Goal: Task Accomplishment & Management: Contribute content

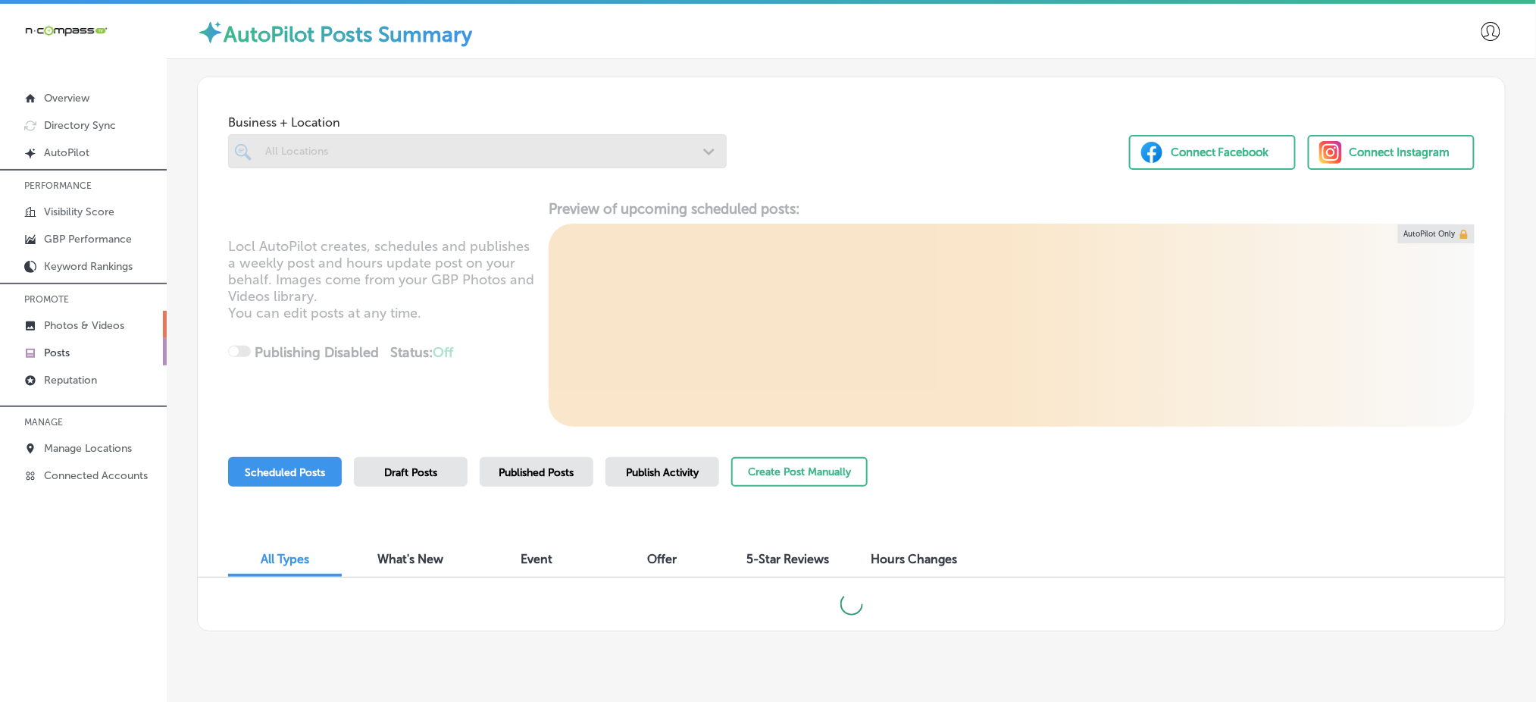
click at [102, 319] on p "Photos & Videos" at bounding box center [84, 325] width 80 height 13
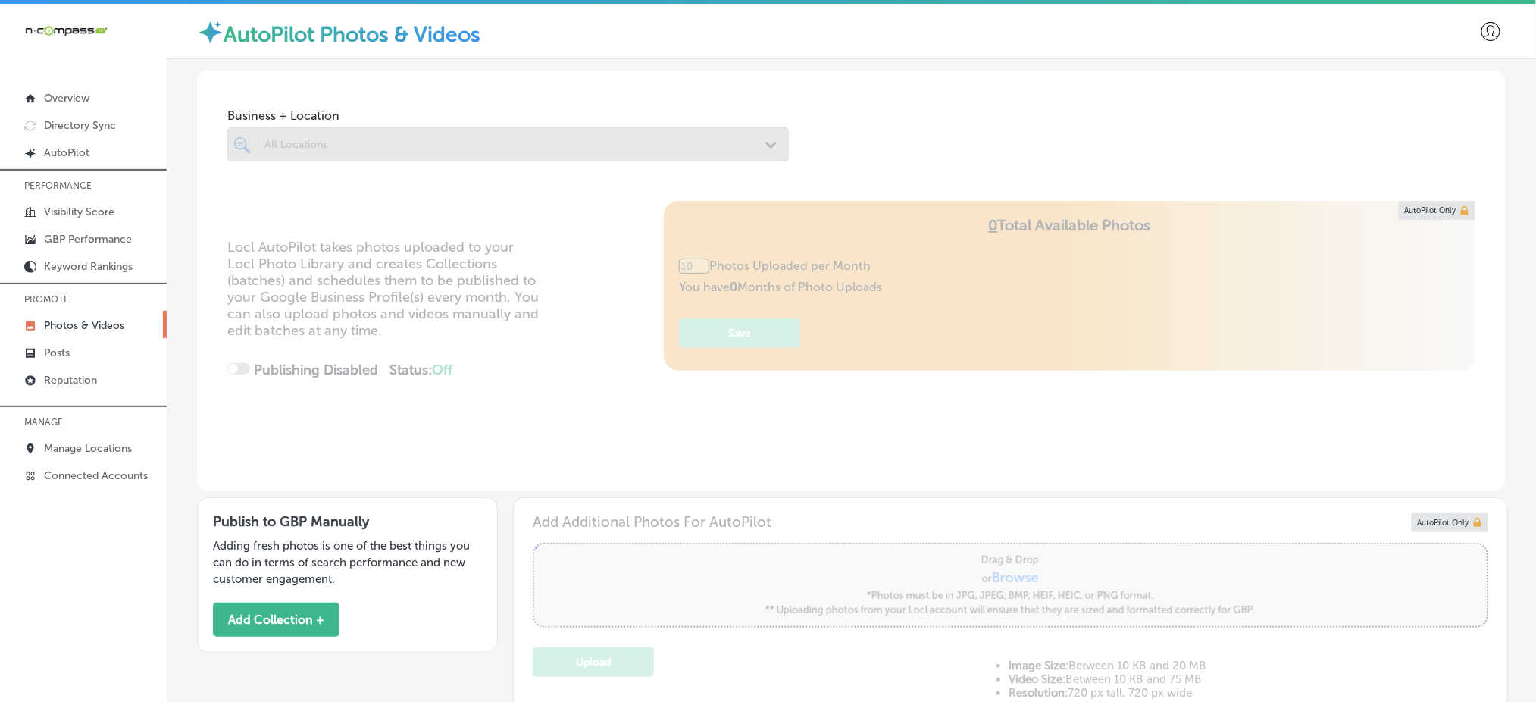
click at [89, 350] on link "Posts" at bounding box center [83, 351] width 167 height 27
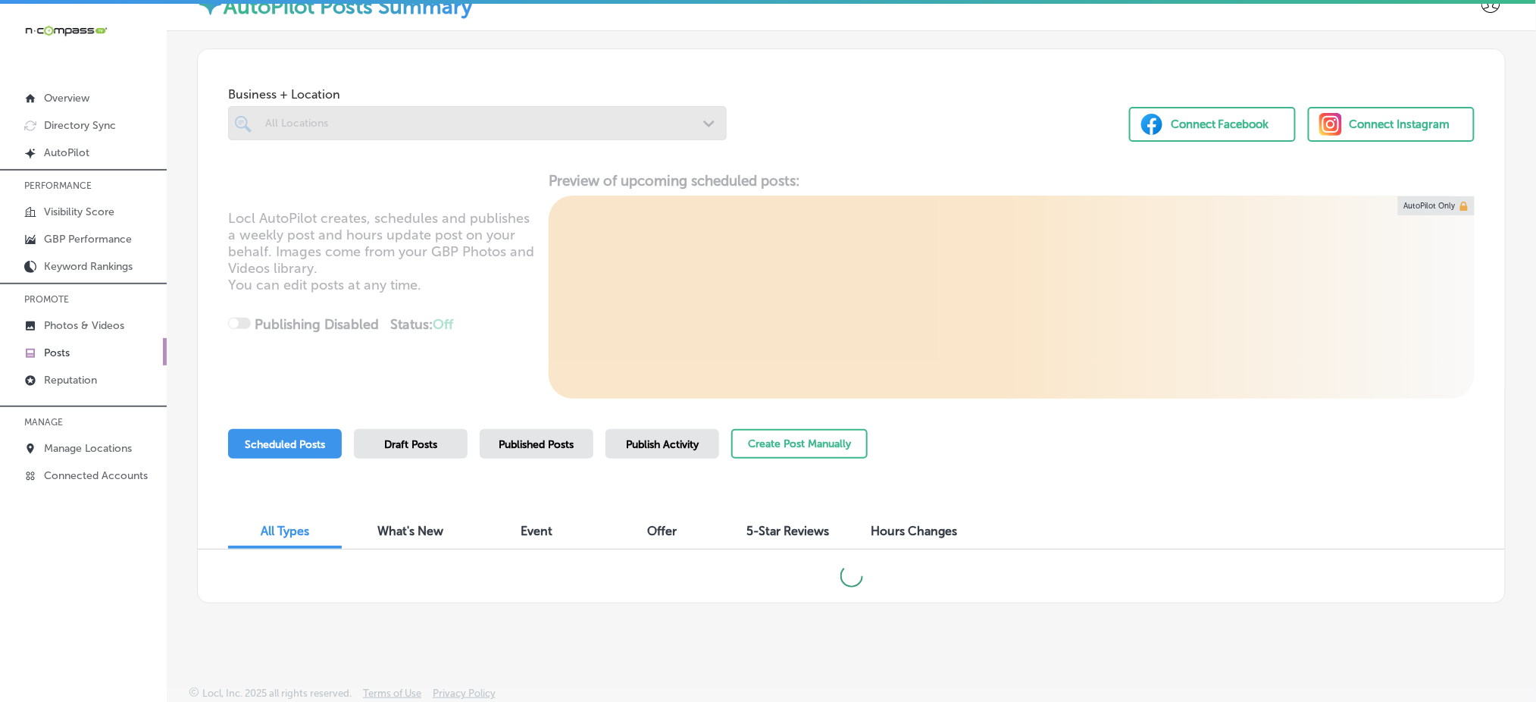
scroll to position [3, 0]
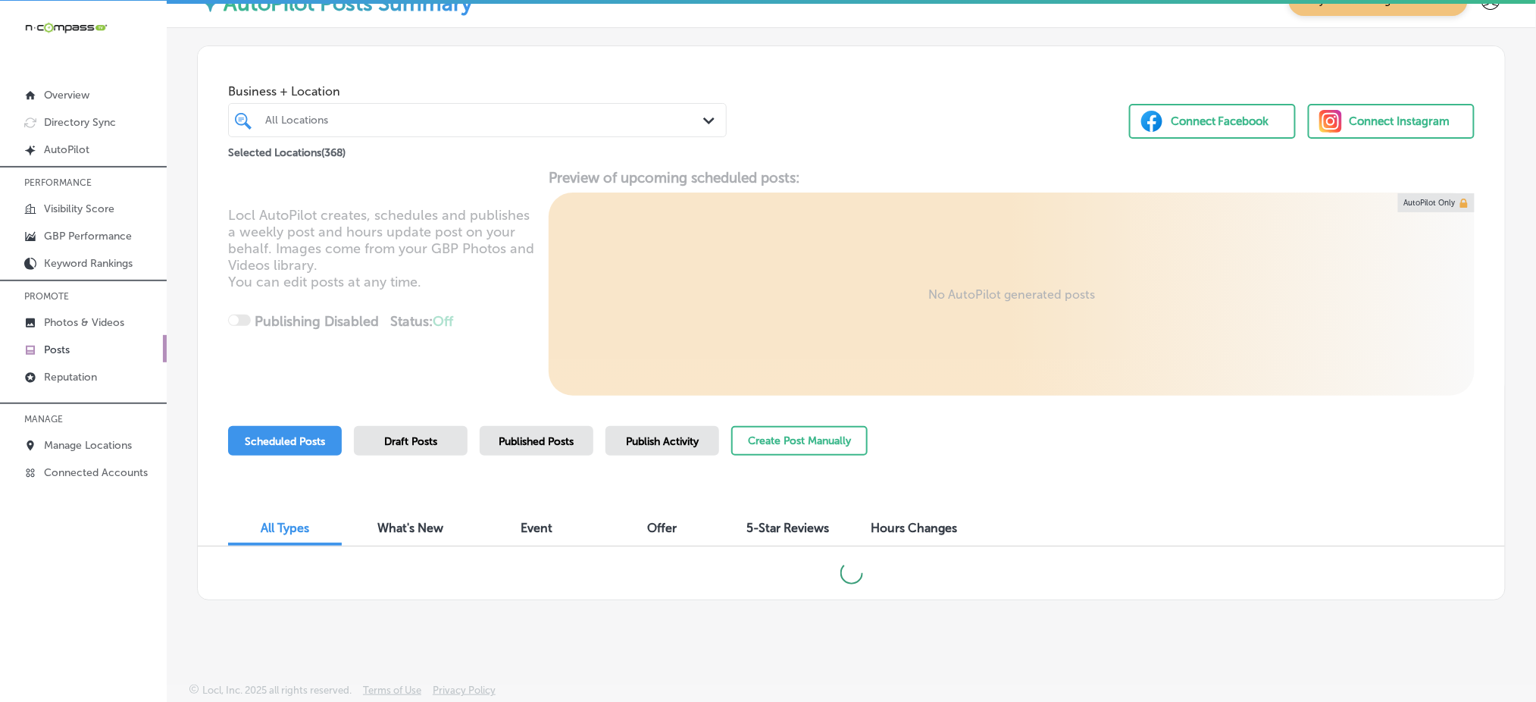
click at [691, 440] on span "Publish Activity" at bounding box center [662, 441] width 73 height 13
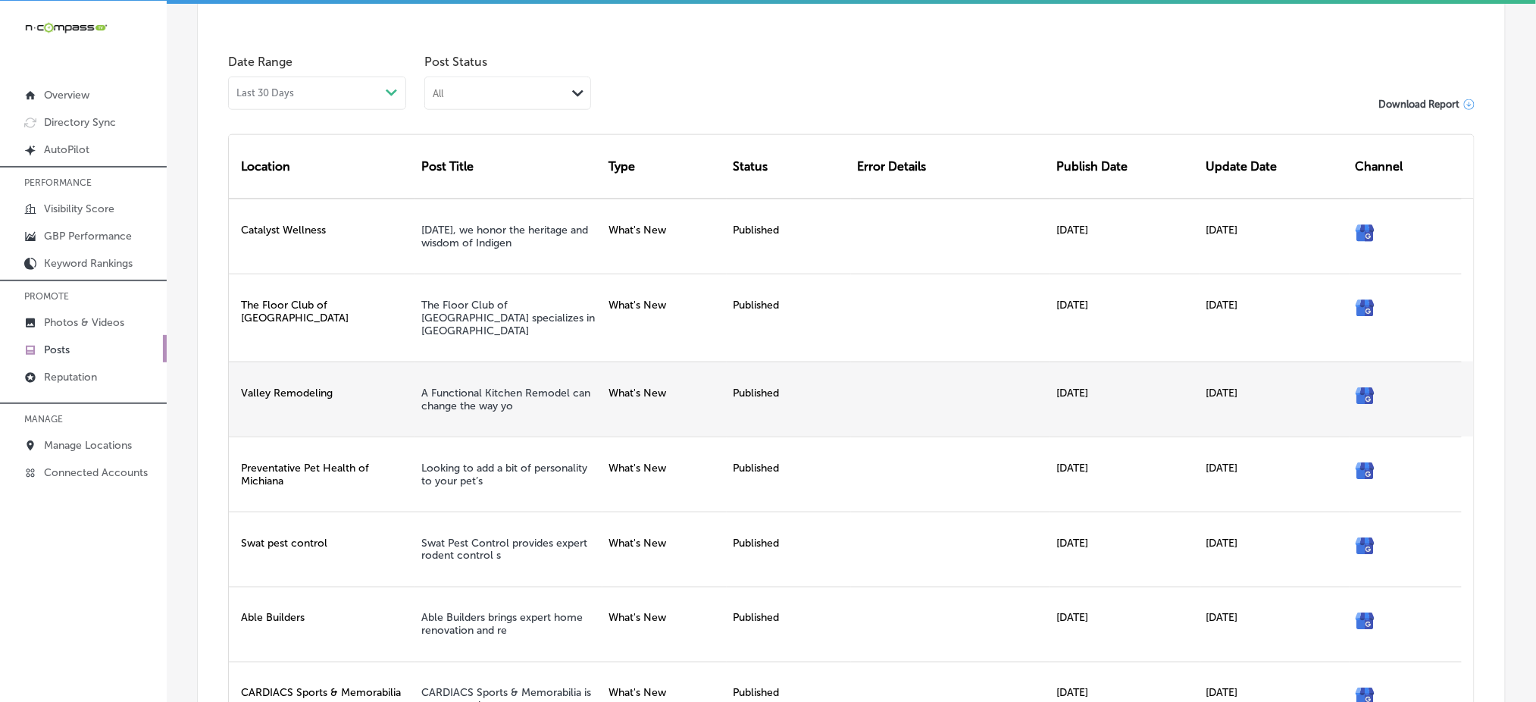
scroll to position [524, 0]
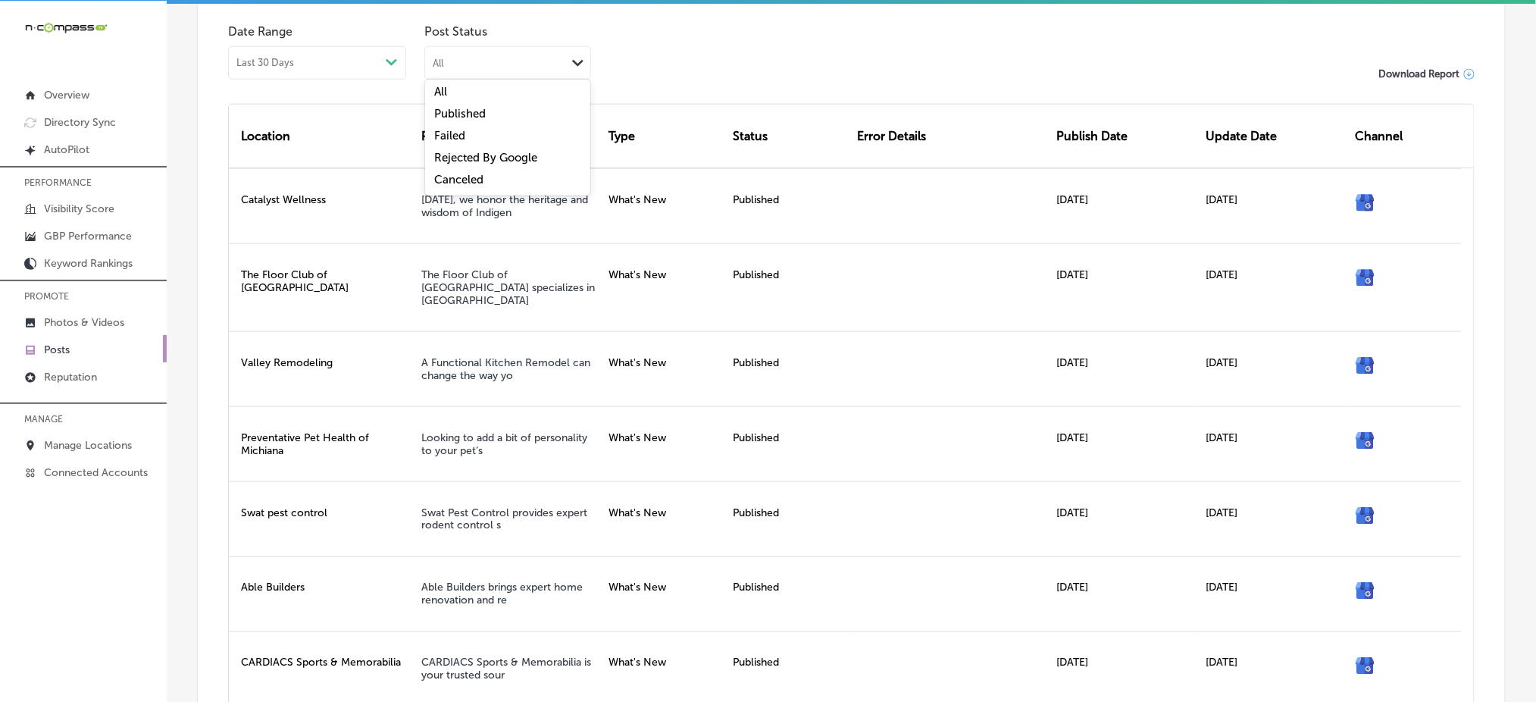
click at [511, 52] on div "All Path Created with Sketch." at bounding box center [507, 61] width 165 height 29
click at [516, 125] on div "Published" at bounding box center [507, 116] width 165 height 22
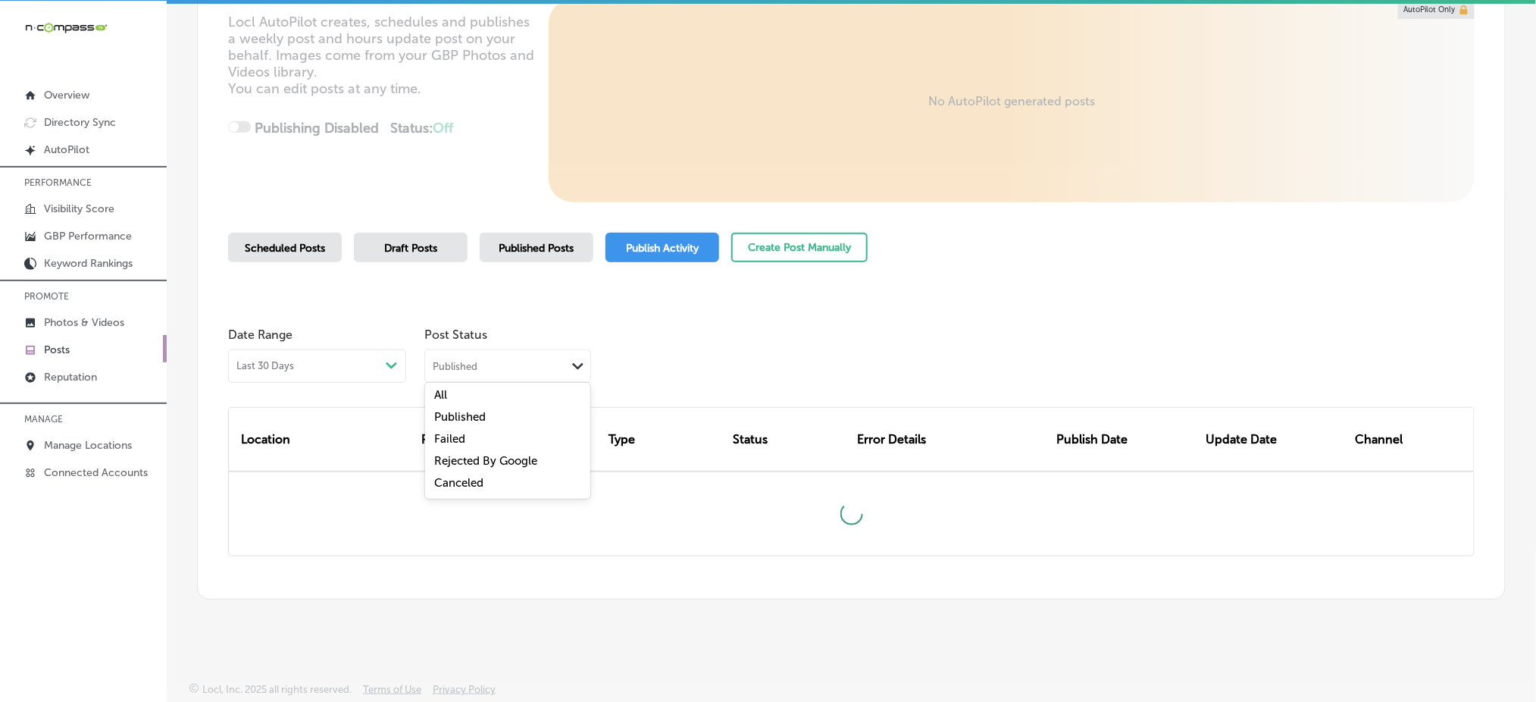
click at [523, 372] on div "Published Path Created with Sketch." at bounding box center [507, 364] width 165 height 29
click at [488, 433] on div "Failed" at bounding box center [507, 441] width 165 height 22
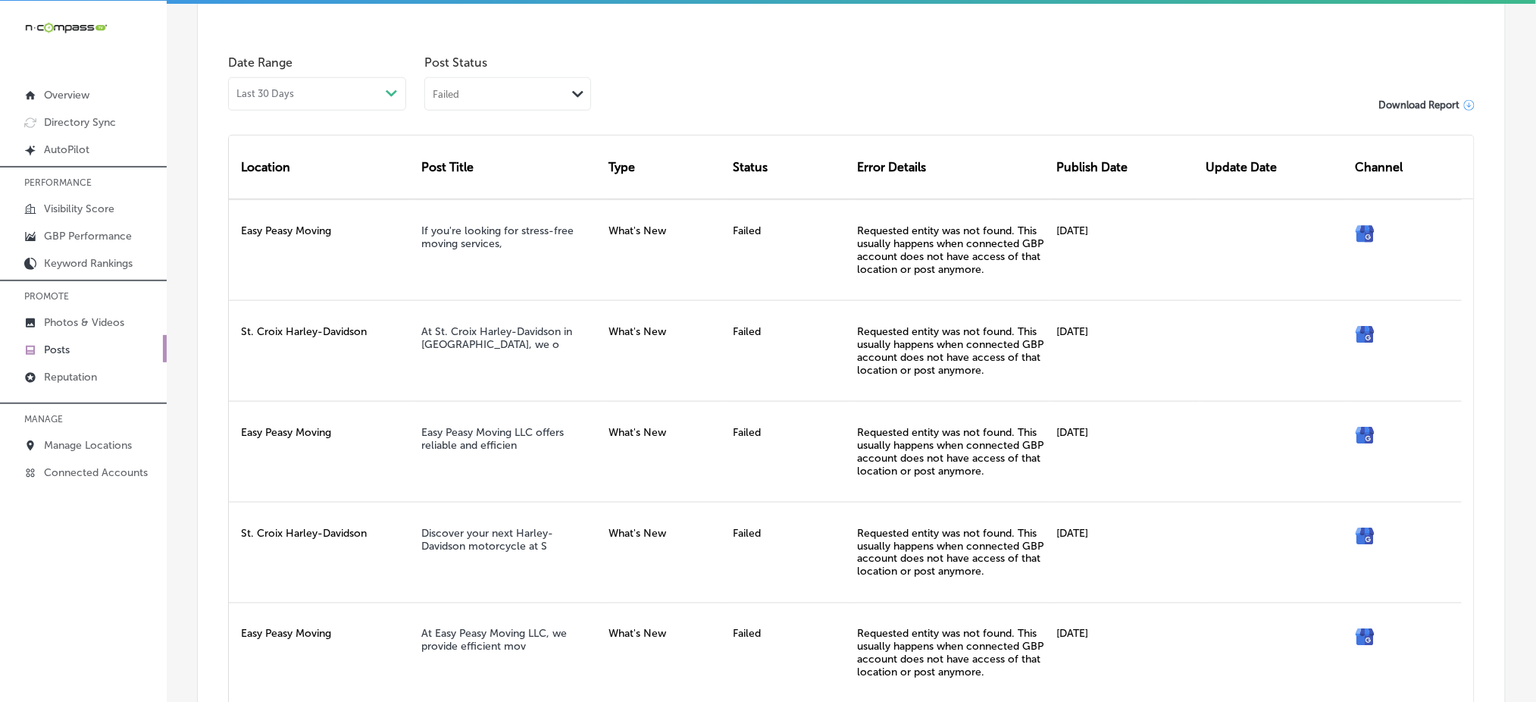
scroll to position [524, 0]
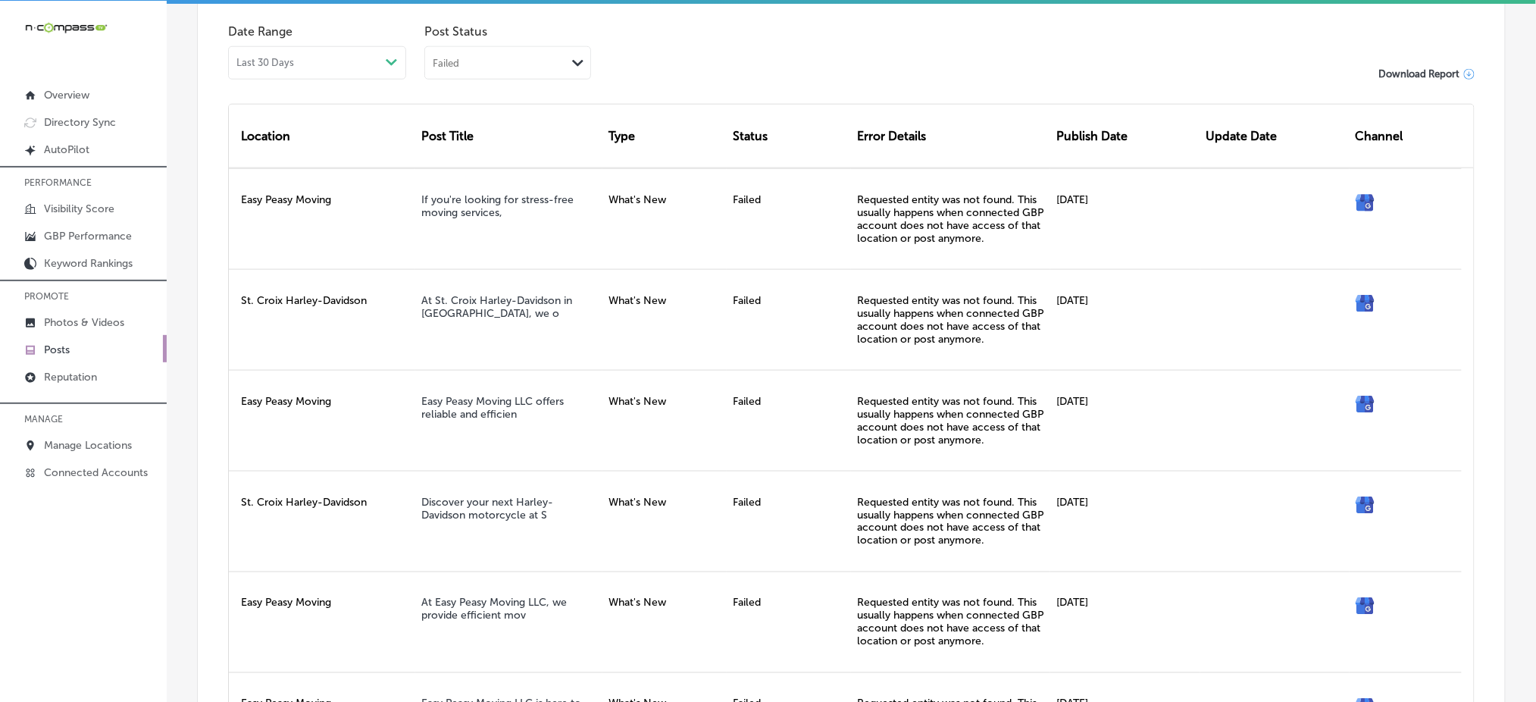
click at [523, 55] on div "Failed" at bounding box center [495, 62] width 141 height 14
click at [514, 158] on label "Rejected By Google" at bounding box center [485, 158] width 103 height 14
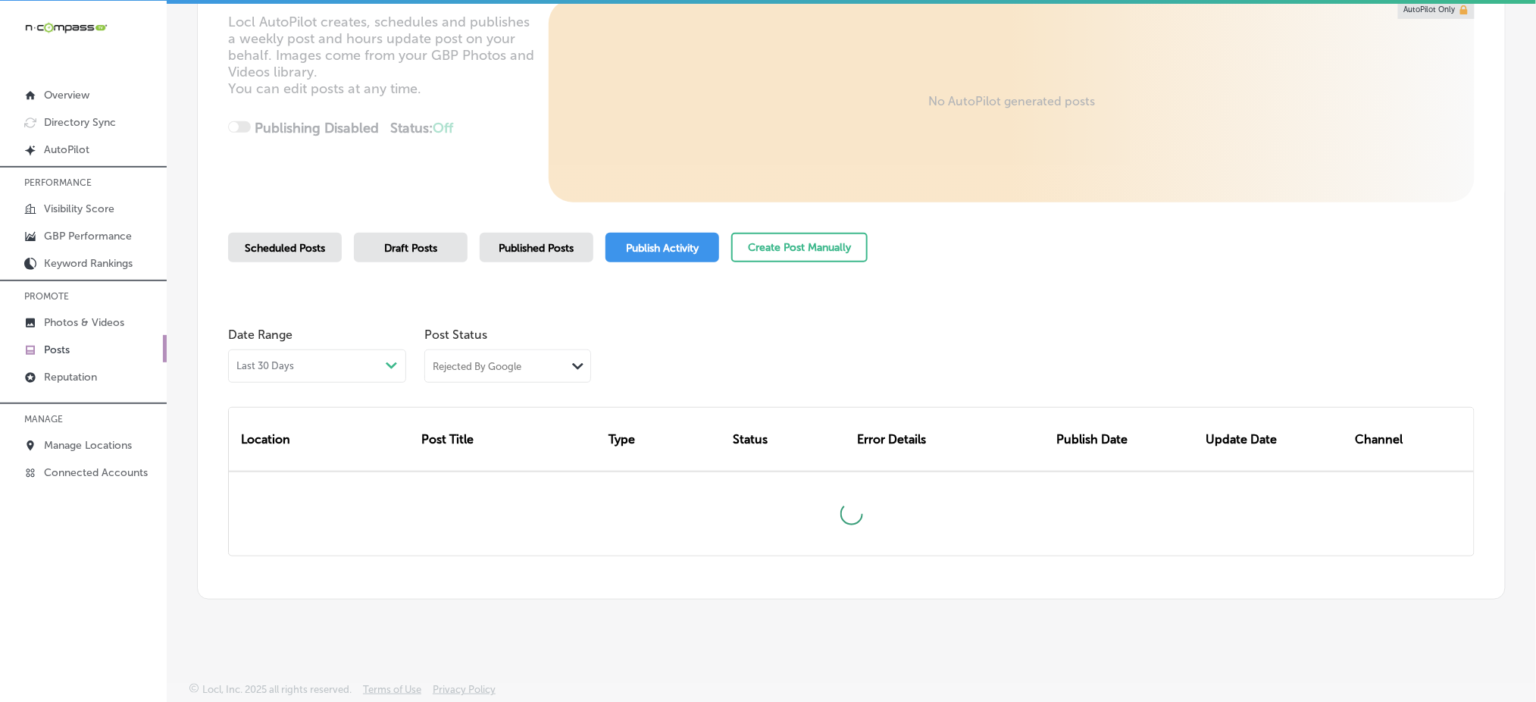
scroll to position [431, 0]
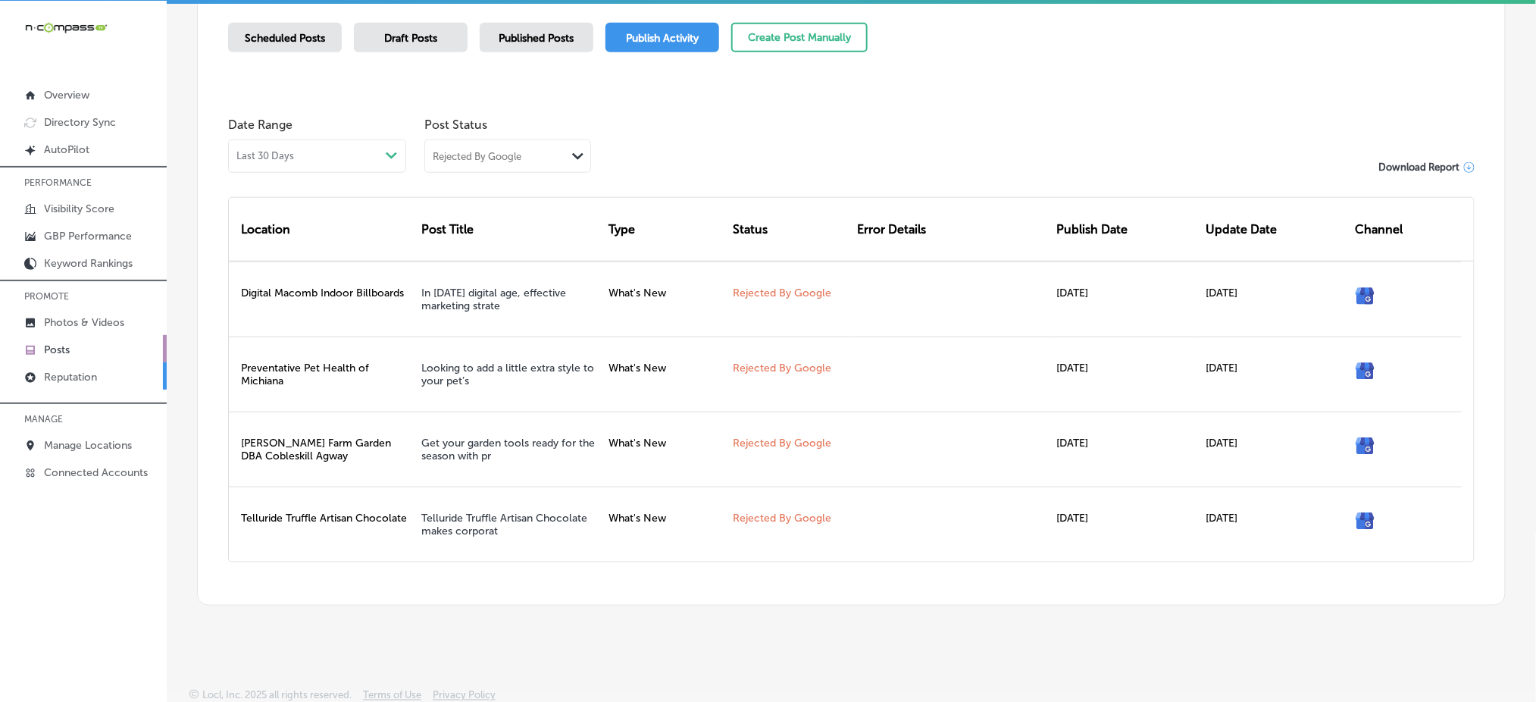
click at [77, 377] on p "Reputation" at bounding box center [70, 377] width 53 height 13
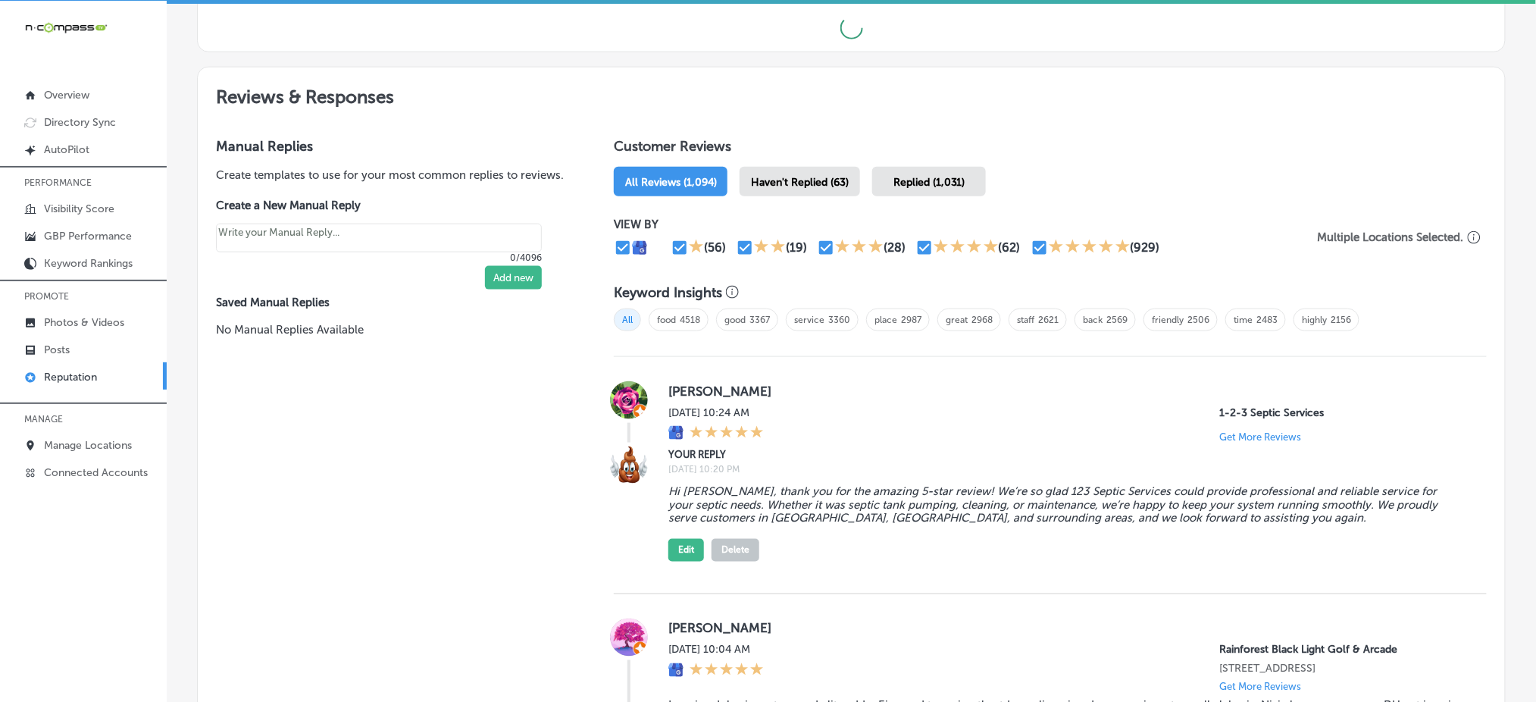
scroll to position [551, 0]
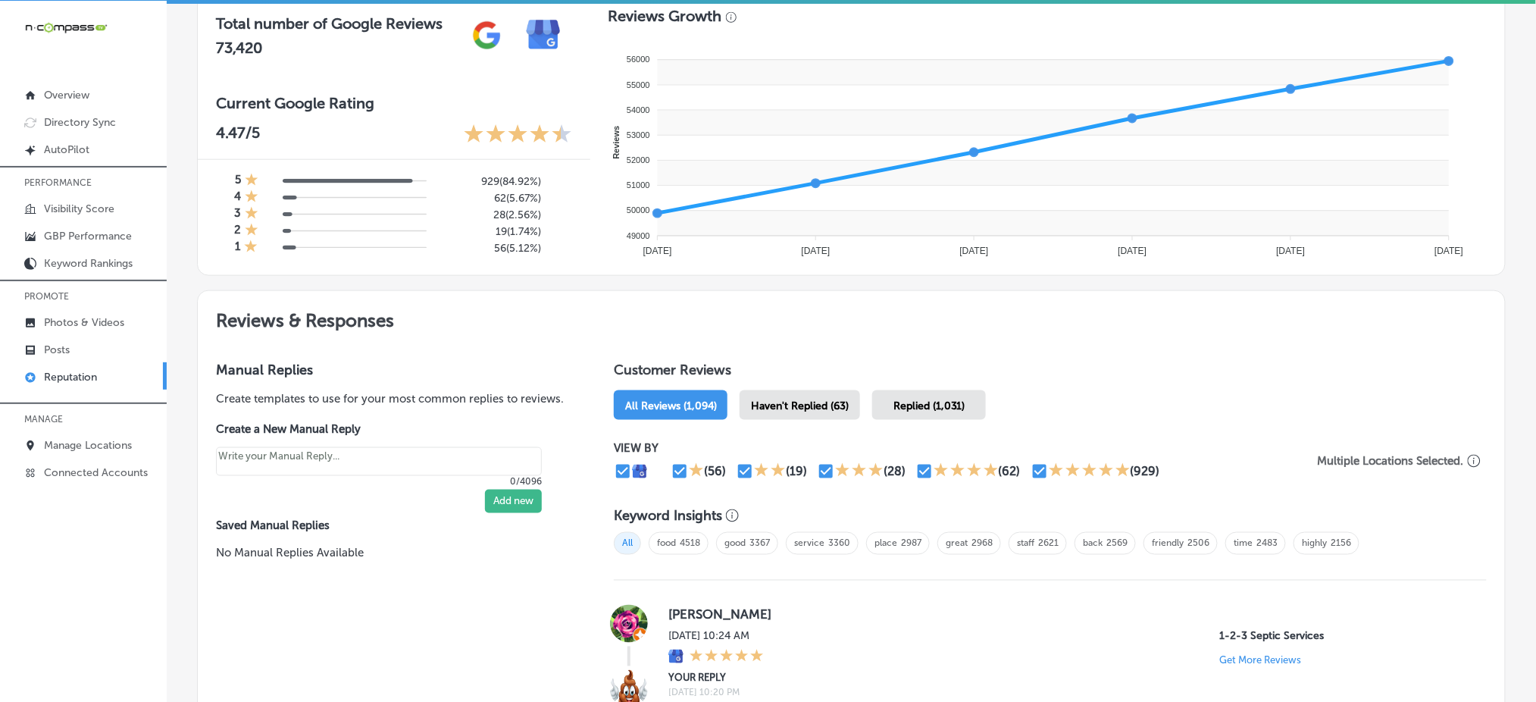
click at [806, 399] on span "Haven't Replied (63)" at bounding box center [800, 405] width 98 height 13
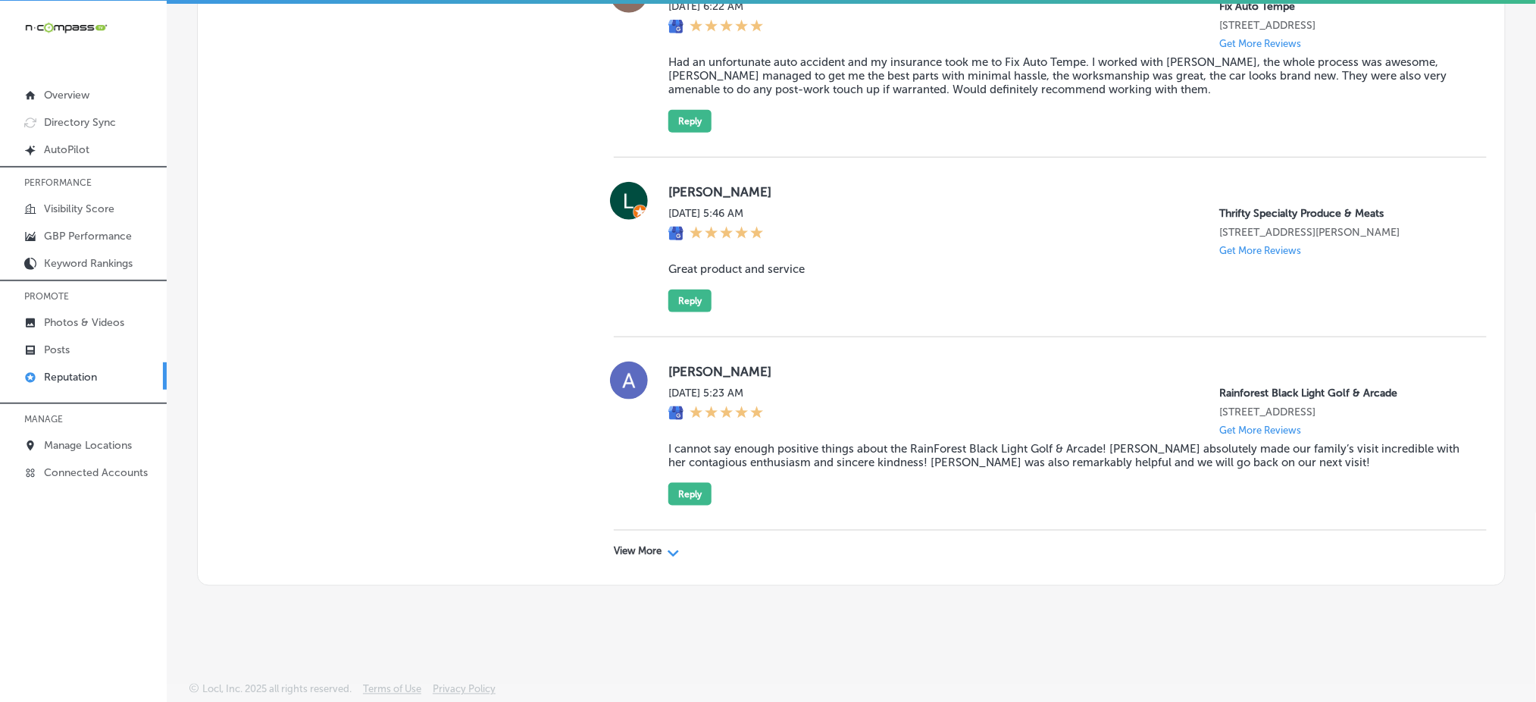
scroll to position [4785, 0]
click at [649, 550] on p "View More" at bounding box center [638, 552] width 48 height 12
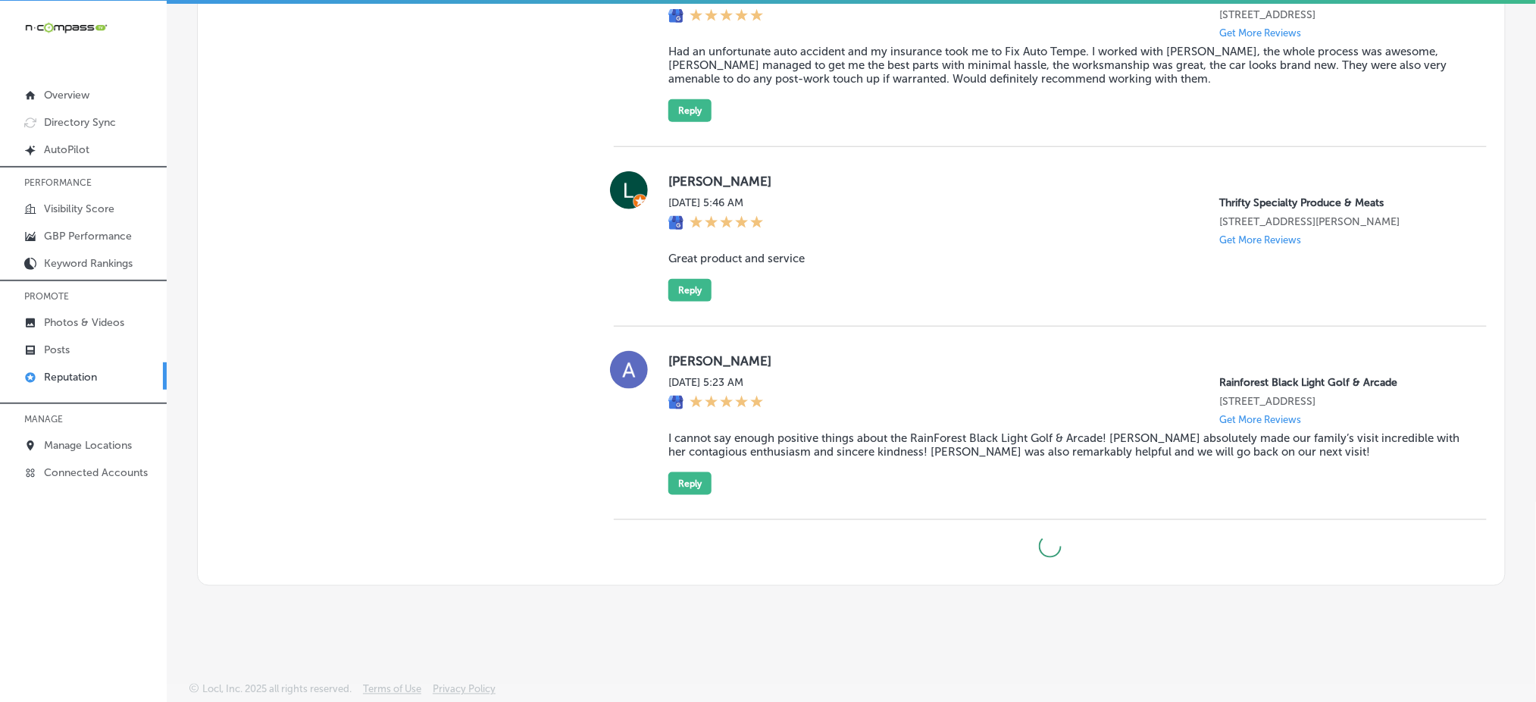
type textarea "x"
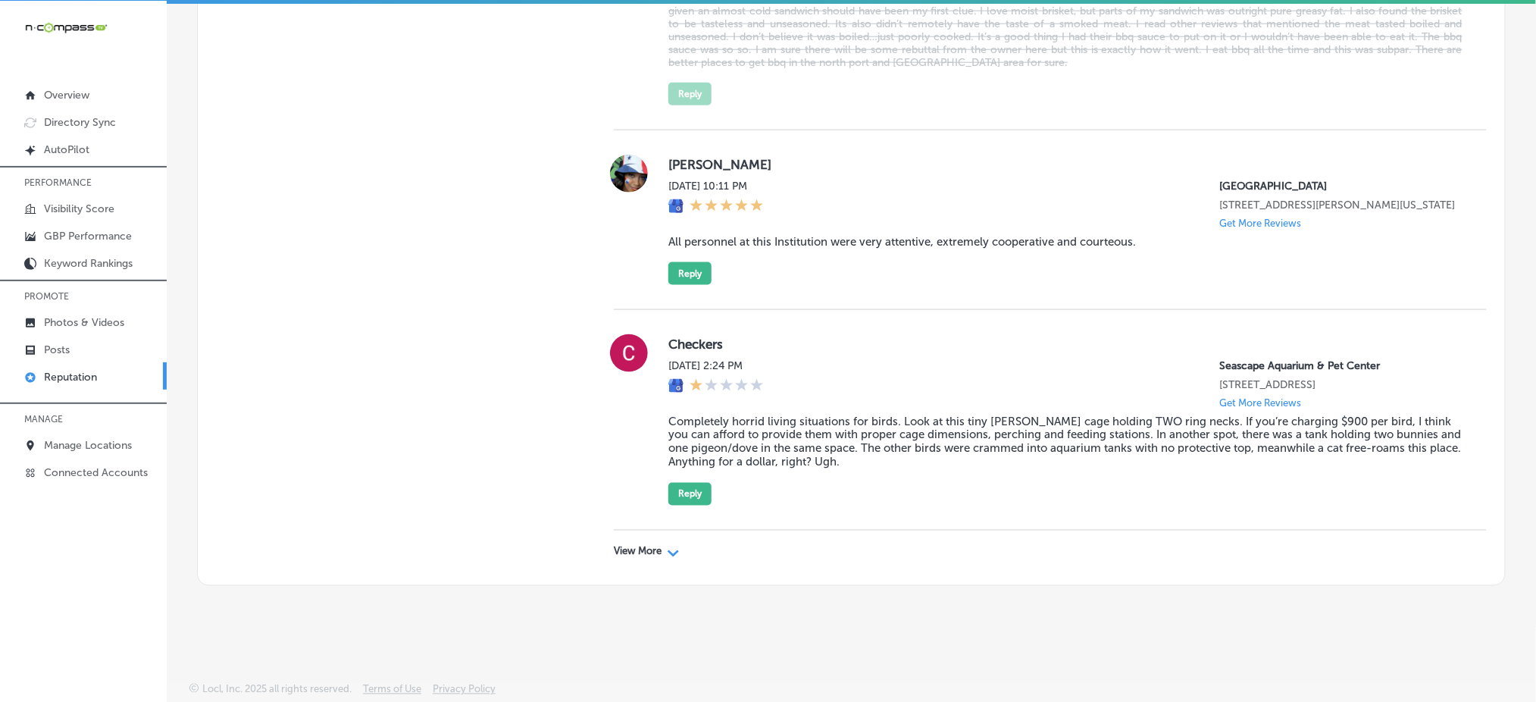
scroll to position [9130, 0]
click at [79, 348] on link "Posts" at bounding box center [83, 348] width 167 height 27
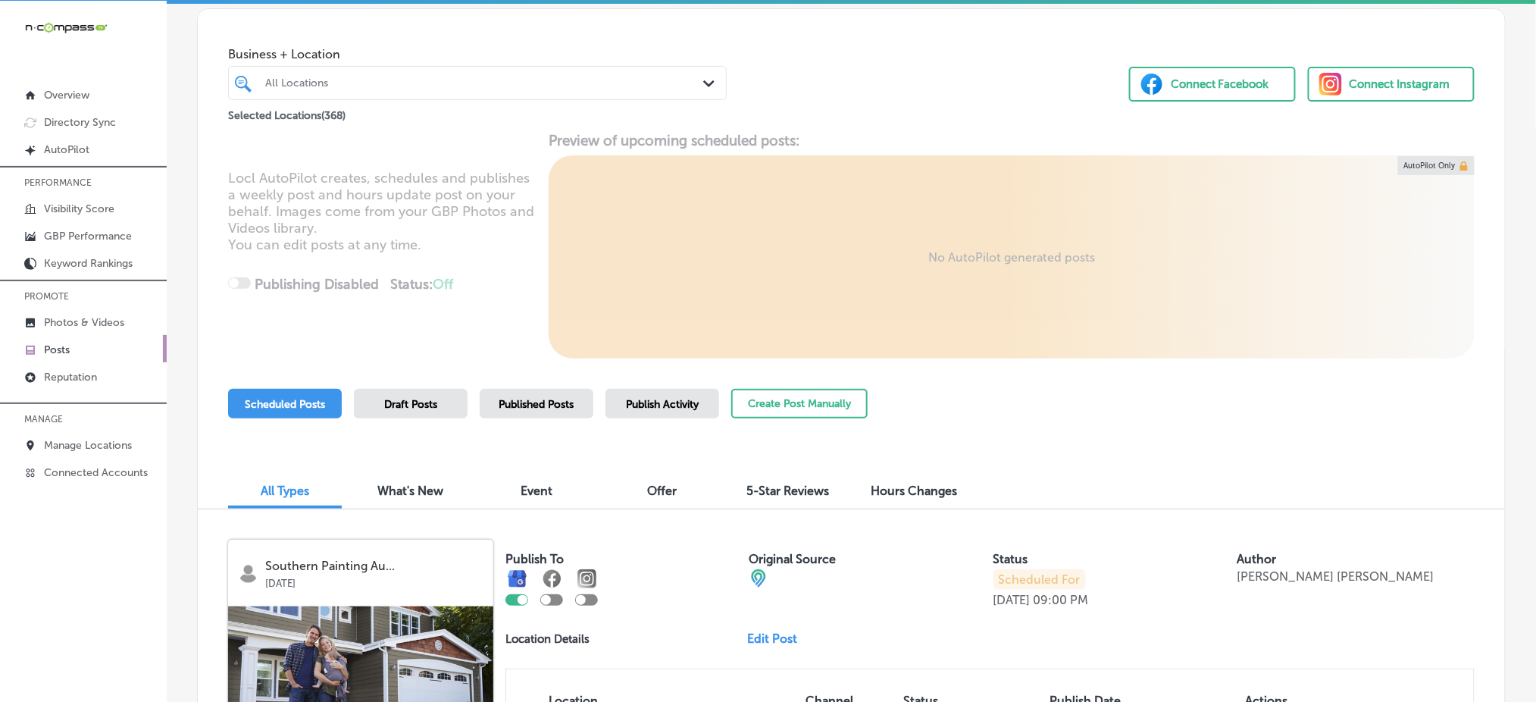
scroll to position [101, 0]
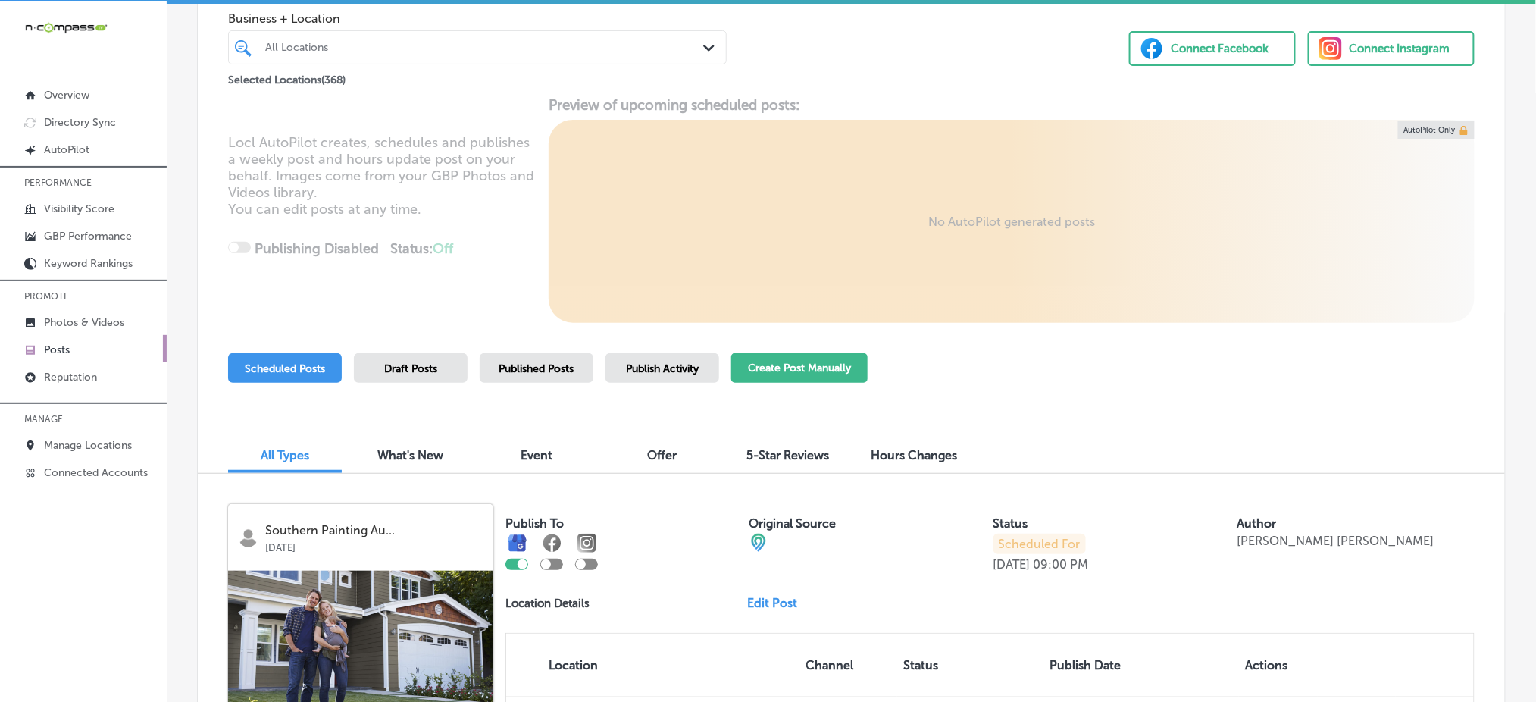
click at [790, 355] on button "Create Post Manually" at bounding box center [799, 368] width 136 height 30
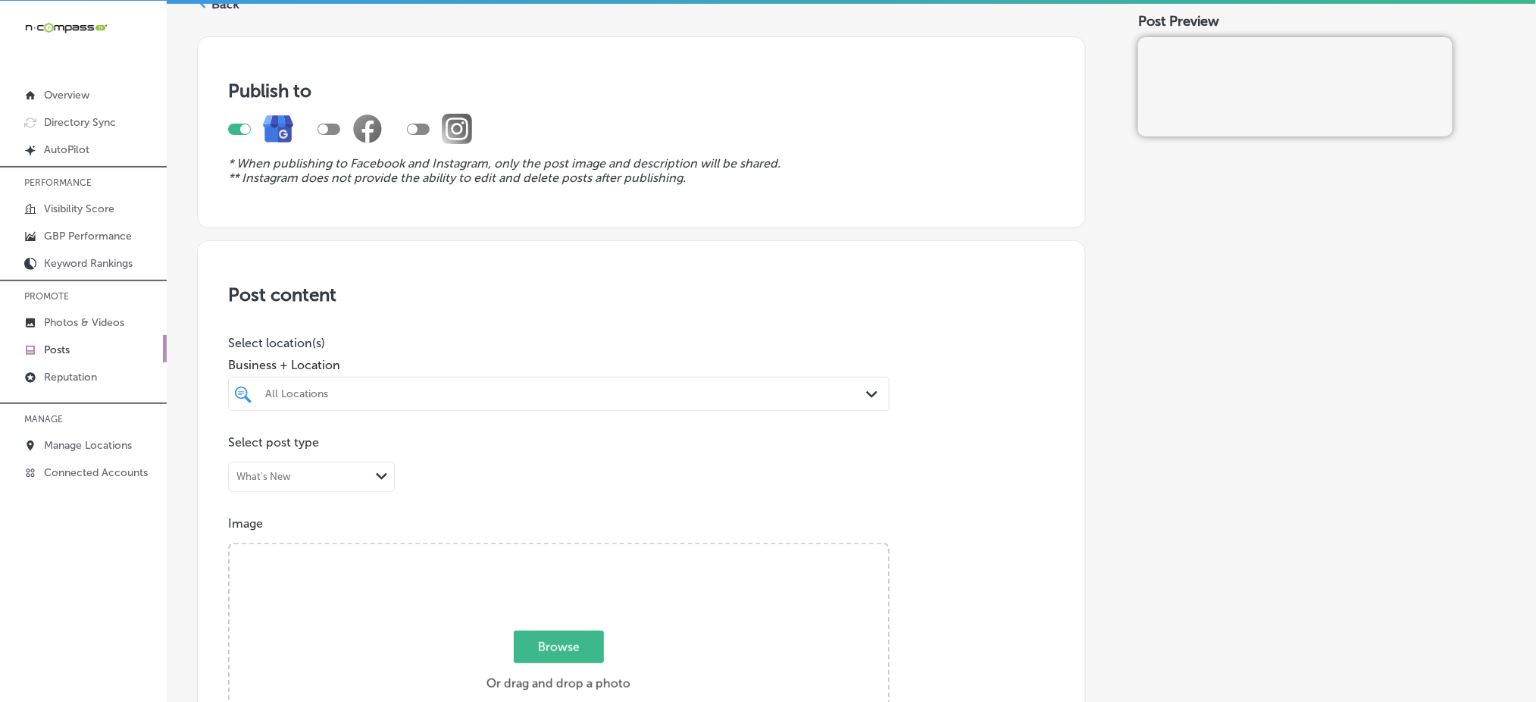
scroll to position [101, 0]
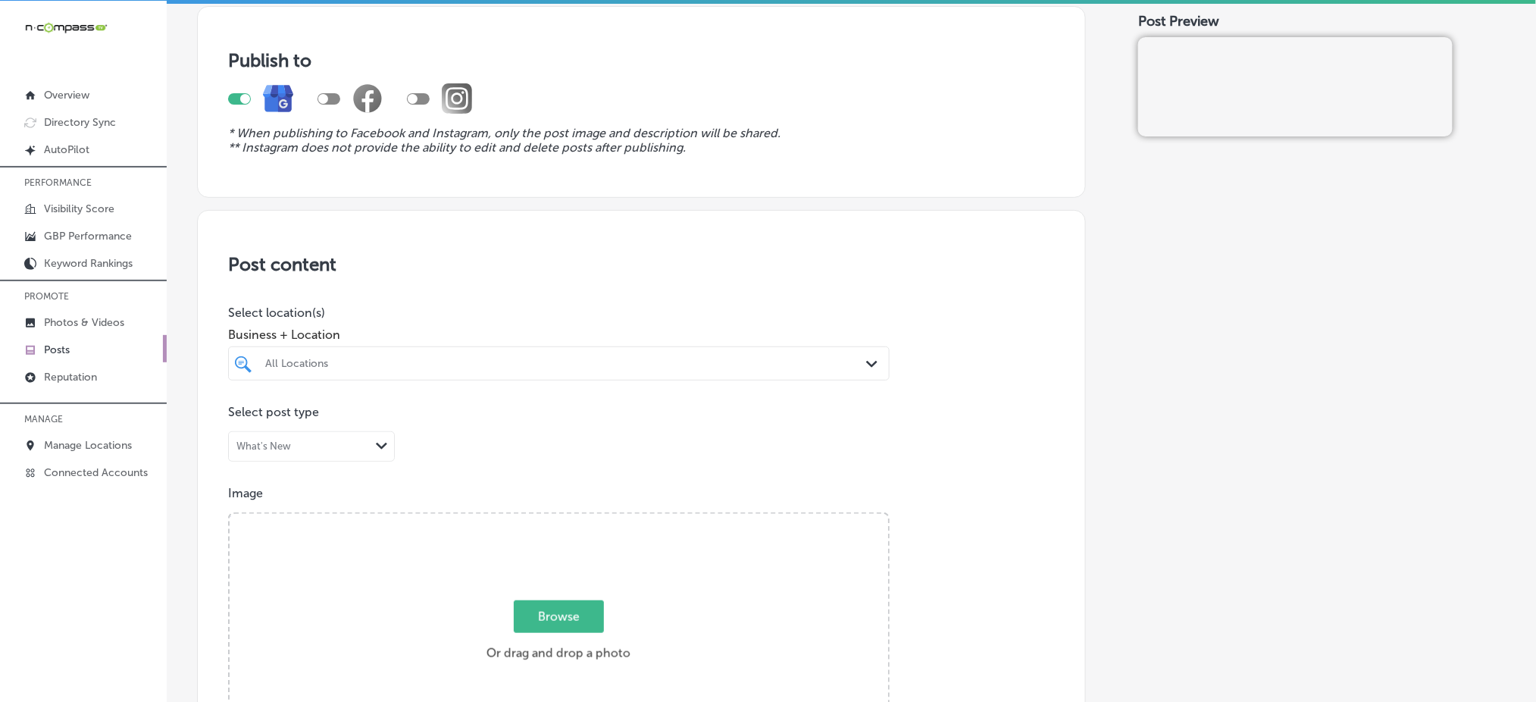
click at [452, 346] on div "All Locations Path Created with Sketch." at bounding box center [559, 363] width 662 height 34
click at [519, 343] on div "Business + Location 0 results available. Select is focused ,type to refine list…" at bounding box center [559, 350] width 662 height 61
click at [524, 357] on div "All Locations" at bounding box center [566, 363] width 602 height 13
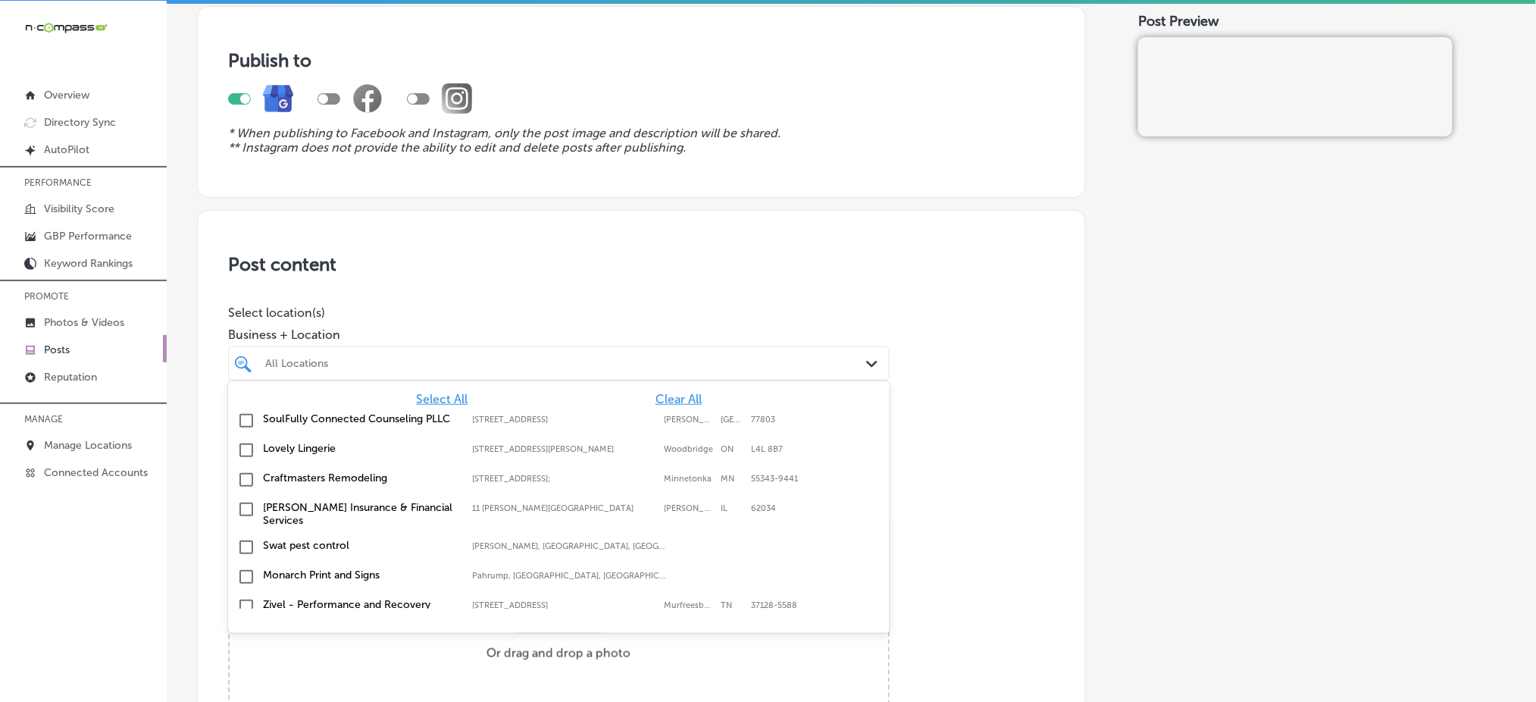
click at [671, 399] on span "Clear All" at bounding box center [678, 399] width 46 height 14
click at [671, 397] on span "Clear All" at bounding box center [678, 399] width 46 height 14
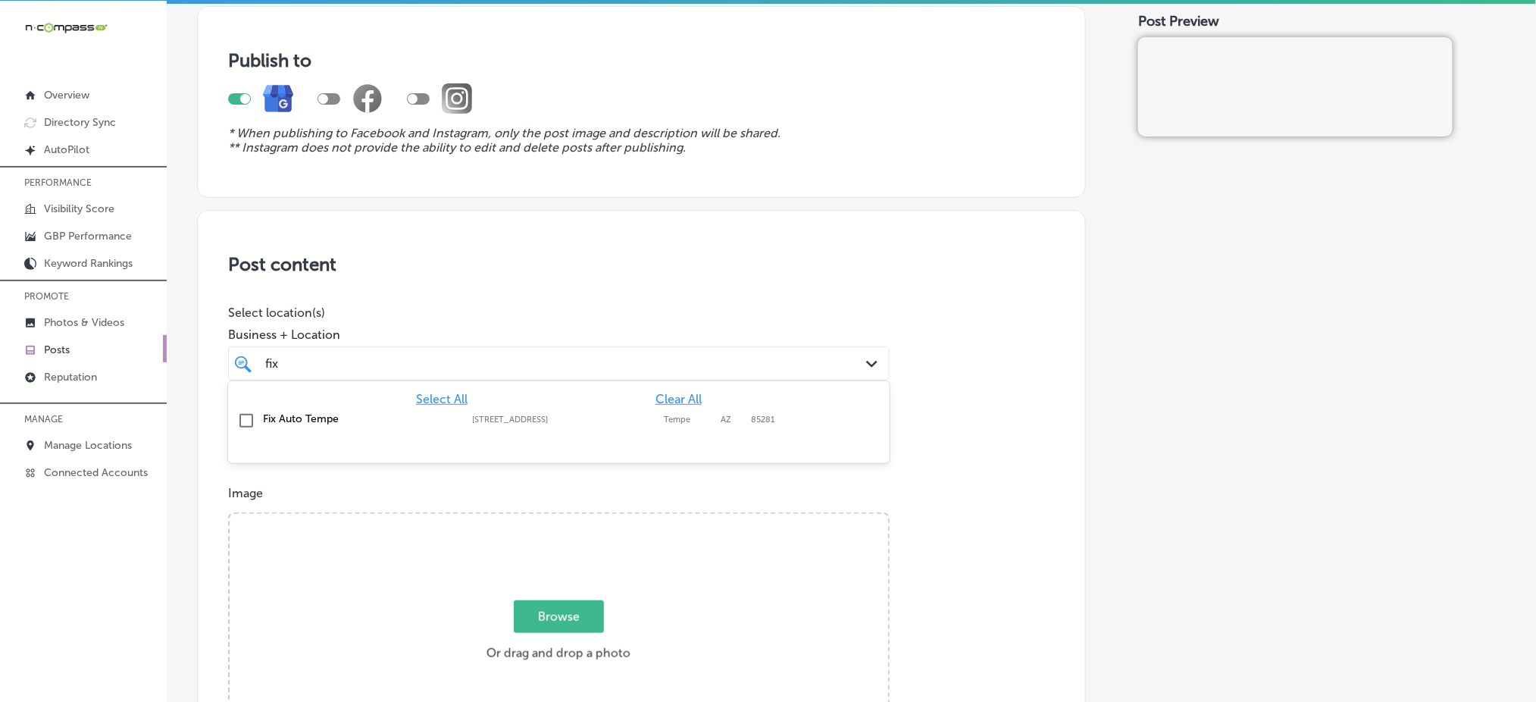
click at [641, 426] on div "Fix Auto Tempe [STREET_ADDRESS] [STREET_ADDRESS]" at bounding box center [558, 420] width 649 height 23
type input "fix"
click at [644, 306] on p "Select location(s)" at bounding box center [559, 312] width 662 height 14
click at [598, 344] on div "Business + Location fix fix Path Created with Sketch." at bounding box center [559, 350] width 662 height 61
click at [536, 369] on div "fix fix" at bounding box center [529, 363] width 531 height 20
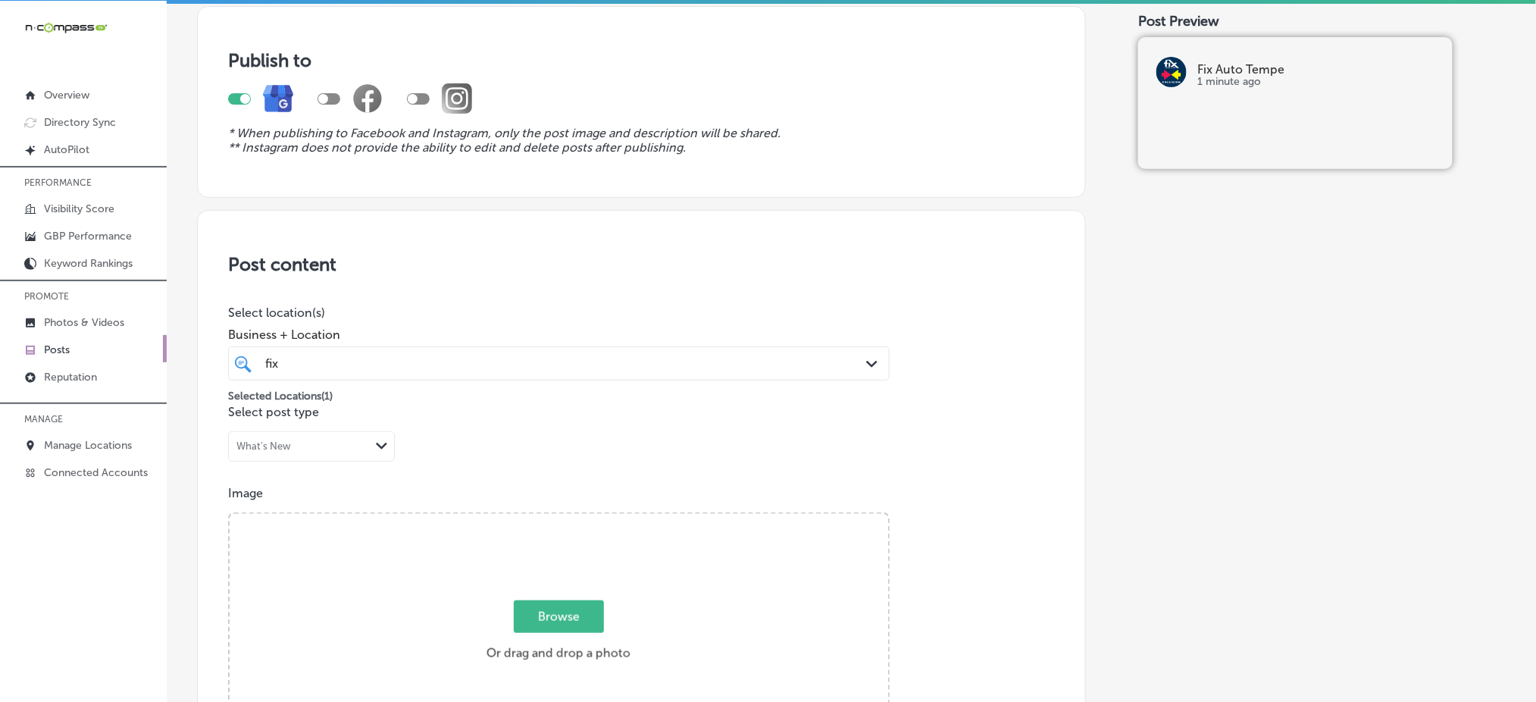
click at [534, 369] on div "fix fix" at bounding box center [529, 363] width 531 height 20
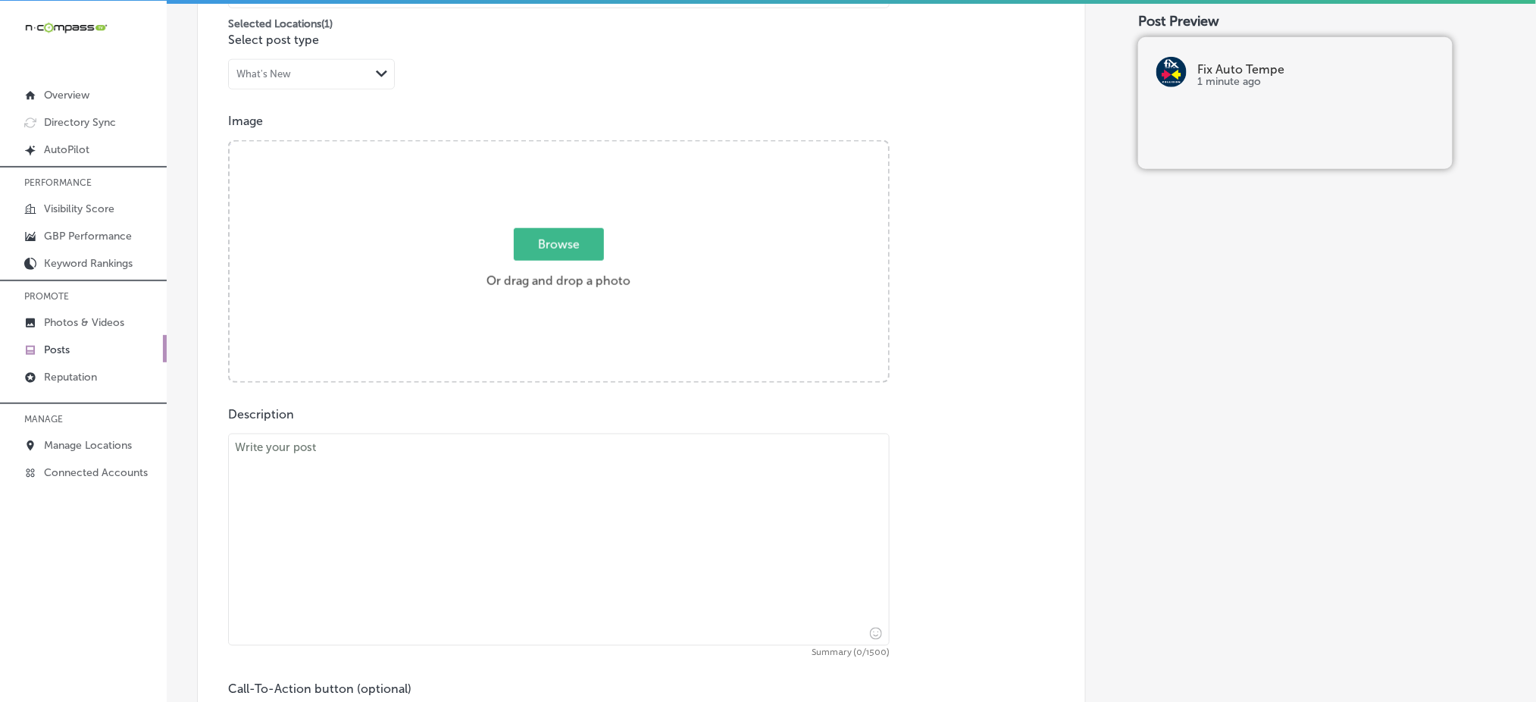
scroll to position [606, 0]
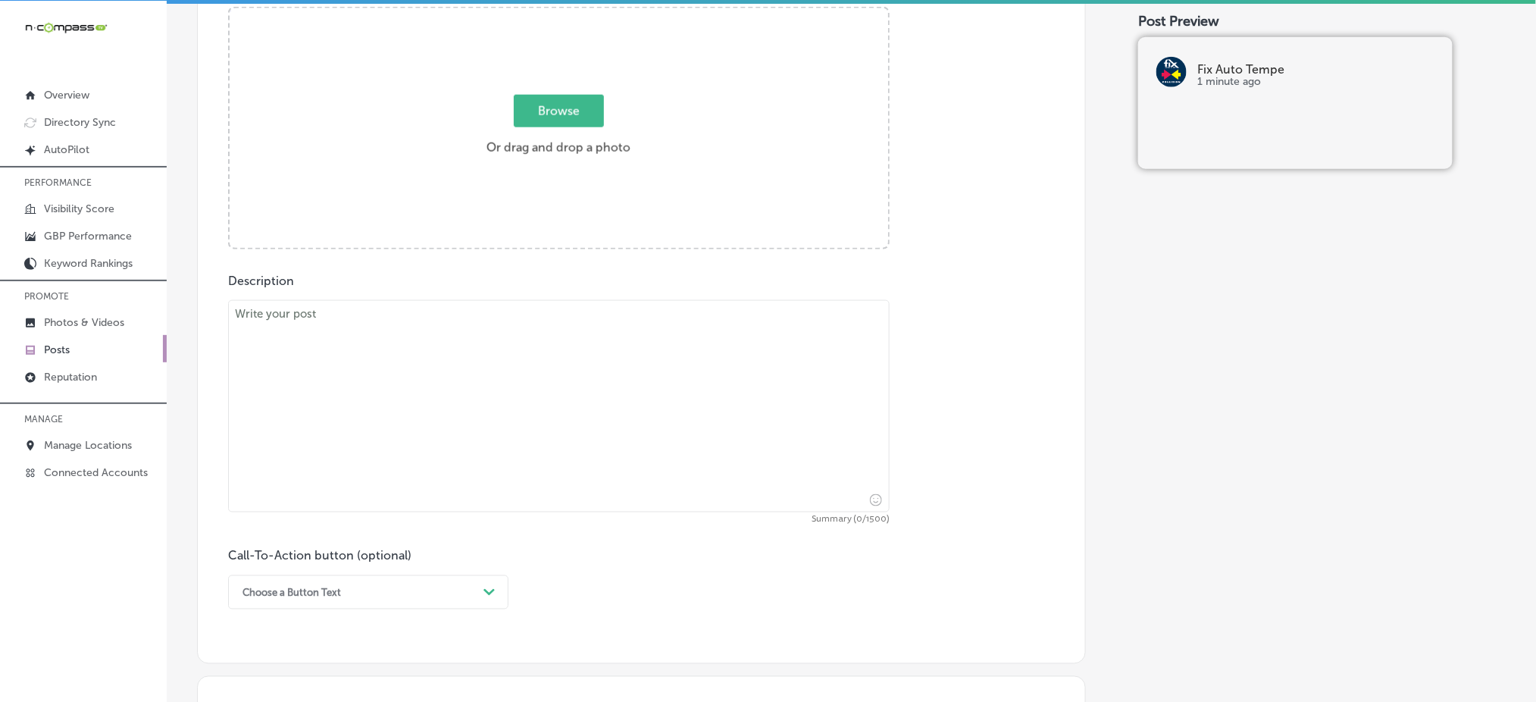
click at [324, 372] on textarea at bounding box center [559, 406] width 662 height 212
paste textarea "On Indigenous Peoples Day, we honor the history and culture of [DEMOGRAPHIC_DAT…"
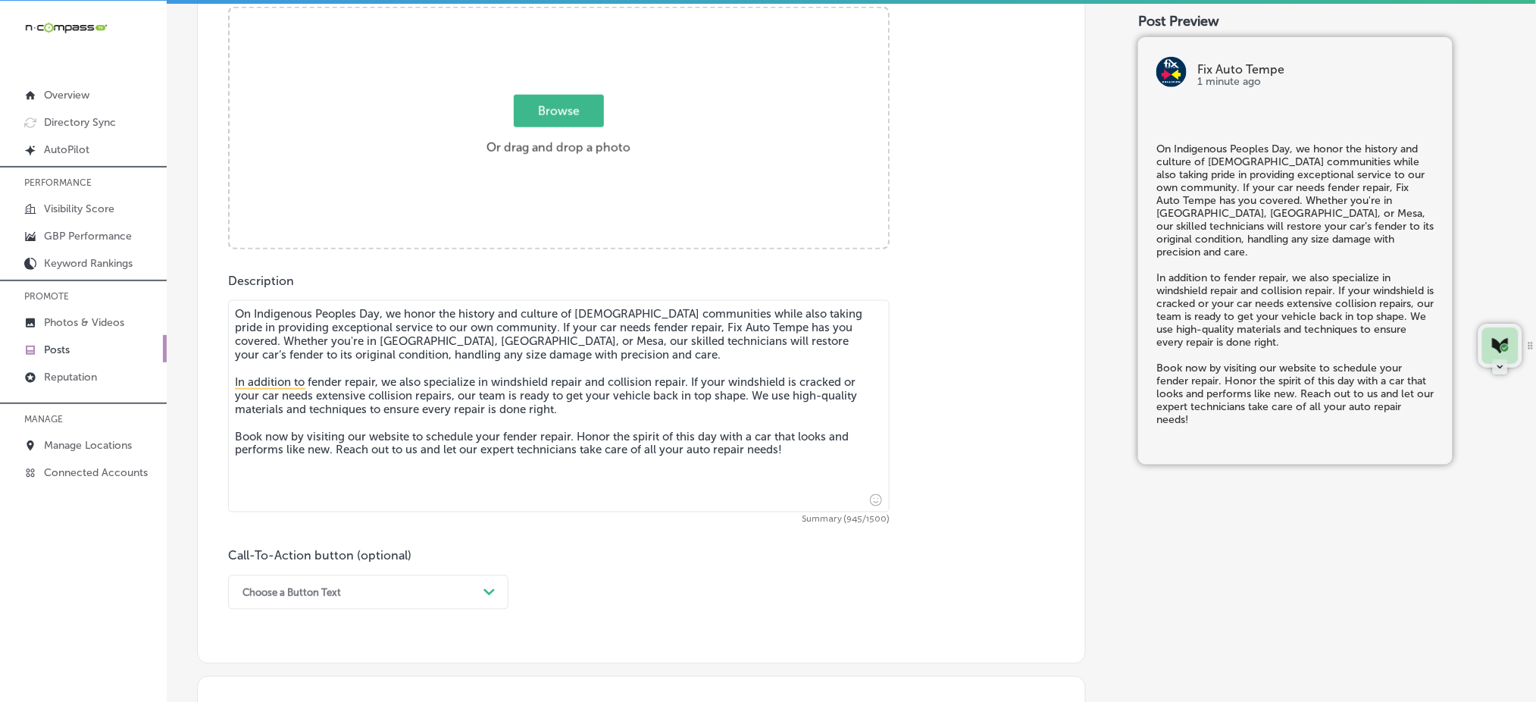
type textarea "On Indigenous Peoples Day, we honor the history and culture of [DEMOGRAPHIC_DAT…"
click at [554, 108] on span "Browse" at bounding box center [559, 111] width 90 height 33
click at [554, 13] on input "Browse Or drag and drop a photo" at bounding box center [559, 10] width 658 height 5
type input "C:\fakepath\auto-body-repair-[PERSON_NAME]-[GEOGRAPHIC_DATA]-mesa (2).png"
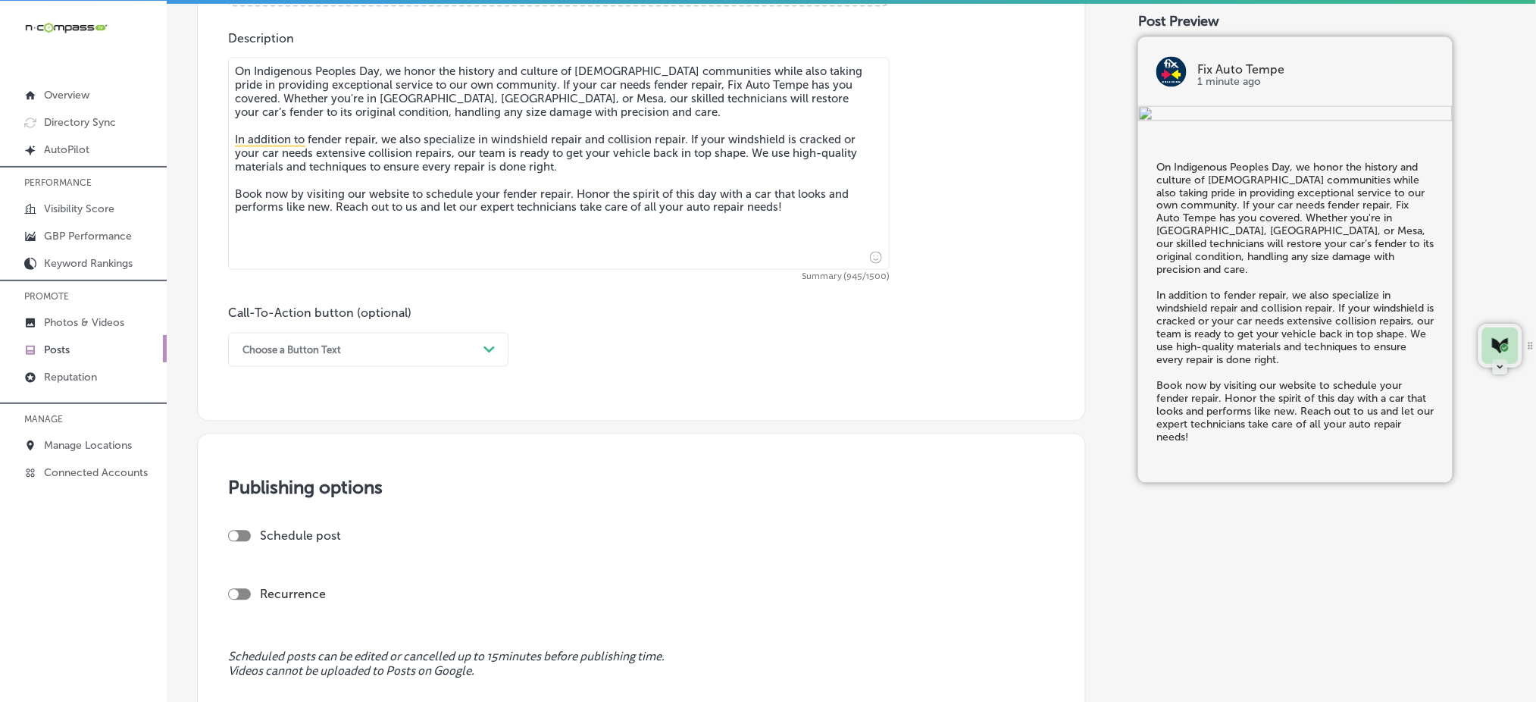
scroll to position [909, 0]
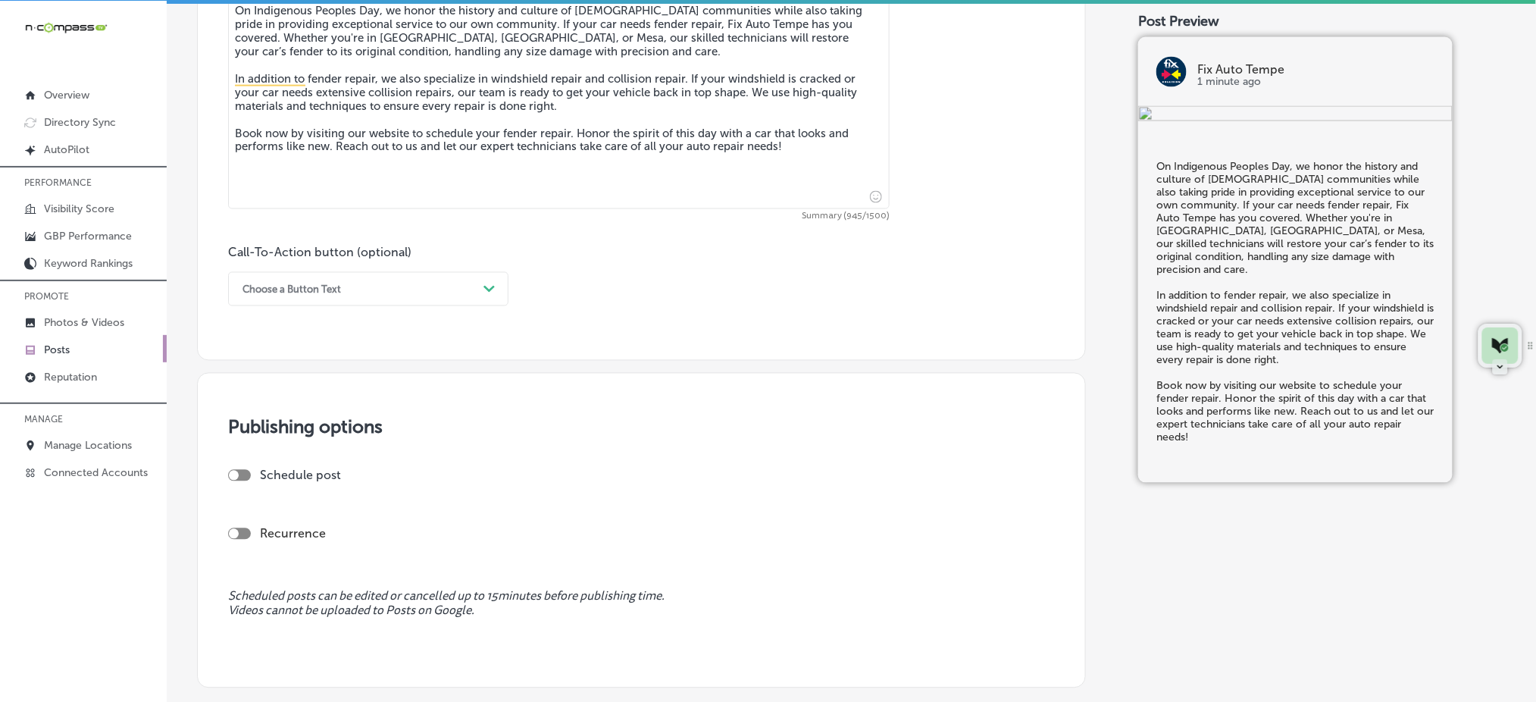
click at [386, 288] on div "Choose a Button Text" at bounding box center [356, 288] width 242 height 23
click at [305, 346] on div "Book" at bounding box center [368, 349] width 280 height 27
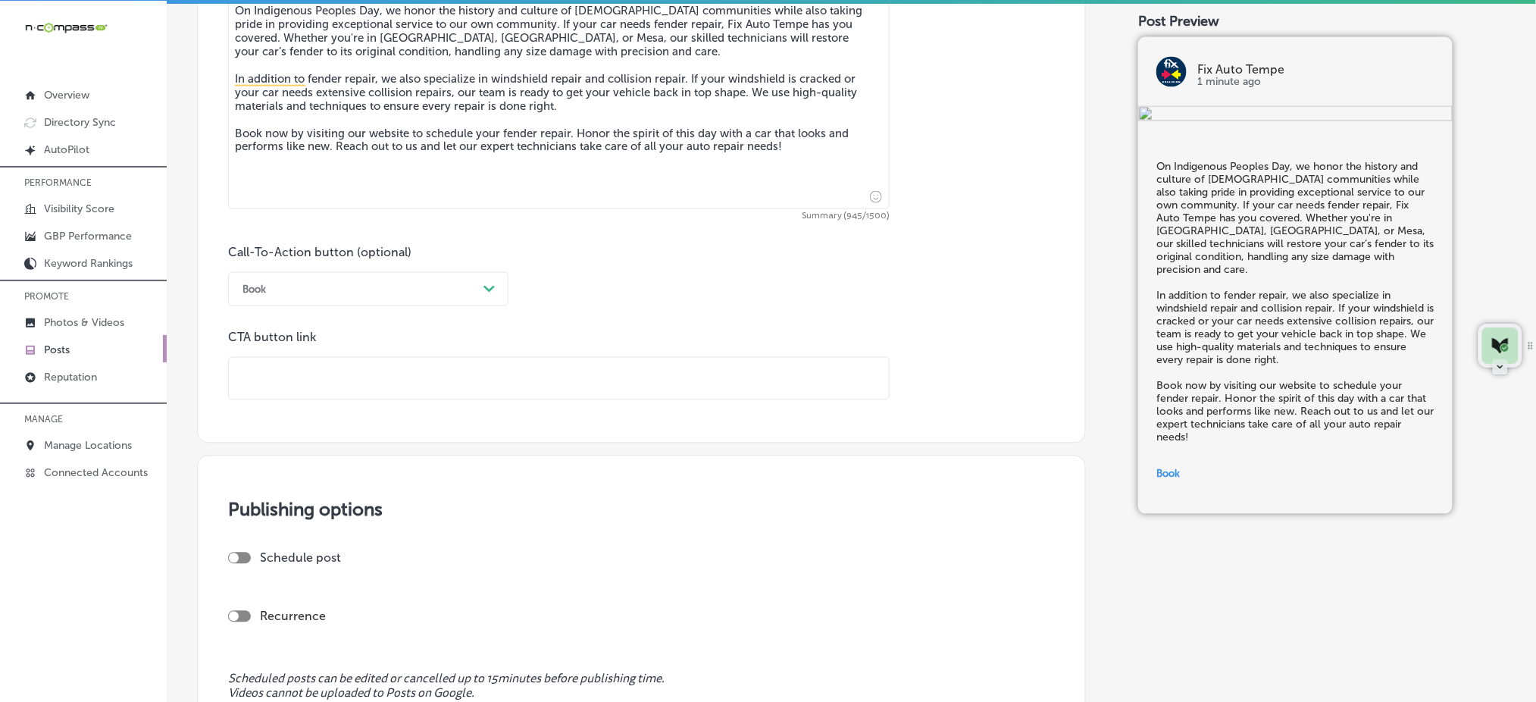
click at [309, 380] on input "text" at bounding box center [559, 379] width 660 height 42
paste input "[URL][DOMAIN_NAME][US_STATE]"
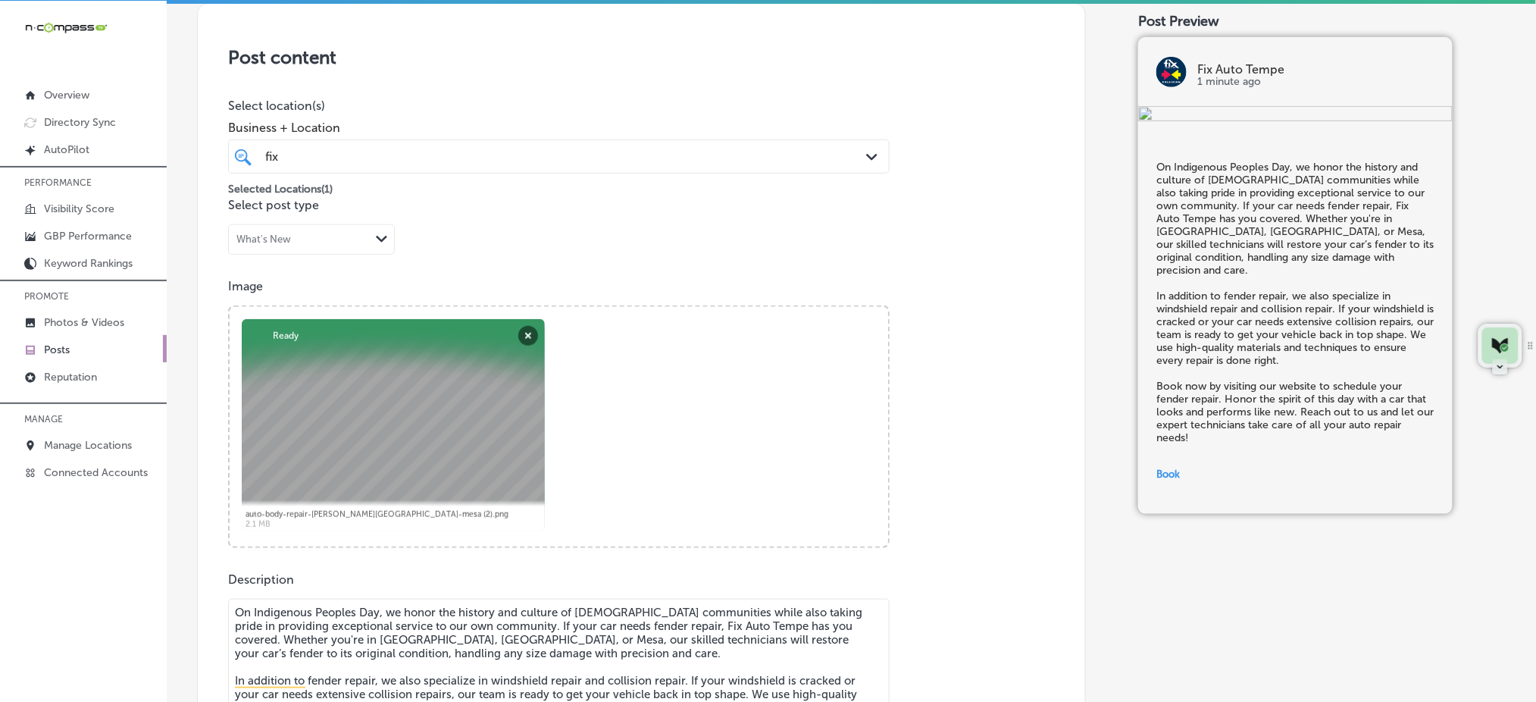
scroll to position [303, 0]
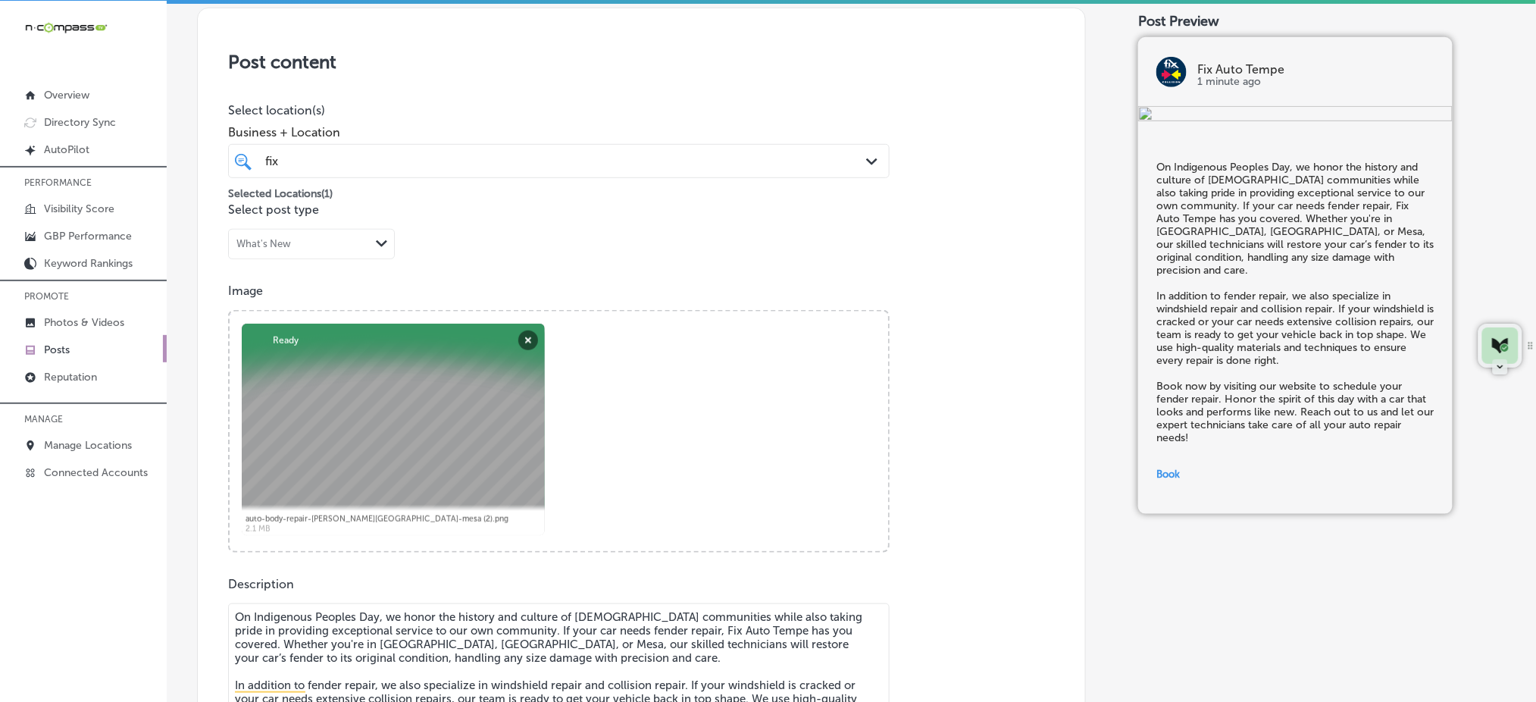
type input "[URL][DOMAIN_NAME][US_STATE]"
click at [393, 158] on div "fix fix" at bounding box center [529, 161] width 531 height 20
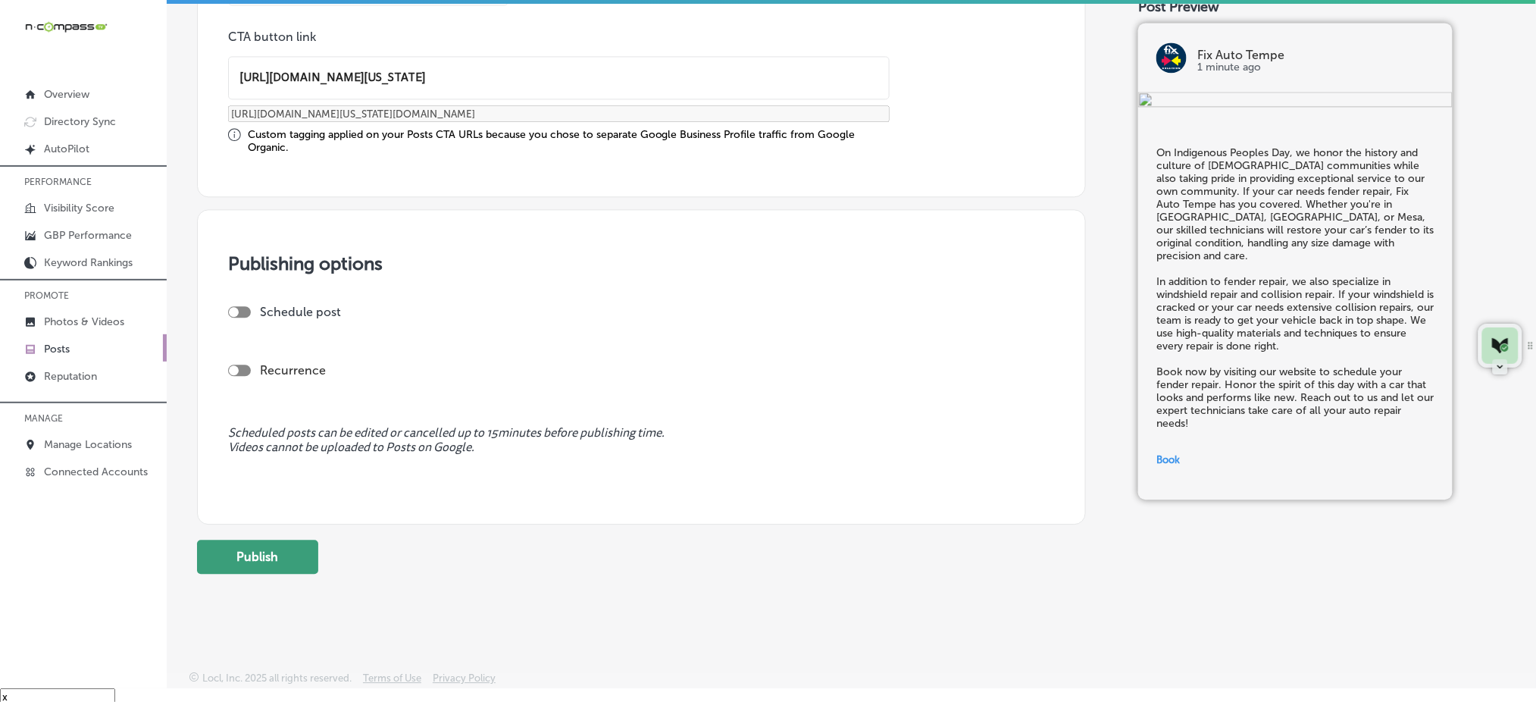
scroll to position [21, 0]
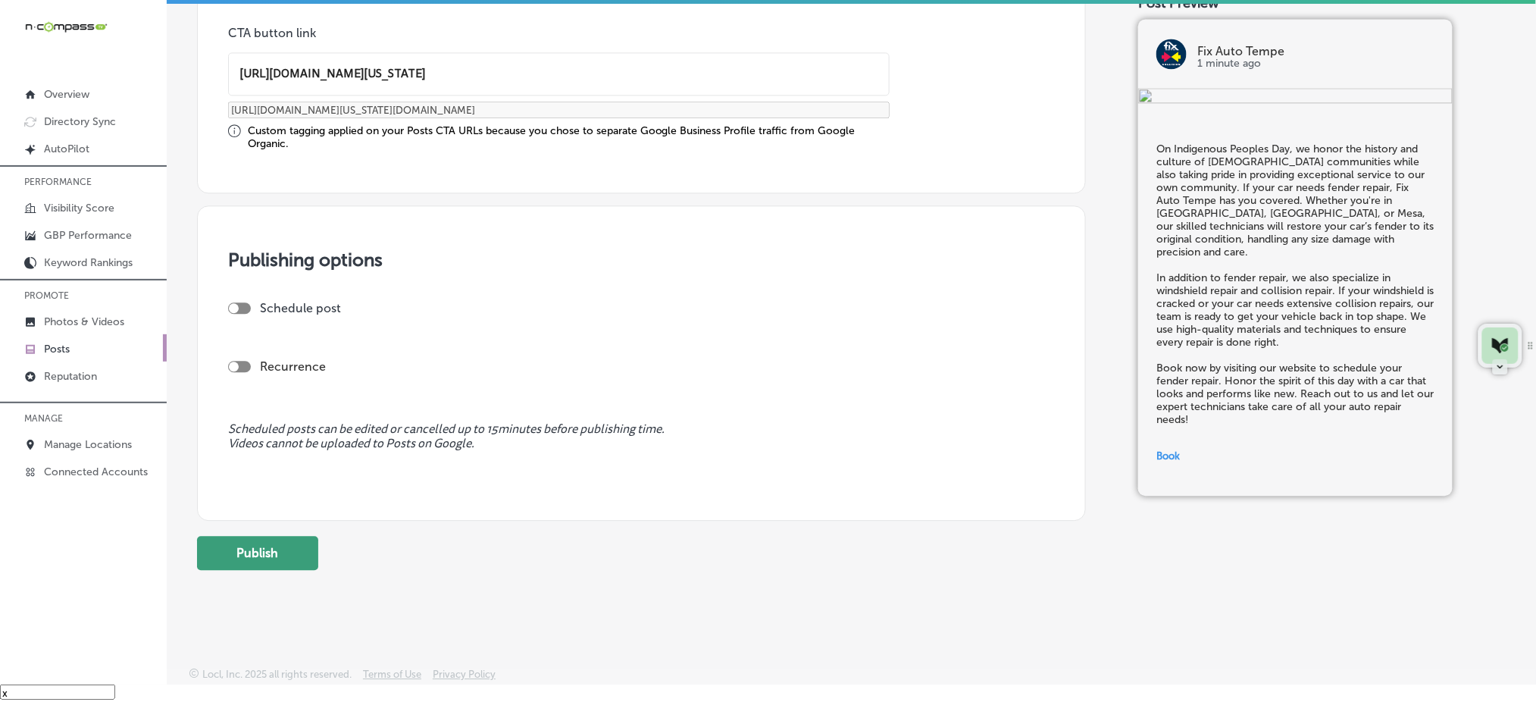
click at [286, 552] on button "Publish" at bounding box center [257, 553] width 121 height 34
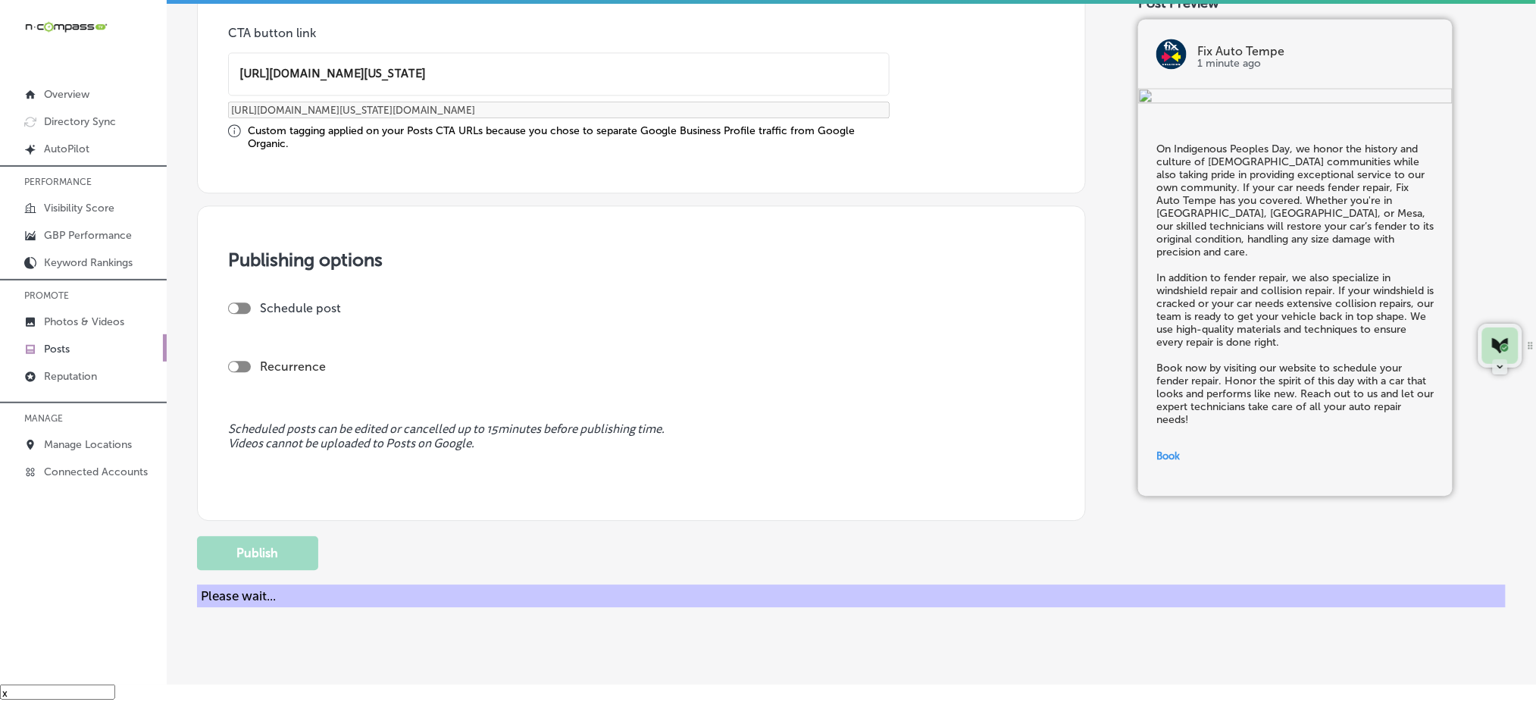
scroll to position [1062, 0]
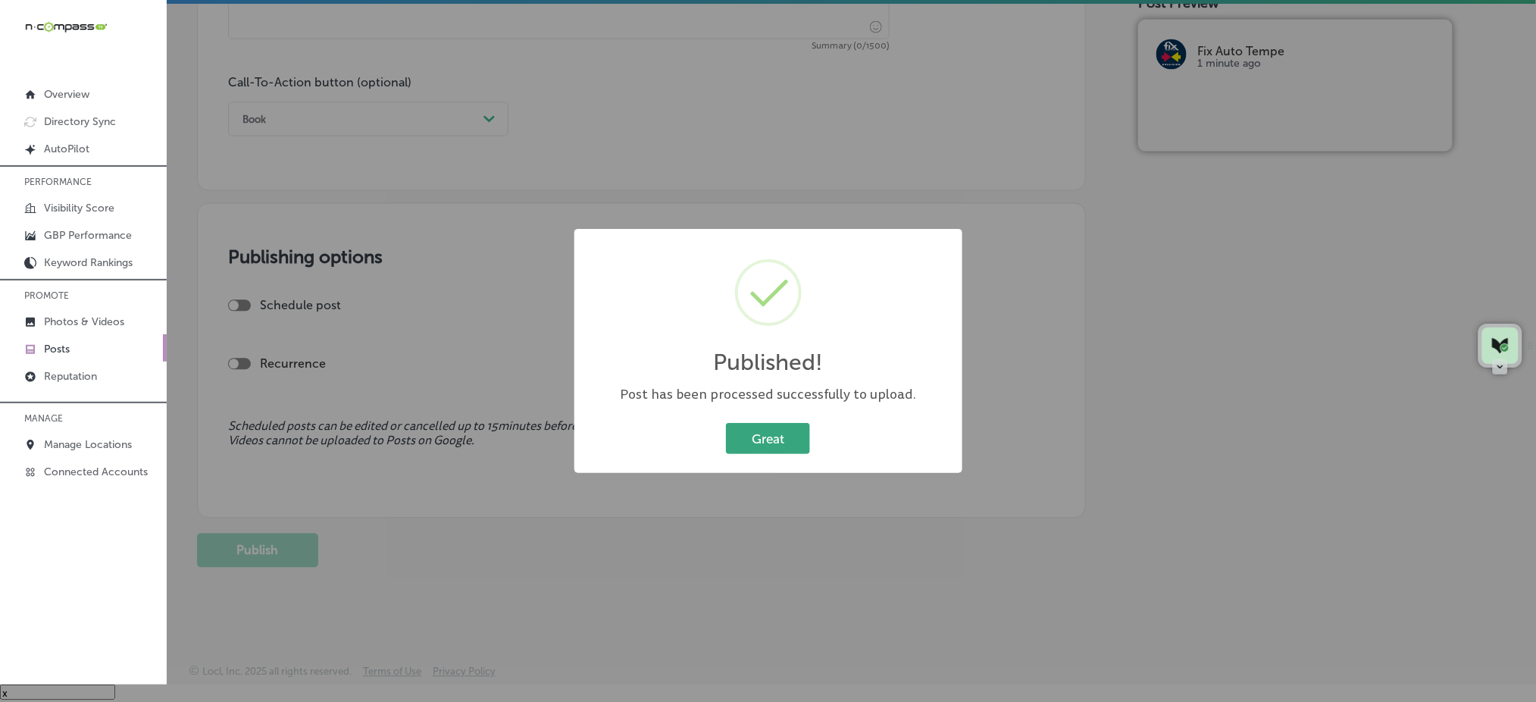
click at [790, 434] on button "Great" at bounding box center [768, 438] width 84 height 31
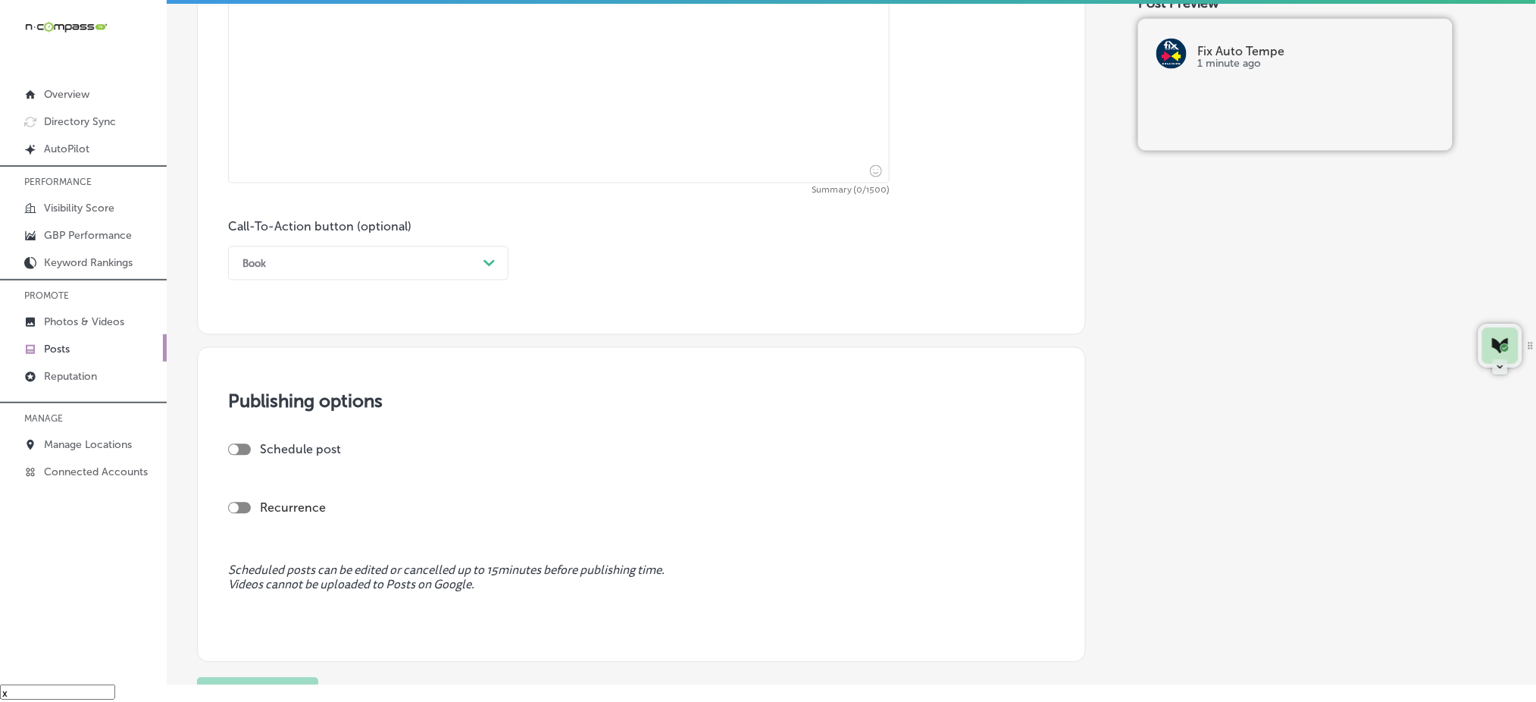
scroll to position [759, 0]
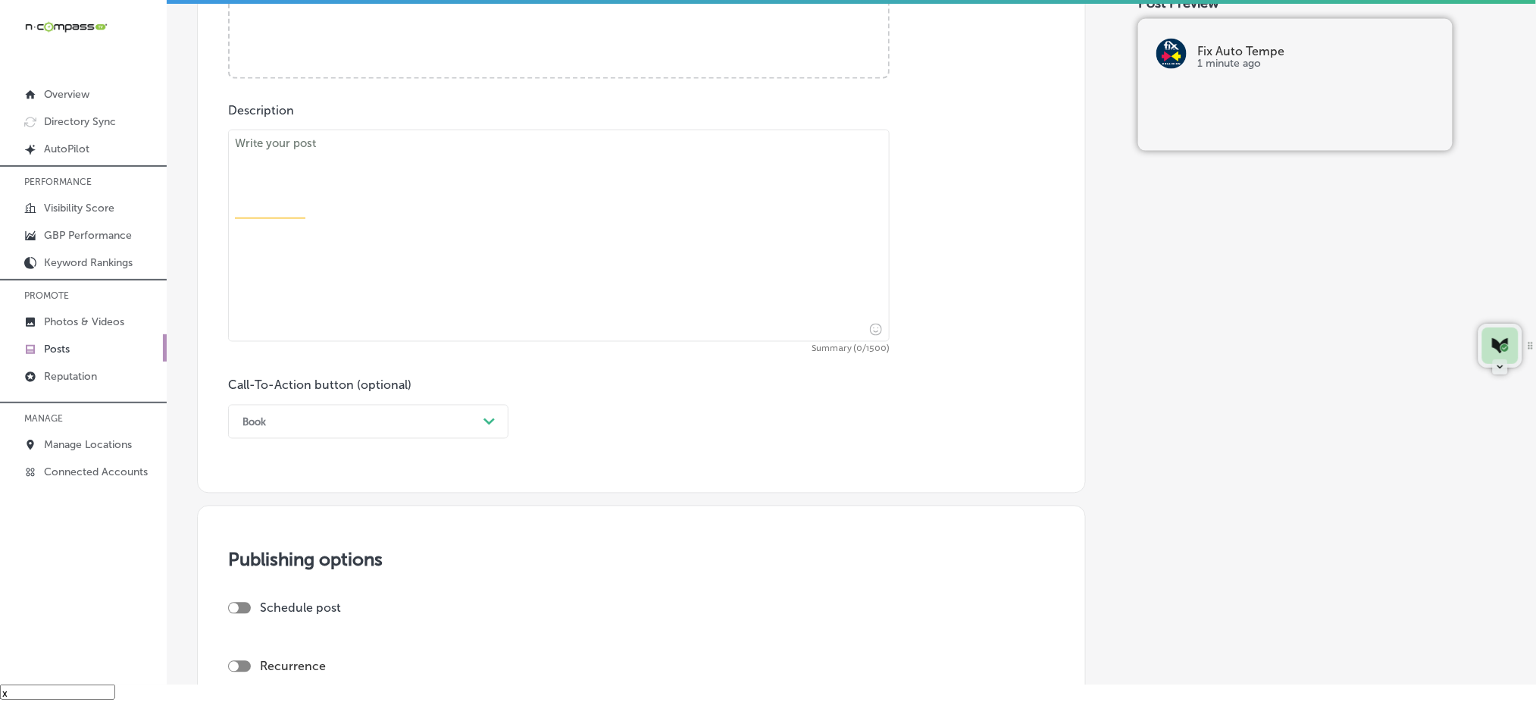
click at [483, 242] on textarea at bounding box center [559, 236] width 662 height 212
paste textarea "This [DATE], don’t let car damage haunt you! If you’ve experienced a fender [PE…"
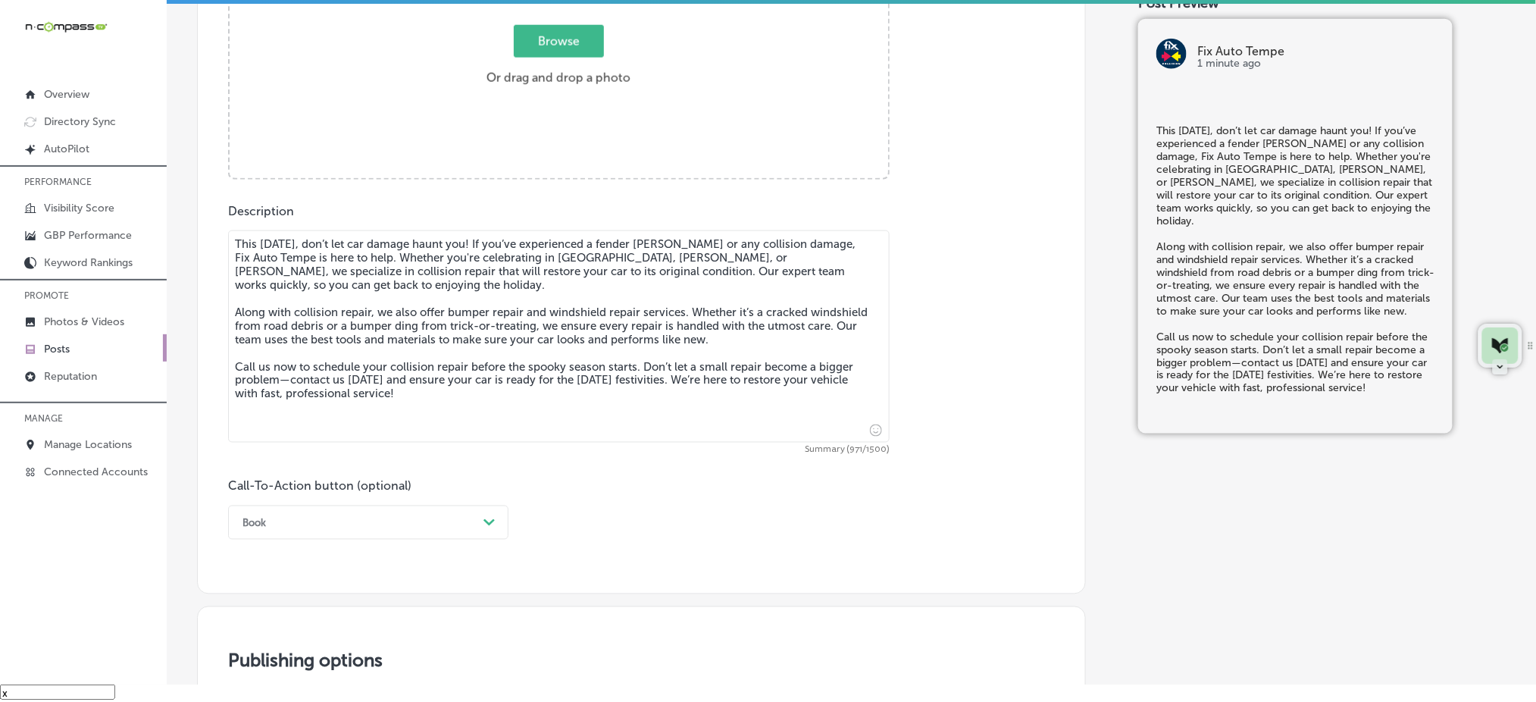
type textarea "This [DATE], don’t let car damage haunt you! If you’ve experienced a fender [PE…"
click at [359, 531] on div "option Book, selected. option Book focused, 2 of 7. 7 results available. Use Up…" at bounding box center [368, 522] width 280 height 34
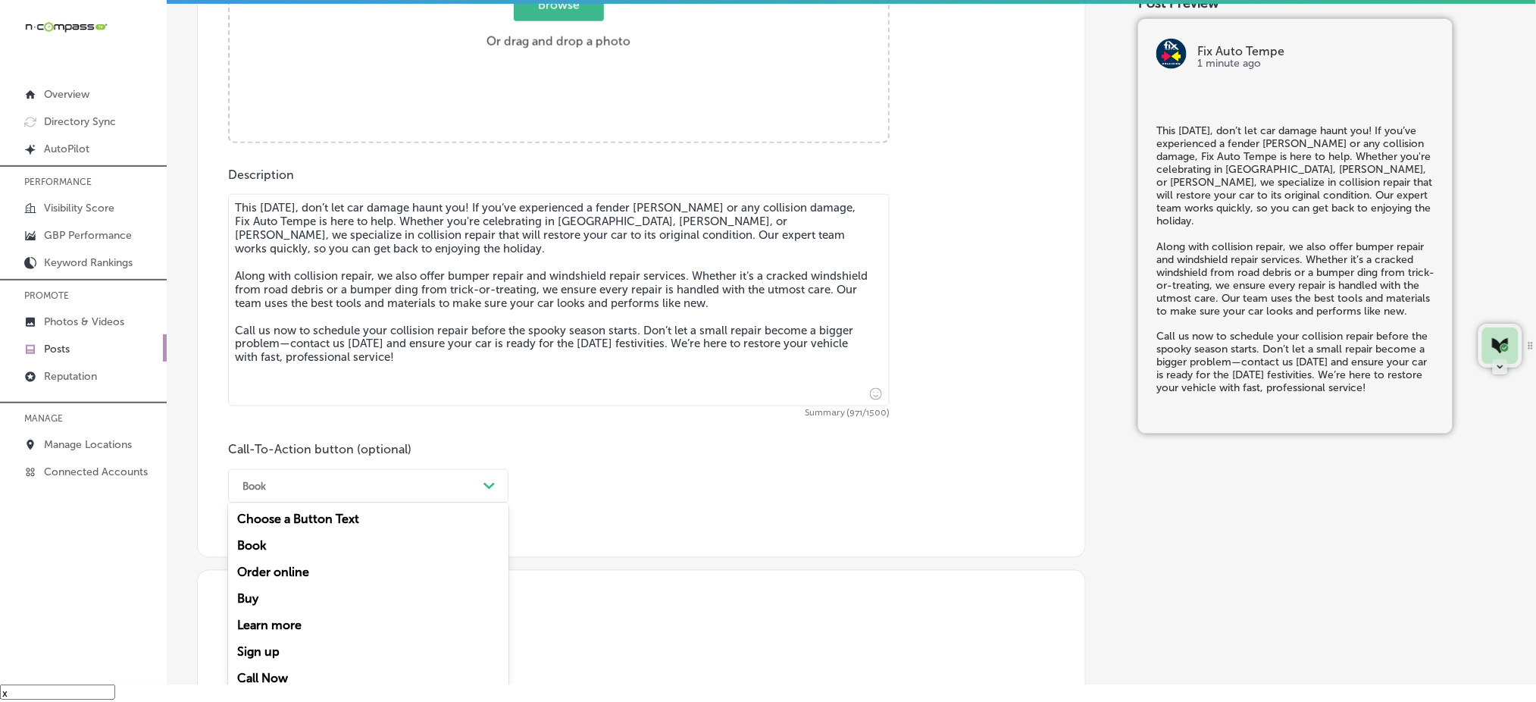
click at [317, 671] on div "Call Now" at bounding box center [368, 678] width 280 height 27
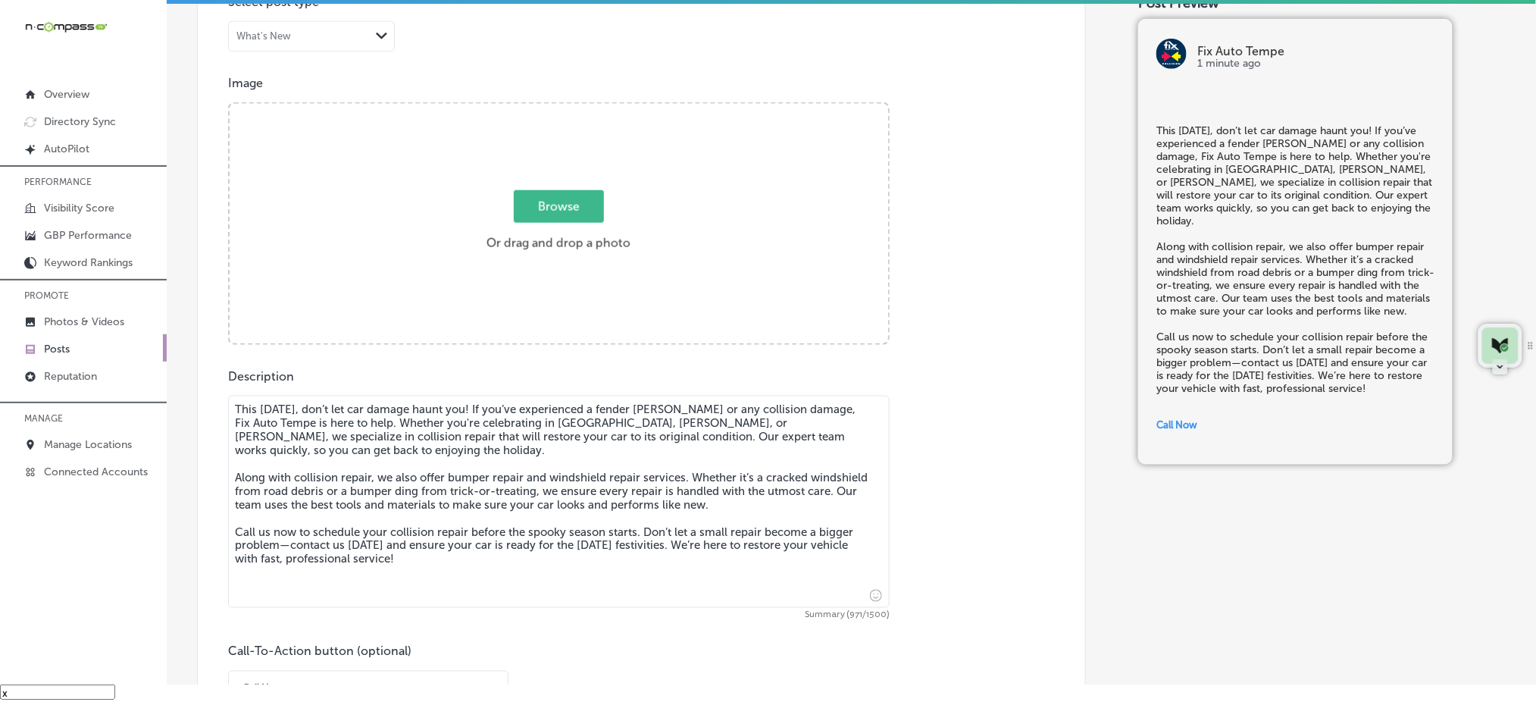
scroll to position [492, 0]
click at [533, 209] on span "Browse" at bounding box center [559, 207] width 90 height 33
click at [533, 109] on input "Browse Or drag and drop a photo" at bounding box center [559, 107] width 658 height 5
type input "C:\fakepath\auto-body-repair-[PERSON_NAME]-[GEOGRAPHIC_DATA]-mesa (3).png"
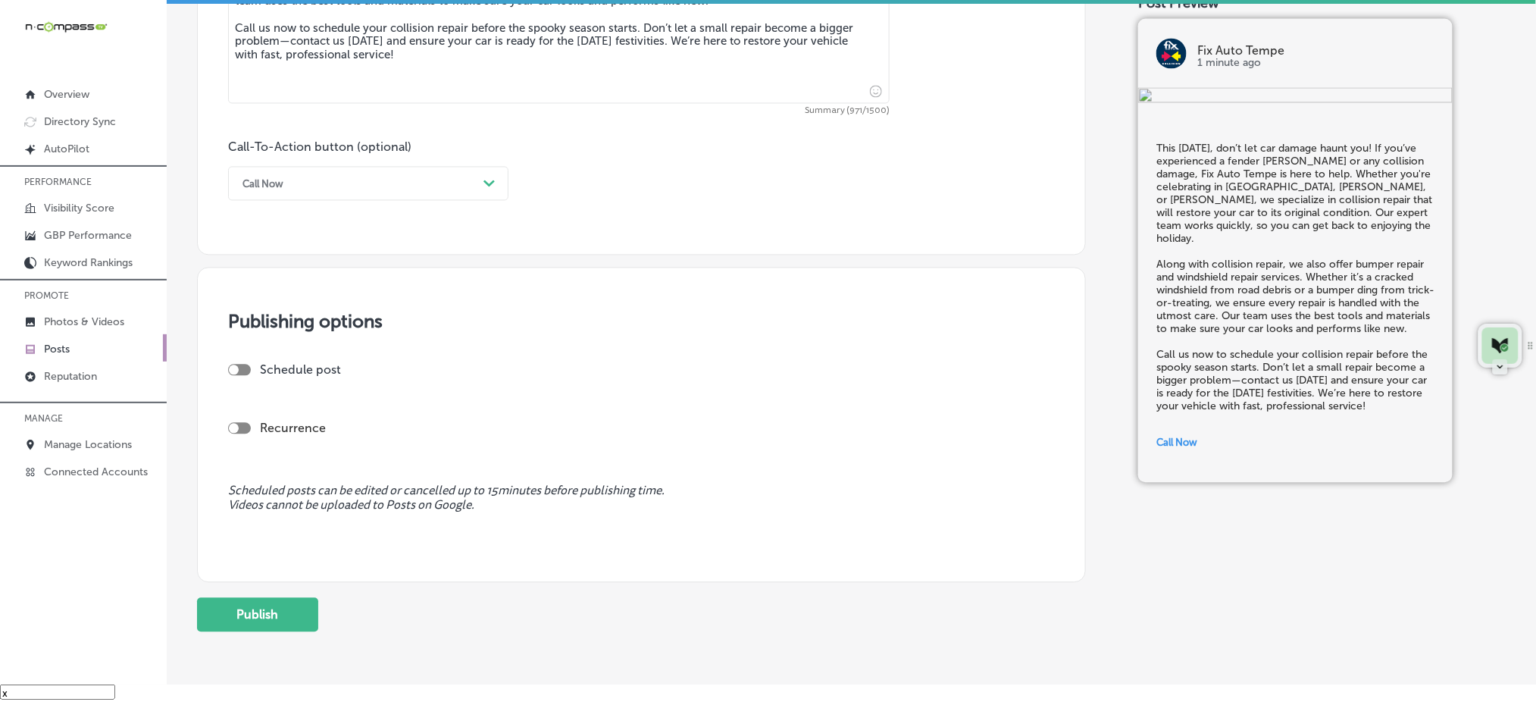
scroll to position [997, 0]
click at [238, 365] on div at bounding box center [239, 369] width 23 height 11
checkbox input "true"
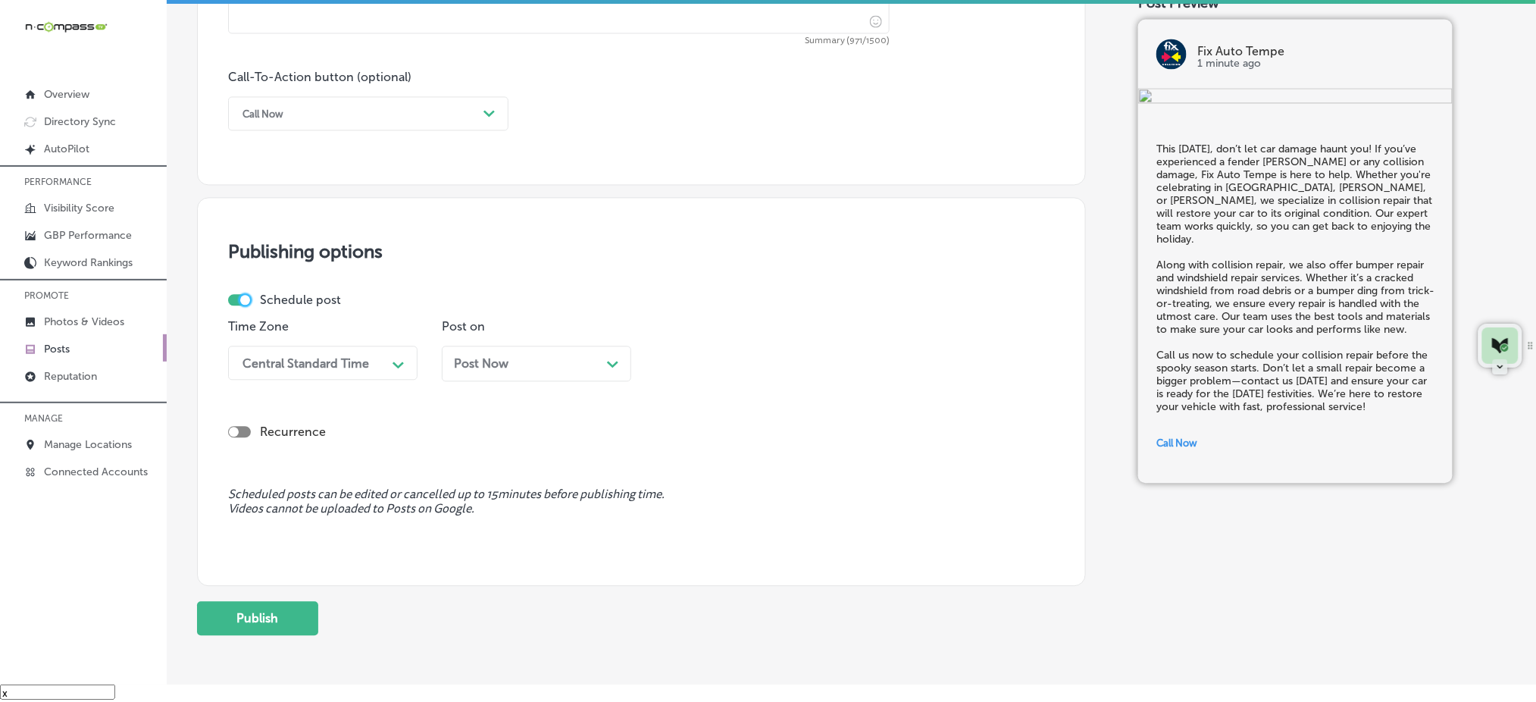
scroll to position [1098, 0]
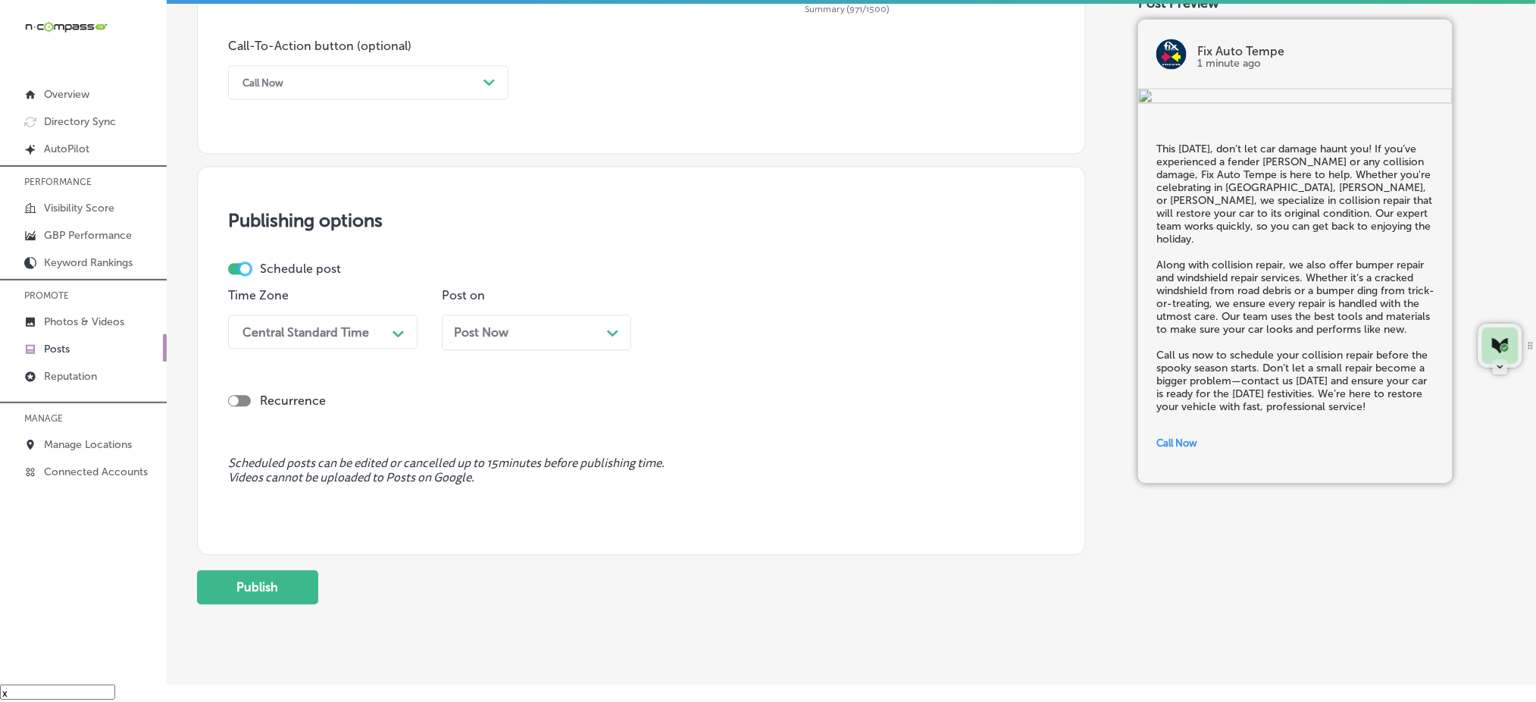
click at [341, 331] on div "Central Standard Time" at bounding box center [305, 331] width 127 height 14
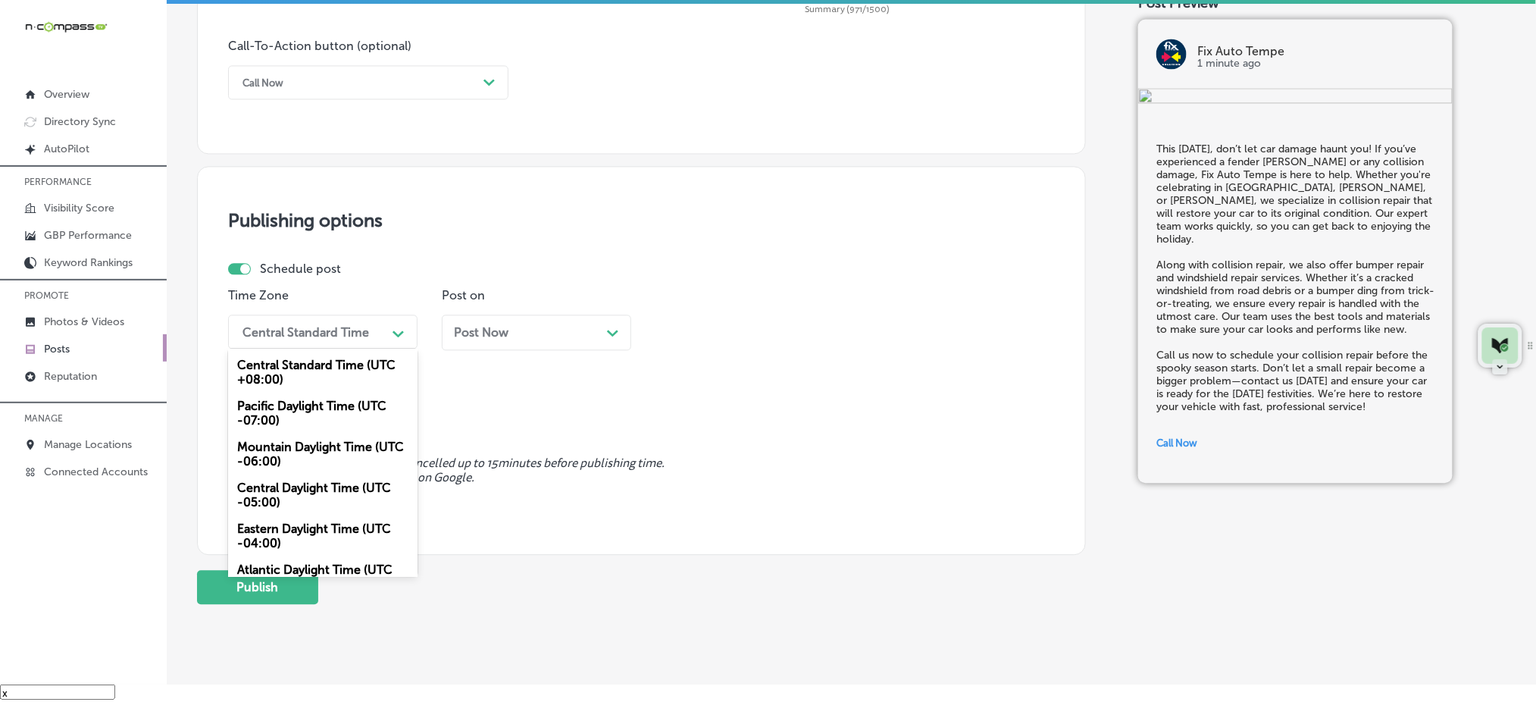
click at [287, 454] on div "Mountain Daylight Time (UTC -06:00)" at bounding box center [322, 453] width 189 height 41
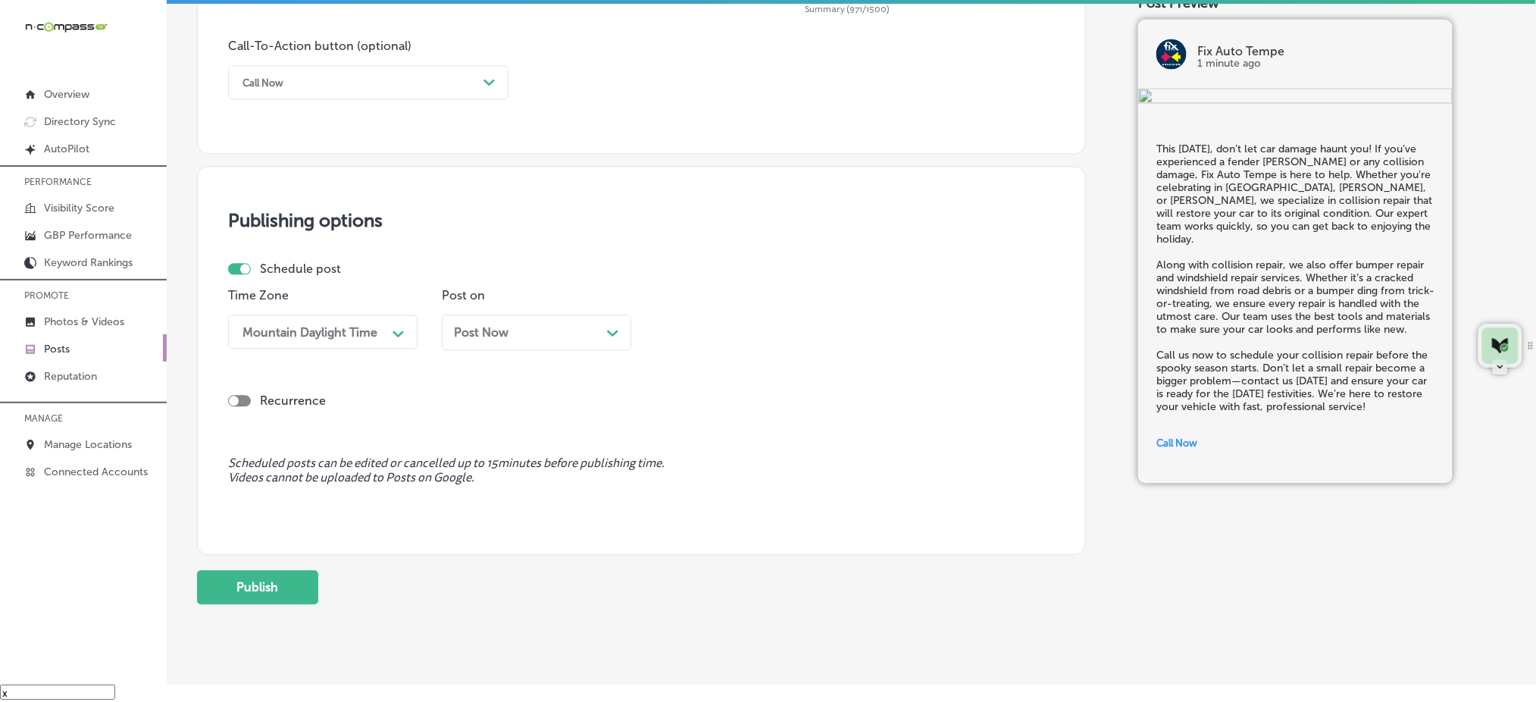
click at [468, 331] on span "Post Now" at bounding box center [481, 332] width 55 height 14
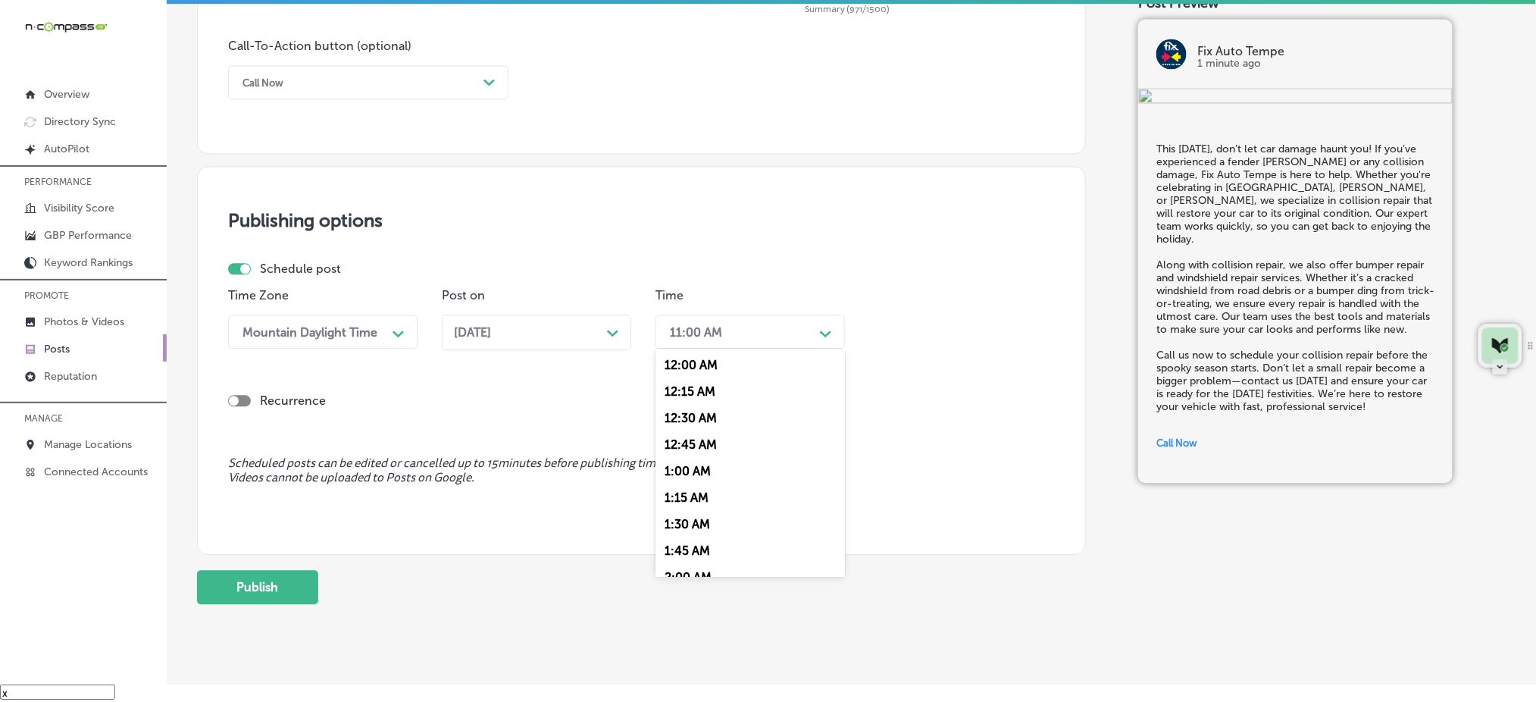
click at [683, 346] on div "11:00 AM Path Created with Sketch." at bounding box center [749, 331] width 189 height 34
click at [689, 508] on div "7:00 AM" at bounding box center [749, 501] width 189 height 27
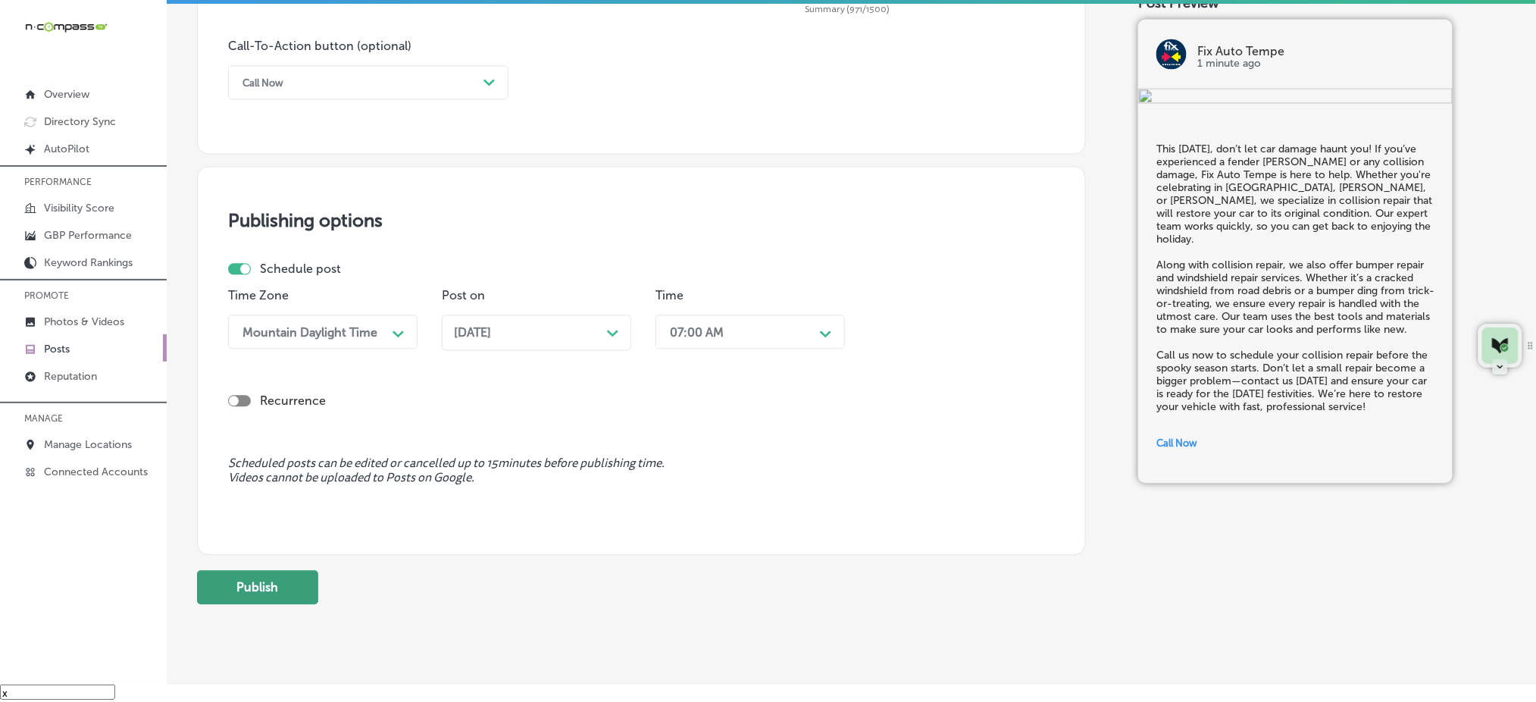
click at [270, 579] on button "Publish" at bounding box center [257, 587] width 121 height 34
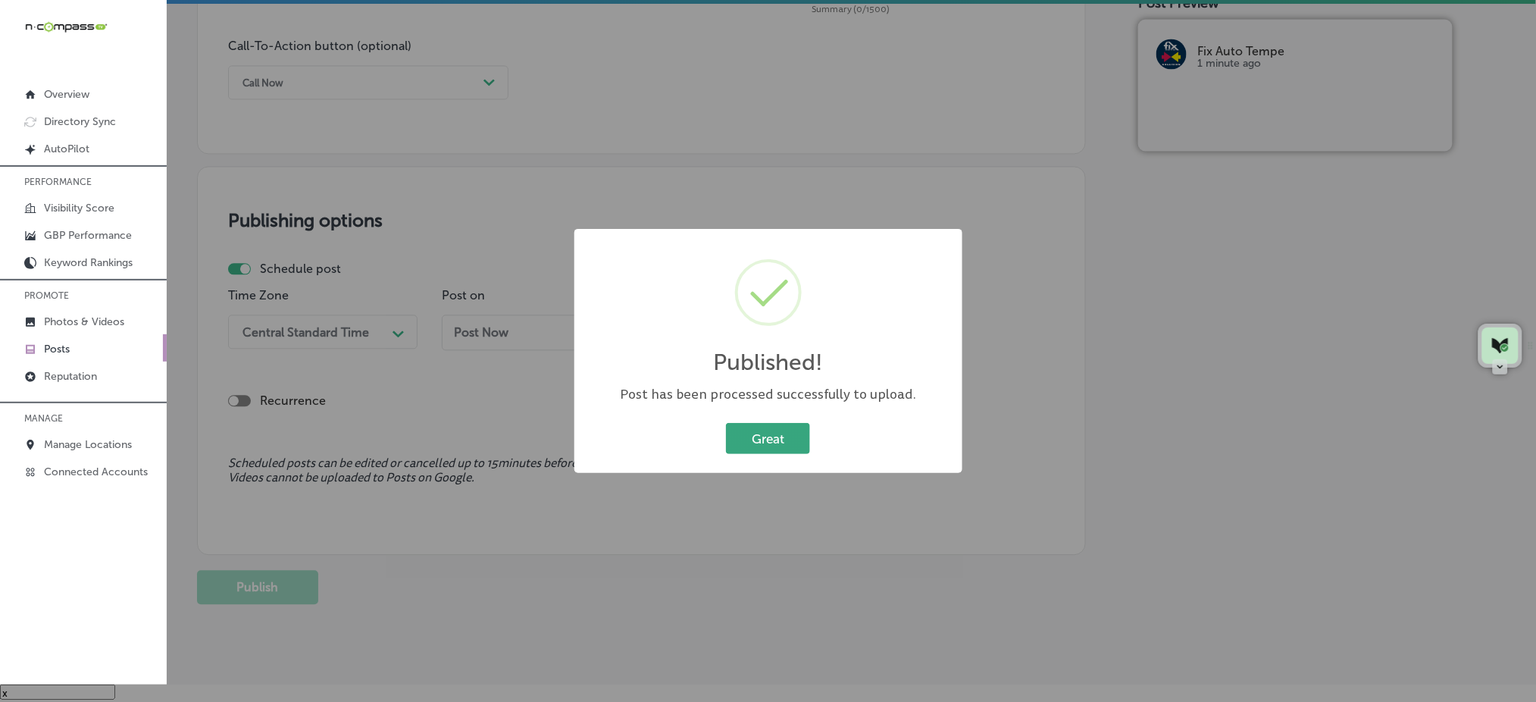
click at [741, 446] on button "Great" at bounding box center [768, 438] width 84 height 31
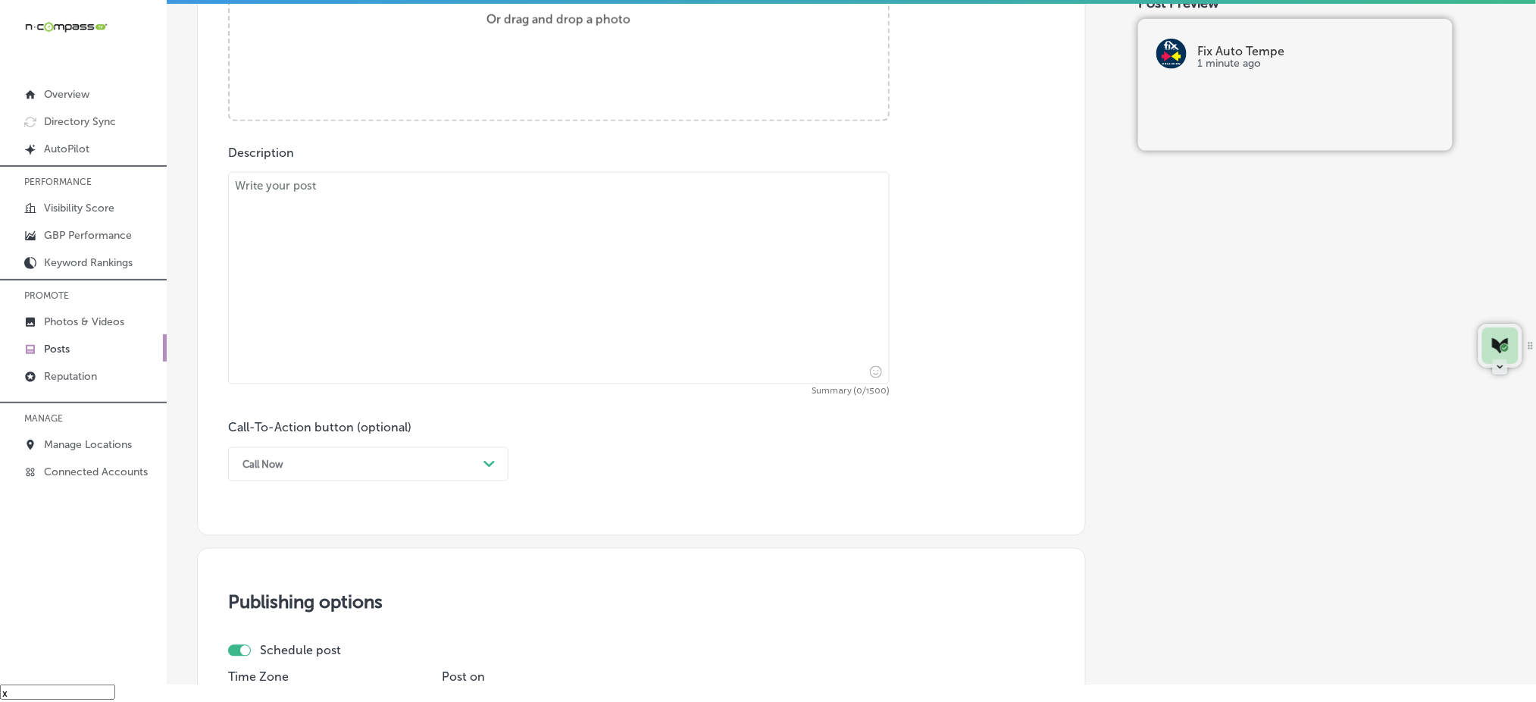
scroll to position [593, 0]
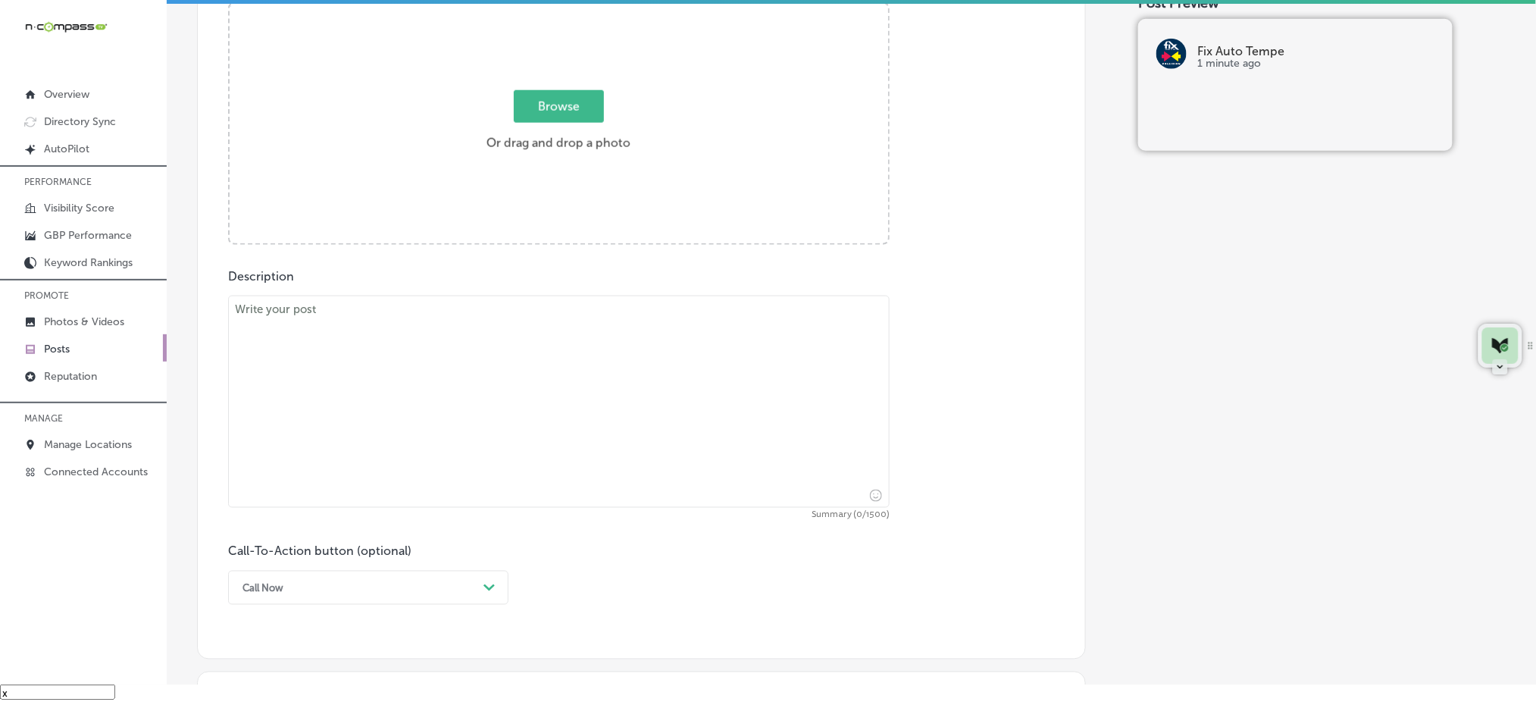
click at [559, 130] on label "Browse Or drag and drop a photo" at bounding box center [558, 125] width 156 height 67
click at [559, 8] on input "Browse Or drag and drop a photo" at bounding box center [559, 6] width 658 height 5
type input "C:\fakepath\auto-body-repair-[PERSON_NAME]-[GEOGRAPHIC_DATA]-mesa (1).png"
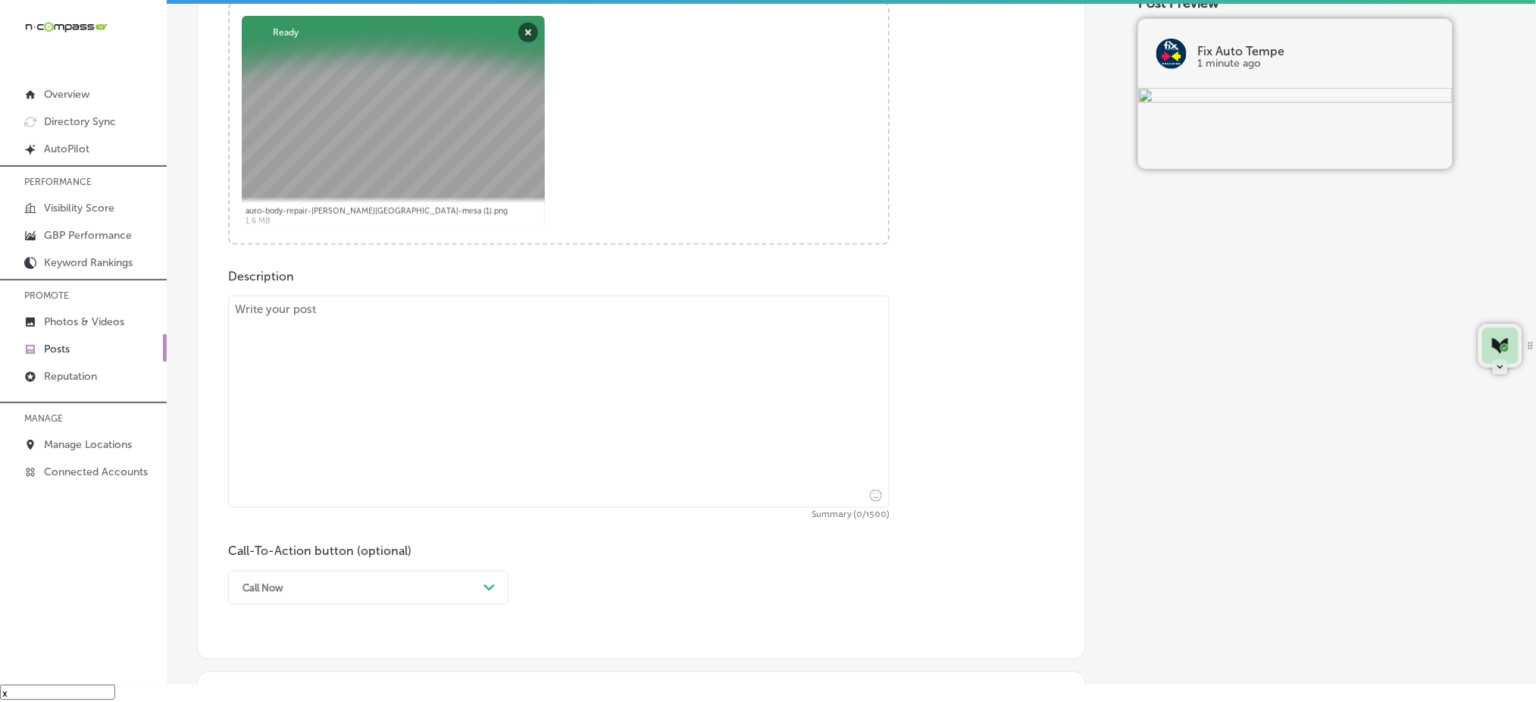
click at [474, 372] on textarea at bounding box center [559, 402] width 662 height 212
paste textarea "This Veteran’s Day, we honor the bravery and sacrifice of those who’ve served i…"
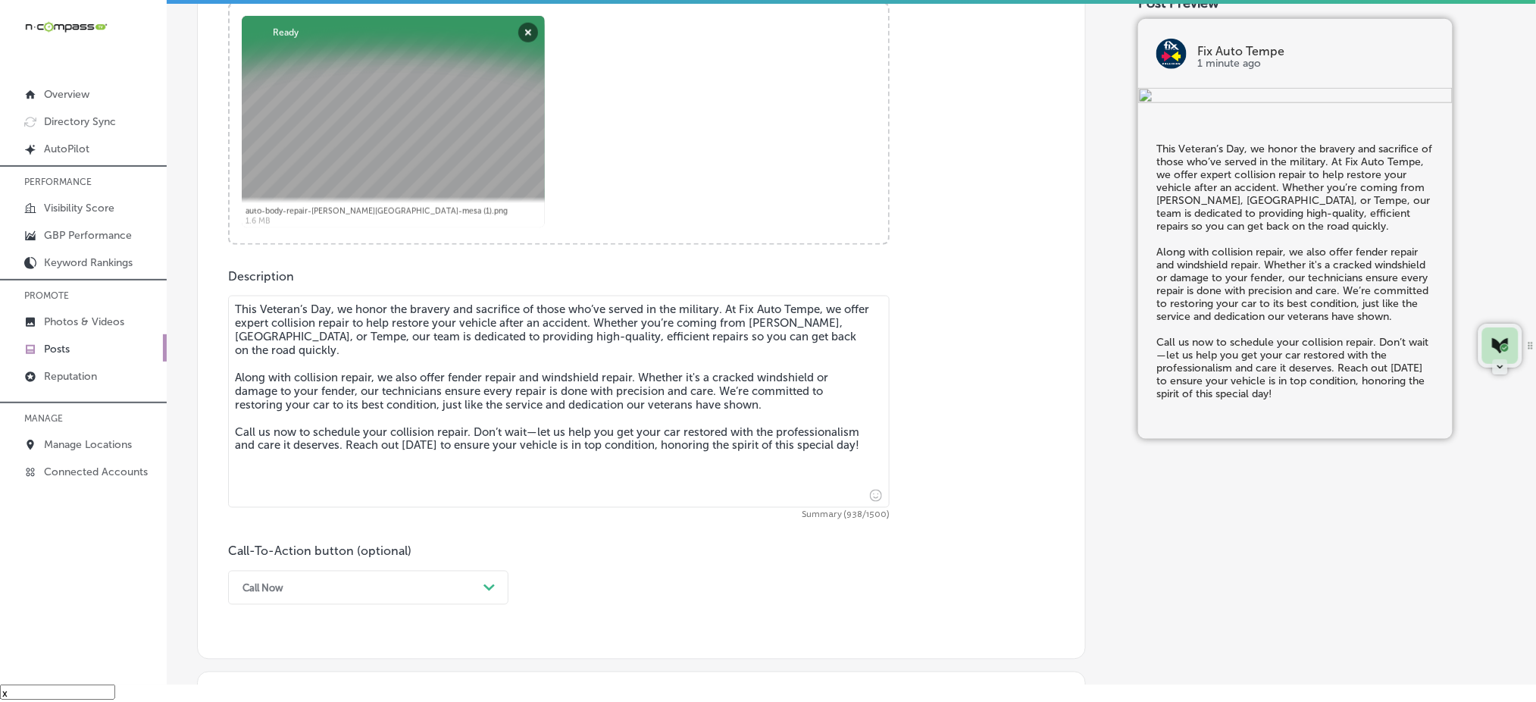
type textarea "This Veteran’s Day, we honor the bravery and sacrifice of those who’ve served i…"
click at [330, 587] on div "Call Now Path Created with Sketch." at bounding box center [368, 588] width 280 height 34
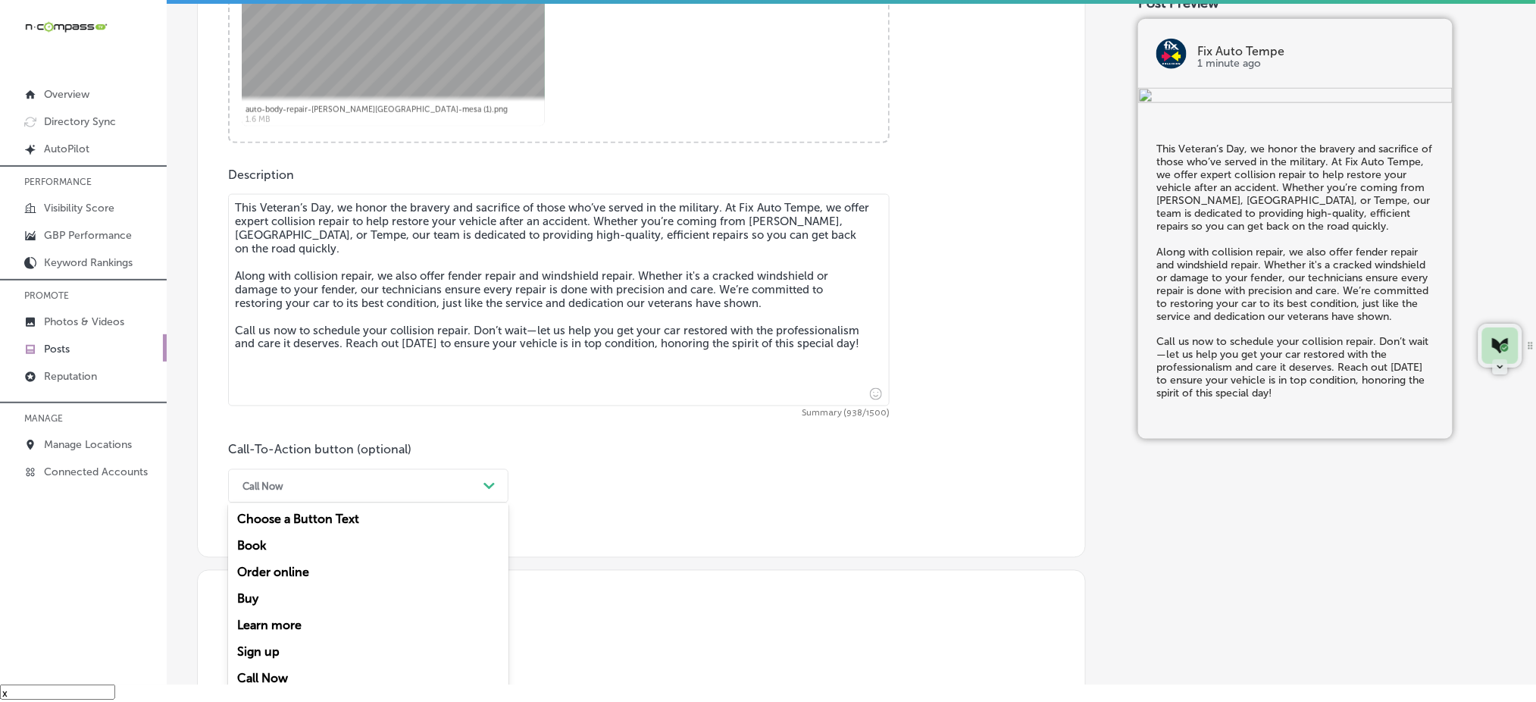
click at [292, 679] on div "Call Now" at bounding box center [368, 678] width 280 height 27
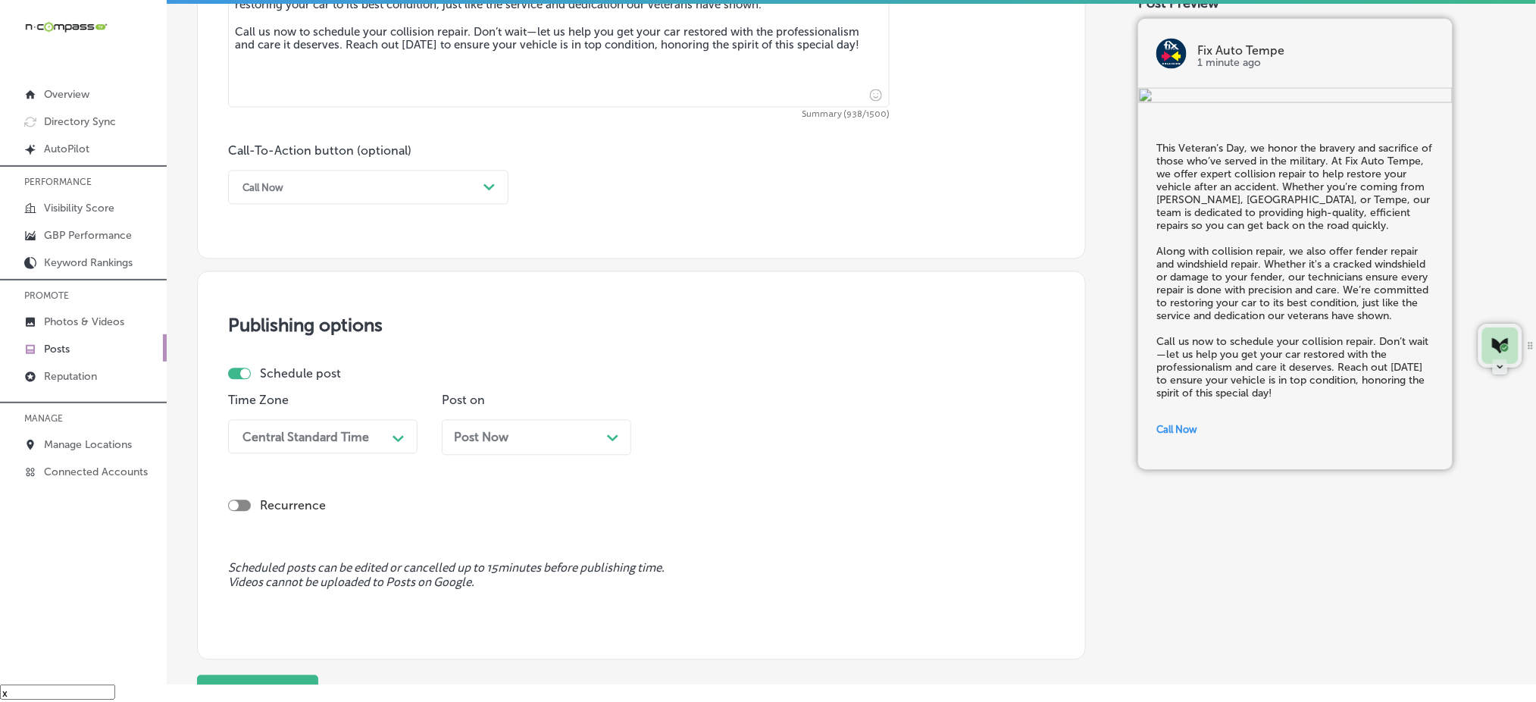
scroll to position [997, 0]
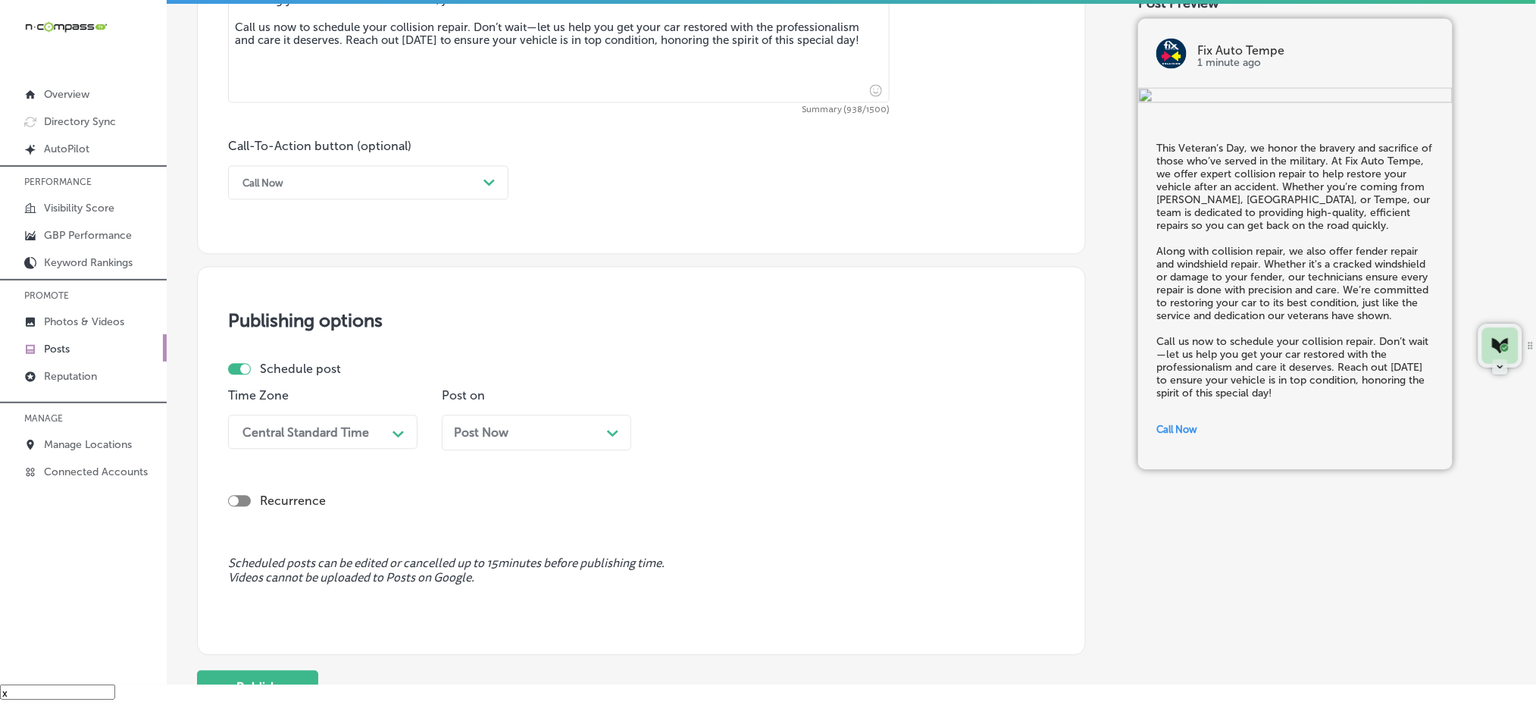
click at [341, 425] on div "Central Standard Time" at bounding box center [305, 432] width 127 height 14
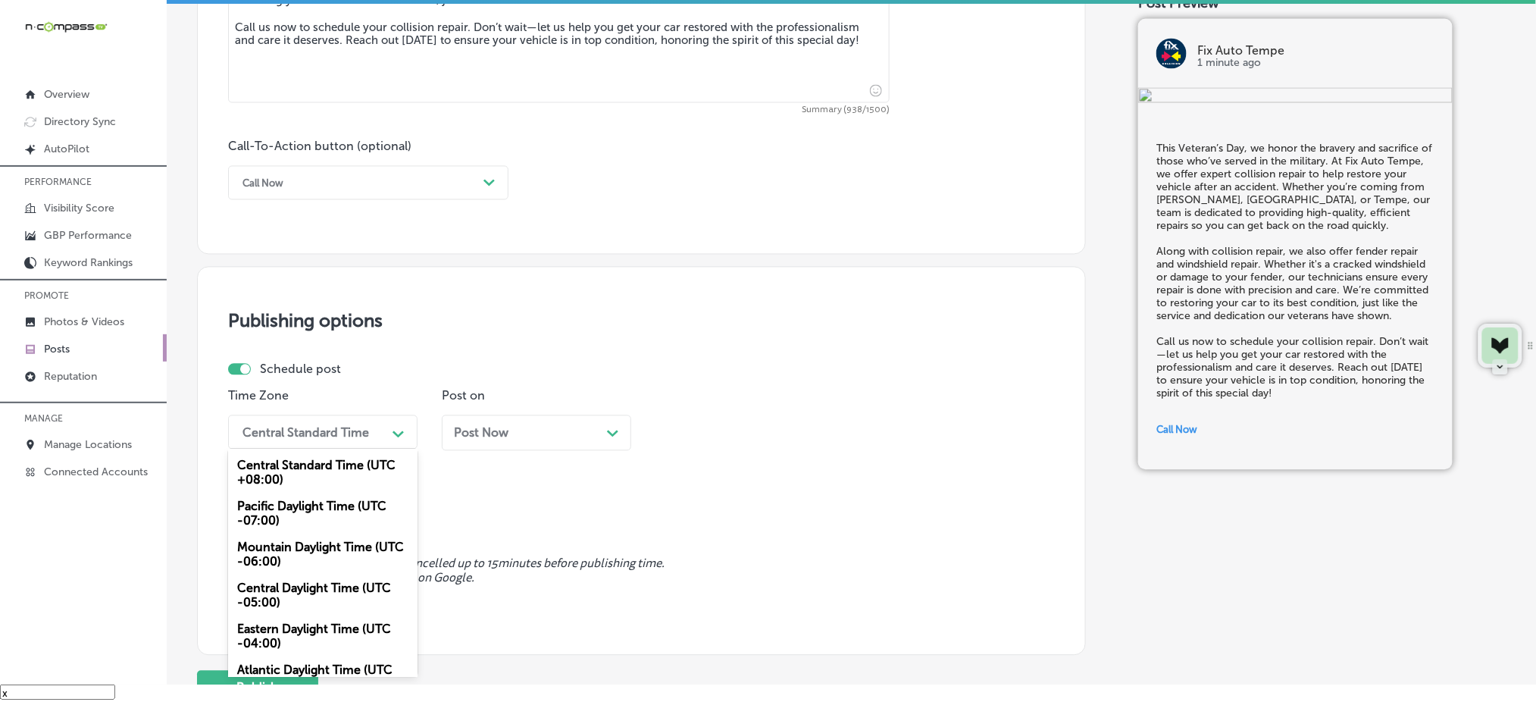
click at [296, 556] on div "Mountain Daylight Time (UTC -06:00)" at bounding box center [322, 554] width 189 height 41
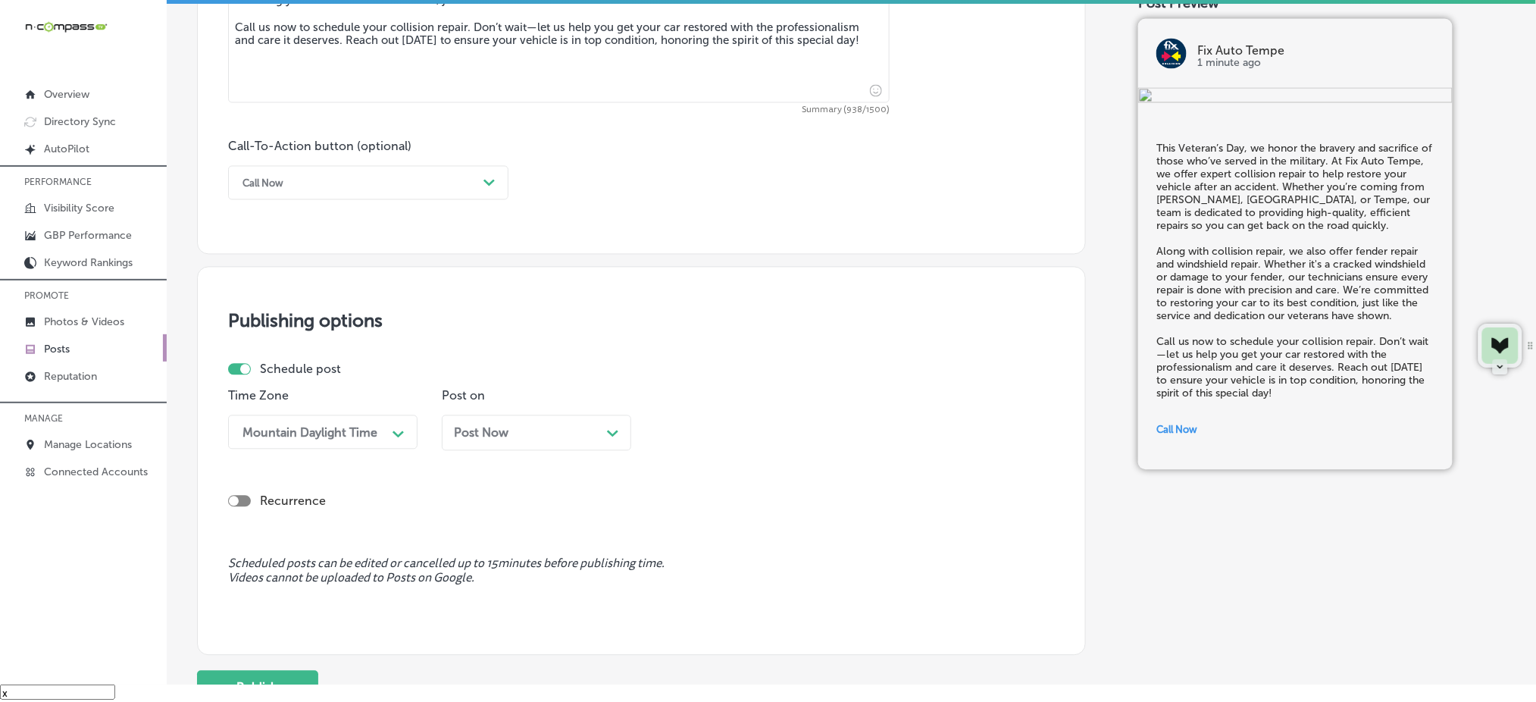
click at [480, 444] on div "Post Now Path Created with Sketch." at bounding box center [536, 433] width 189 height 36
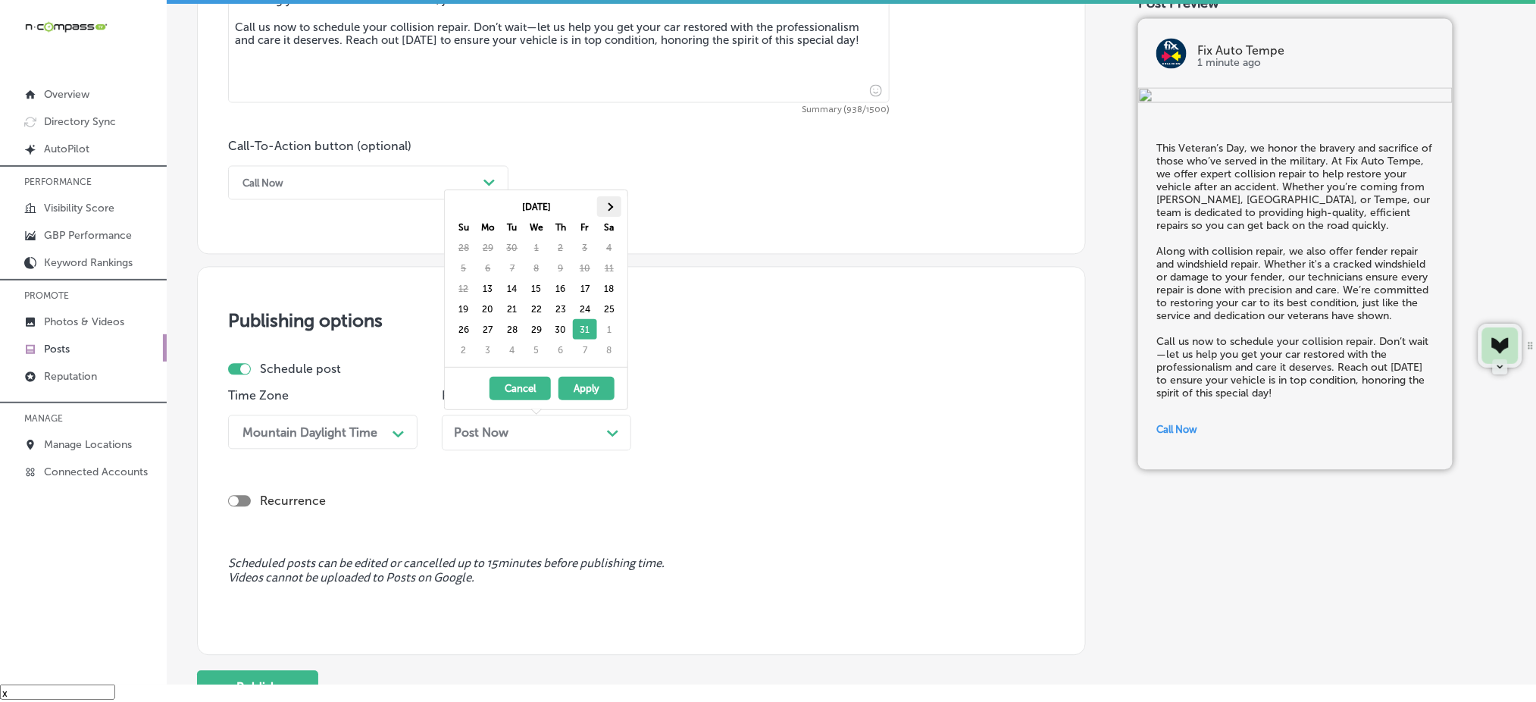
click at [608, 204] on span at bounding box center [609, 206] width 8 height 8
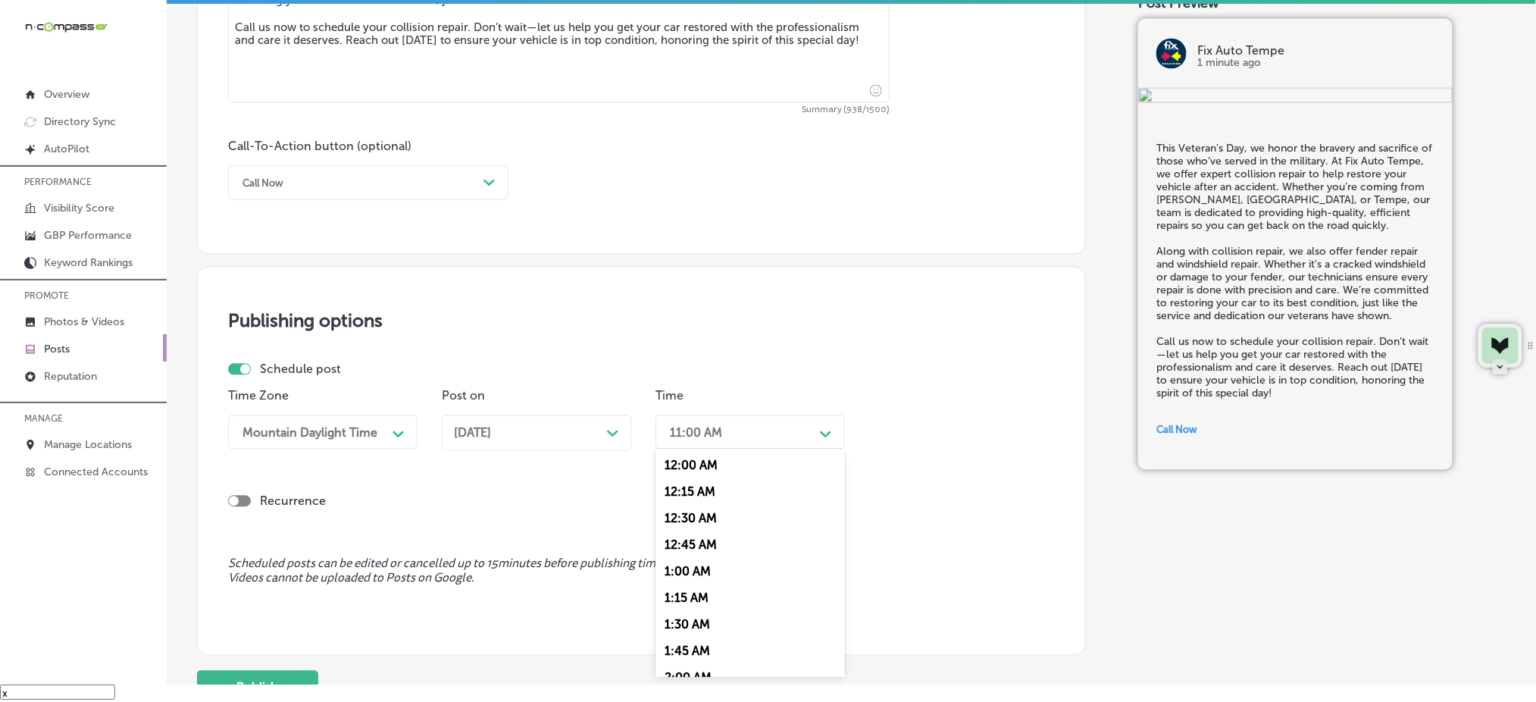
click at [700, 421] on div "11:00 AM" at bounding box center [738, 432] width 152 height 27
click at [737, 502] on div "7:00 AM" at bounding box center [749, 501] width 189 height 27
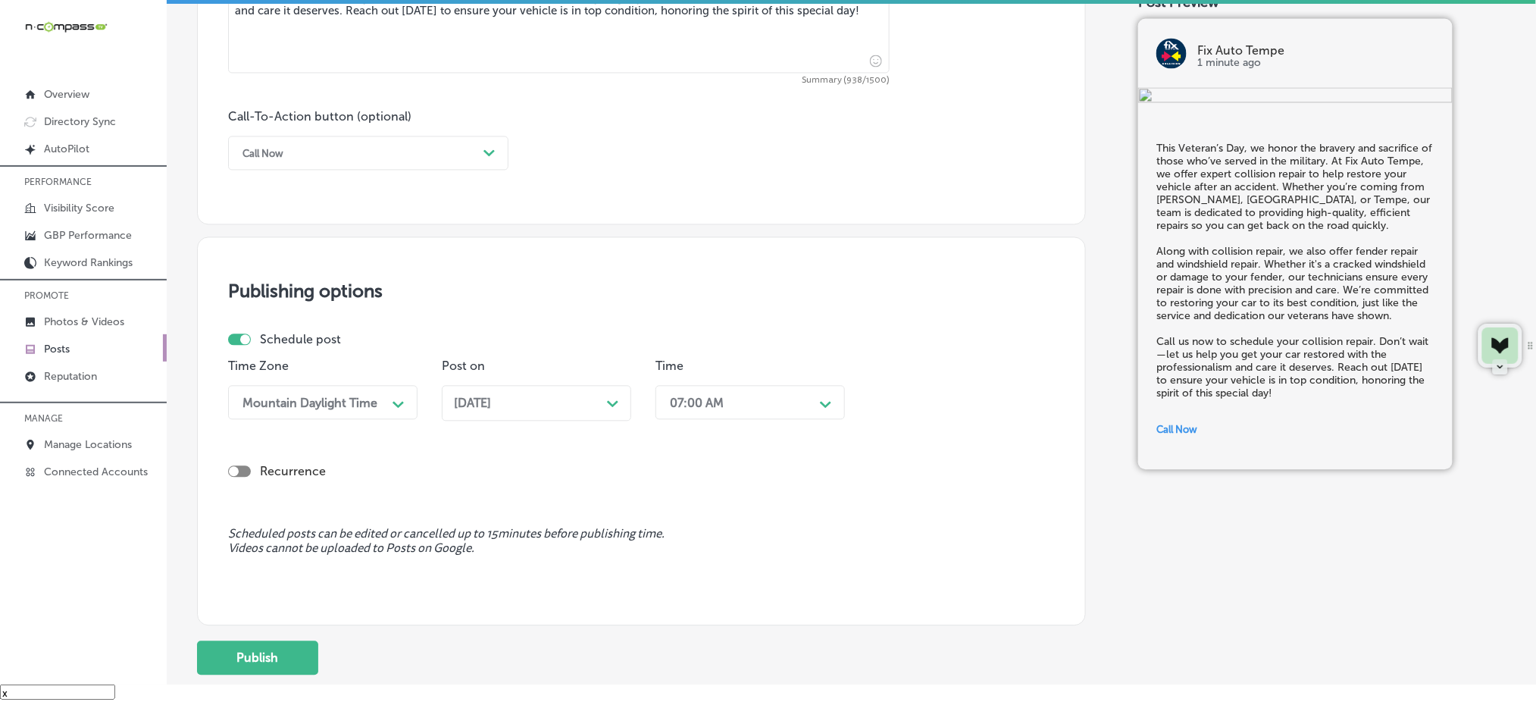
scroll to position [1135, 0]
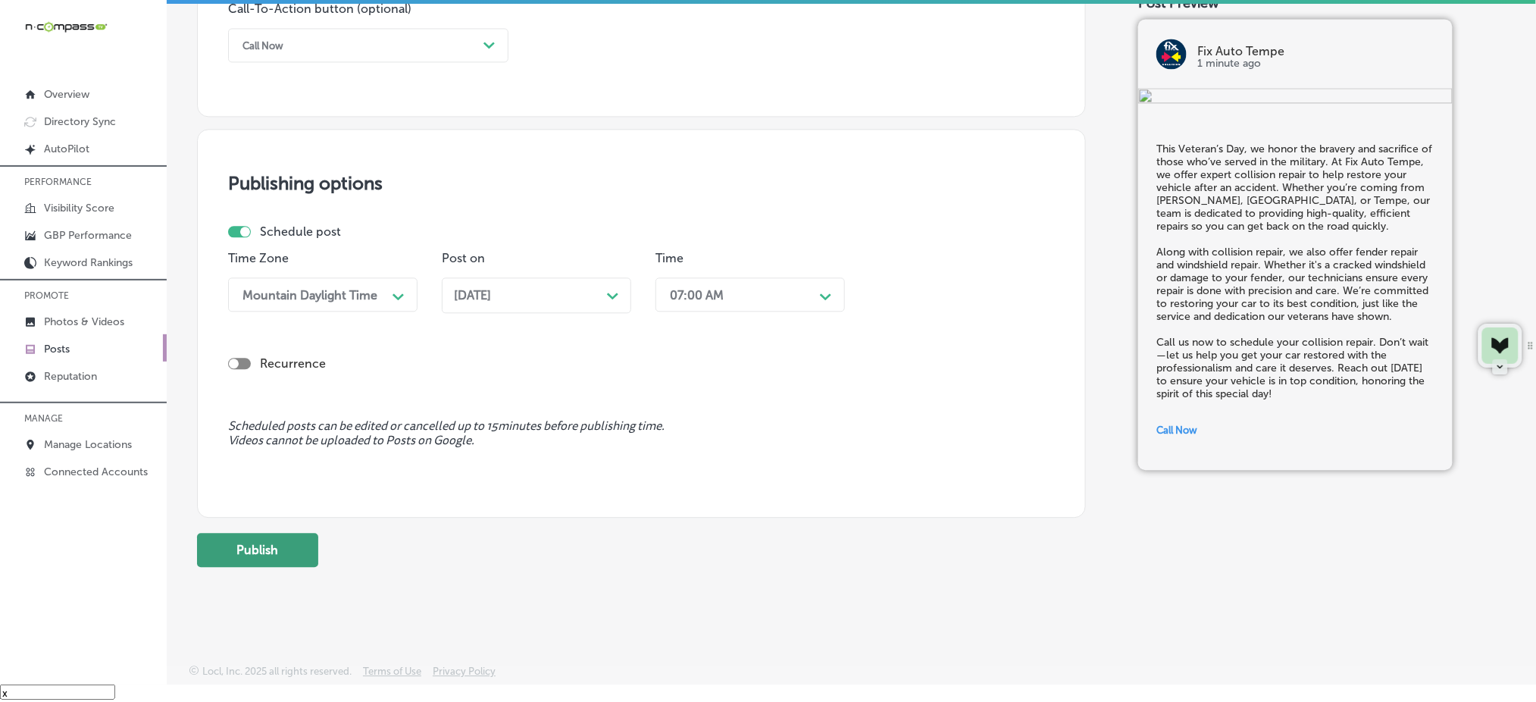
click at [271, 556] on button "Publish" at bounding box center [257, 550] width 121 height 34
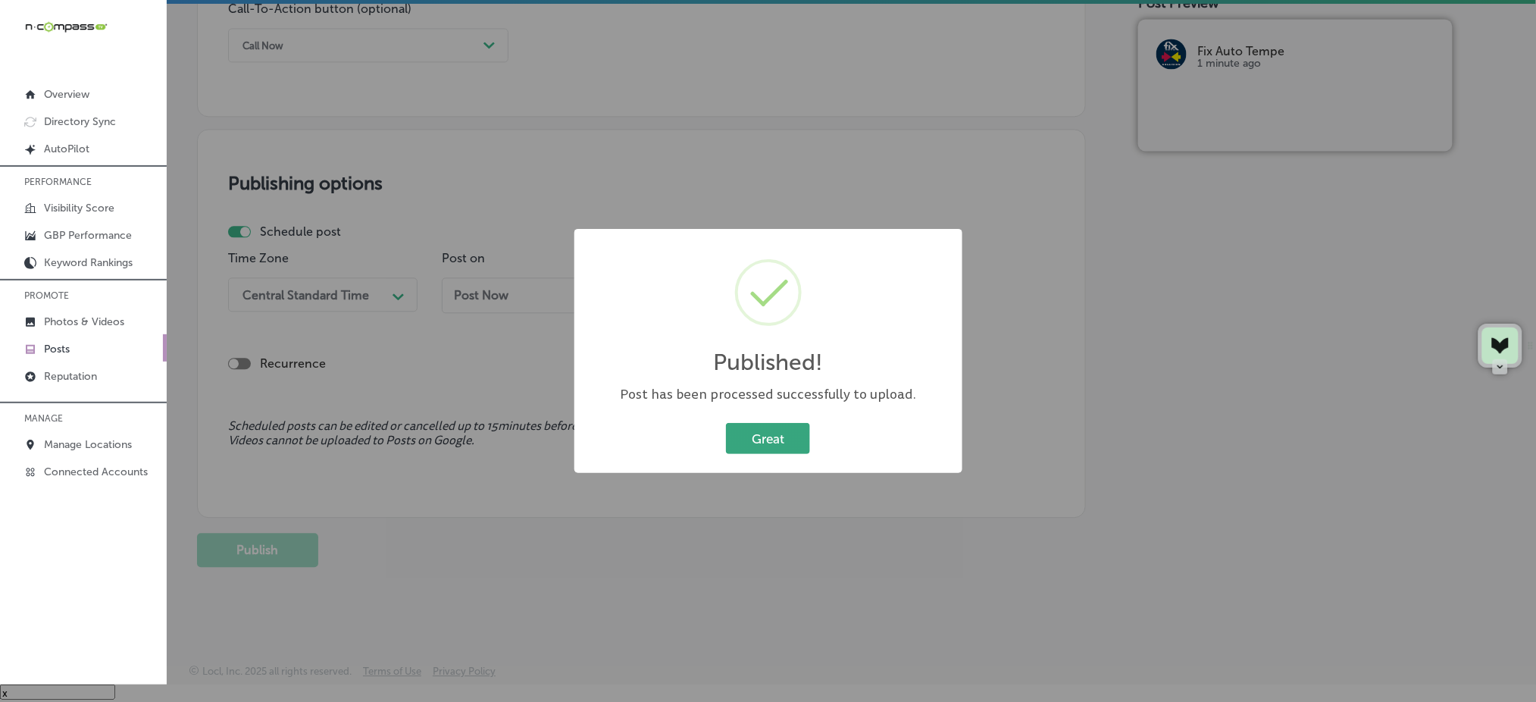
click at [755, 430] on button "Great" at bounding box center [768, 438] width 84 height 31
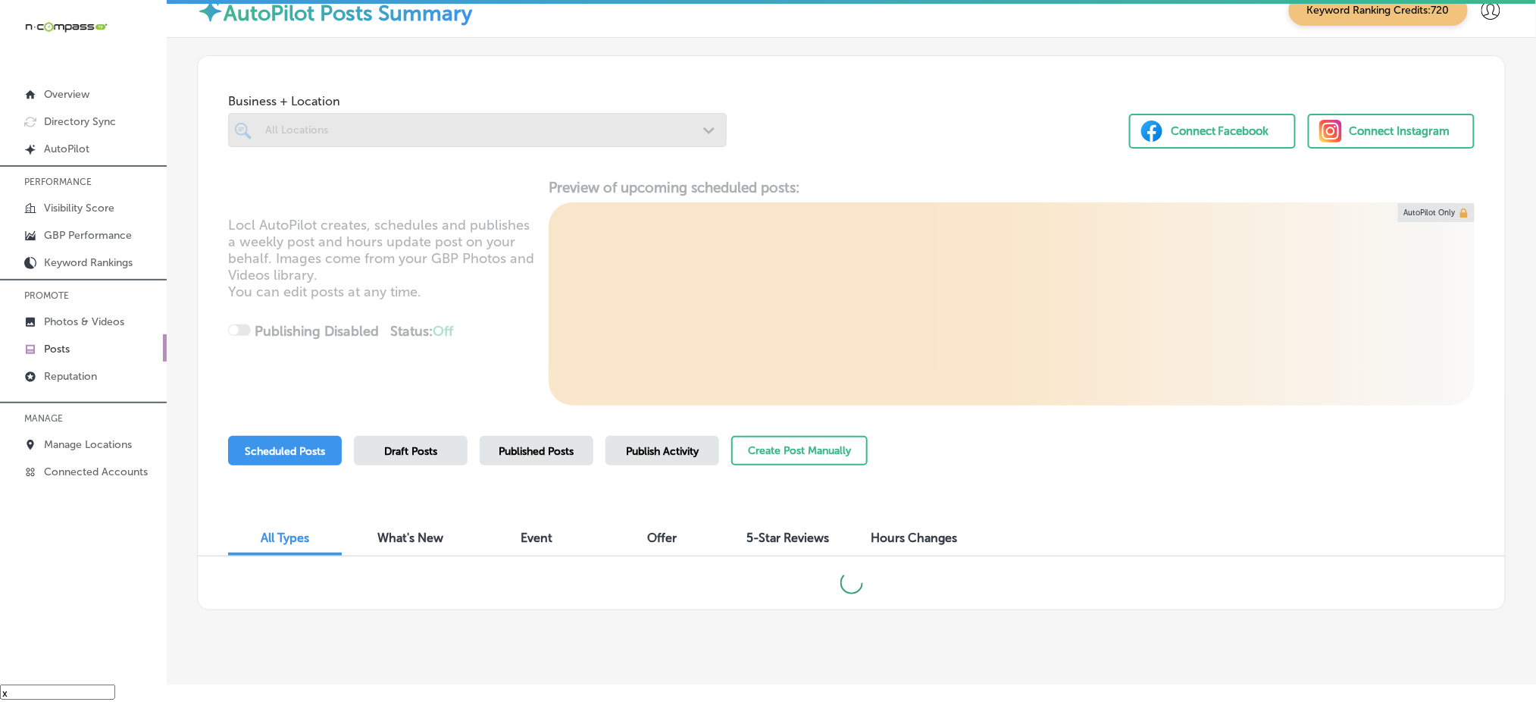
scroll to position [3, 0]
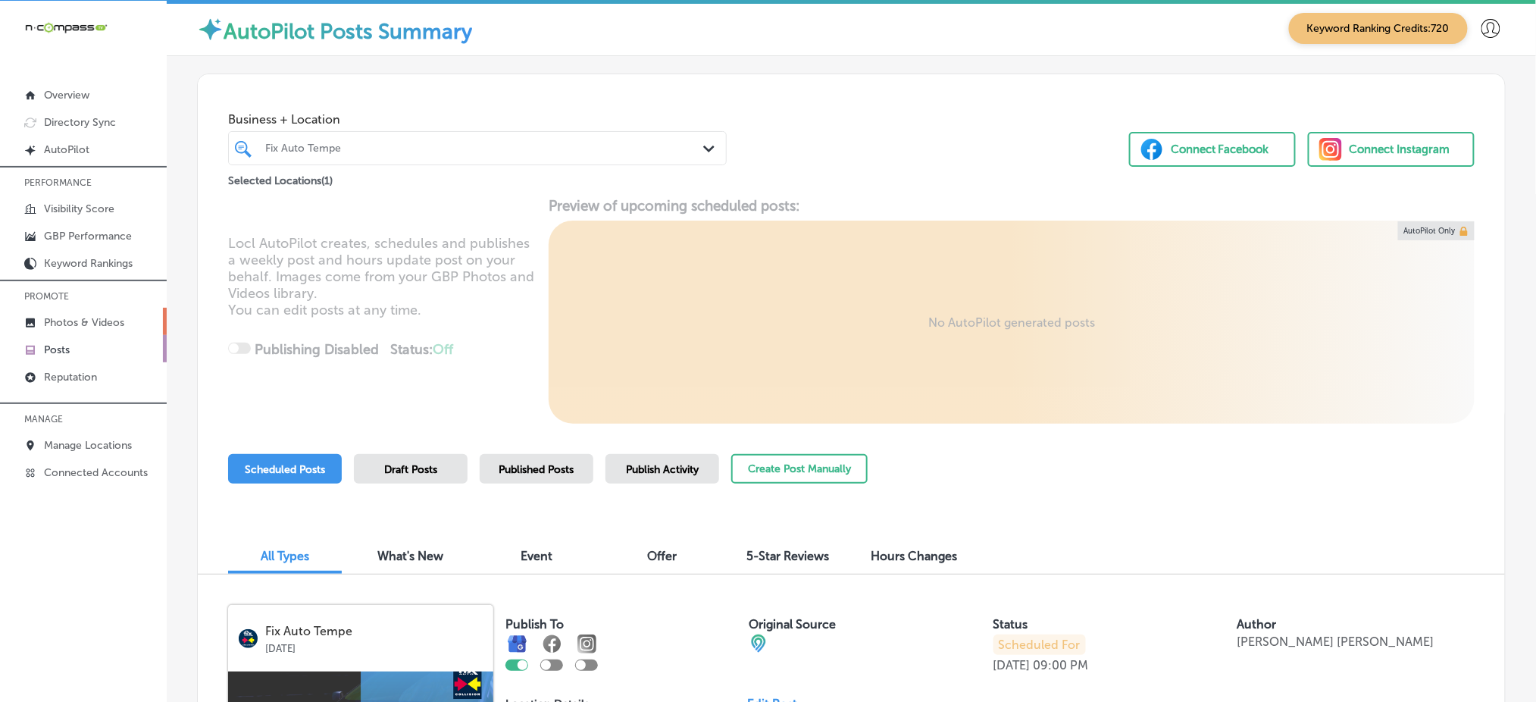
click at [113, 324] on p "Photos & Videos" at bounding box center [84, 322] width 80 height 13
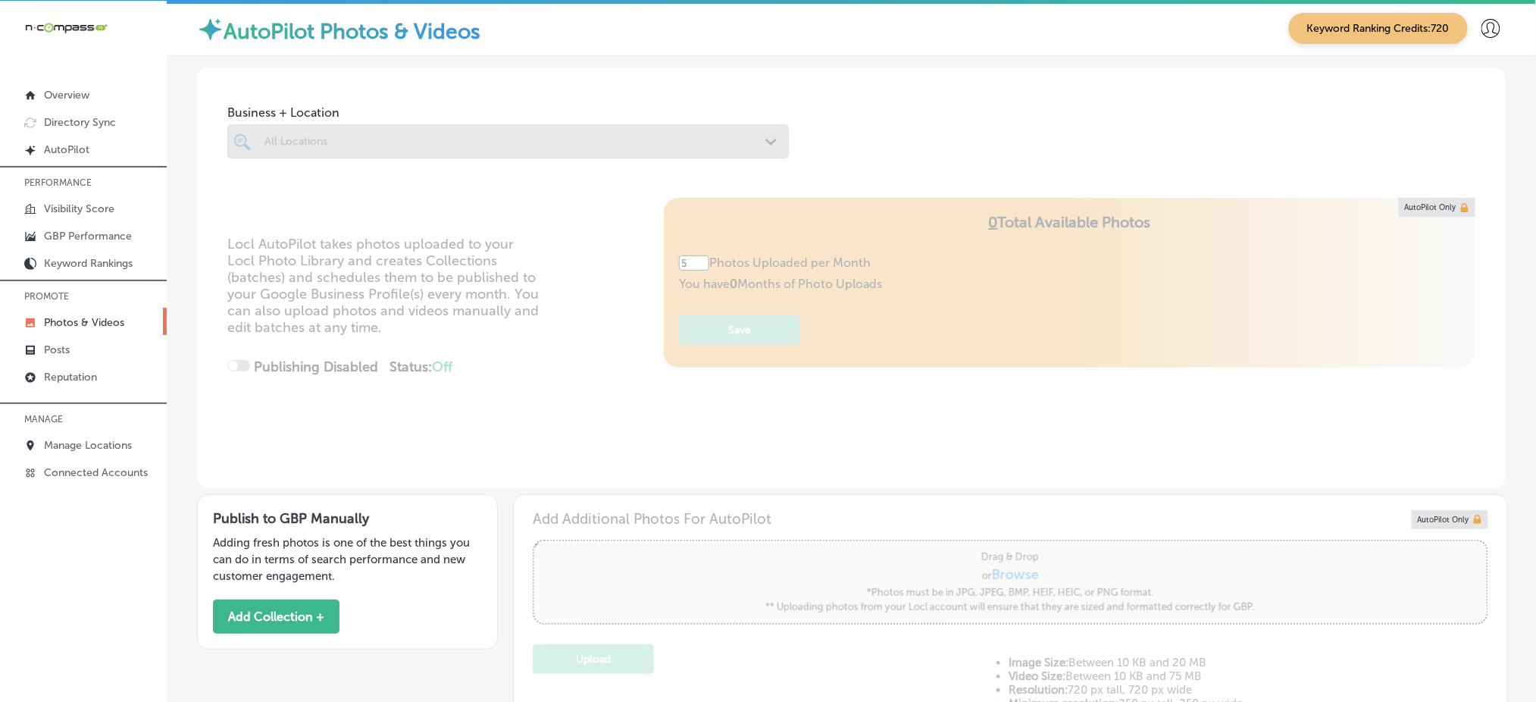
type input "0"
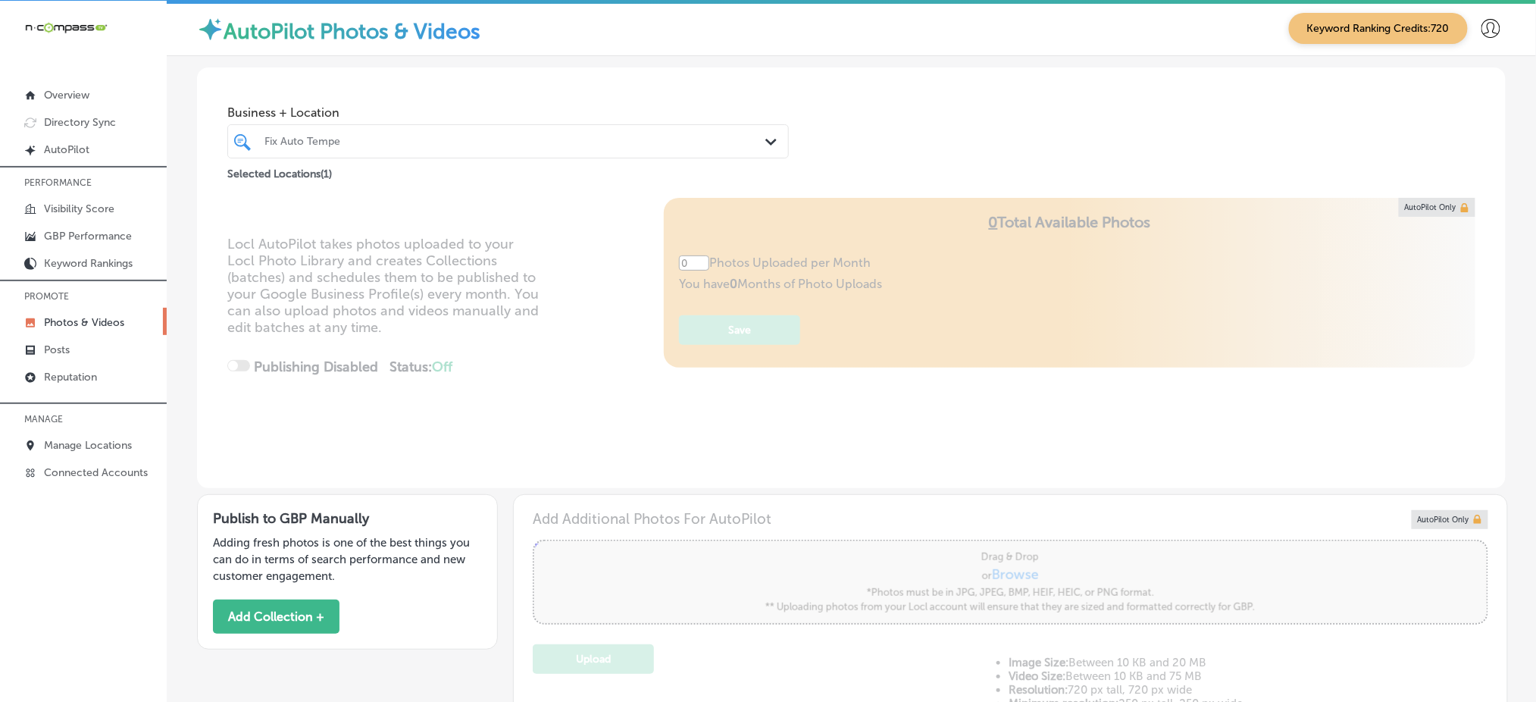
click at [530, 147] on div at bounding box center [483, 141] width 441 height 20
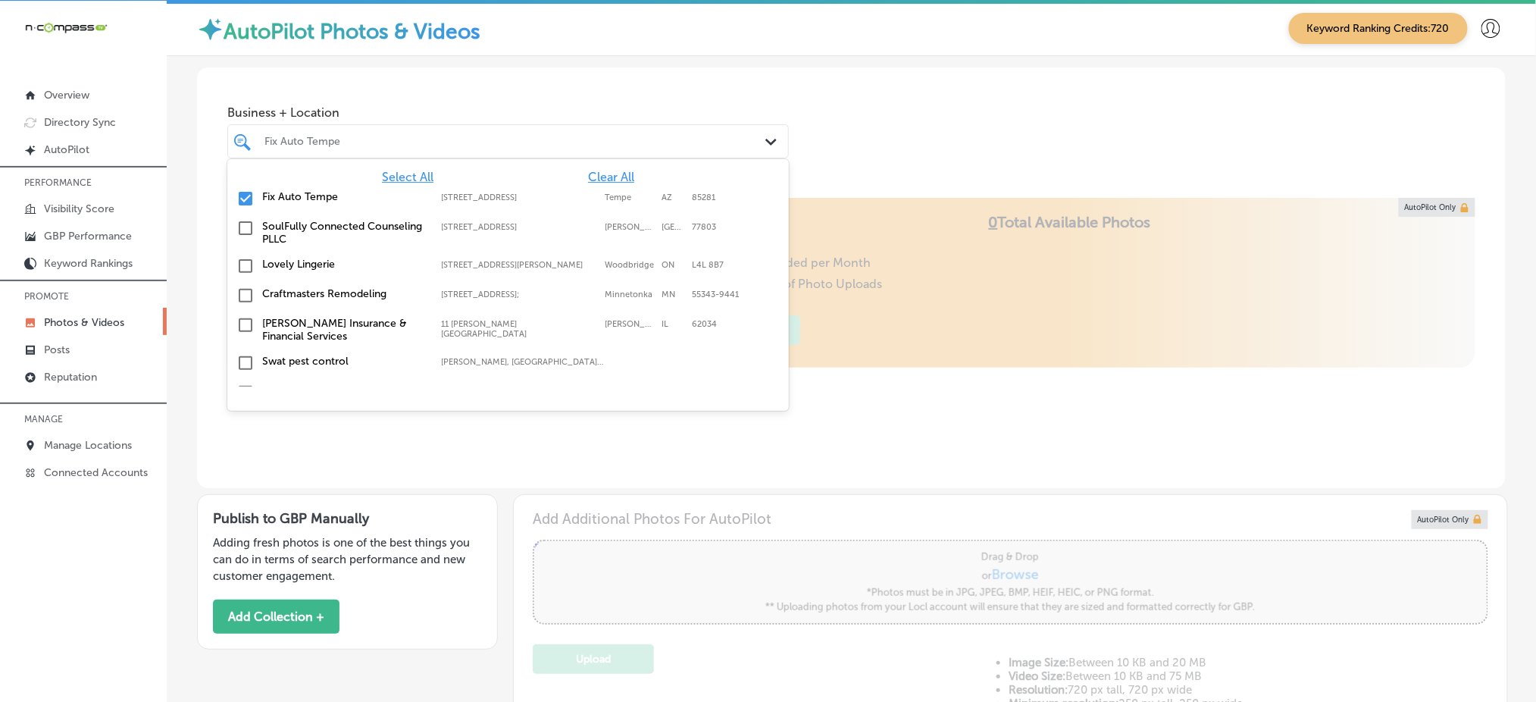
click at [590, 174] on span "Clear All" at bounding box center [611, 177] width 46 height 14
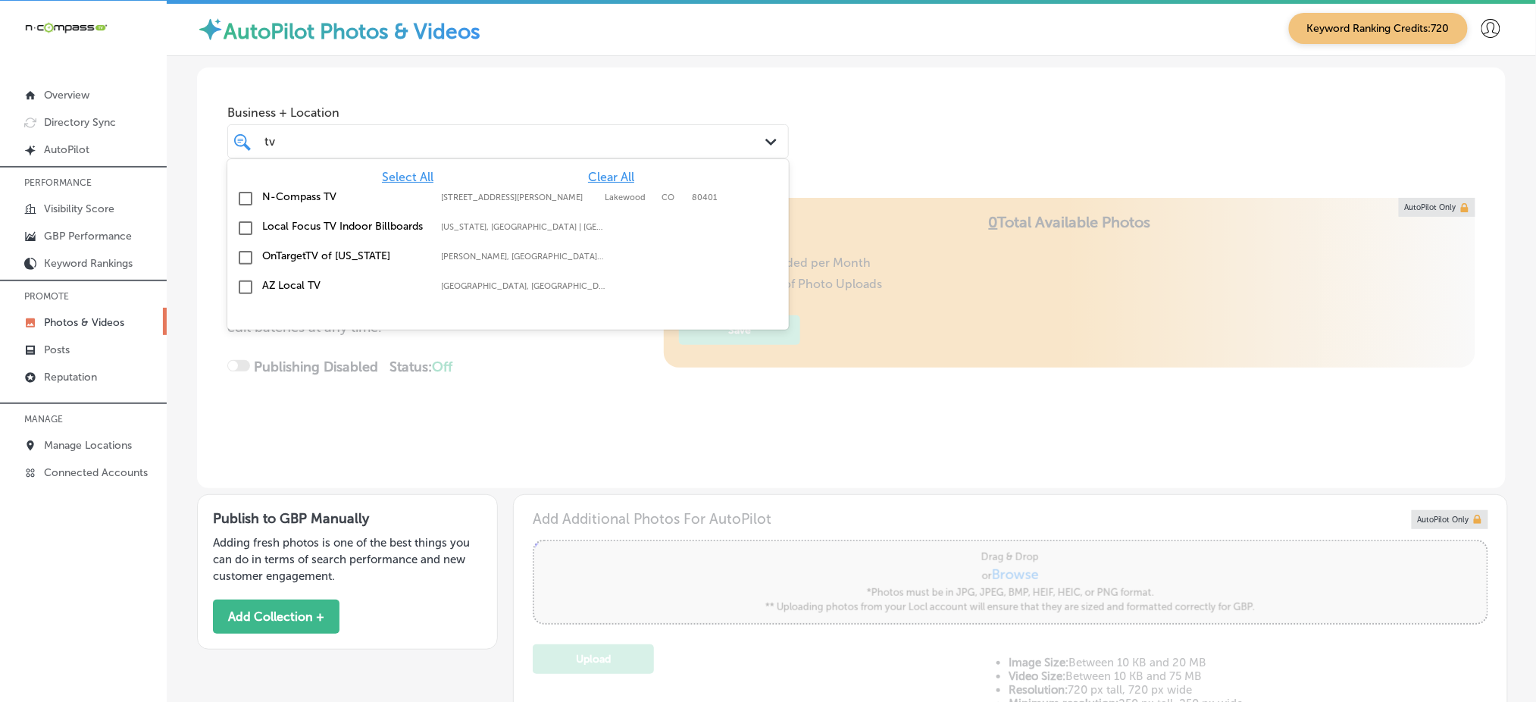
type input "t"
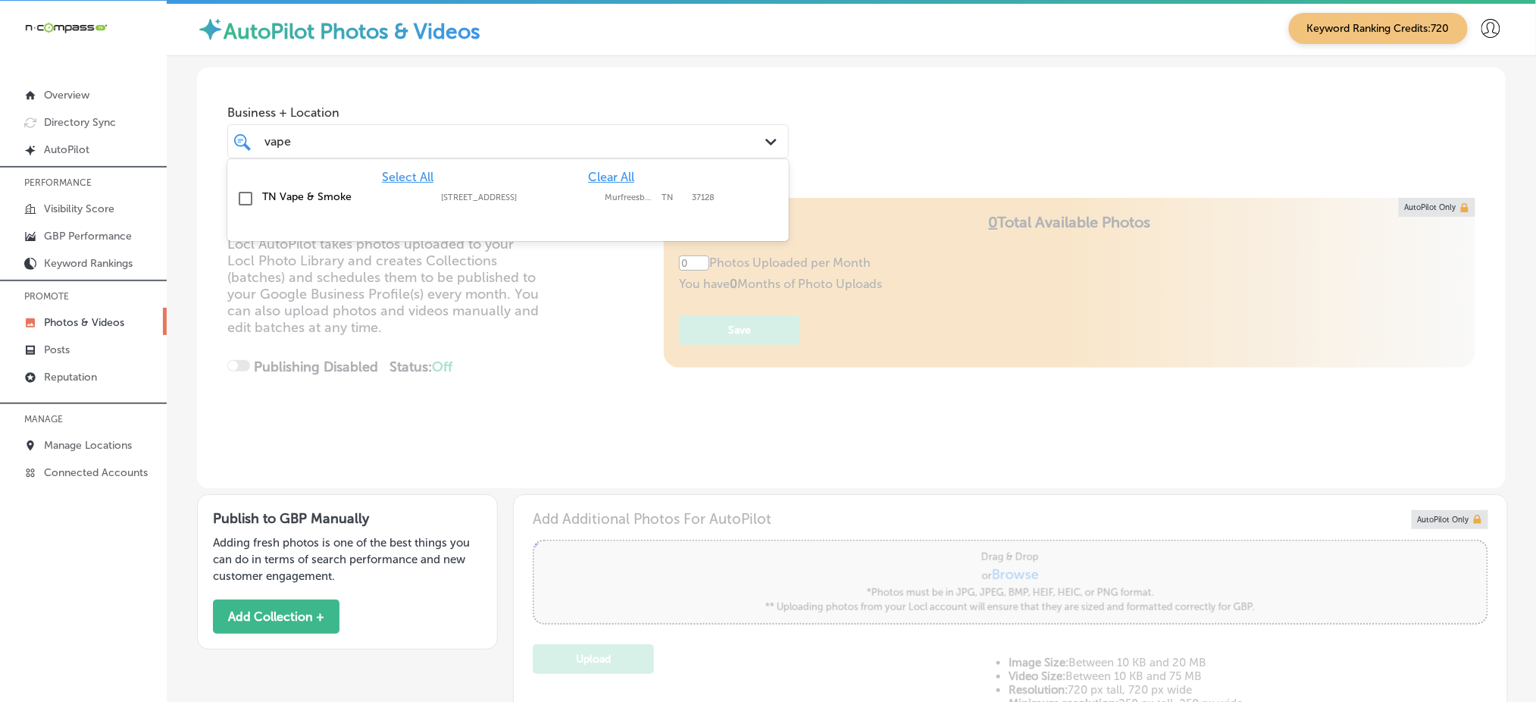
click at [393, 193] on label "TN Vape & Smoke" at bounding box center [344, 196] width 164 height 13
type input "vape"
click at [921, 151] on div "Business + Location option [STREET_ADDRESS]. option [STREET_ADDRESS]. 2 results…" at bounding box center [851, 124] width 1309 height 115
type input "5"
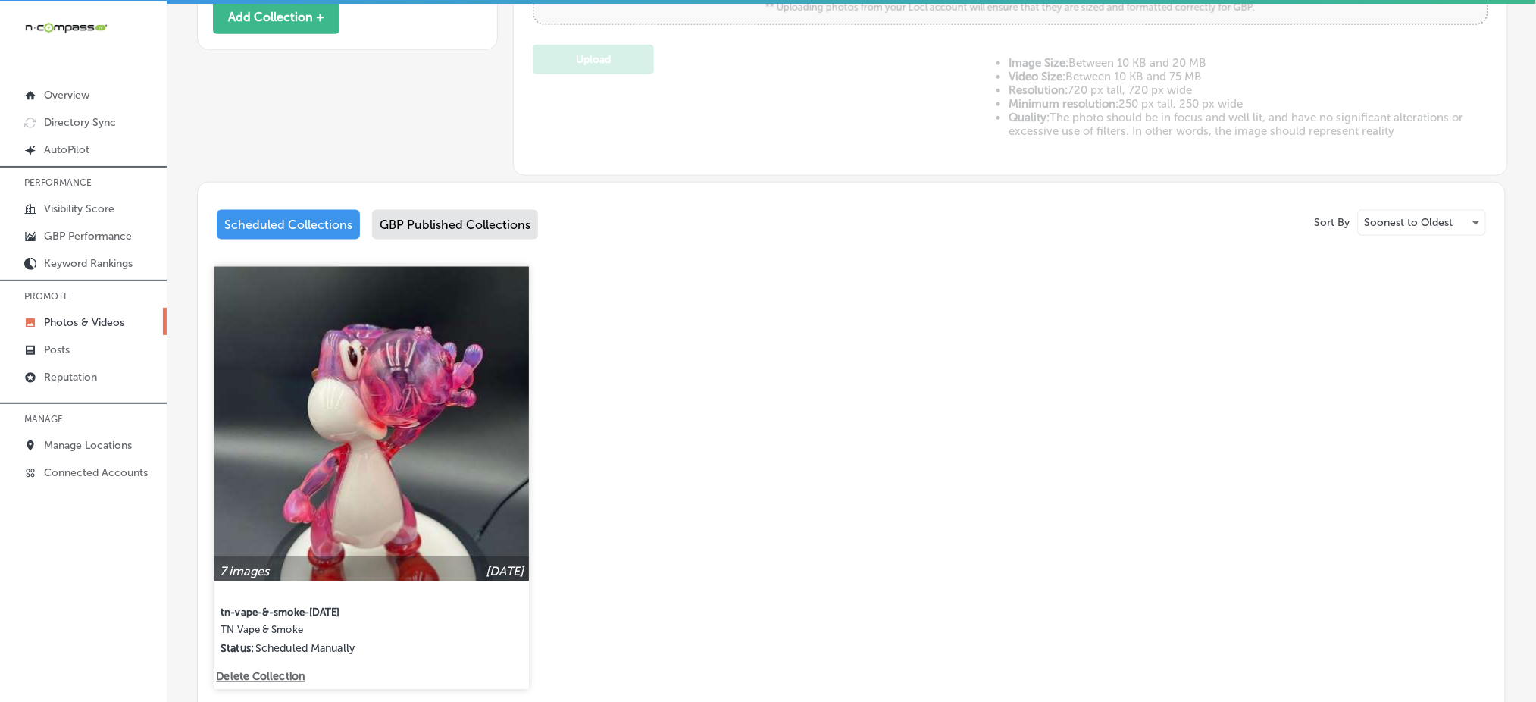
scroll to position [606, 0]
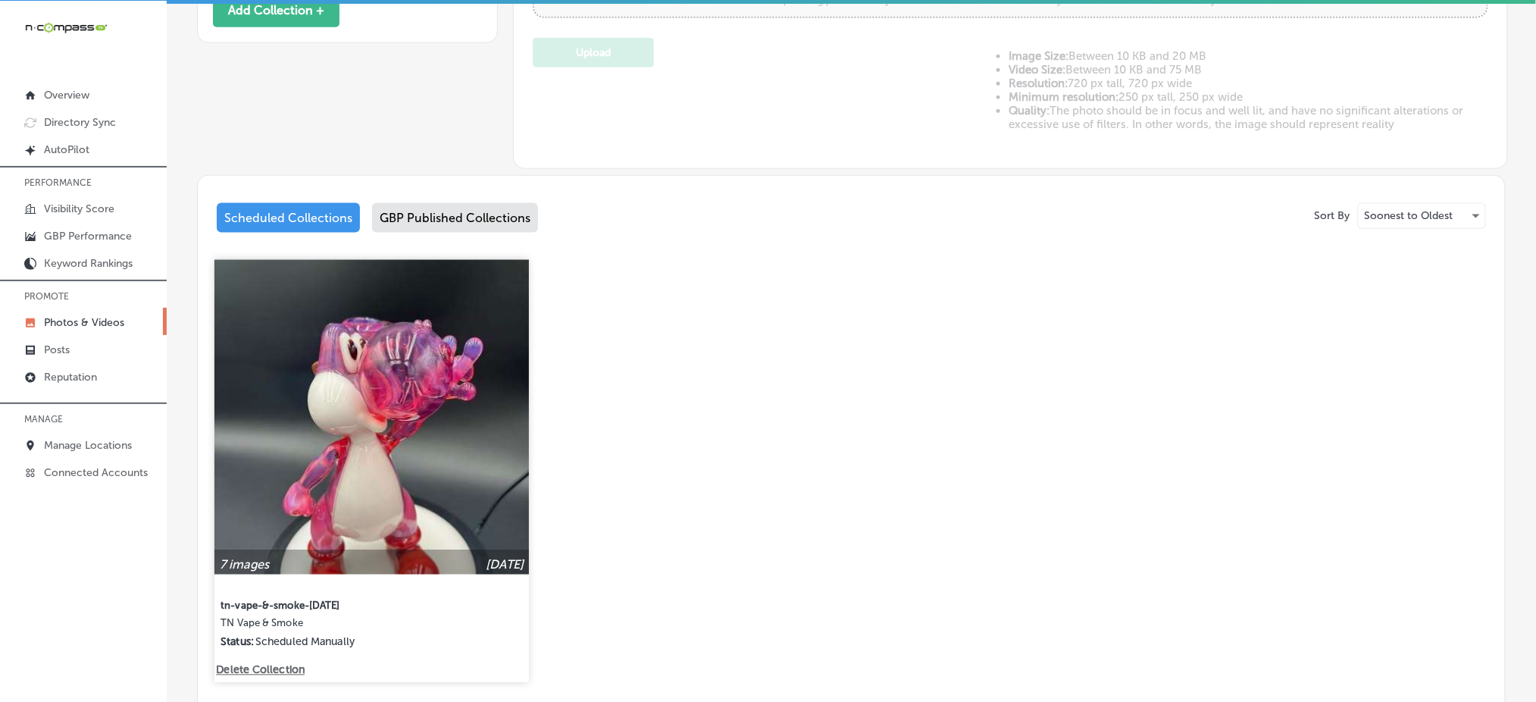
click at [490, 386] on img at bounding box center [371, 417] width 314 height 314
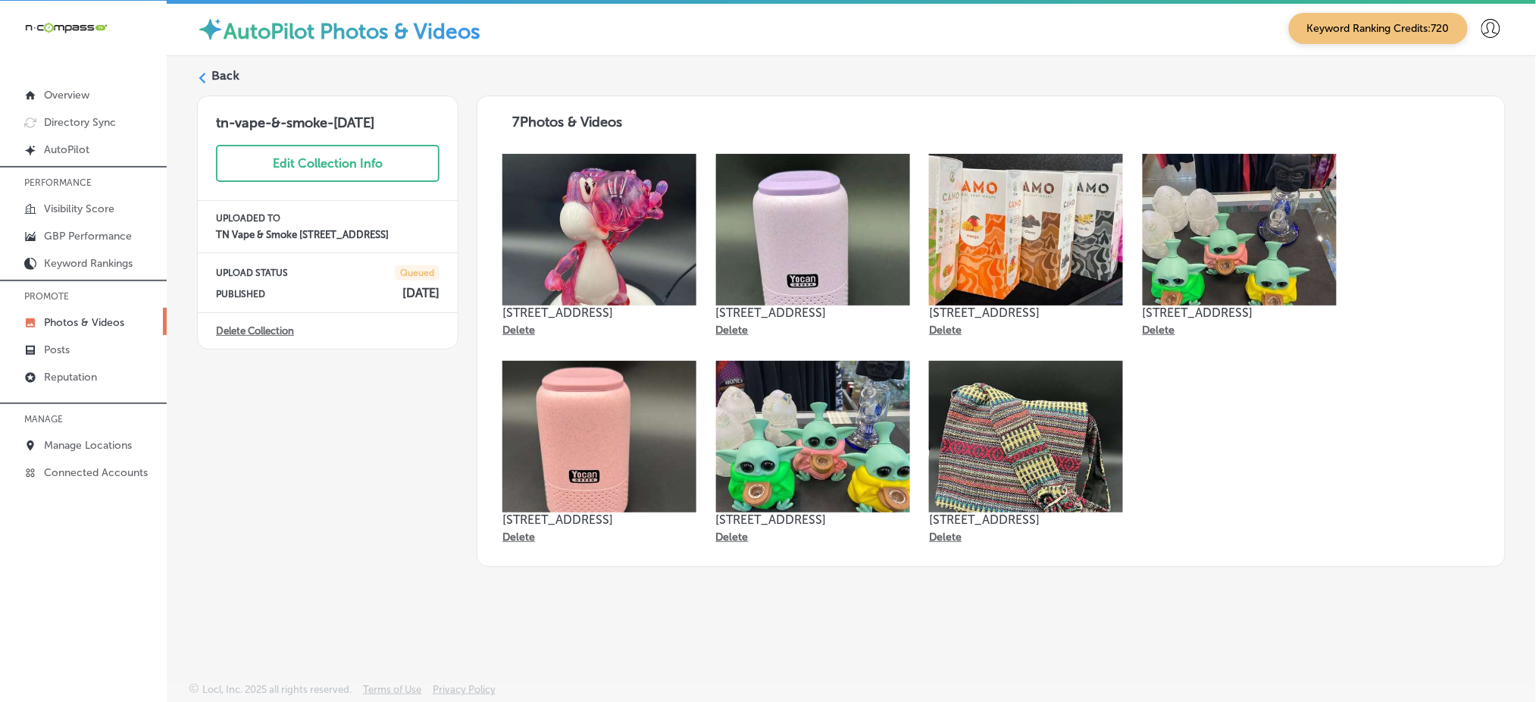
click at [199, 73] on icon at bounding box center [202, 78] width 11 height 11
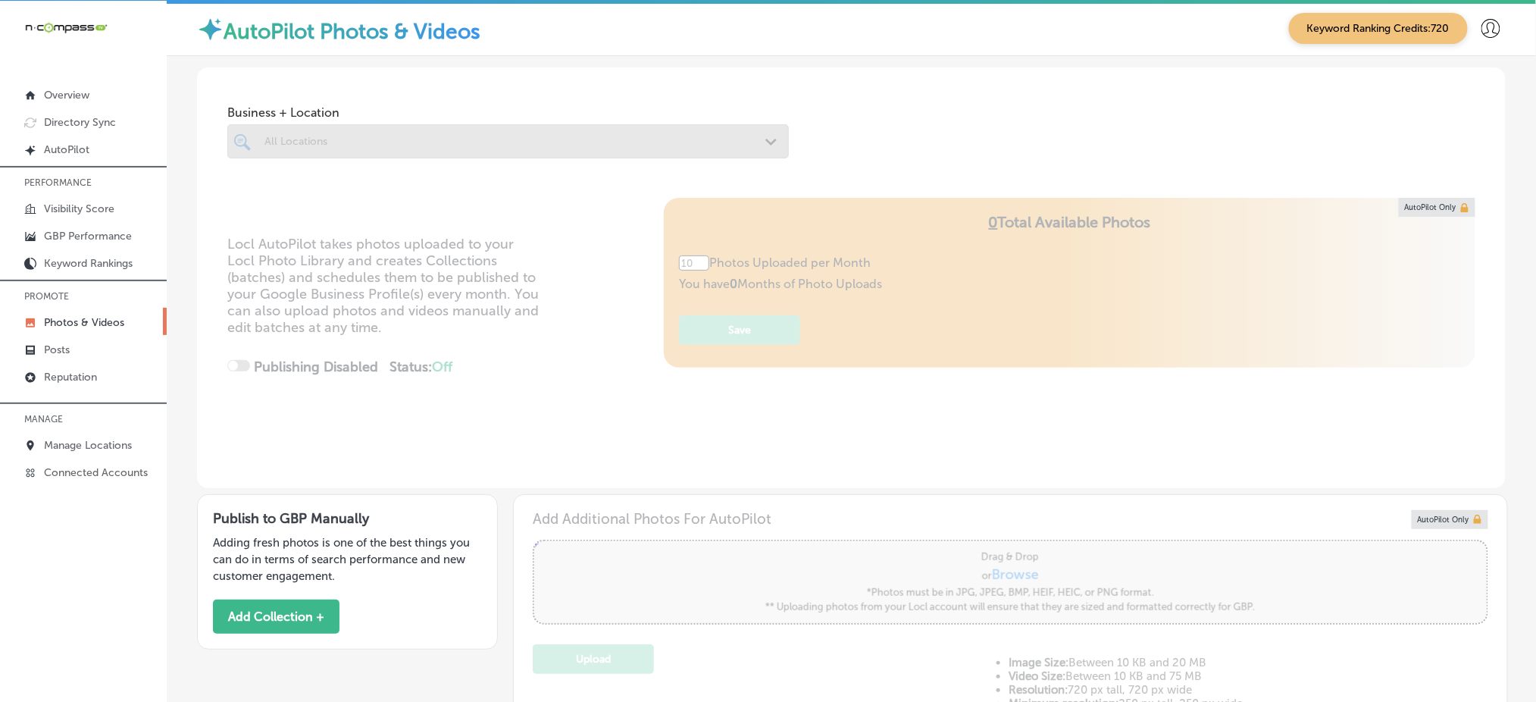
type input "5"
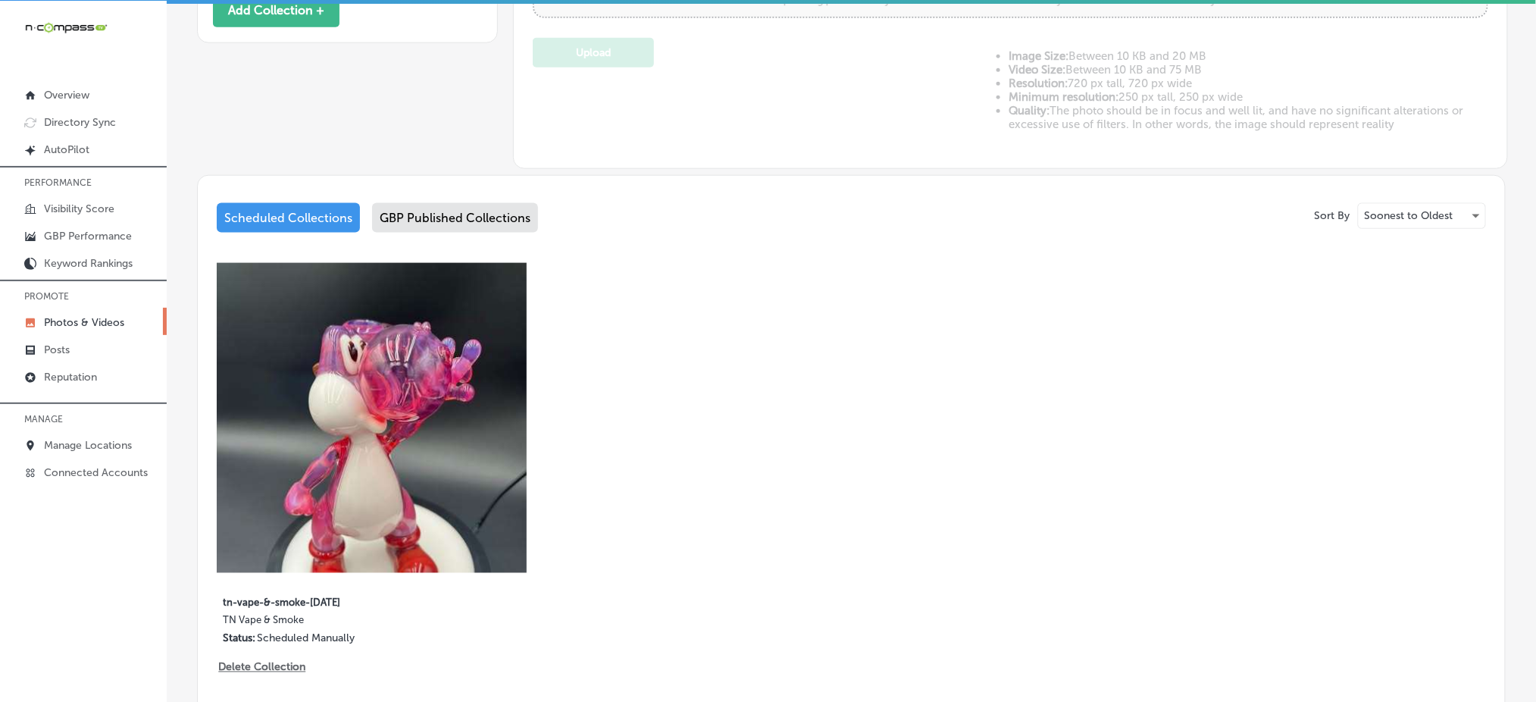
click at [502, 214] on div "GBP Published Collections" at bounding box center [455, 218] width 166 height 30
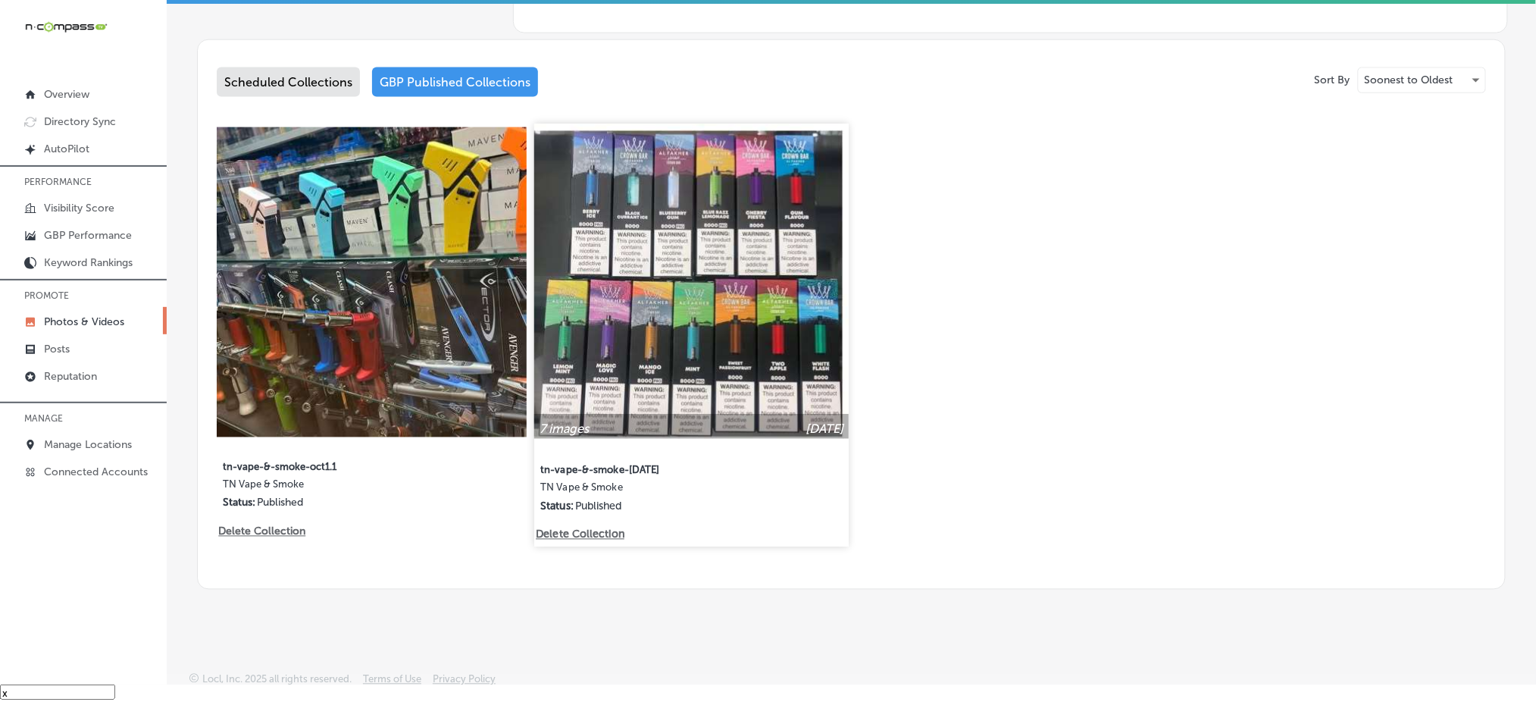
scroll to position [724, 0]
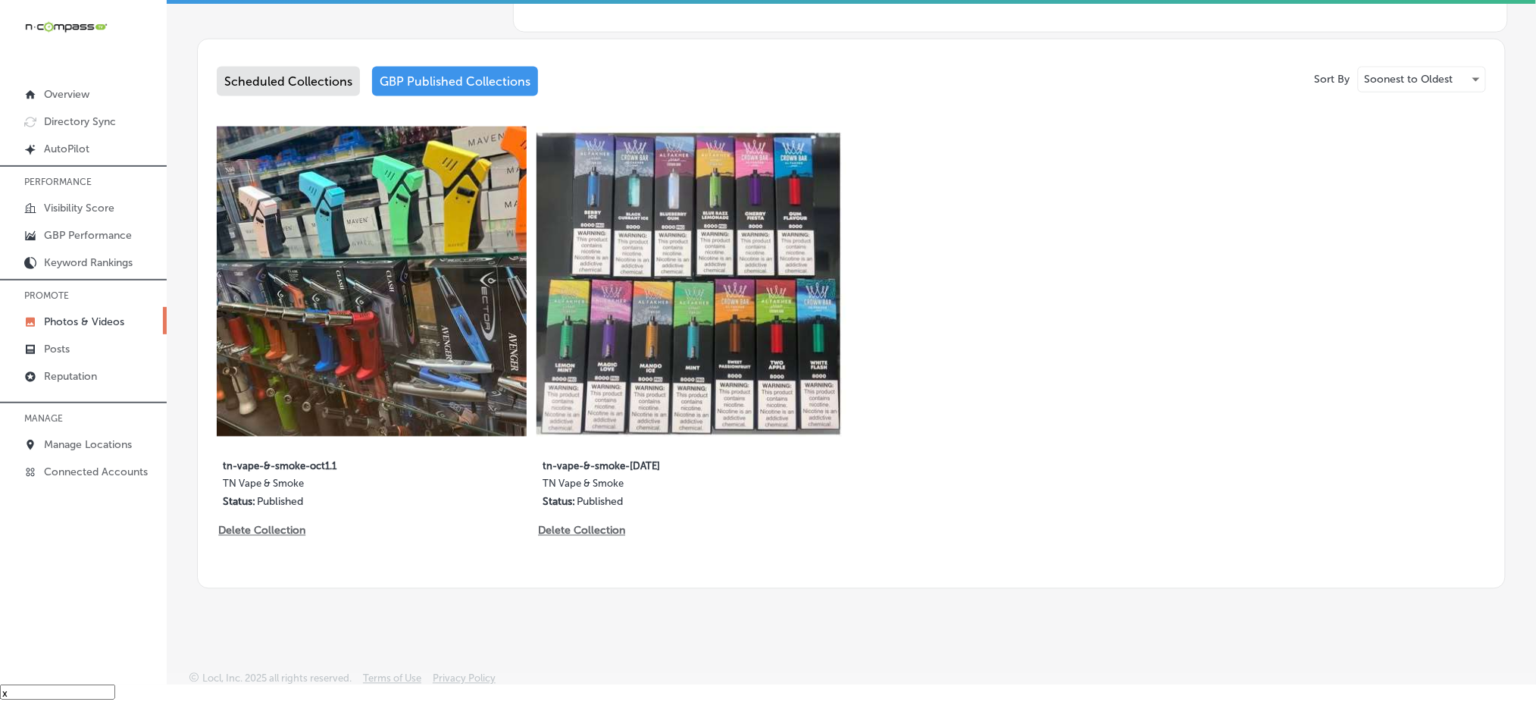
click at [285, 83] on div "Scheduled Collections" at bounding box center [288, 82] width 143 height 30
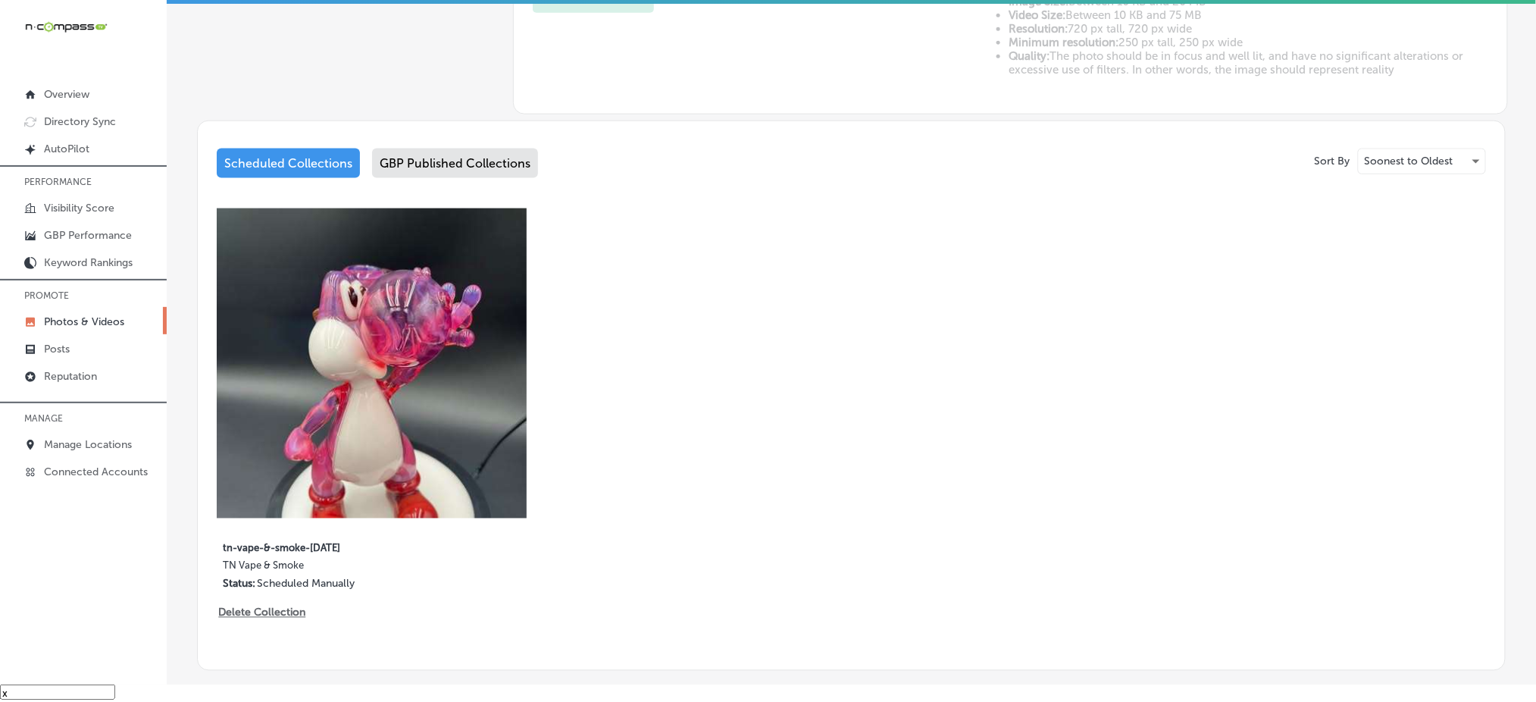
scroll to position [523, 0]
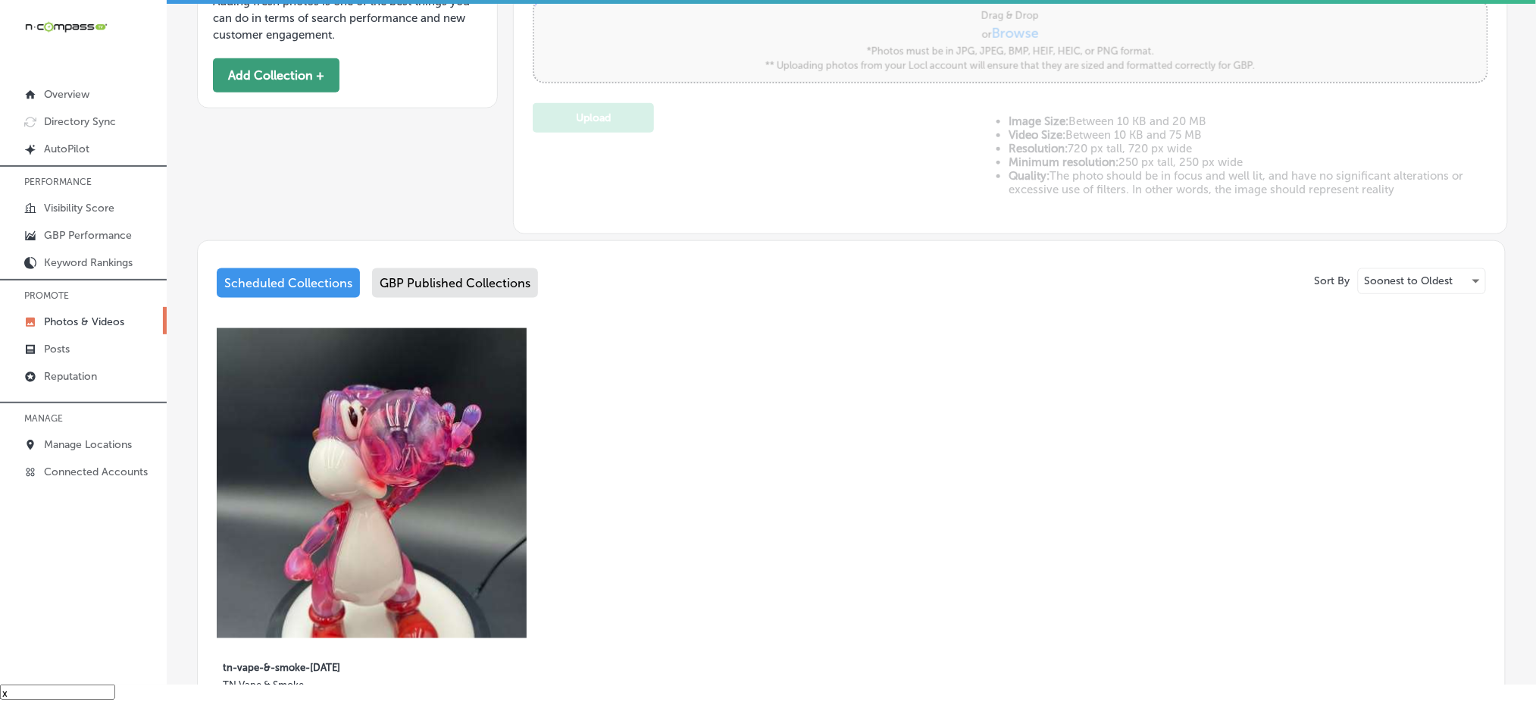
click at [304, 77] on button "Add Collection +" at bounding box center [276, 75] width 127 height 34
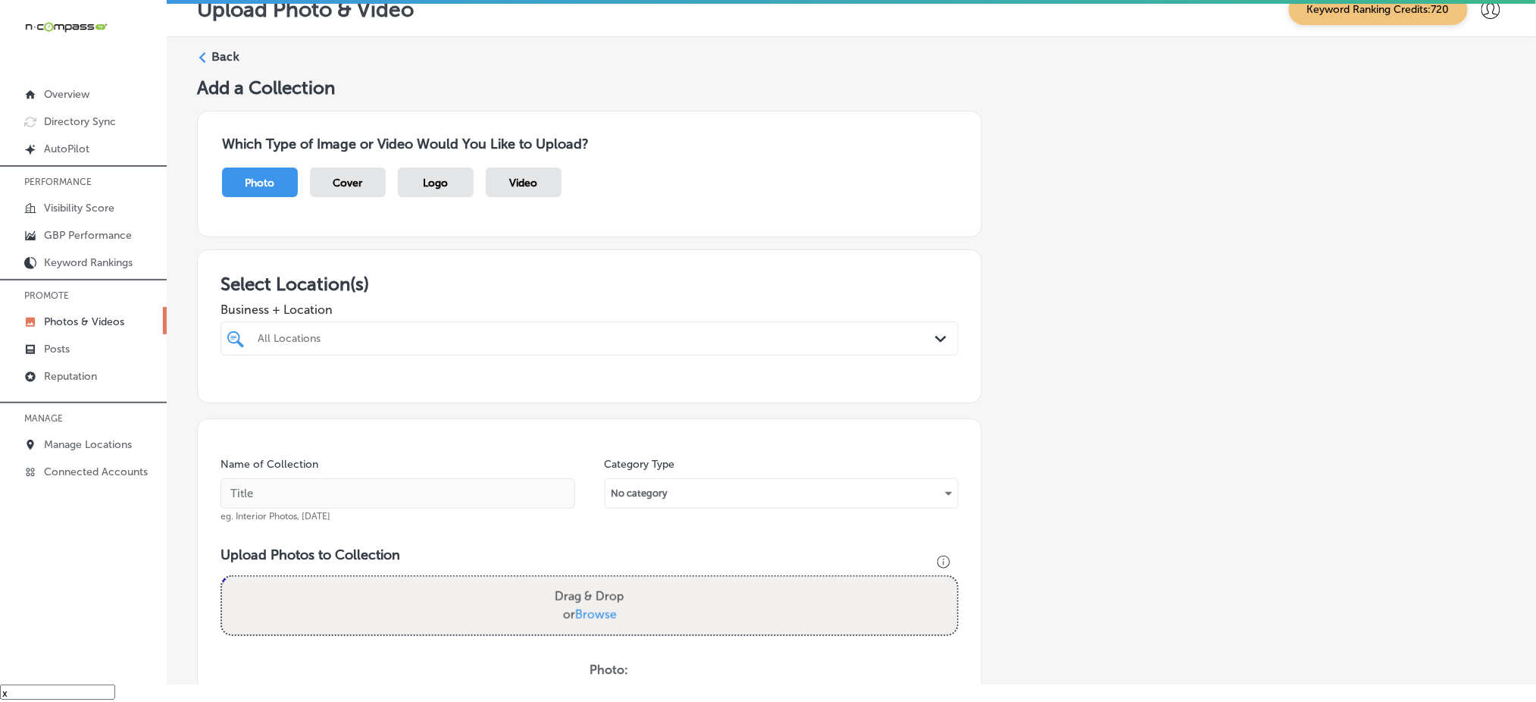
click at [469, 328] on div at bounding box center [556, 338] width 600 height 20
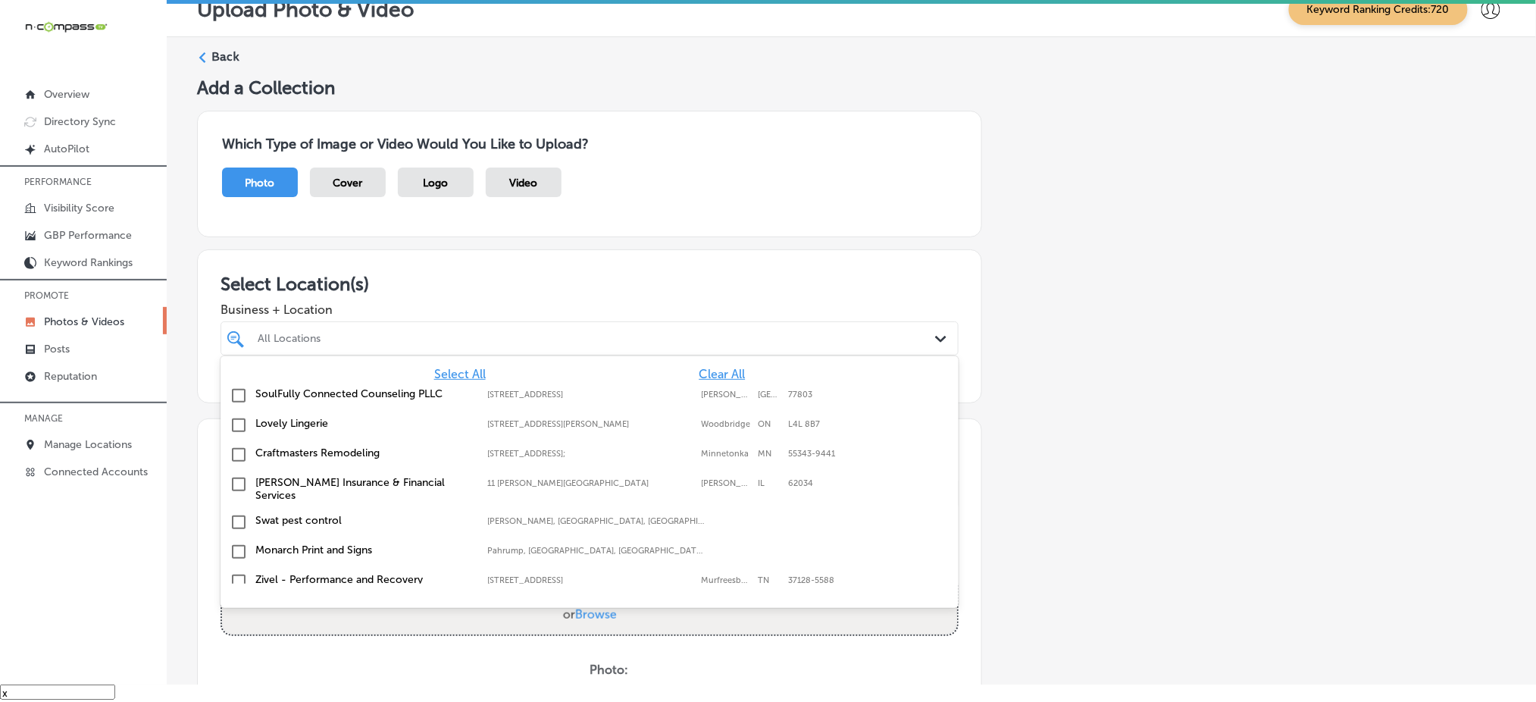
click at [709, 368] on span "Clear All" at bounding box center [722, 374] width 46 height 14
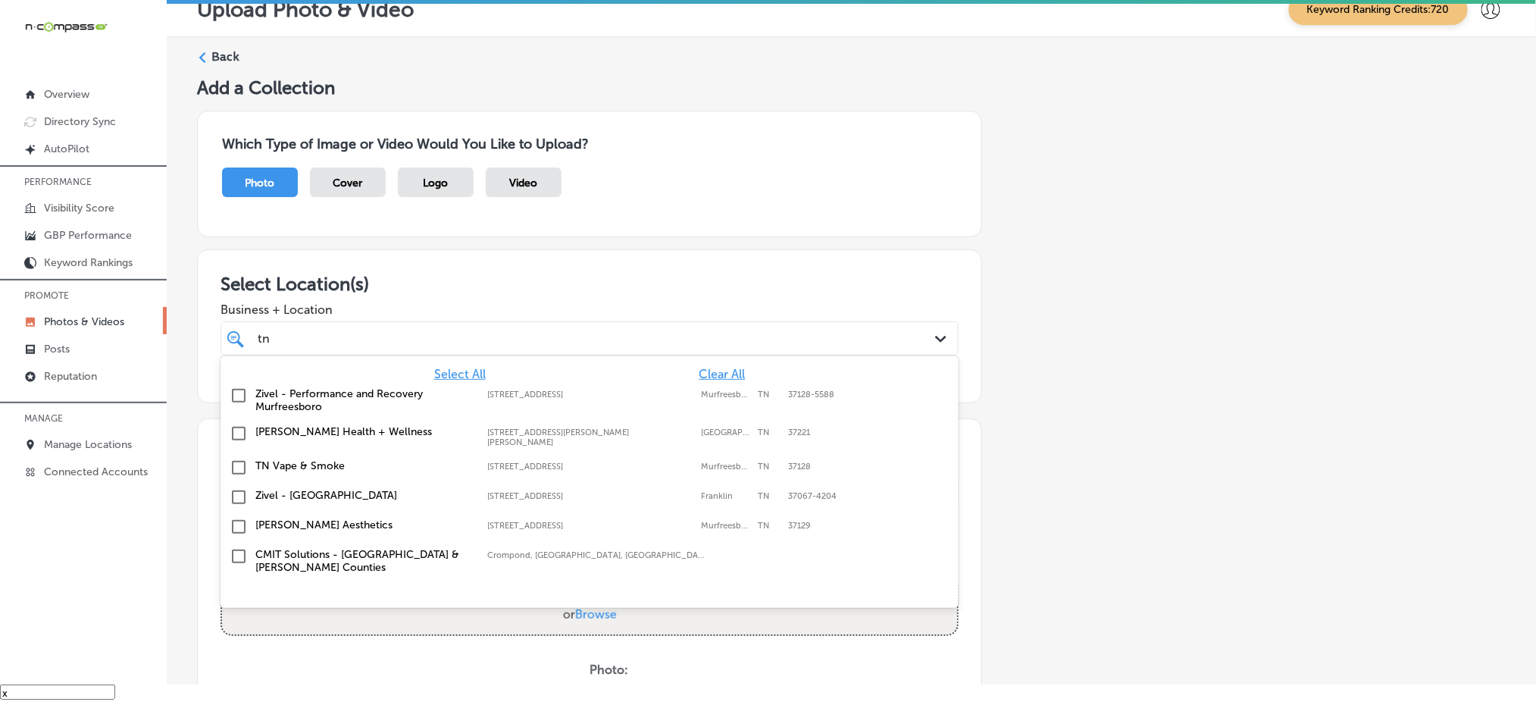
click at [316, 459] on label "TN Vape & Smoke" at bounding box center [363, 465] width 217 height 13
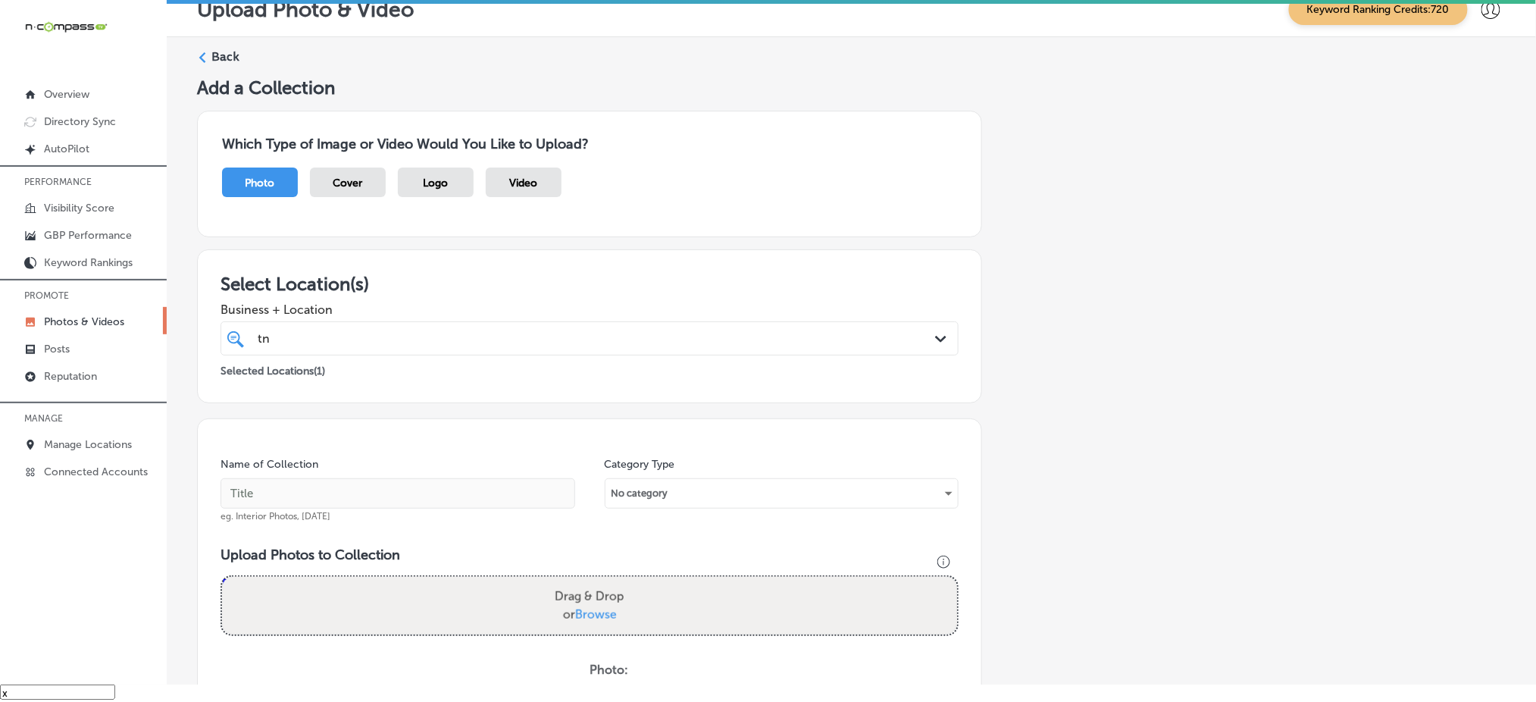
click at [522, 302] on span "Business + Location" at bounding box center [590, 309] width 738 height 14
click at [500, 331] on div "tn [GEOGRAPHIC_DATA]" at bounding box center [556, 338] width 600 height 20
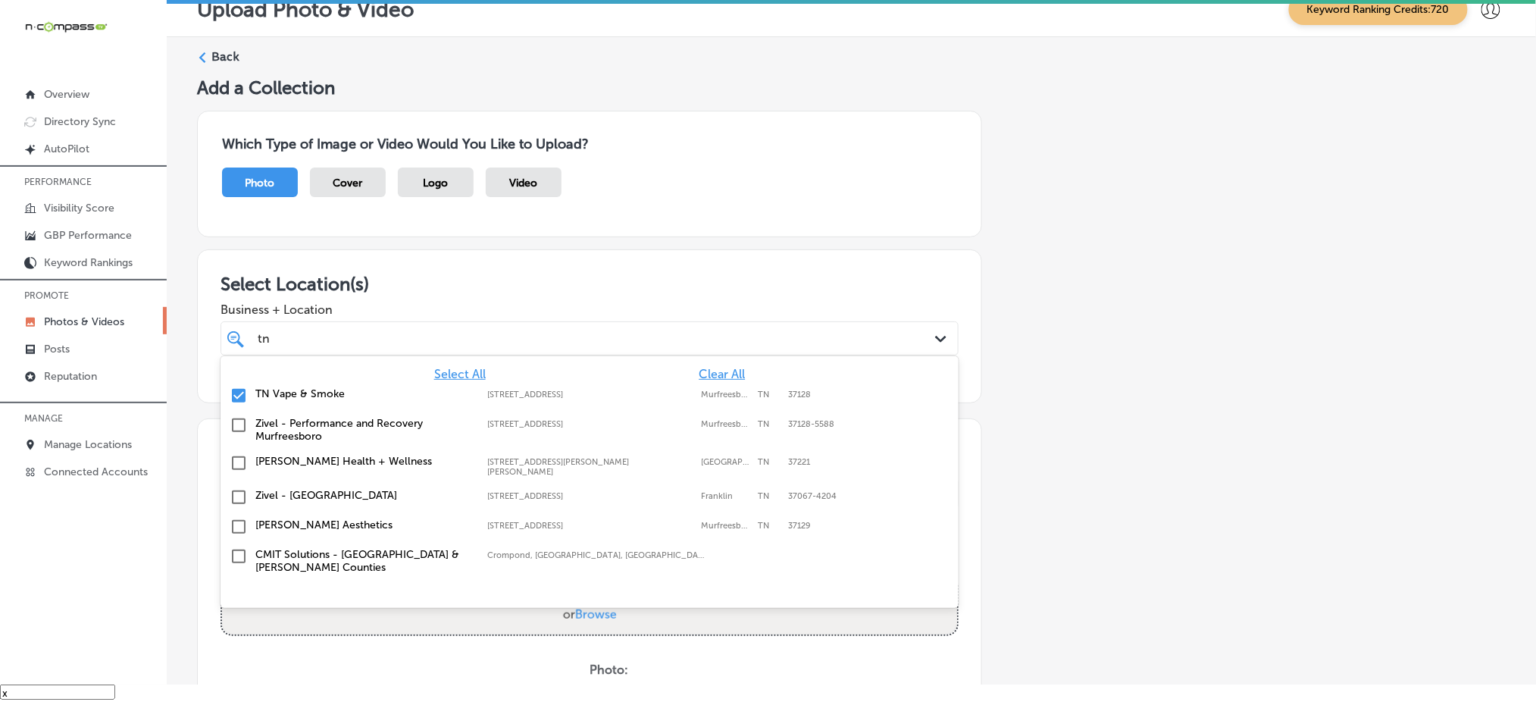
click at [500, 331] on div "tn [GEOGRAPHIC_DATA]" at bounding box center [556, 338] width 600 height 20
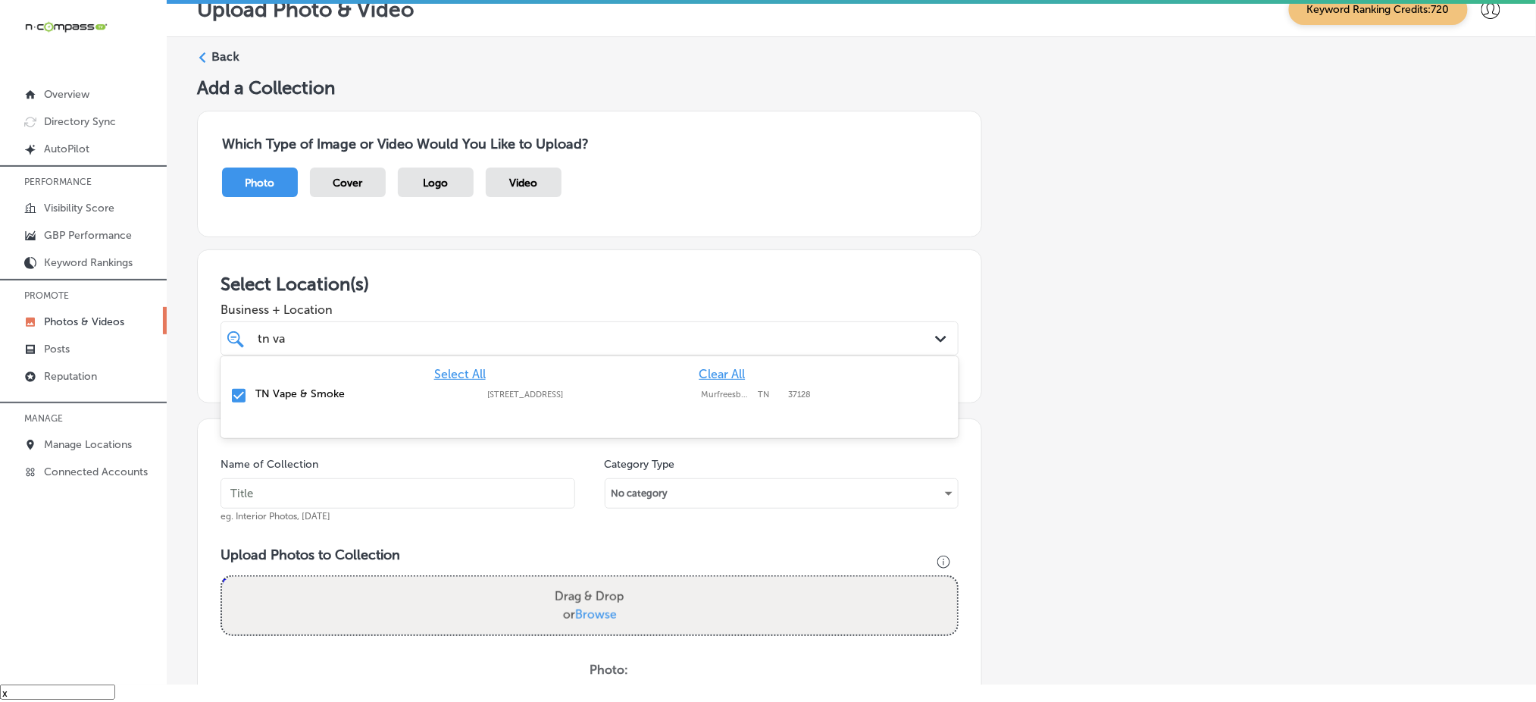
type input "tn va"
click at [524, 299] on div "Business + Location option [STREET_ADDRESS]. option focused, 1 of 369. 2 result…" at bounding box center [590, 325] width 738 height 61
click at [510, 337] on div "tn va tn va" at bounding box center [556, 338] width 600 height 20
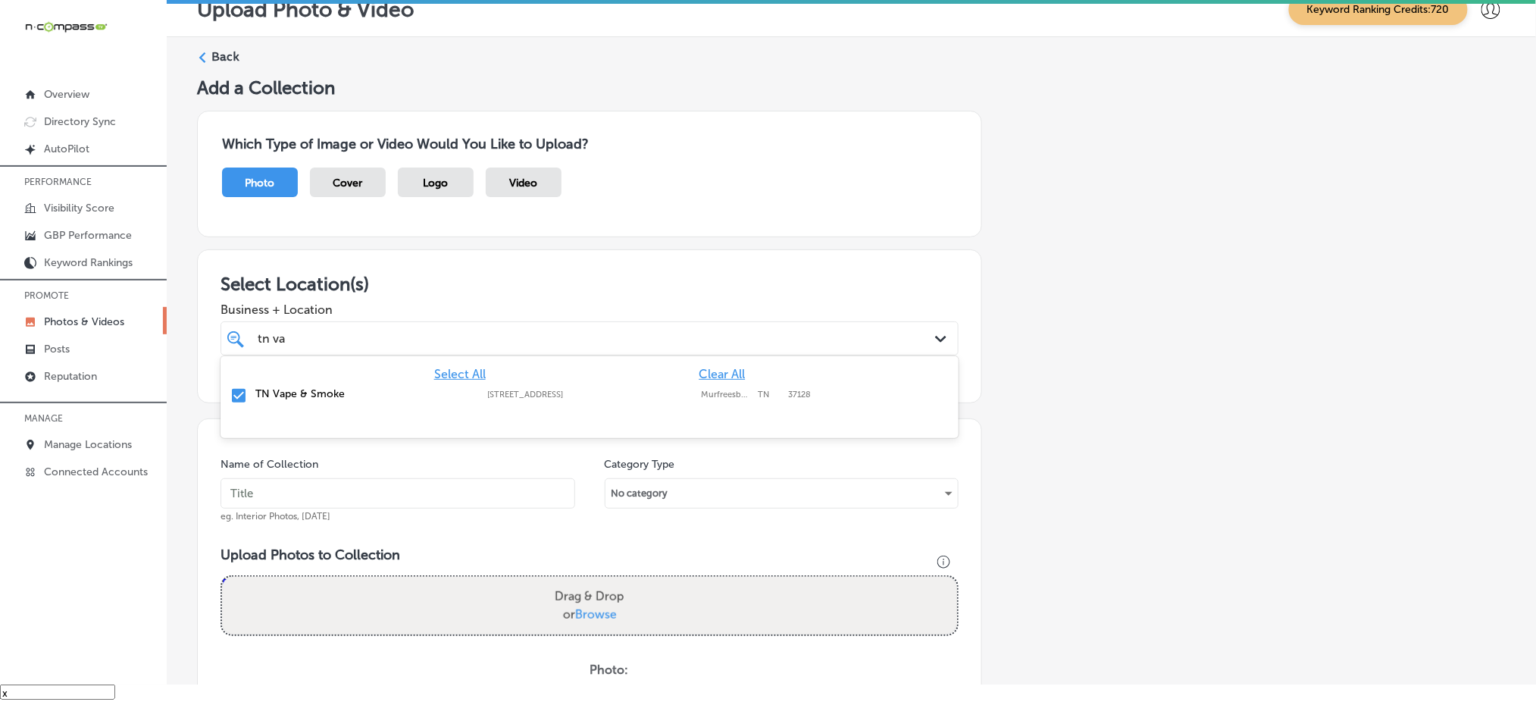
click at [510, 337] on div "tn va tn va" at bounding box center [556, 338] width 600 height 20
click at [401, 495] on input "text" at bounding box center [398, 493] width 355 height 30
click at [402, 493] on input "tn-vape-&-smoke-oct1.1" at bounding box center [398, 493] width 355 height 30
click at [402, 493] on input "tn-vape-&-smoke-[DATE]" at bounding box center [398, 493] width 355 height 30
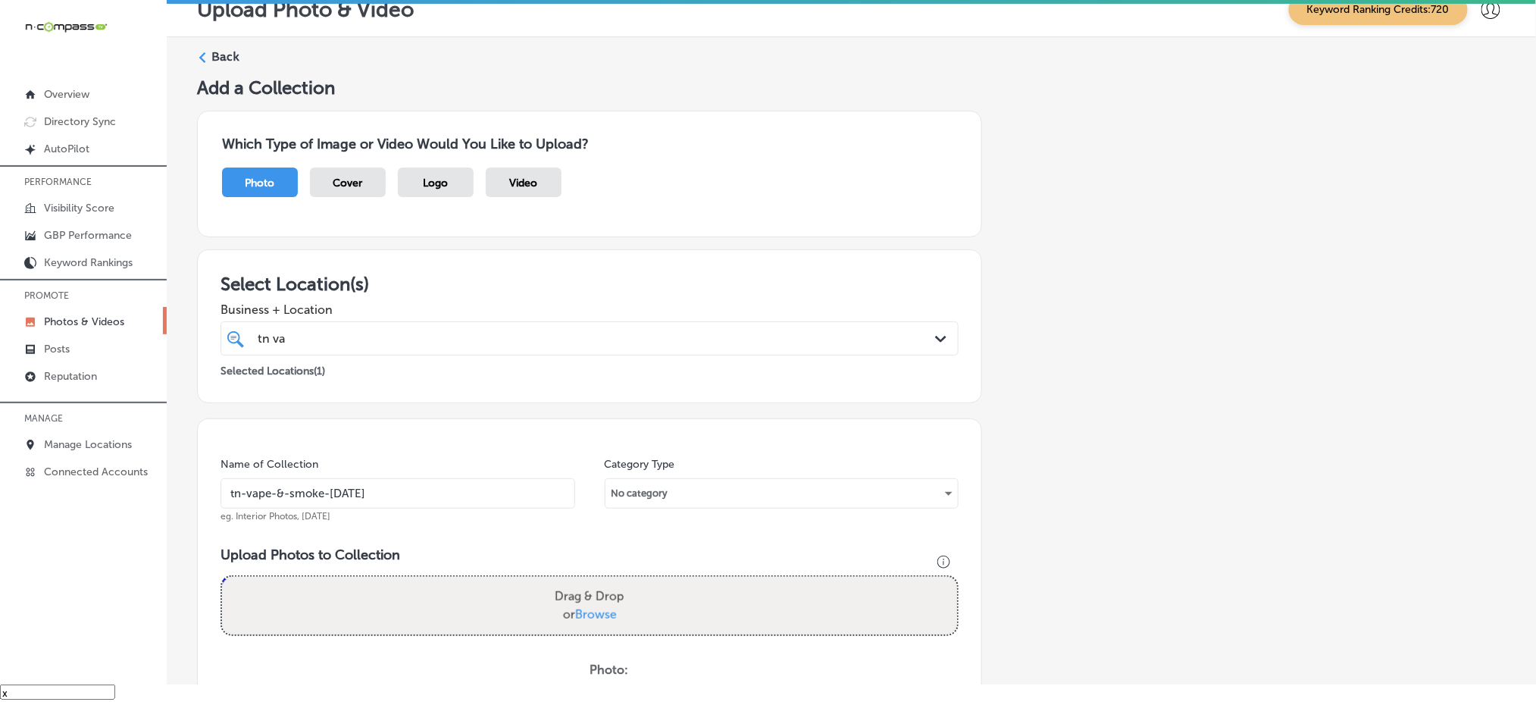
click at [402, 493] on input "tn-vape-&-smoke-[DATE]" at bounding box center [398, 493] width 355 height 30
type input "tn-vape-&-smoke-[DATE]"
click at [597, 615] on span "Browse" at bounding box center [596, 614] width 42 height 14
click at [597, 581] on input "Drag & Drop or Browse" at bounding box center [589, 579] width 735 height 5
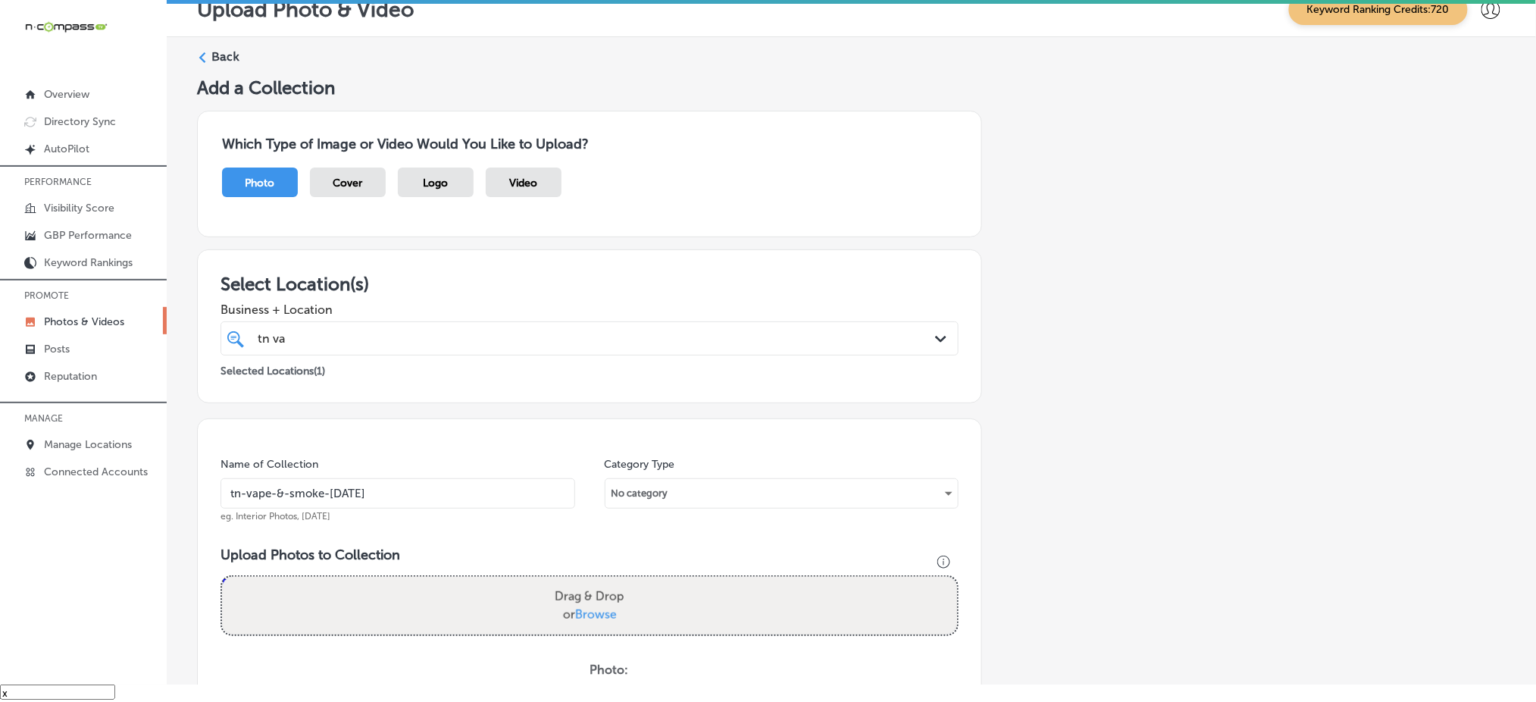
type input "C:\fakepath\vape-shop-[GEOGRAPHIC_DATA]-[GEOGRAPHIC_DATA]-[GEOGRAPHIC_DATA]-vap…"
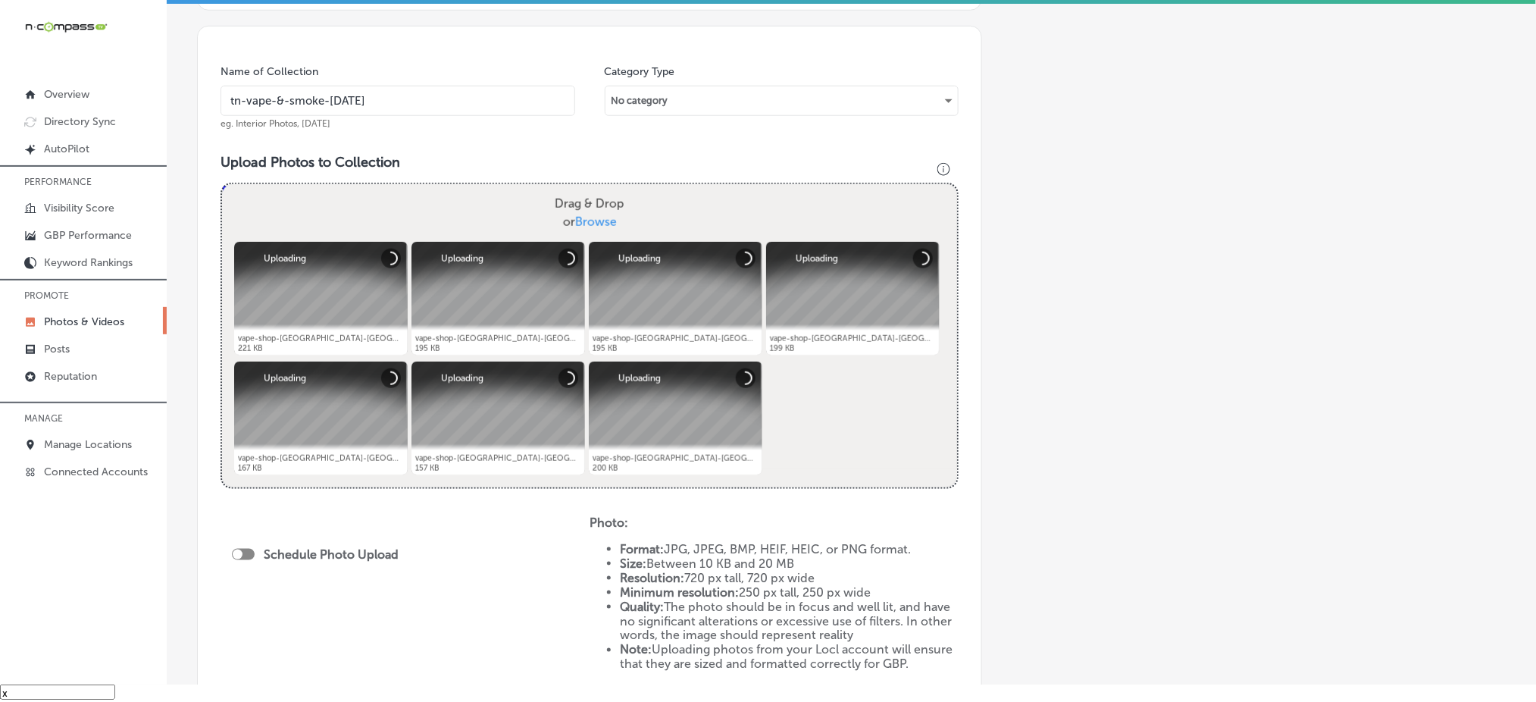
scroll to position [404, 0]
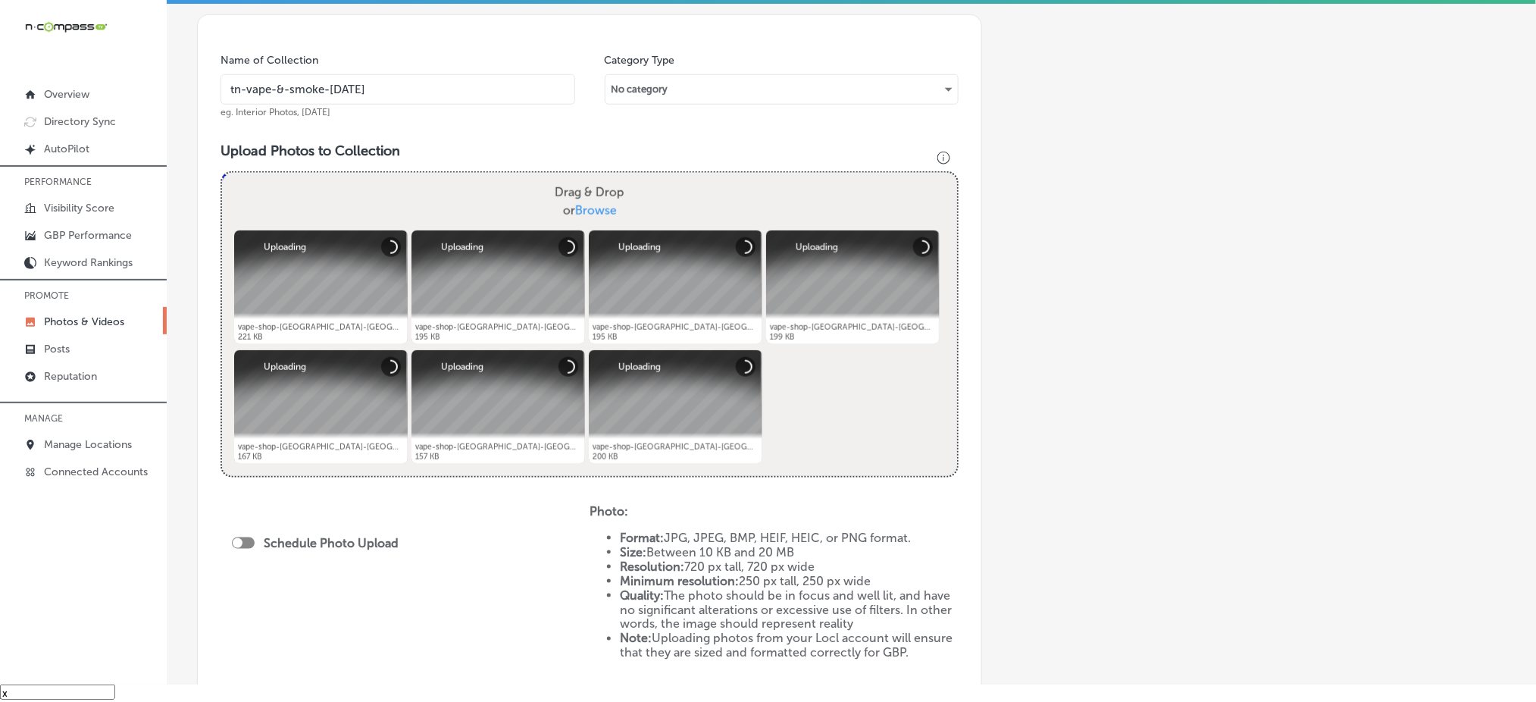
click at [244, 537] on div at bounding box center [243, 542] width 23 height 11
checkbox input "true"
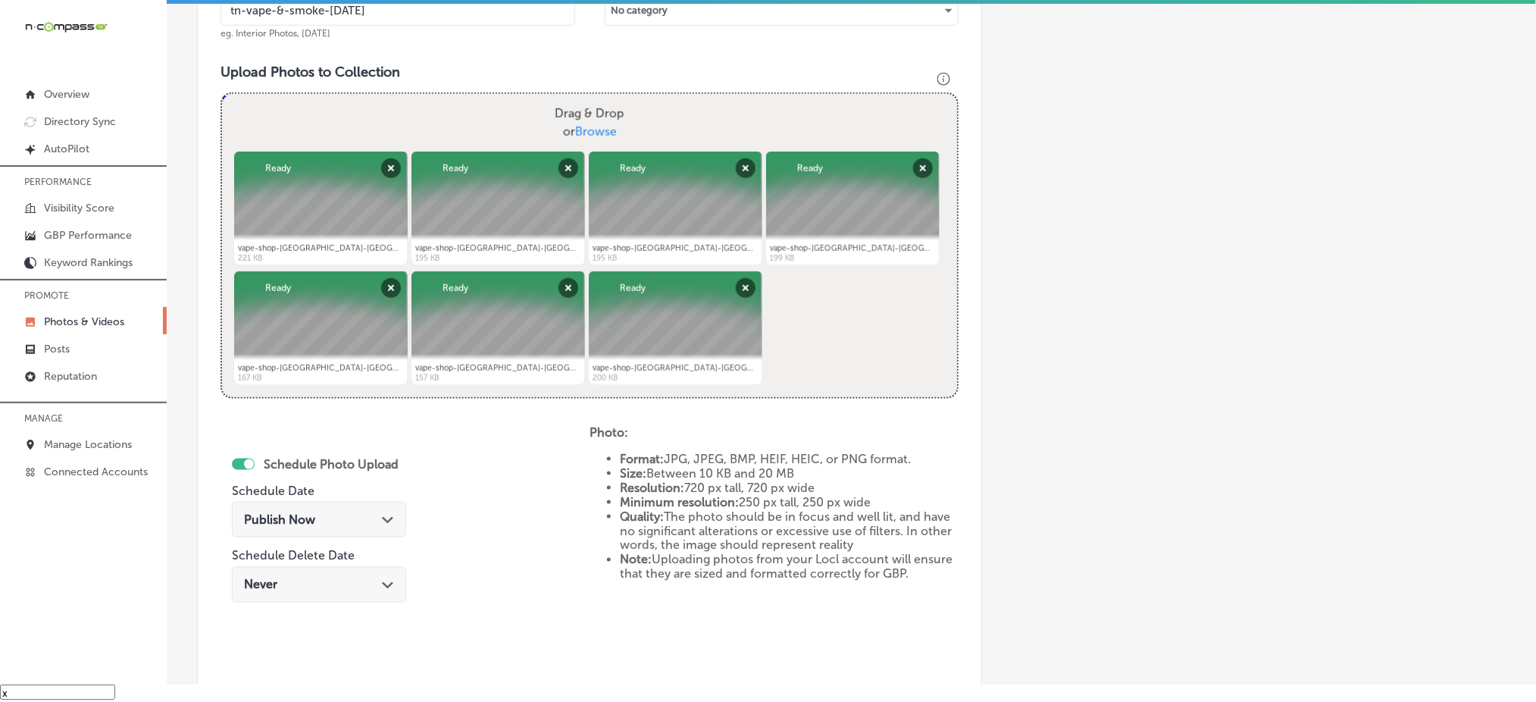
scroll to position [606, 0]
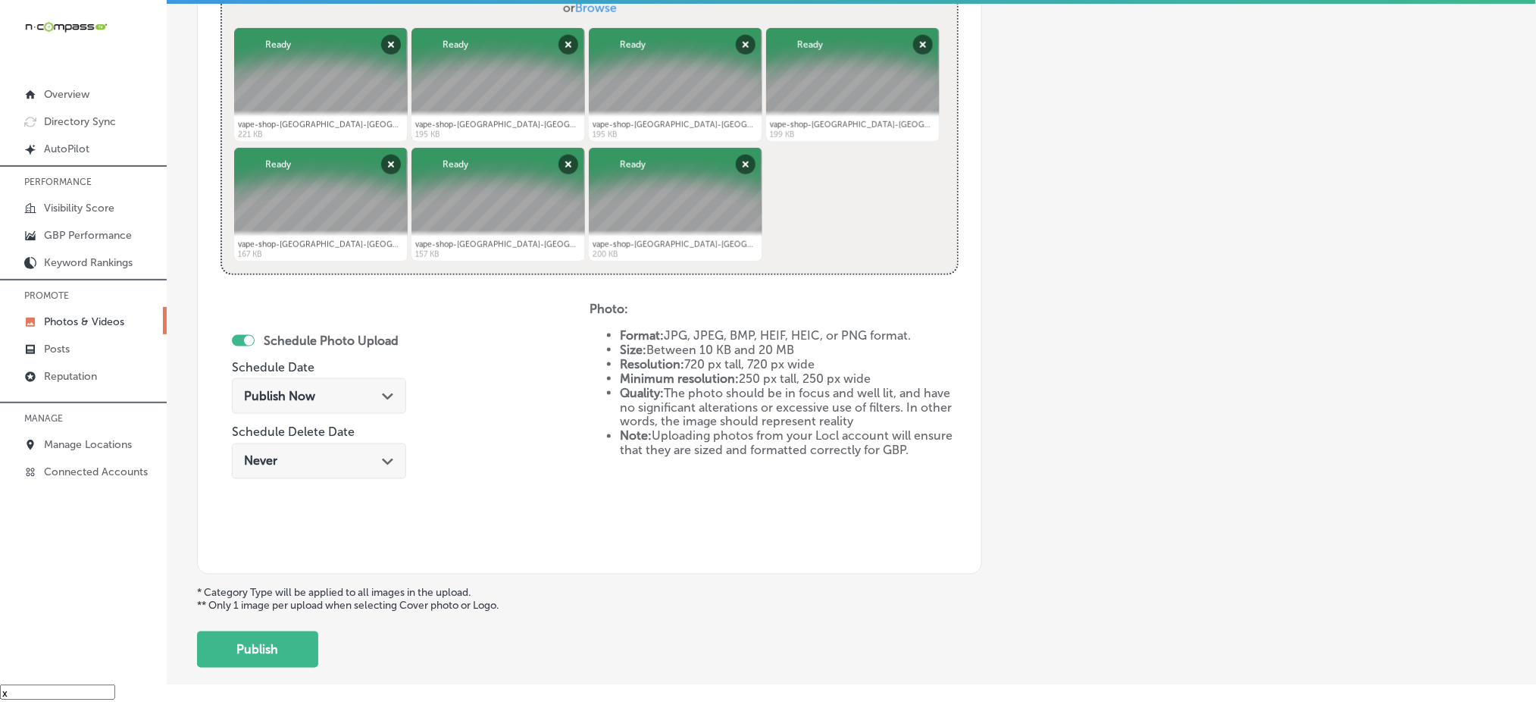
click at [340, 394] on div "Publish Now Path Created with Sketch." at bounding box center [319, 396] width 150 height 14
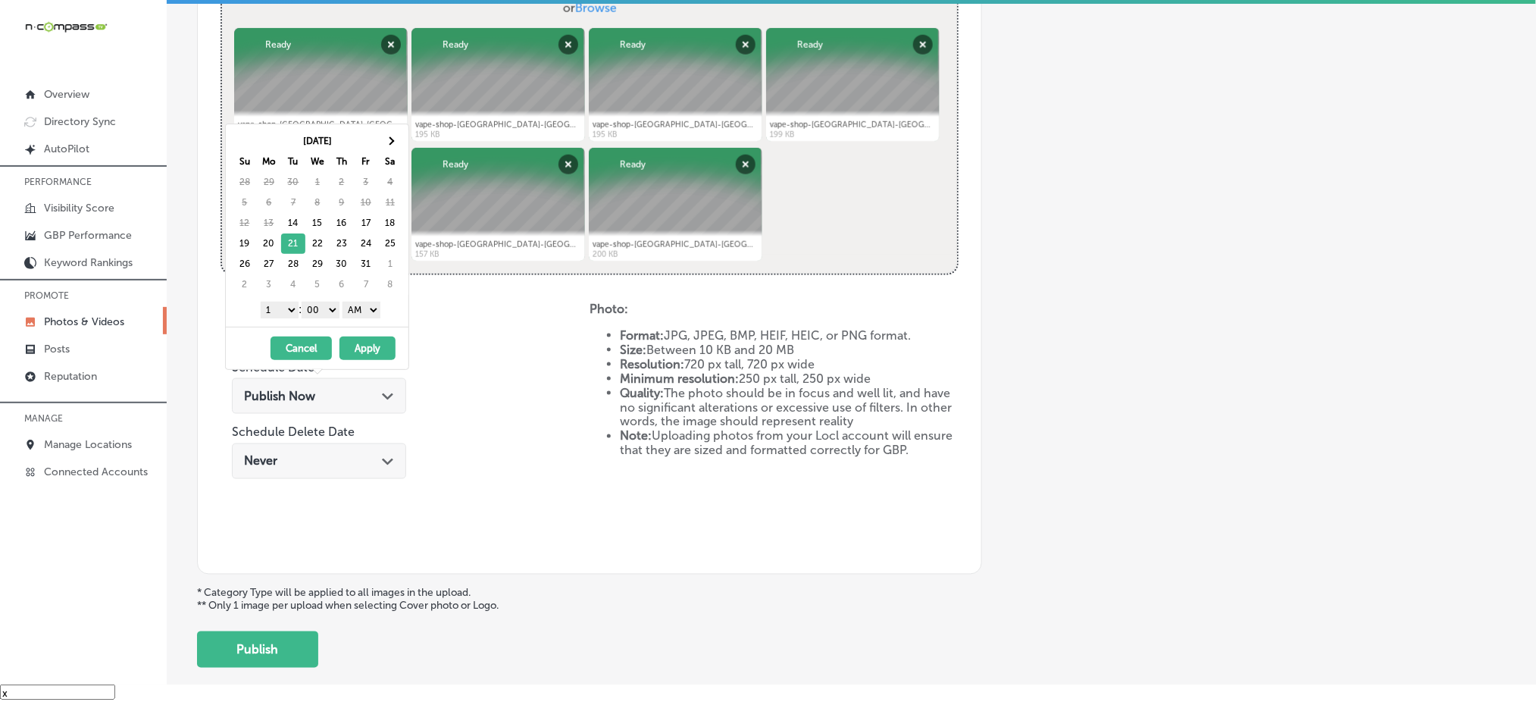
click at [271, 311] on select "1 2 3 4 5 6 7 8 9 10 11 12" at bounding box center [280, 310] width 38 height 17
click at [368, 312] on select "AM PM" at bounding box center [362, 310] width 38 height 17
click at [373, 346] on button "Apply" at bounding box center [367, 347] width 56 height 23
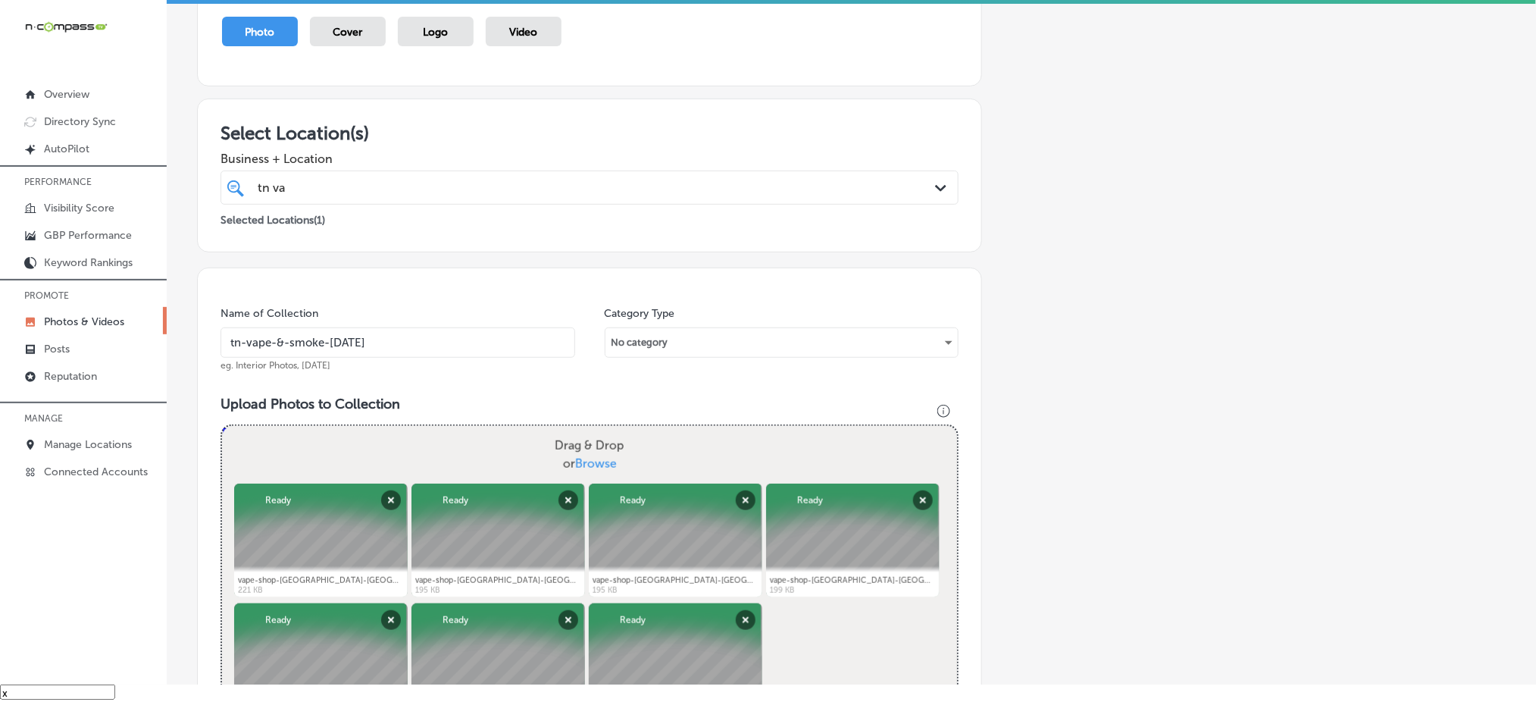
scroll to position [101, 0]
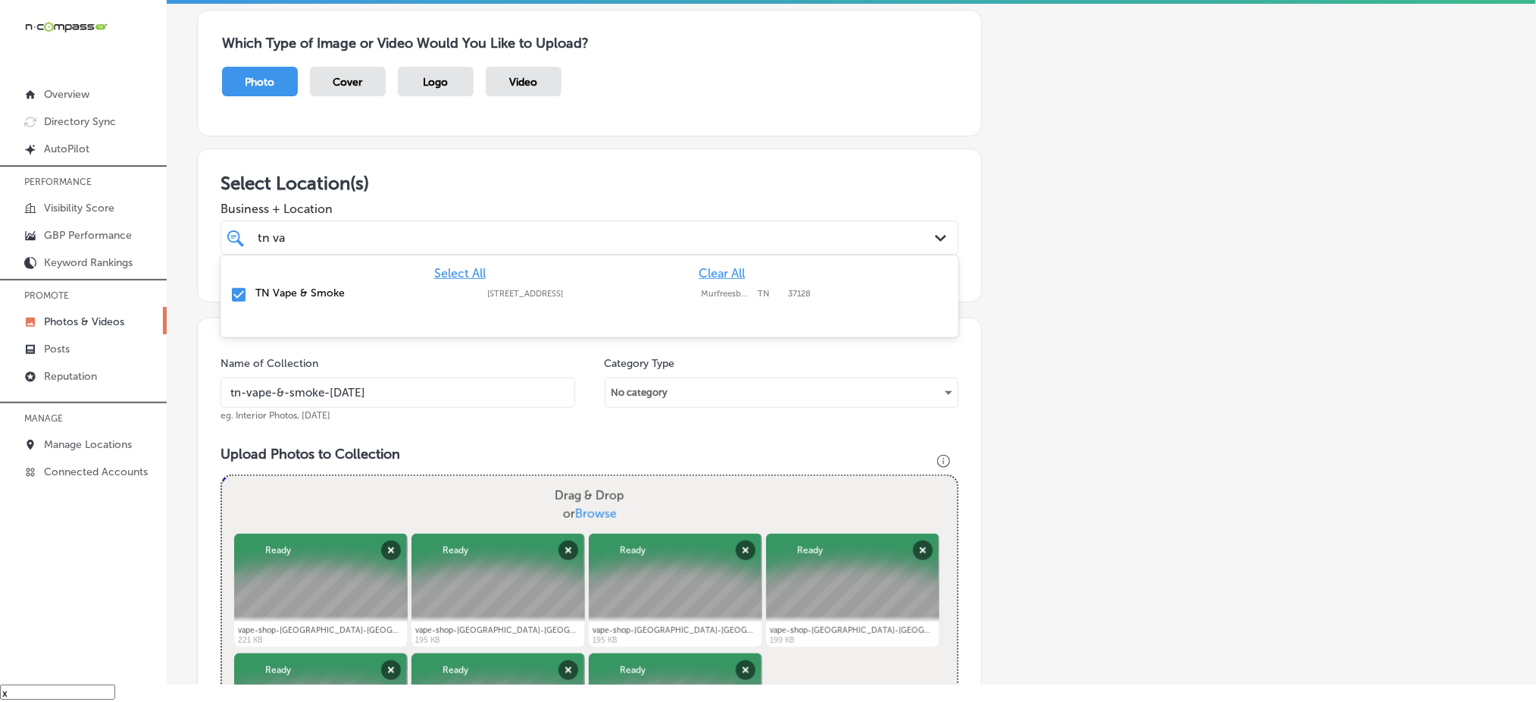
click at [592, 239] on div "tn va tn va" at bounding box center [556, 237] width 600 height 20
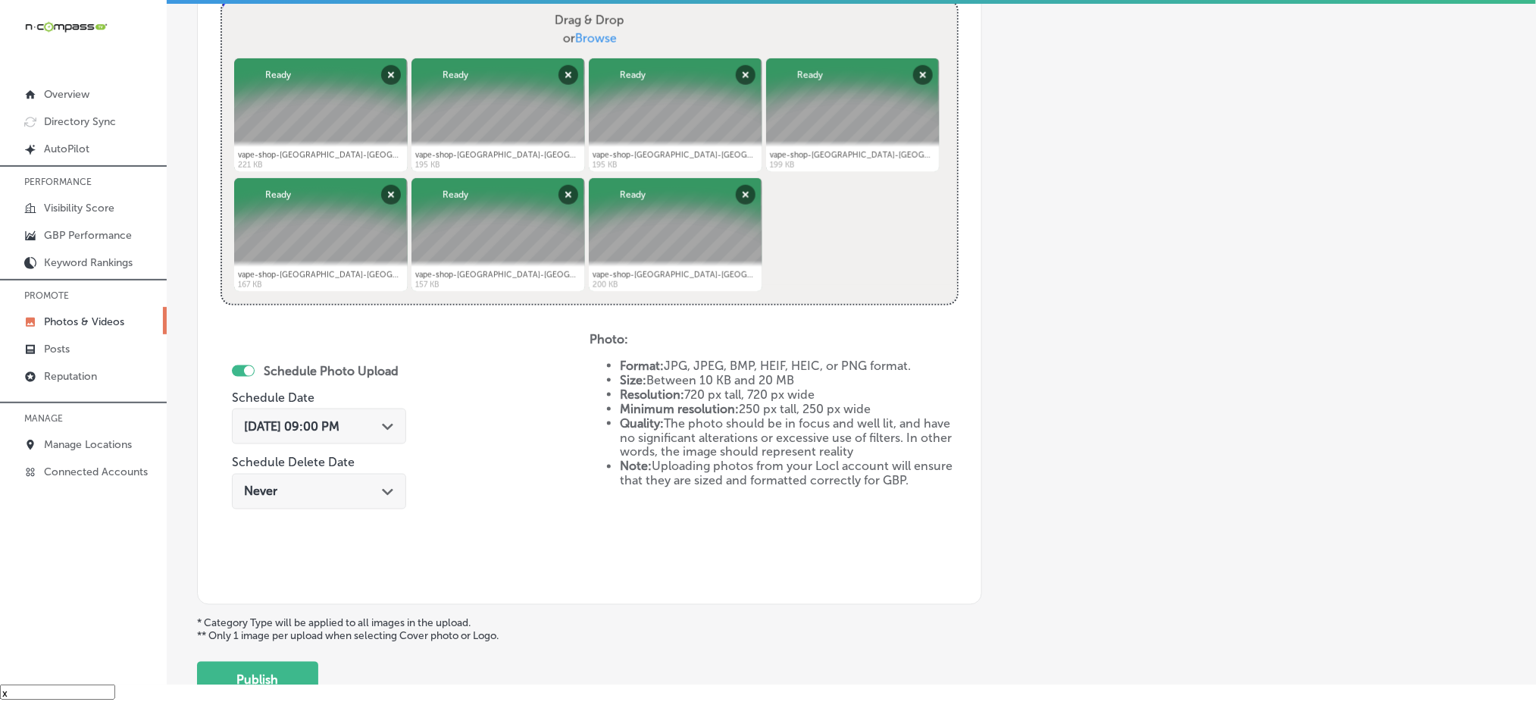
scroll to position [606, 0]
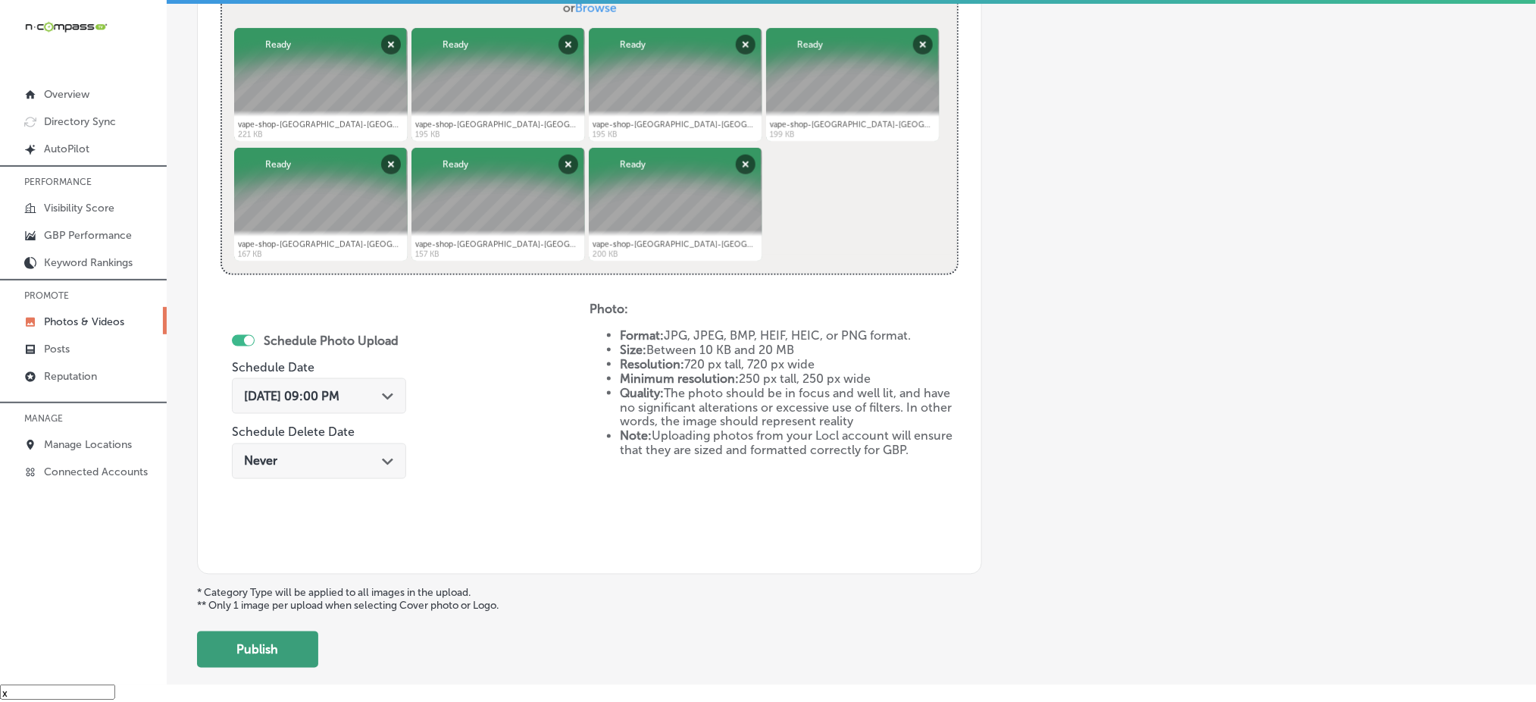
click at [271, 635] on button "Publish" at bounding box center [257, 649] width 121 height 36
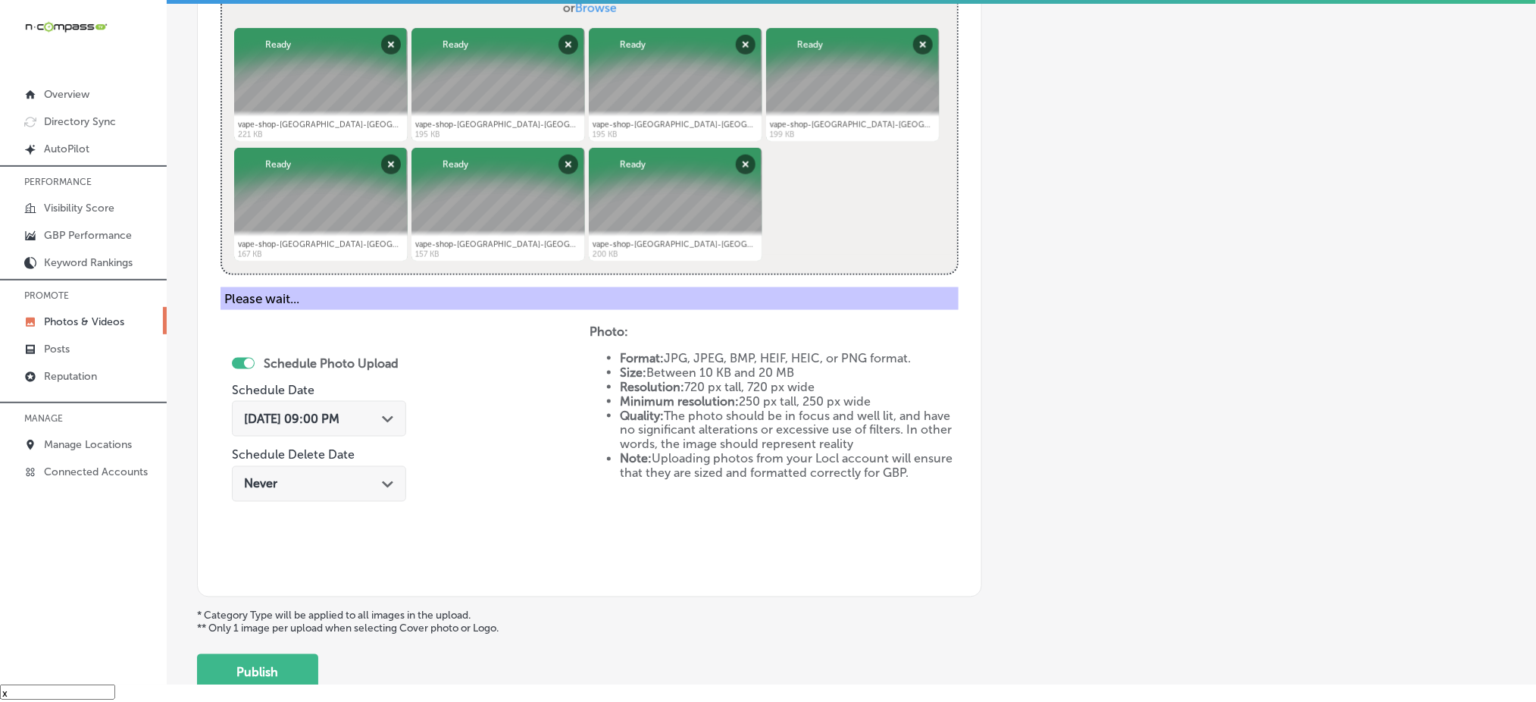
scroll to position [443, 0]
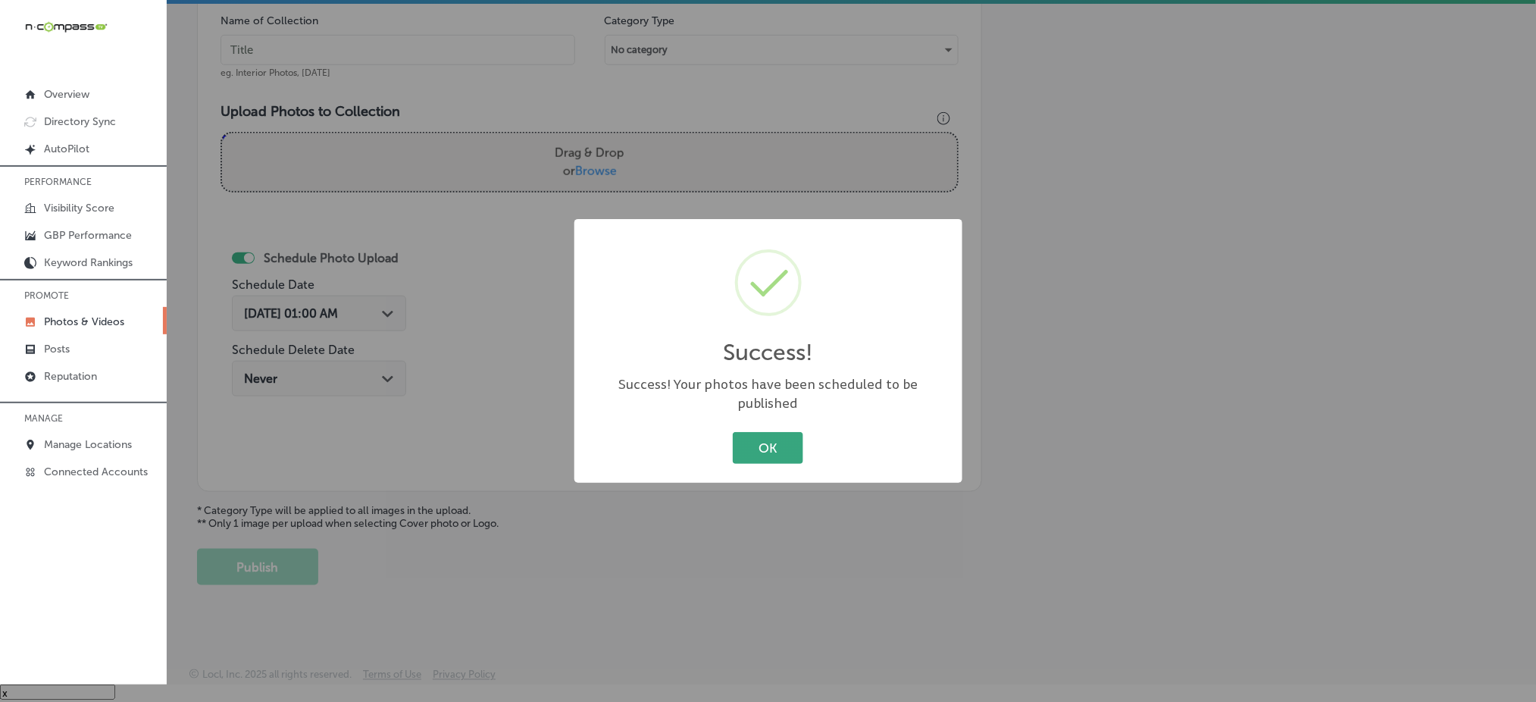
click at [784, 432] on button "OK" at bounding box center [768, 447] width 70 height 31
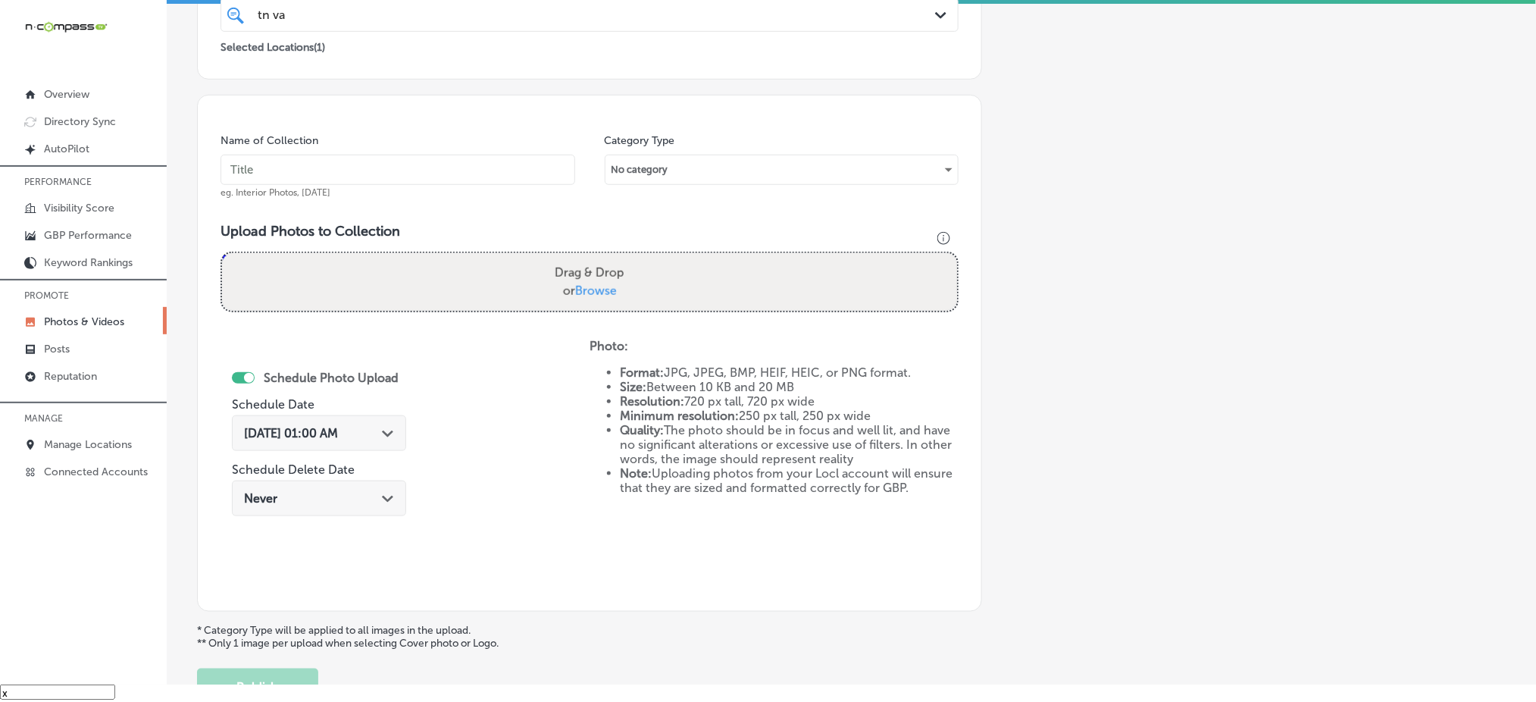
scroll to position [140, 0]
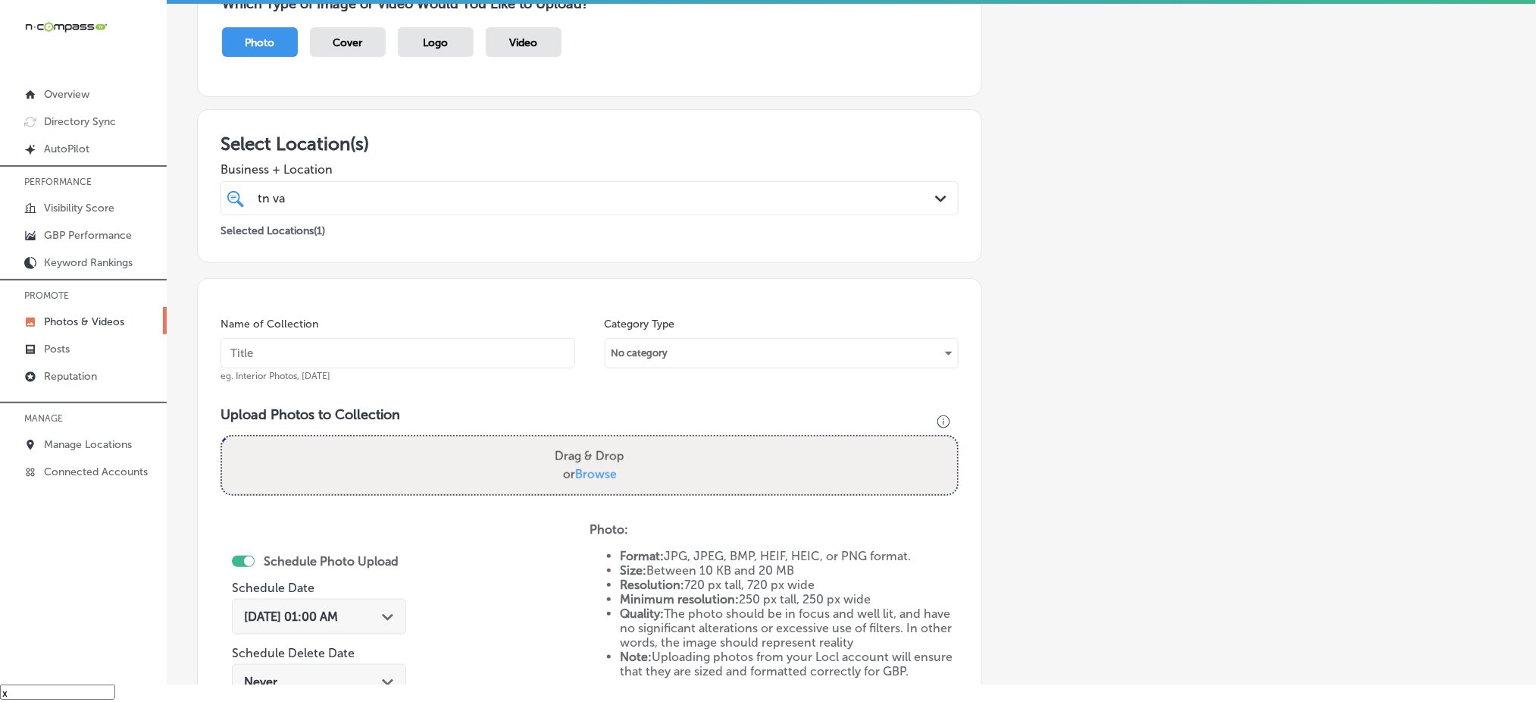
click at [401, 346] on input "text" at bounding box center [398, 353] width 355 height 30
paste input "tn-vape-&-smoke-[DATE]"
click at [480, 191] on div "tn va tn va" at bounding box center [556, 198] width 600 height 20
click at [374, 357] on input "tn-vape-&-smoke-[DATE]" at bounding box center [398, 353] width 355 height 30
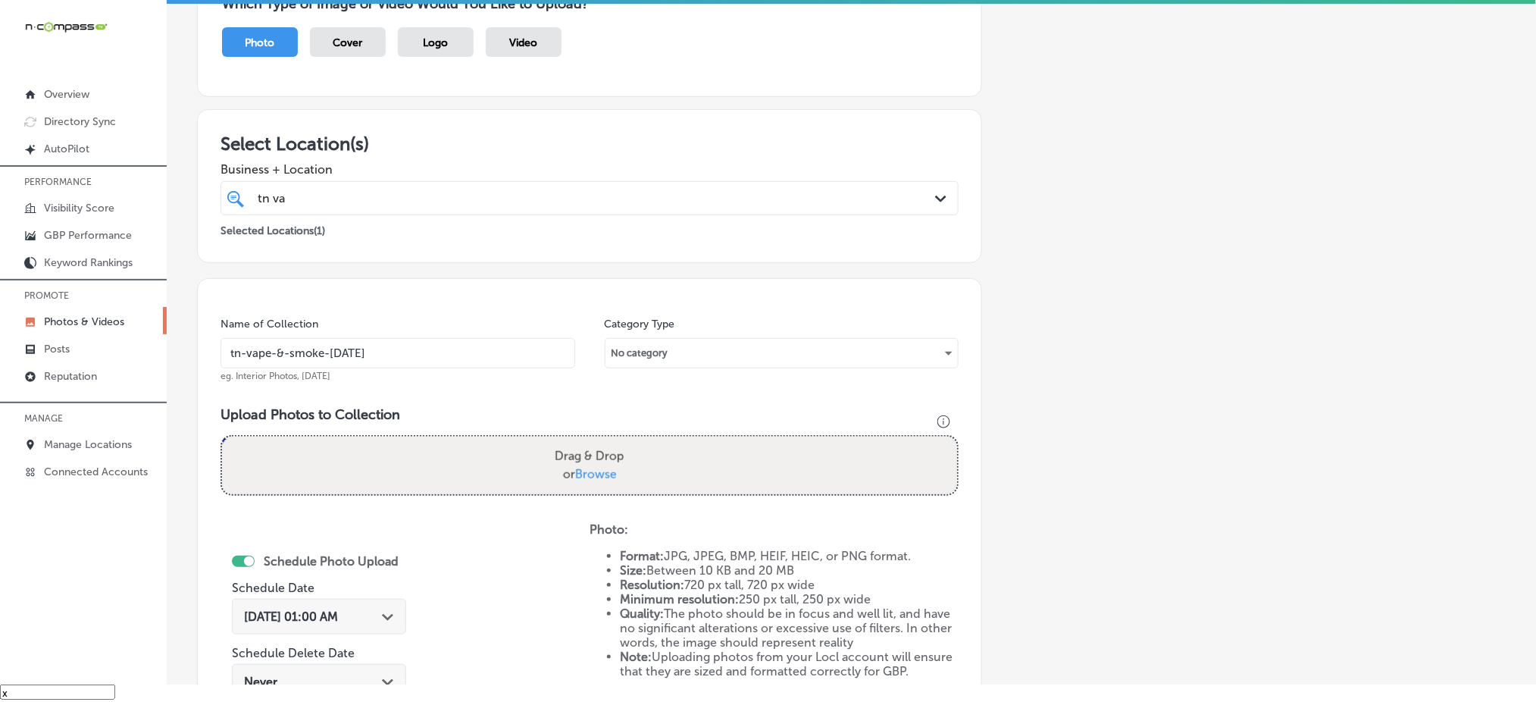
type input "tn-vape-&-smoke-[DATE]"
click at [576, 459] on label "Drag & Drop or Browse" at bounding box center [590, 465] width 82 height 48
click at [576, 441] on input "Drag & Drop or Browse" at bounding box center [589, 438] width 735 height 5
type input "C:\fakepath\vape-shop-[GEOGRAPHIC_DATA]-[GEOGRAPHIC_DATA]-[GEOGRAPHIC_DATA]-vap…"
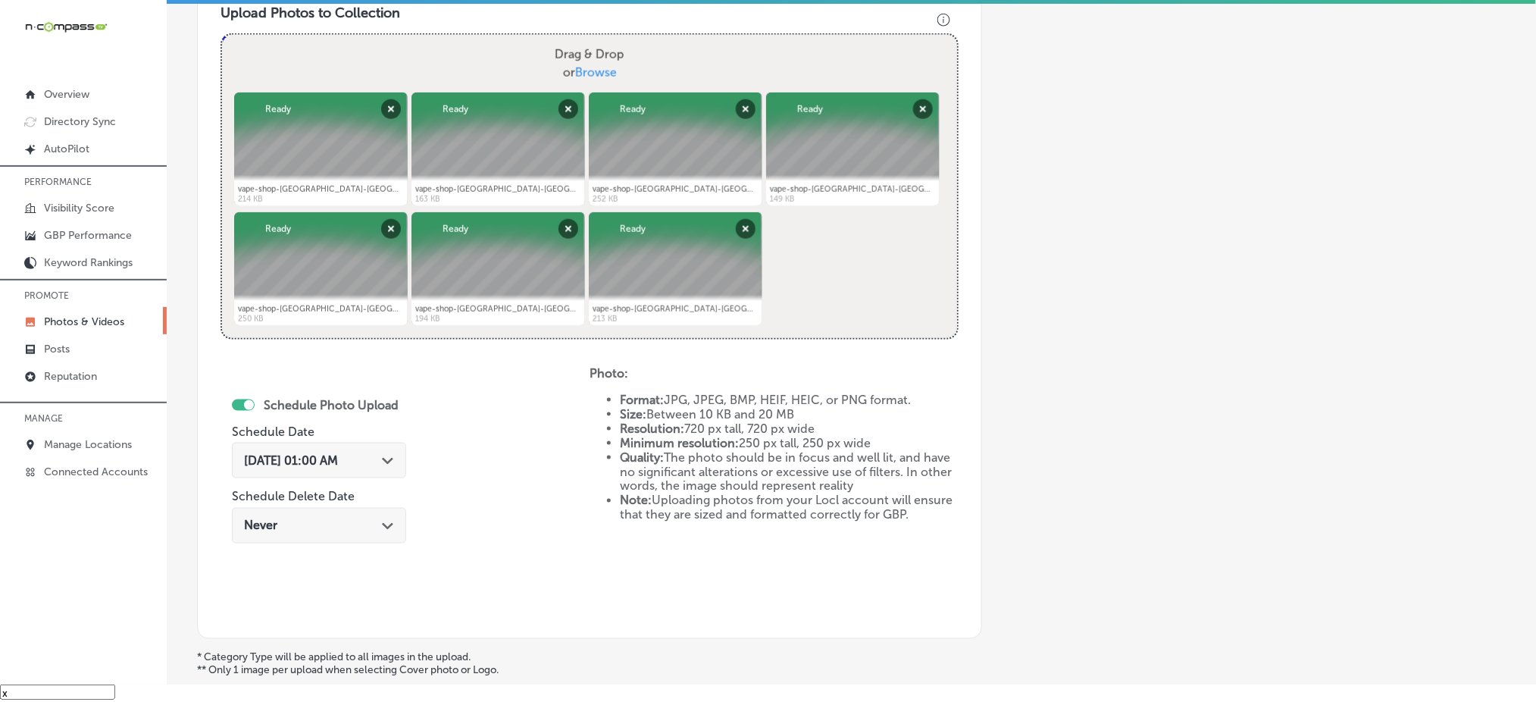
scroll to position [544, 0]
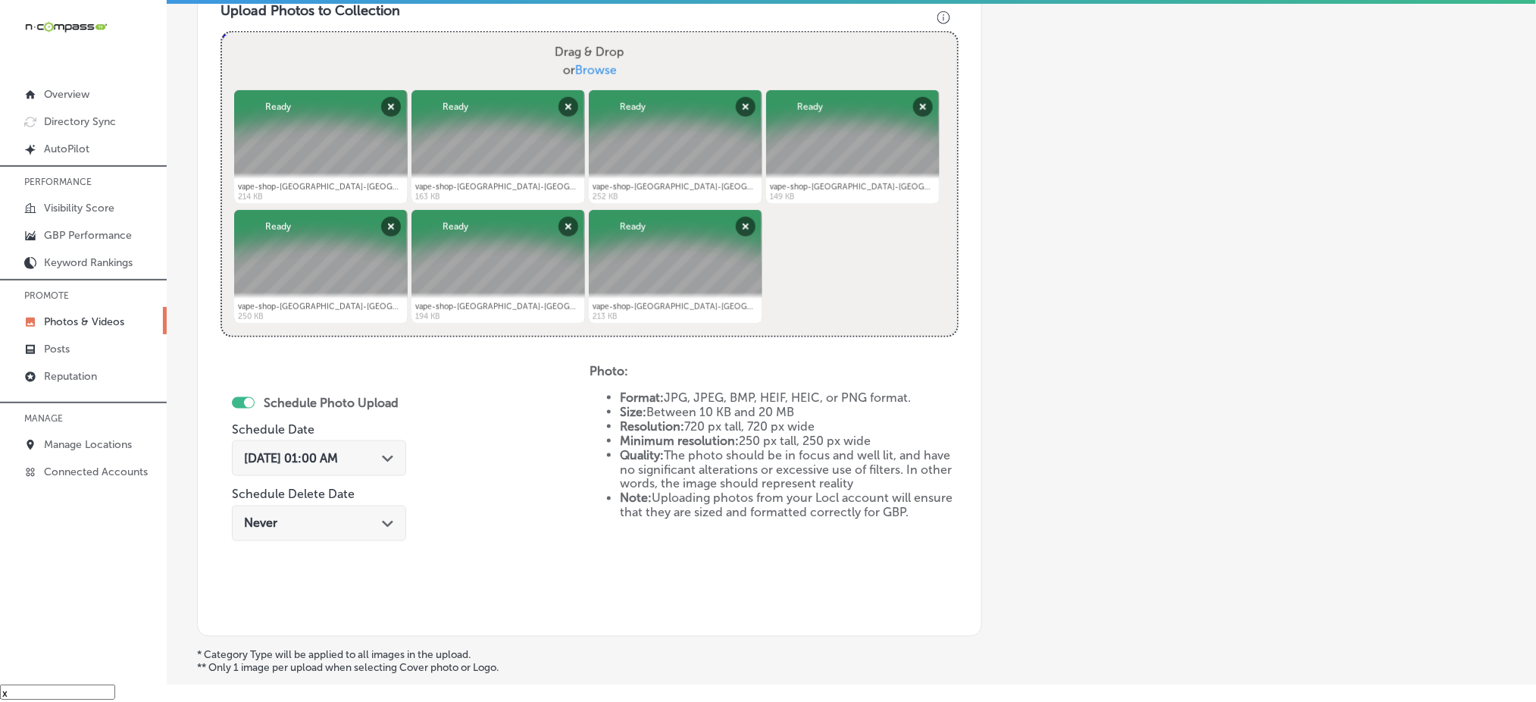
click at [338, 453] on span "[DATE] 01:00 AM" at bounding box center [291, 458] width 94 height 14
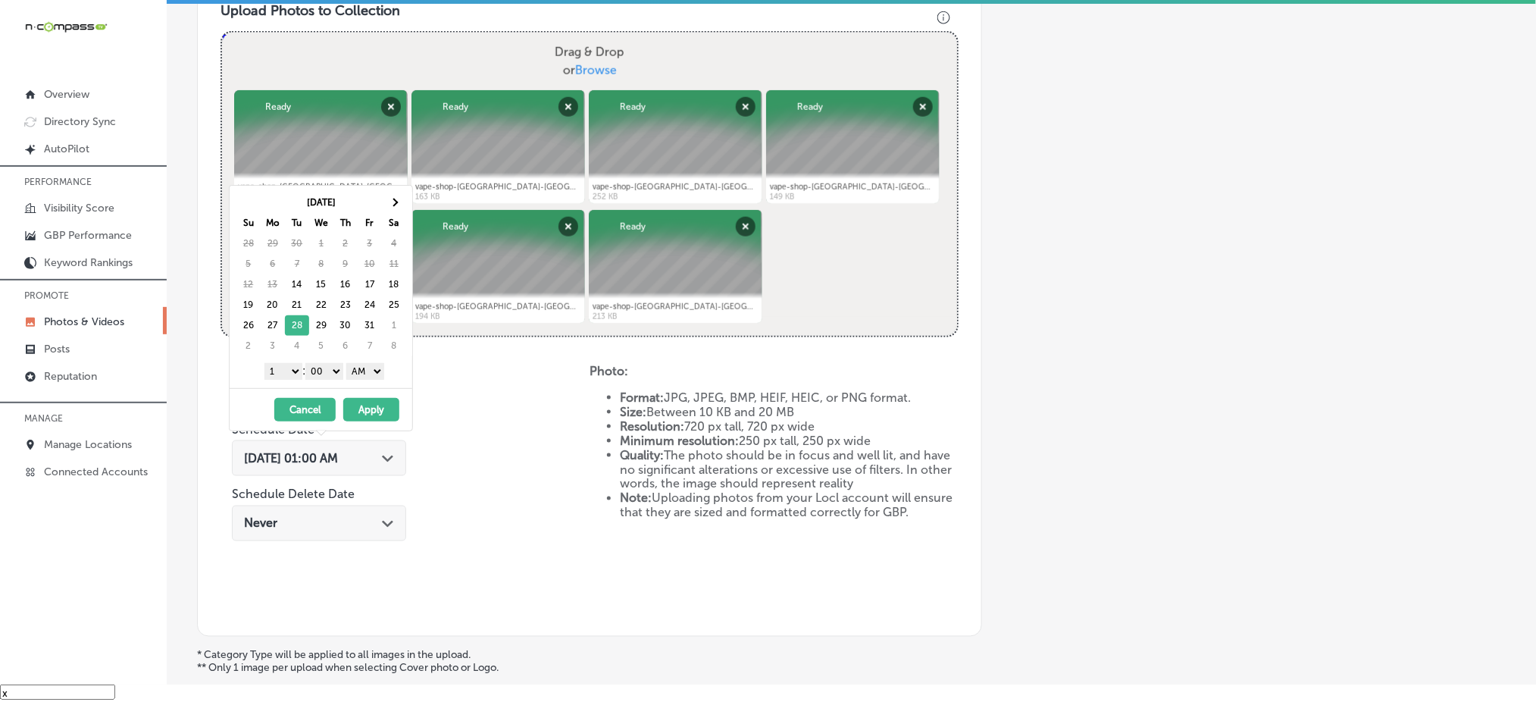
click at [274, 369] on select "1 2 3 4 5 6 7 8 9 10 11 12" at bounding box center [283, 371] width 38 height 17
click at [369, 377] on select "AM PM" at bounding box center [365, 371] width 38 height 17
click at [368, 408] on button "Apply" at bounding box center [371, 409] width 56 height 23
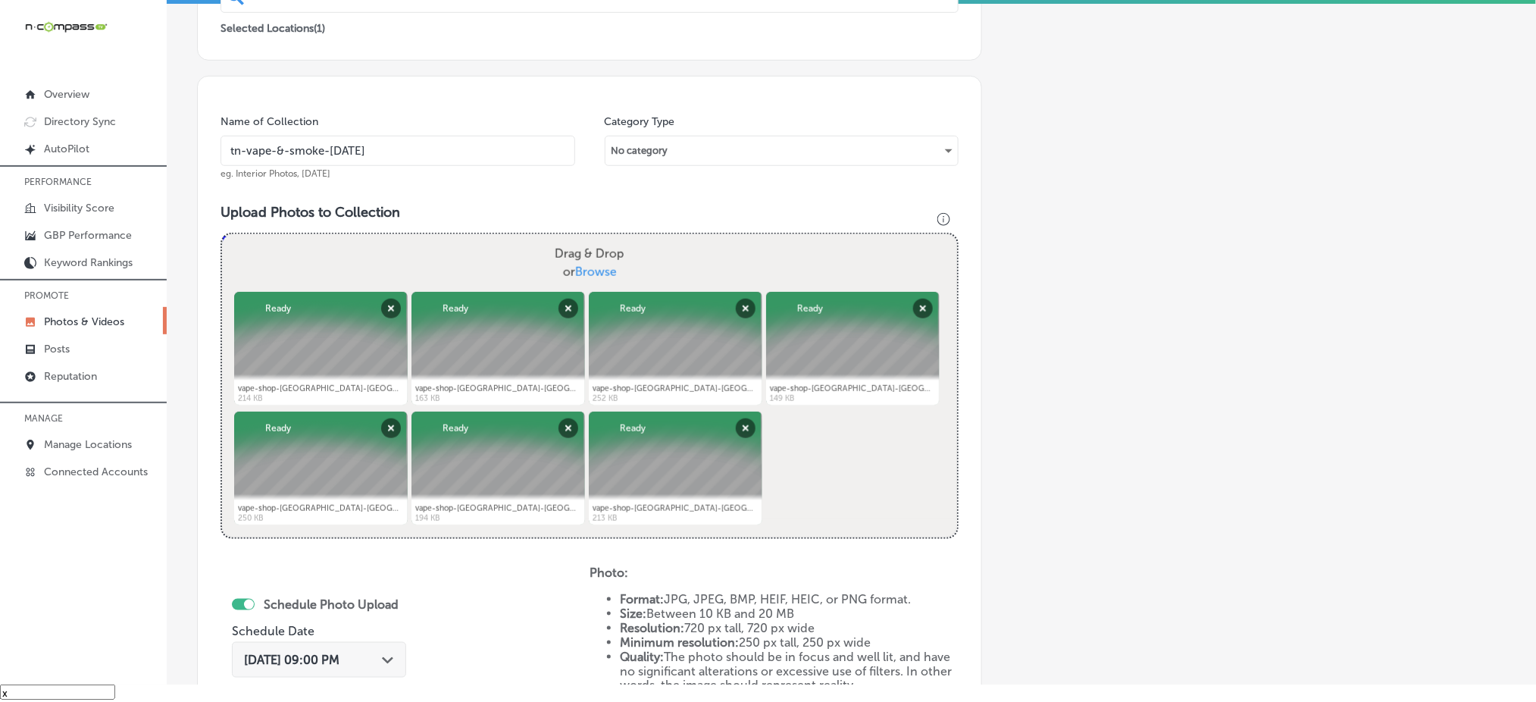
scroll to position [140, 0]
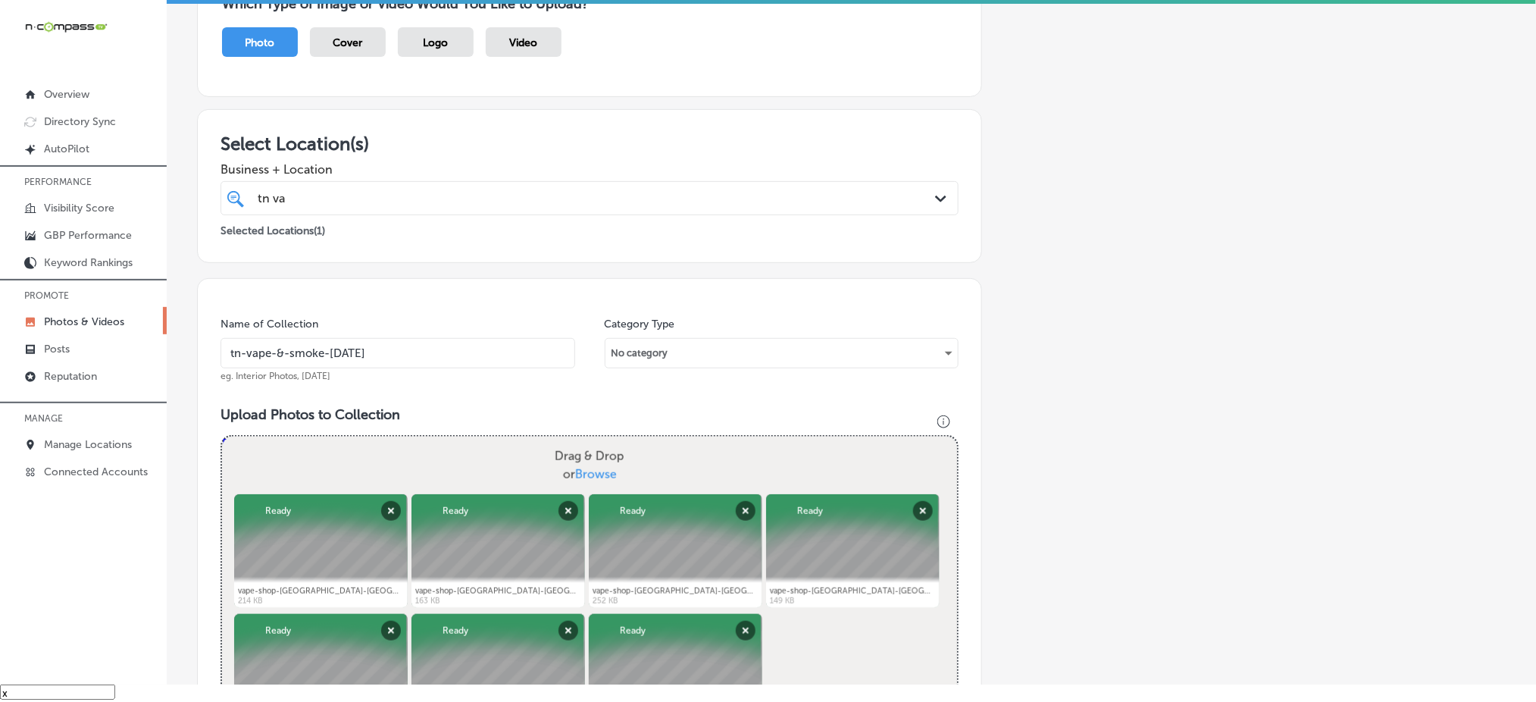
click at [464, 204] on div "tn va tn va" at bounding box center [556, 198] width 600 height 20
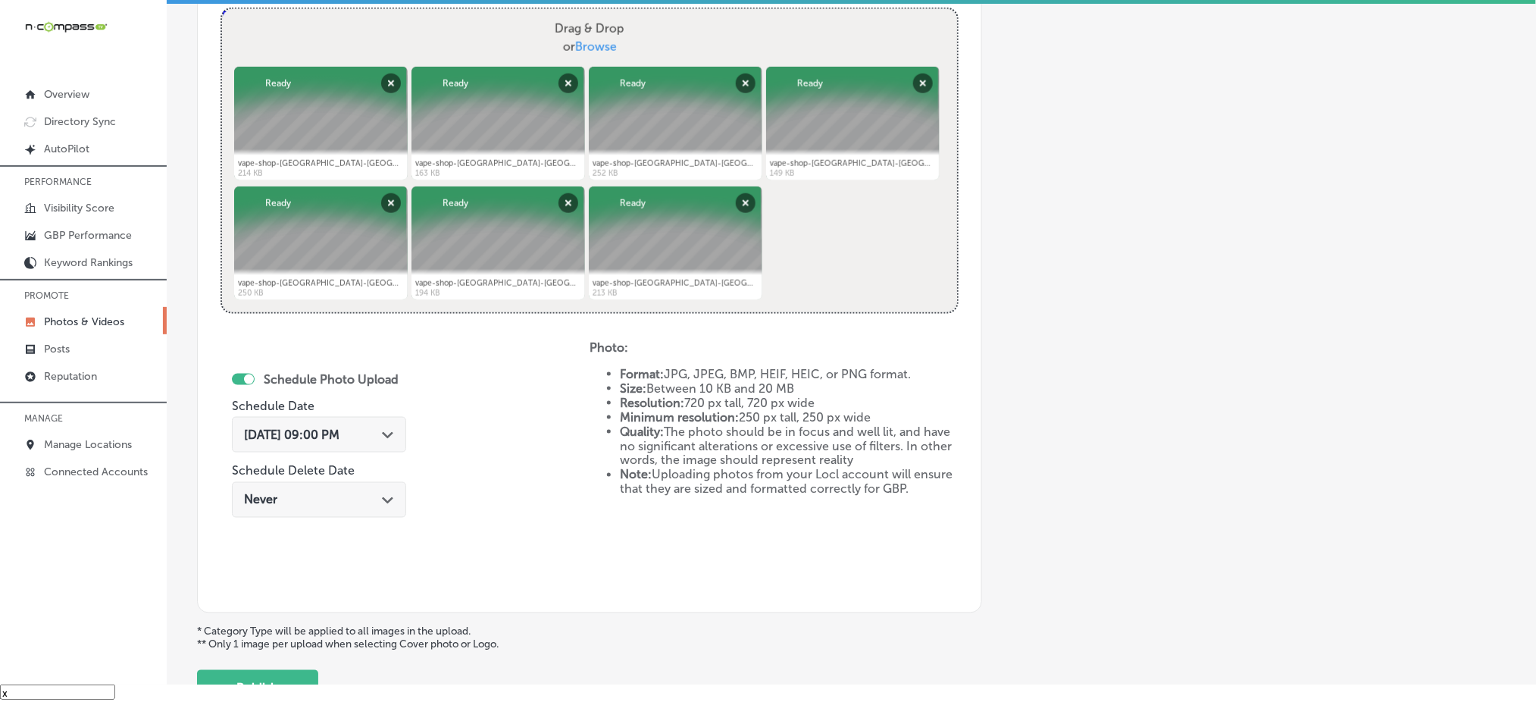
scroll to position [646, 0]
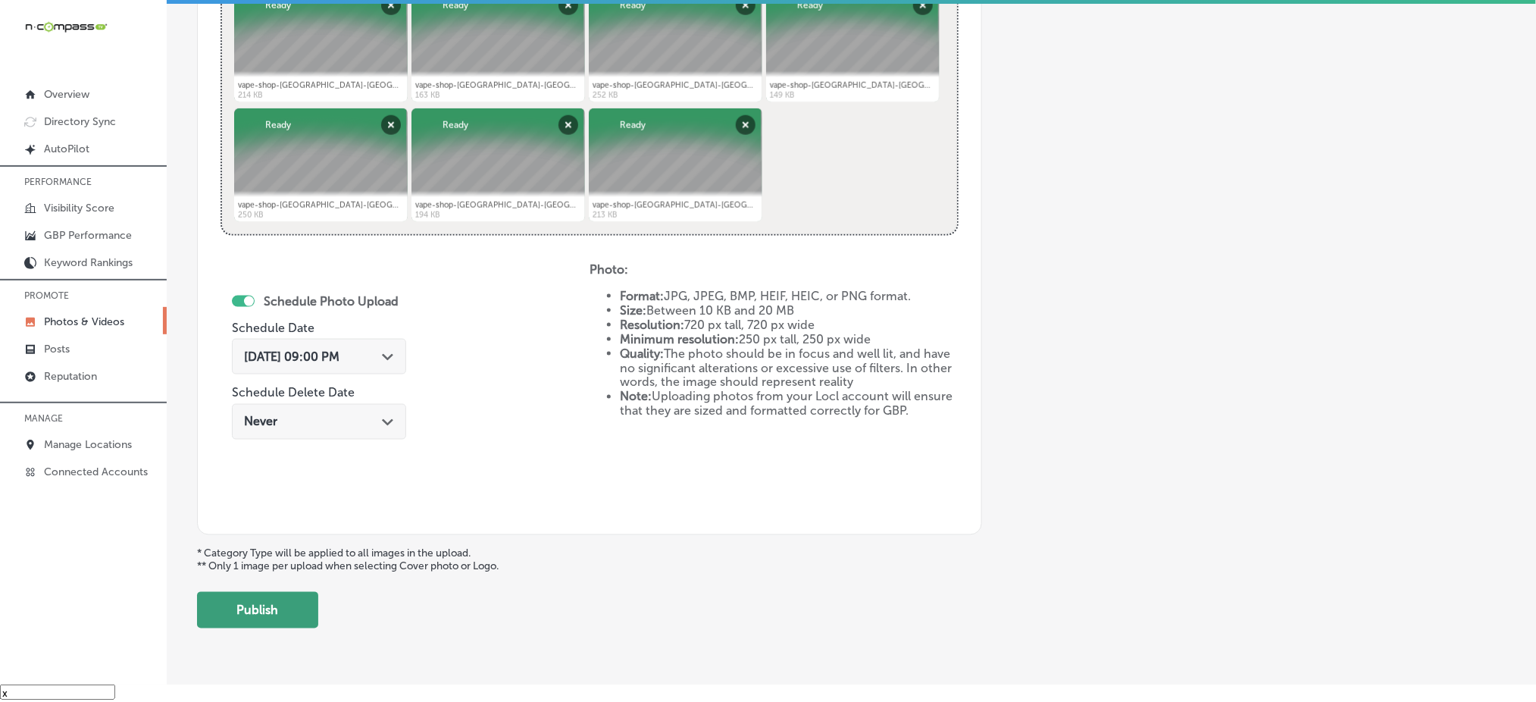
click at [267, 601] on button "Publish" at bounding box center [257, 610] width 121 height 36
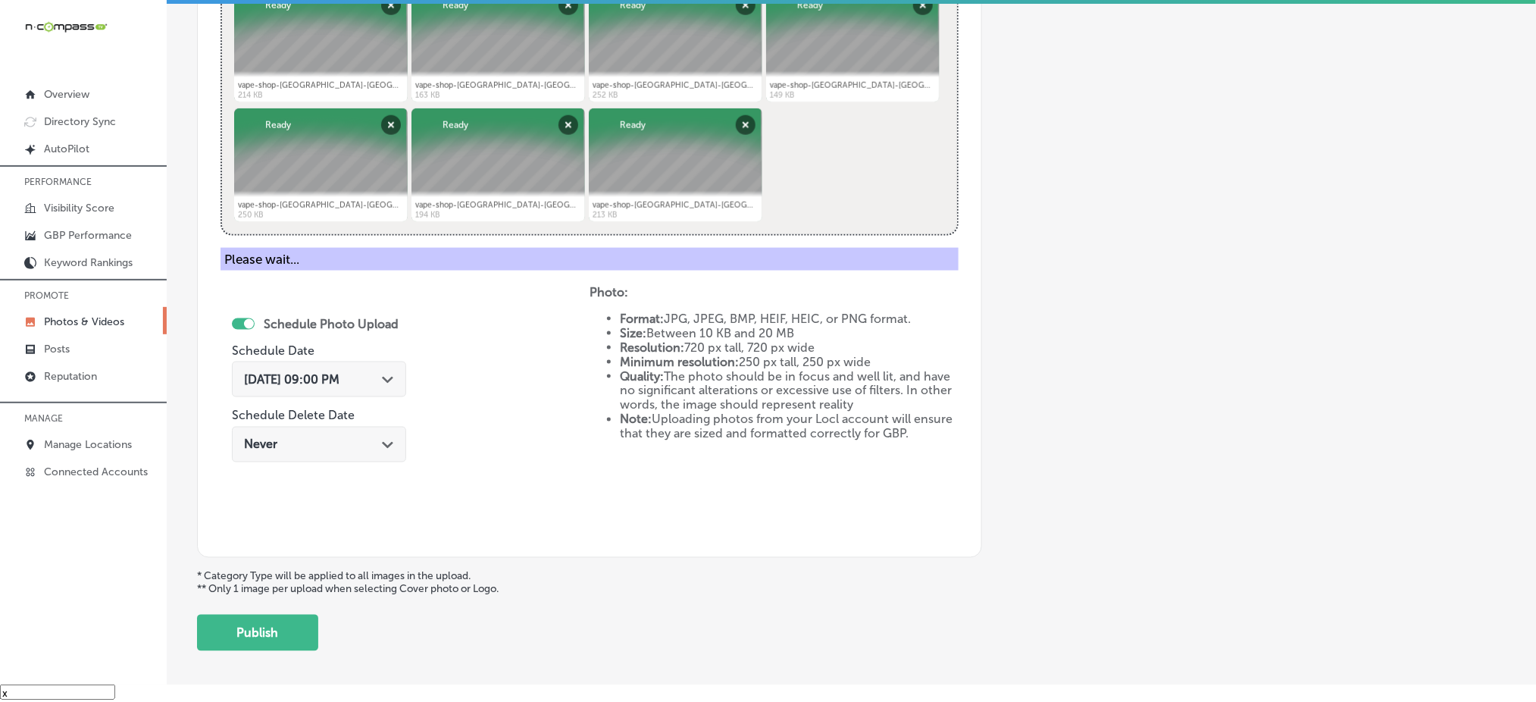
scroll to position [443, 0]
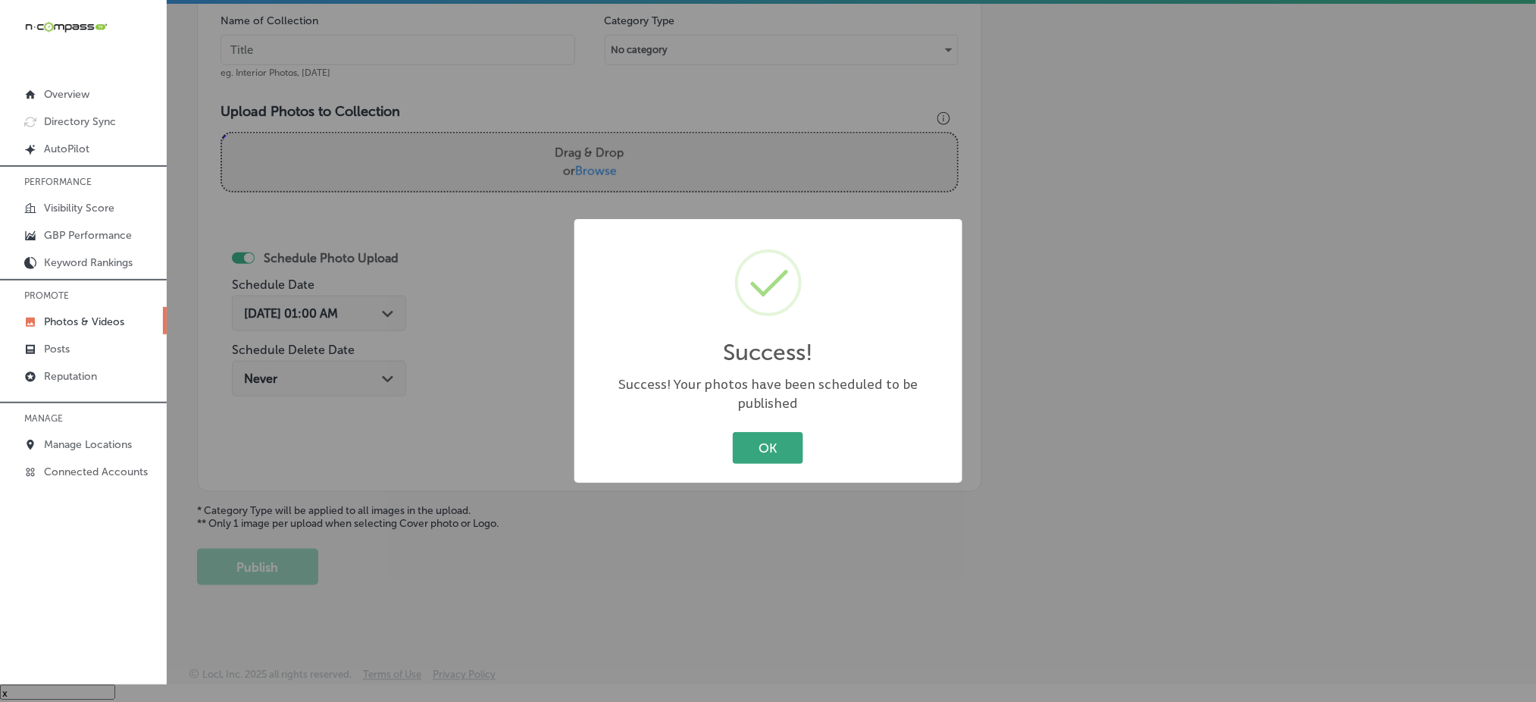
click at [766, 443] on button "OK" at bounding box center [768, 447] width 70 height 31
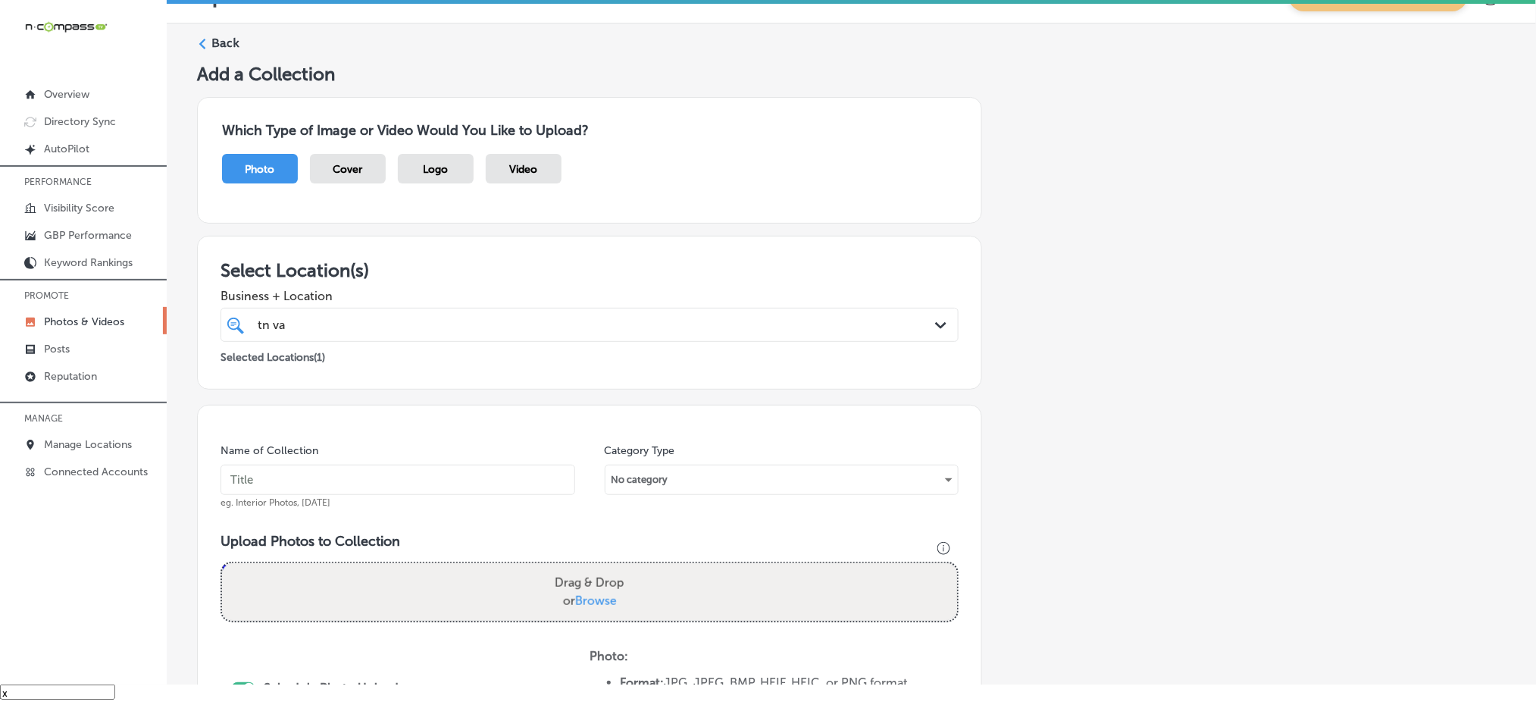
scroll to position [0, 0]
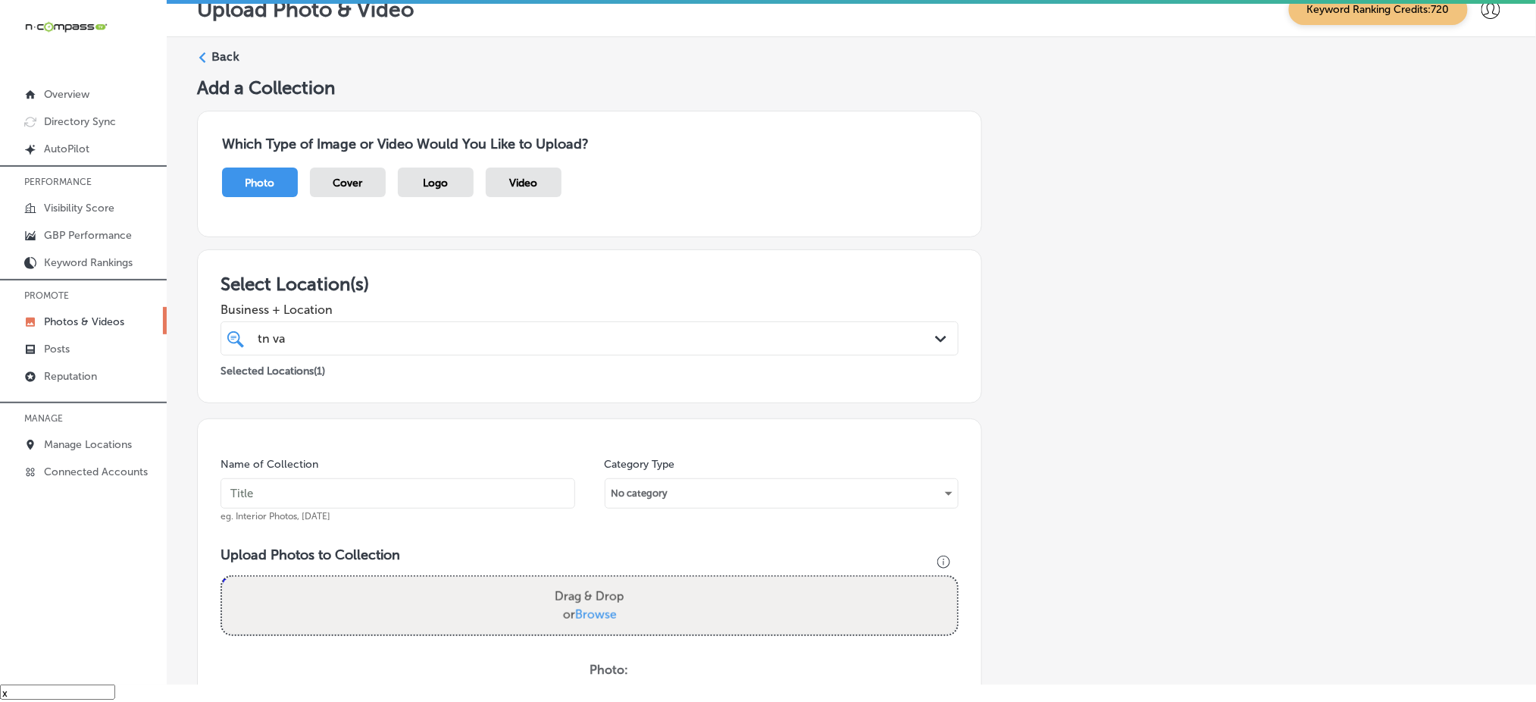
click at [476, 335] on div "tn va tn va" at bounding box center [556, 338] width 600 height 20
click at [361, 495] on input "text" at bounding box center [398, 493] width 355 height 30
paste input "tn-vape-&-smoke-[DATE]"
click at [343, 485] on input "tn-vape-&-smoke-[DATE]" at bounding box center [398, 493] width 355 height 30
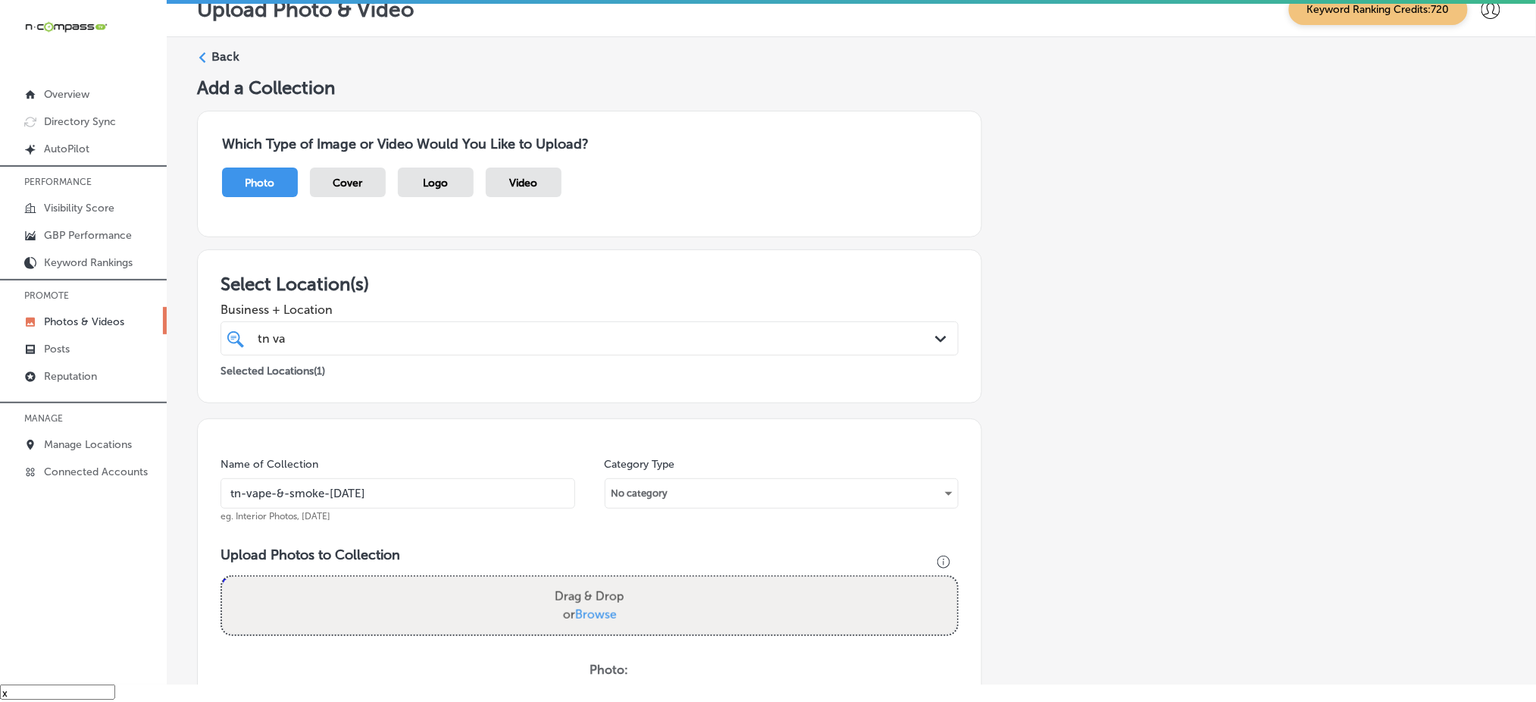
click at [343, 485] on input "tn-vape-&-smoke-[DATE]" at bounding box center [398, 493] width 355 height 30
click at [457, 503] on input "tn-vape-&-smoke-[DATE]" at bounding box center [398, 493] width 355 height 30
type input "tn-vape-&-smoke-[DATE]"
click at [596, 615] on span "Browse" at bounding box center [596, 614] width 42 height 14
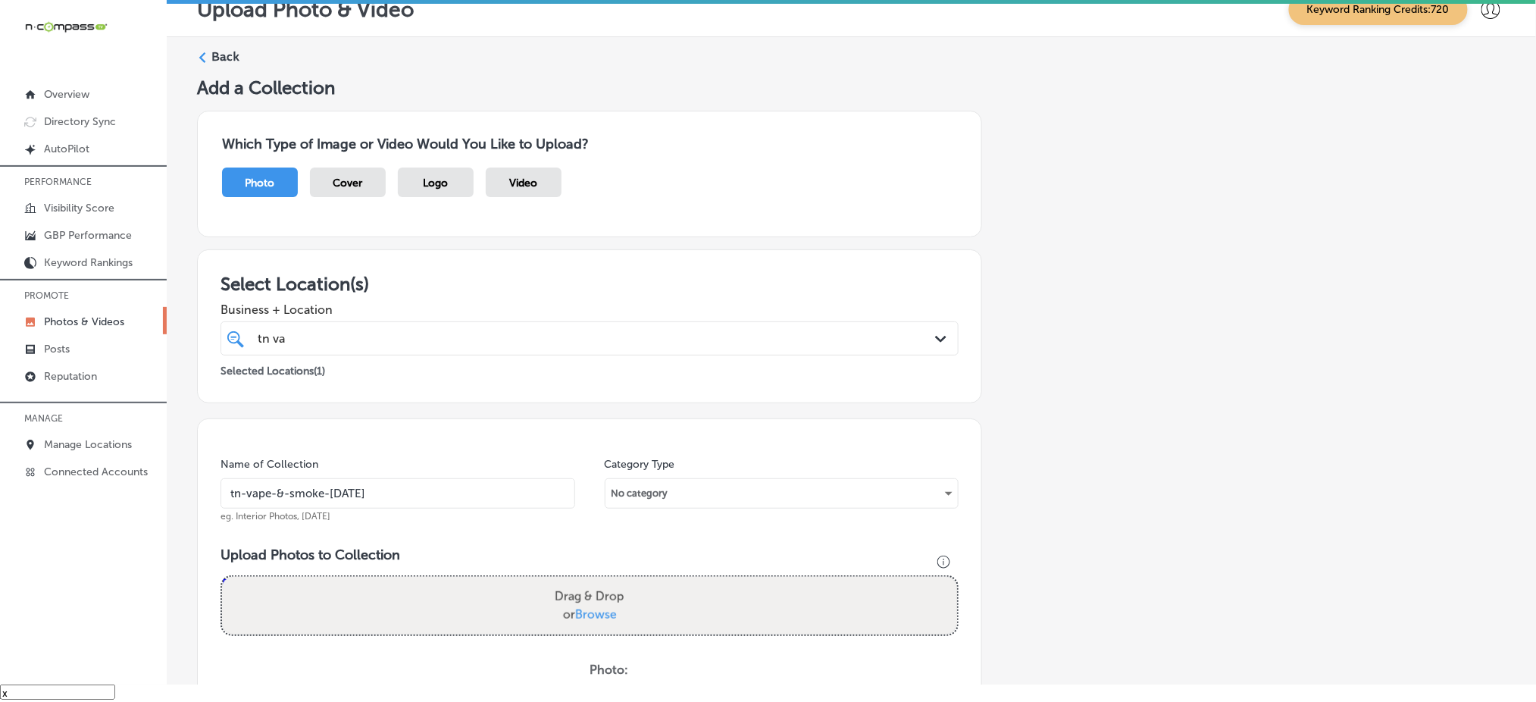
click at [596, 581] on input "Drag & Drop or Browse" at bounding box center [589, 579] width 735 height 5
type input "C:\fakepath\best-vape-shop-[GEOGRAPHIC_DATA]-[GEOGRAPHIC_DATA]-[GEOGRAPHIC_DATA…"
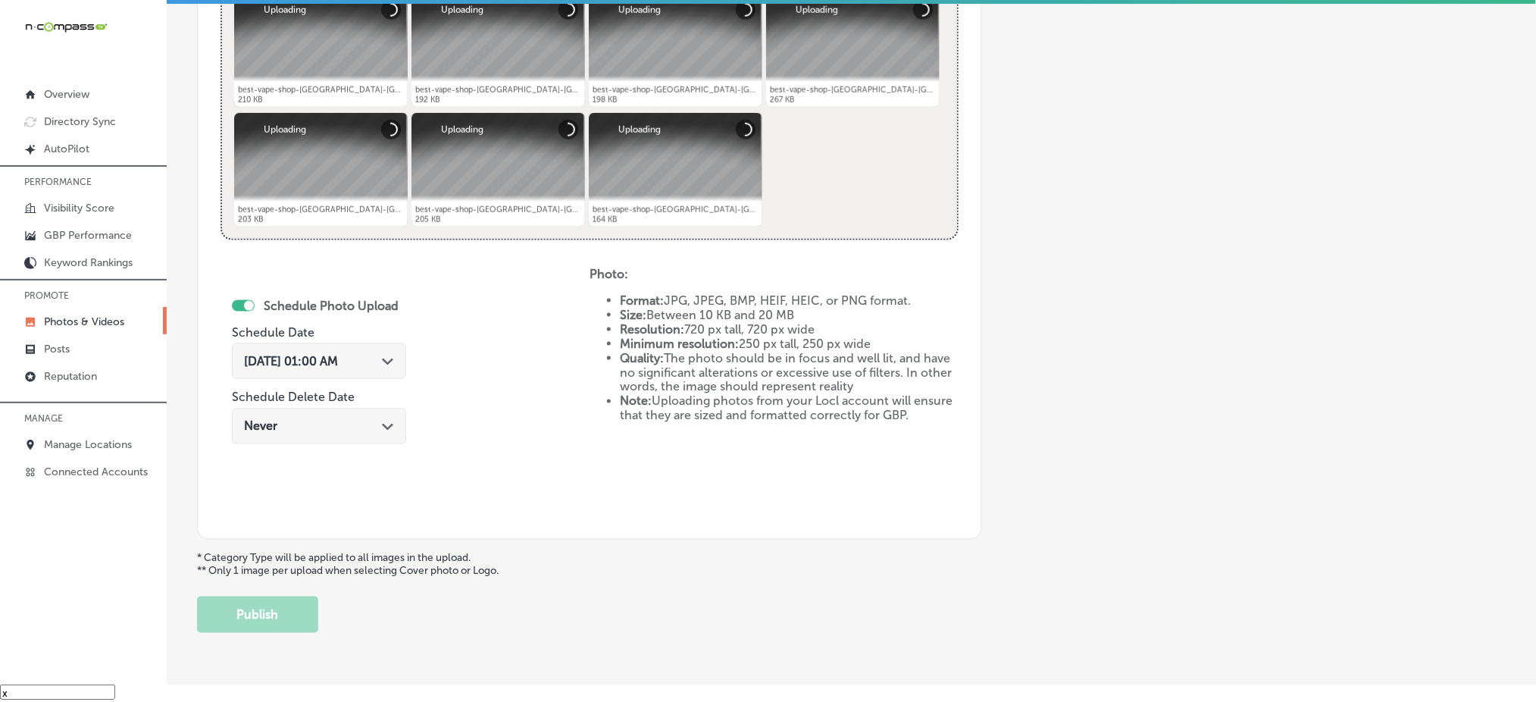
scroll to position [689, 0]
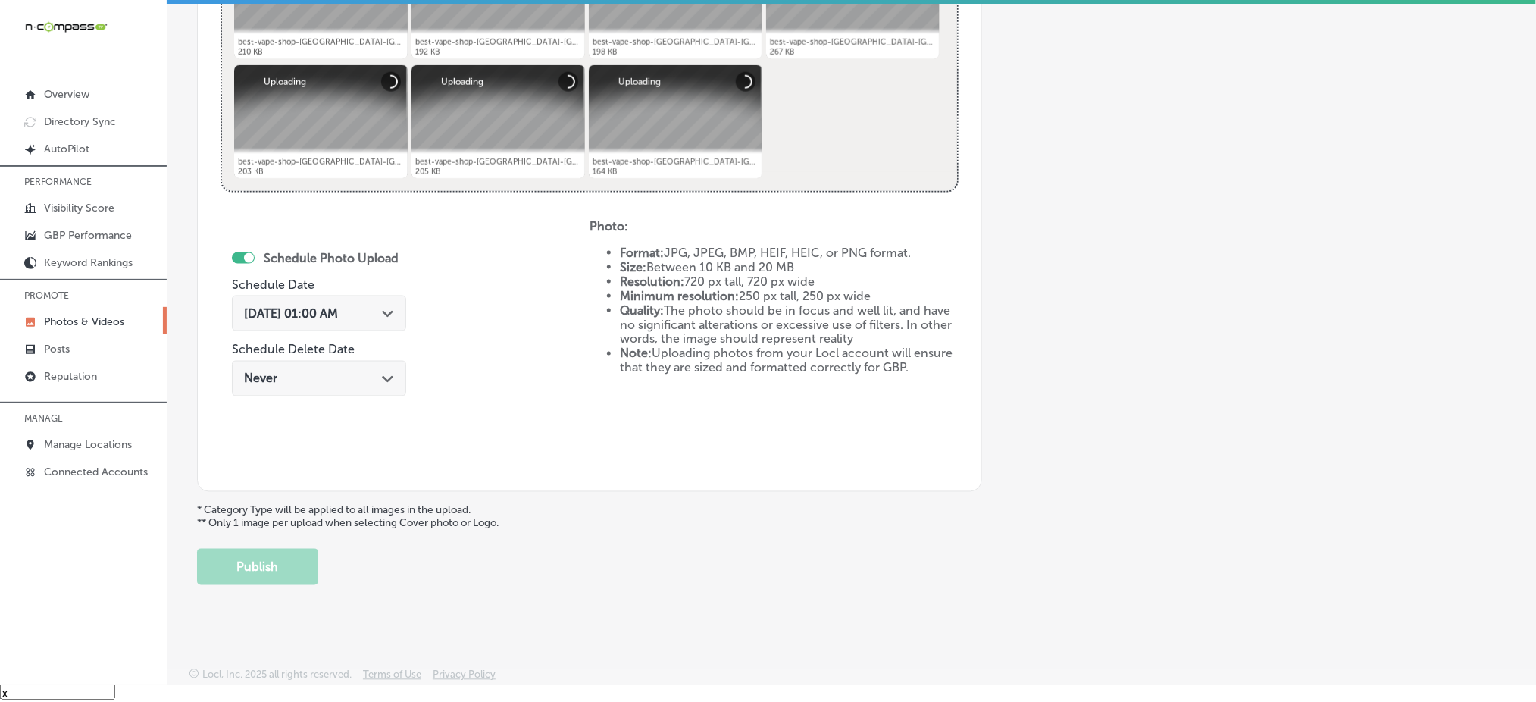
click at [338, 312] on span "[DATE] 01:00 AM" at bounding box center [291, 313] width 94 height 14
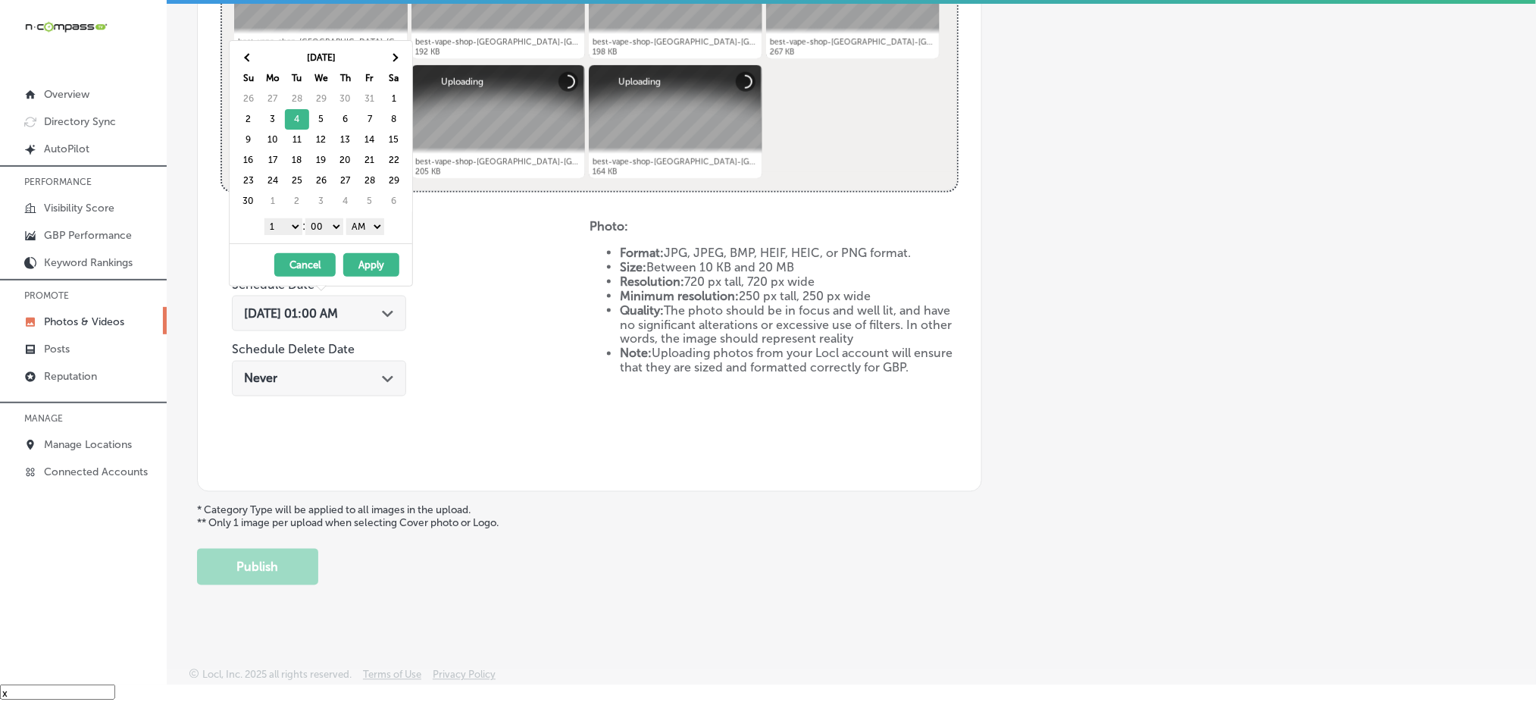
click at [277, 231] on select "1 2 3 4 5 6 7 8 9 10 11 12" at bounding box center [283, 226] width 38 height 17
click at [361, 229] on select "AM PM" at bounding box center [365, 226] width 38 height 17
click at [365, 264] on button "Apply" at bounding box center [371, 264] width 56 height 23
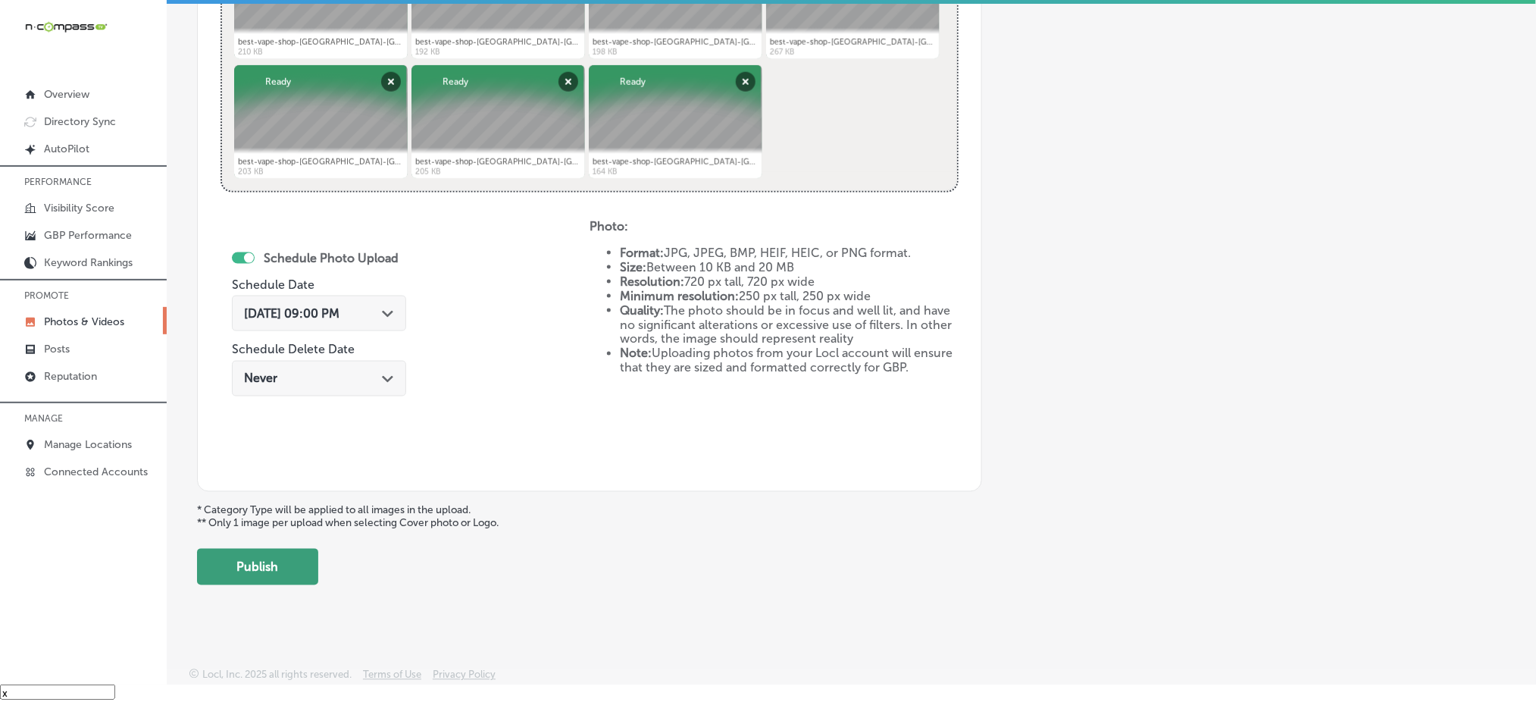
click at [287, 558] on button "Publish" at bounding box center [257, 567] width 121 height 36
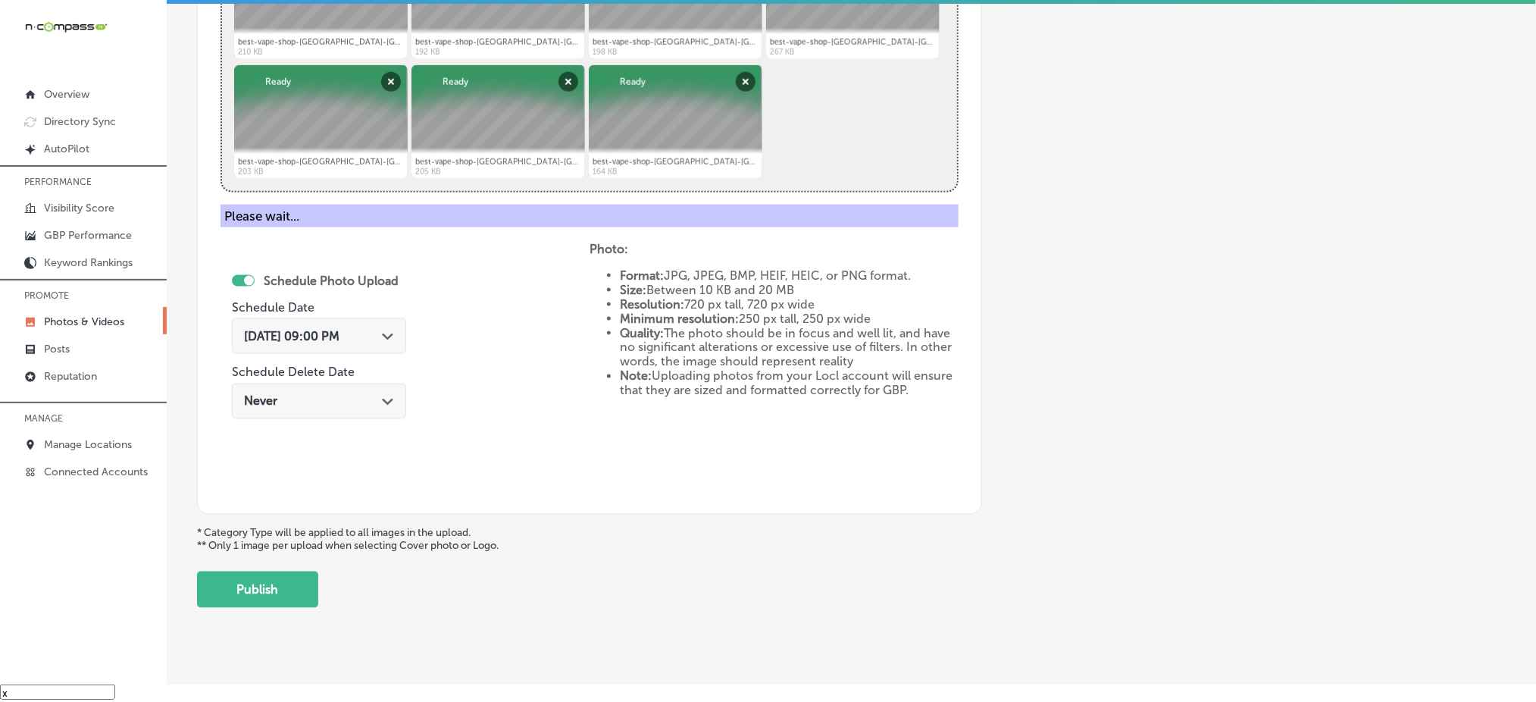
scroll to position [443, 0]
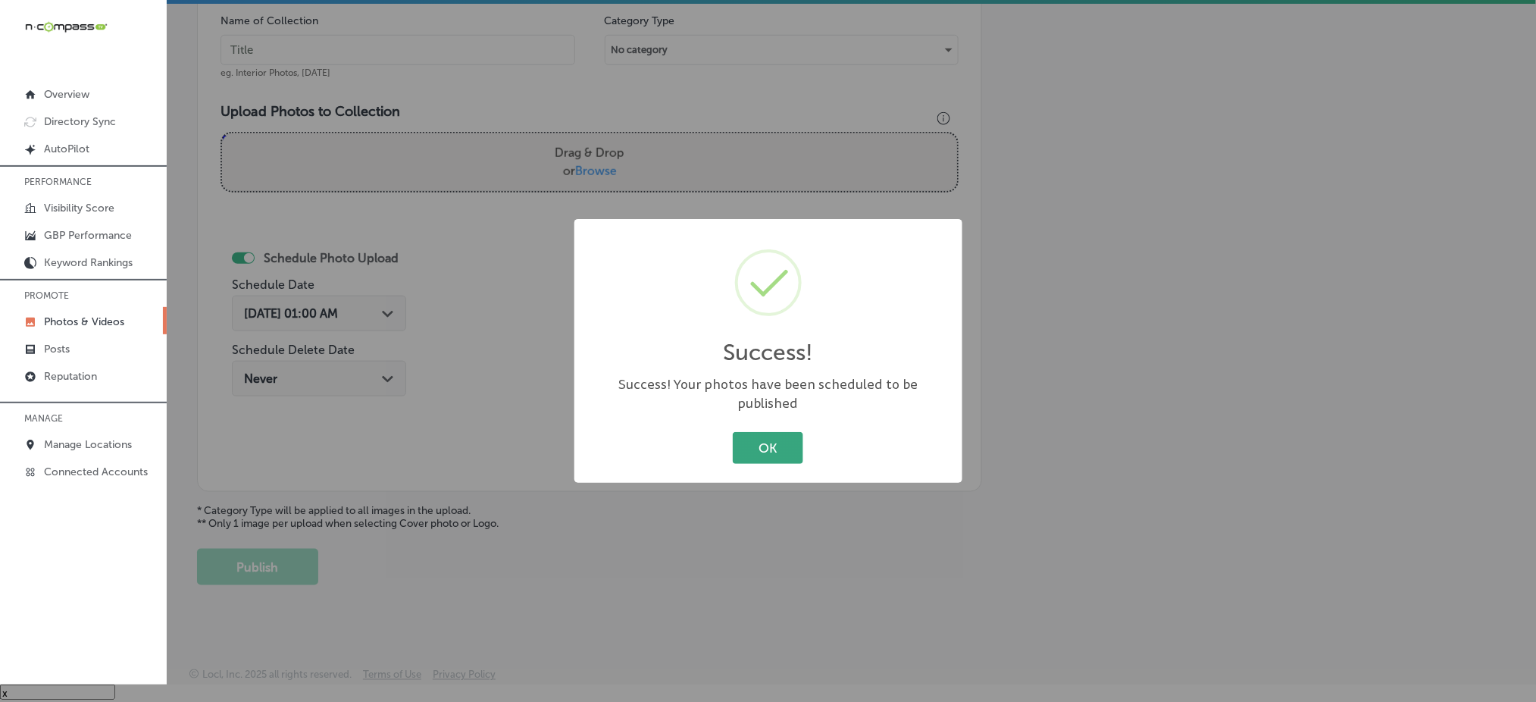
click at [759, 440] on button "OK" at bounding box center [768, 447] width 70 height 31
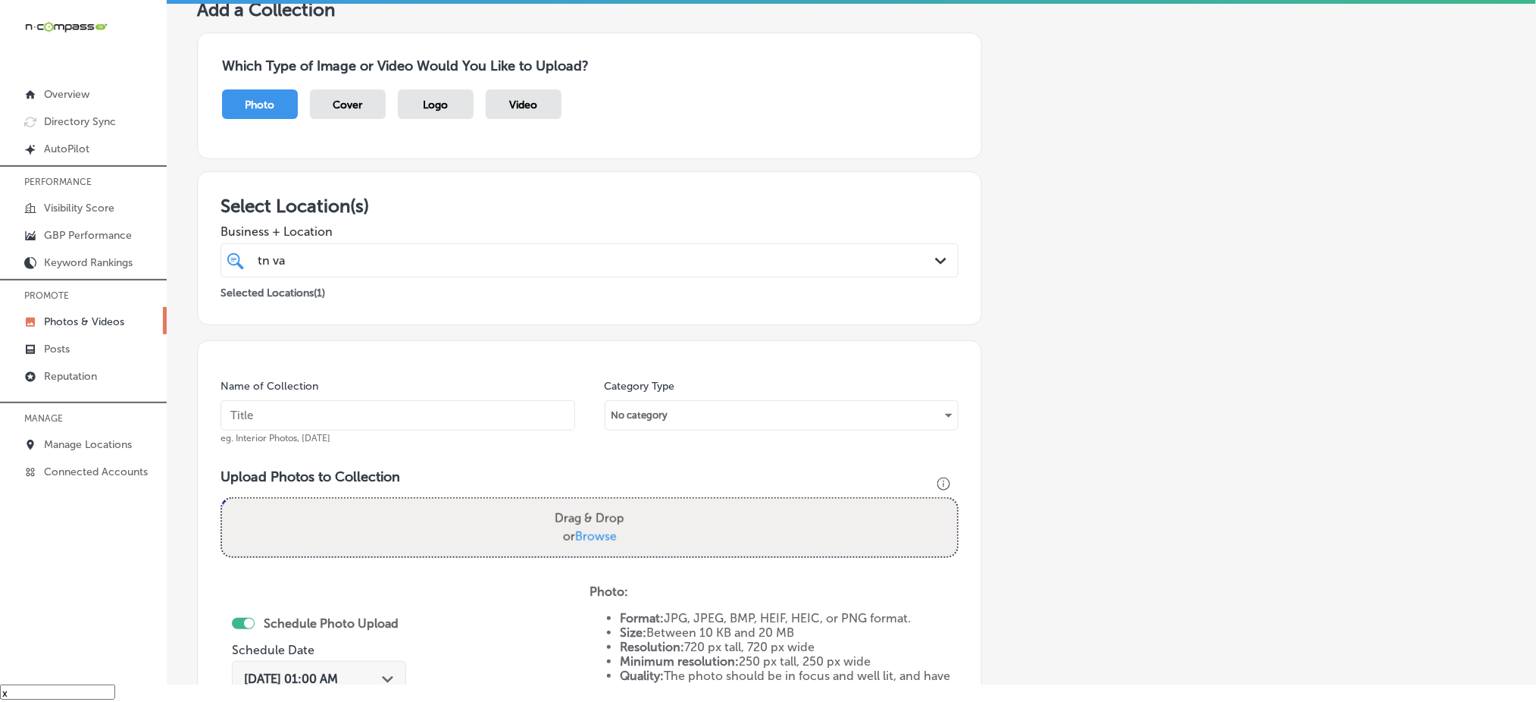
scroll to position [39, 0]
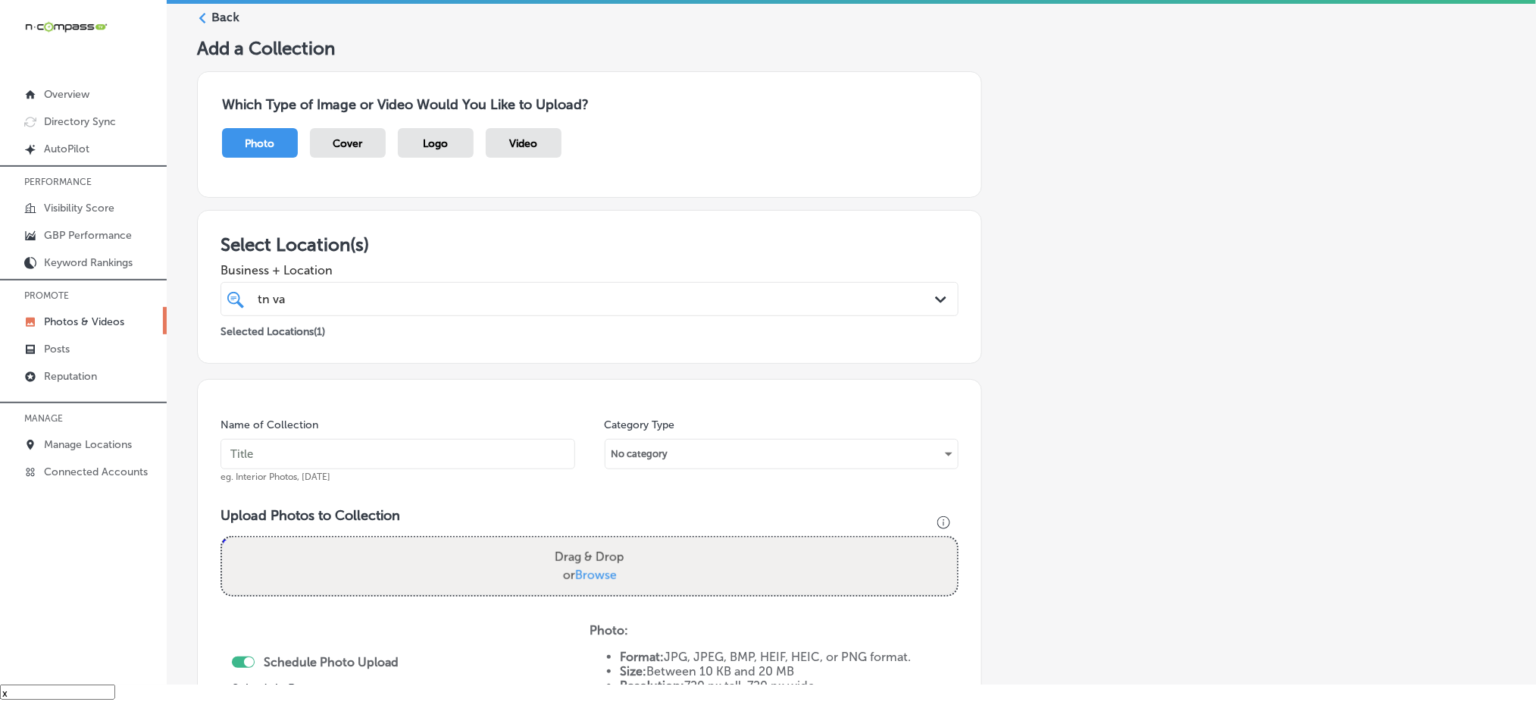
click at [405, 296] on div "tn va tn va" at bounding box center [556, 299] width 600 height 20
click at [389, 457] on input "text" at bounding box center [398, 454] width 355 height 30
paste input "tn-vape-&-smoke-[DATE]"
type input "tn-vape-&-smoke-[DATE]"
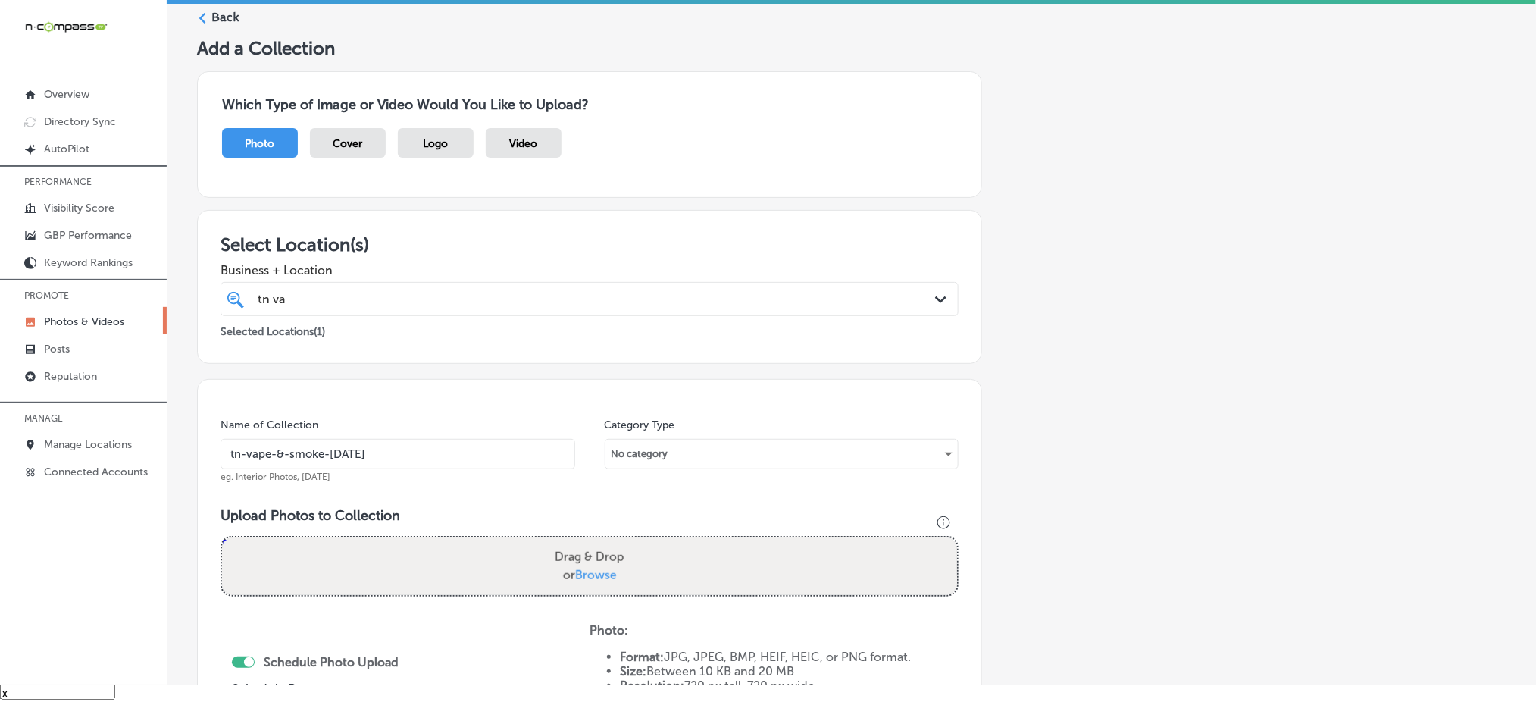
click at [599, 568] on span "Browse" at bounding box center [596, 575] width 42 height 14
click at [599, 542] on input "Drag & Drop or Browse" at bounding box center [589, 539] width 735 height 5
type input "C:\fakepath\best-vape-shop-[GEOGRAPHIC_DATA]-[GEOGRAPHIC_DATA]-[GEOGRAPHIC_DATA…"
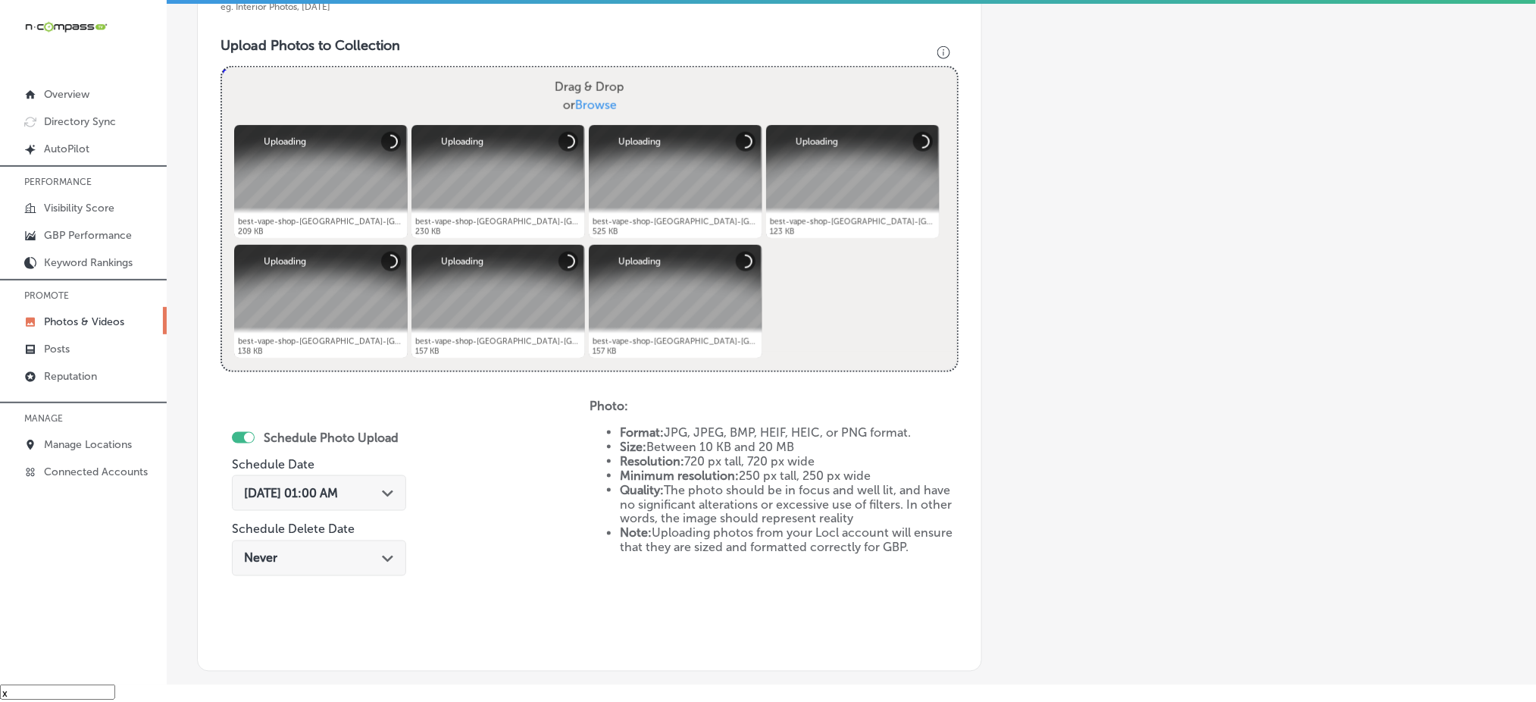
scroll to position [544, 0]
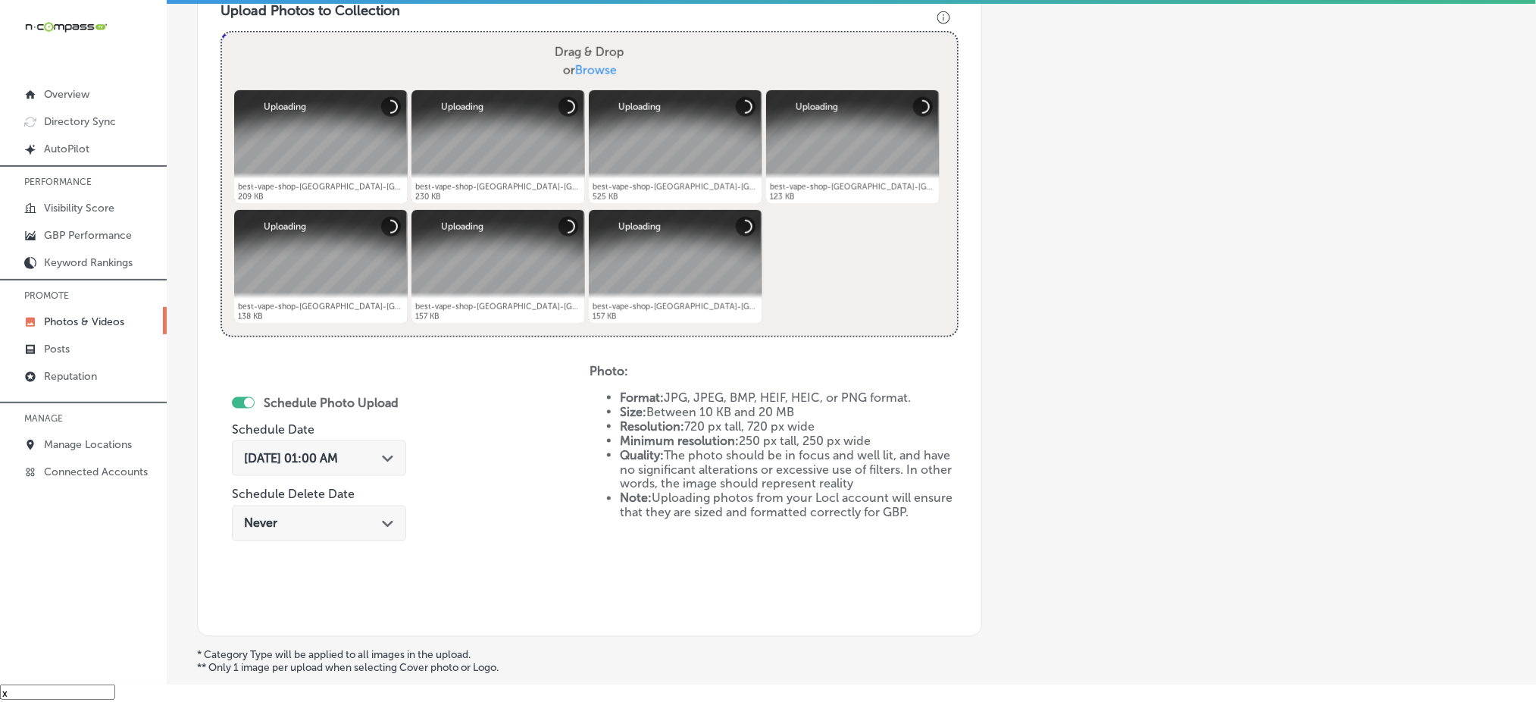
click at [382, 465] on div "[DATE] 01:00 AM Path Created with Sketch." at bounding box center [319, 458] width 174 height 36
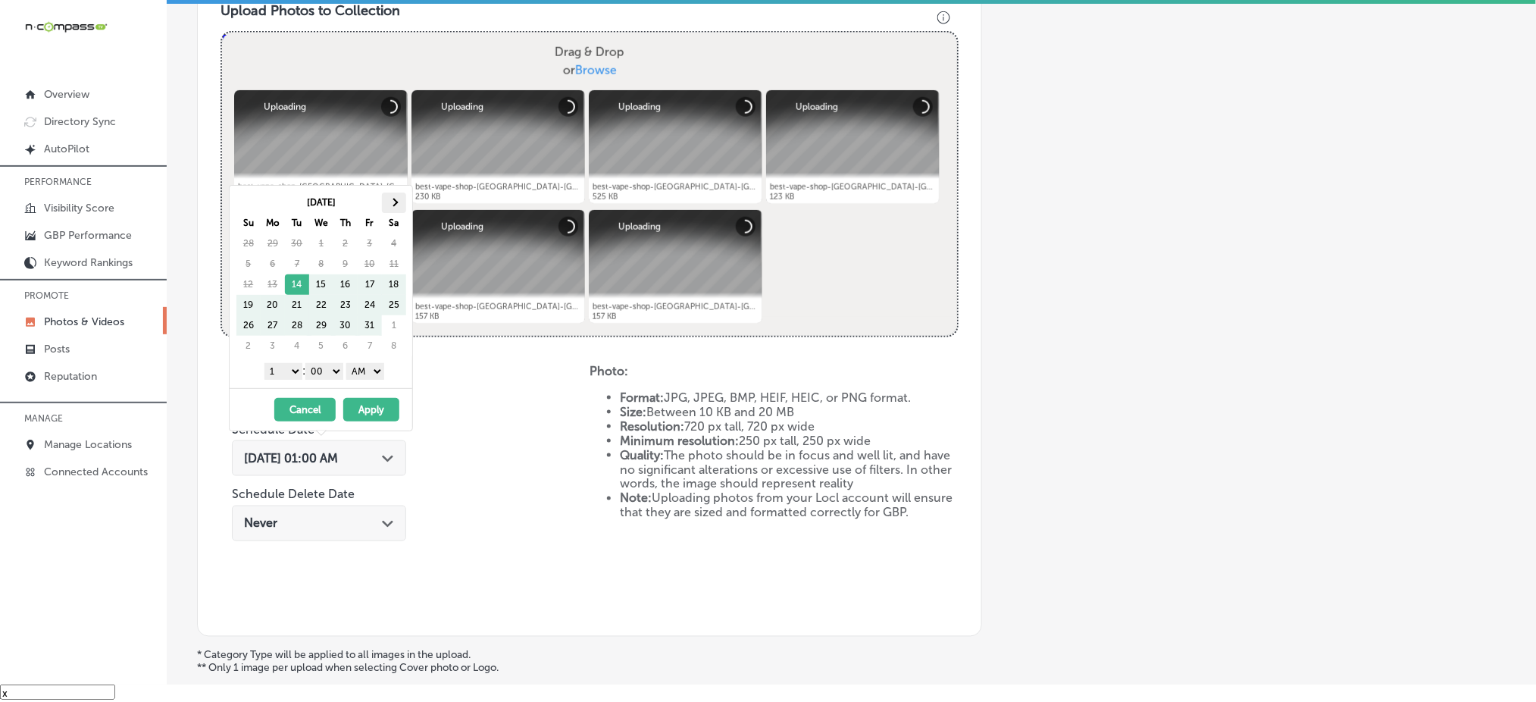
click at [397, 200] on th at bounding box center [394, 202] width 24 height 20
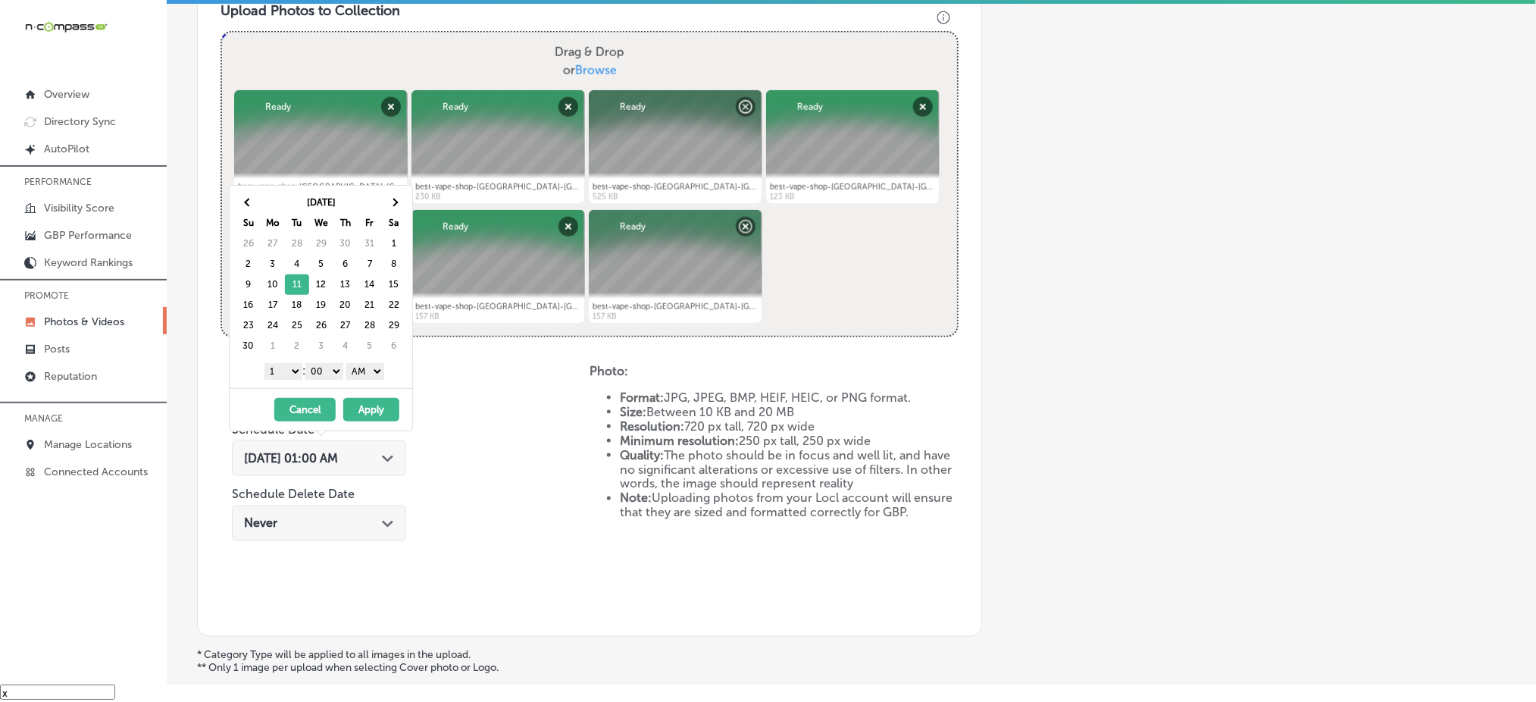
click at [277, 370] on select "1 2 3 4 5 6 7 8 9 10 11 12" at bounding box center [283, 371] width 38 height 17
drag, startPoint x: 318, startPoint y: 368, endPoint x: 321, endPoint y: 376, distance: 8.9
click at [318, 367] on select "00 10 20 30 40 50" at bounding box center [324, 371] width 38 height 17
click at [364, 368] on select "AM PM" at bounding box center [365, 371] width 38 height 17
click at [369, 409] on button "Apply" at bounding box center [371, 409] width 56 height 23
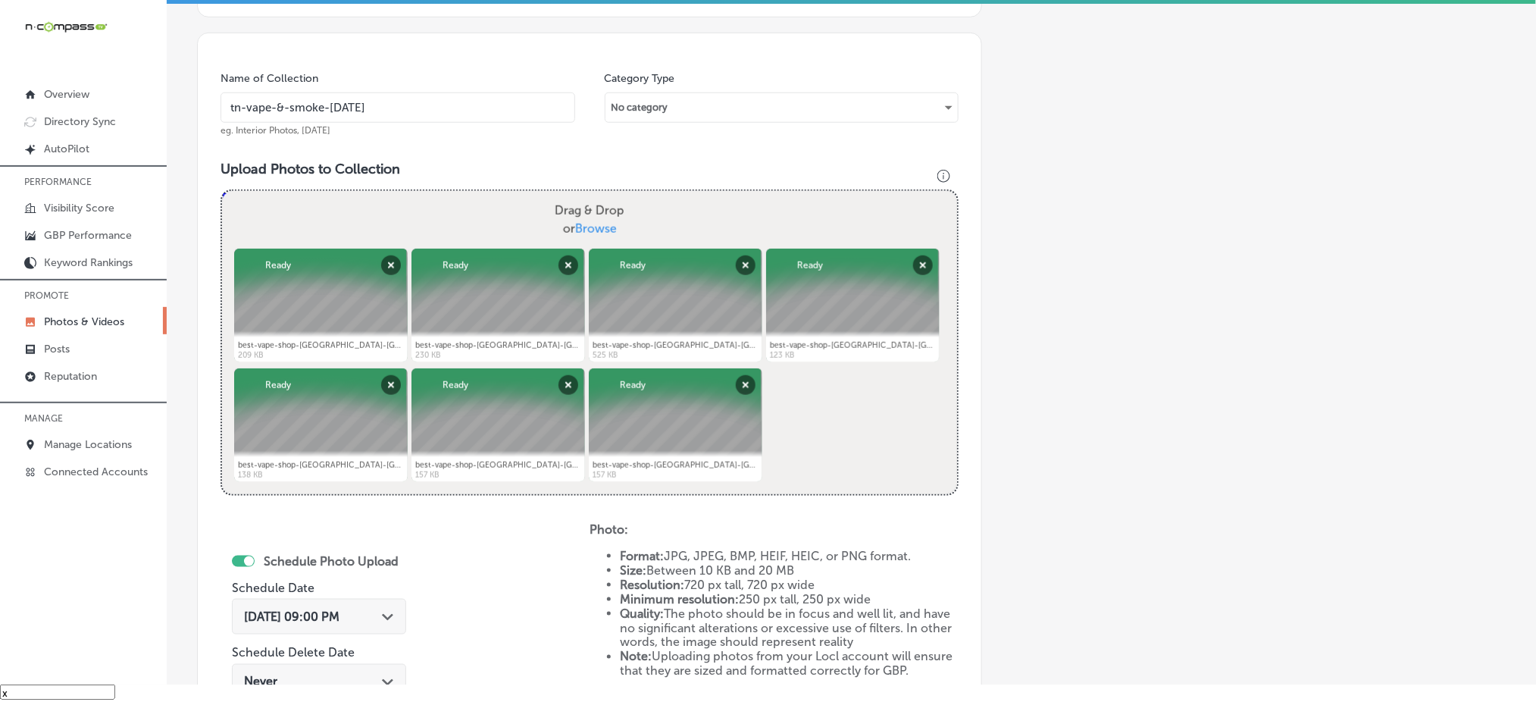
scroll to position [285, 0]
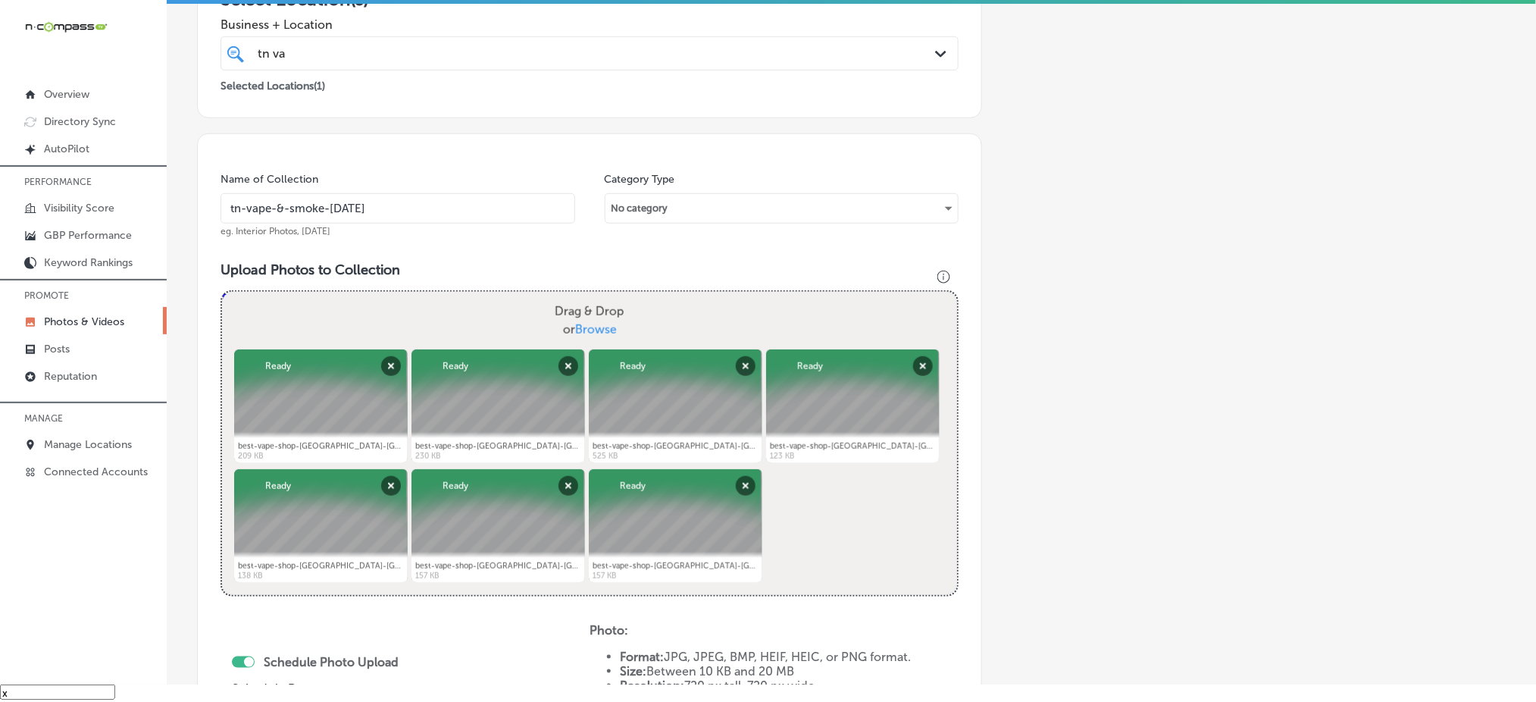
click at [489, 54] on div "tn va tn va" at bounding box center [556, 53] width 600 height 20
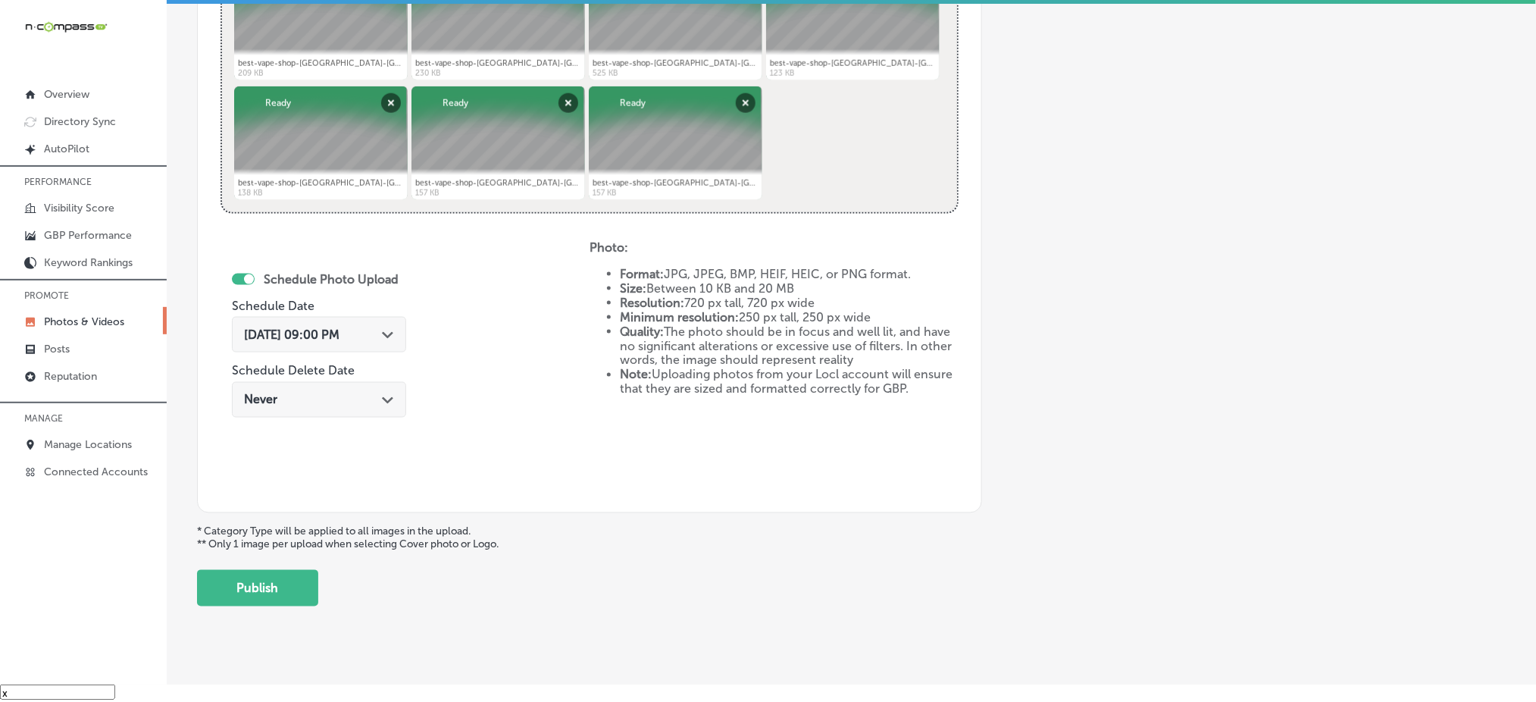
scroll to position [689, 0]
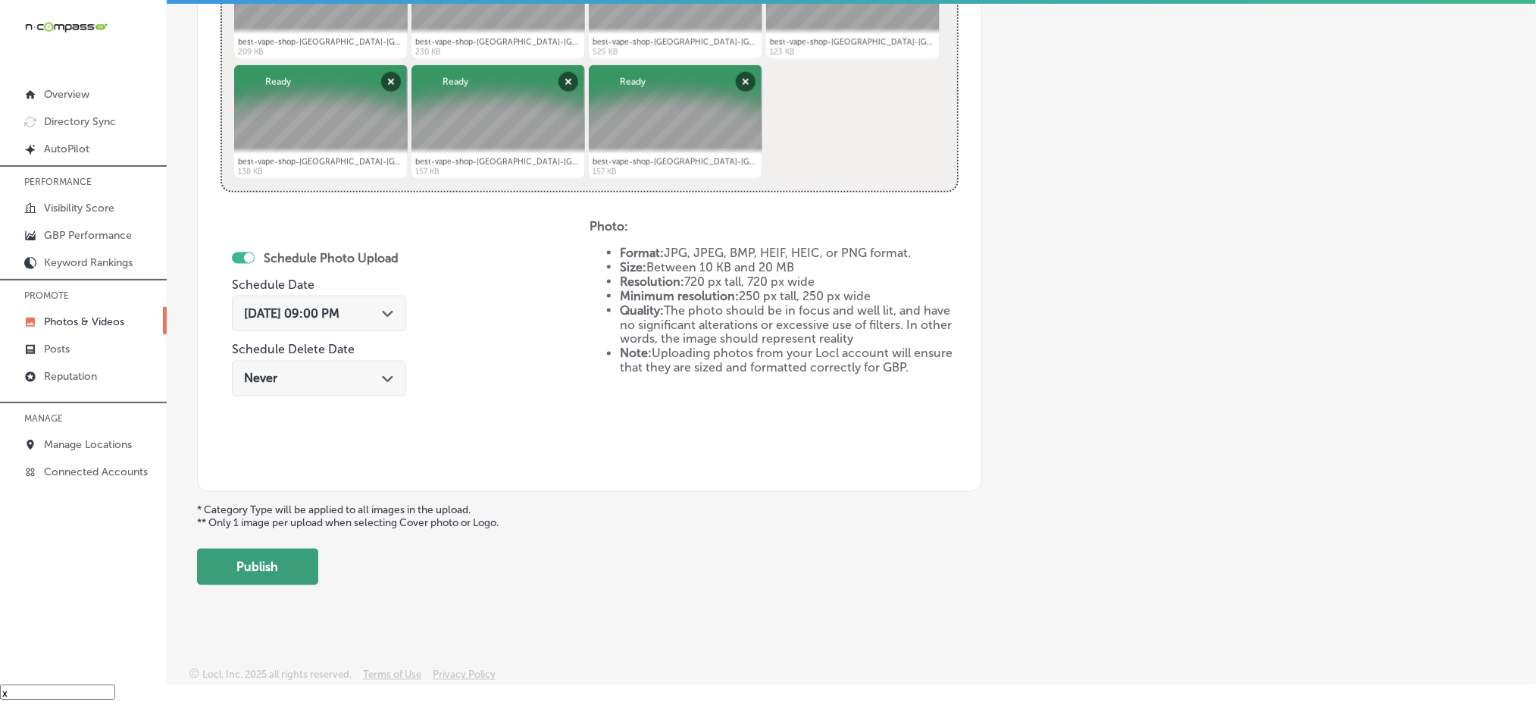
click at [291, 561] on button "Publish" at bounding box center [257, 567] width 121 height 36
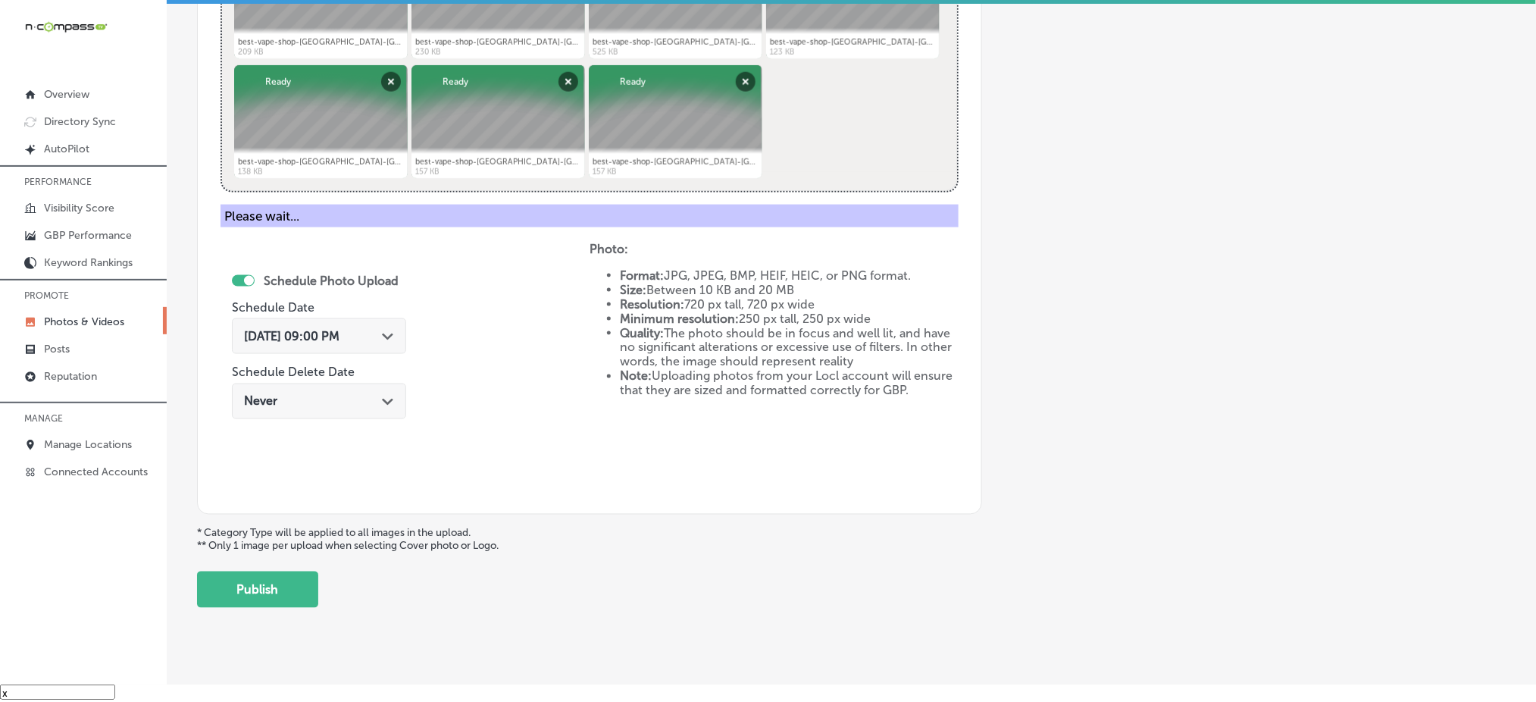
scroll to position [443, 0]
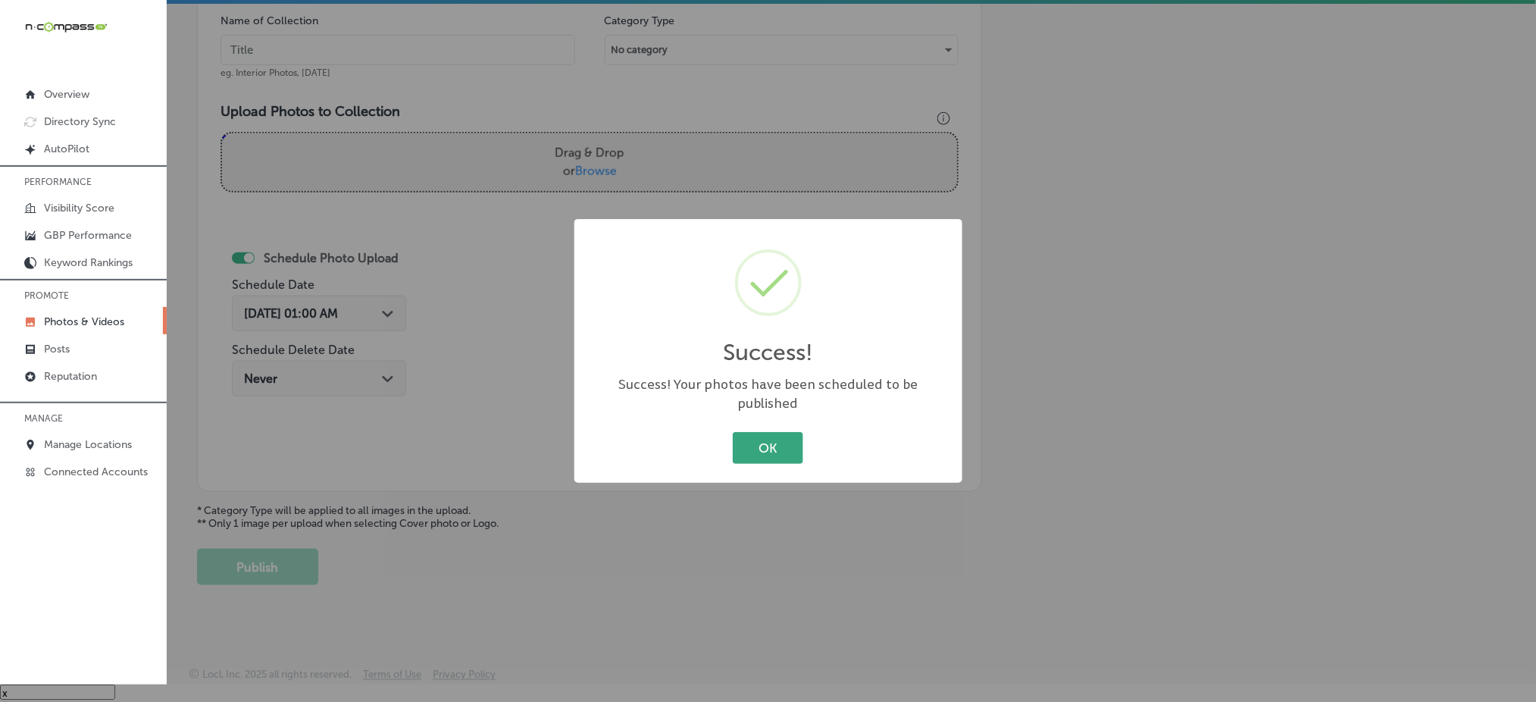
click at [771, 436] on button "OK" at bounding box center [768, 447] width 70 height 31
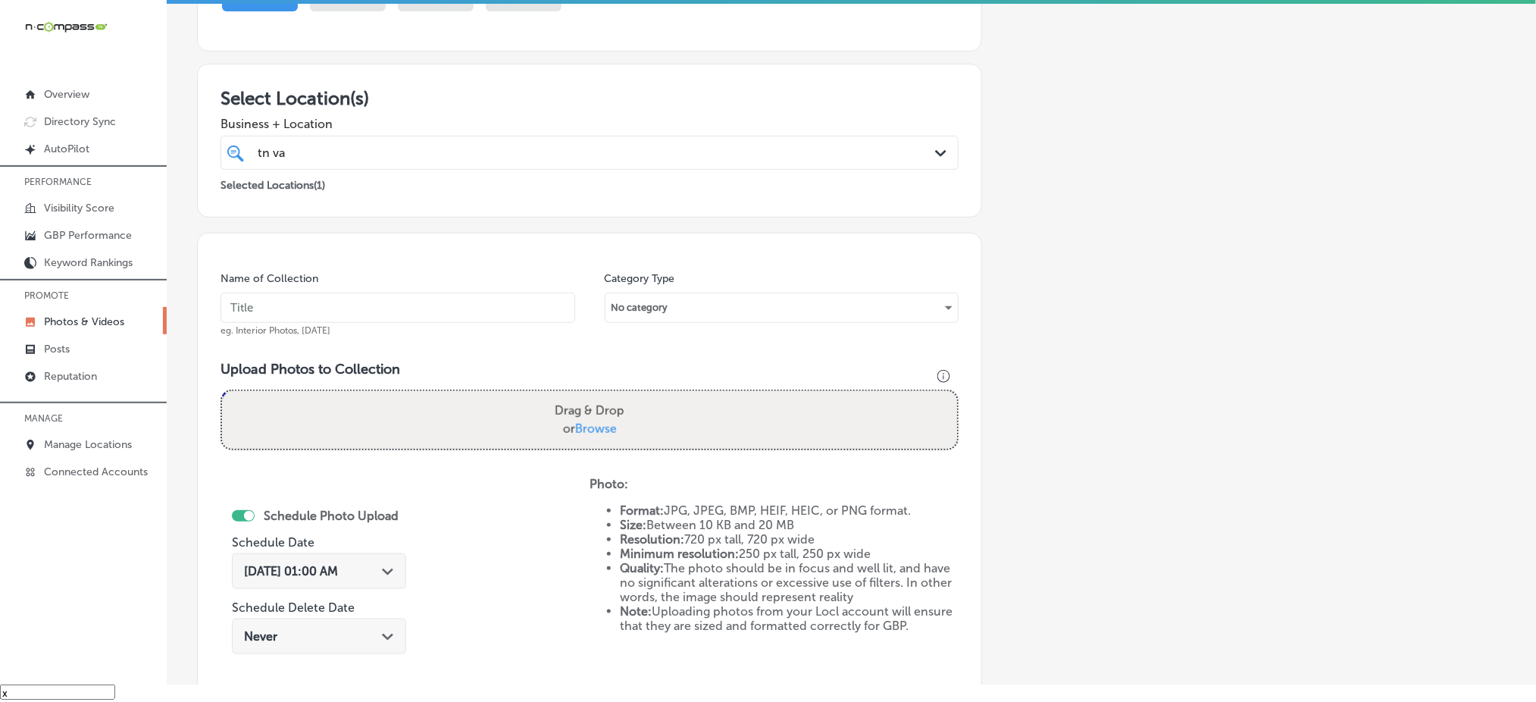
scroll to position [140, 0]
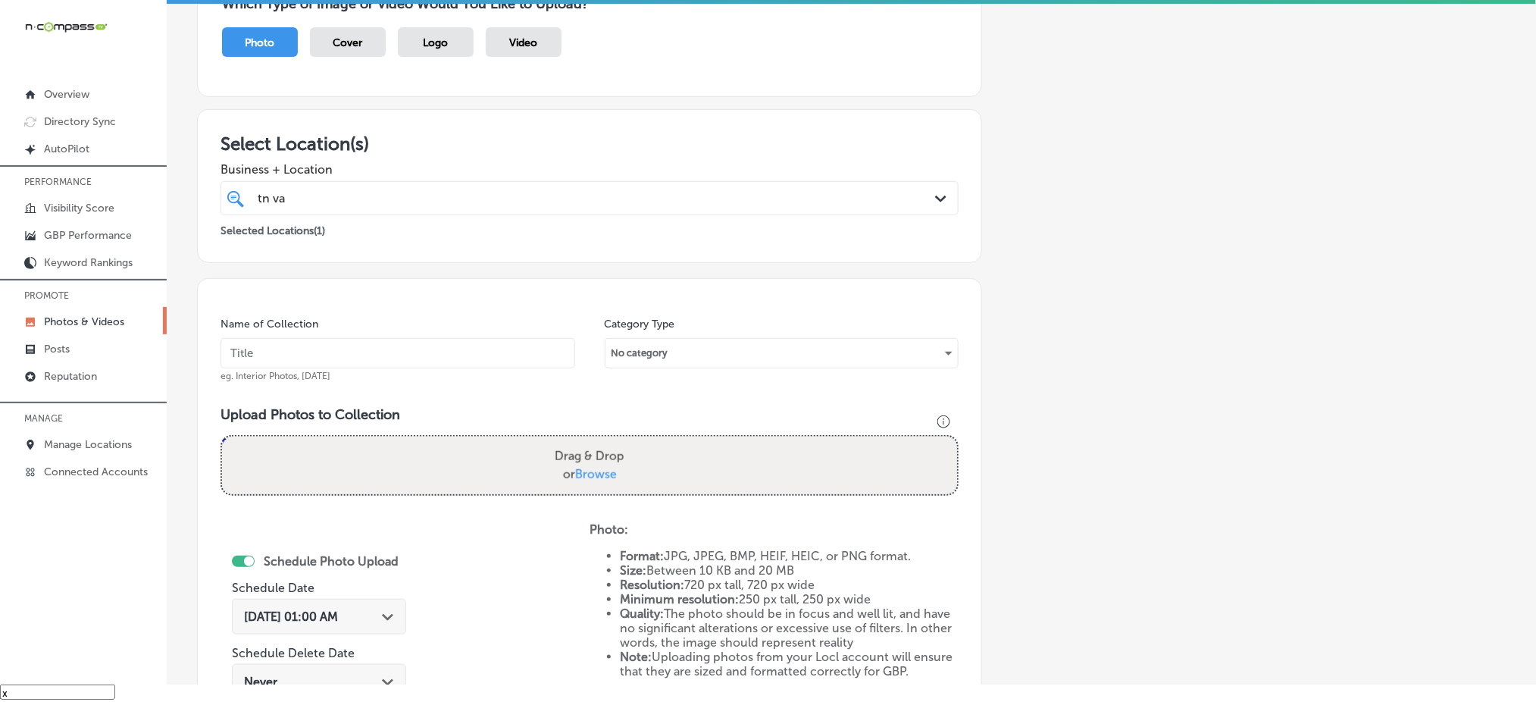
click at [377, 368] on div "Name of Collection eg. Interior Photos, [DATE]" at bounding box center [398, 349] width 355 height 65
click at [382, 352] on input "text" at bounding box center [398, 353] width 355 height 30
paste input "tn-vape-&-smoke-[DATE]"
type input "tn-vape-&-smoke-[DATE]"
click at [586, 467] on span "Browse" at bounding box center [596, 474] width 42 height 14
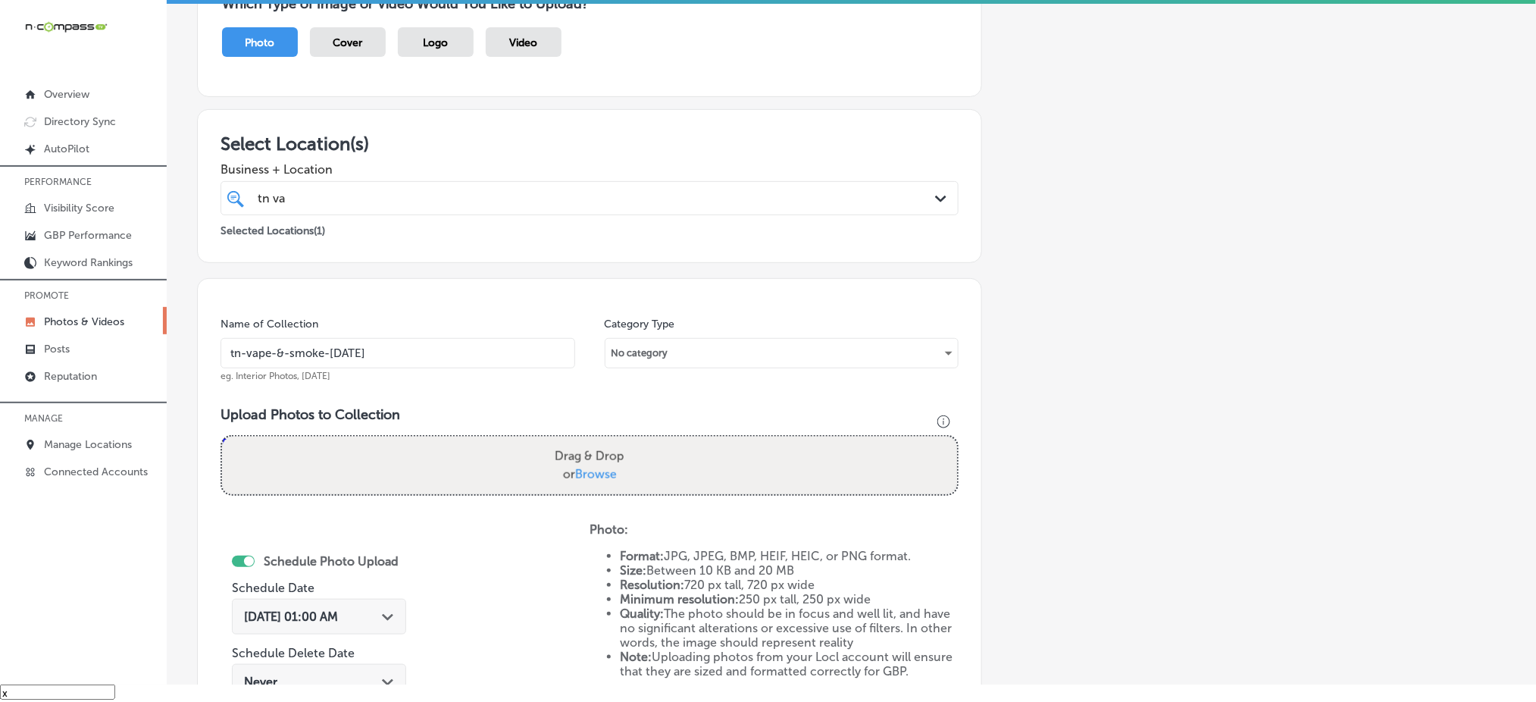
click at [586, 441] on input "Drag & Drop or Browse" at bounding box center [589, 438] width 735 height 5
type input "C:\fakepath\best-vape-shop-[GEOGRAPHIC_DATA]-[GEOGRAPHIC_DATA]-[GEOGRAPHIC_DATA…"
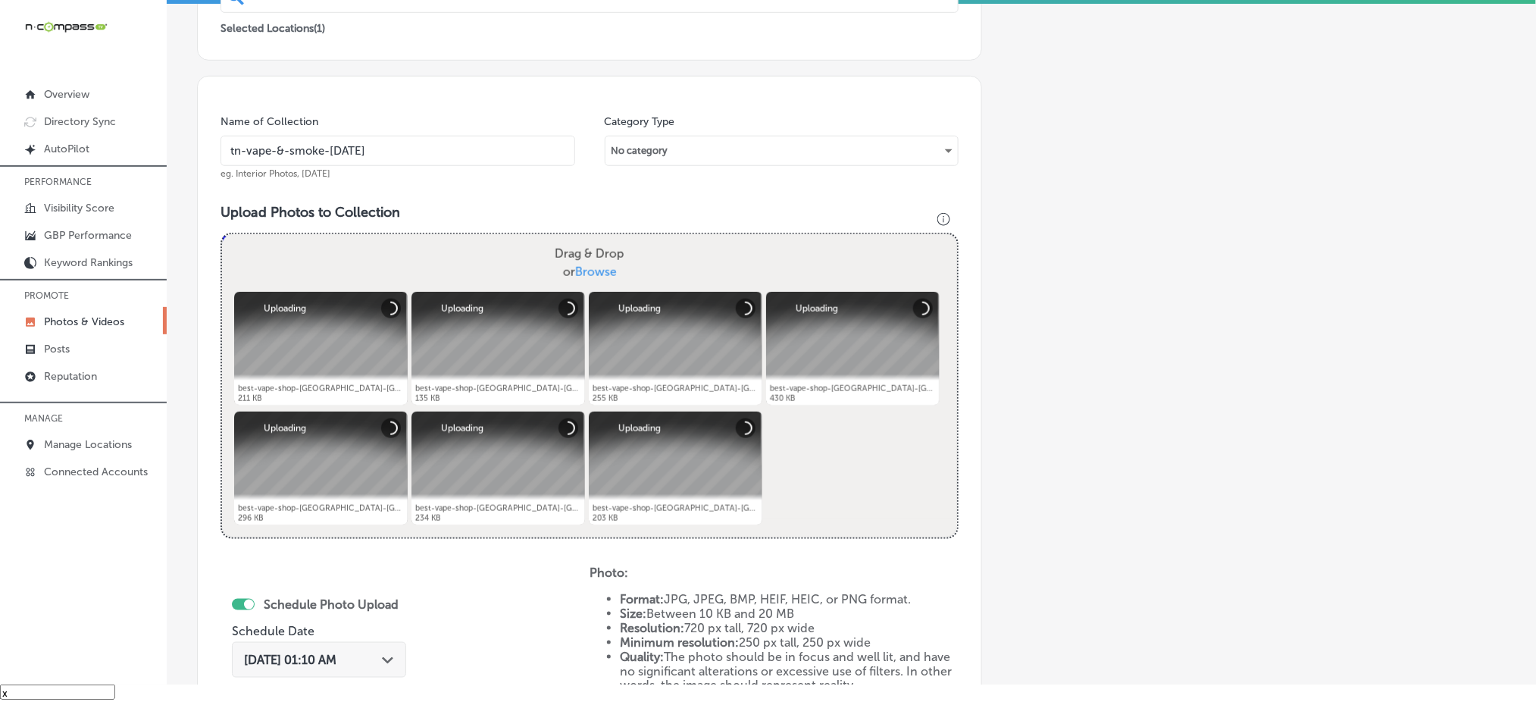
scroll to position [443, 0]
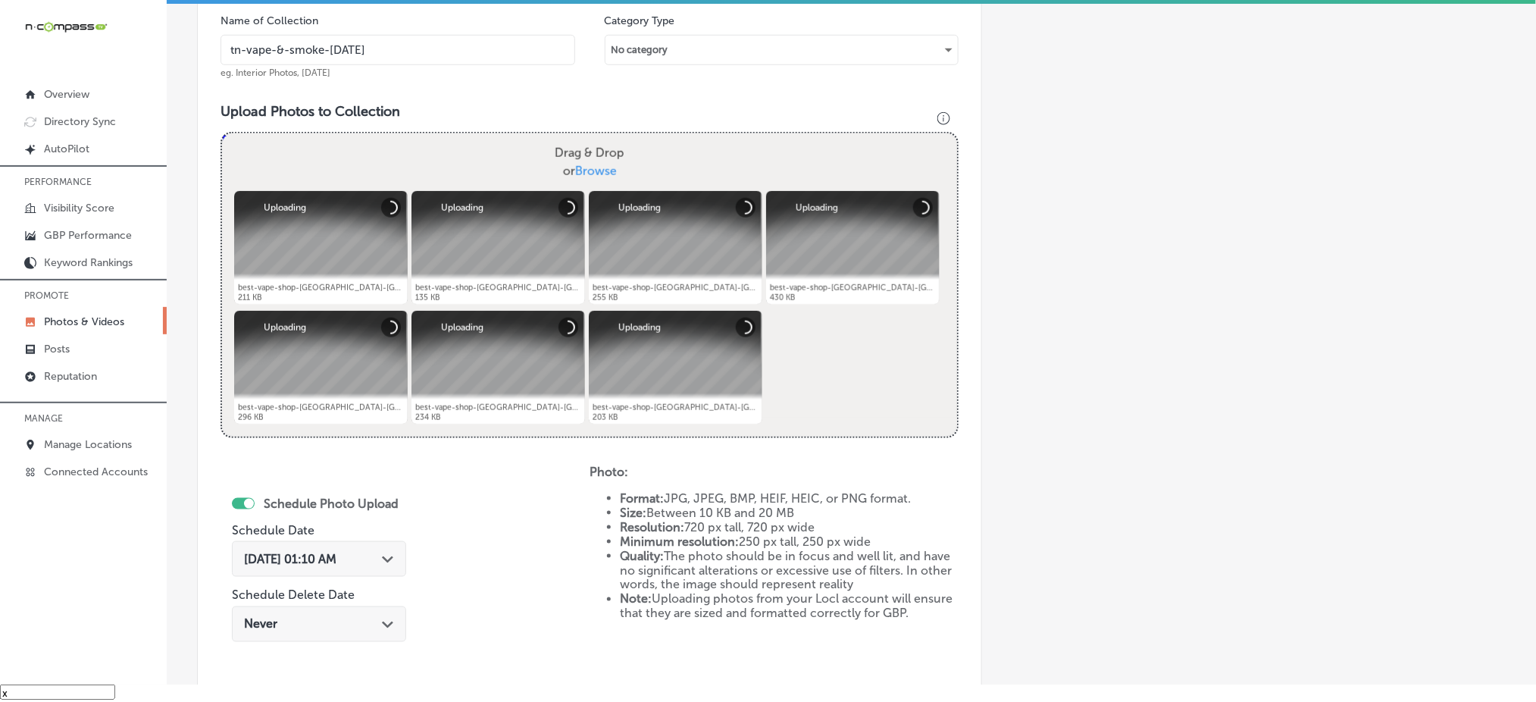
click at [336, 552] on span "[DATE] 01:10 AM" at bounding box center [290, 559] width 92 height 14
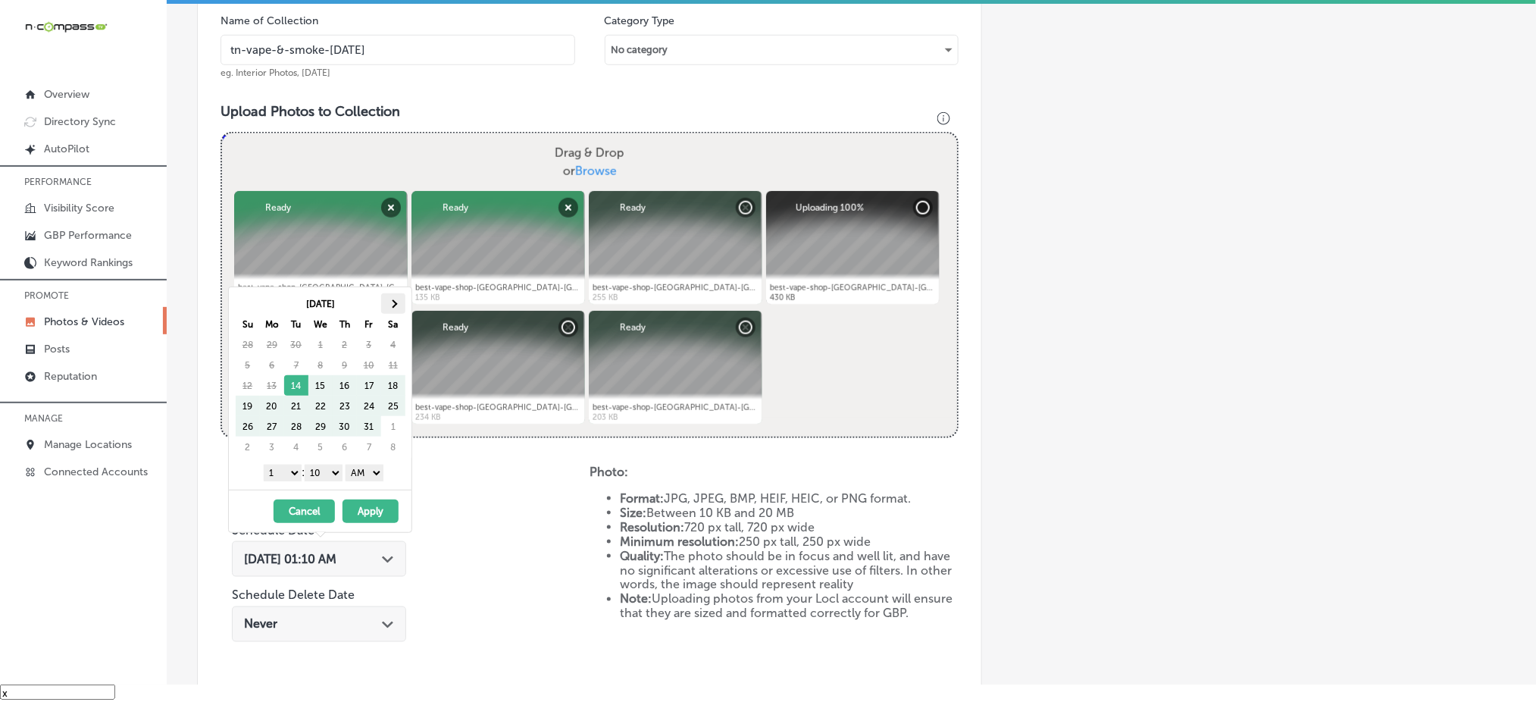
click at [385, 295] on th at bounding box center [393, 303] width 24 height 20
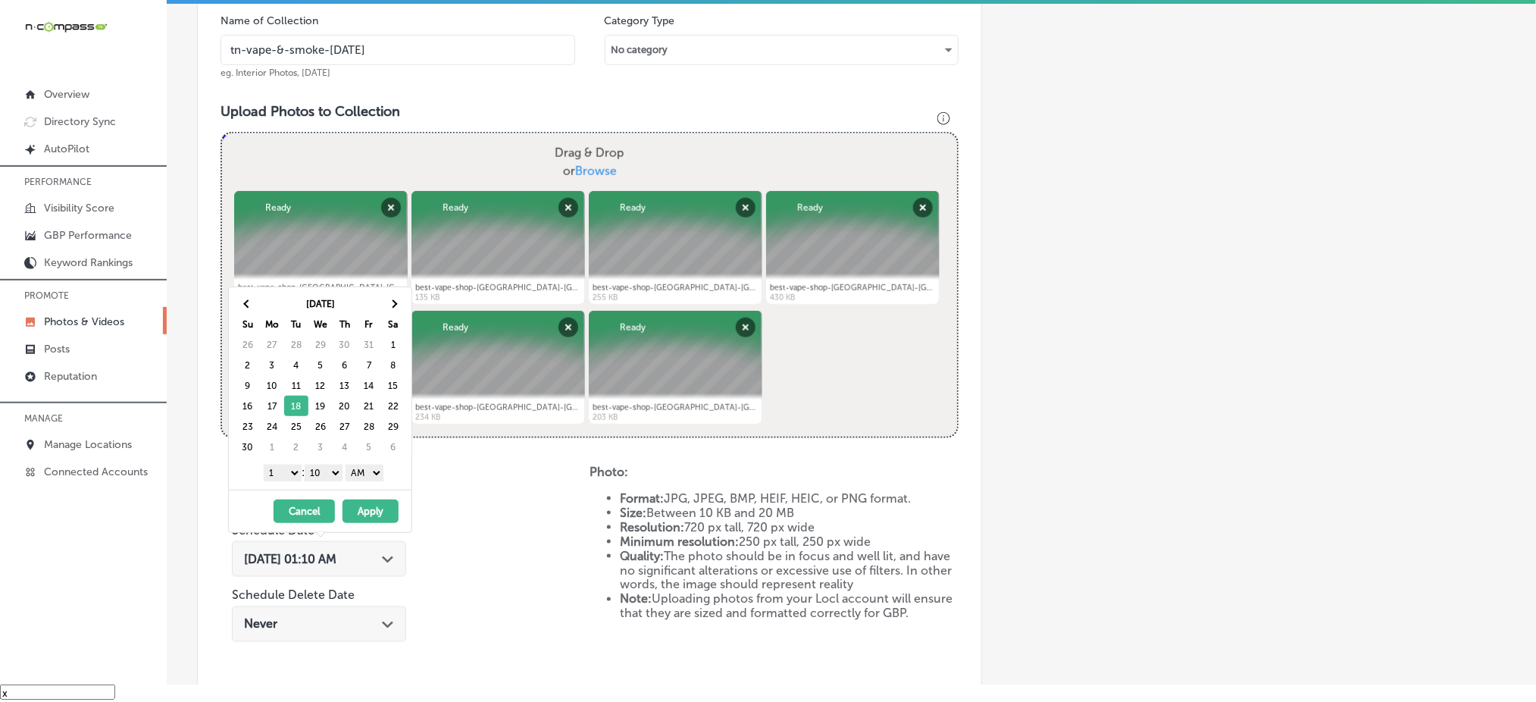
click at [287, 470] on select "1 2 3 4 5 6 7 8 9 10 11 12" at bounding box center [283, 473] width 38 height 17
click at [328, 465] on select "00 10 20 30 40 50" at bounding box center [324, 473] width 38 height 17
click at [367, 468] on select "AM PM" at bounding box center [365, 473] width 38 height 17
click at [364, 510] on button "Apply" at bounding box center [371, 510] width 56 height 23
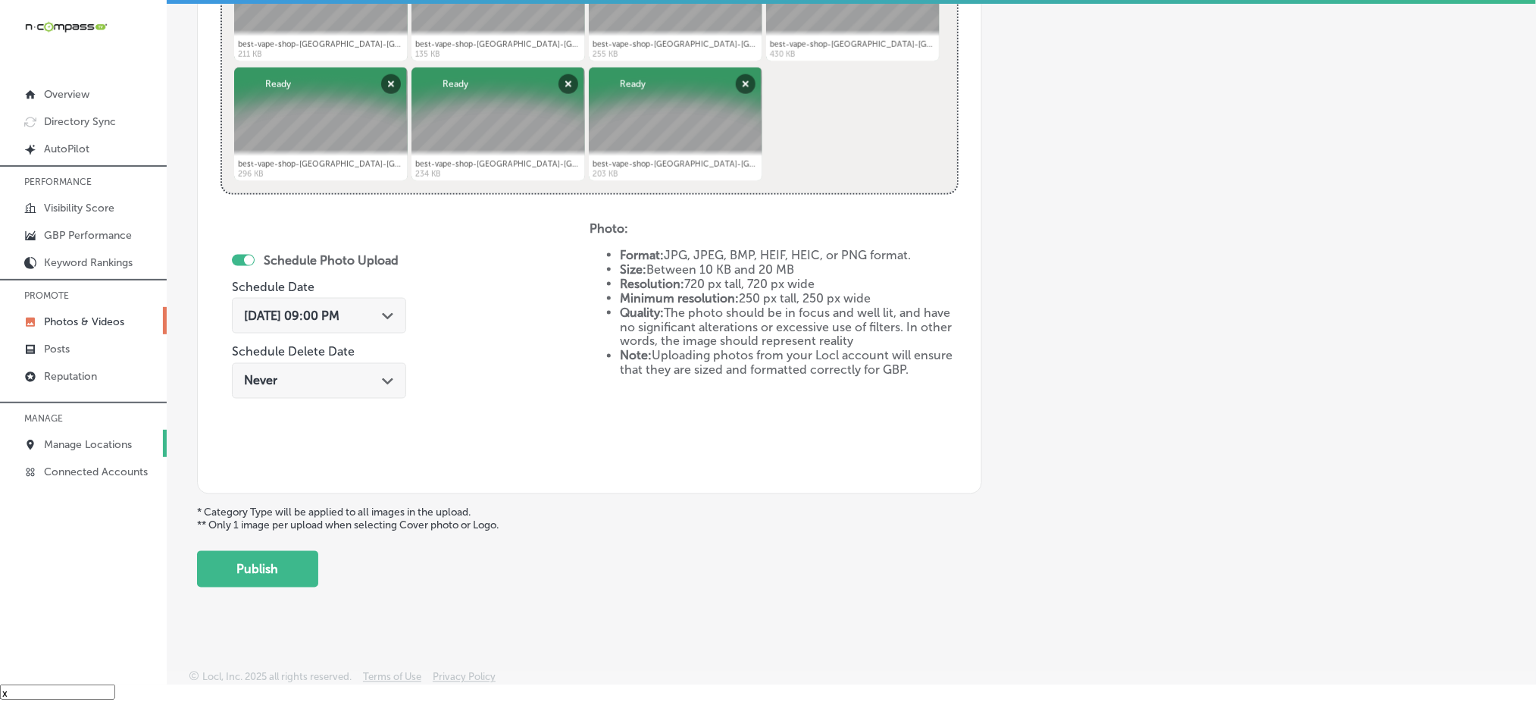
scroll to position [689, 0]
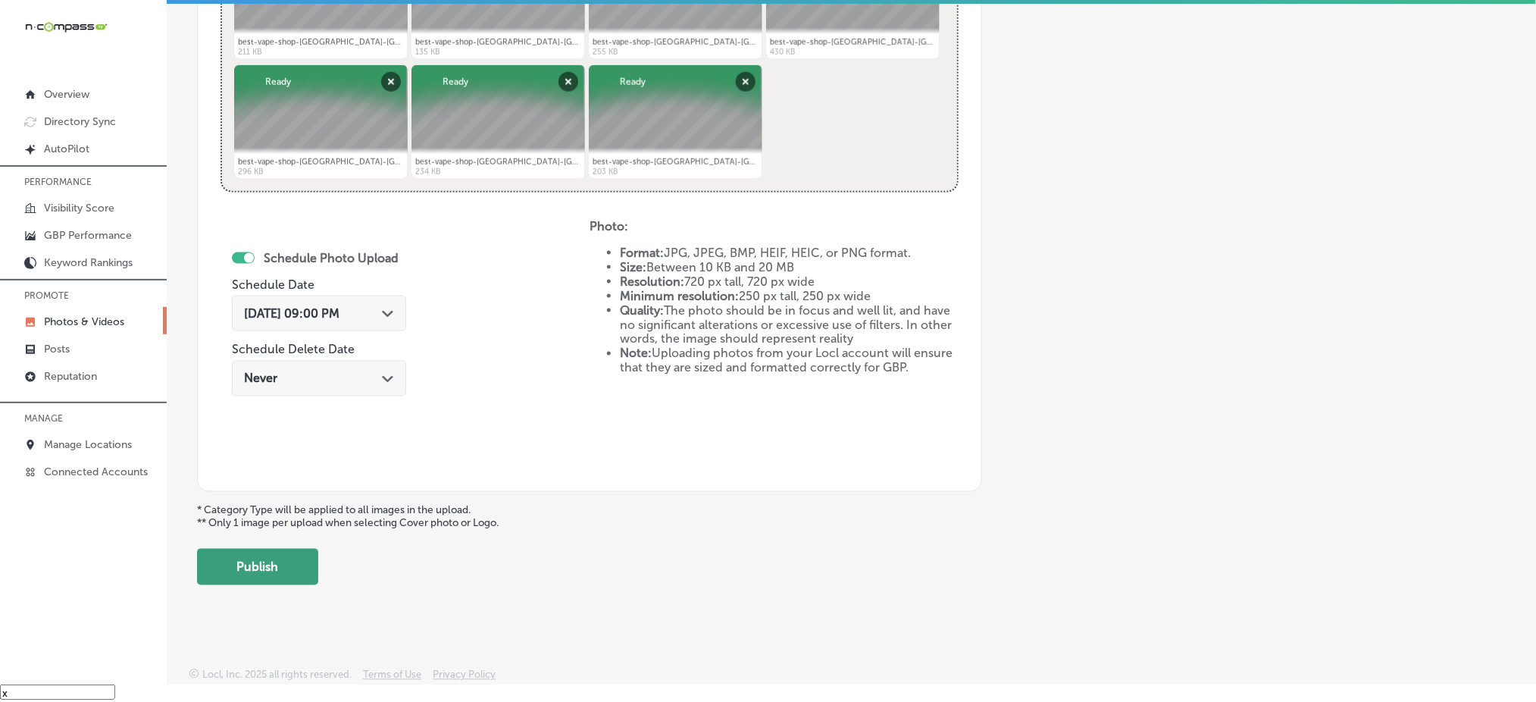
click at [253, 551] on button "Publish" at bounding box center [257, 567] width 121 height 36
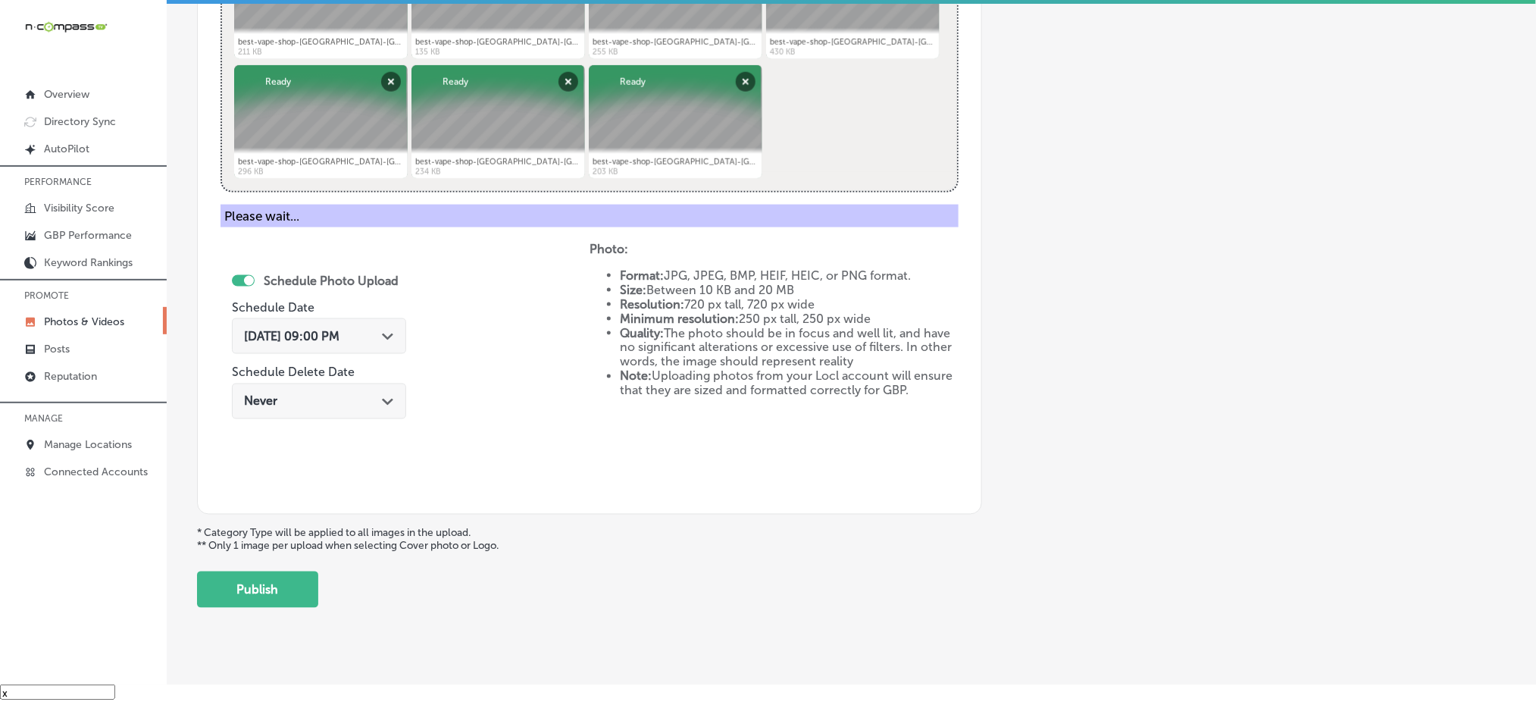
scroll to position [443, 0]
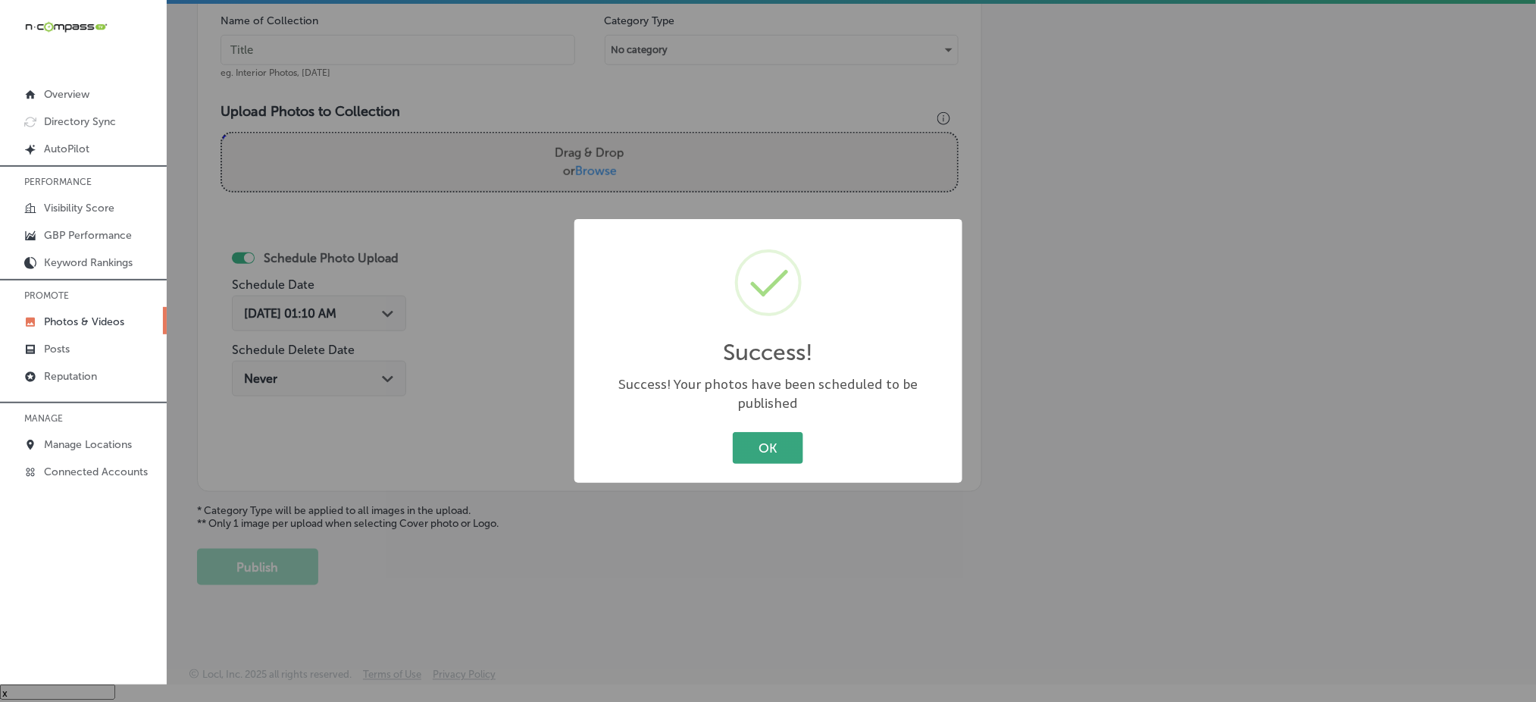
click at [765, 440] on button "OK" at bounding box center [768, 447] width 70 height 31
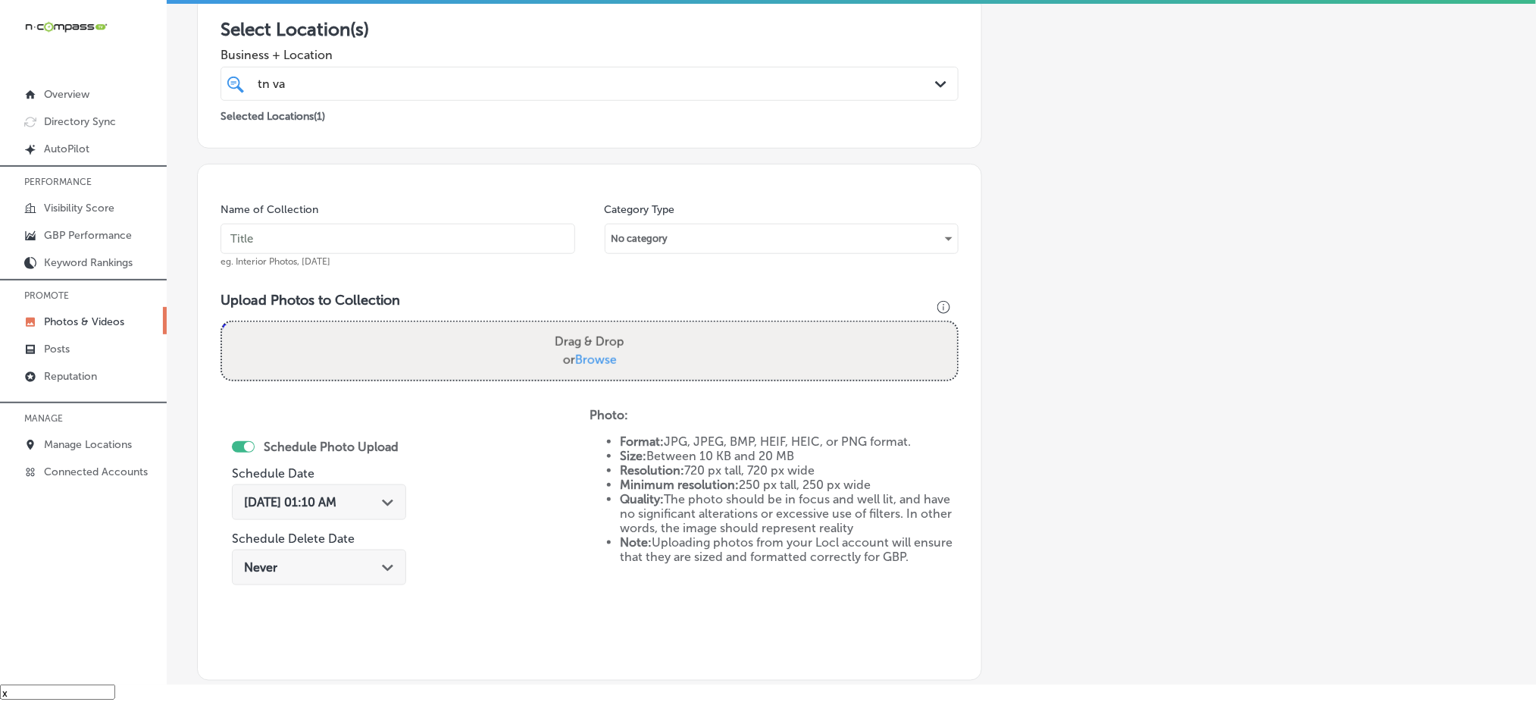
scroll to position [39, 0]
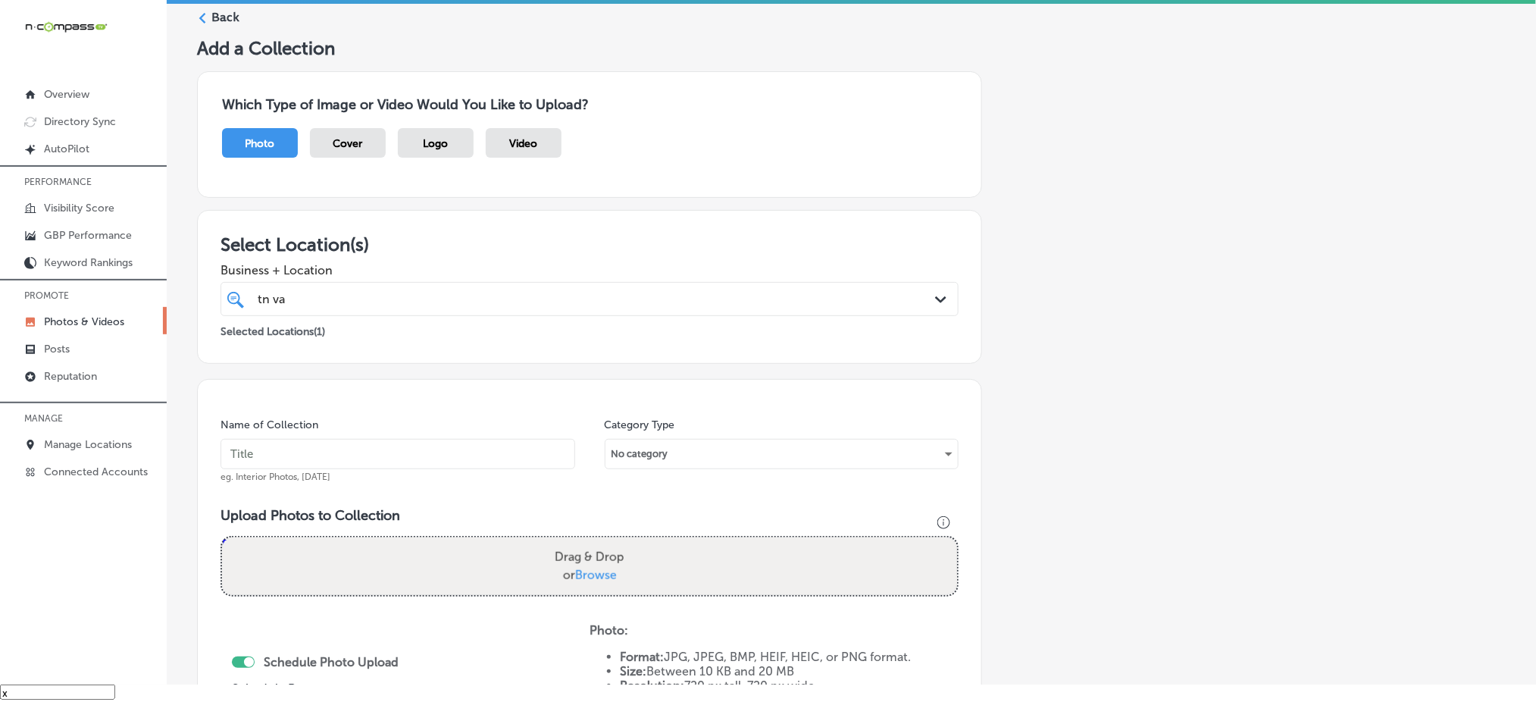
click at [505, 303] on div "tn va tn va" at bounding box center [556, 299] width 600 height 20
click at [438, 462] on input "text" at bounding box center [398, 454] width 355 height 30
paste input "tn-vape-&-smoke-[DATE]"
type input "tn-vape-&-smoke-[DATE]"
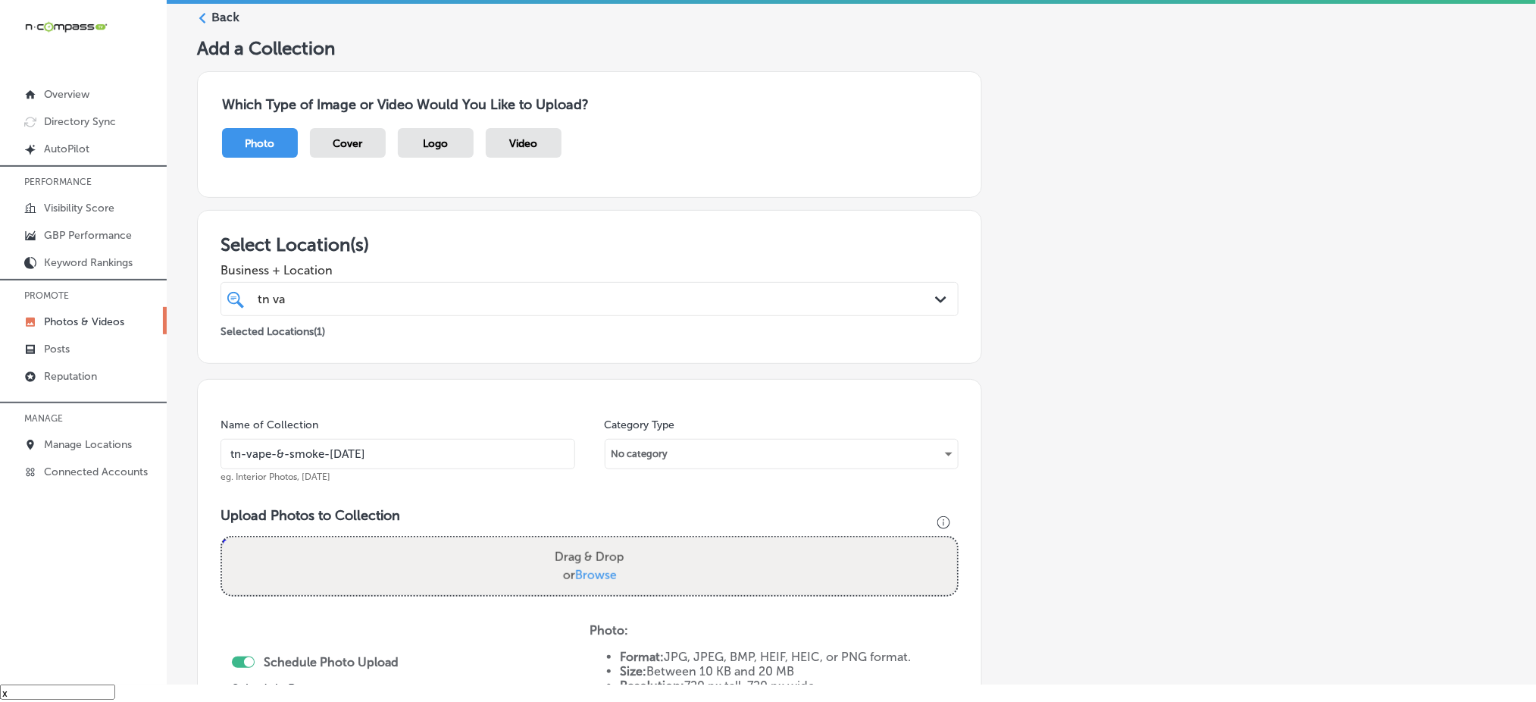
click at [591, 568] on span "Browse" at bounding box center [596, 575] width 42 height 14
click at [591, 542] on input "Drag & Drop or Browse" at bounding box center [589, 539] width 735 height 5
type input "C:\fakepath\best-vape-shop-[GEOGRAPHIC_DATA]-[GEOGRAPHIC_DATA]-[GEOGRAPHIC_DATA…"
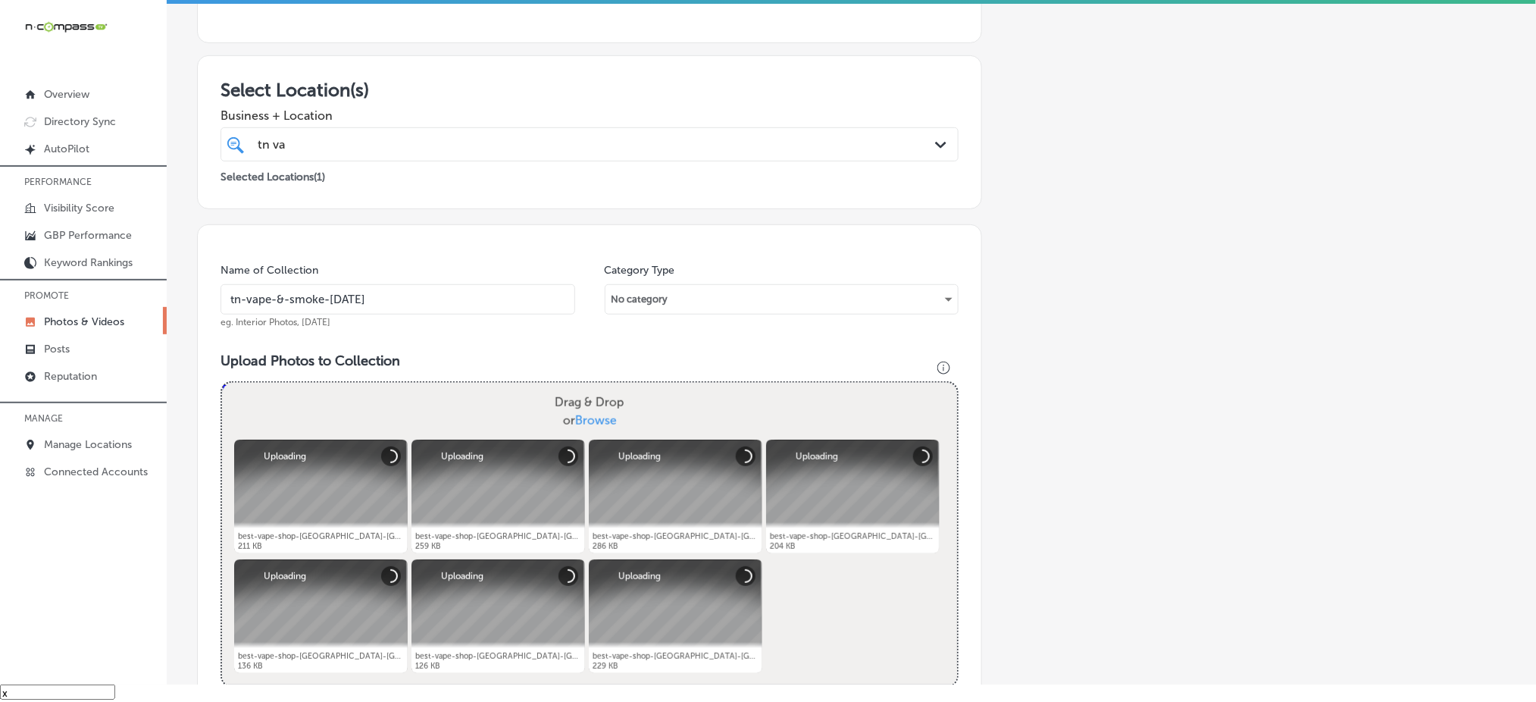
scroll to position [443, 0]
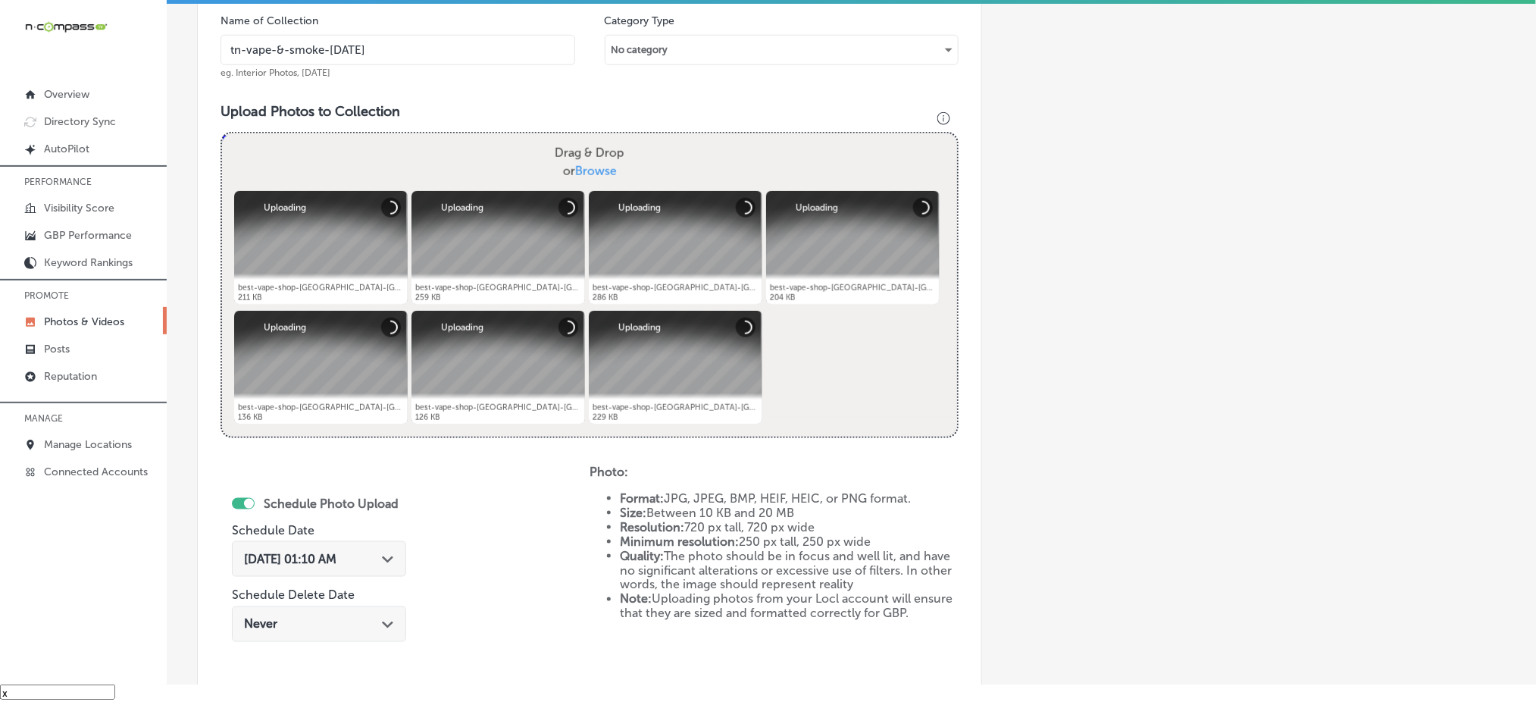
click at [297, 552] on span "[DATE] 01:10 AM" at bounding box center [290, 559] width 92 height 14
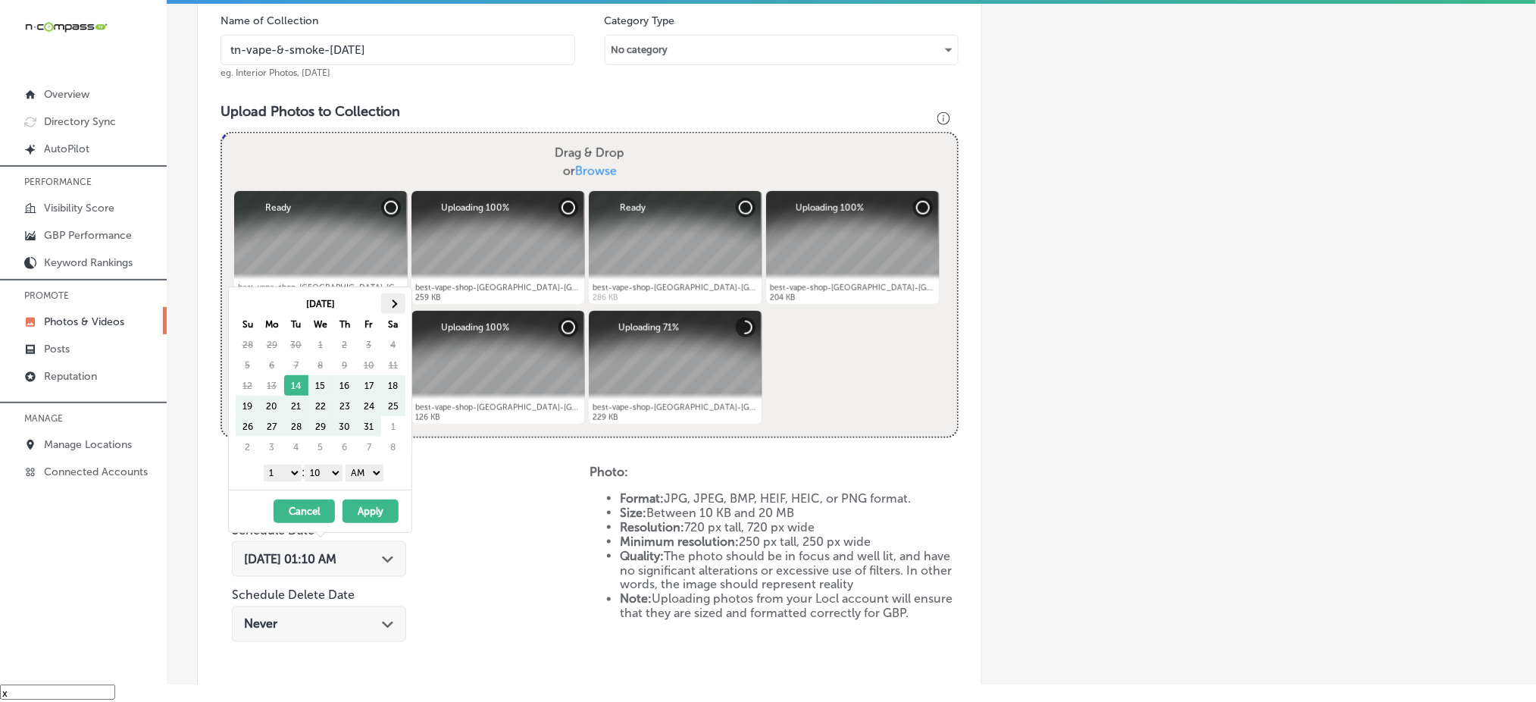
click at [398, 303] on th at bounding box center [393, 303] width 24 height 20
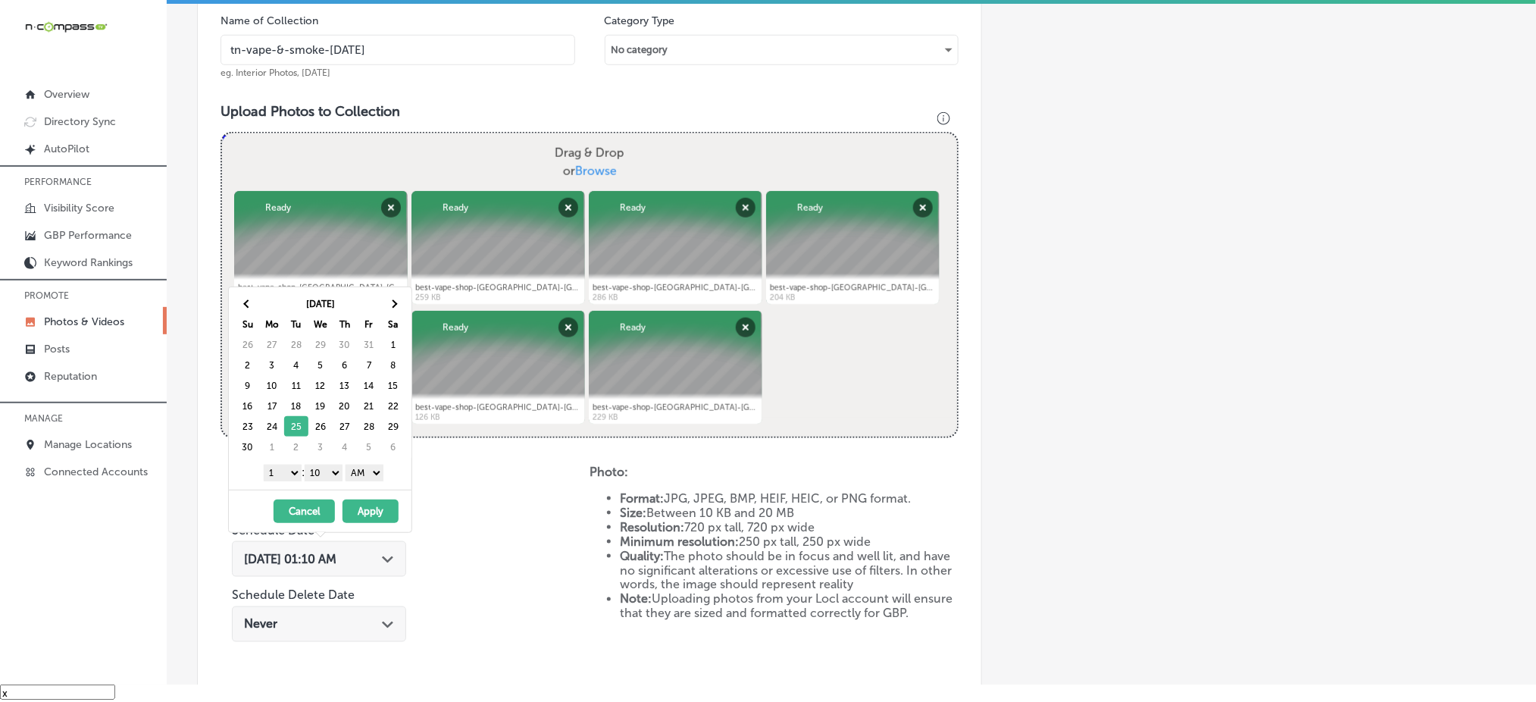
click at [283, 473] on select "1 2 3 4 5 6 7 8 9 10 11 12" at bounding box center [283, 473] width 38 height 17
click at [315, 477] on select "00 10 20 30 40 50" at bounding box center [324, 473] width 38 height 17
click at [368, 468] on select "AM PM" at bounding box center [365, 473] width 38 height 17
click at [368, 512] on button "Apply" at bounding box center [371, 510] width 56 height 23
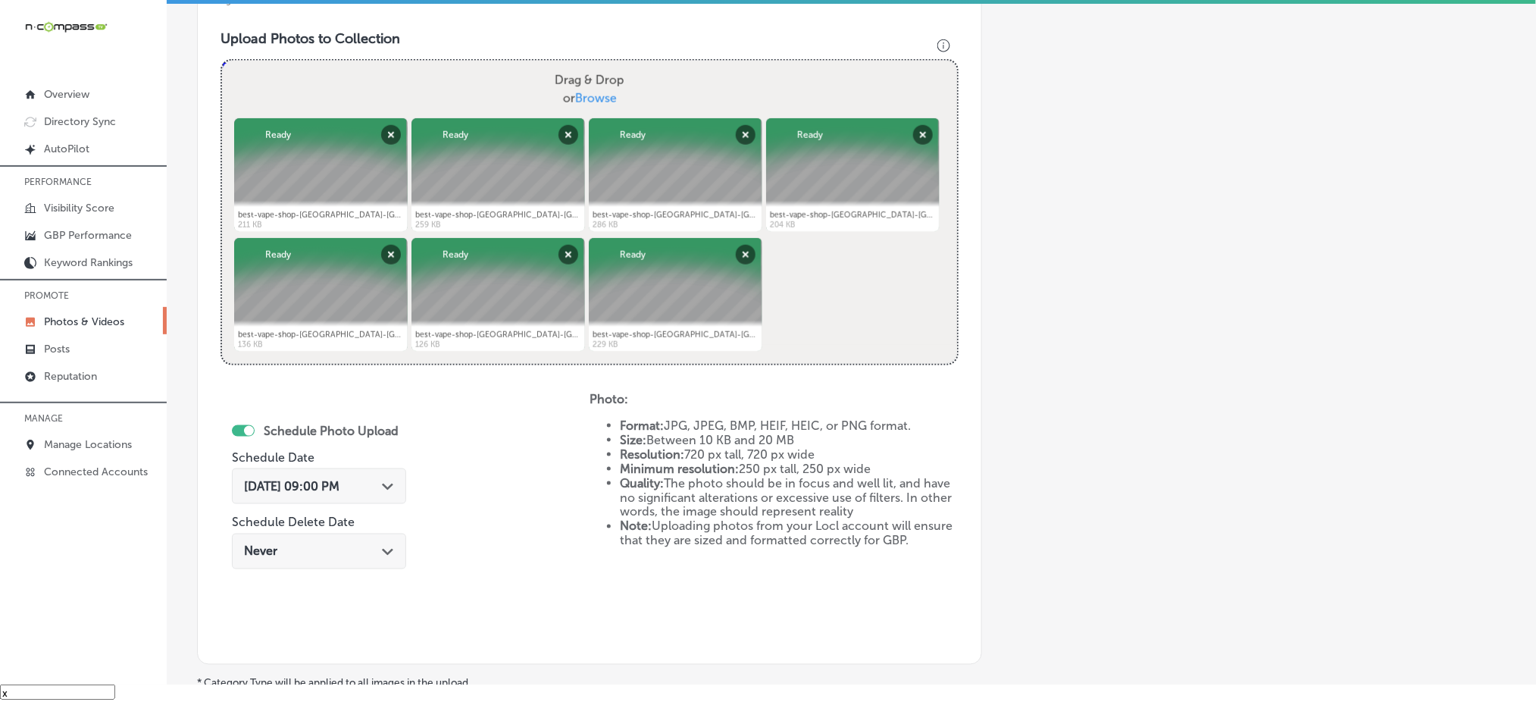
scroll to position [689, 0]
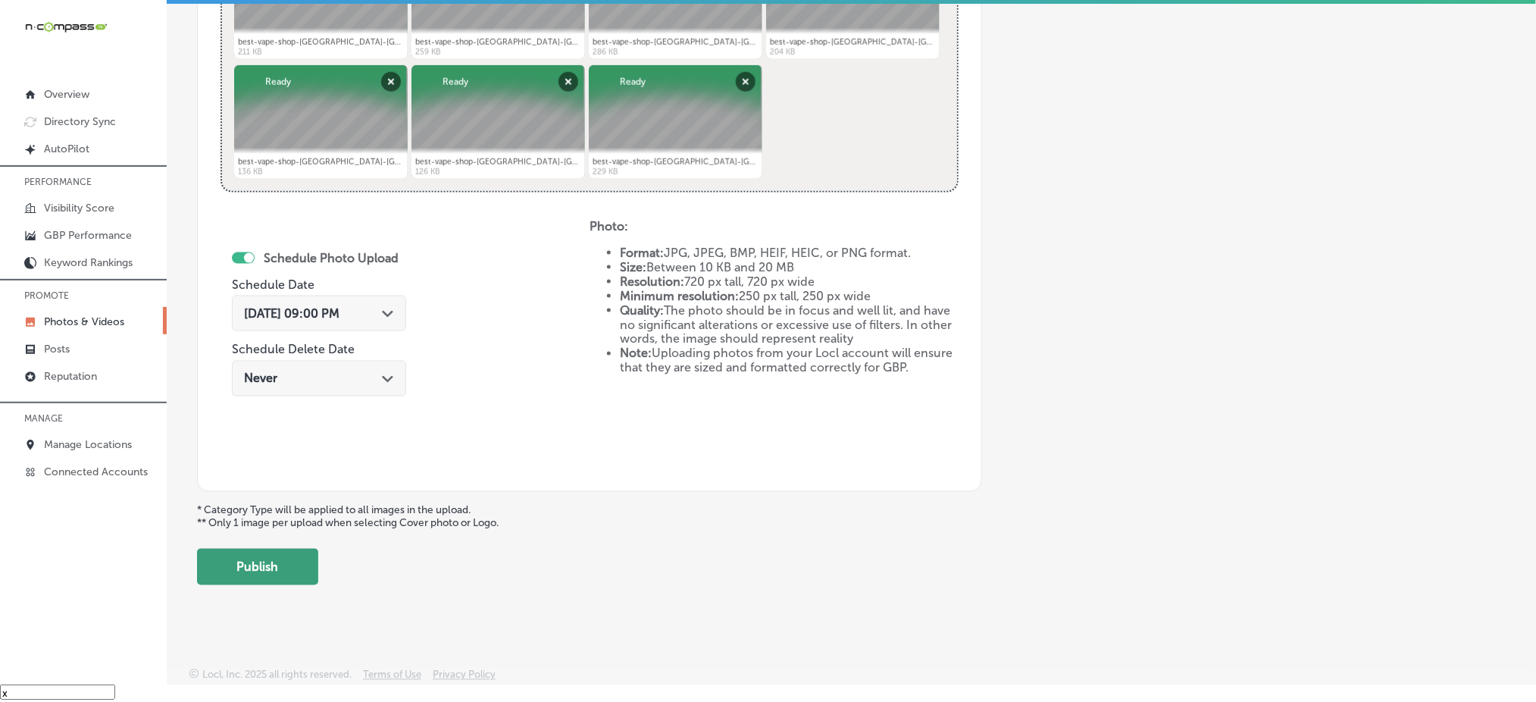
click at [314, 574] on button "Publish" at bounding box center [257, 567] width 121 height 36
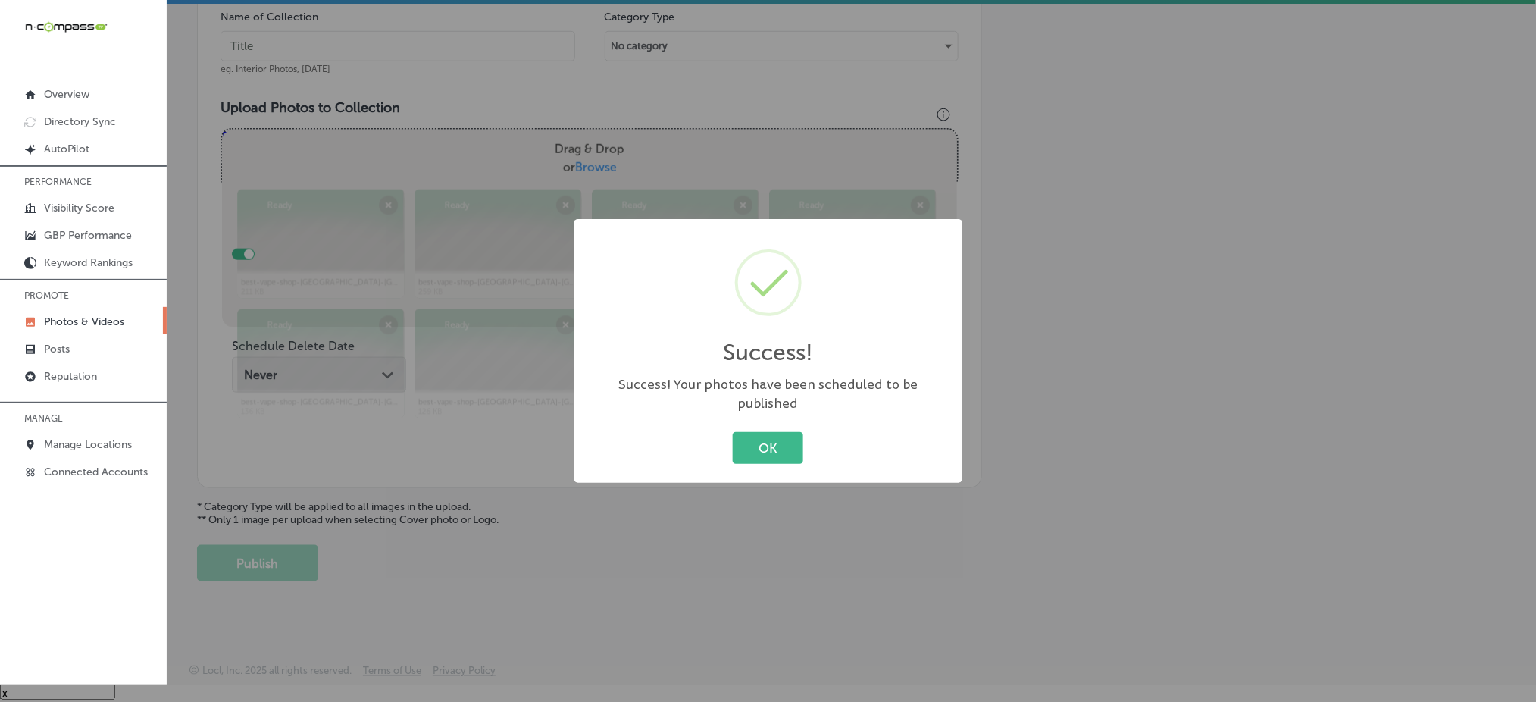
scroll to position [443, 0]
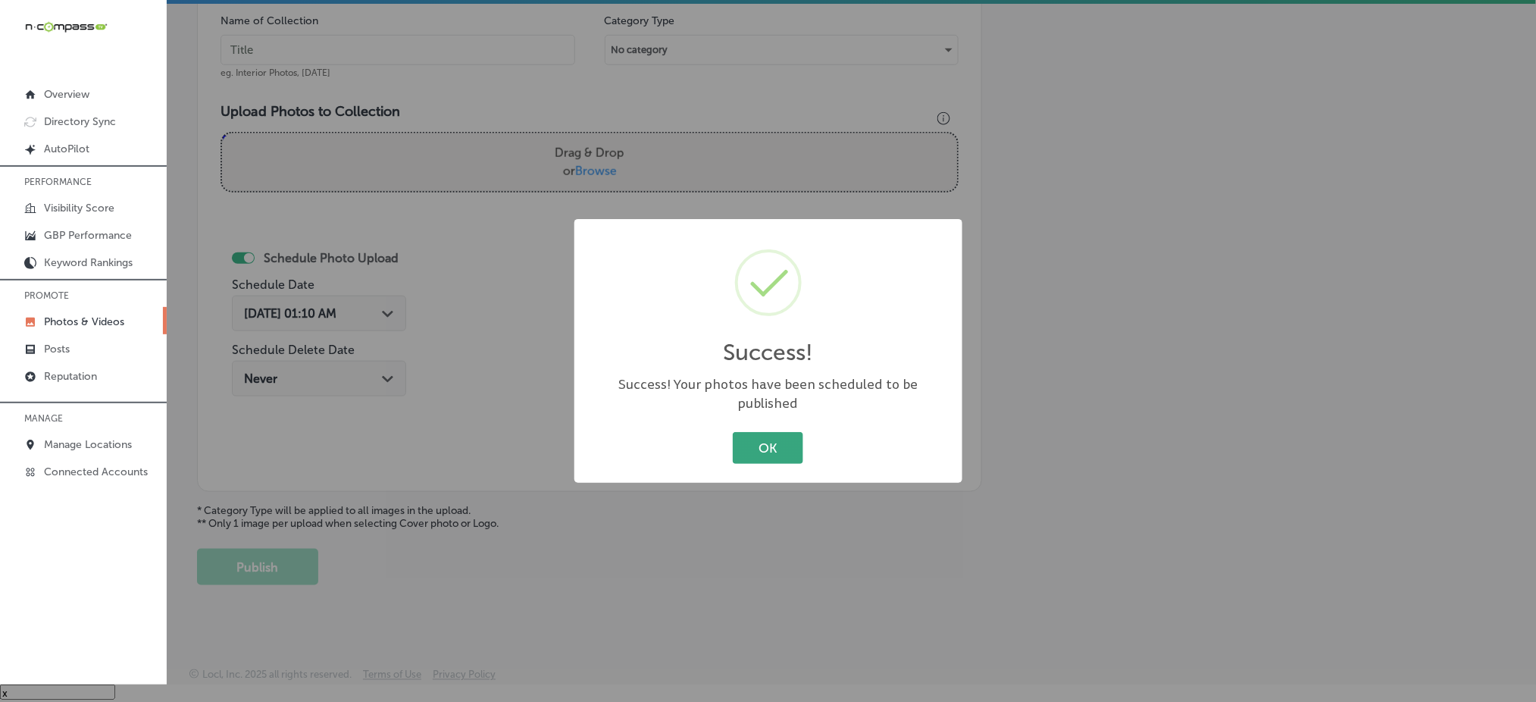
click at [795, 438] on button "OK" at bounding box center [768, 447] width 70 height 31
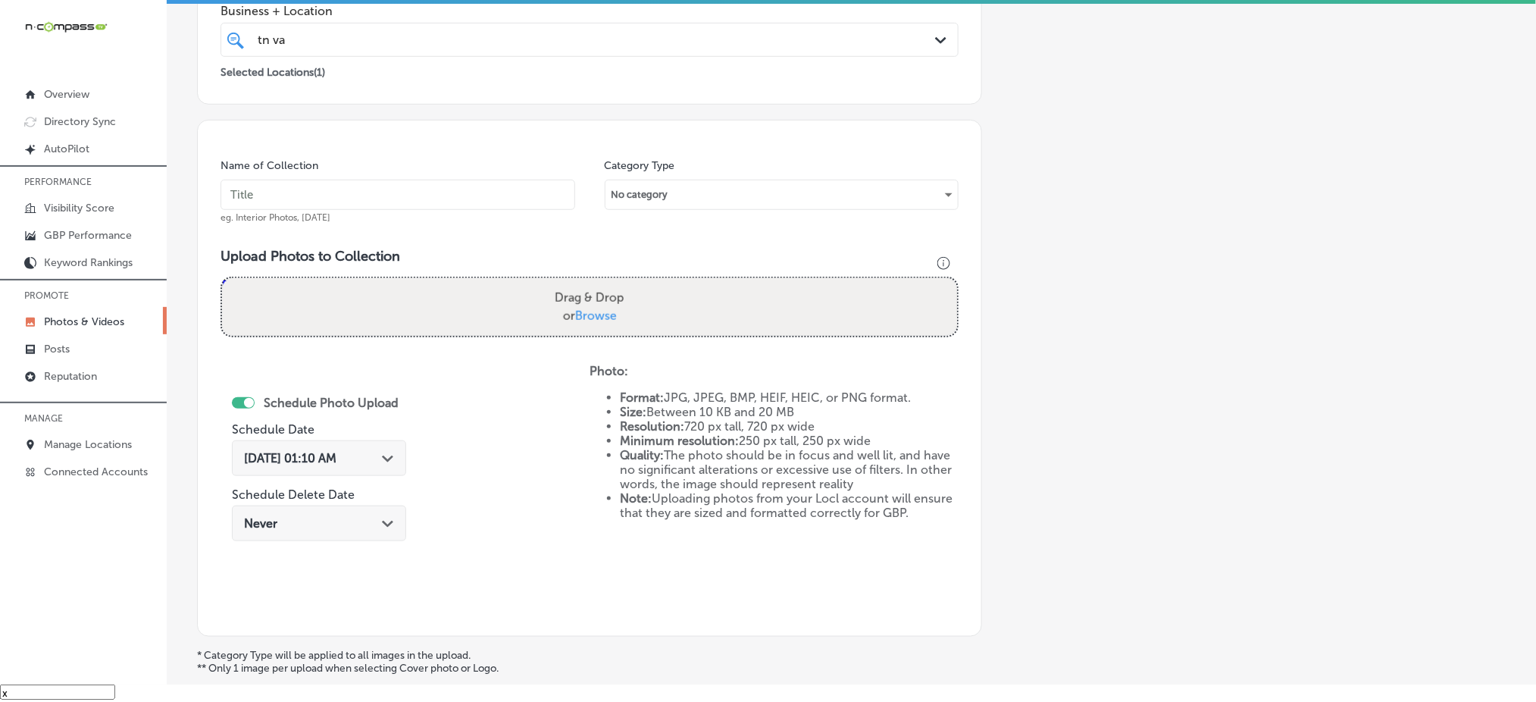
scroll to position [140, 0]
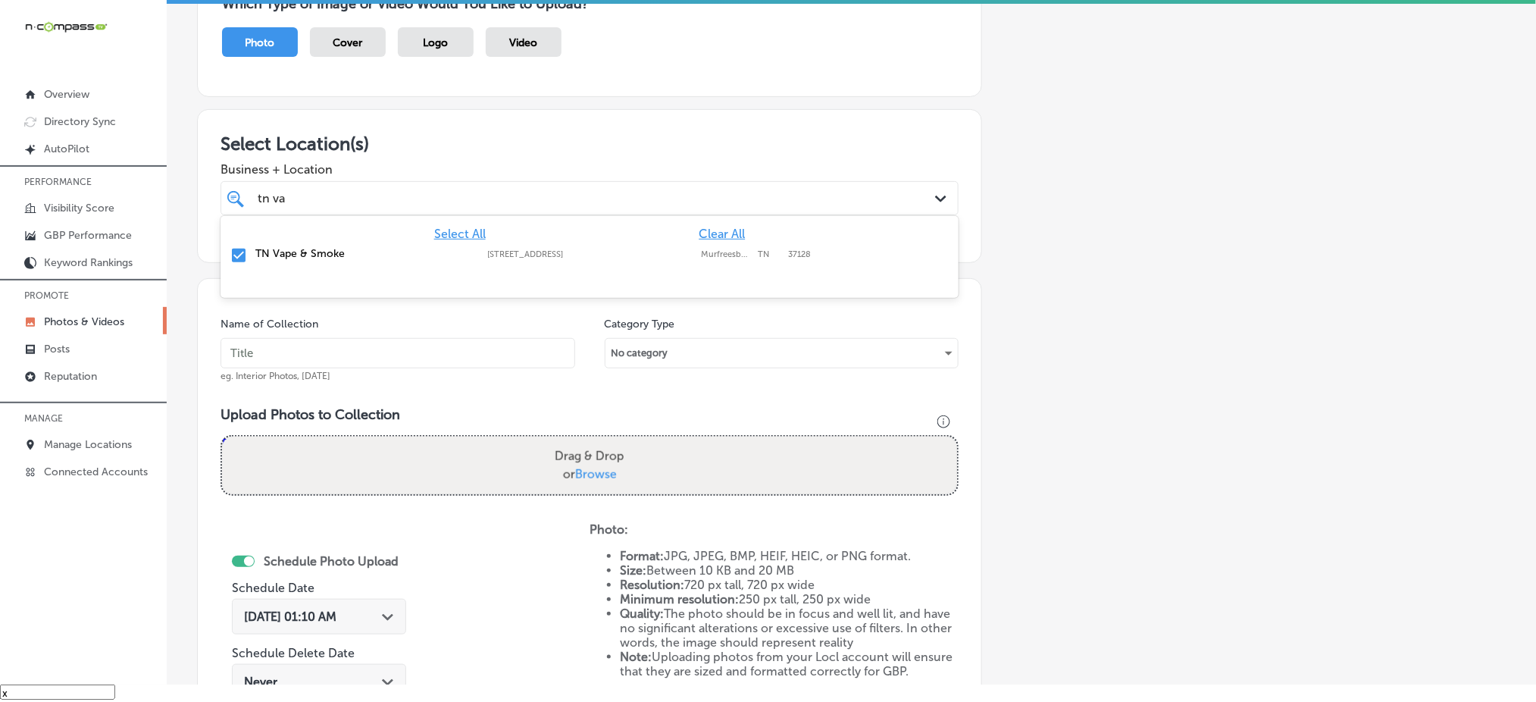
click at [404, 182] on div "tn va tn va Path Created with Sketch." at bounding box center [590, 198] width 738 height 34
click at [300, 343] on input "text" at bounding box center [398, 353] width 355 height 30
paste input "tn-vape-&-smoke-[DATE]"
click at [307, 341] on input "tn-vape-&-smoke-[DATE]" at bounding box center [398, 353] width 355 height 30
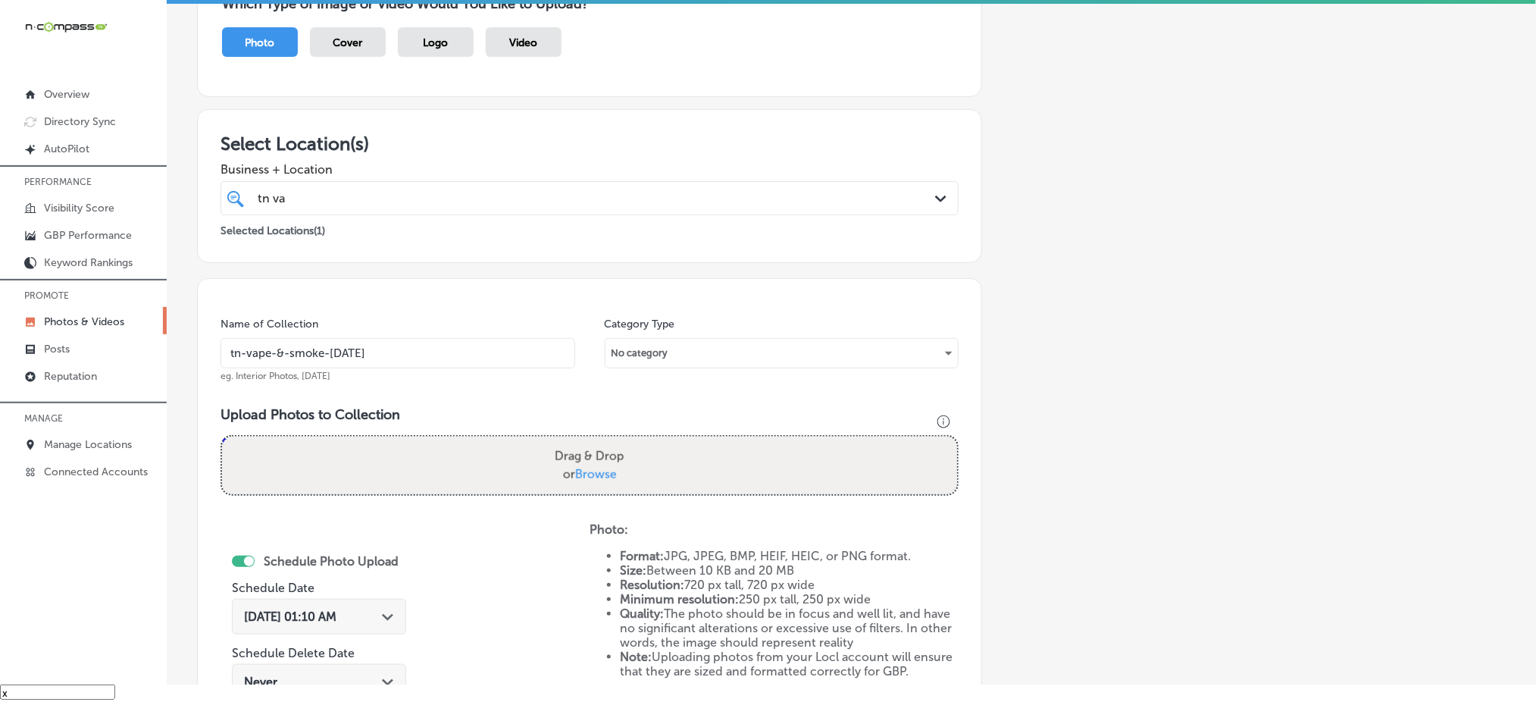
click at [307, 341] on input "tn-vape-&-smoke-[DATE]" at bounding box center [398, 353] width 355 height 30
click at [308, 341] on input "tn-vape-&-smoke-[DATE]" at bounding box center [398, 353] width 355 height 30
type input "tn-vape-&-smoke-[DATE]"
click at [592, 467] on span "Browse" at bounding box center [596, 474] width 42 height 14
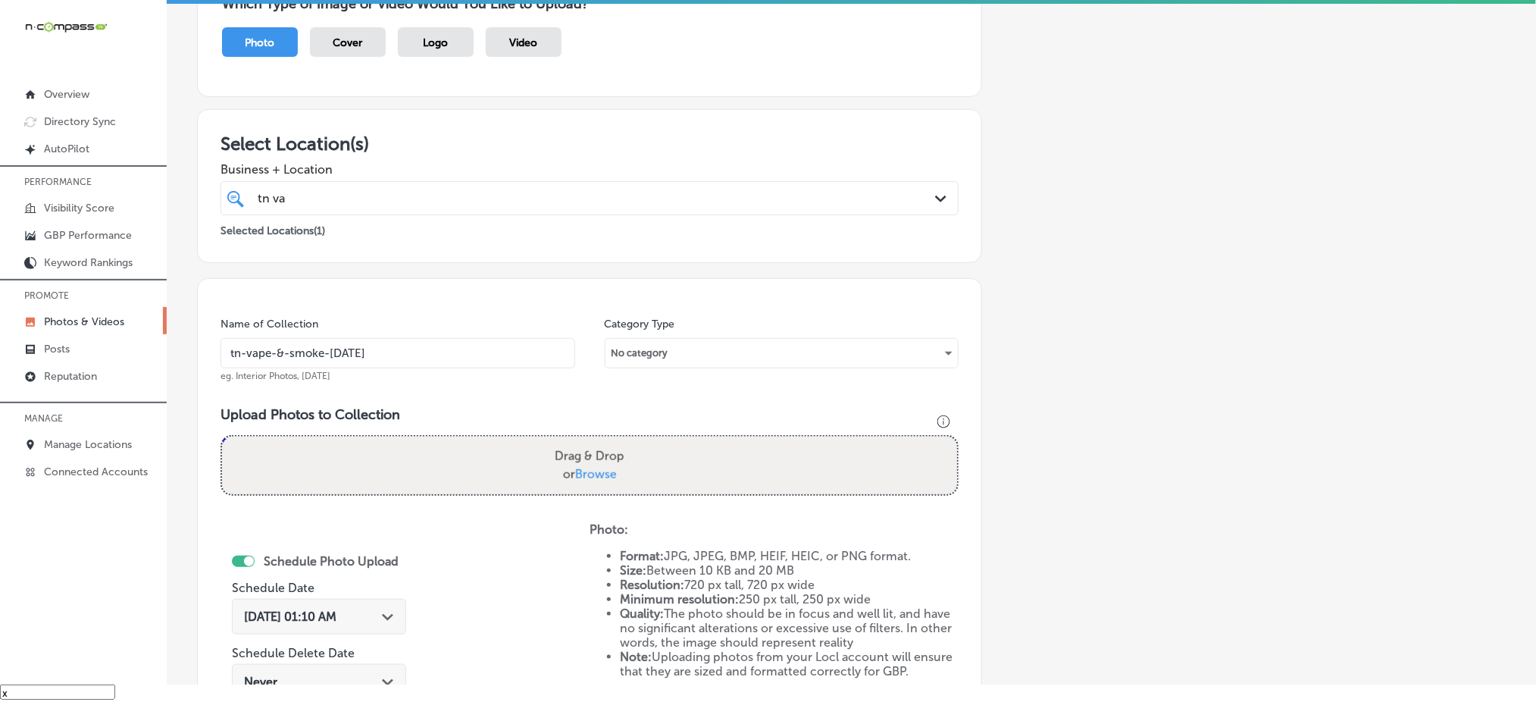
click at [592, 441] on input "Drag & Drop or Browse" at bounding box center [589, 438] width 735 height 5
type input "C:\fakepath\vape-shop-near-me-[GEOGRAPHIC_DATA]-[GEOGRAPHIC_DATA]-[GEOGRAPHIC_D…"
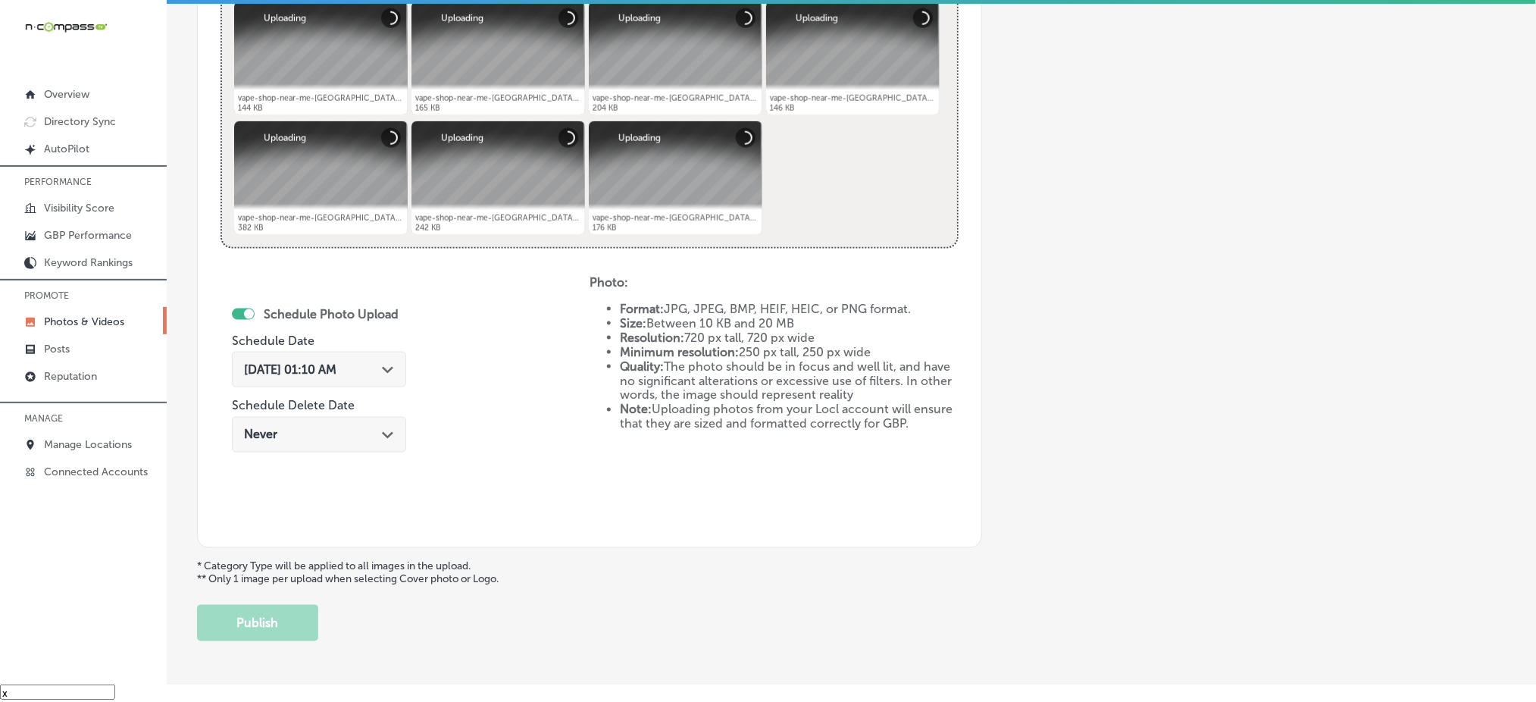
scroll to position [646, 0]
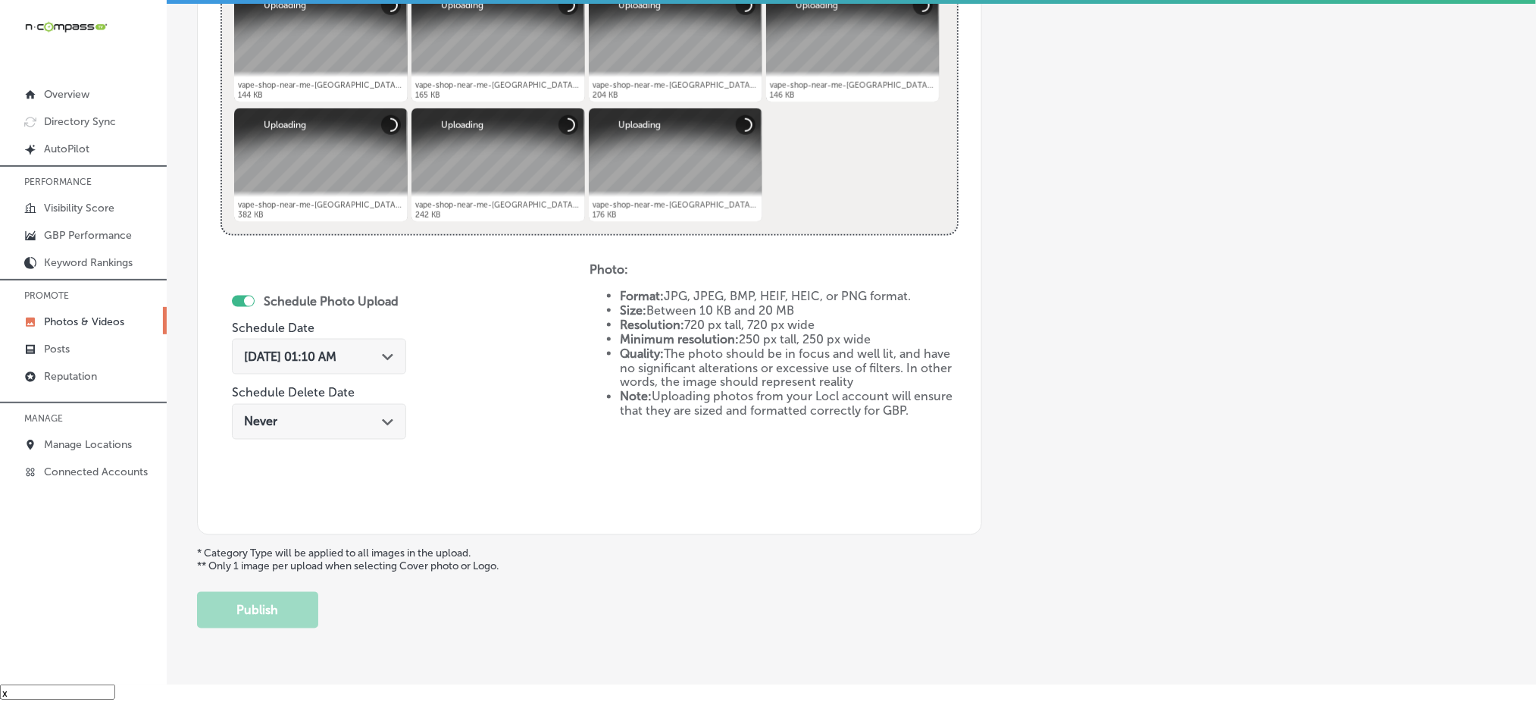
click at [336, 349] on span "[DATE] 01:10 AM" at bounding box center [290, 356] width 92 height 14
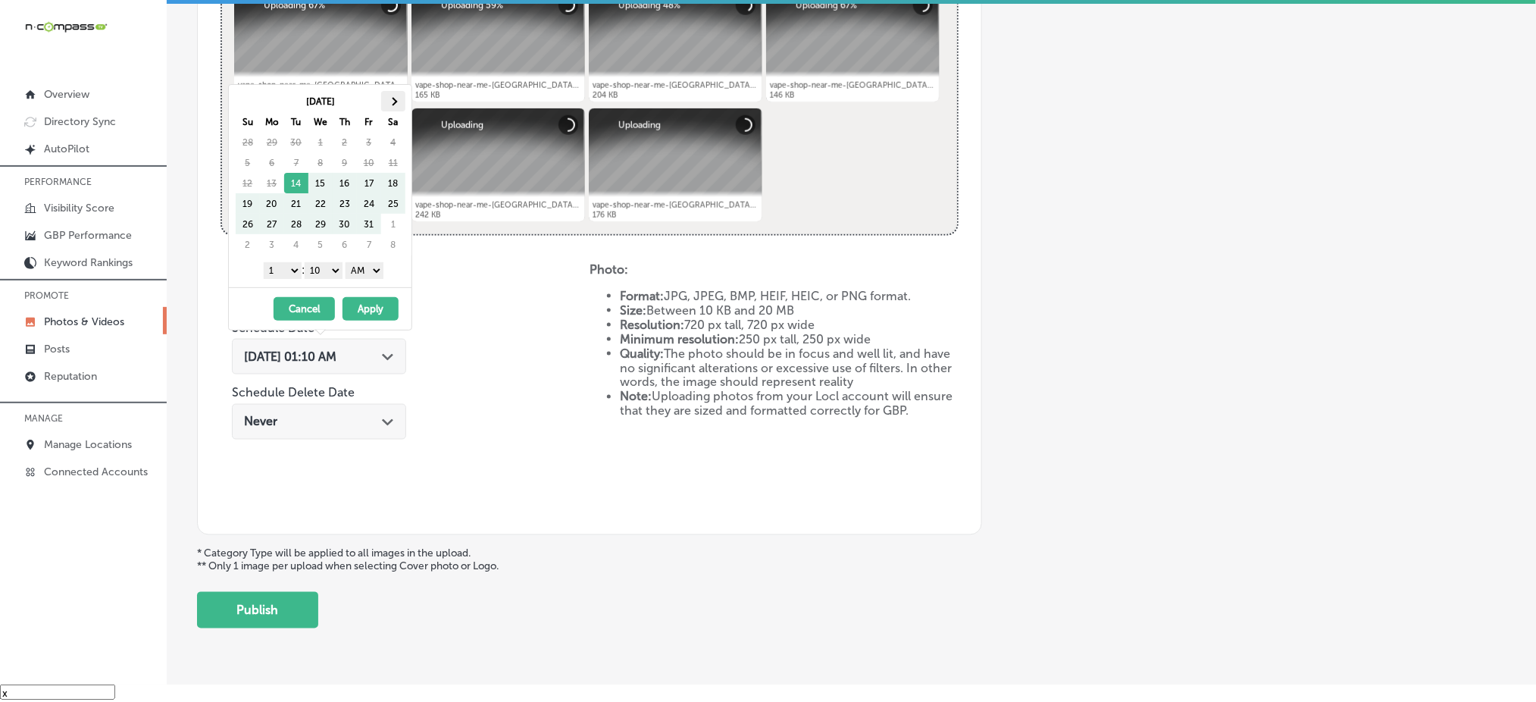
click at [399, 98] on th at bounding box center [393, 101] width 24 height 20
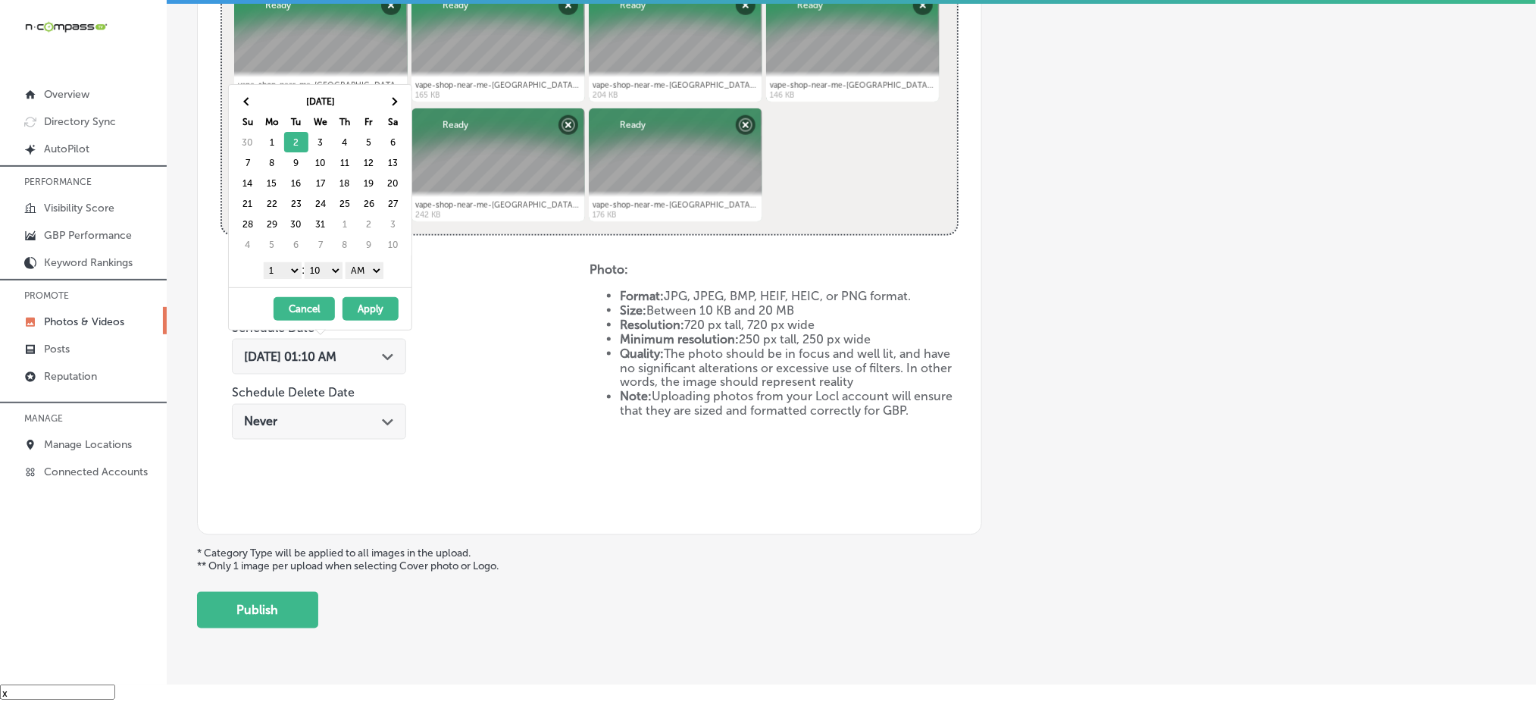
click at [286, 267] on select "1 2 3 4 5 6 7 8 9 10 11 12" at bounding box center [283, 270] width 38 height 17
click at [324, 275] on select "00 10 20 30 40 50" at bounding box center [324, 270] width 38 height 17
click at [358, 267] on select "AM PM" at bounding box center [365, 270] width 38 height 17
click at [366, 308] on button "Apply" at bounding box center [371, 308] width 56 height 23
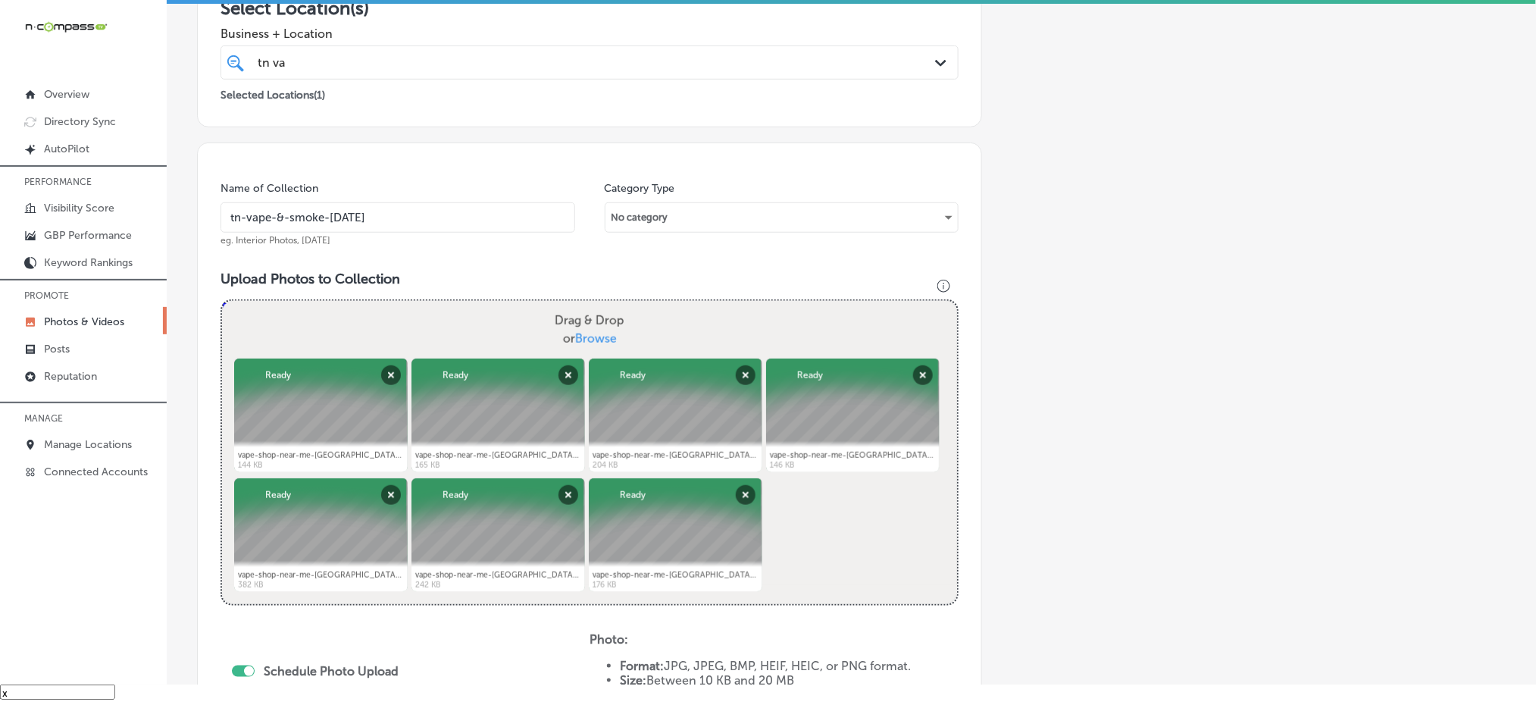
scroll to position [241, 0]
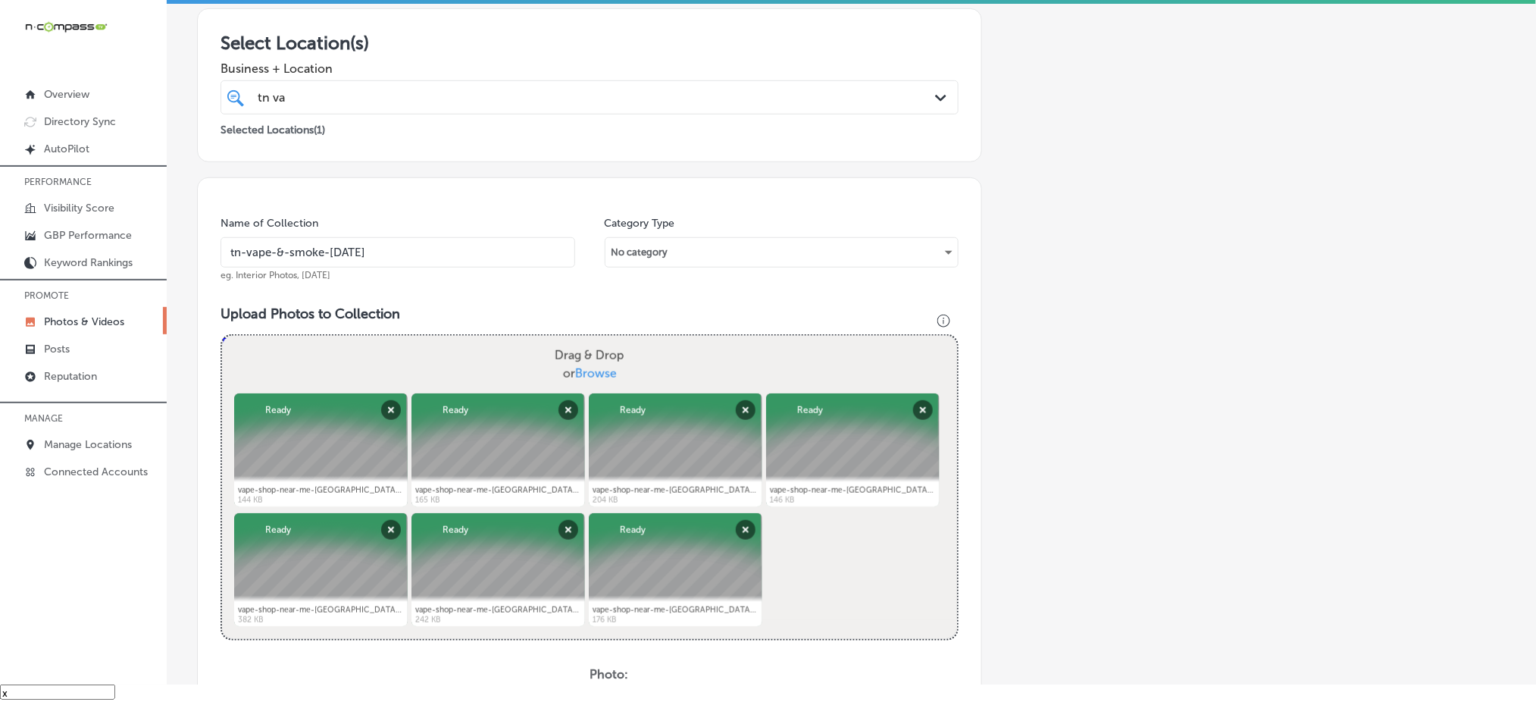
click at [420, 98] on div "tn va tn va" at bounding box center [556, 97] width 600 height 20
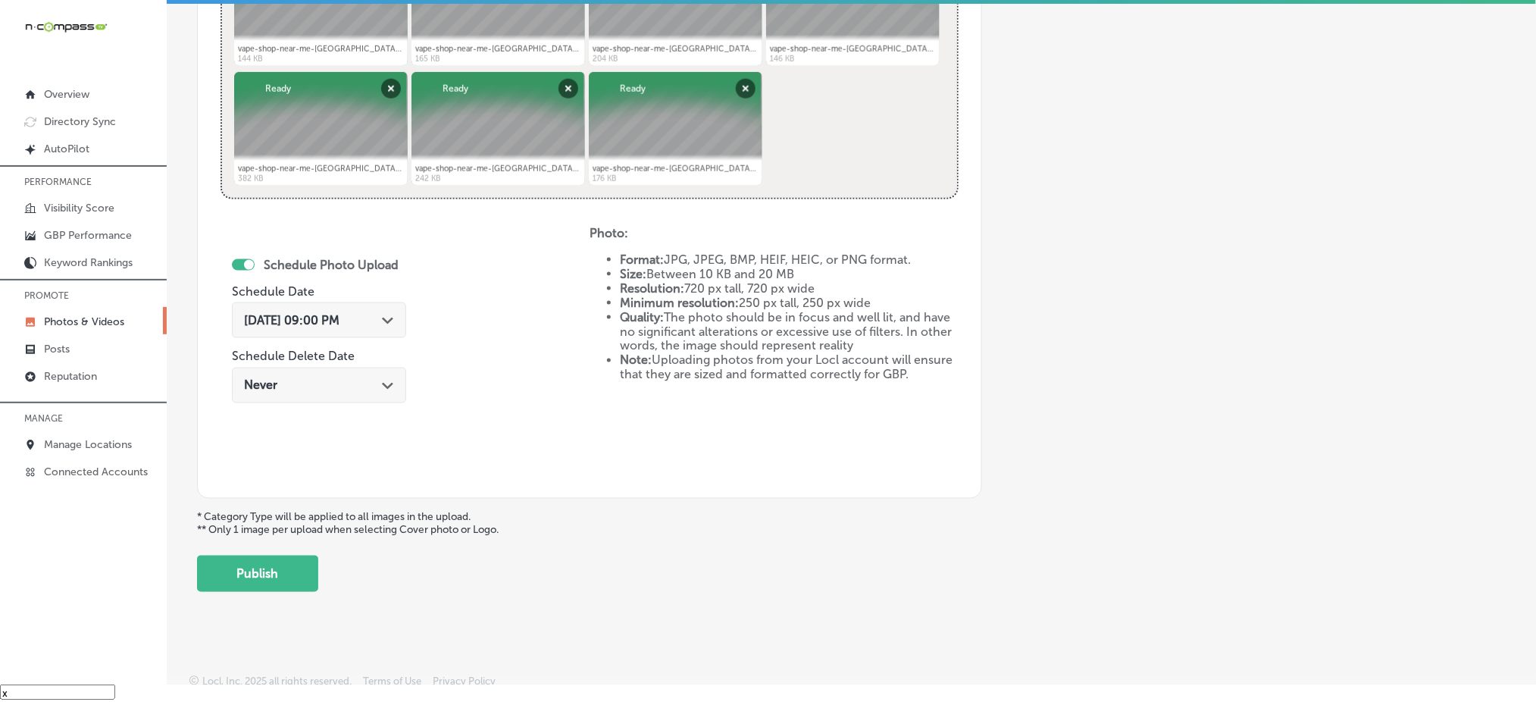
scroll to position [689, 0]
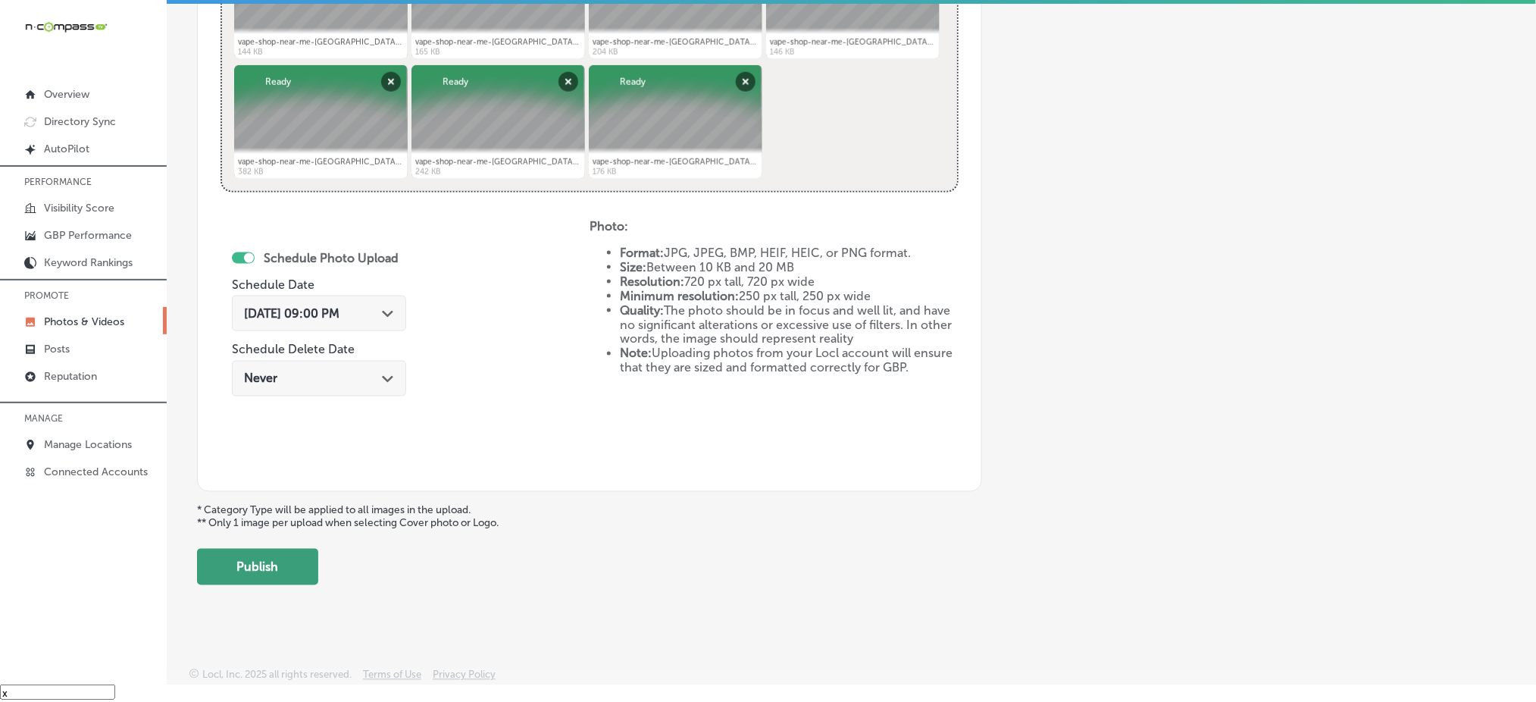
click at [258, 552] on button "Publish" at bounding box center [257, 567] width 121 height 36
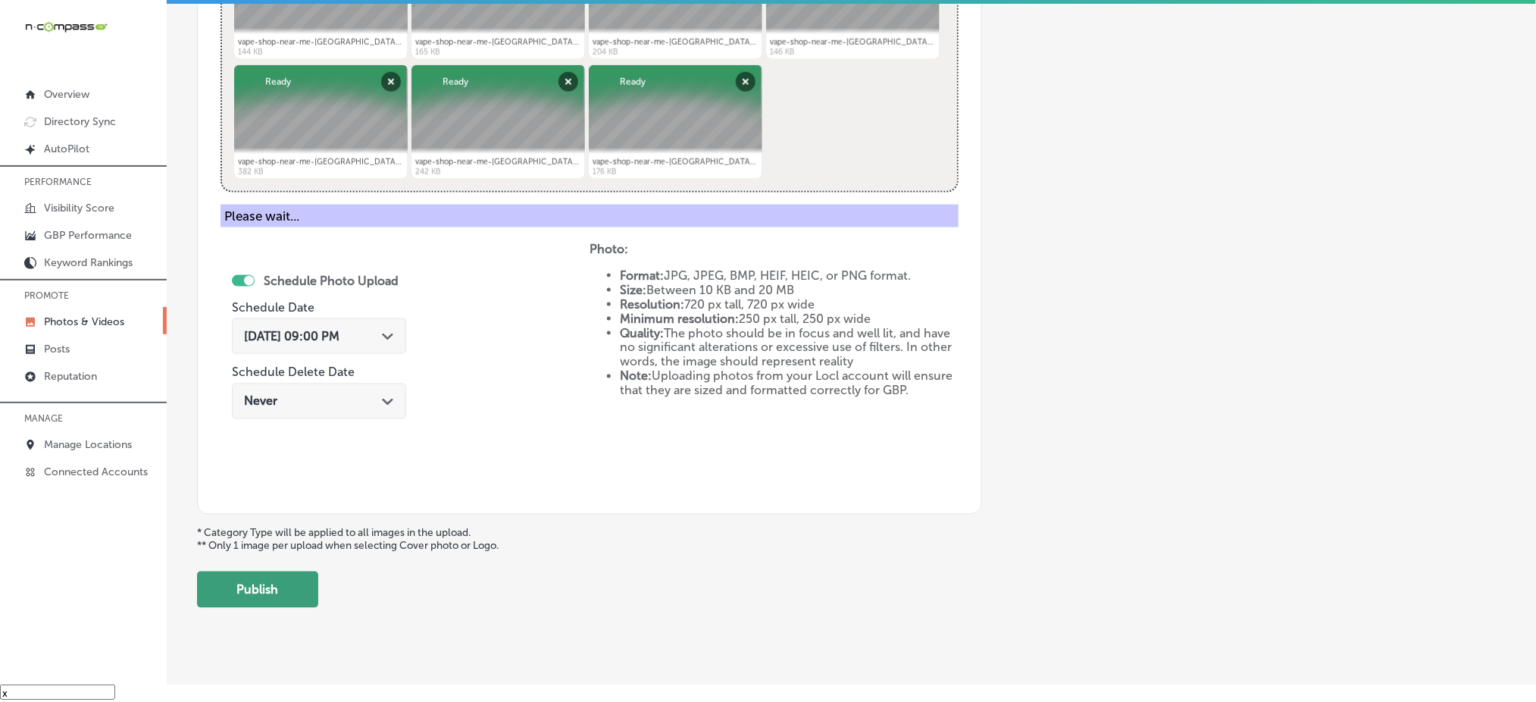
scroll to position [443, 0]
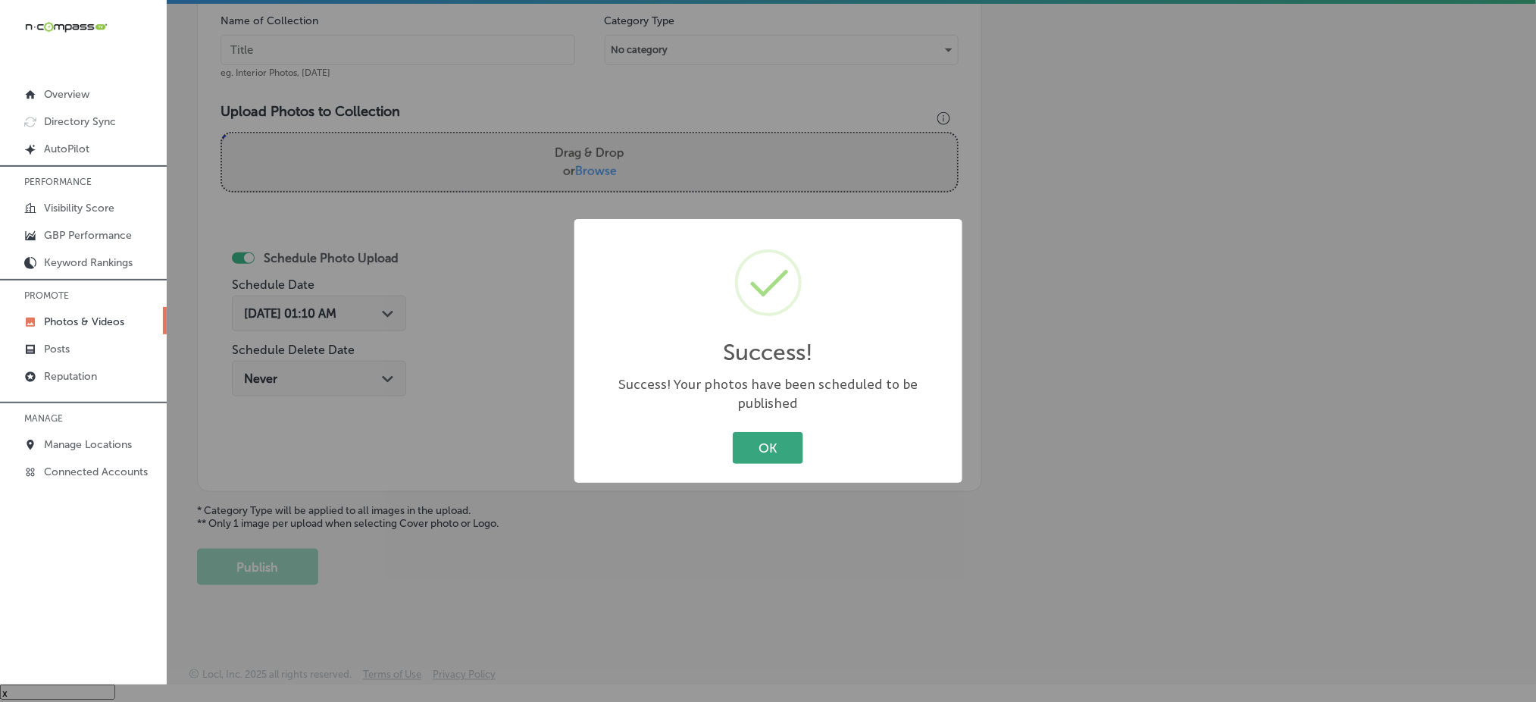
click at [788, 446] on button "OK" at bounding box center [768, 447] width 70 height 31
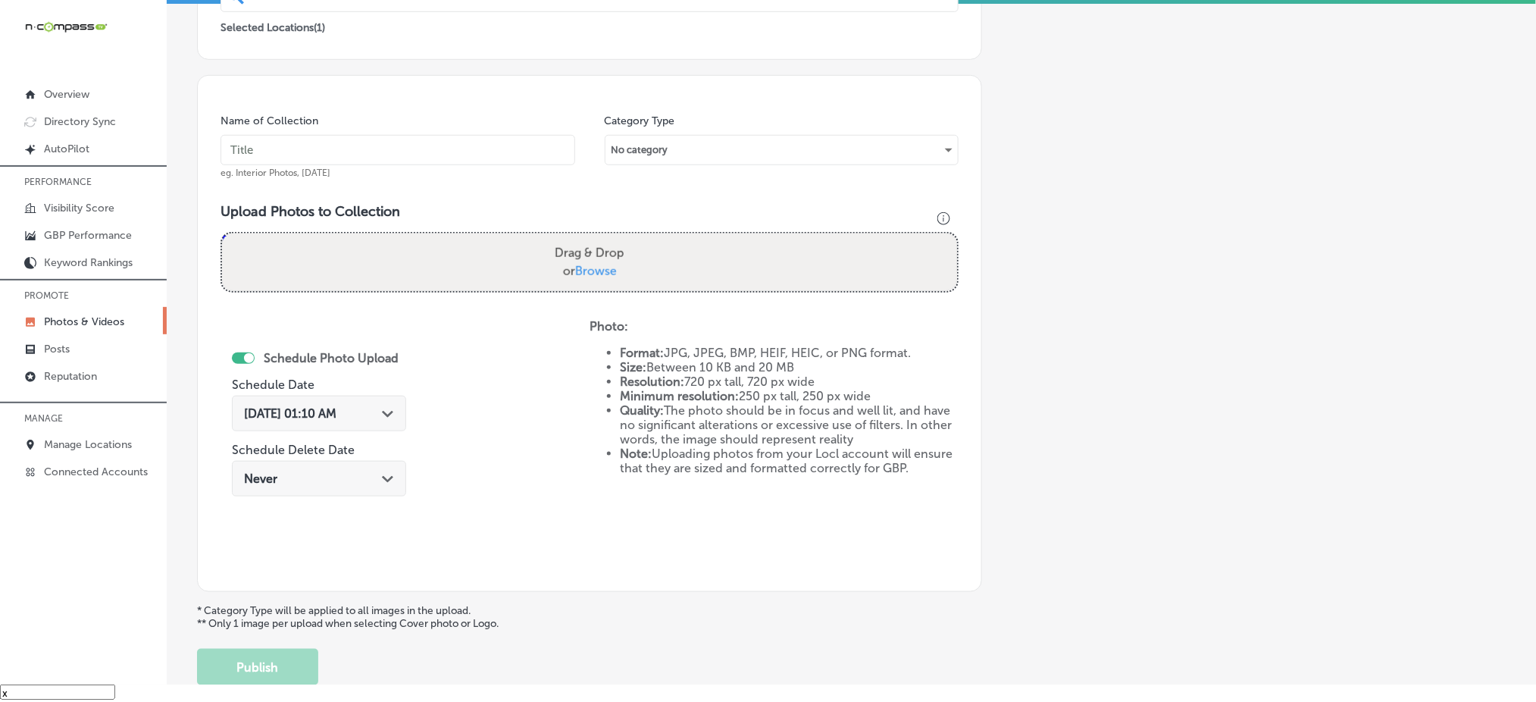
scroll to position [140, 0]
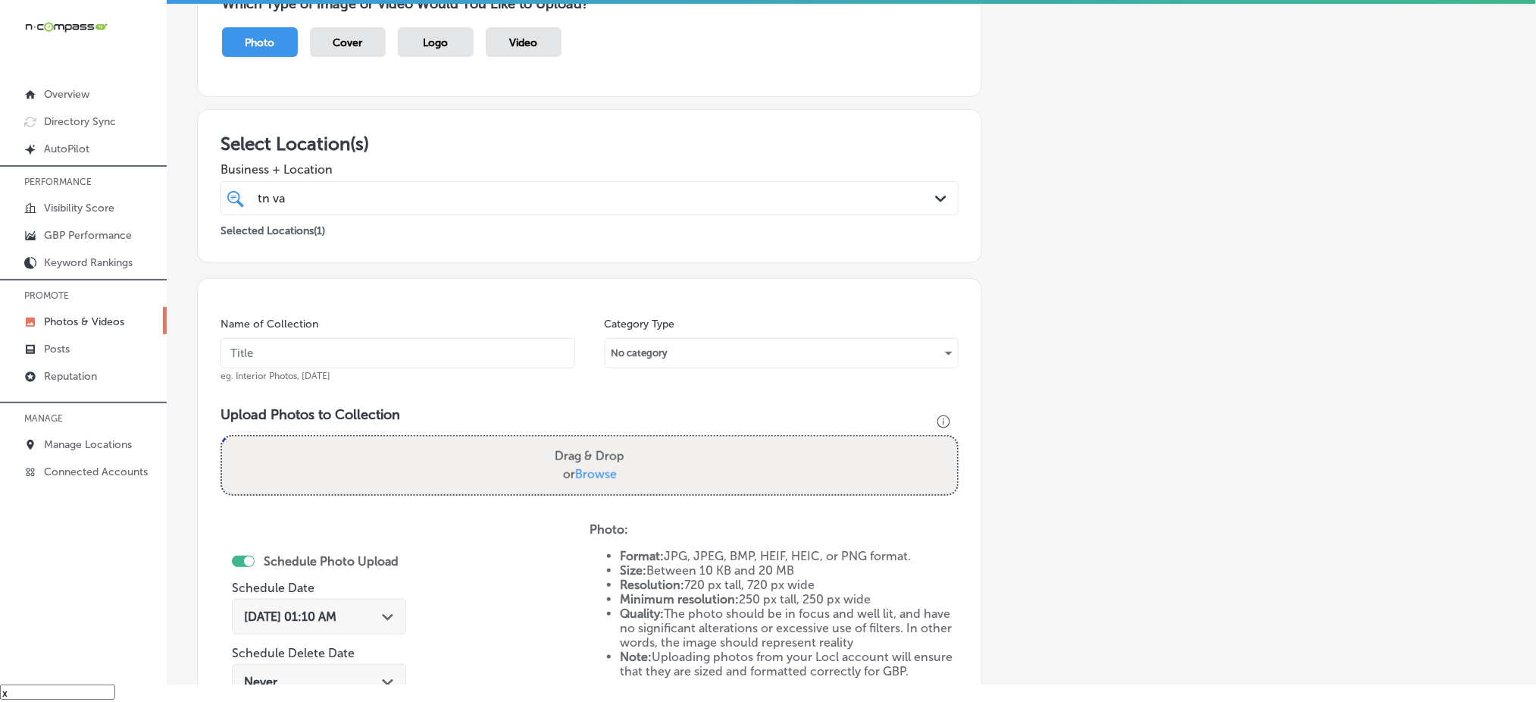
click at [311, 343] on input "text" at bounding box center [398, 353] width 355 height 30
paste input "tn-vape-&-smoke-[DATE]"
type input "tn-vape-&-smoke-[DATE]"
click at [578, 459] on label "Drag & Drop or Browse" at bounding box center [590, 465] width 82 height 48
click at [578, 441] on input "Drag & Drop or Browse" at bounding box center [589, 438] width 735 height 5
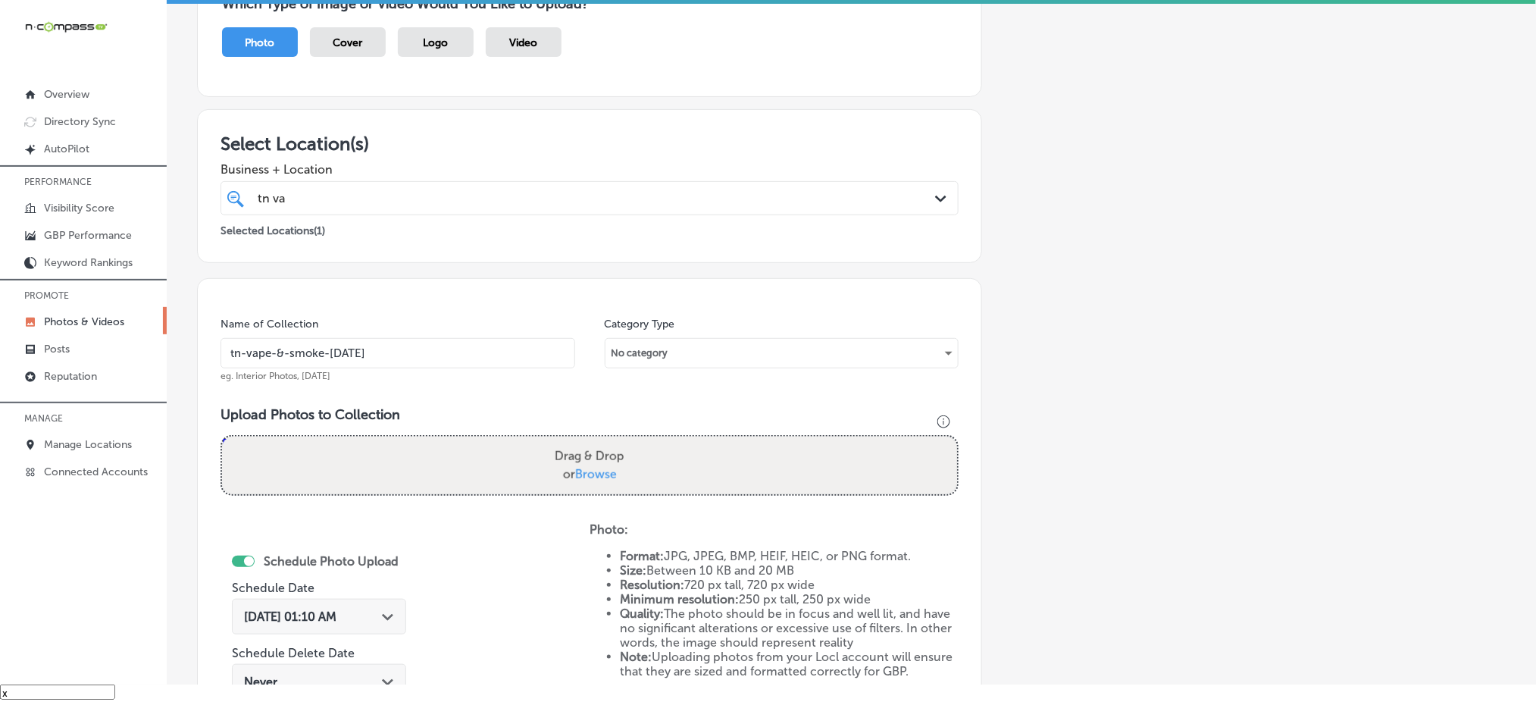
type input "C:\fakepath\vape-shop-near-me-[GEOGRAPHIC_DATA]-[GEOGRAPHIC_DATA]-[GEOGRAPHIC_D…"
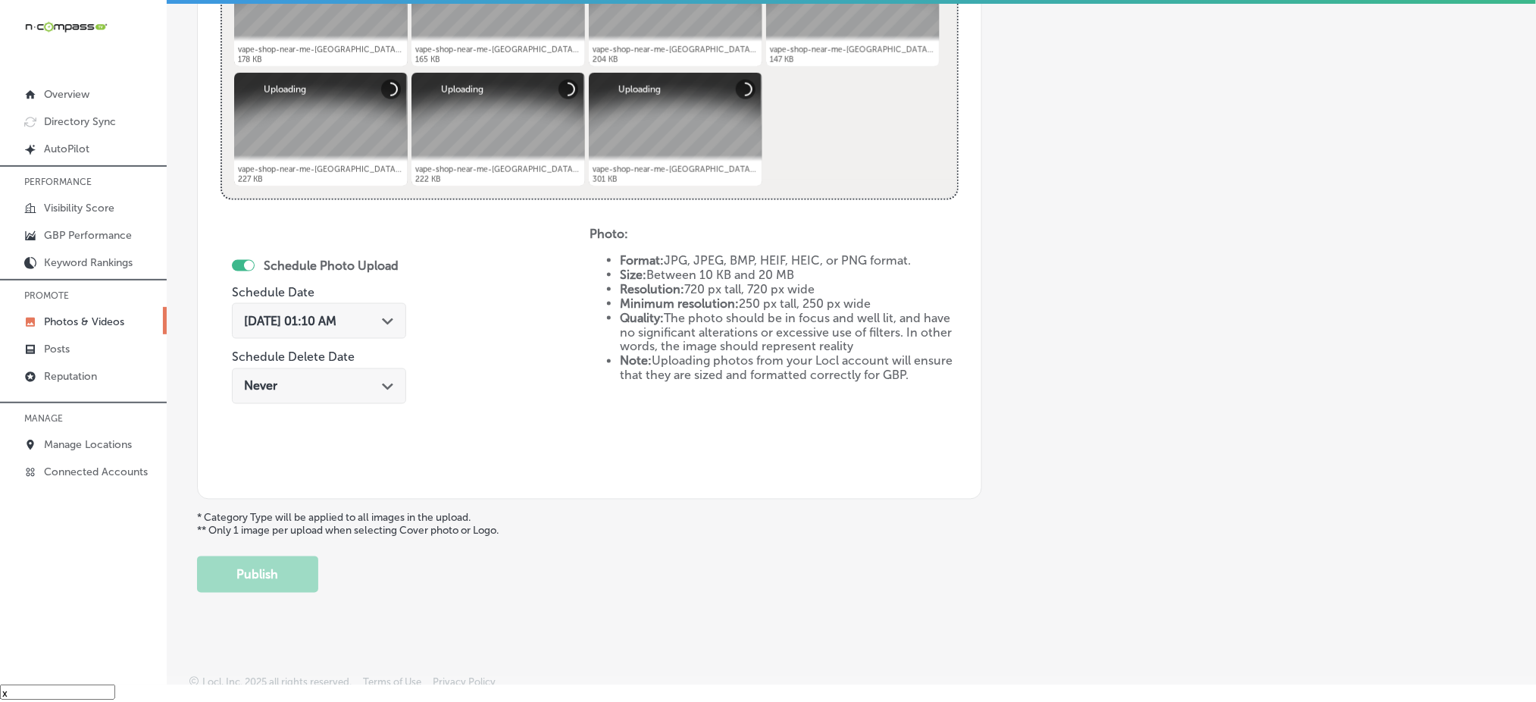
scroll to position [689, 0]
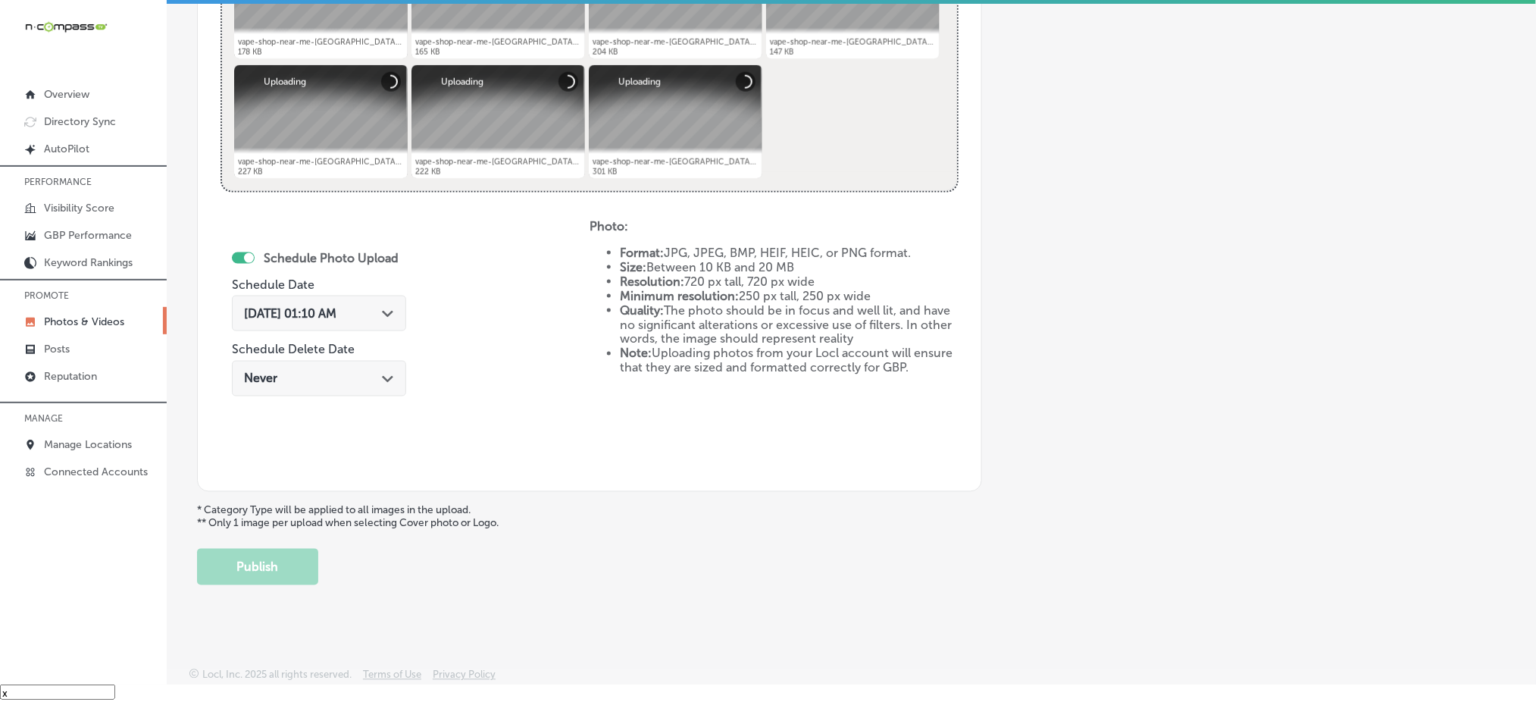
click at [318, 299] on div "[DATE] 01:10 AM Path Created with Sketch." at bounding box center [319, 314] width 174 height 36
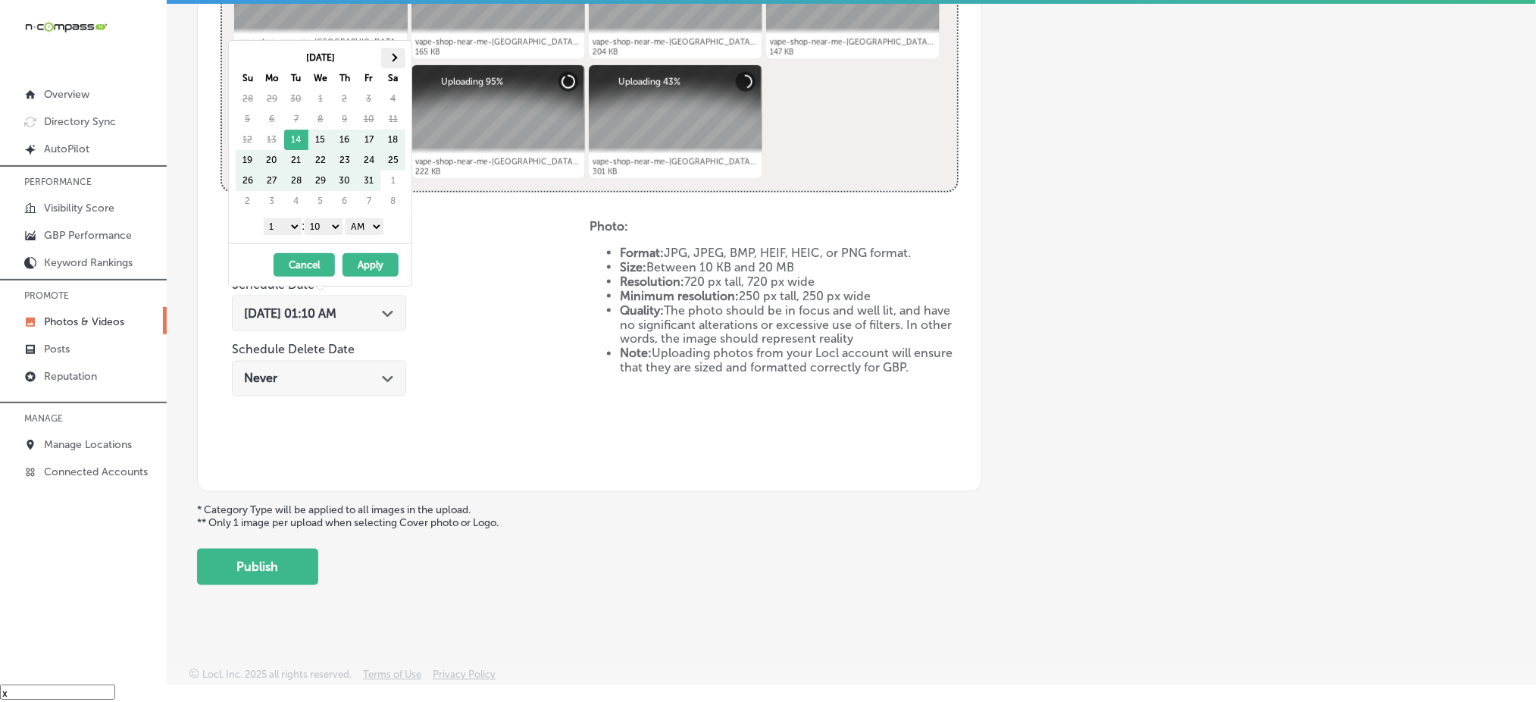
click at [393, 48] on th at bounding box center [393, 58] width 24 height 20
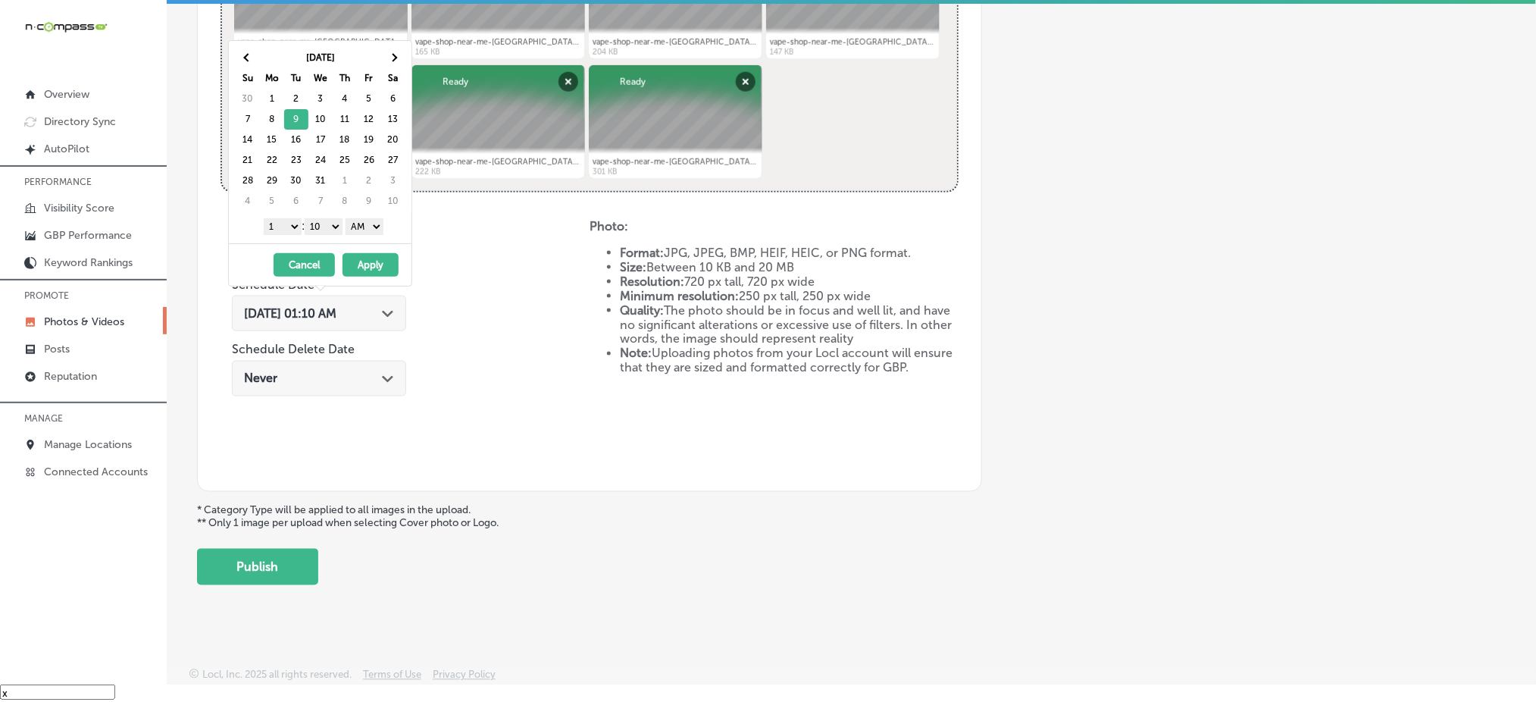
click at [277, 224] on select "1 2 3 4 5 6 7 8 9 10 11 12" at bounding box center [283, 226] width 38 height 17
click at [312, 219] on select "00 10 20 30 40 50" at bounding box center [324, 226] width 38 height 17
click at [357, 228] on select "AM PM" at bounding box center [365, 226] width 38 height 17
click at [368, 261] on button "Apply" at bounding box center [371, 264] width 56 height 23
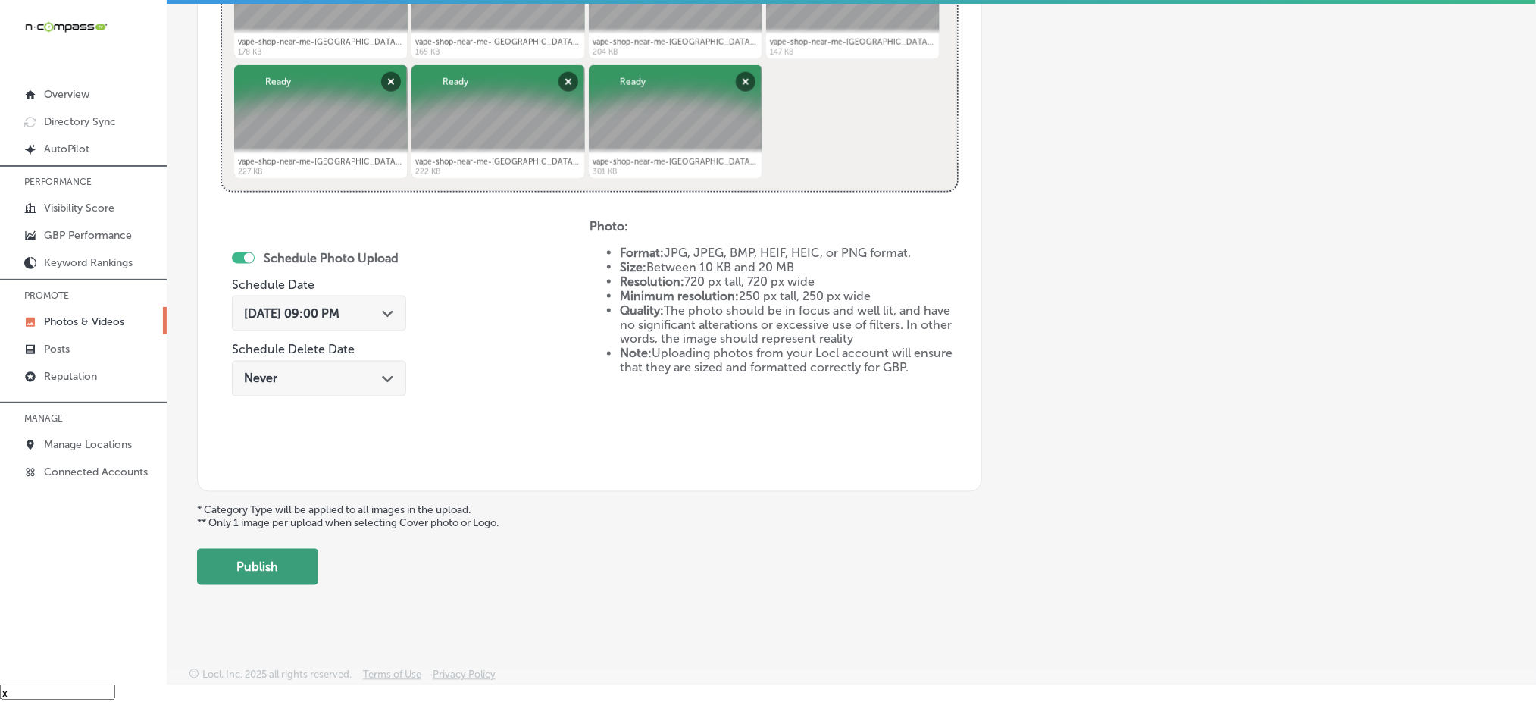
click at [279, 571] on button "Publish" at bounding box center [257, 567] width 121 height 36
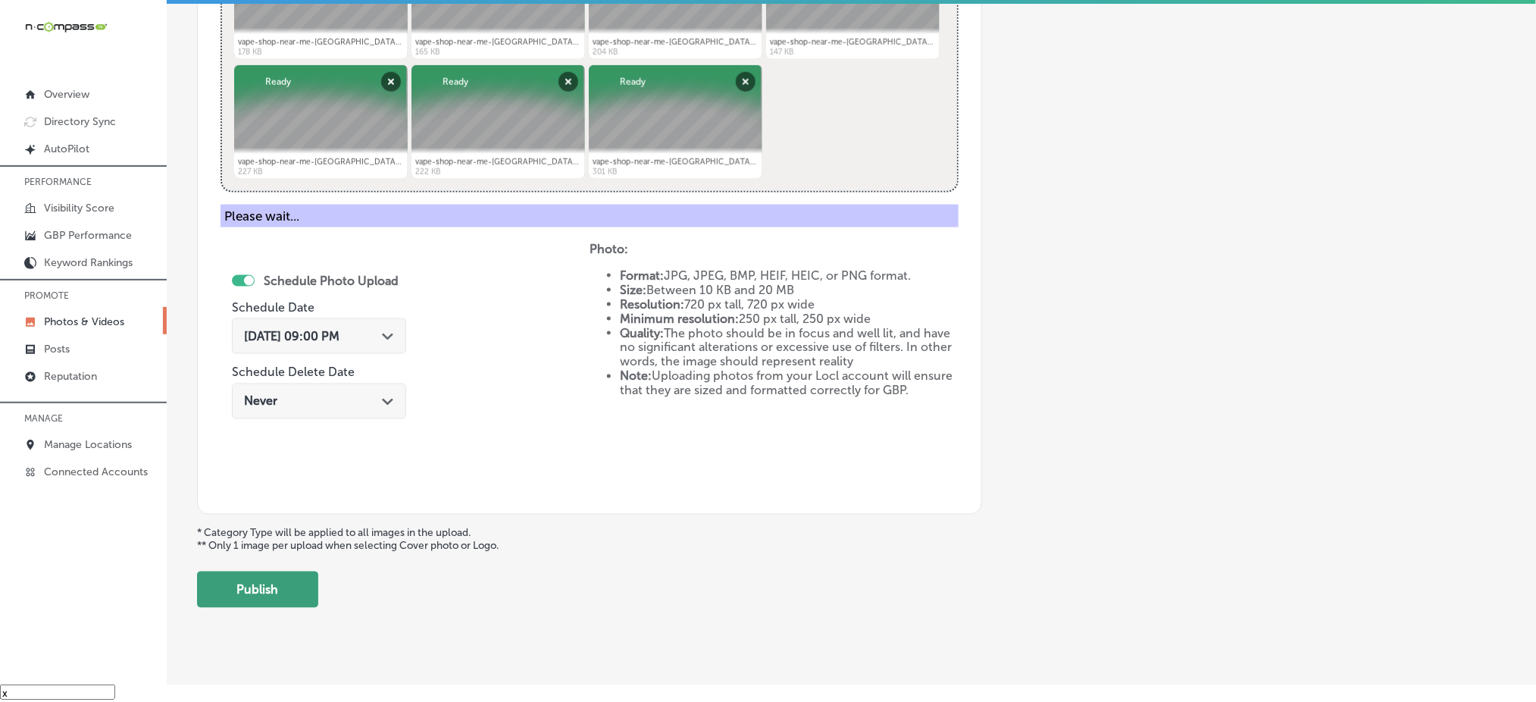
scroll to position [443, 0]
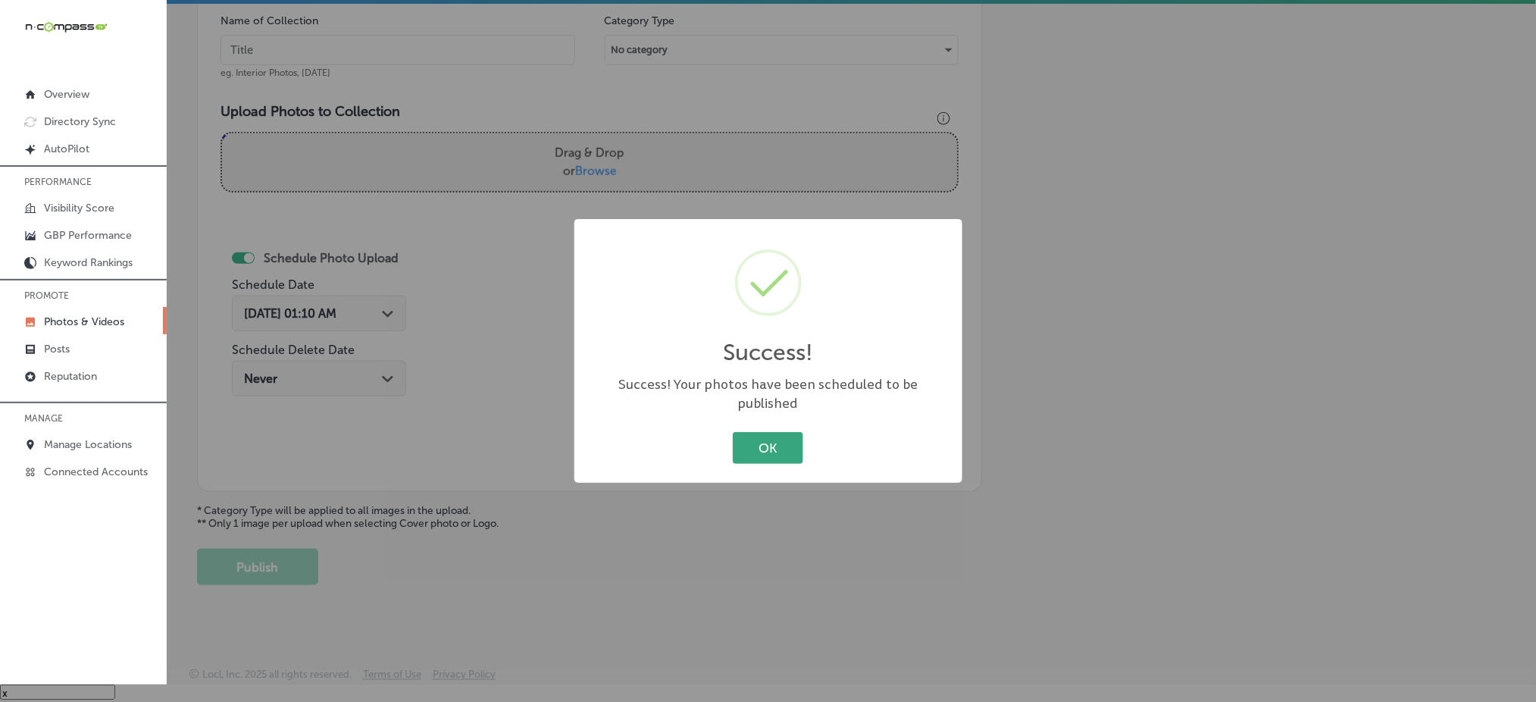
click at [771, 443] on button "OK" at bounding box center [768, 447] width 70 height 31
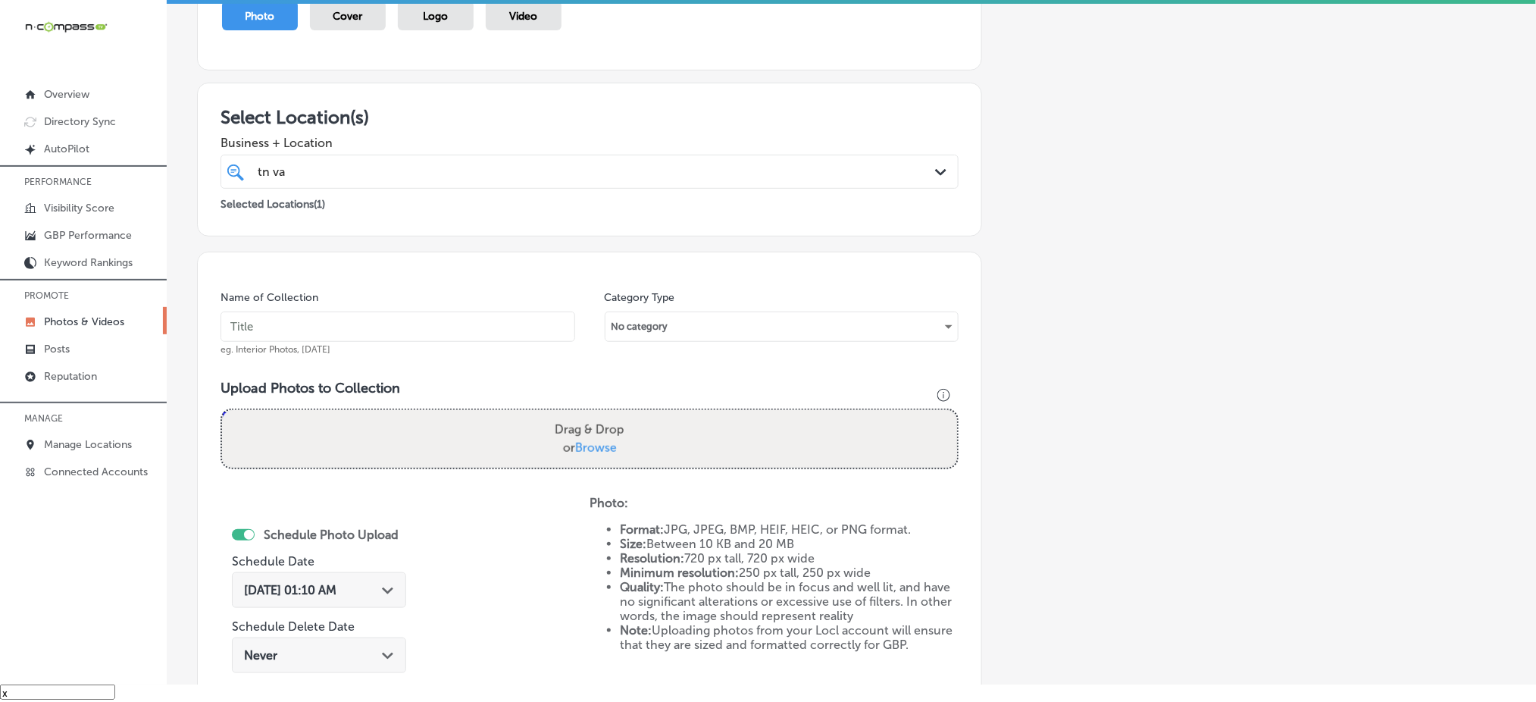
scroll to position [140, 0]
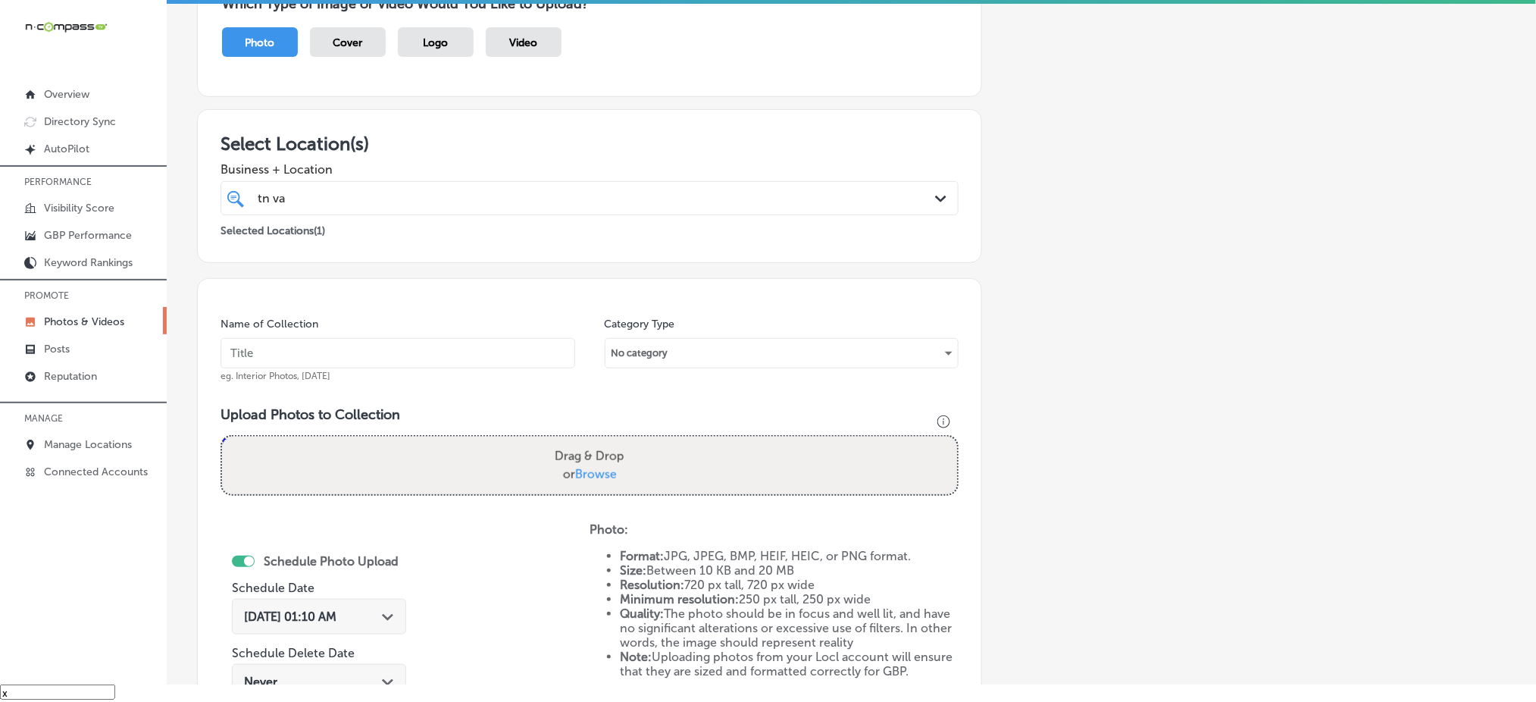
click at [421, 352] on input "text" at bounding box center [398, 353] width 355 height 30
paste input "tn-vape-&-smoke-[DATE]"
type input "tn-vape-&-smoke-[DATE]"
click at [596, 468] on span "Browse" at bounding box center [596, 474] width 42 height 14
click at [596, 441] on input "Drag & Drop or Browse" at bounding box center [589, 438] width 735 height 5
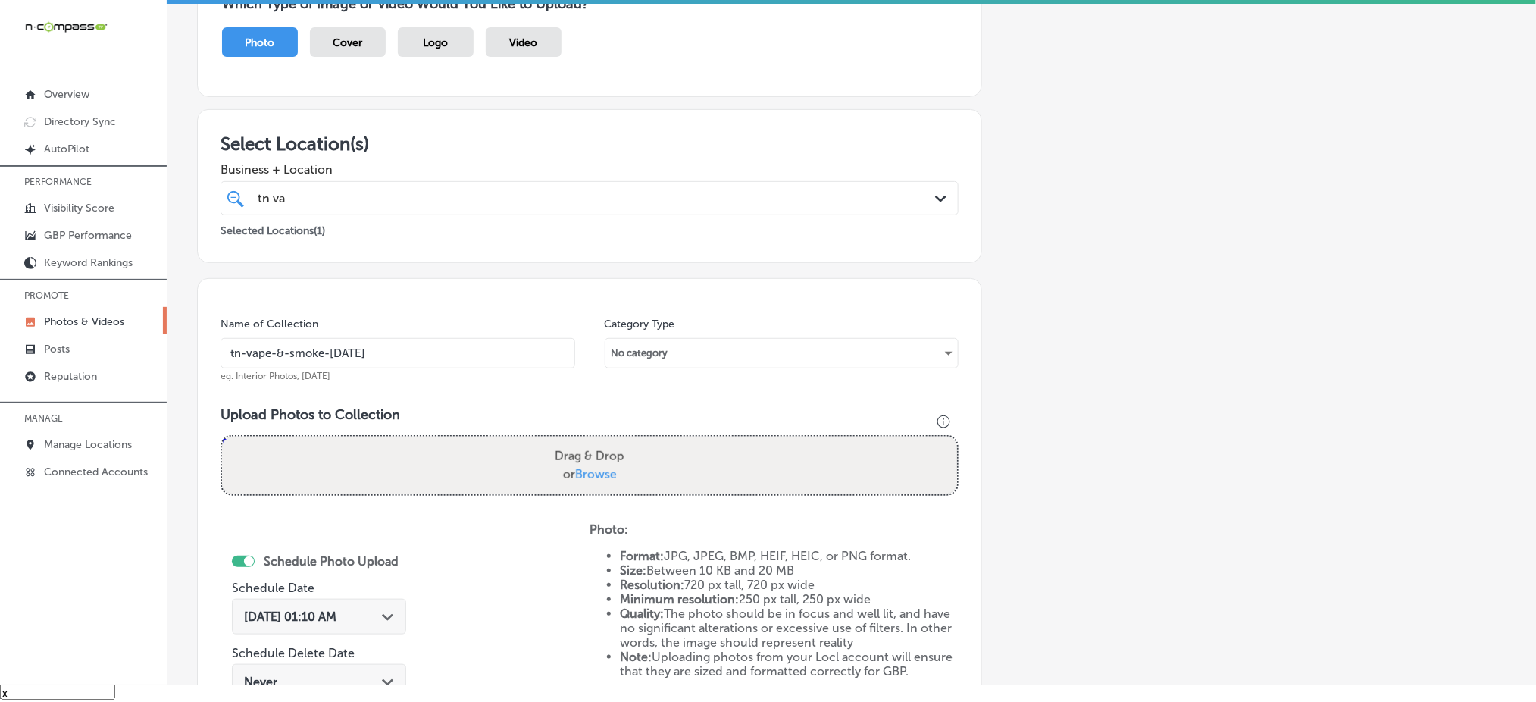
type input "C:\fakepath\vape-shop-near-me-[GEOGRAPHIC_DATA]-[GEOGRAPHIC_DATA]-[GEOGRAPHIC_D…"
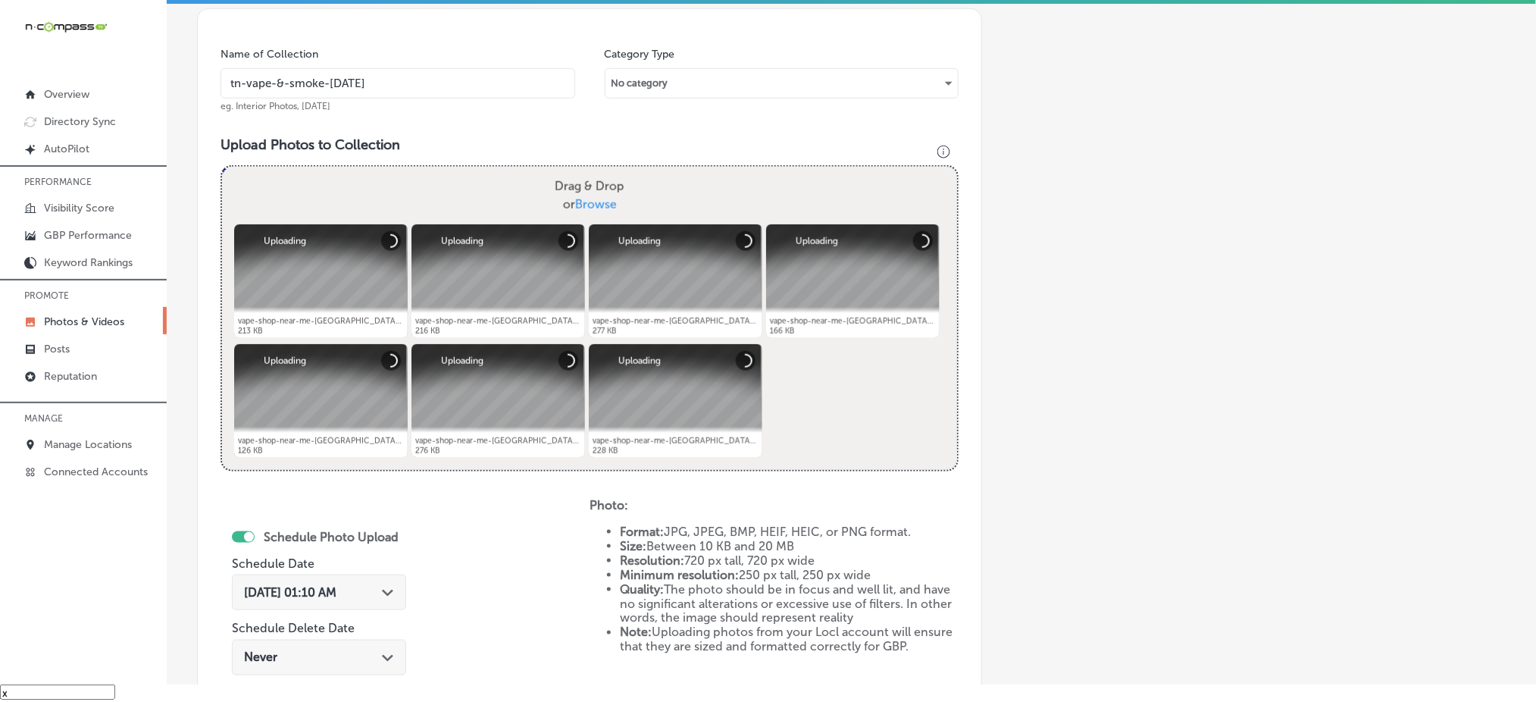
scroll to position [544, 0]
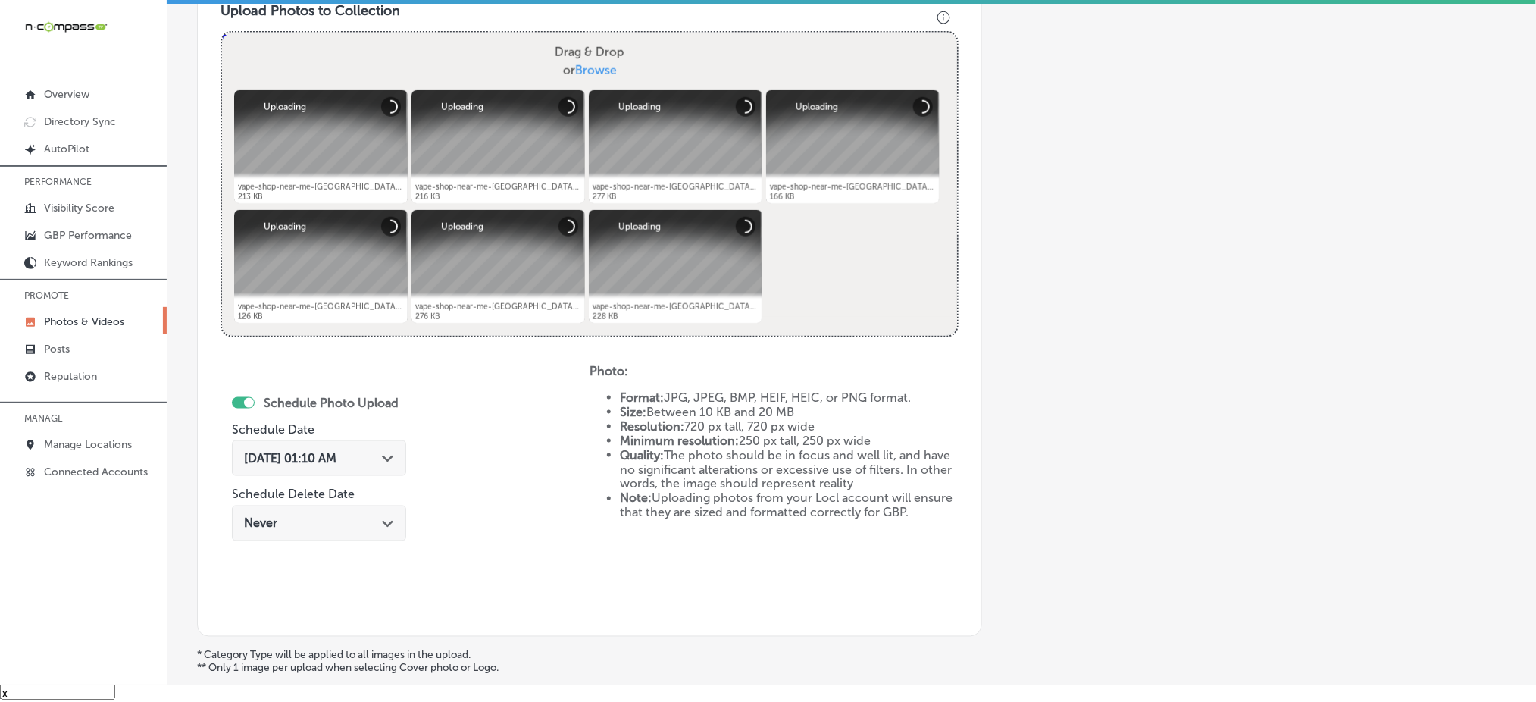
click at [292, 456] on span "[DATE] 01:10 AM" at bounding box center [290, 458] width 92 height 14
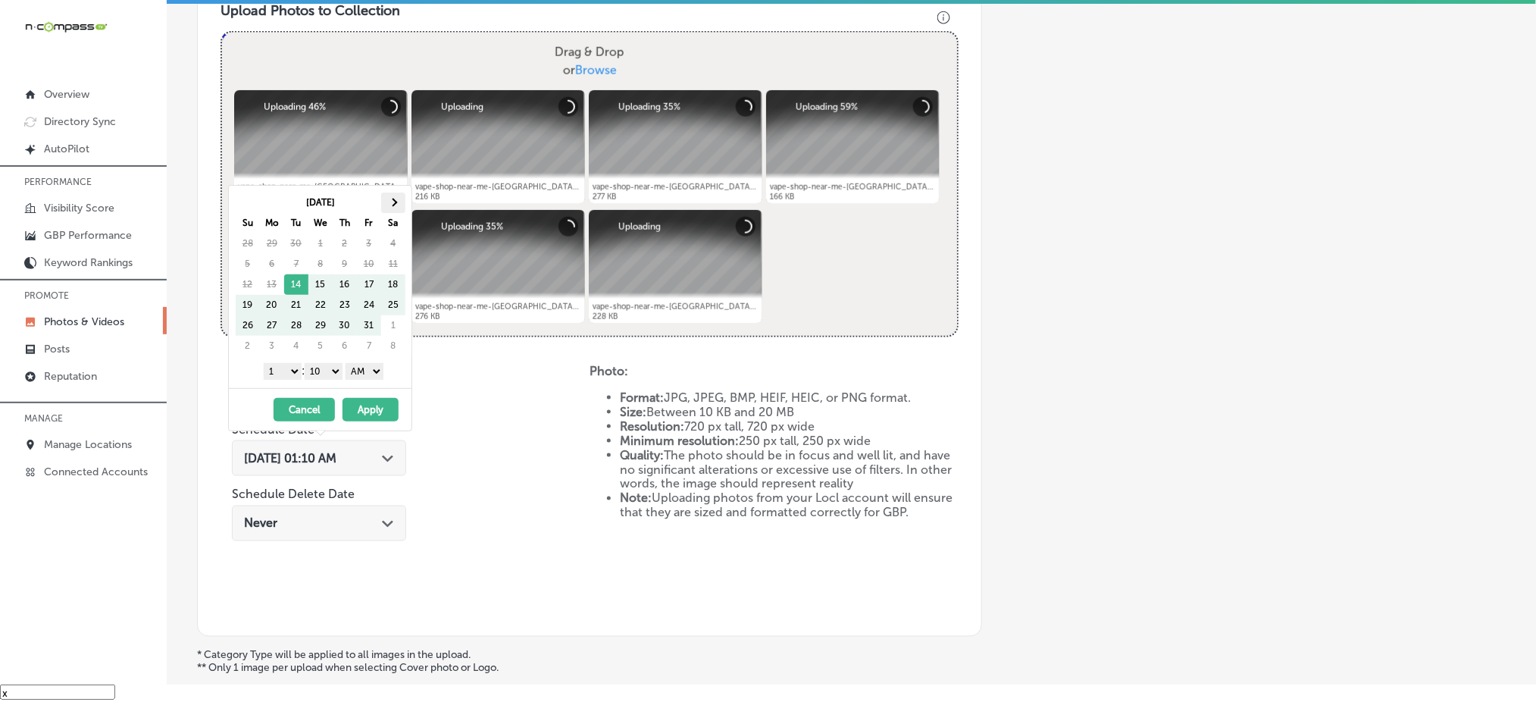
click at [395, 205] on th at bounding box center [393, 202] width 24 height 20
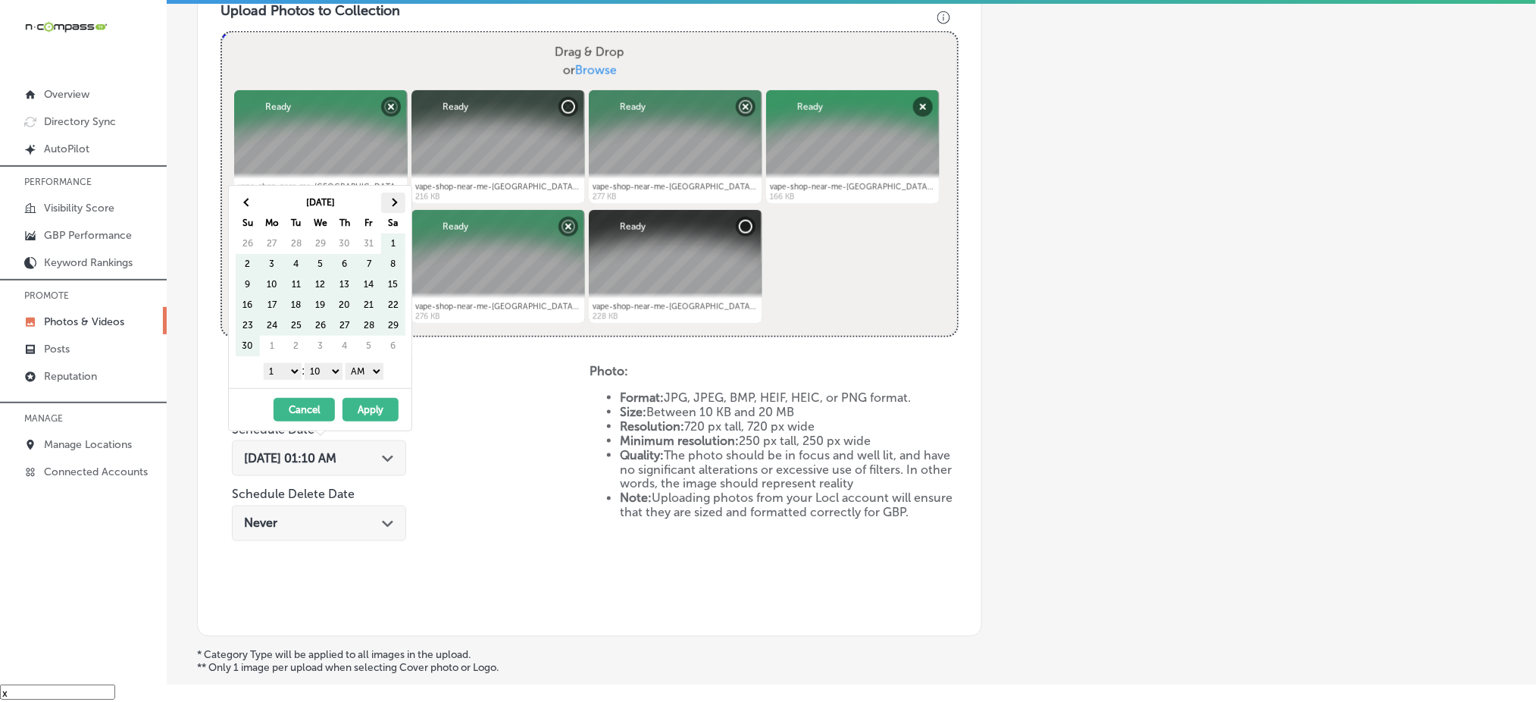
click at [395, 202] on span at bounding box center [393, 203] width 8 height 8
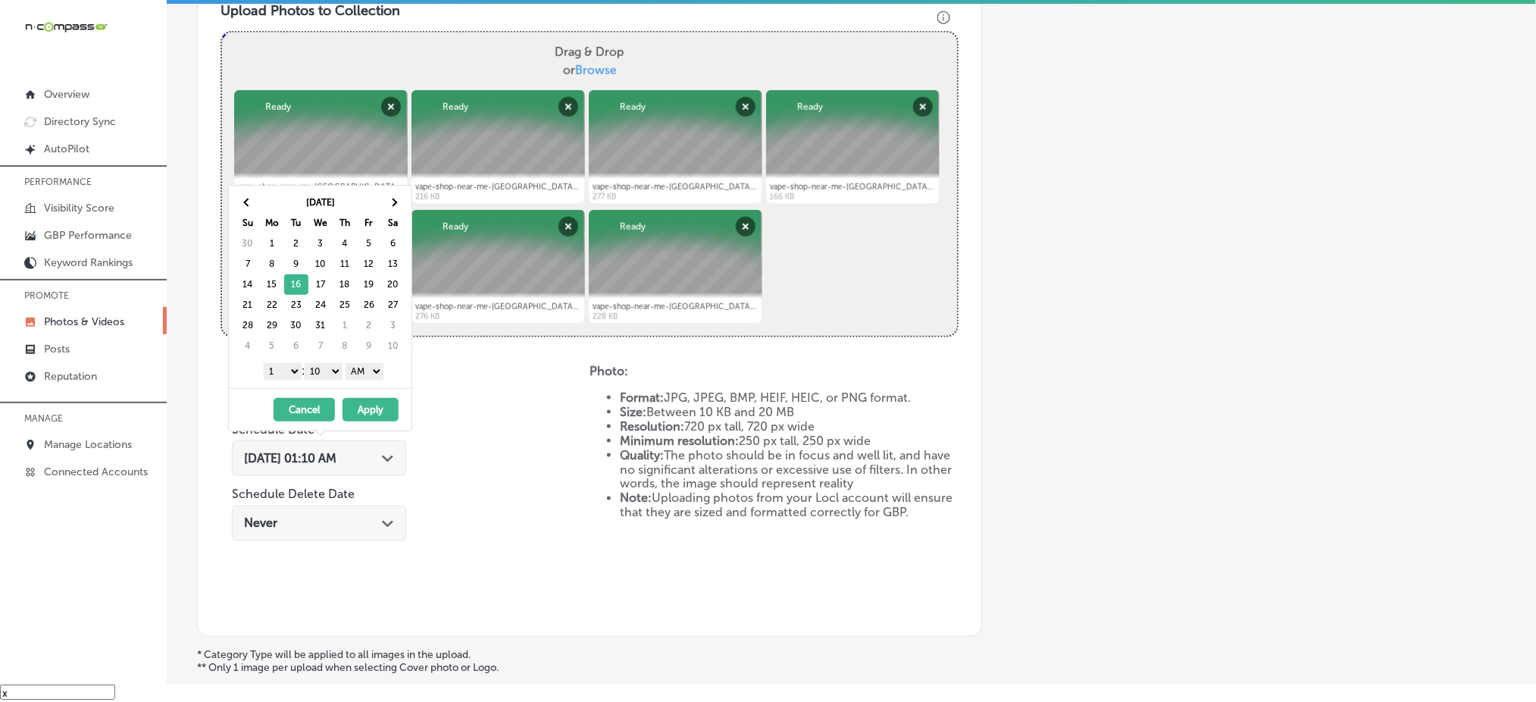
click at [283, 372] on select "1 2 3 4 5 6 7 8 9 10 11 12" at bounding box center [283, 371] width 38 height 17
click at [319, 370] on select "00 10 20 30 40 50" at bounding box center [324, 371] width 38 height 17
click at [364, 371] on select "AM PM" at bounding box center [365, 371] width 38 height 17
click at [374, 405] on button "Apply" at bounding box center [371, 409] width 56 height 23
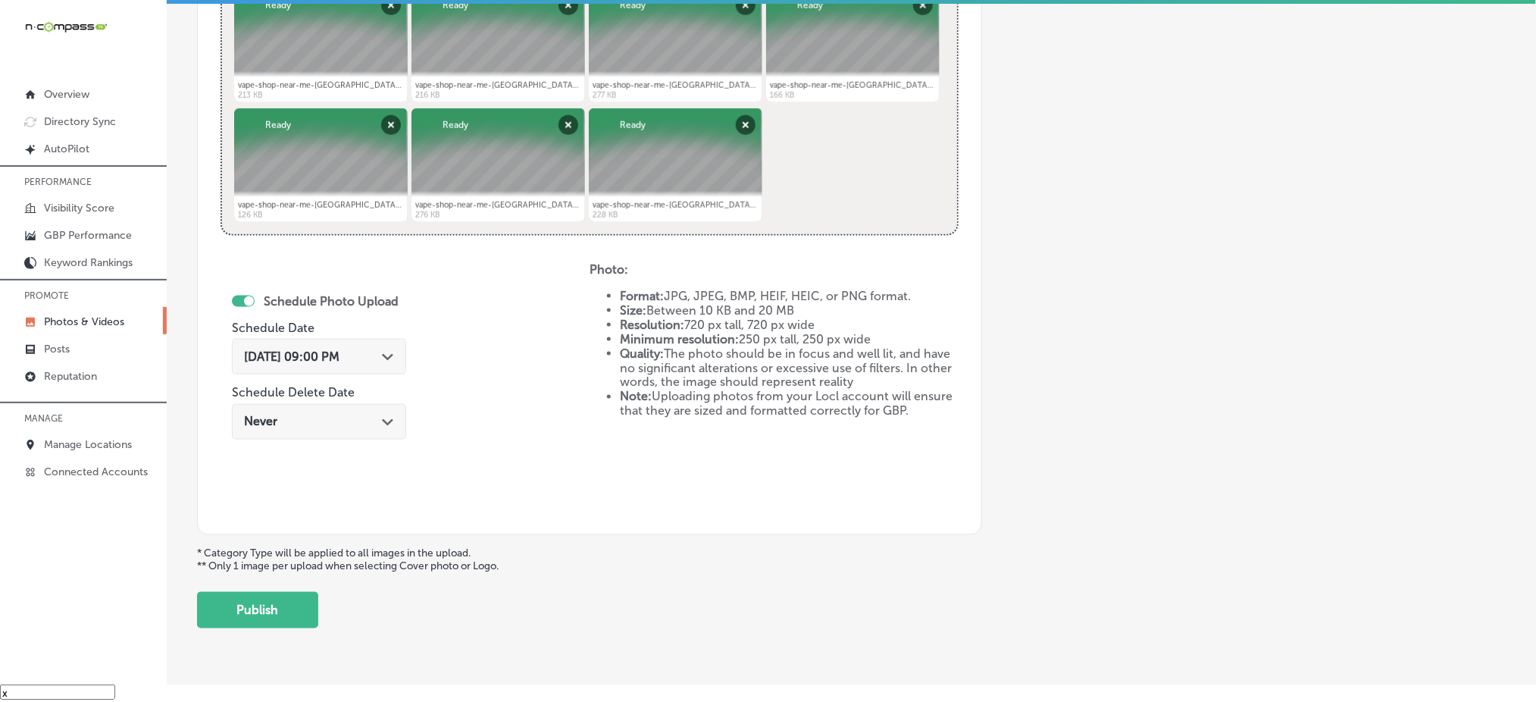
scroll to position [241, 0]
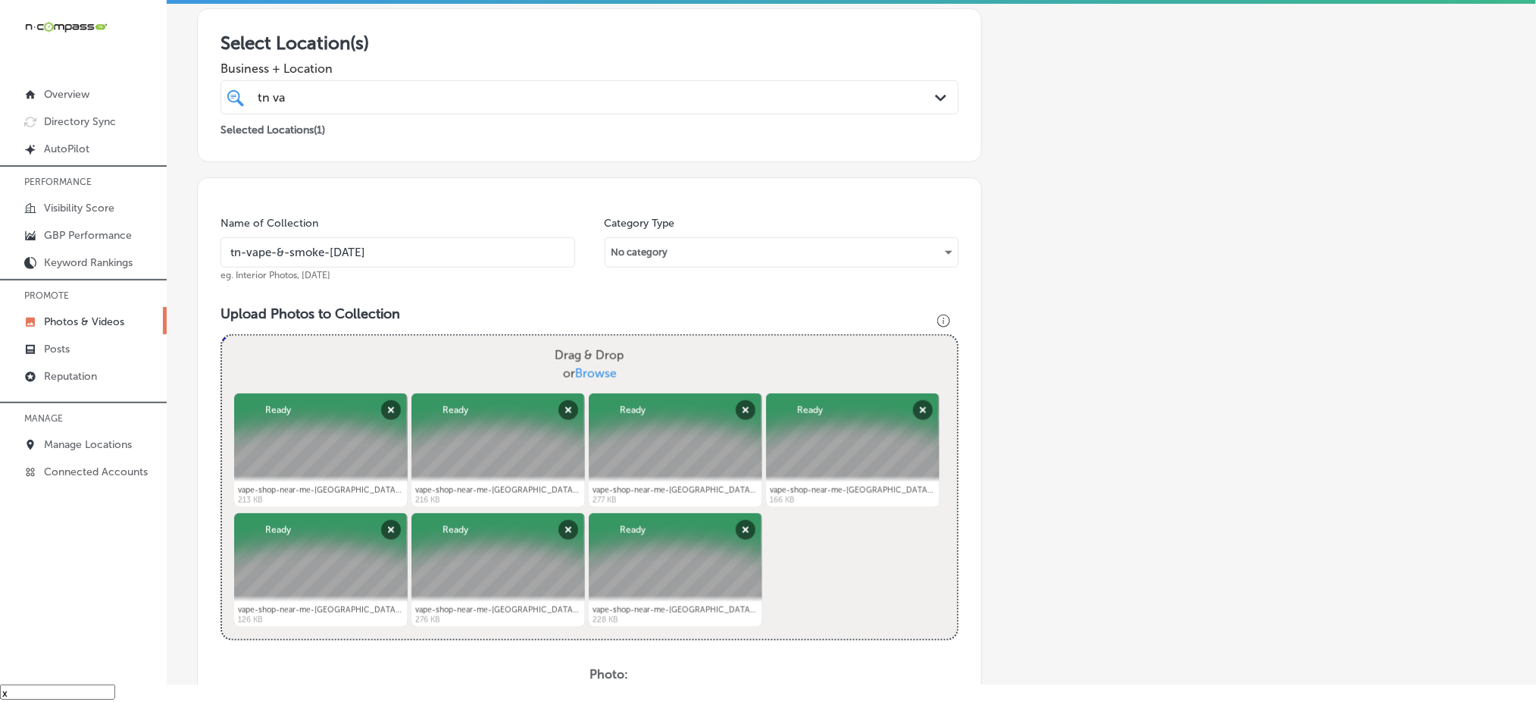
click at [418, 90] on div "tn va tn va" at bounding box center [556, 97] width 600 height 20
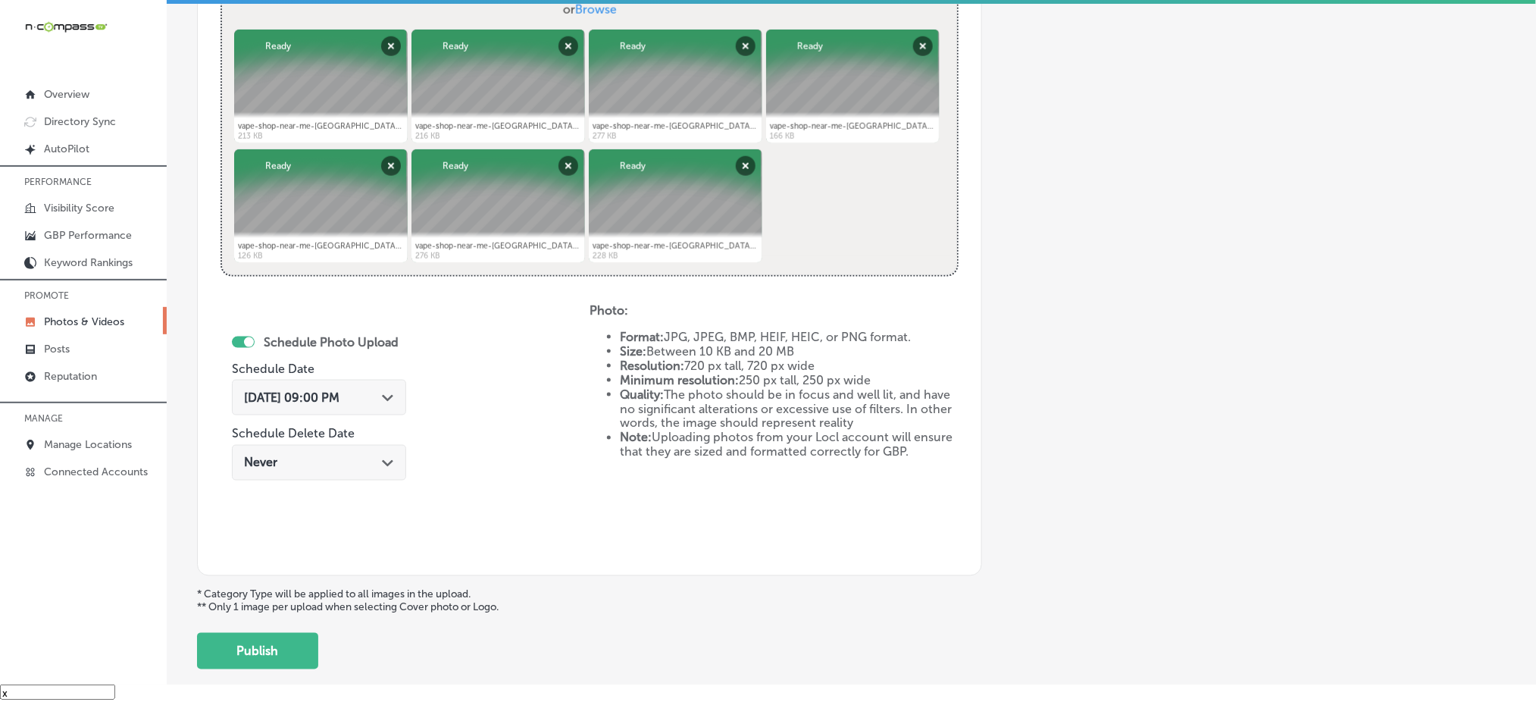
scroll to position [646, 0]
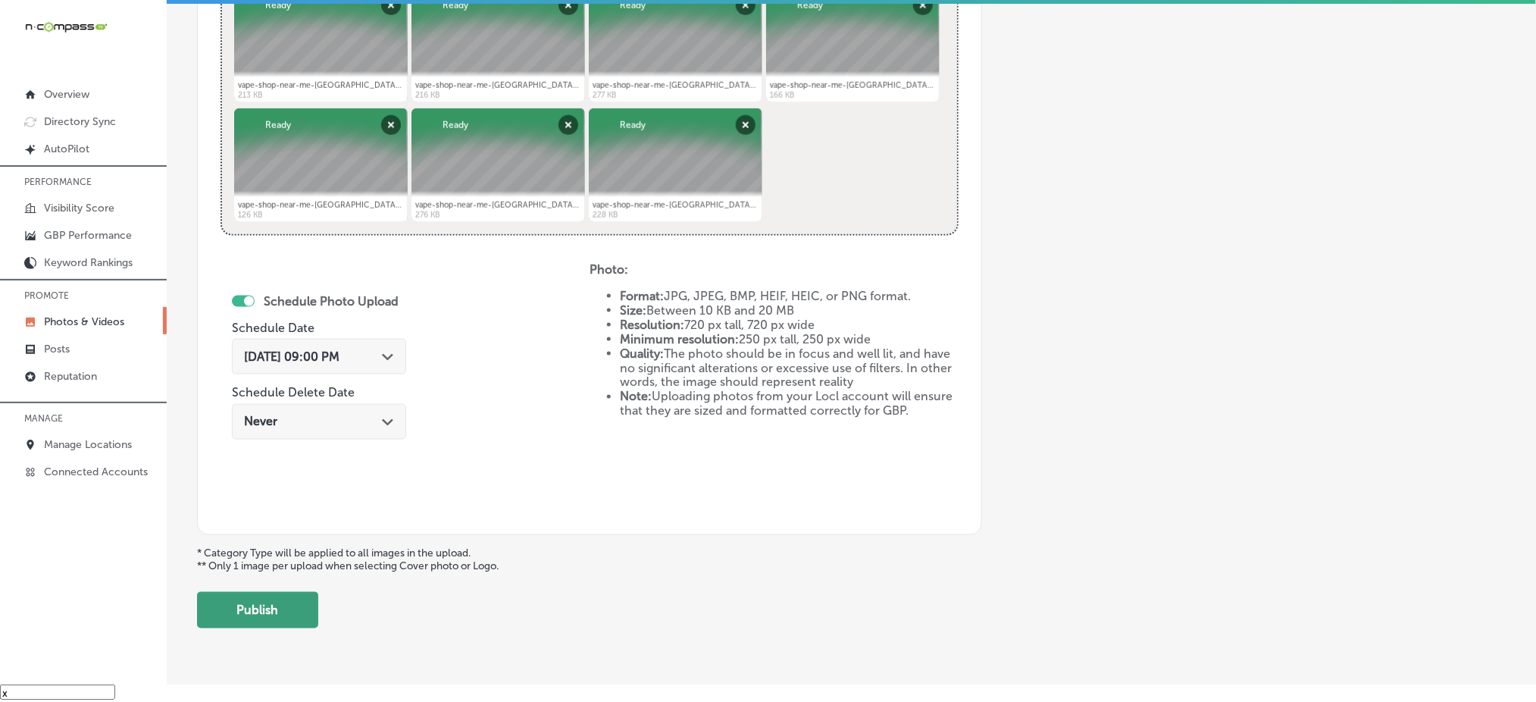
click at [272, 593] on button "Publish" at bounding box center [257, 610] width 121 height 36
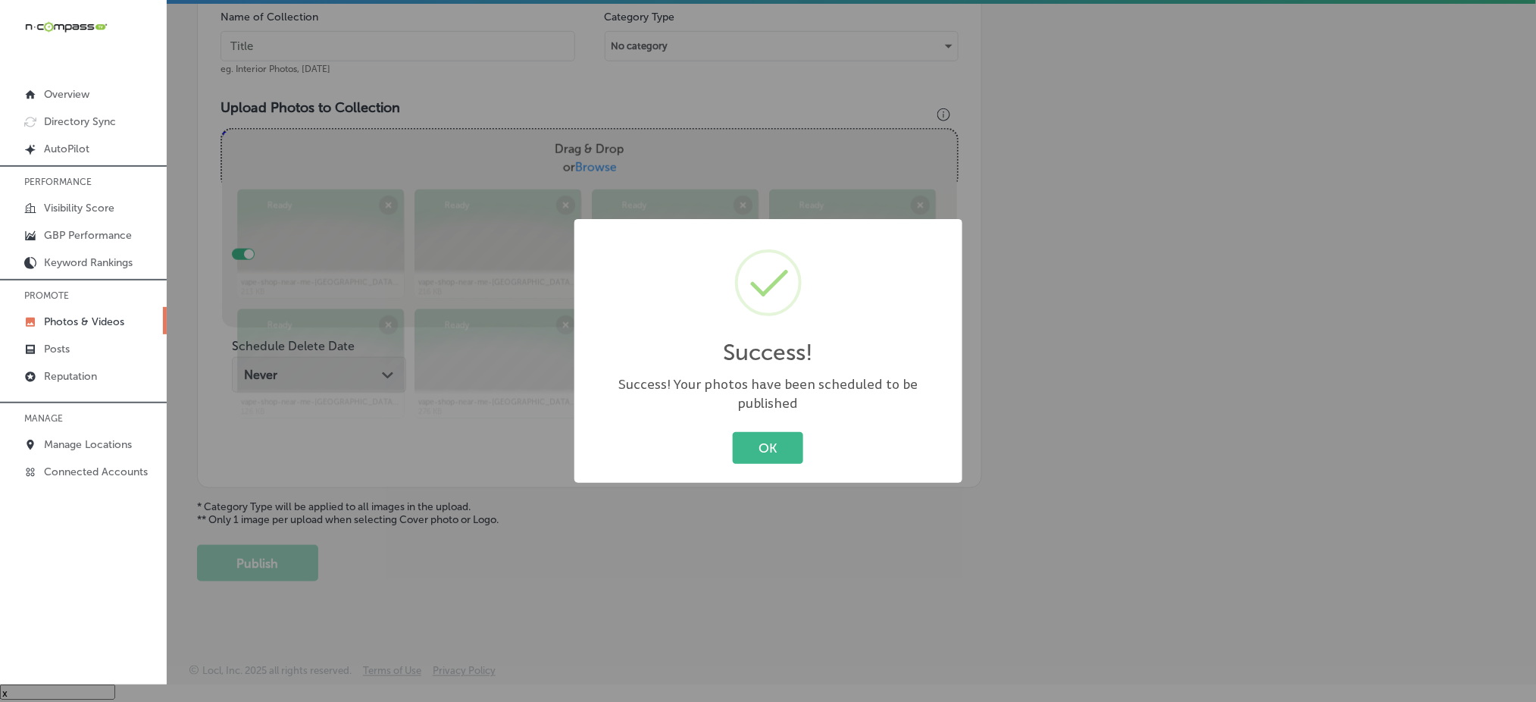
scroll to position [443, 0]
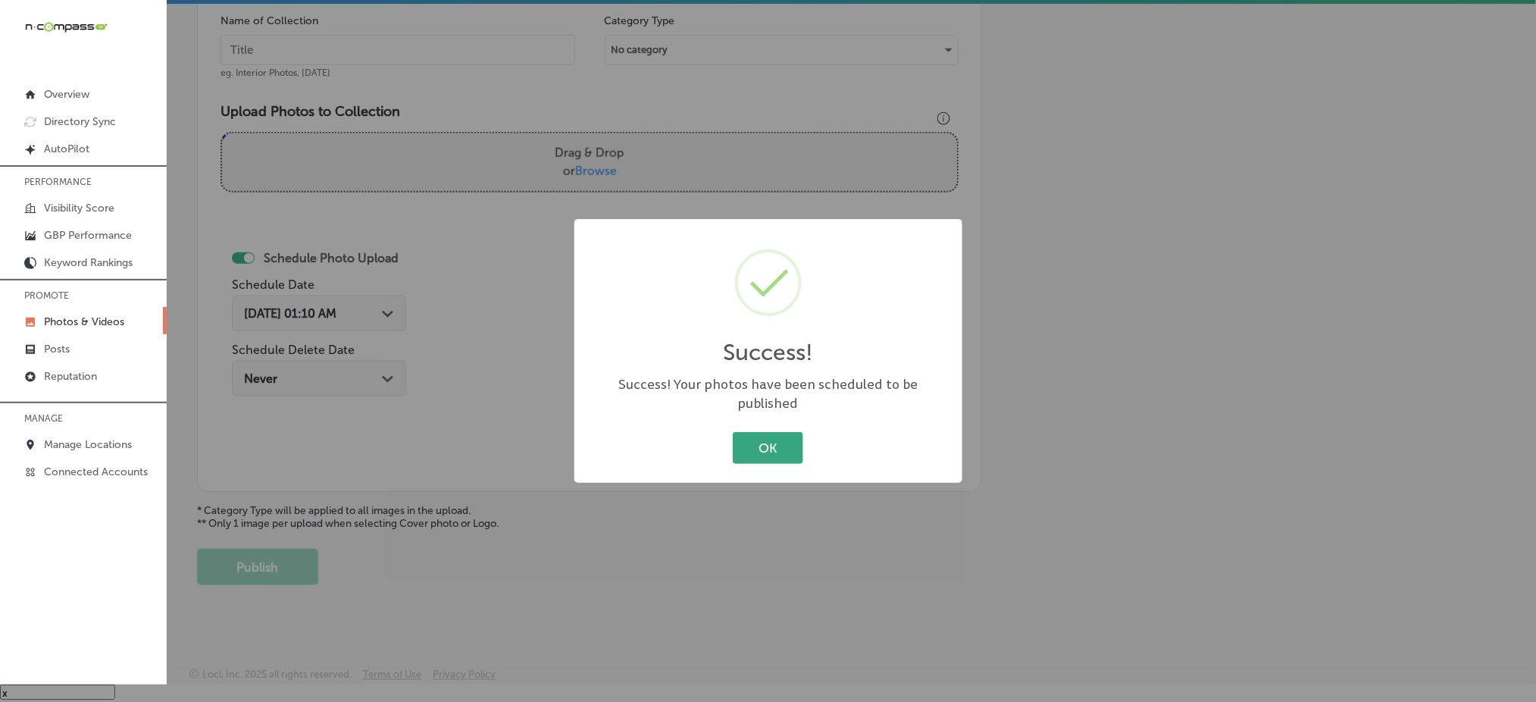
click at [752, 440] on button "OK" at bounding box center [768, 447] width 70 height 31
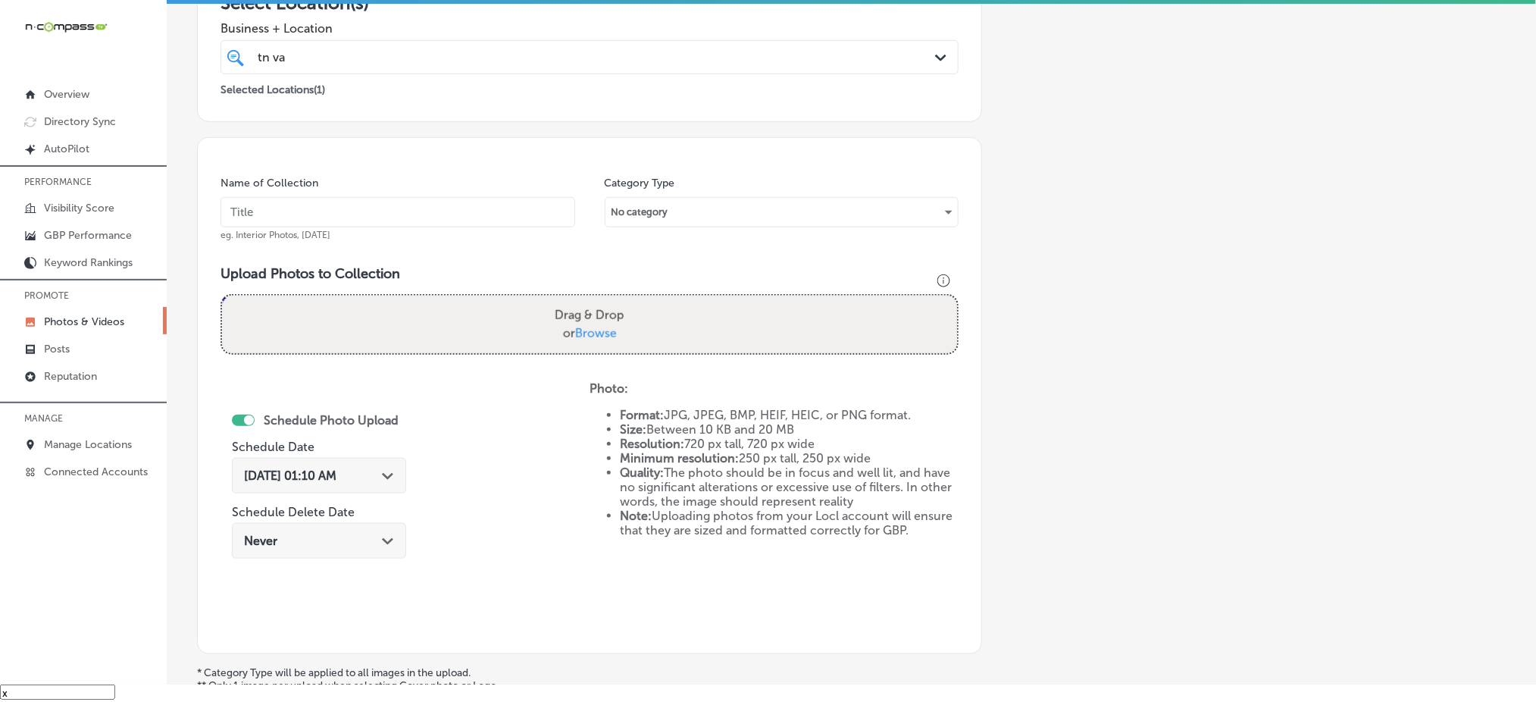
scroll to position [140, 0]
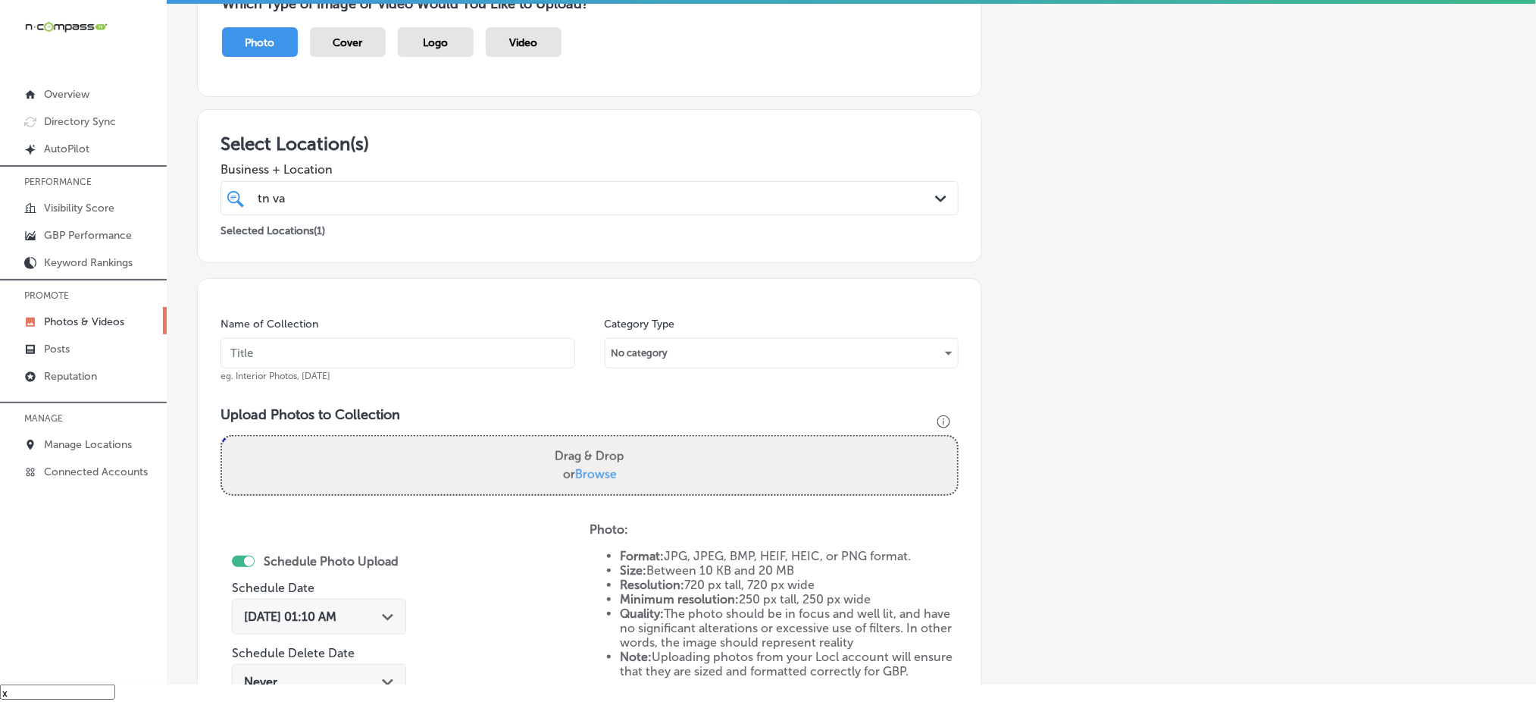
click at [382, 347] on input "text" at bounding box center [398, 353] width 355 height 30
paste input "tn-vape-&-smoke-[DATE]"
type input "tn-vape-&-smoke-[DATE]"
click at [602, 471] on span "Browse" at bounding box center [596, 474] width 42 height 14
click at [602, 441] on input "Drag & Drop or Browse" at bounding box center [589, 438] width 735 height 5
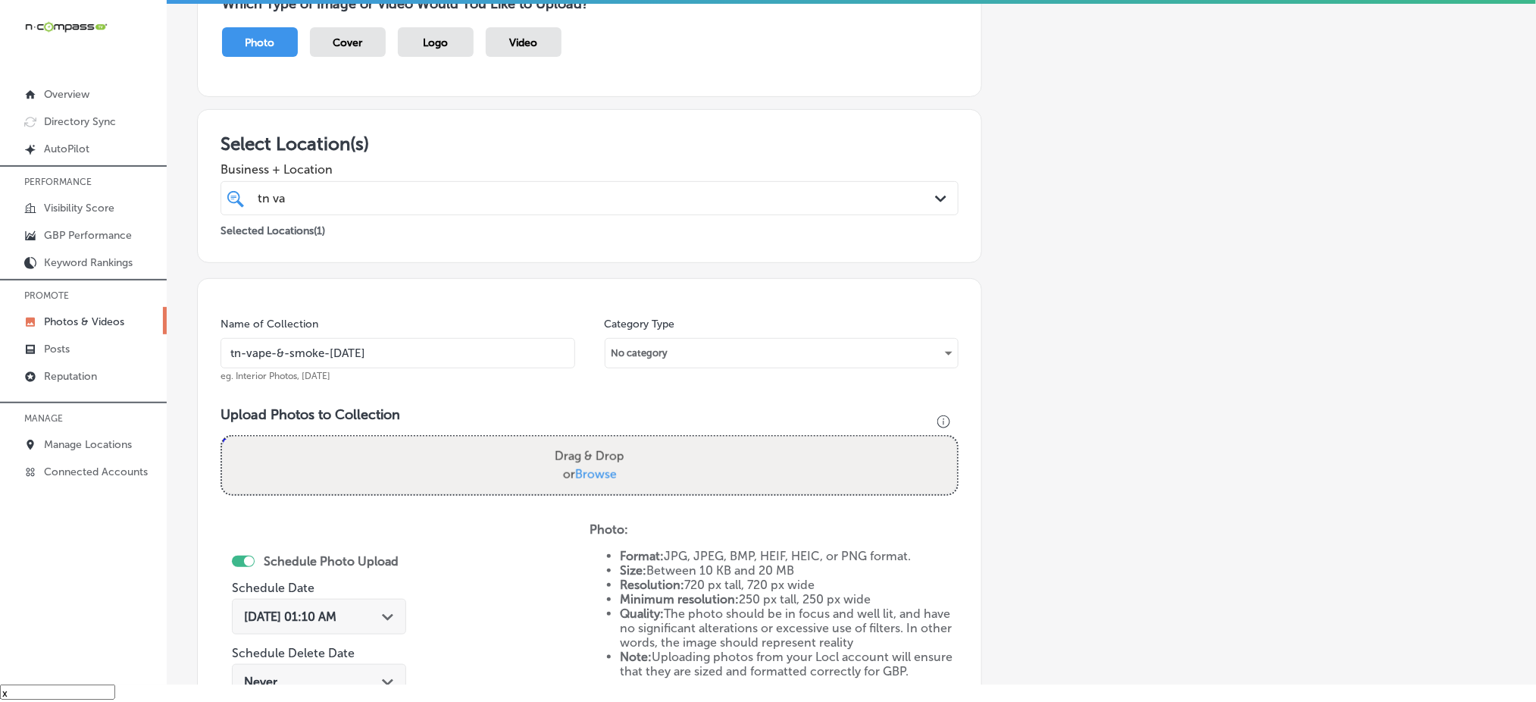
type input "C:\fakepath\vape-shop-near-me-[GEOGRAPHIC_DATA]-[GEOGRAPHIC_DATA]-[GEOGRAPHIC_D…"
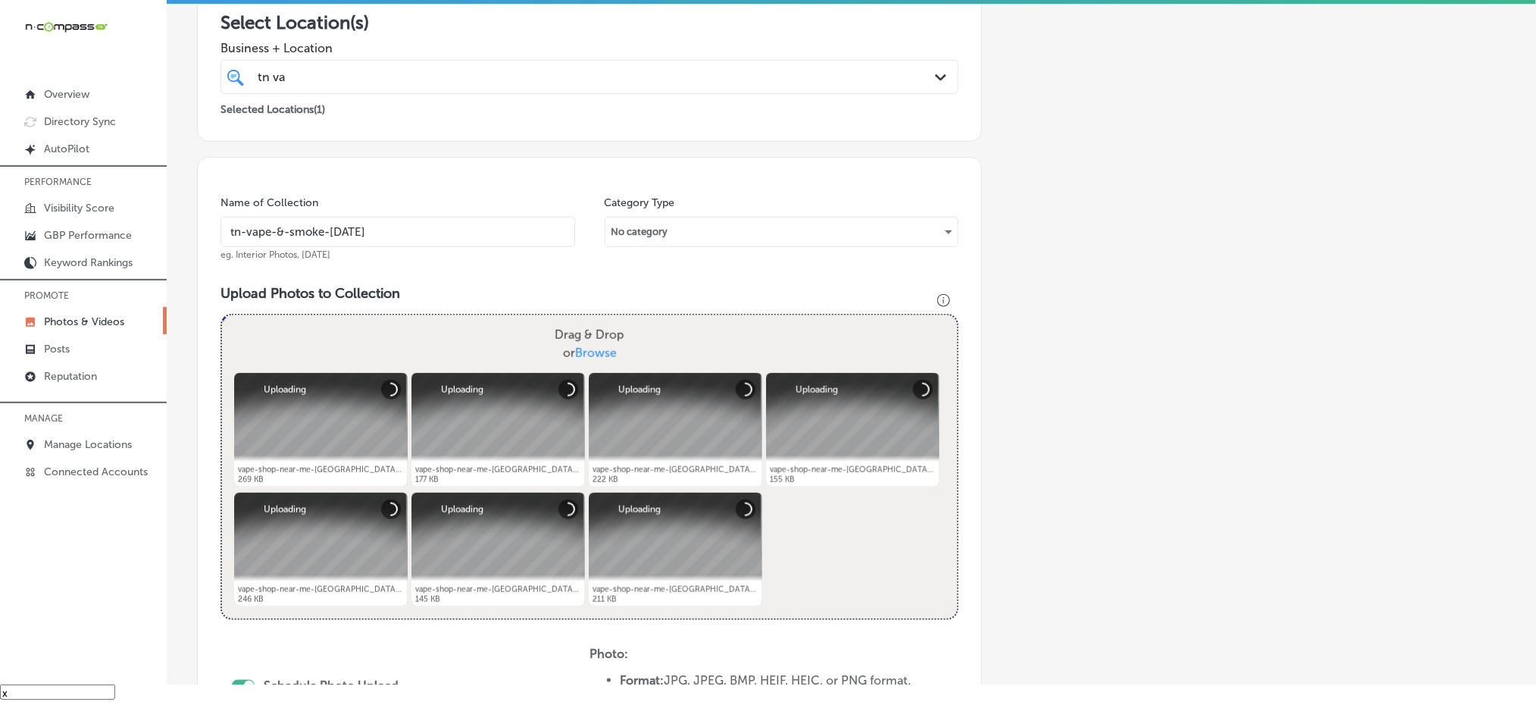
scroll to position [544, 0]
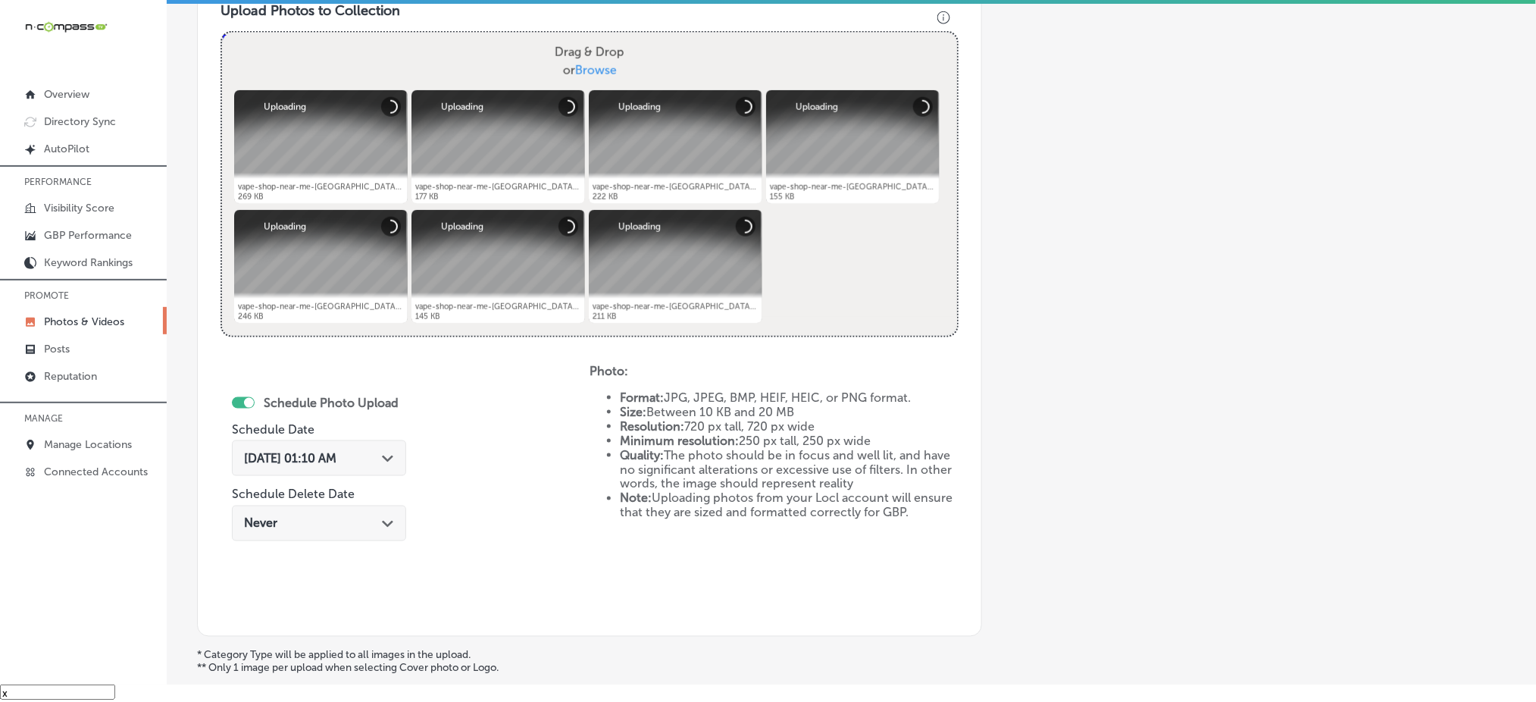
click at [298, 456] on span "[DATE] 01:10 AM" at bounding box center [290, 458] width 92 height 14
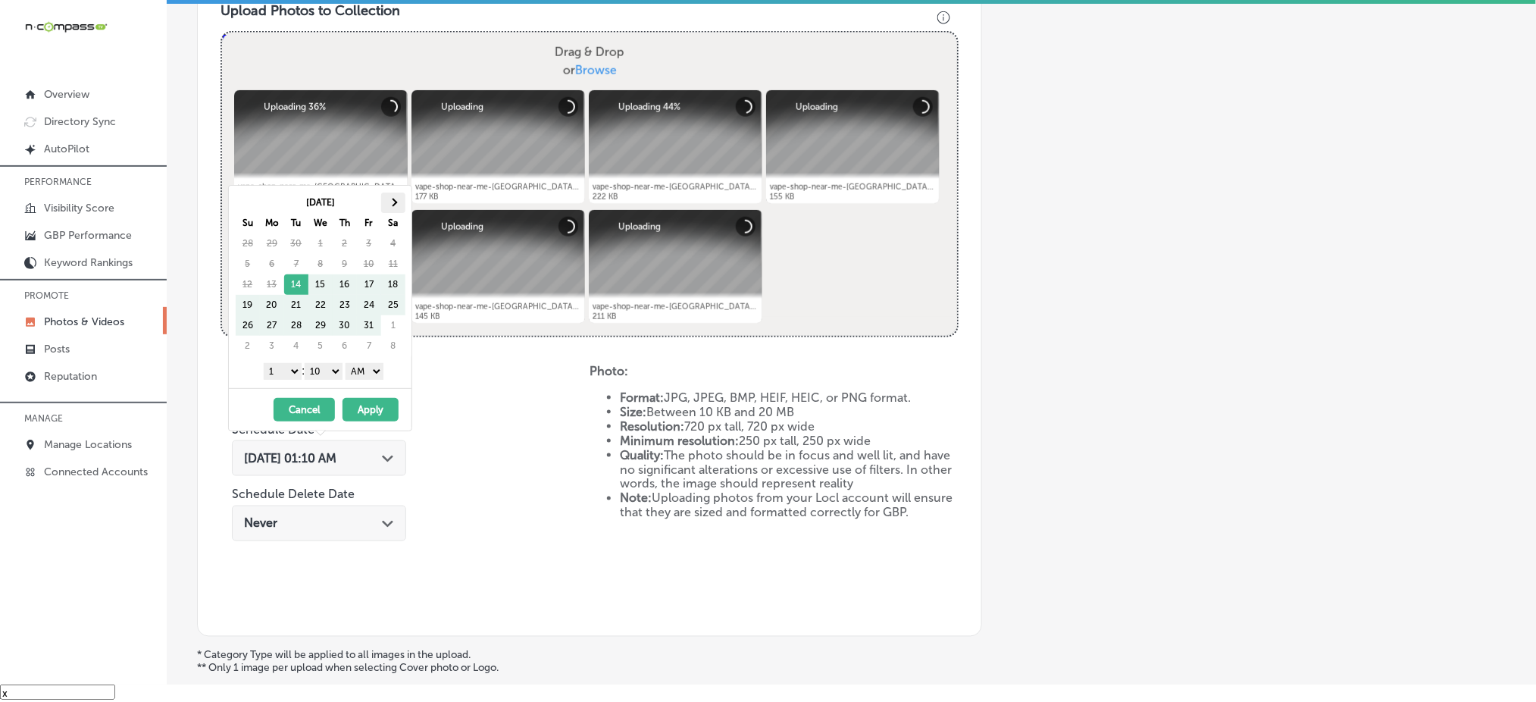
click at [402, 202] on th at bounding box center [393, 202] width 24 height 20
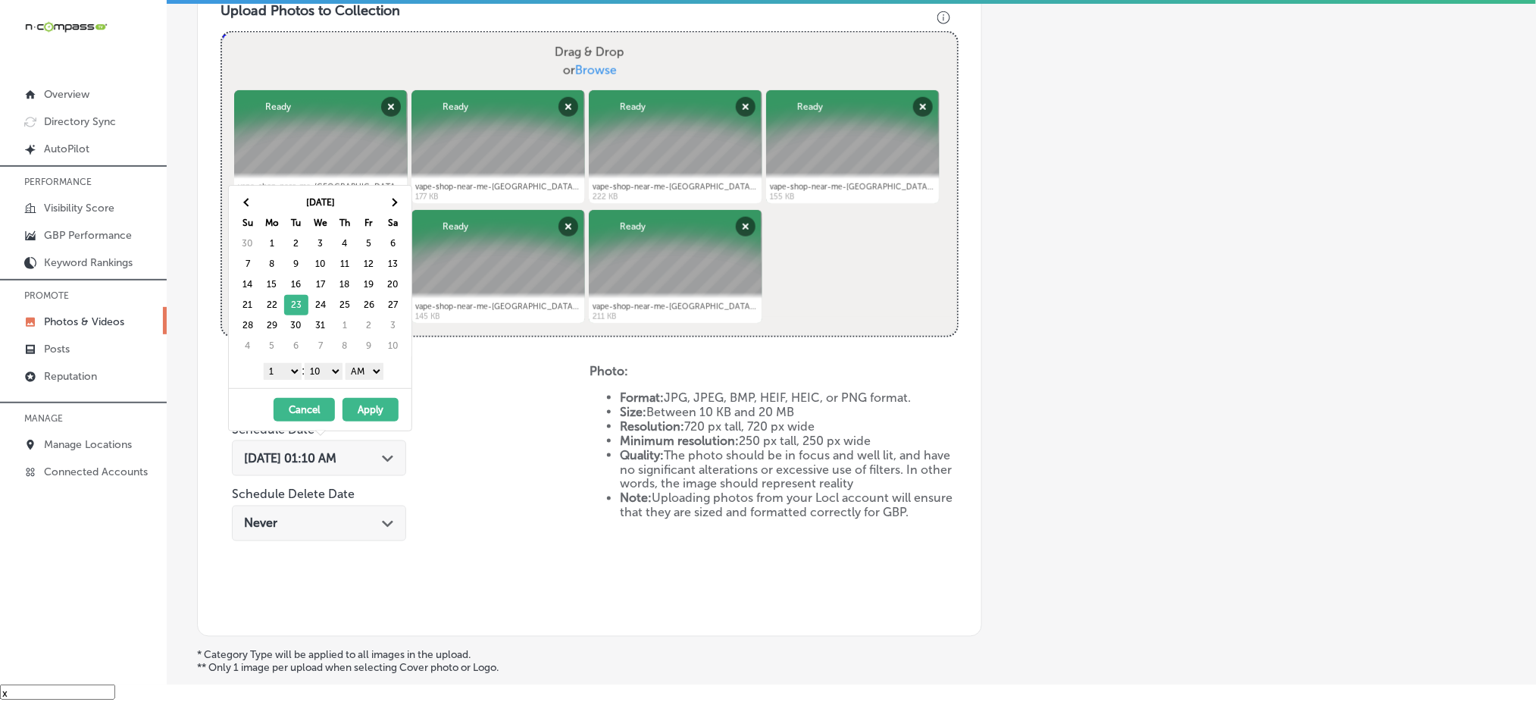
click at [277, 364] on select "1 2 3 4 5 6 7 8 9 10 11 12" at bounding box center [283, 371] width 38 height 17
click at [320, 371] on select "00 10 20 30 40 50" at bounding box center [324, 371] width 38 height 17
click at [372, 363] on select "AM PM" at bounding box center [365, 371] width 38 height 17
click at [361, 406] on button "Apply" at bounding box center [371, 409] width 56 height 23
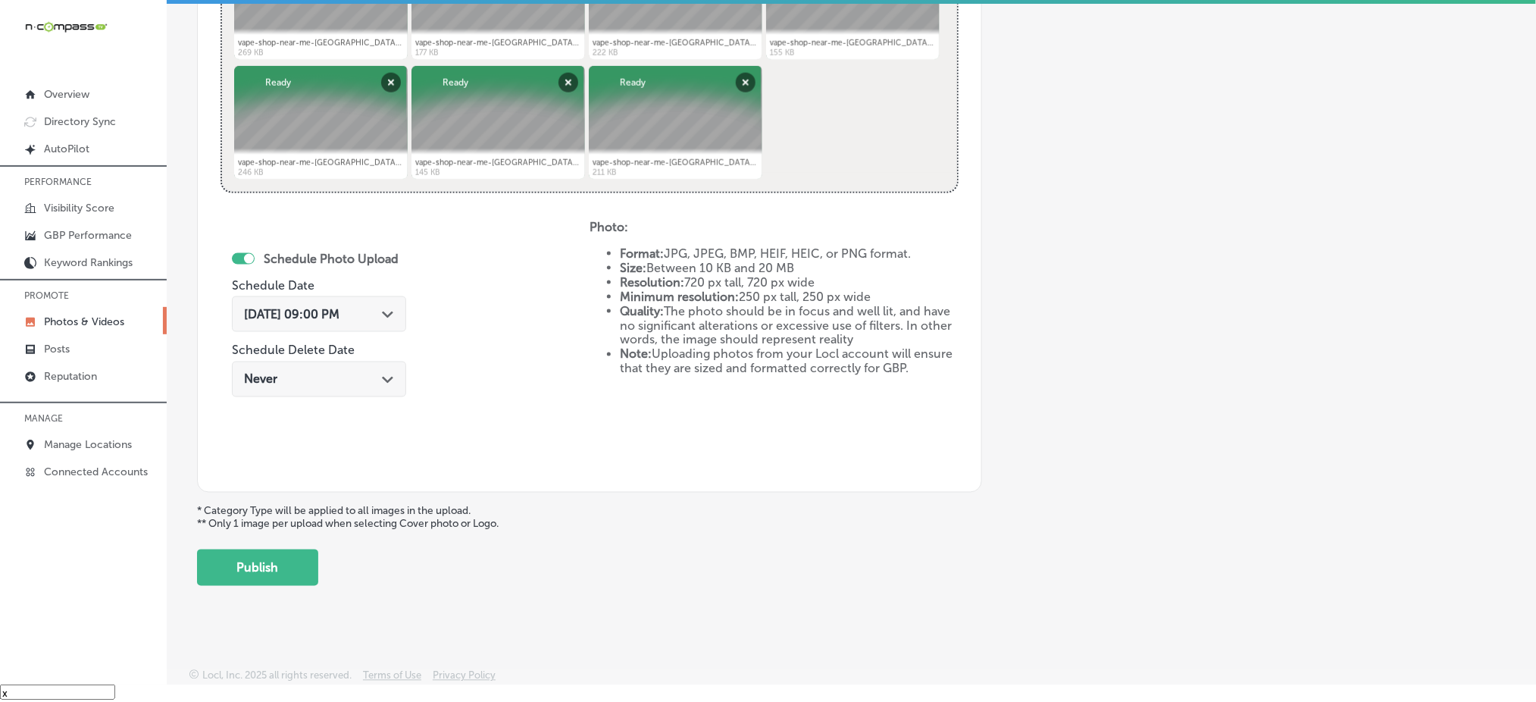
scroll to position [689, 0]
click at [267, 562] on button "Publish" at bounding box center [257, 567] width 121 height 36
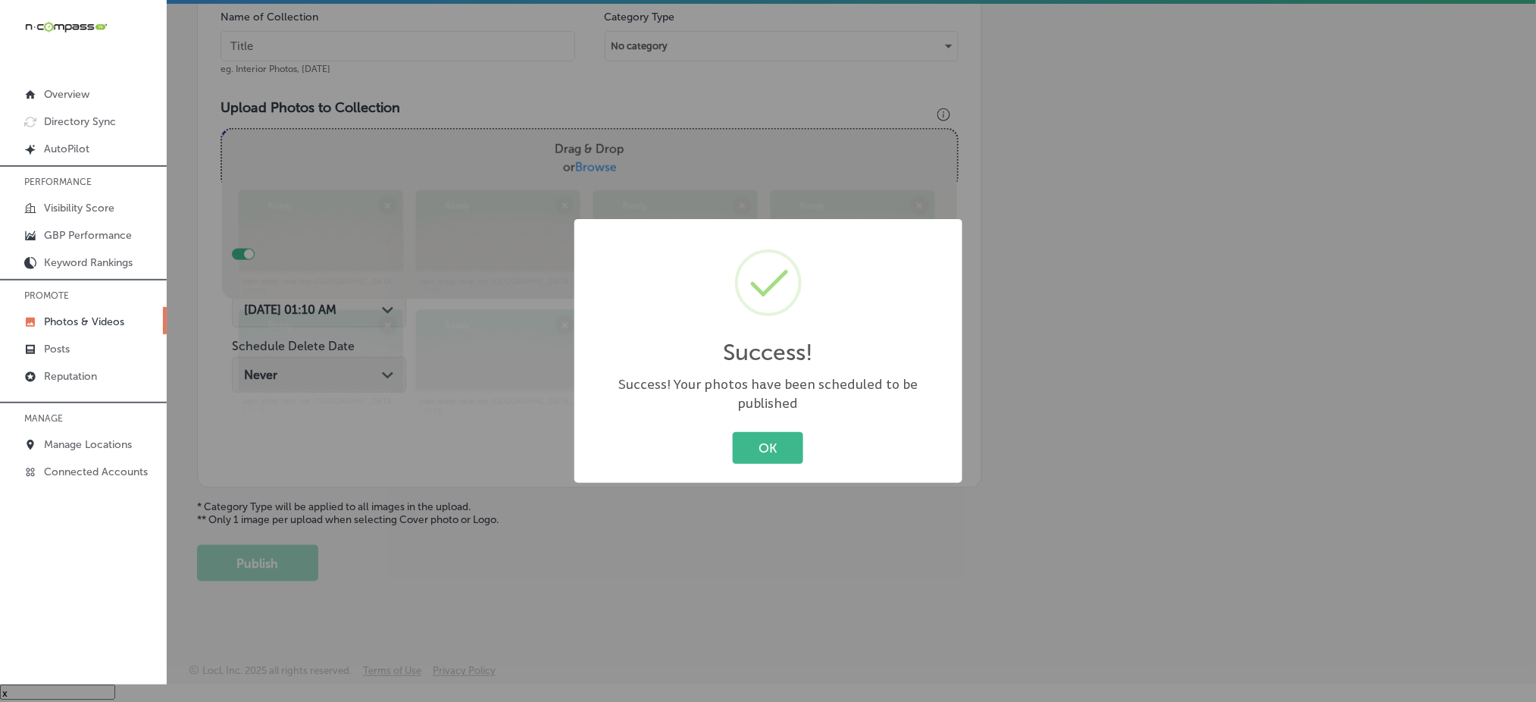
scroll to position [443, 0]
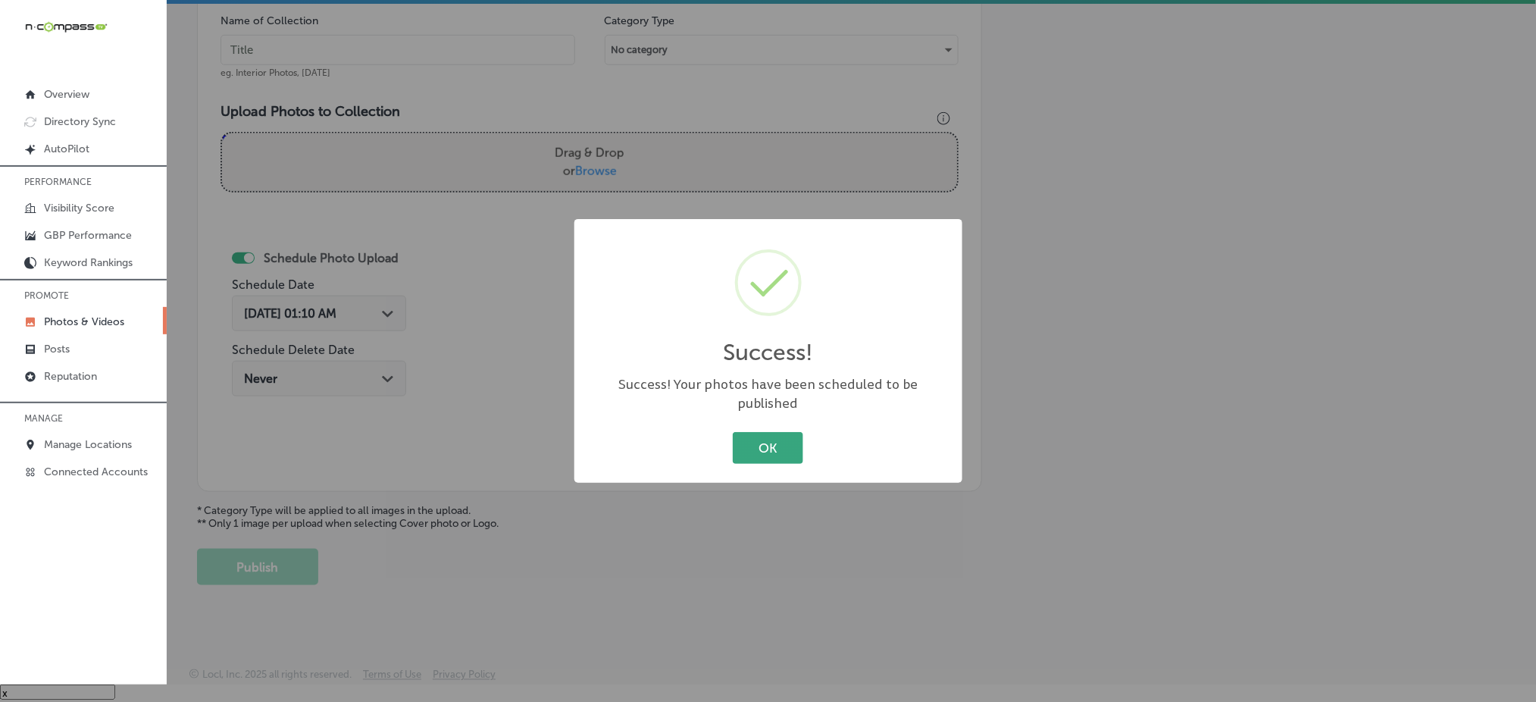
click at [749, 437] on button "OK" at bounding box center [768, 447] width 70 height 31
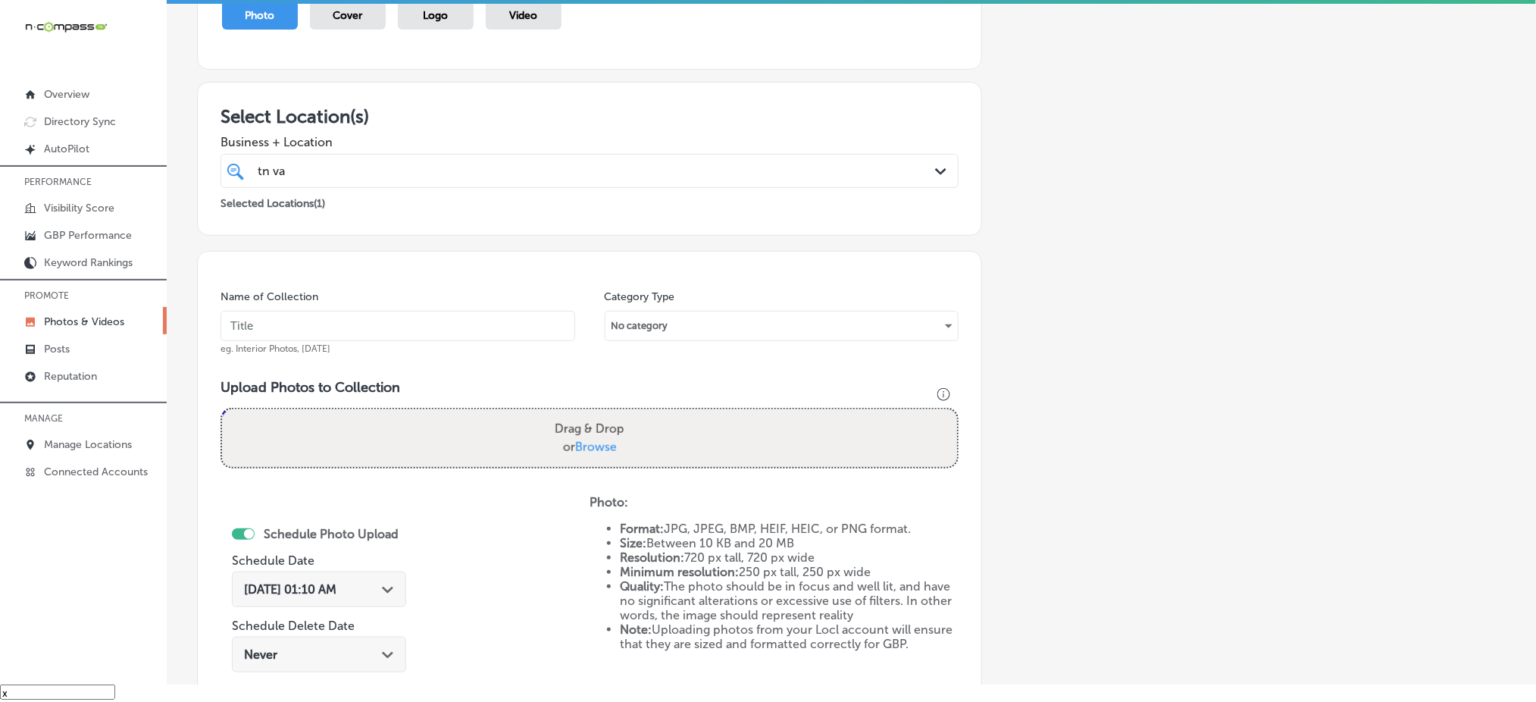
scroll to position [140, 0]
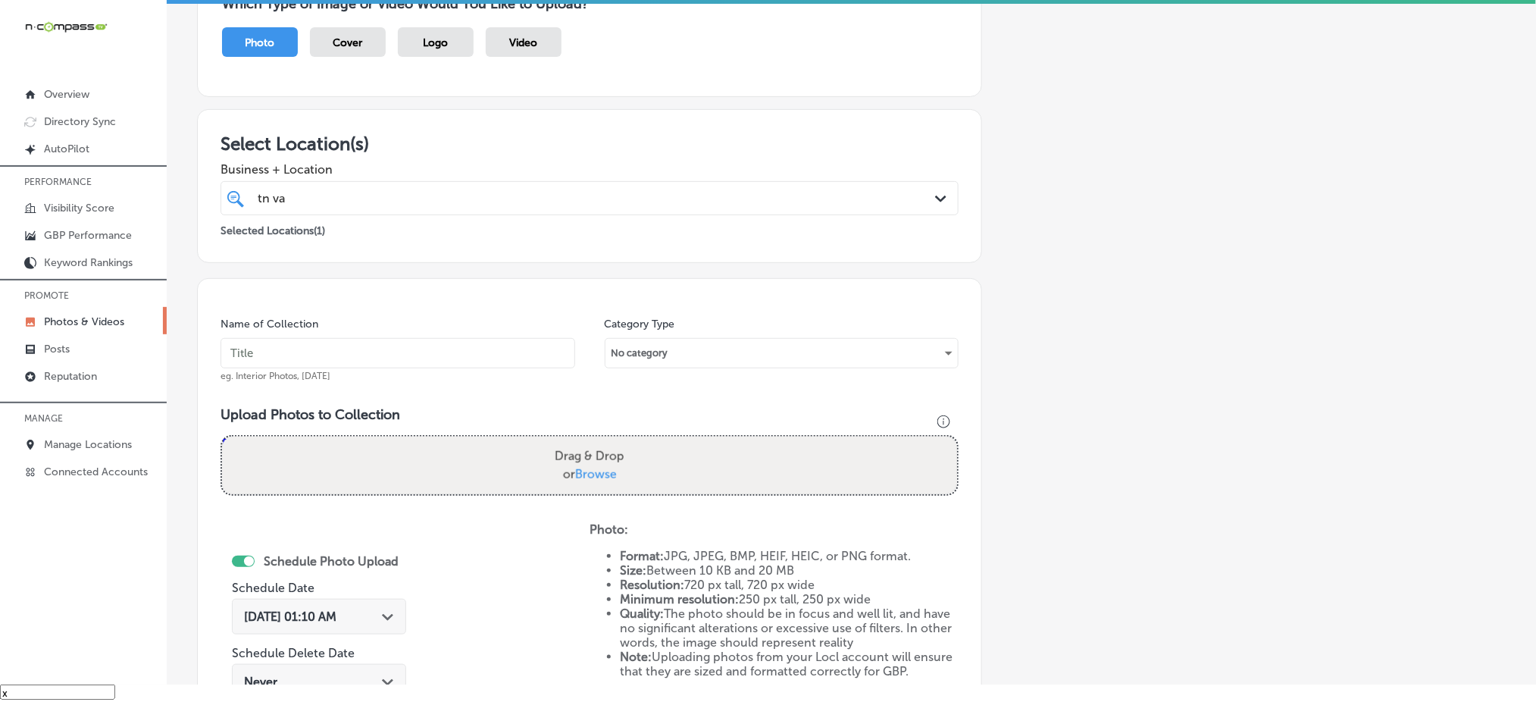
drag, startPoint x: 322, startPoint y: 360, endPoint x: 311, endPoint y: 361, distance: 10.7
click at [321, 360] on input "text" at bounding box center [398, 353] width 355 height 30
paste input "tn-vape-&-smoke-[DATE]"
type input "tn-vape-&-smoke-[DATE]"
click at [592, 469] on span "Browse" at bounding box center [596, 474] width 42 height 14
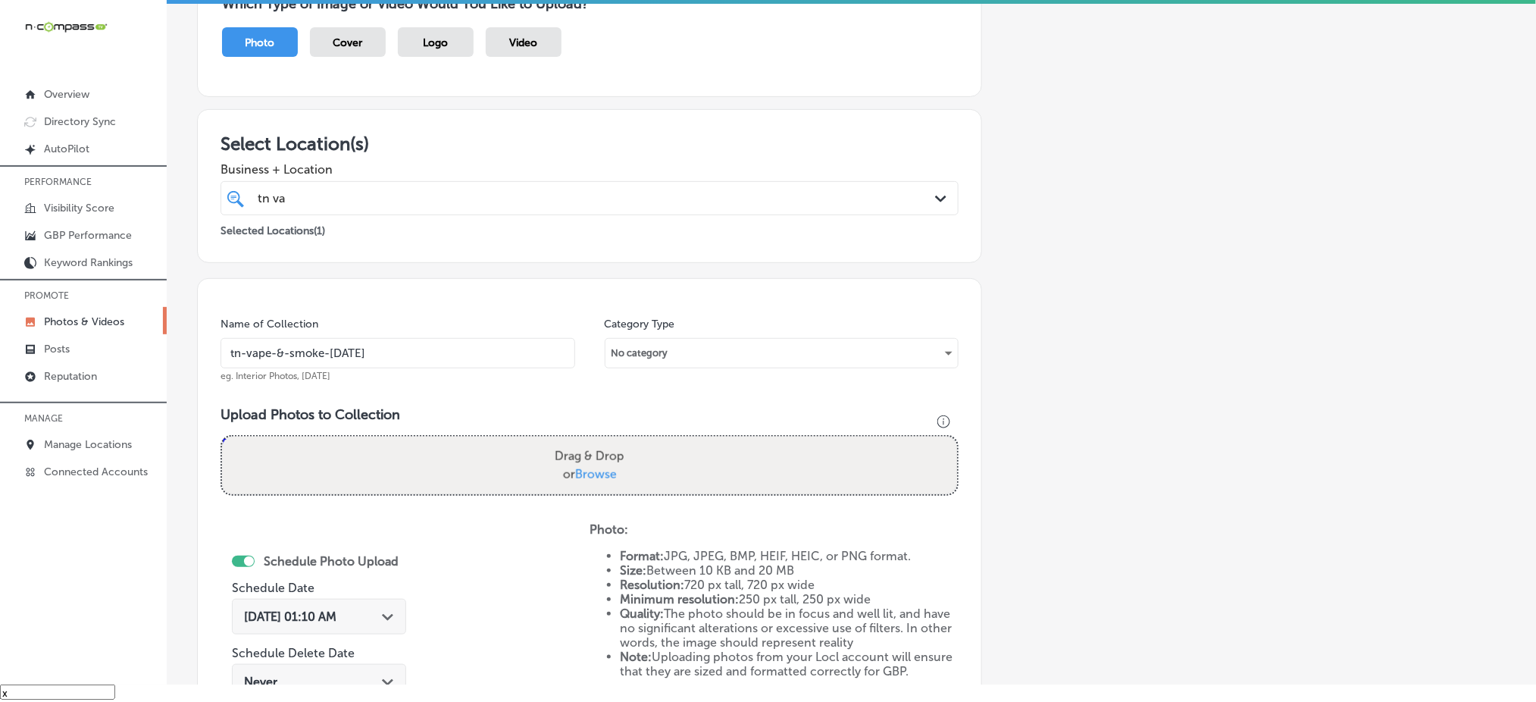
click at [592, 441] on input "Drag & Drop or Browse" at bounding box center [589, 438] width 735 height 5
type input "C:\fakepath\vape-shop-near-me-[GEOGRAPHIC_DATA]-[GEOGRAPHIC_DATA]-[GEOGRAPHIC_D…"
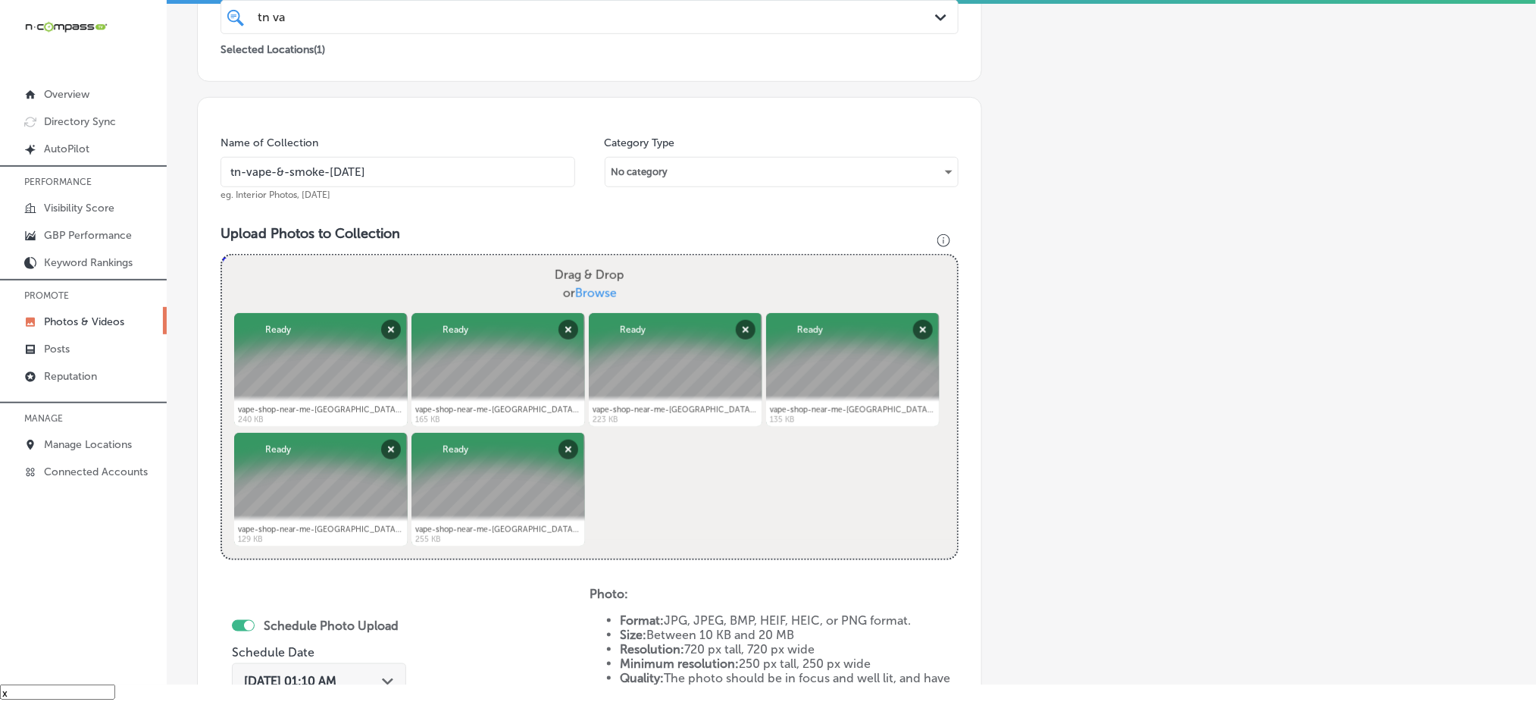
scroll to position [343, 0]
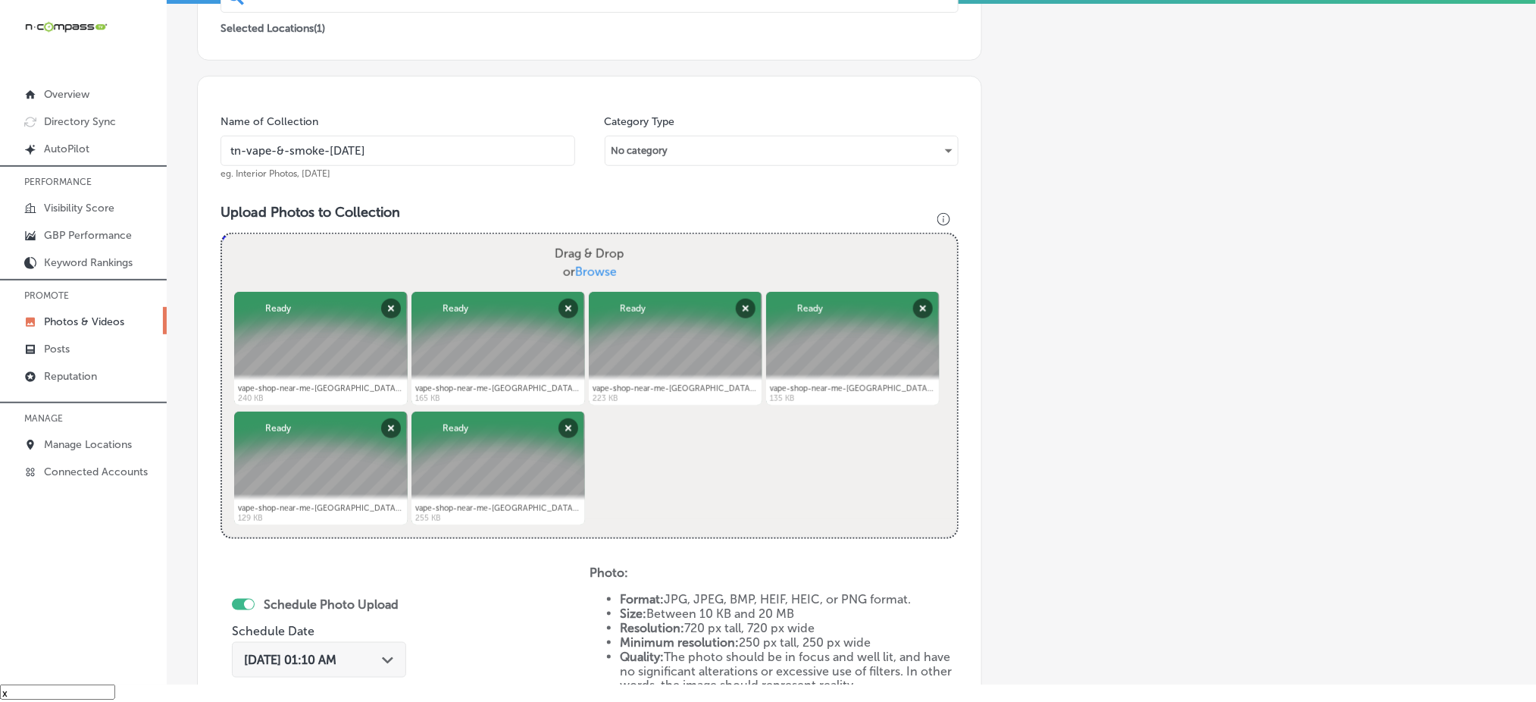
click at [590, 264] on span "Browse" at bounding box center [596, 271] width 42 height 14
click at [590, 239] on input "Drag & Drop or Browse" at bounding box center [589, 236] width 735 height 5
type input "C:\fakepath\vape-shop-near-me-[GEOGRAPHIC_DATA]-[GEOGRAPHIC_DATA]-[GEOGRAPHIC_D…"
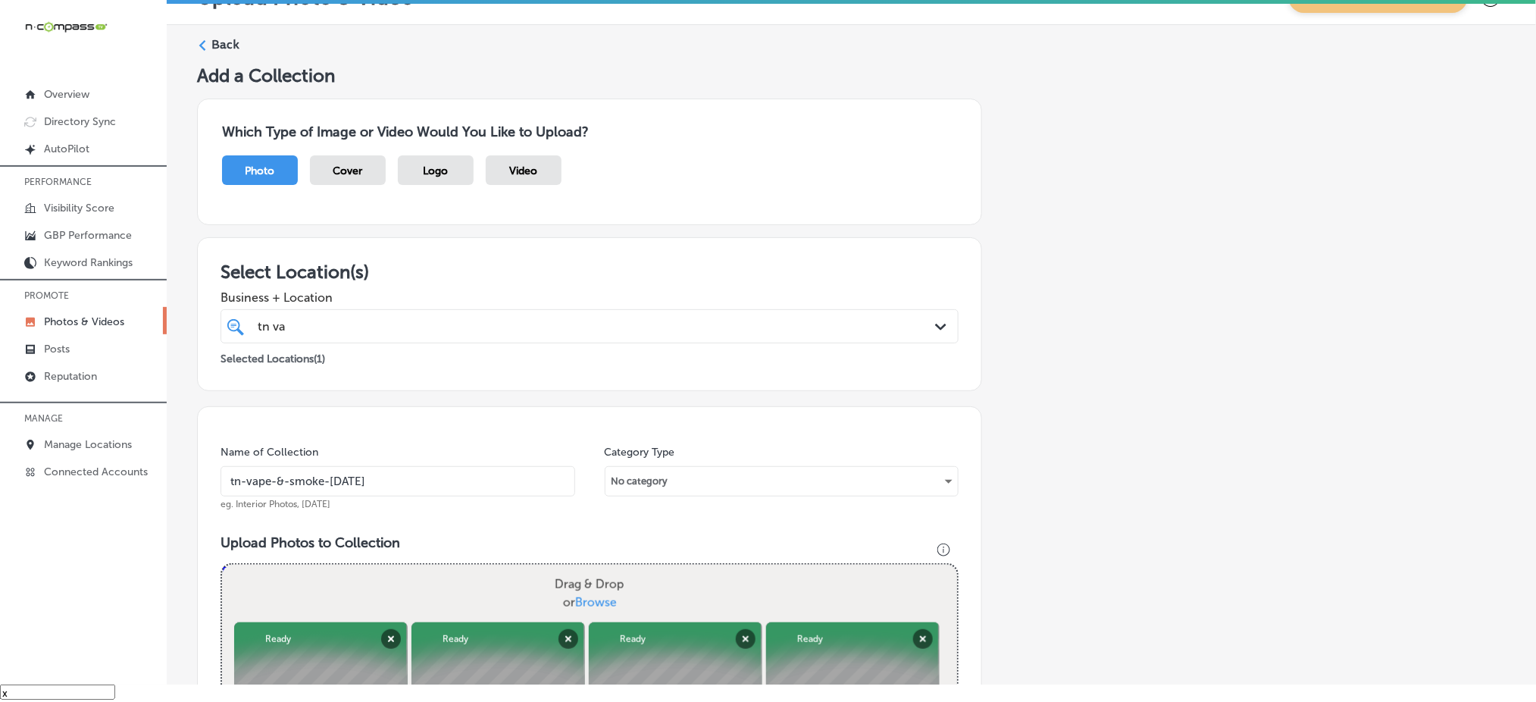
scroll to position [0, 0]
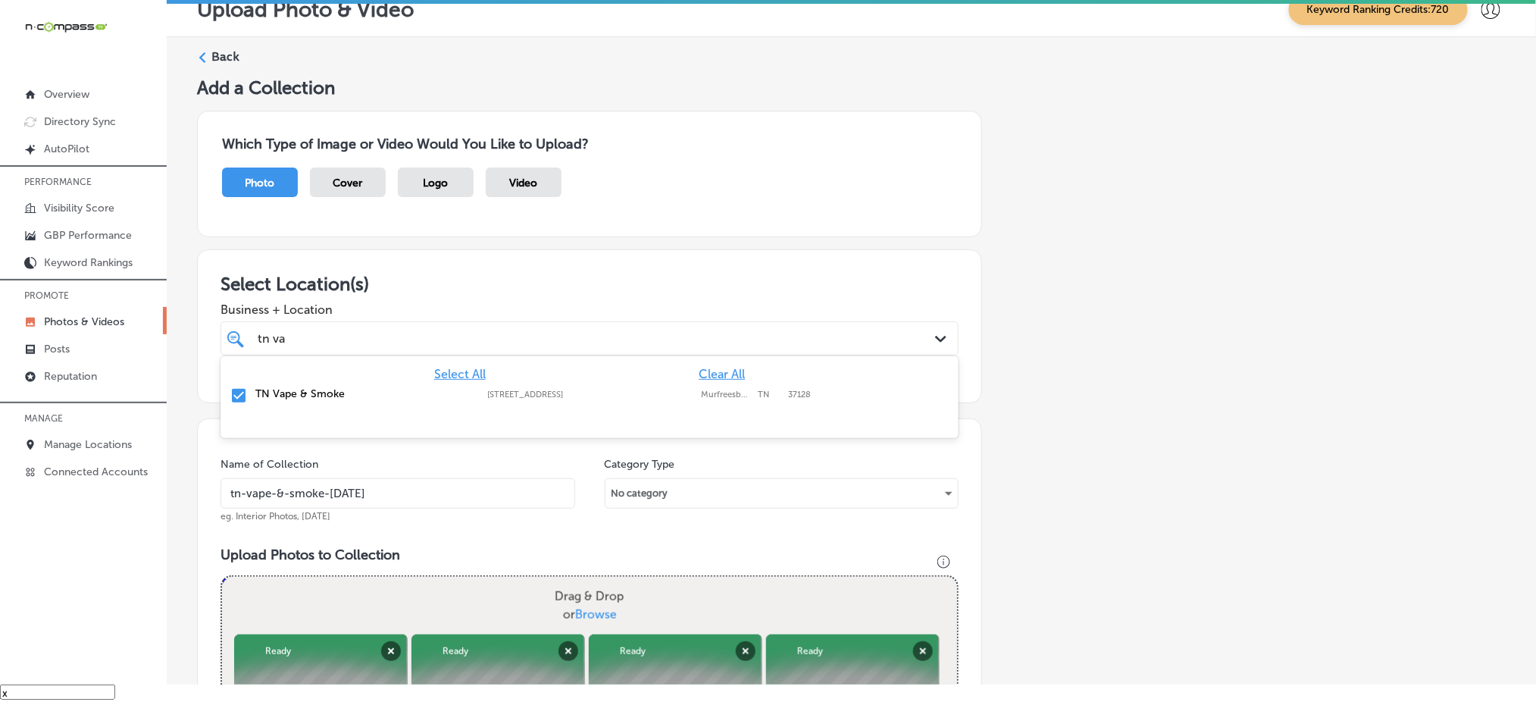
click at [891, 343] on div "tn va tn va" at bounding box center [589, 338] width 679 height 23
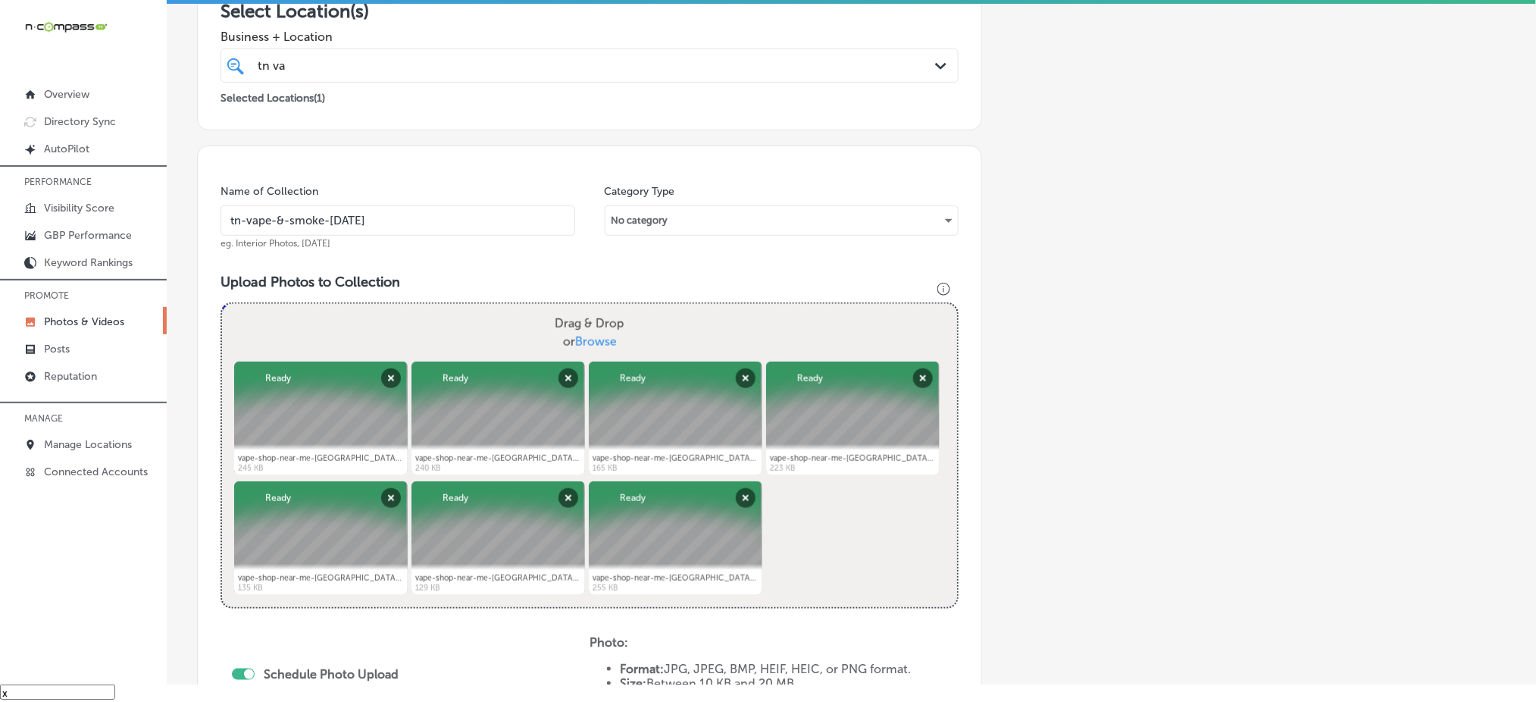
scroll to position [404, 0]
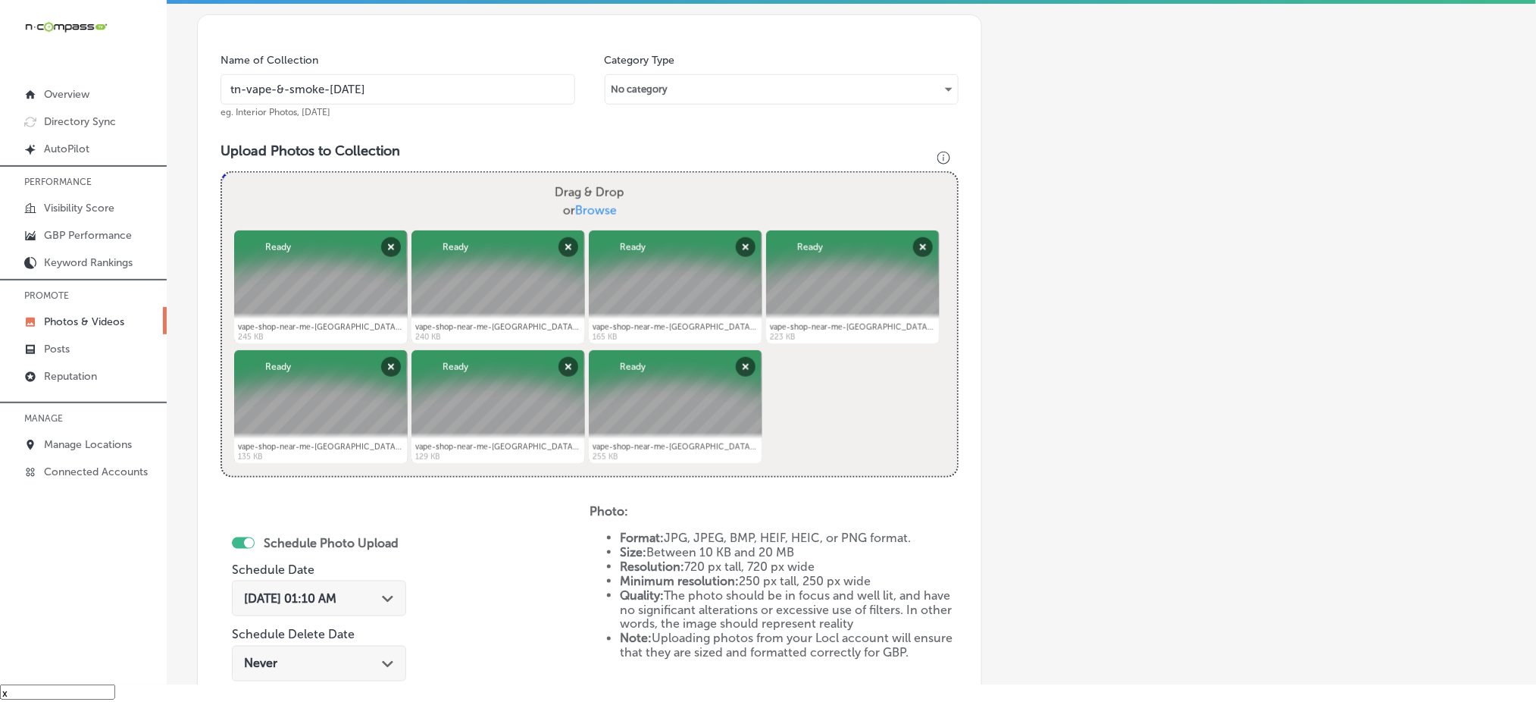
click at [317, 591] on span "[DATE] 01:10 AM" at bounding box center [290, 598] width 92 height 14
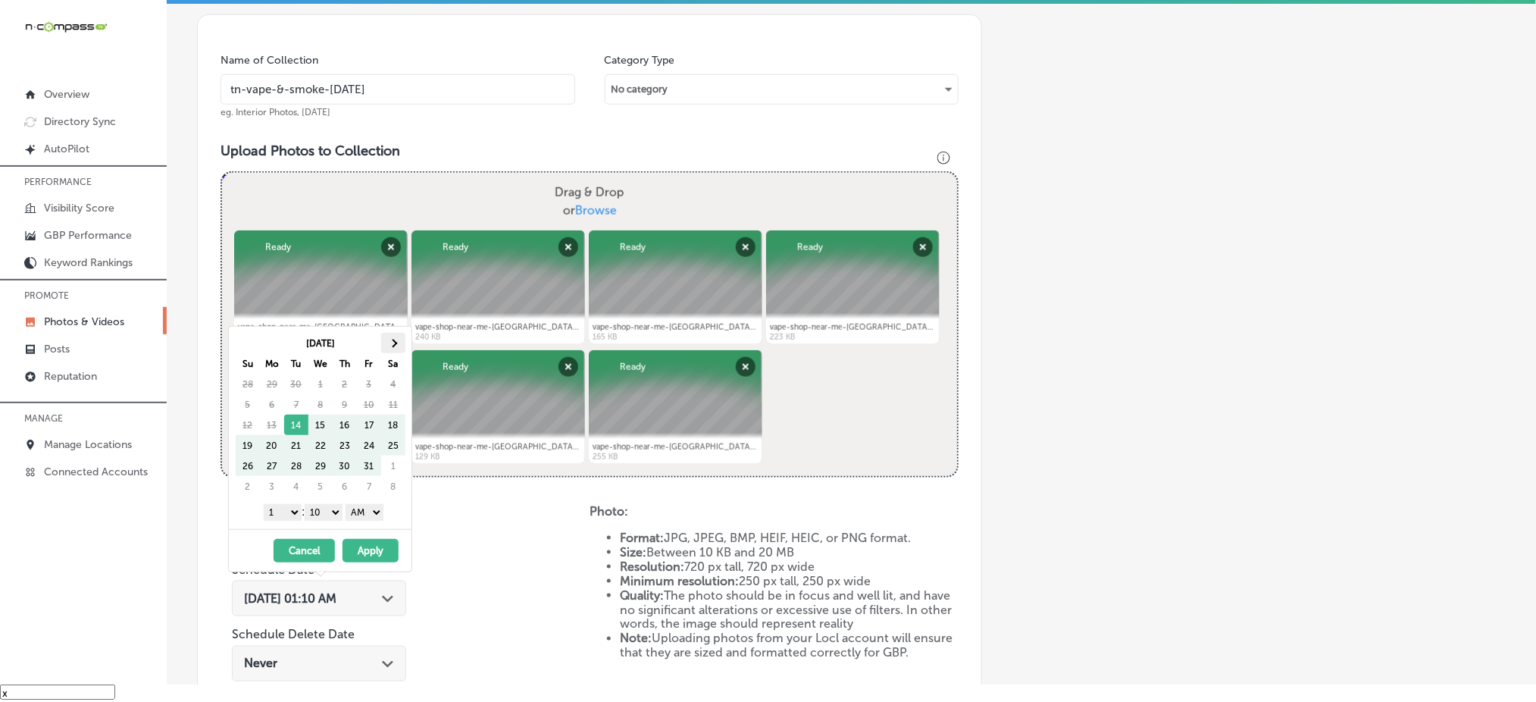
click at [390, 346] on th at bounding box center [393, 343] width 24 height 20
click at [283, 504] on select "1 2 3 4 5 6 7 8 9 10 11 12" at bounding box center [283, 512] width 38 height 17
click at [333, 509] on select "00 10 20 30 40 50" at bounding box center [324, 512] width 38 height 17
click at [358, 508] on select "AM PM" at bounding box center [365, 512] width 38 height 17
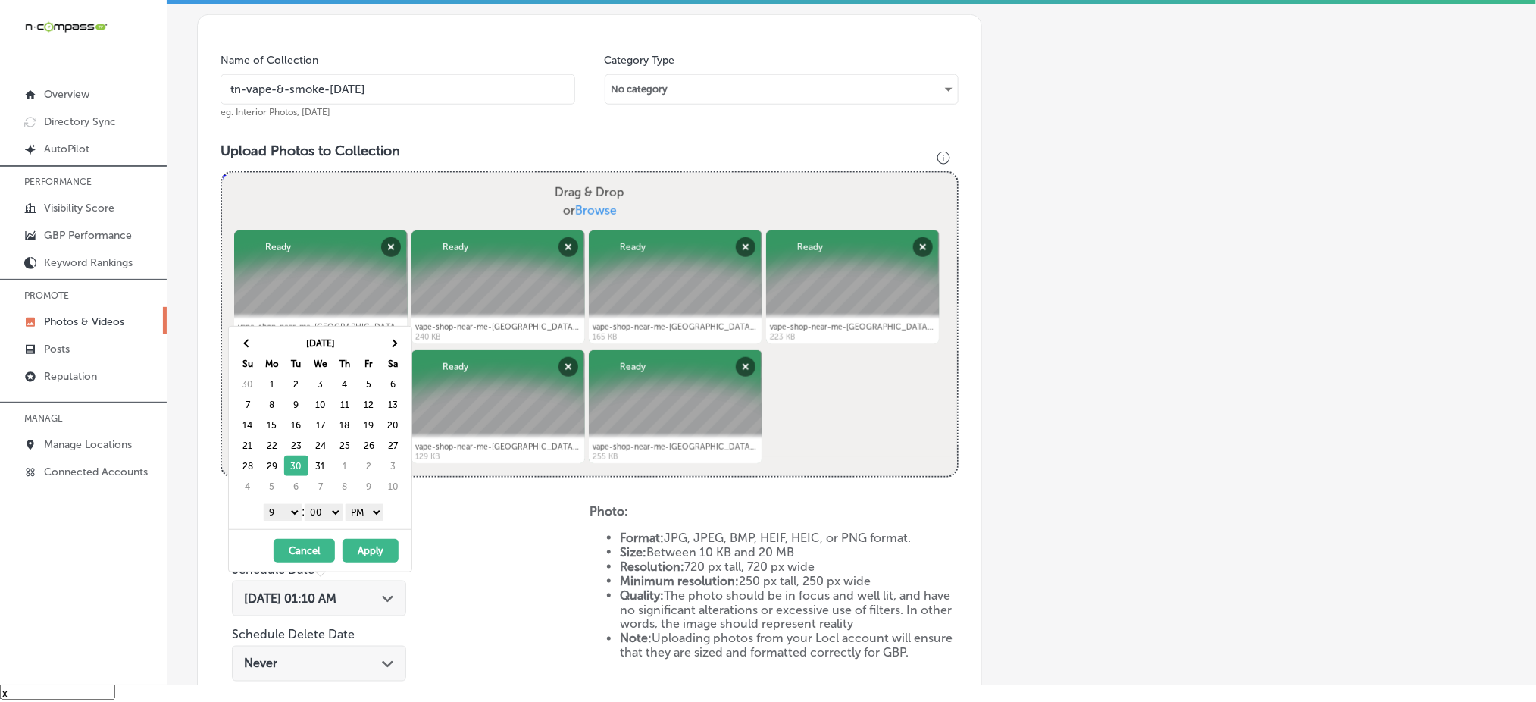
click at [362, 546] on button "Apply" at bounding box center [371, 550] width 56 height 23
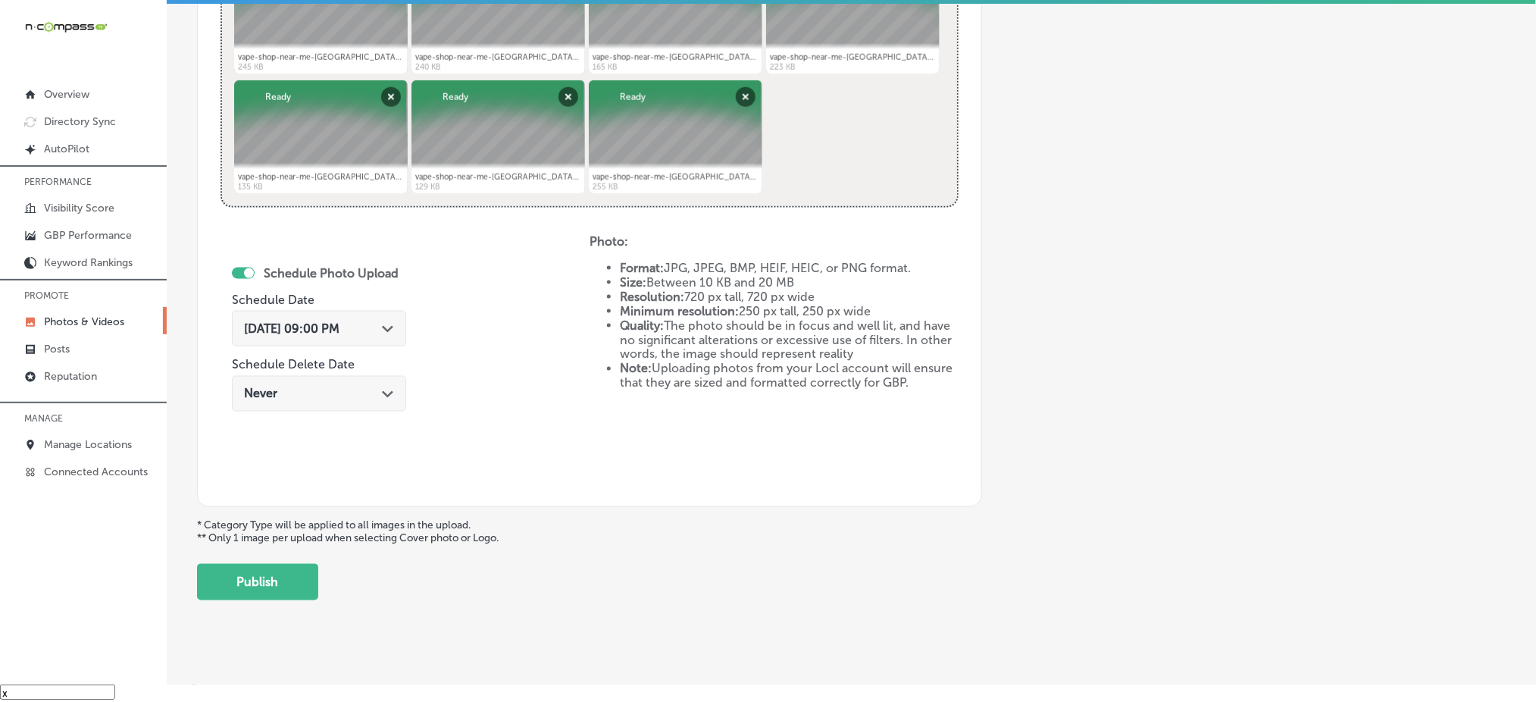
scroll to position [689, 0]
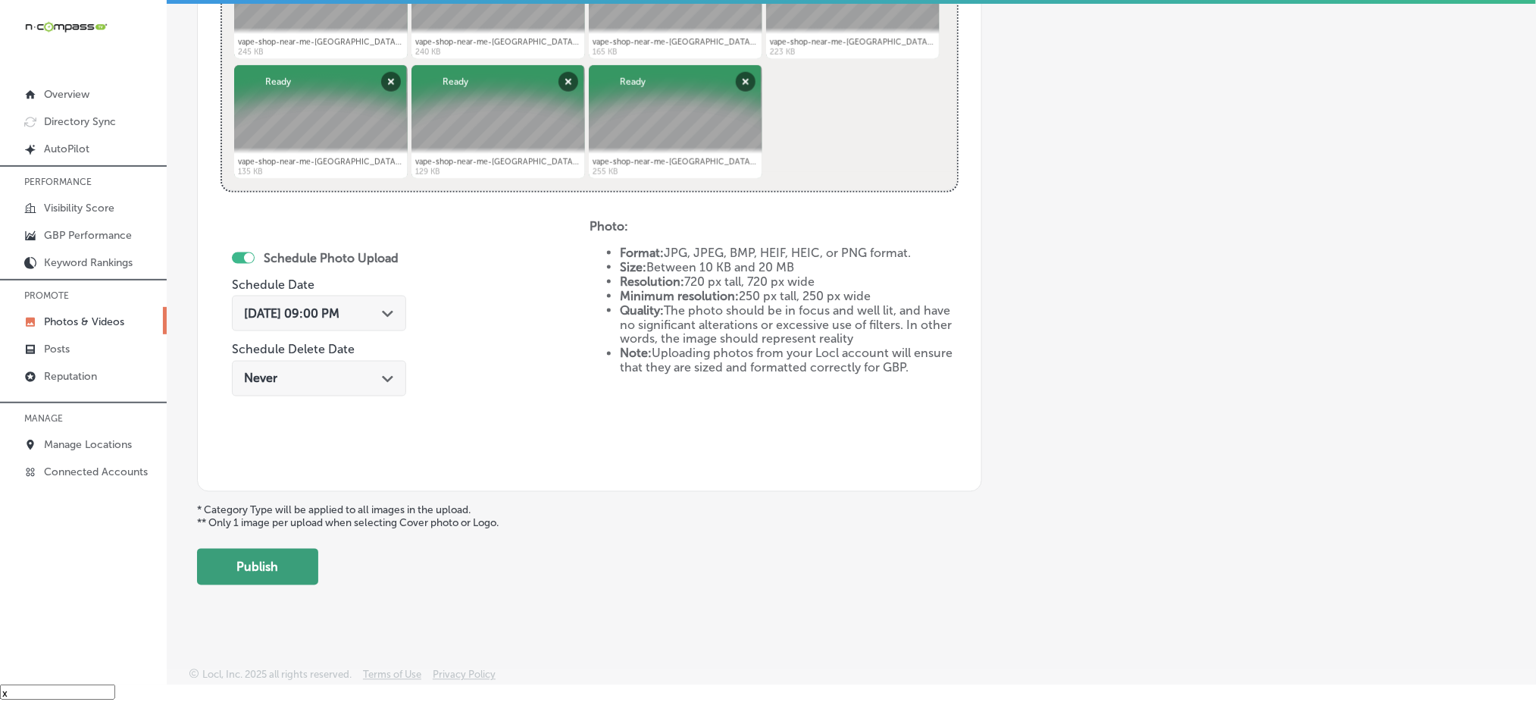
click at [302, 566] on button "Publish" at bounding box center [257, 567] width 121 height 36
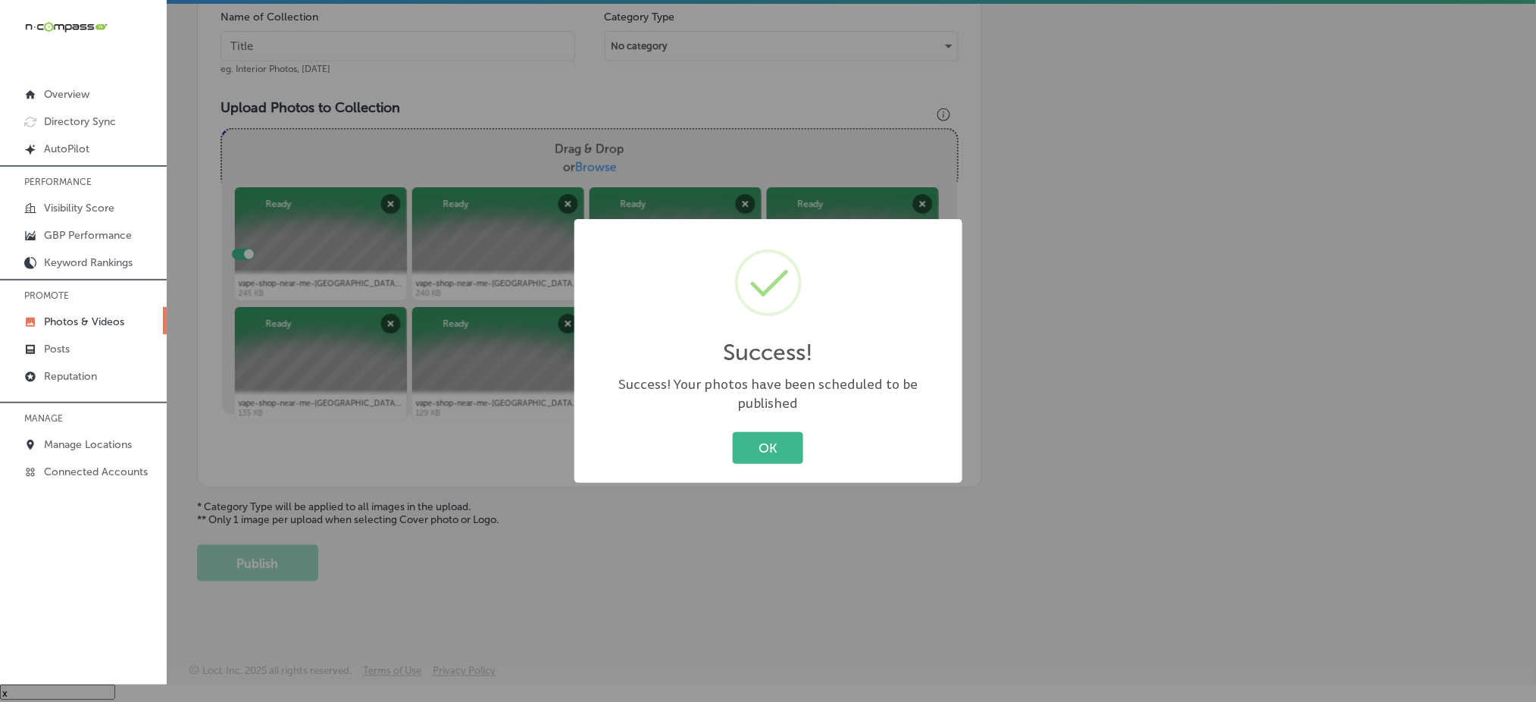
scroll to position [443, 0]
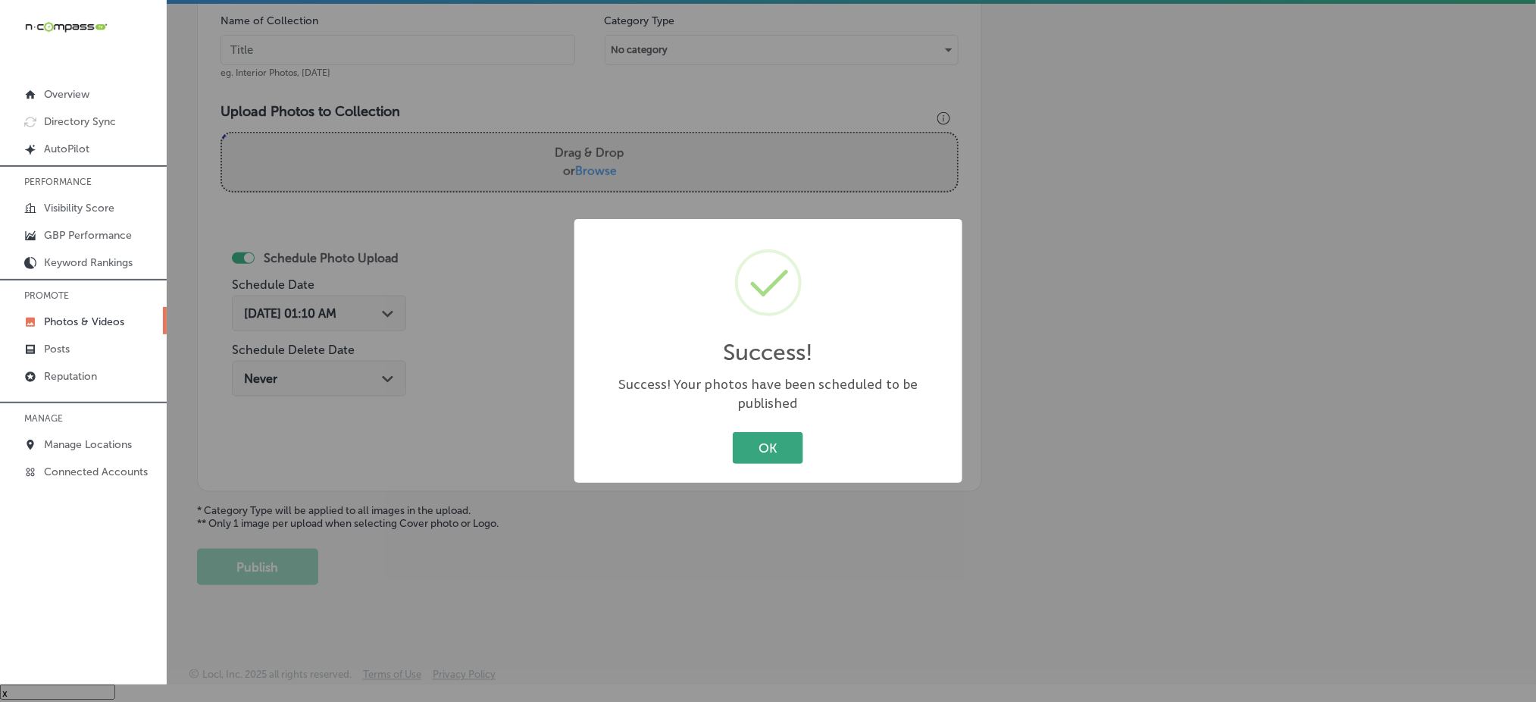
click at [781, 440] on button "OK" at bounding box center [768, 447] width 70 height 31
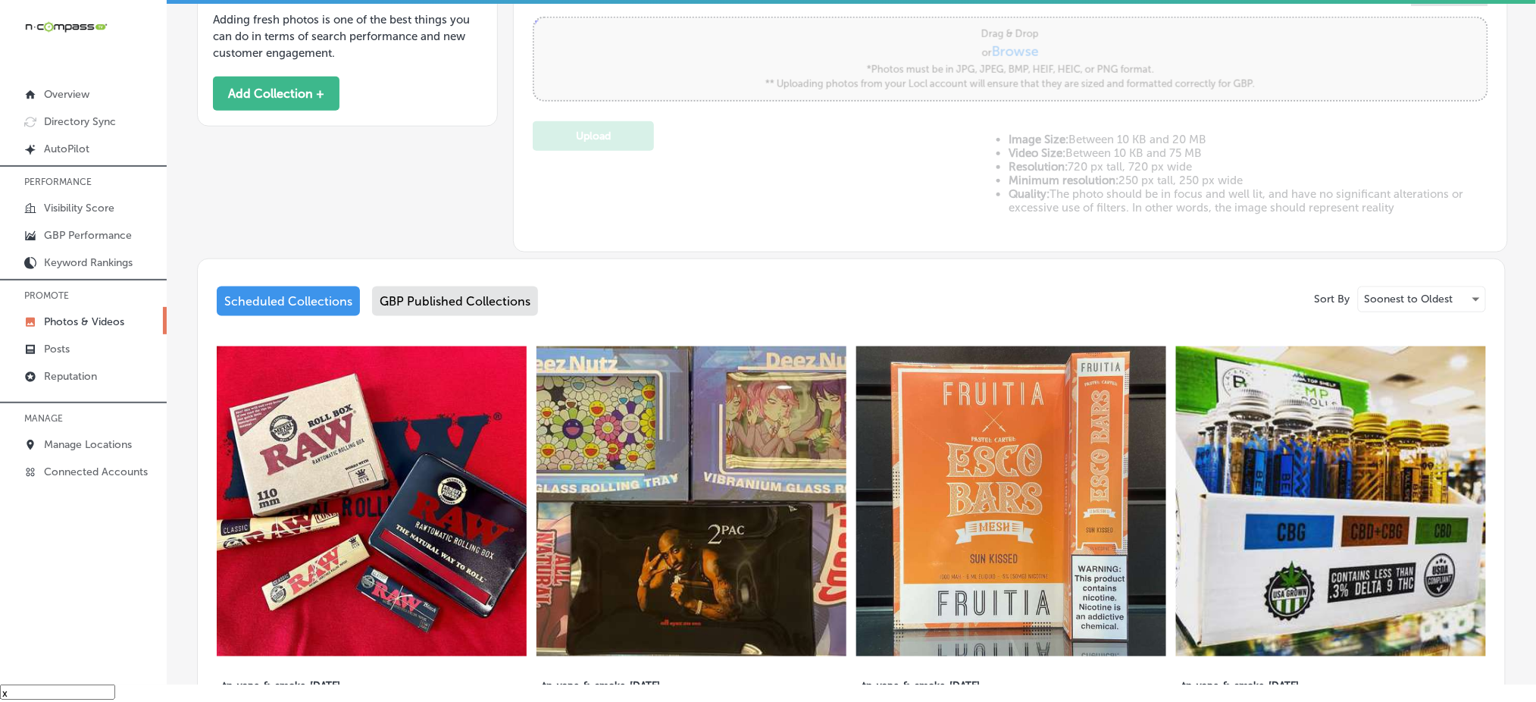
type input "0"
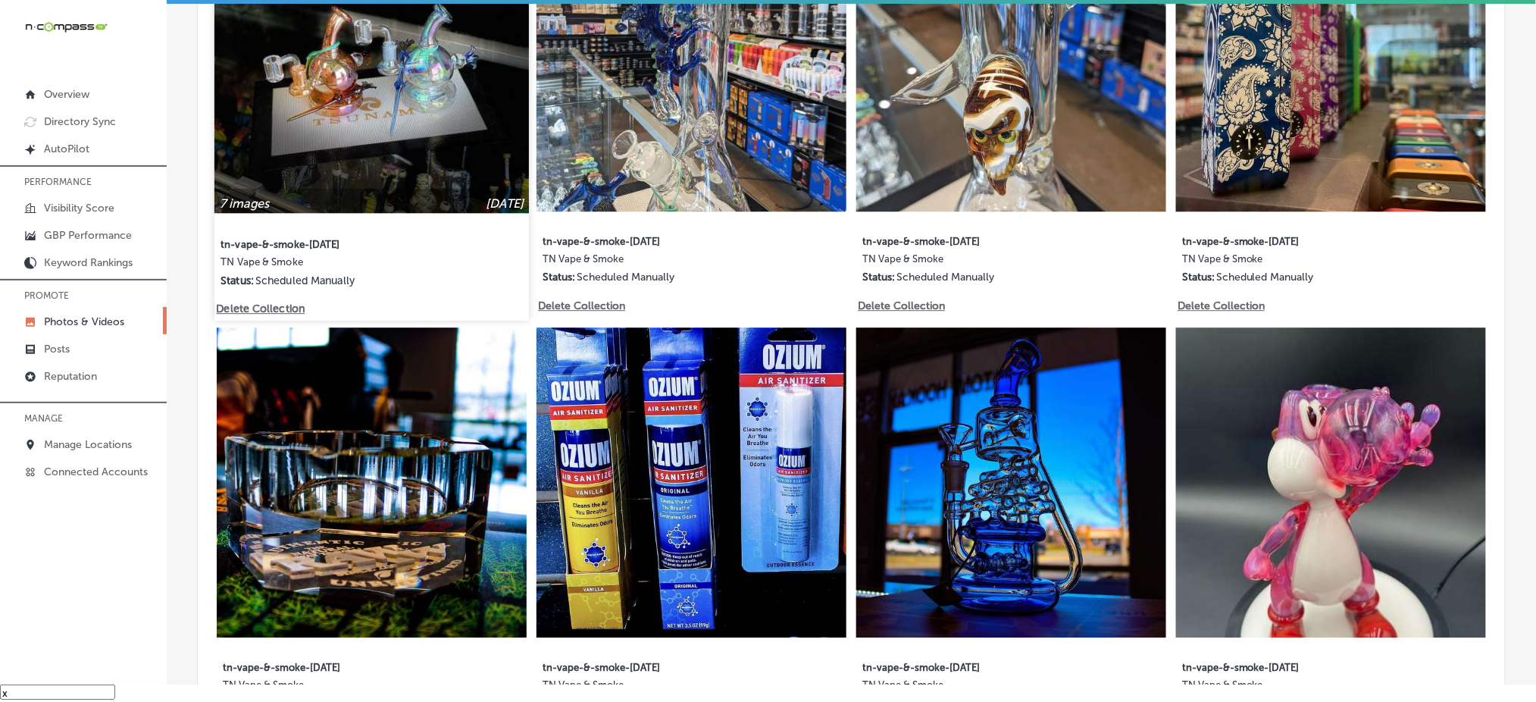
scroll to position [1262, 0]
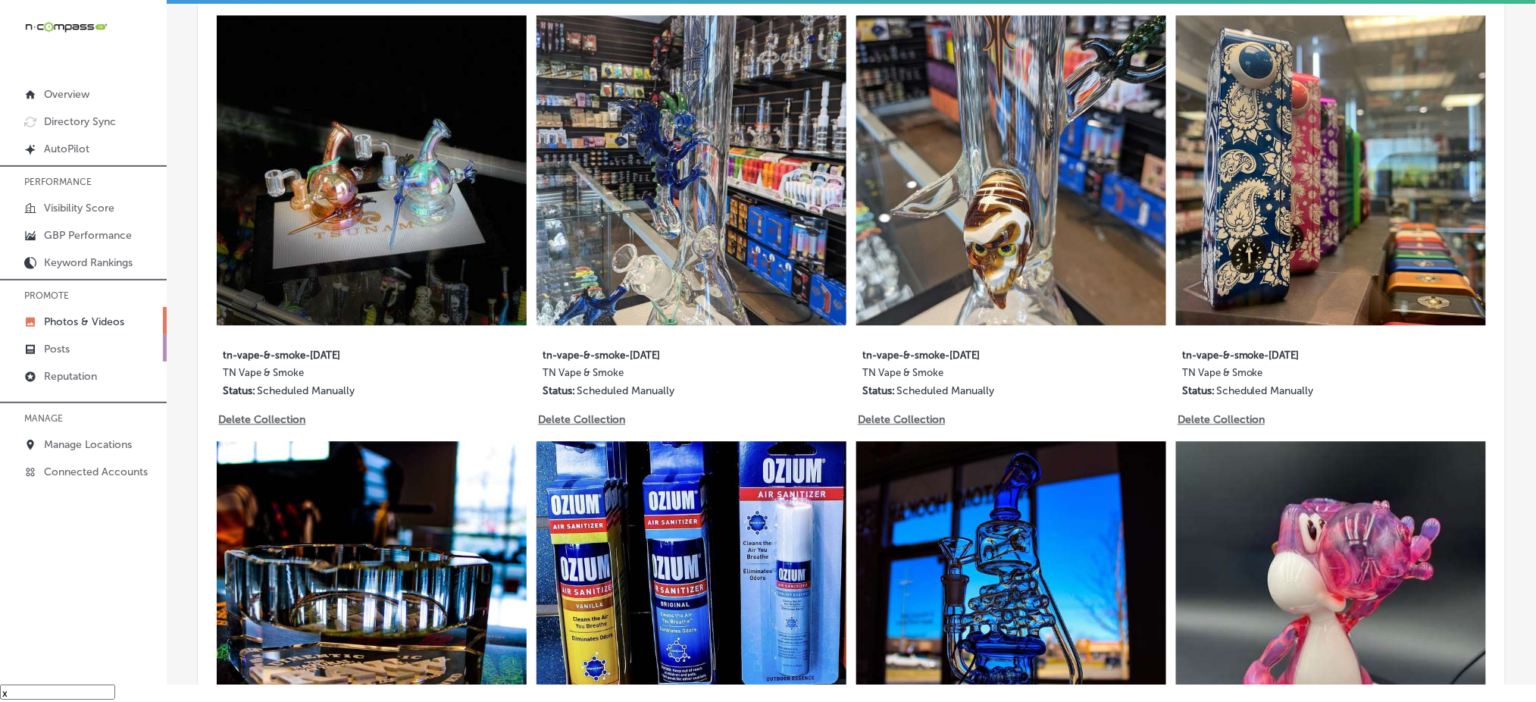
click at [117, 355] on link "Posts" at bounding box center [83, 347] width 167 height 27
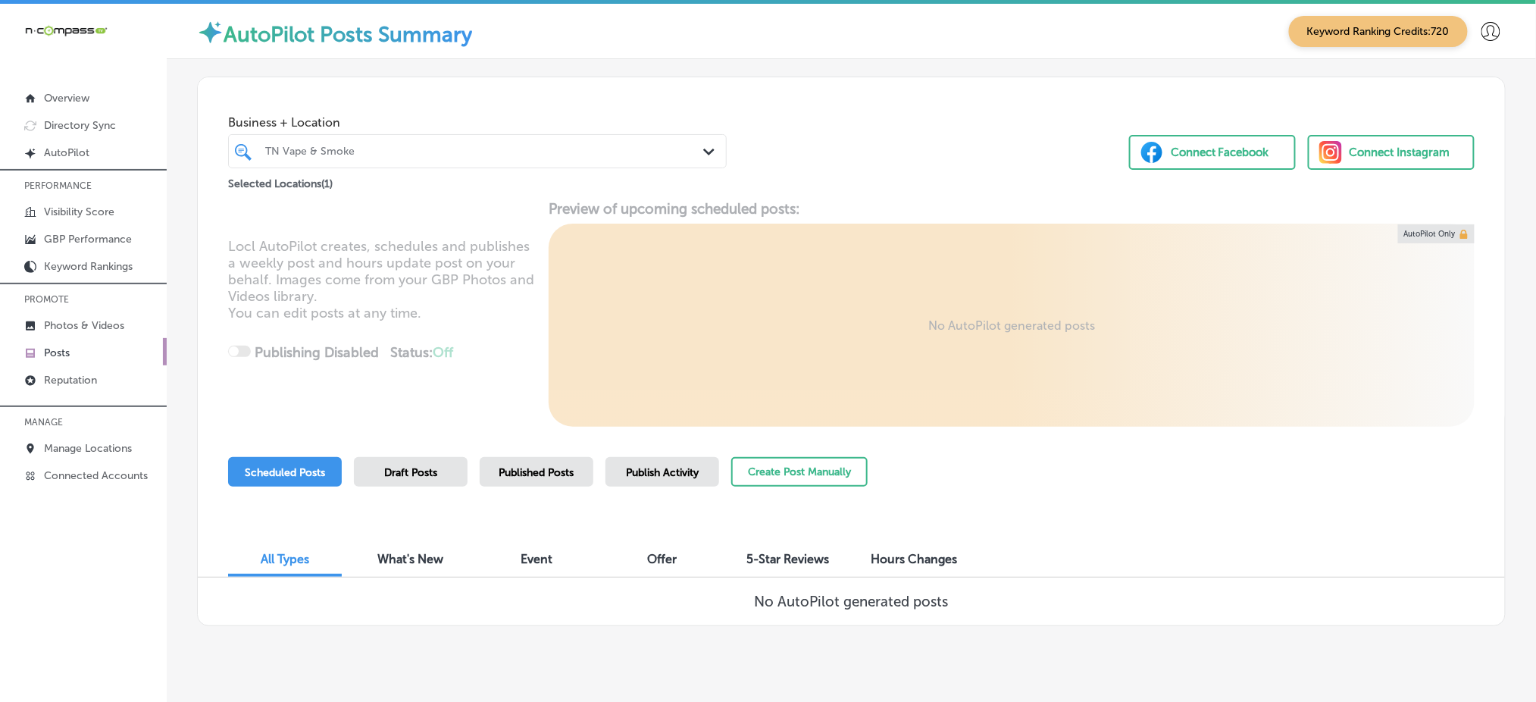
click at [489, 151] on div "TN Vape & Smoke" at bounding box center [485, 151] width 440 height 13
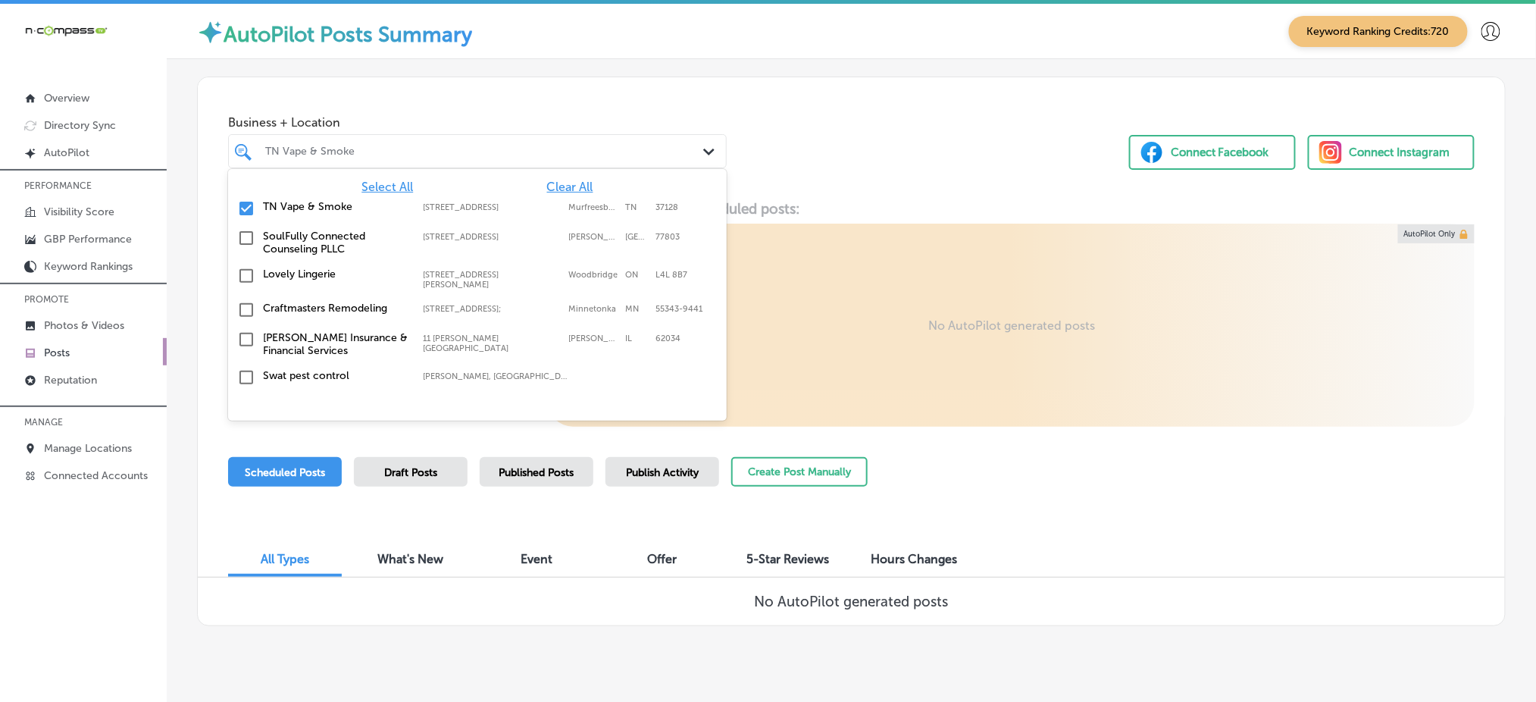
click at [565, 183] on span "Clear All" at bounding box center [570, 187] width 46 height 14
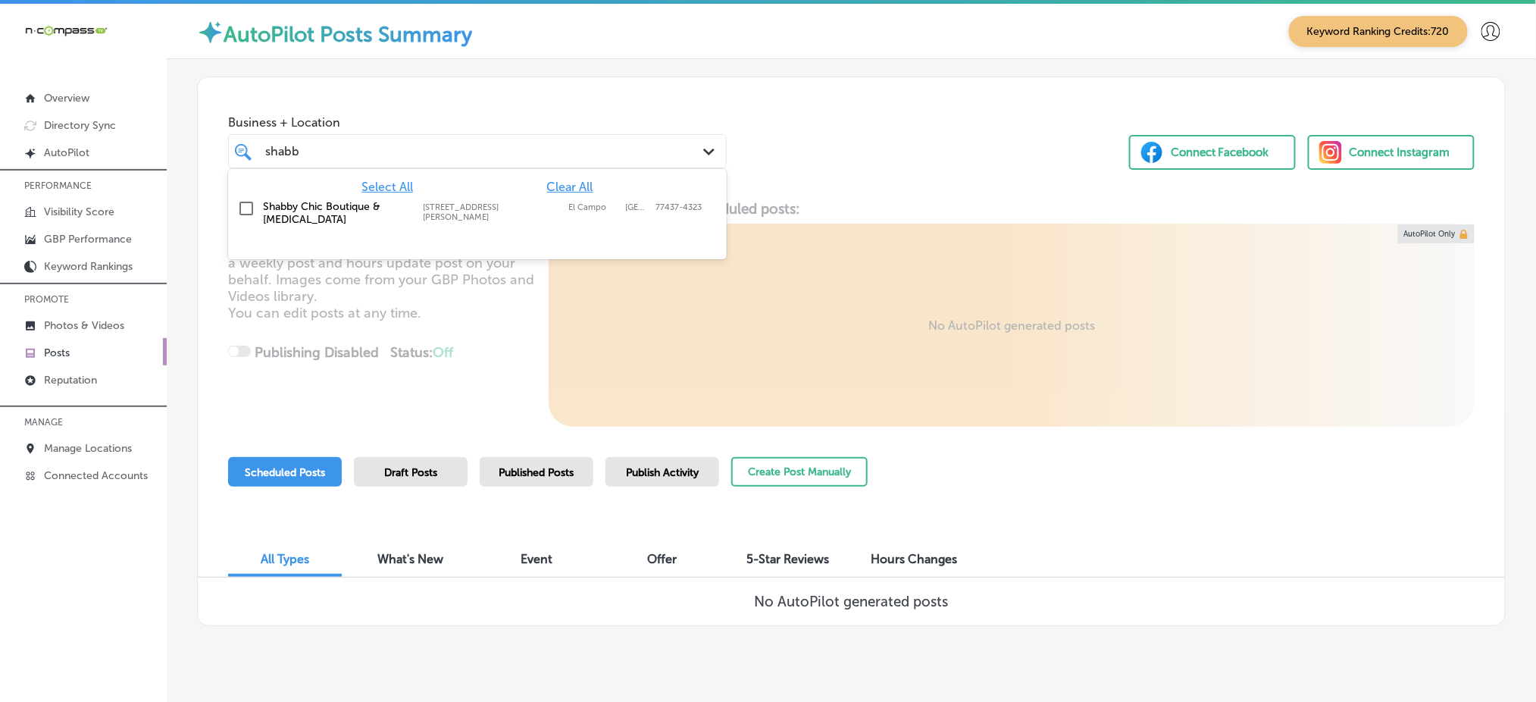
click at [515, 212] on div "Shabby Chic Boutique & [MEDICAL_DATA] [STREET_ADDRESS][PERSON_NAME]-4323 [STREE…" at bounding box center [444, 213] width 363 height 26
type input "shabb"
click at [817, 143] on div "Business + Location option [STREET_ADDRESS][PERSON_NAME]. option [STREET_ADDRES…" at bounding box center [851, 134] width 1307 height 115
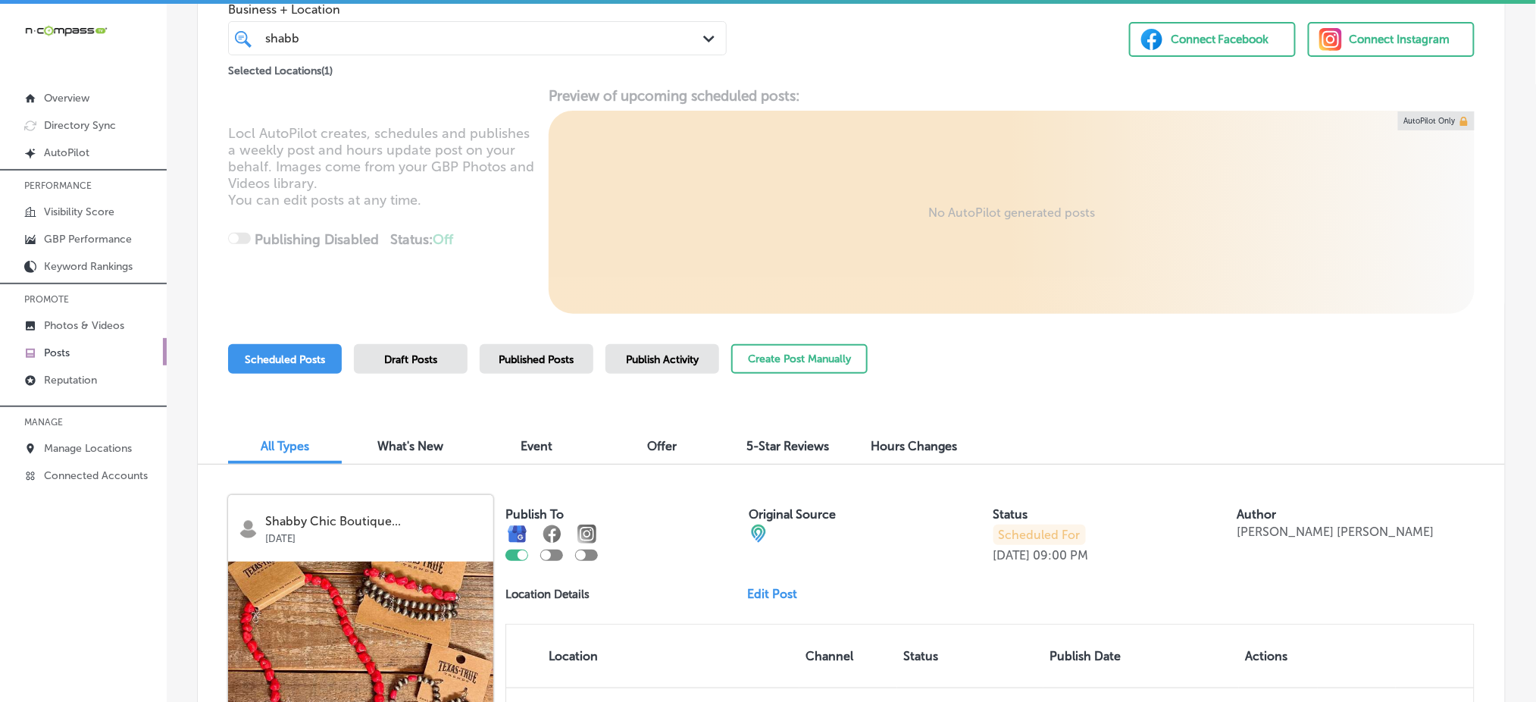
scroll to position [62, 0]
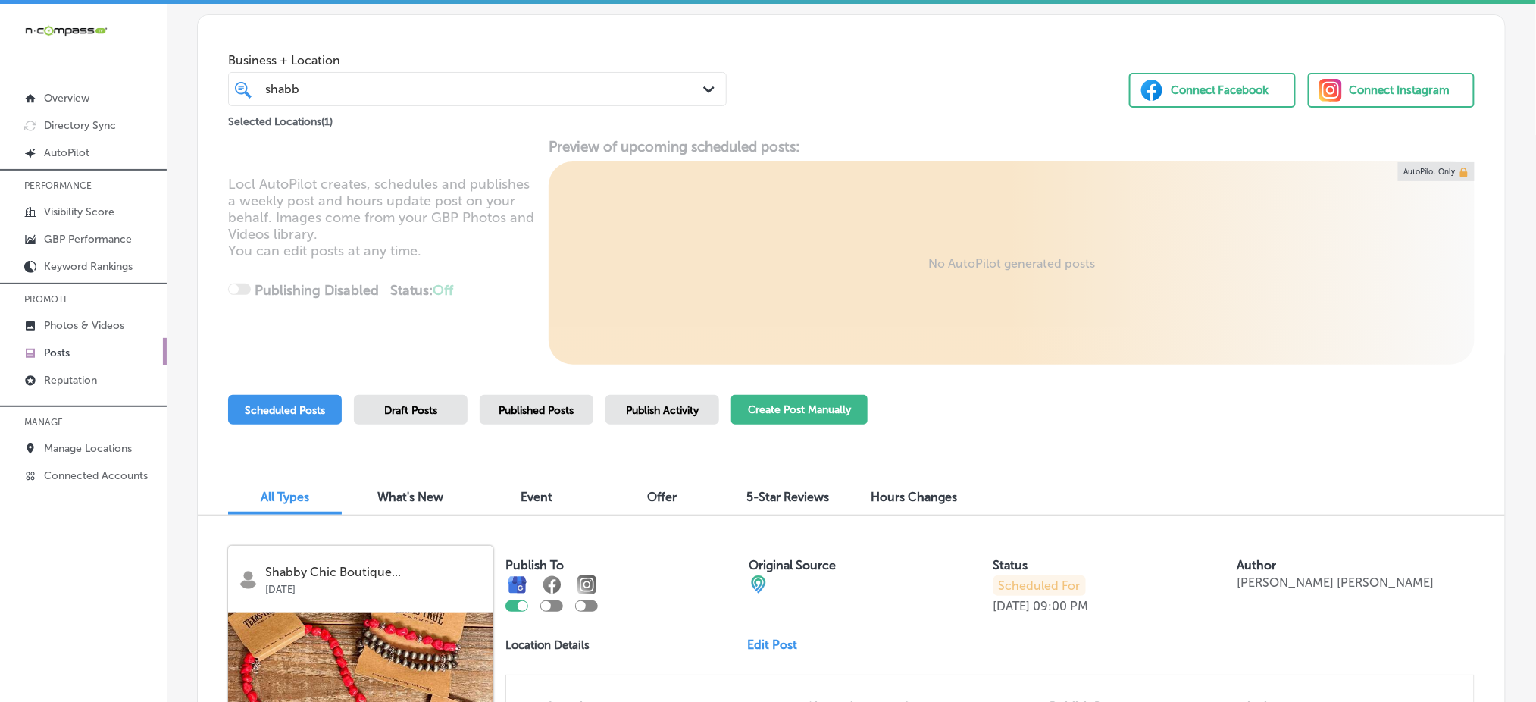
click at [837, 415] on button "Create Post Manually" at bounding box center [799, 410] width 136 height 30
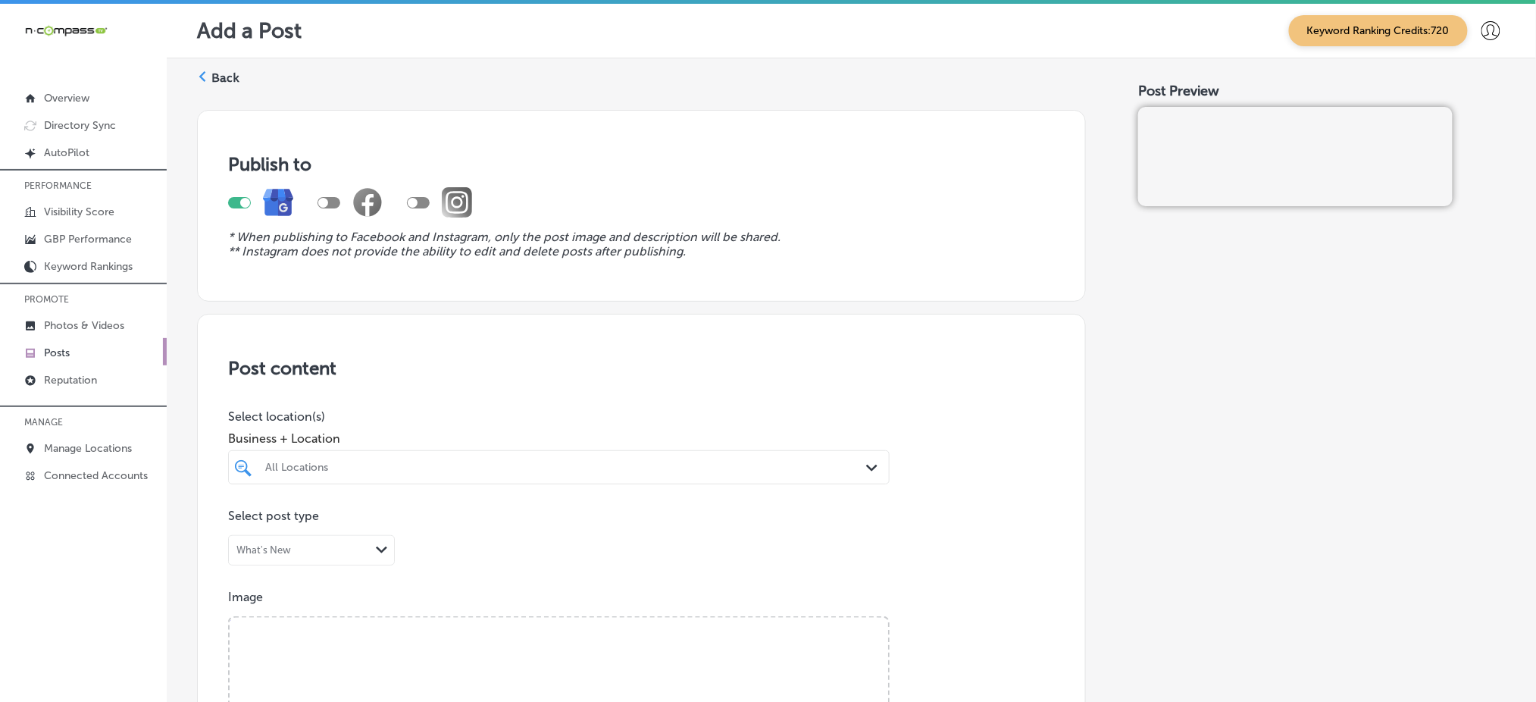
click at [287, 459] on div "All Locations" at bounding box center [559, 466] width 602 height 23
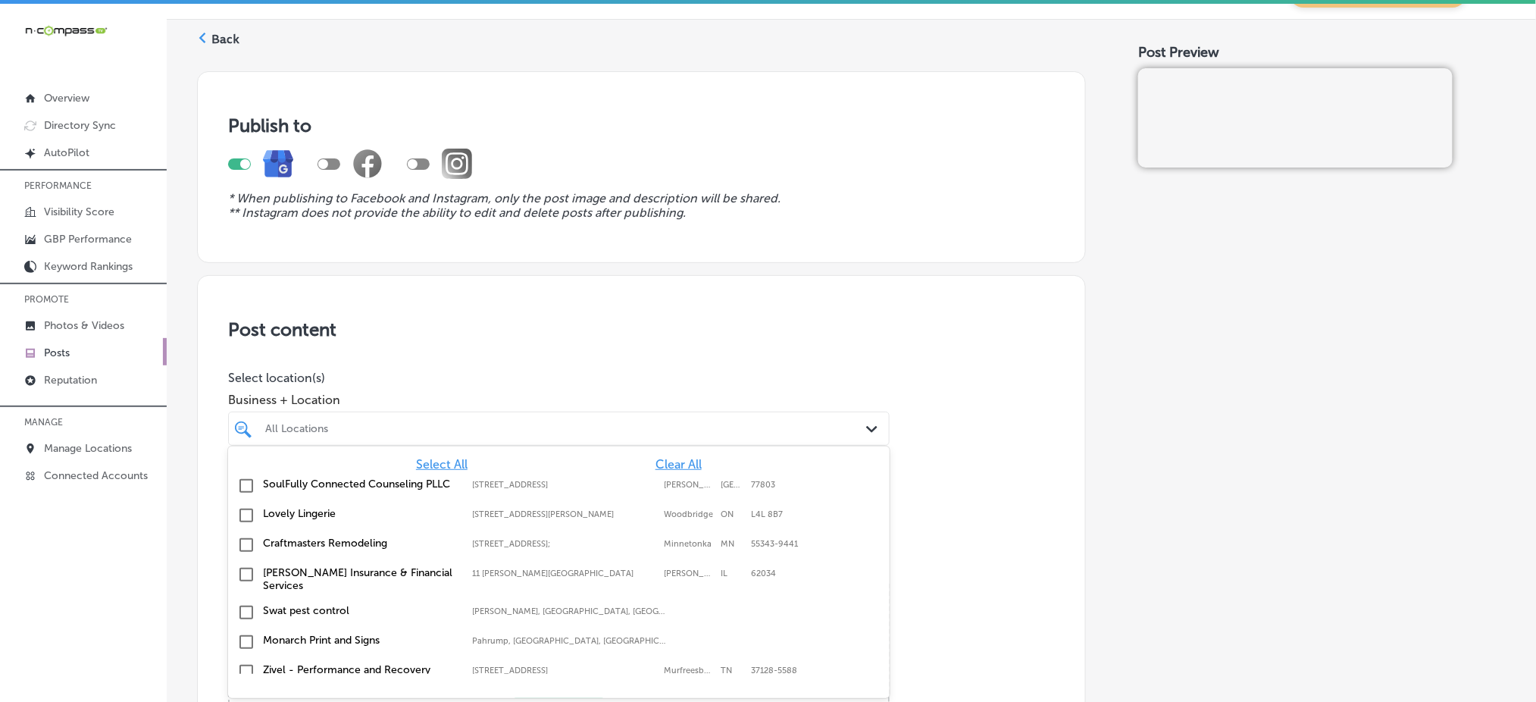
scroll to position [40, 0]
click at [649, 429] on div "All Locations" at bounding box center [566, 427] width 602 height 13
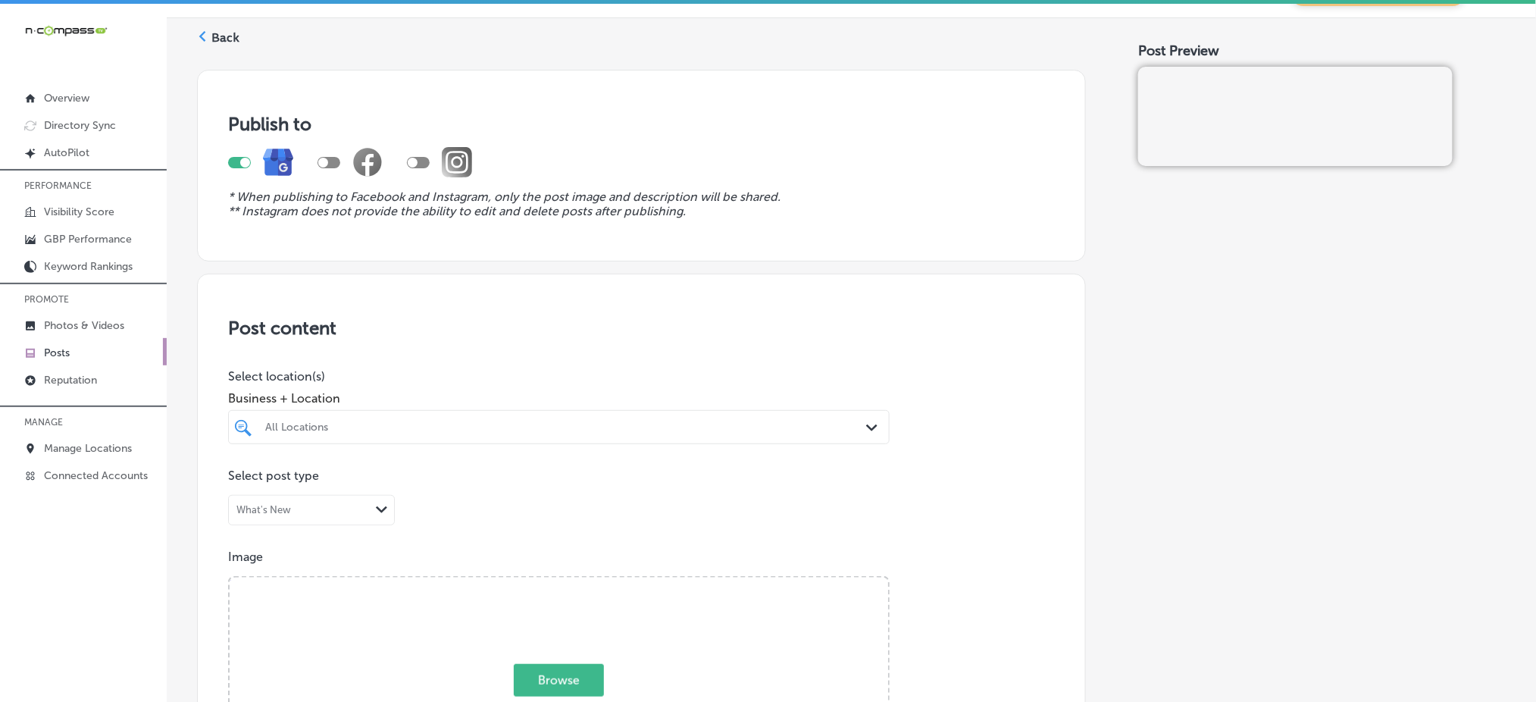
click at [649, 429] on div "All Locations" at bounding box center [566, 427] width 602 height 13
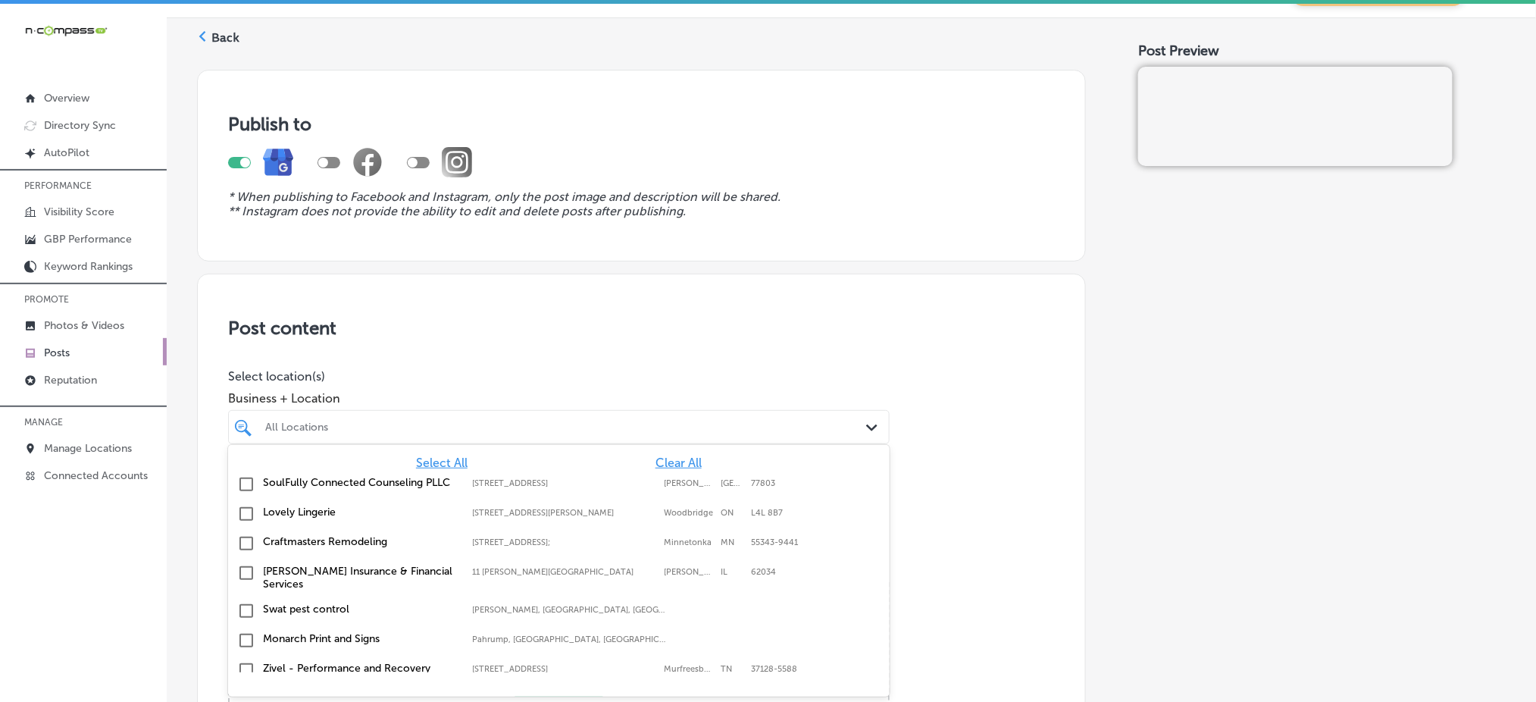
click at [657, 457] on span "Clear All" at bounding box center [678, 462] width 46 height 14
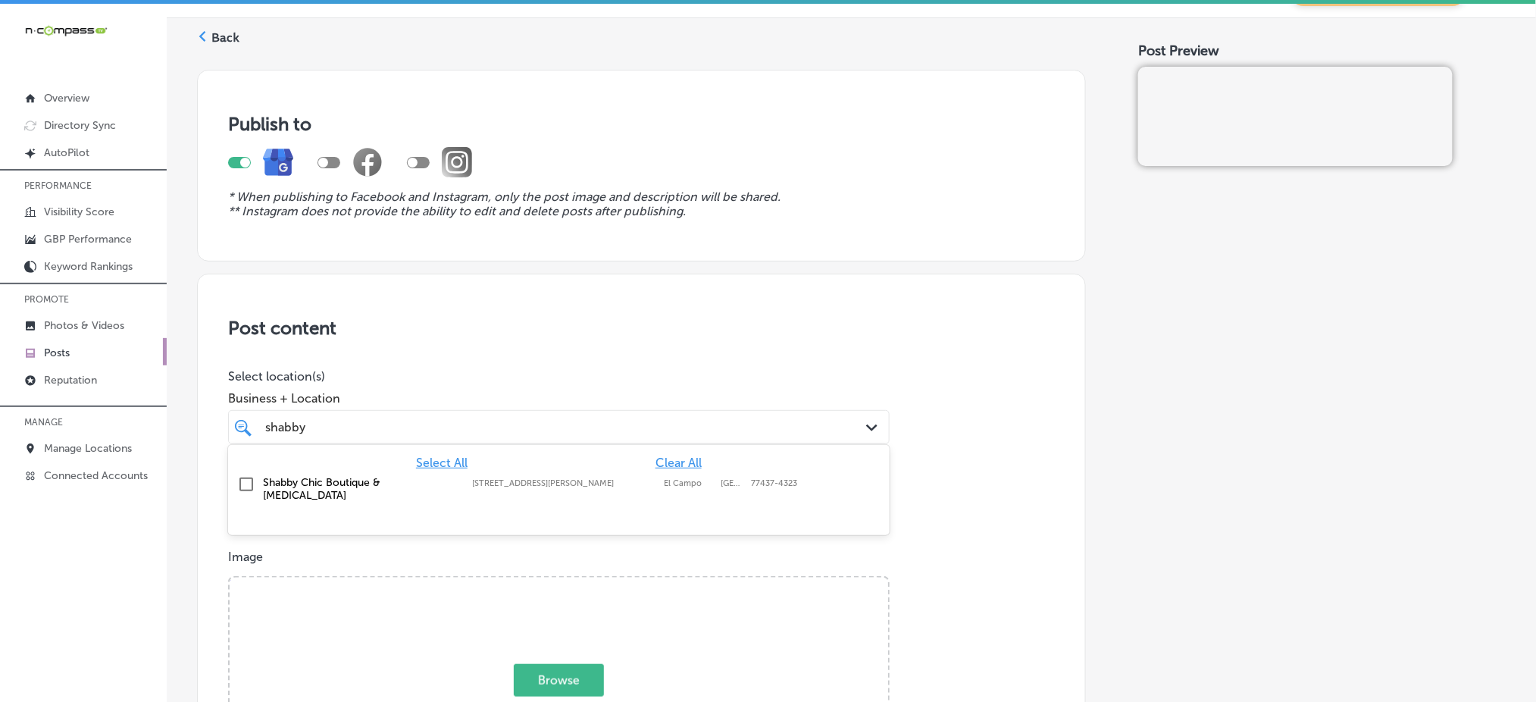
click at [645, 481] on label "[STREET_ADDRESS][PERSON_NAME]" at bounding box center [564, 483] width 184 height 10
type input "shabby"
click at [633, 377] on p "Select location(s)" at bounding box center [559, 376] width 662 height 14
click at [596, 418] on div "shabby shabby" at bounding box center [529, 427] width 531 height 20
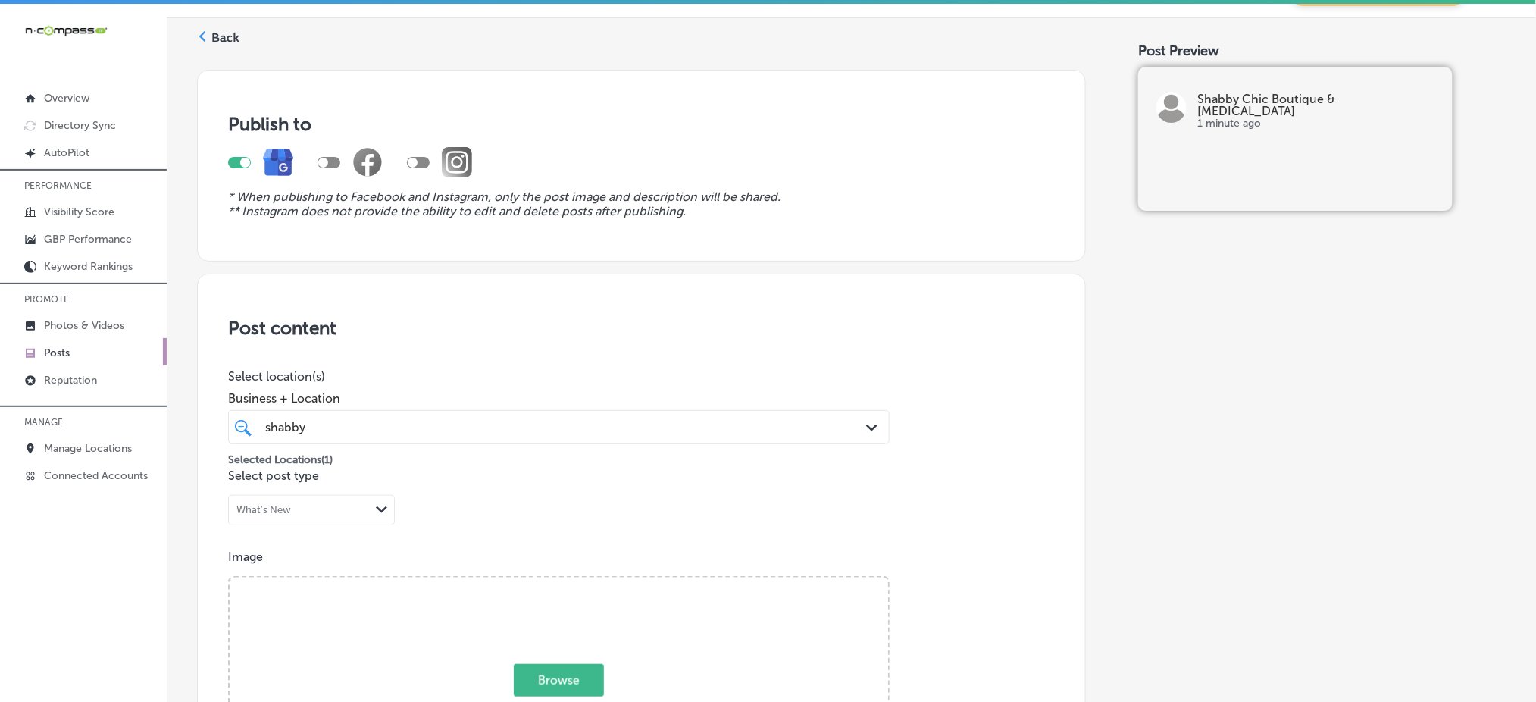
click at [596, 418] on div "shabby shabby" at bounding box center [529, 427] width 531 height 20
drag, startPoint x: 967, startPoint y: 168, endPoint x: 288, endPoint y: 691, distance: 856.9
click at [924, 157] on div at bounding box center [641, 162] width 827 height 55
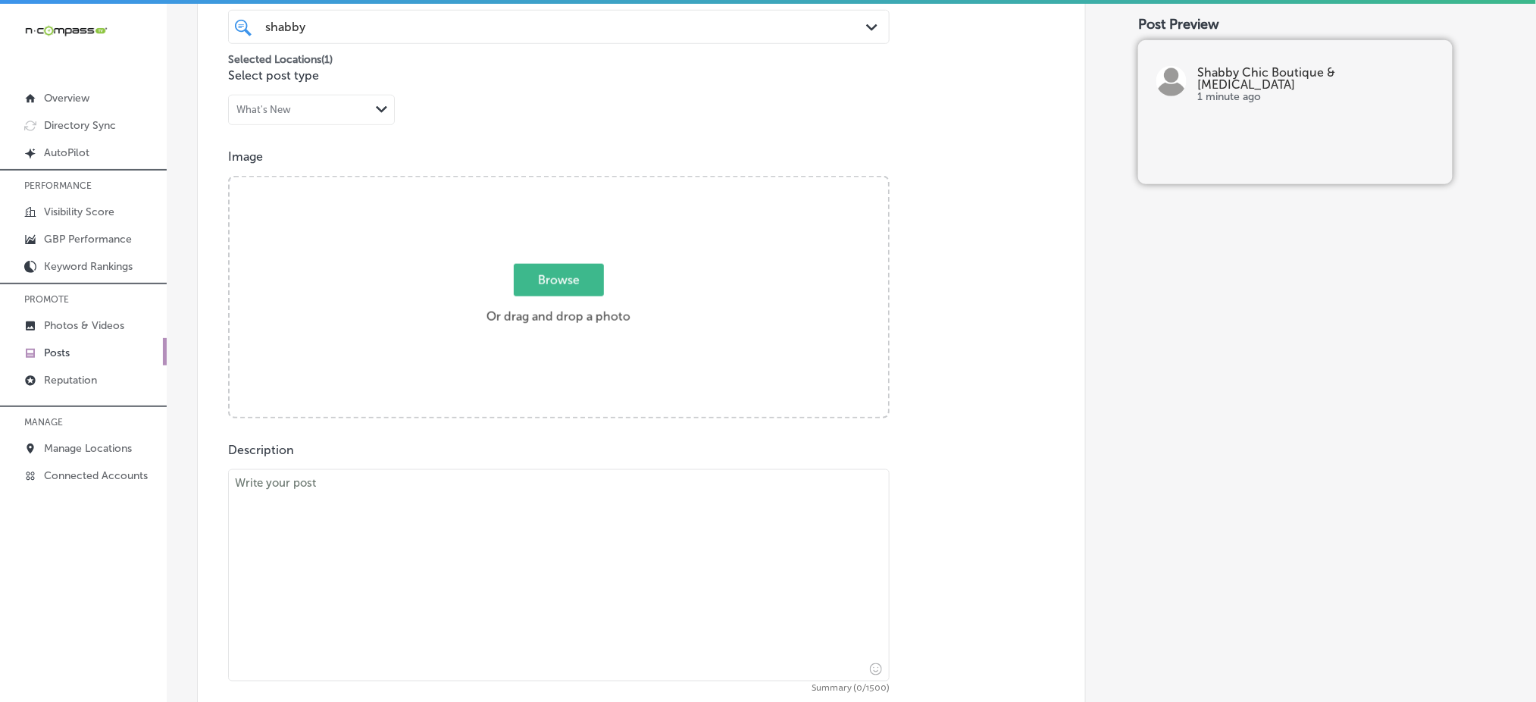
scroll to position [546, 0]
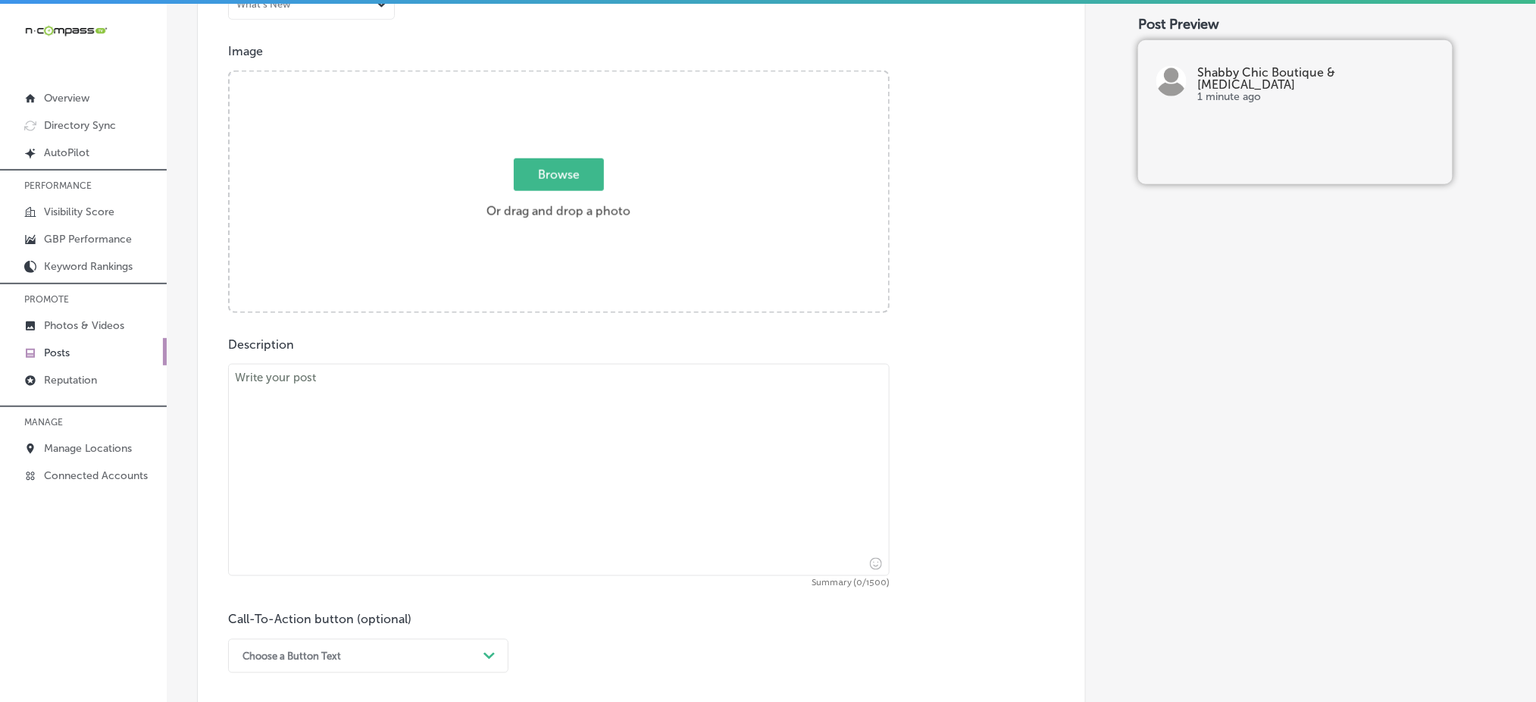
click at [490, 454] on textarea at bounding box center [559, 470] width 662 height 212
paste textarea "Are you looking for the perfect gift for your friends or loved ones? Serving [G…"
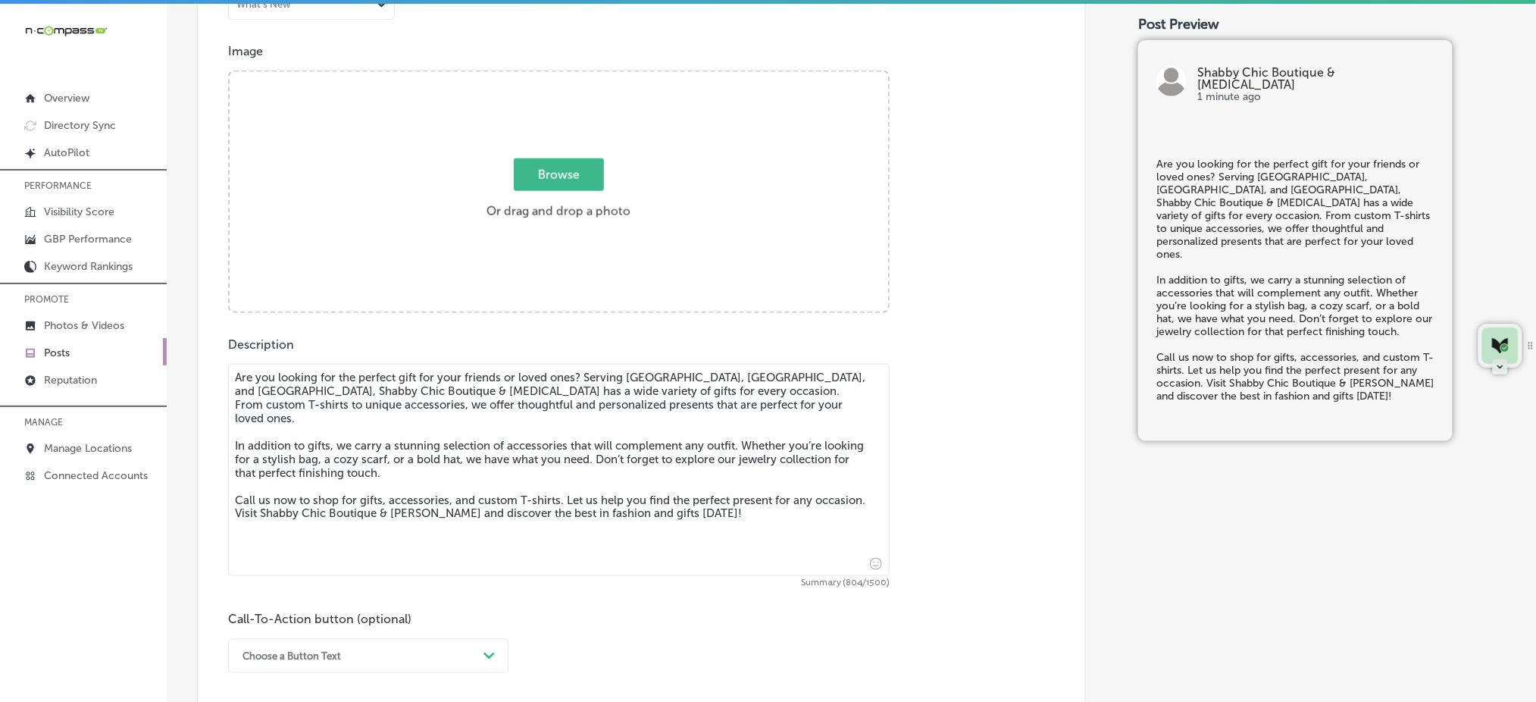
type textarea "Are you looking for the perfect gift for your friends or loved ones? Serving [G…"
click at [578, 174] on span "Browse" at bounding box center [559, 174] width 90 height 33
click at [578, 77] on input "Browse Or drag and drop a photo" at bounding box center [559, 74] width 658 height 5
type input "C:\fakepath\[DEMOGRAPHIC_DATA]-clothing-jewelry-accessories-boutique-shabby-chi…"
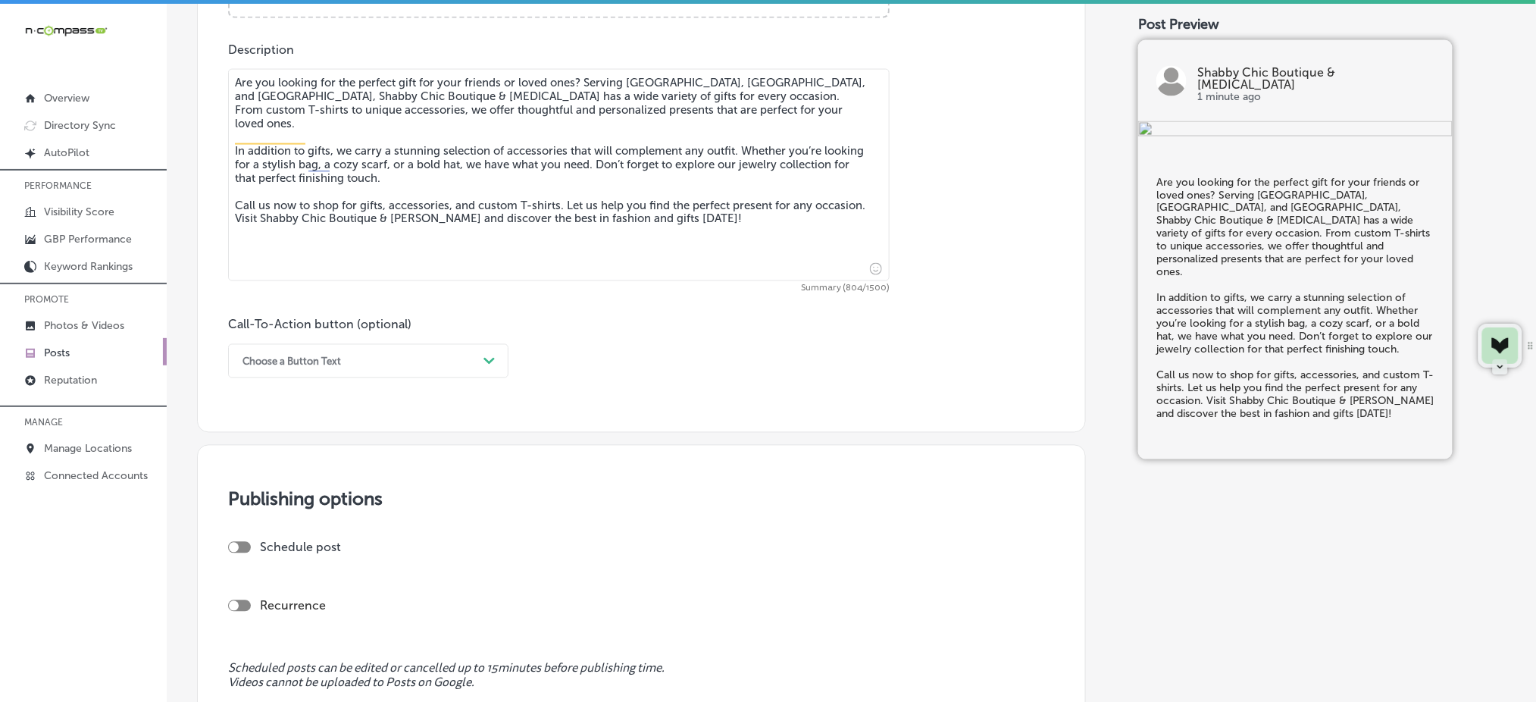
scroll to position [849, 0]
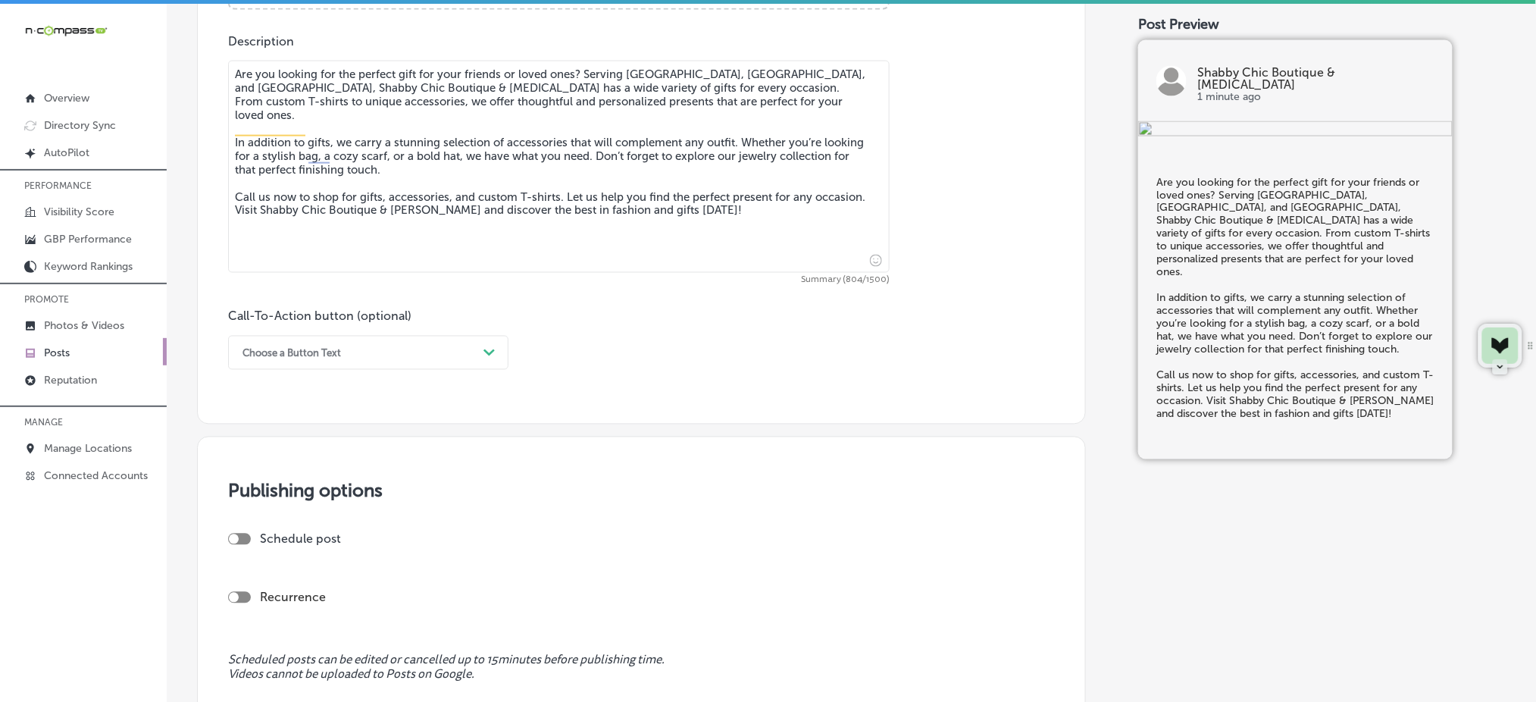
click at [365, 361] on div "Choose a Button Text" at bounding box center [356, 352] width 242 height 23
click at [329, 546] on div "Call Now" at bounding box center [368, 545] width 280 height 27
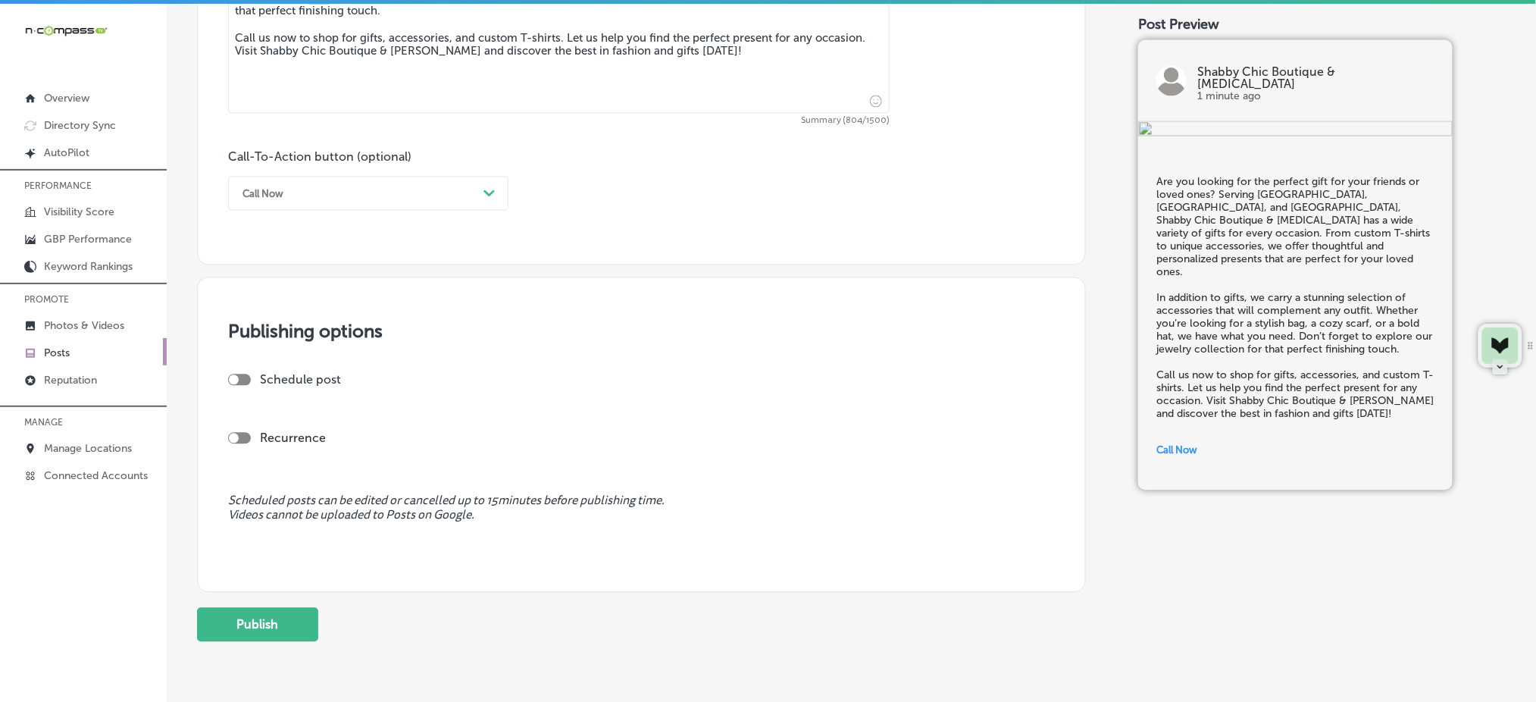
scroll to position [1062, 0]
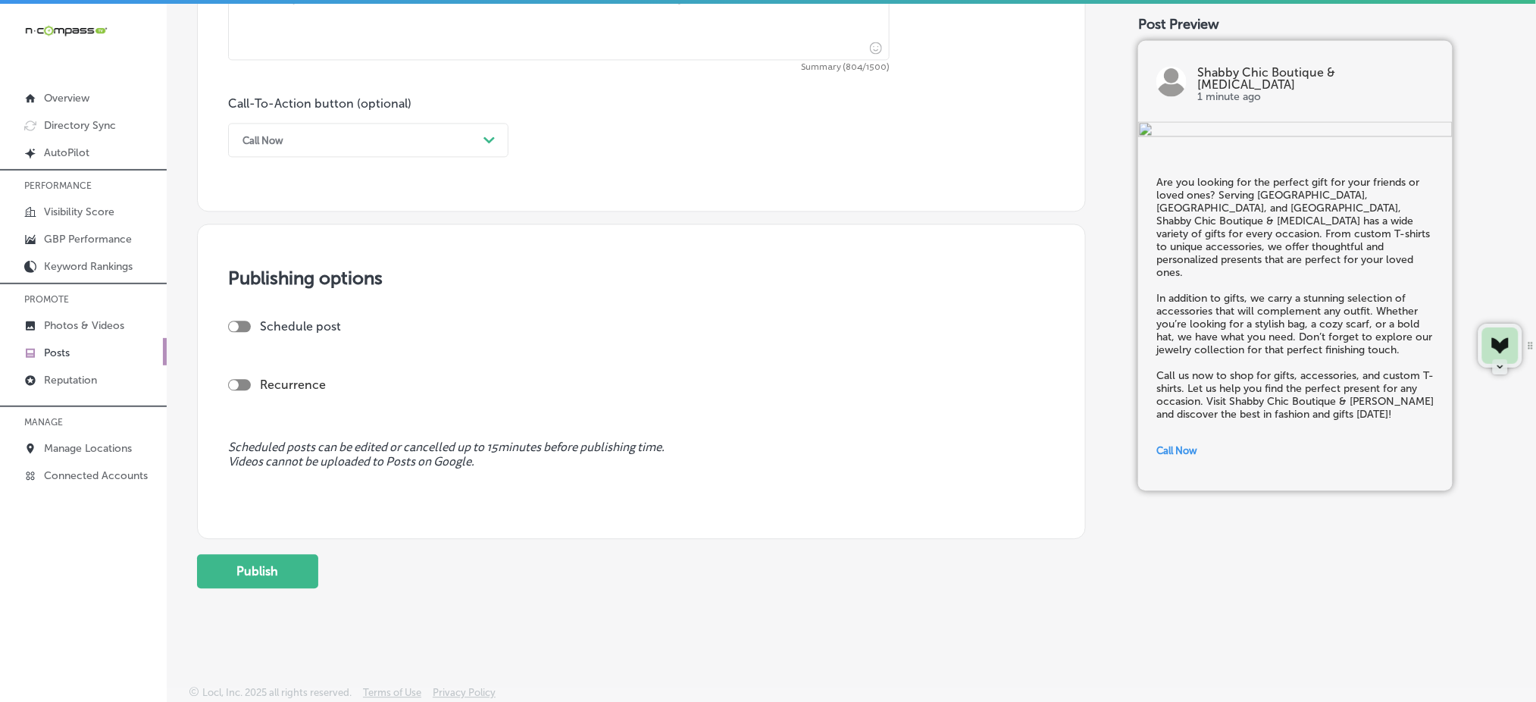
click at [240, 329] on div at bounding box center [239, 326] width 23 height 11
checkbox input "true"
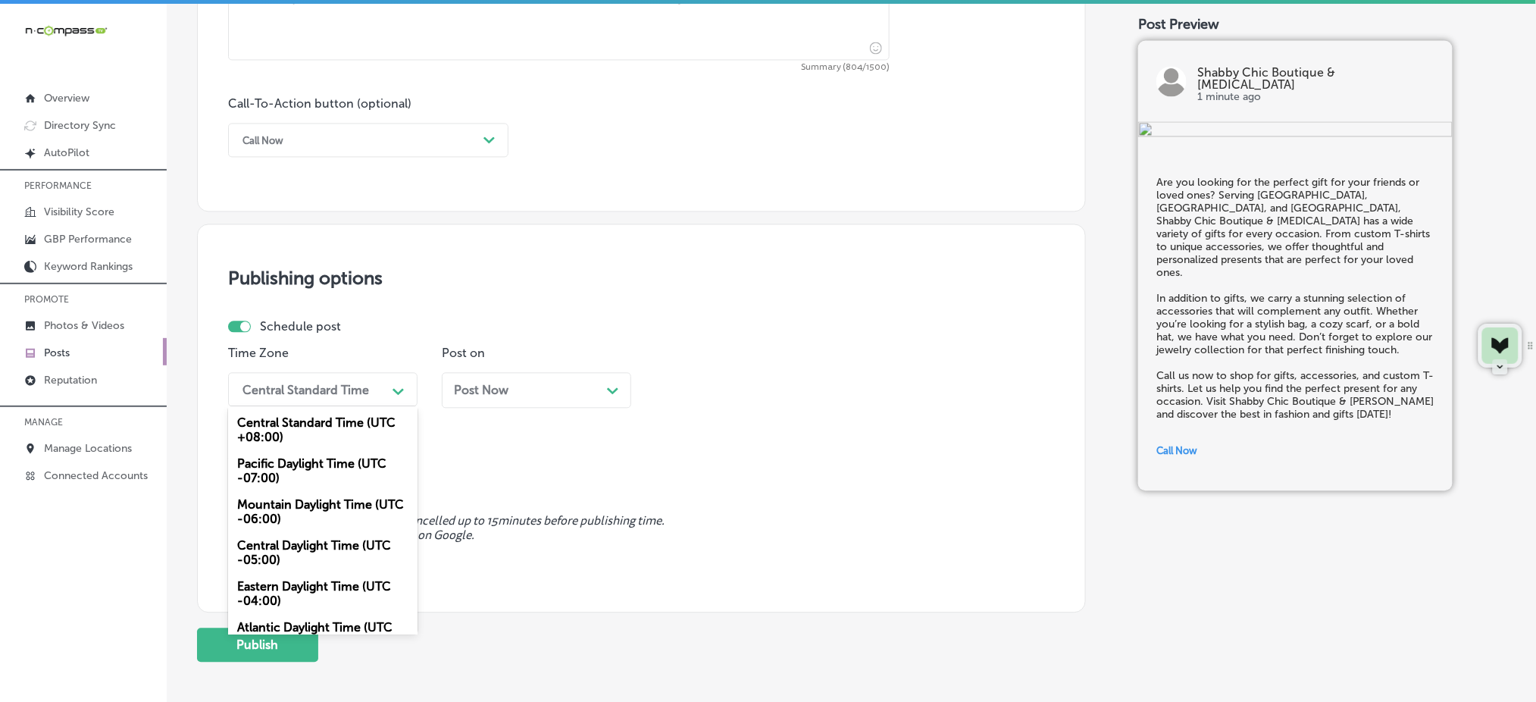
click at [343, 393] on div "Central Standard Time" at bounding box center [305, 389] width 127 height 14
click at [323, 502] on div "Mountain Daylight Time (UTC -06:00)" at bounding box center [322, 511] width 189 height 41
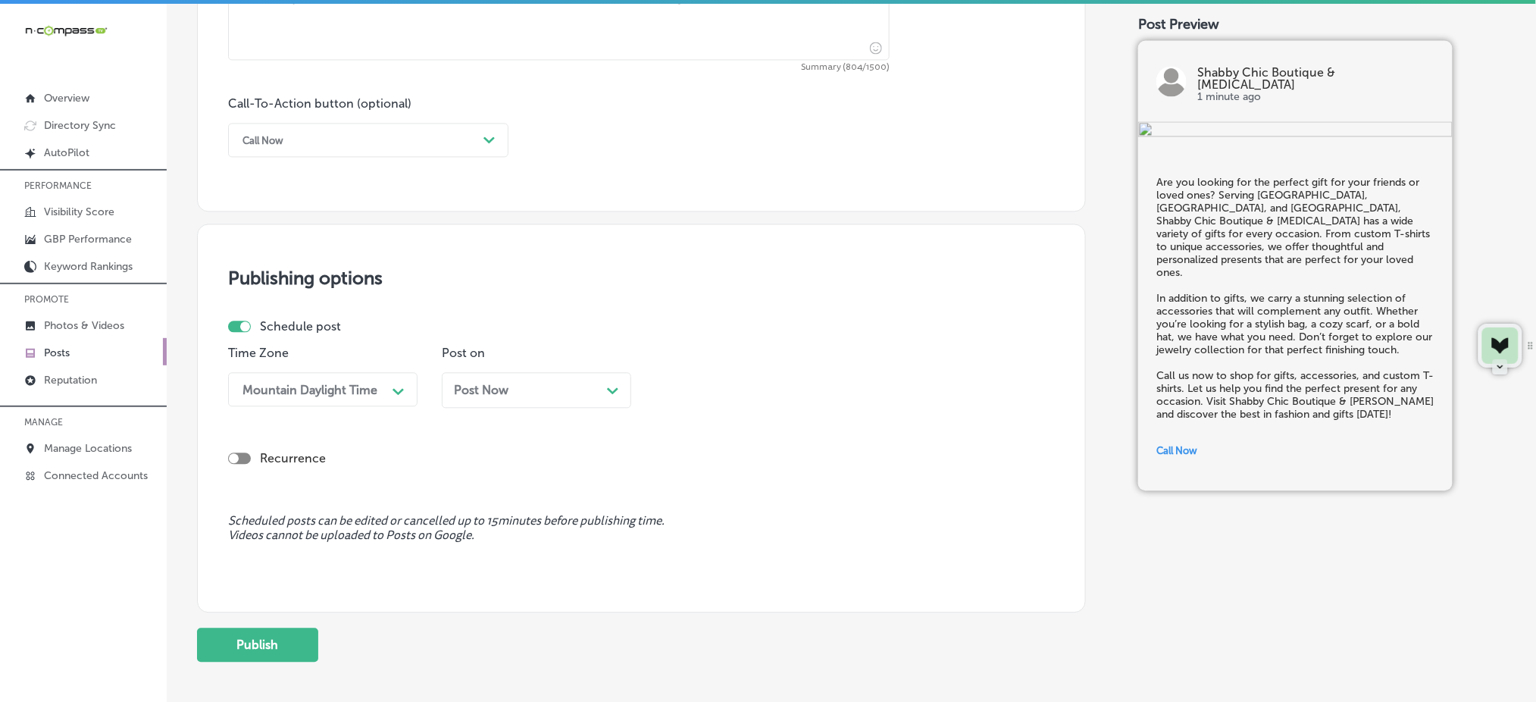
click at [476, 392] on span "Post Now" at bounding box center [481, 390] width 55 height 14
click at [796, 395] on div "11:30 AM" at bounding box center [738, 389] width 152 height 27
click at [699, 555] on div "7:00 AM" at bounding box center [749, 559] width 189 height 27
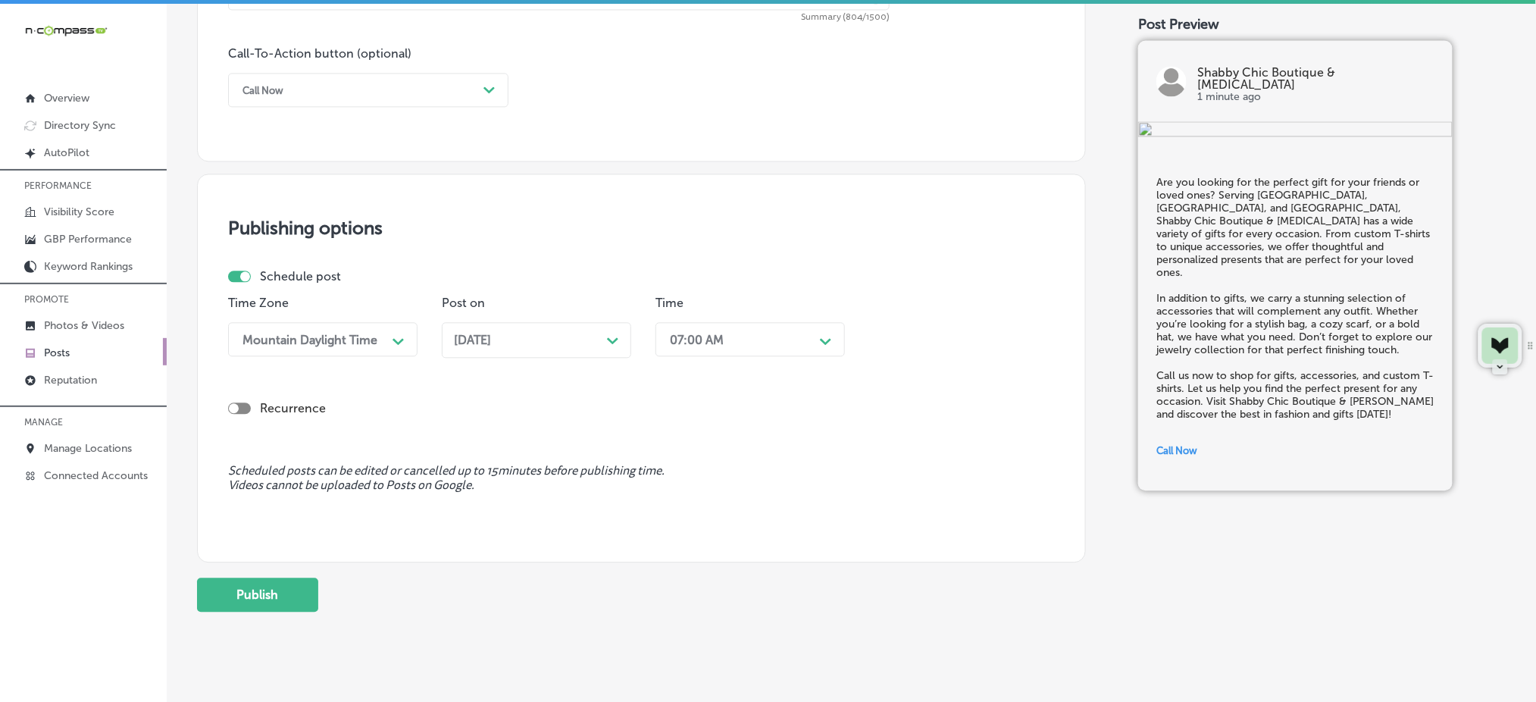
scroll to position [1135, 0]
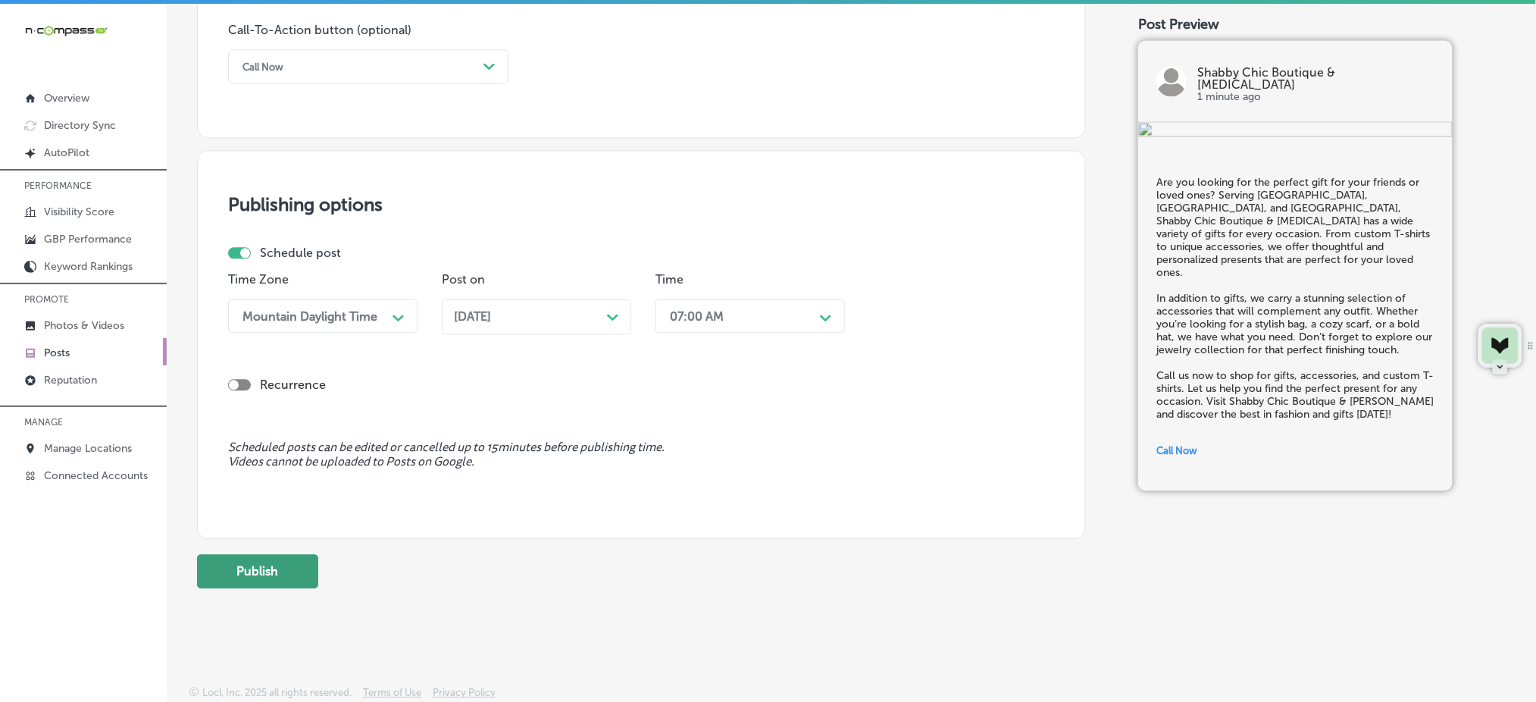
click at [285, 561] on button "Publish" at bounding box center [257, 571] width 121 height 34
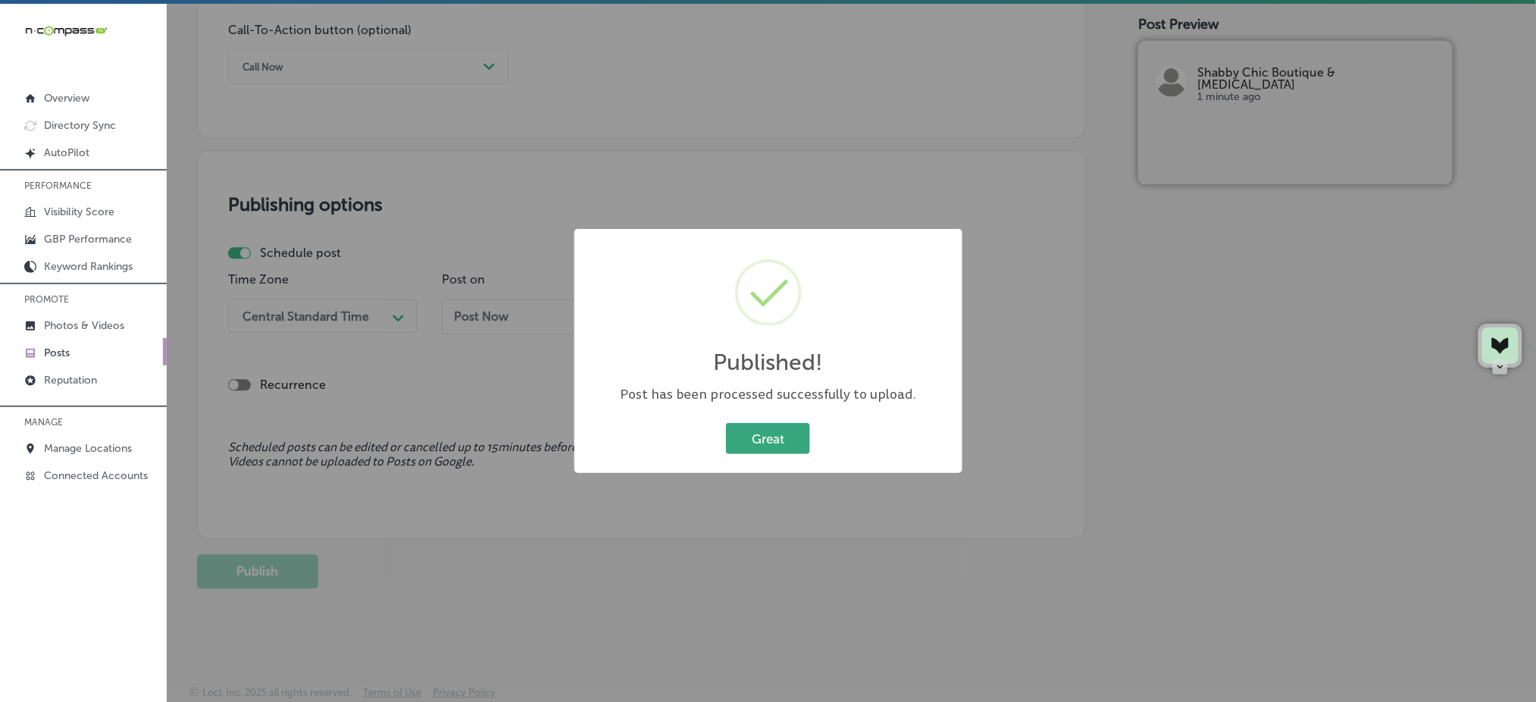
click at [765, 446] on button "Great" at bounding box center [768, 438] width 84 height 31
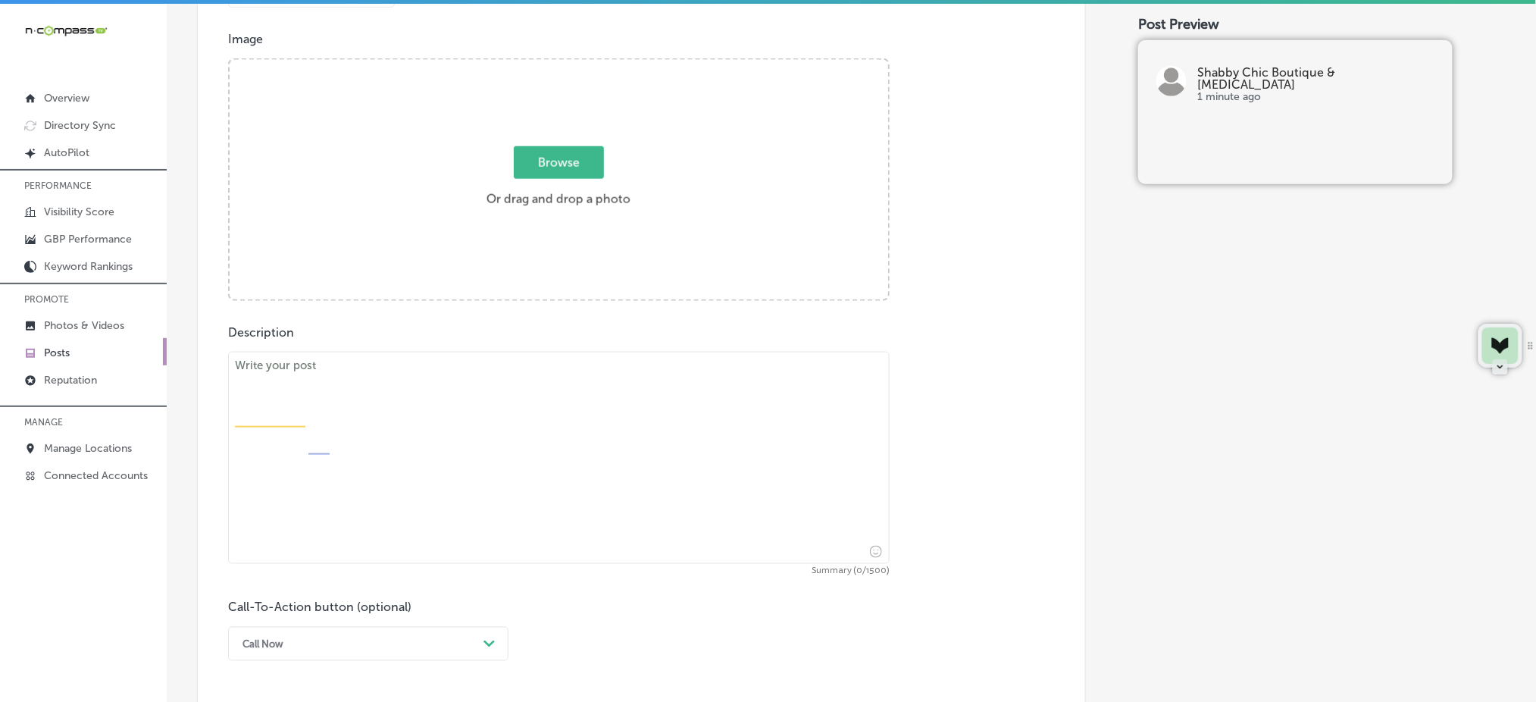
scroll to position [327, 0]
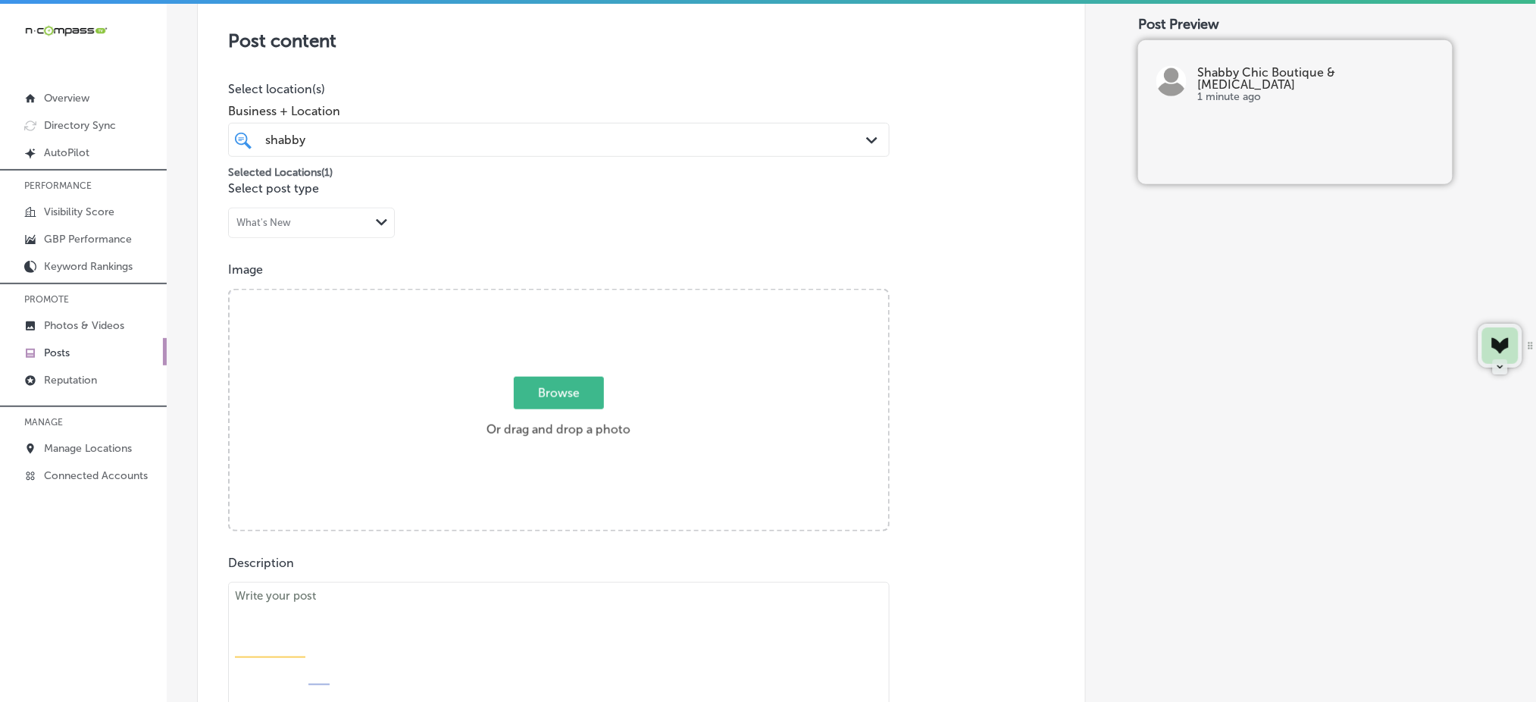
click at [576, 387] on span "Browse" at bounding box center [559, 393] width 90 height 33
click at [576, 295] on input "Browse Or drag and drop a photo" at bounding box center [559, 292] width 658 height 5
type input "C:\fakepath\[DEMOGRAPHIC_DATA]-clothing-jewelry-accessories-boutique-shabby-chi…"
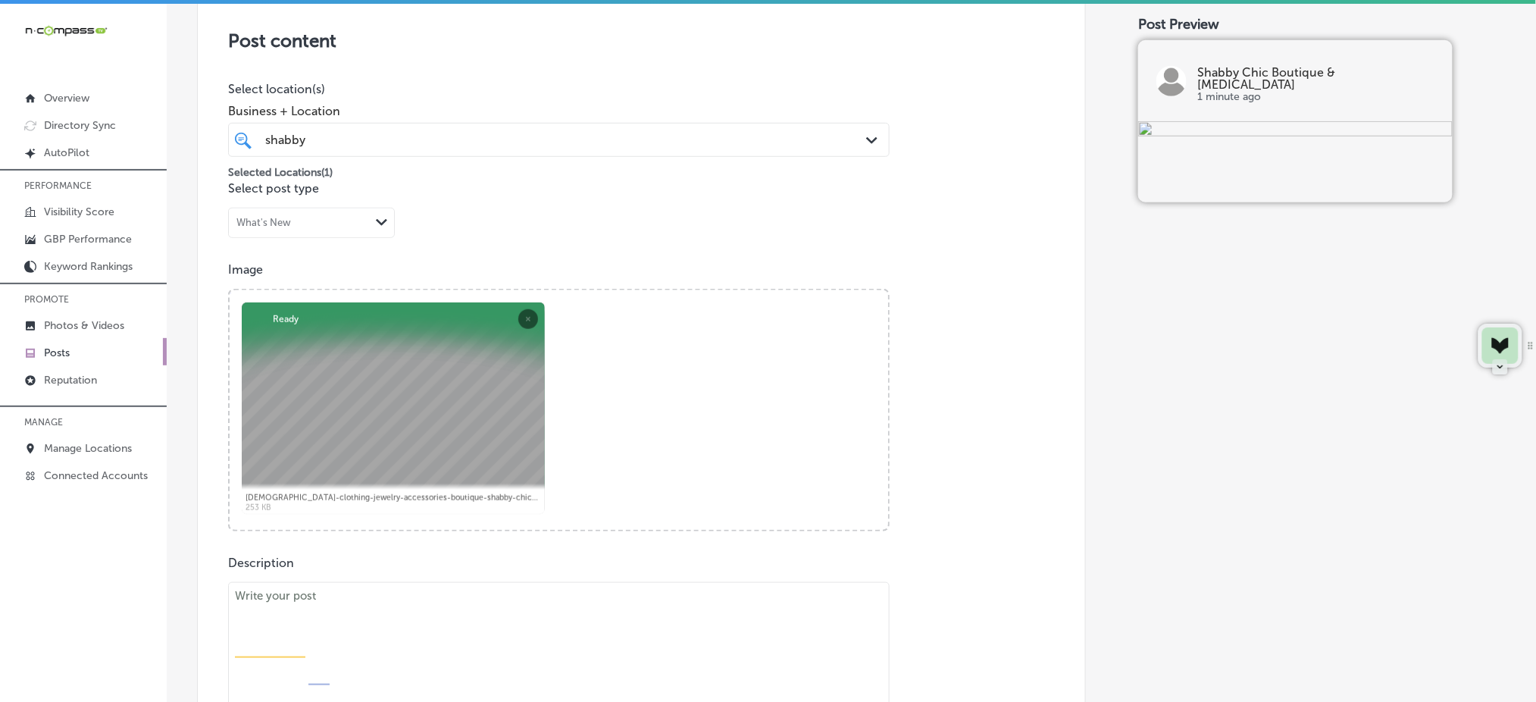
scroll to position [630, 0]
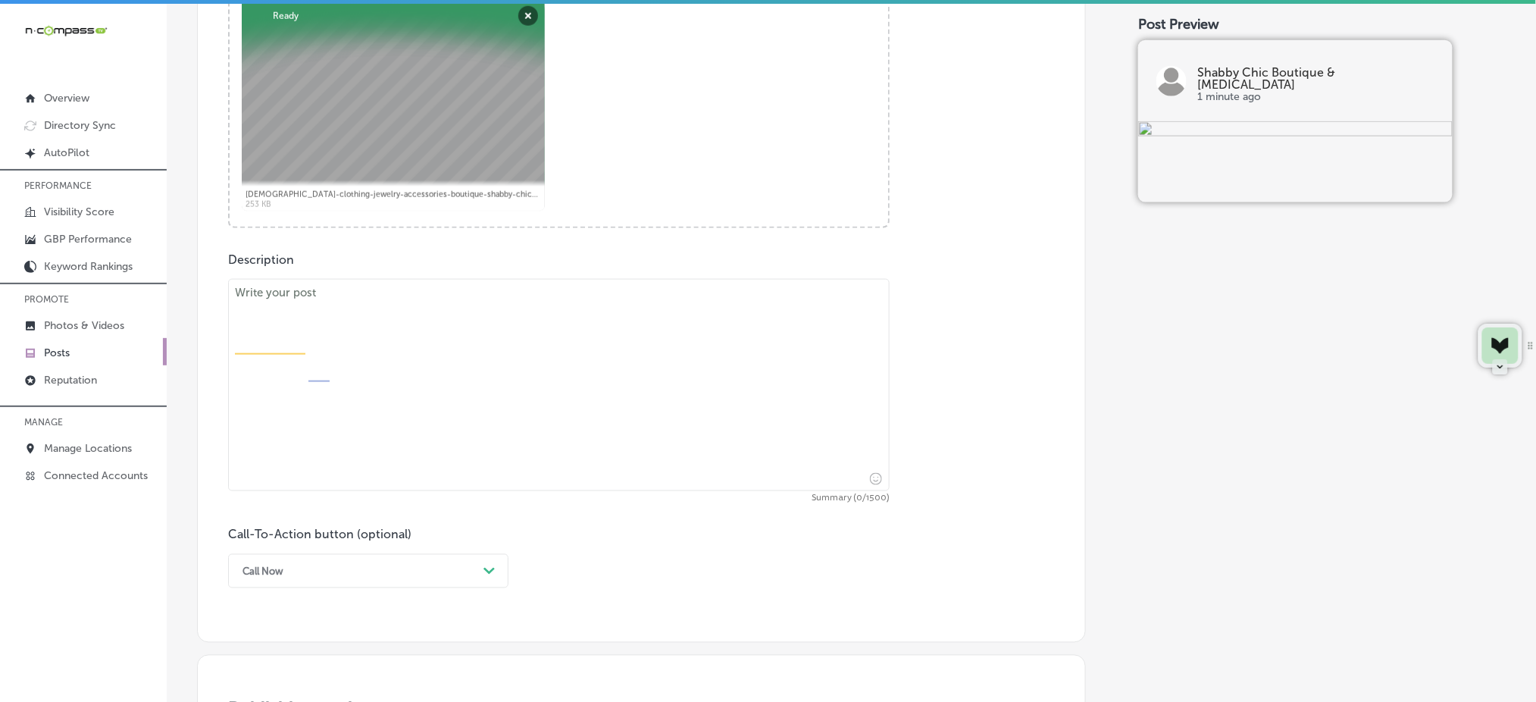
click at [426, 421] on textarea at bounding box center [559, 385] width 662 height 212
paste textarea "Express yourself with custom T-shirts from Shabby Chic Boutique & [MEDICAL_DATA…"
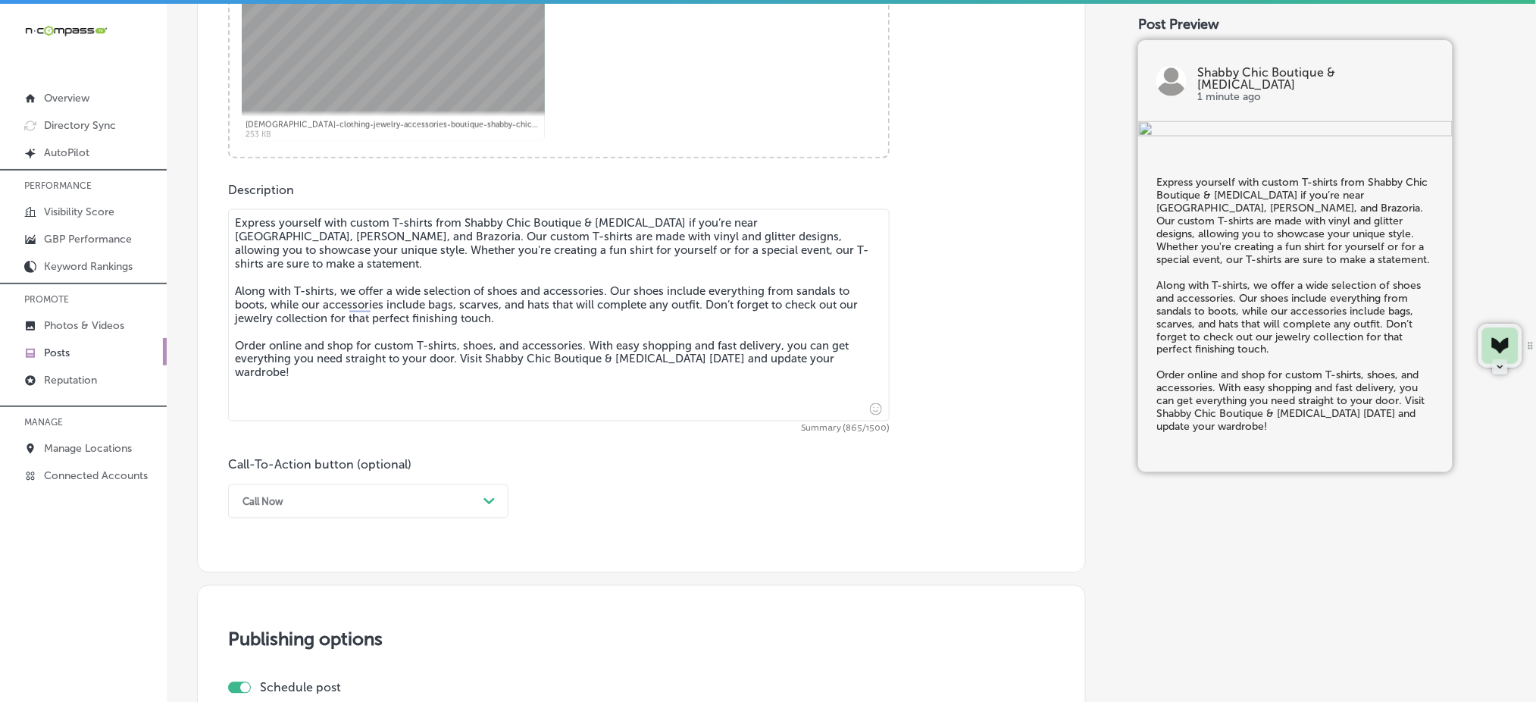
scroll to position [731, 0]
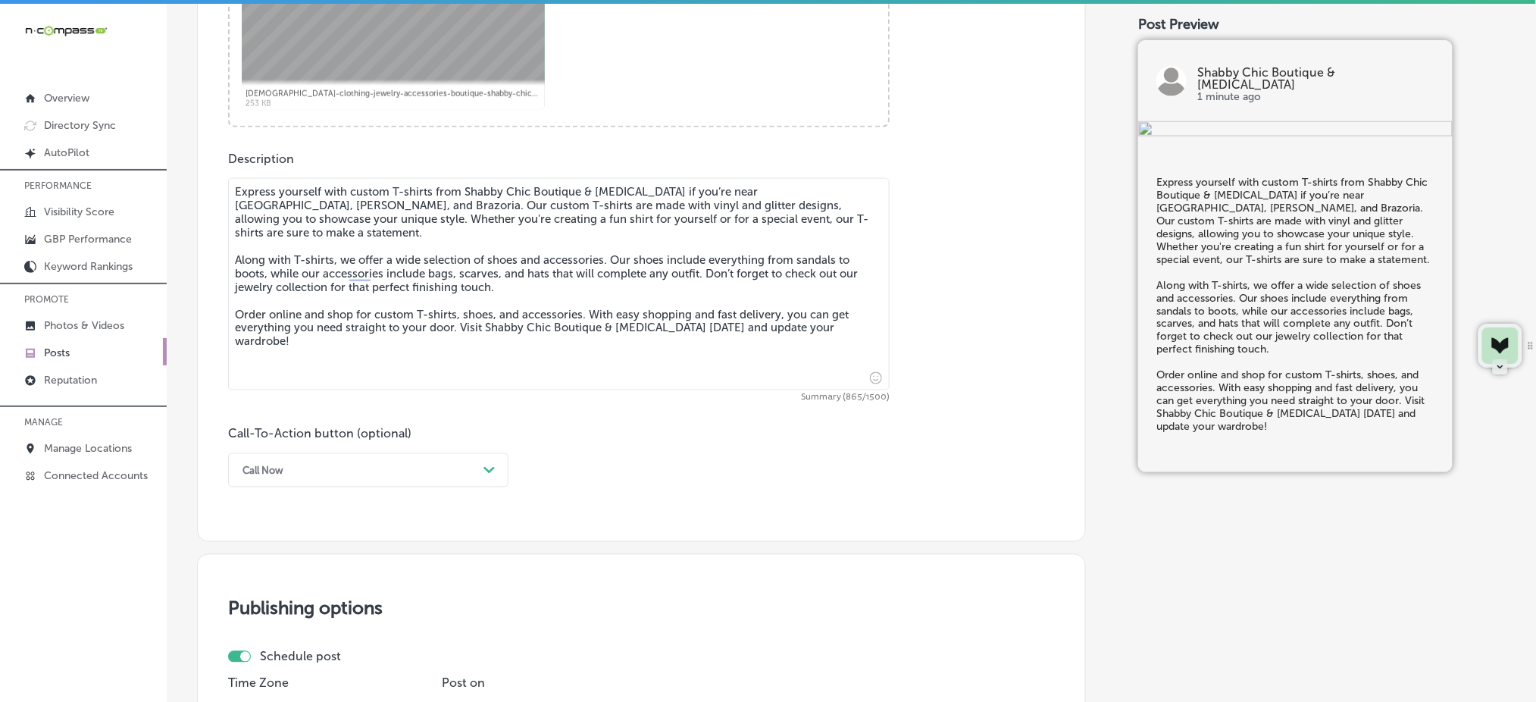
type textarea "Express yourself with custom T-shirts from Shabby Chic Boutique & [MEDICAL_DATA…"
click at [345, 476] on div "Call Now" at bounding box center [356, 469] width 242 height 23
click at [281, 554] on div "Order online" at bounding box center [368, 556] width 280 height 27
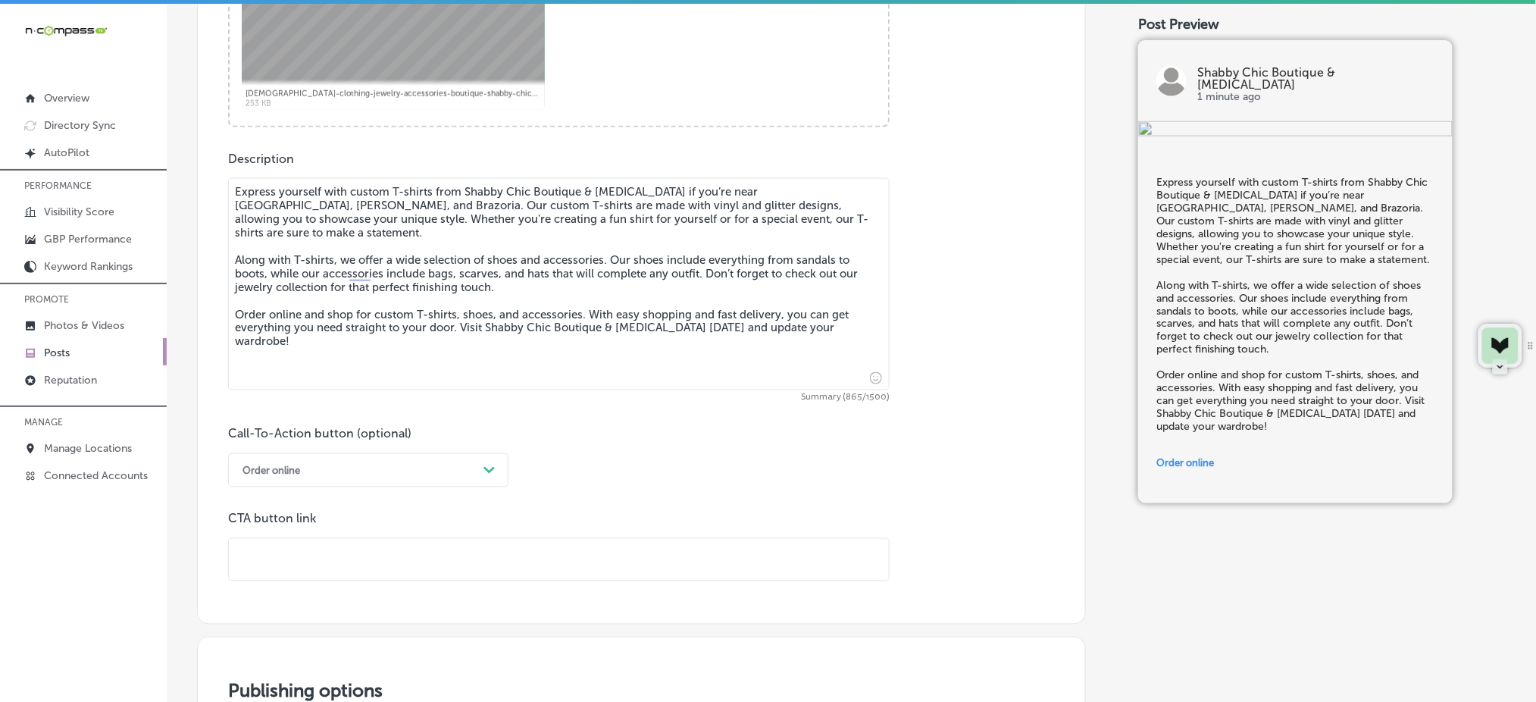
click at [281, 543] on input "text" at bounding box center [559, 560] width 660 height 42
paste input "[URL][DOMAIN_NAME]"
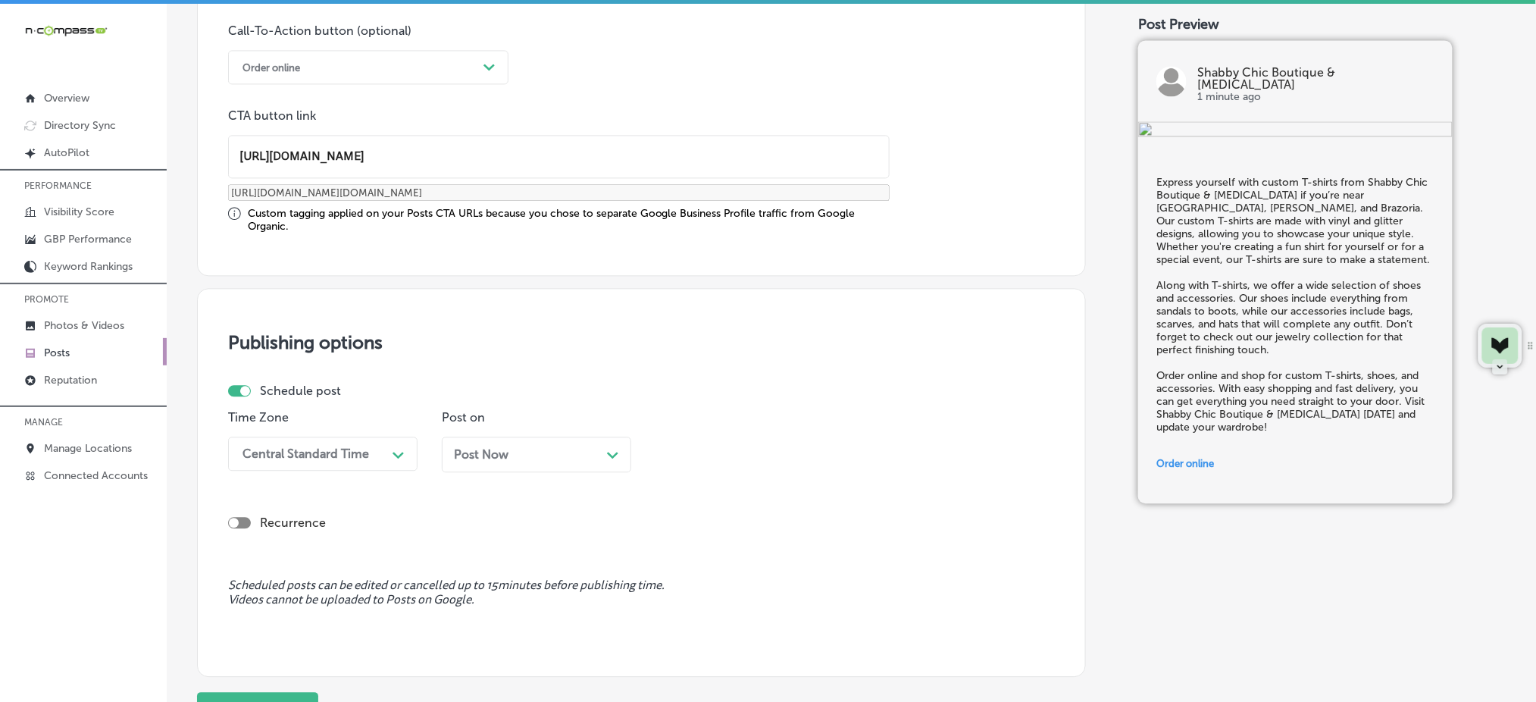
scroll to position [1135, 0]
type input "[URL][DOMAIN_NAME]"
click at [377, 458] on div "Central Standard Time" at bounding box center [311, 453] width 152 height 27
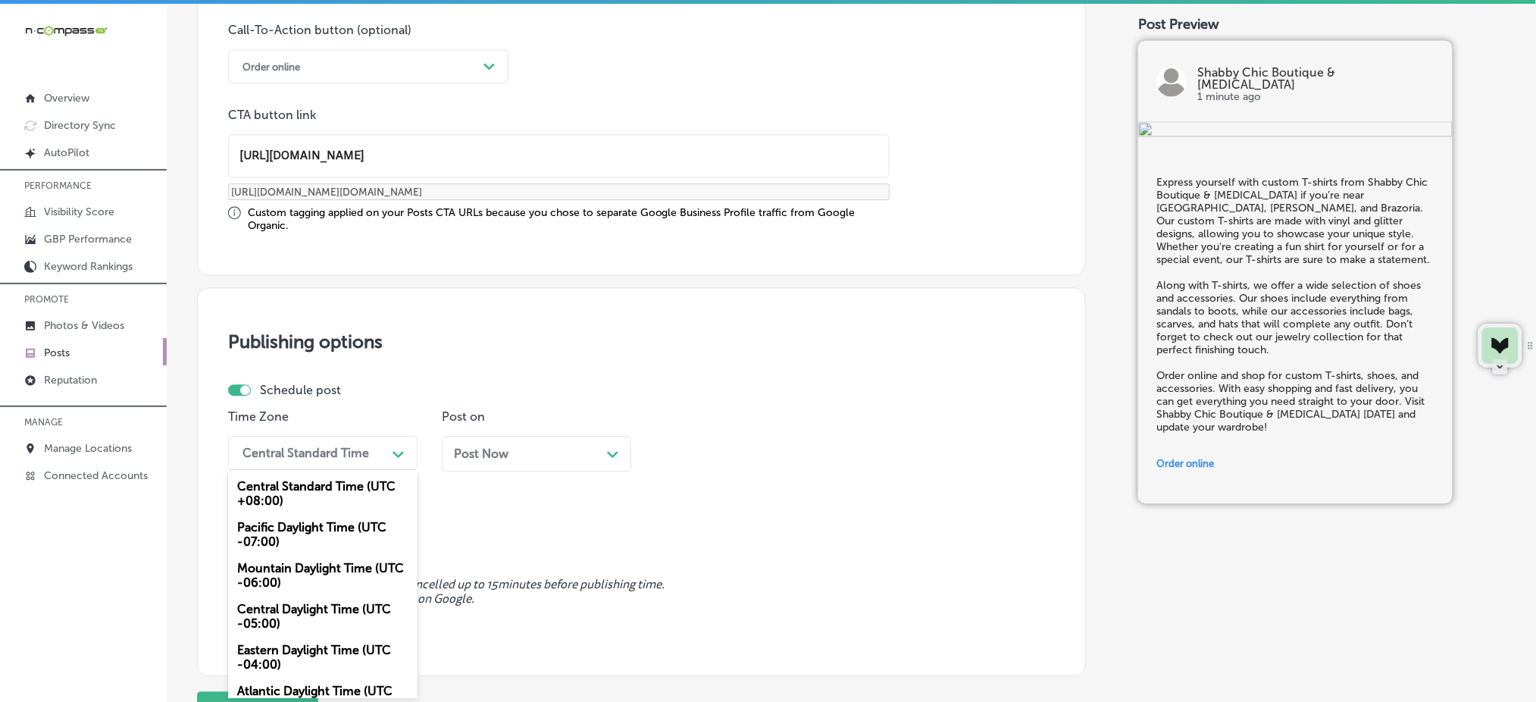
click at [342, 577] on div "Mountain Daylight Time (UTC -06:00)" at bounding box center [322, 575] width 189 height 41
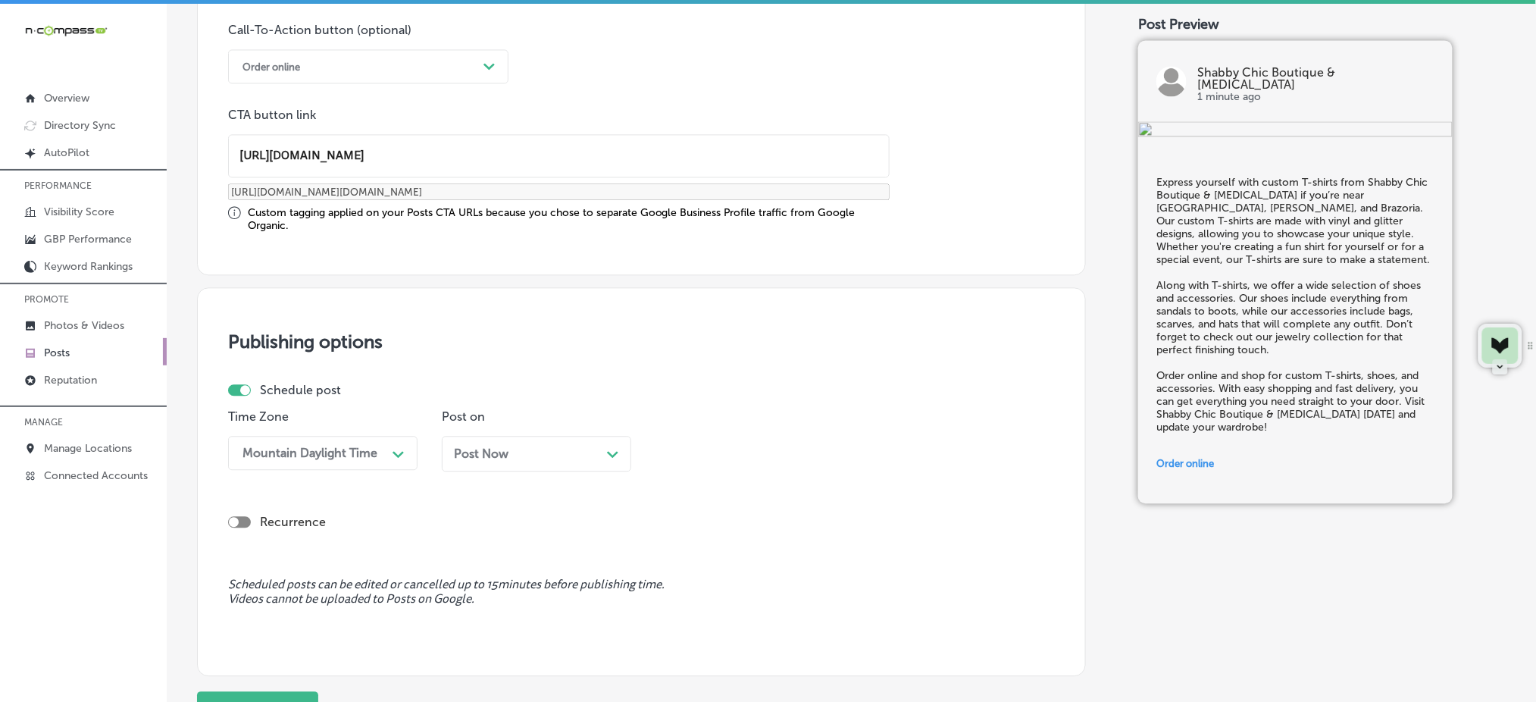
click at [477, 462] on div "Post Now Path Created with Sketch." at bounding box center [536, 454] width 189 height 36
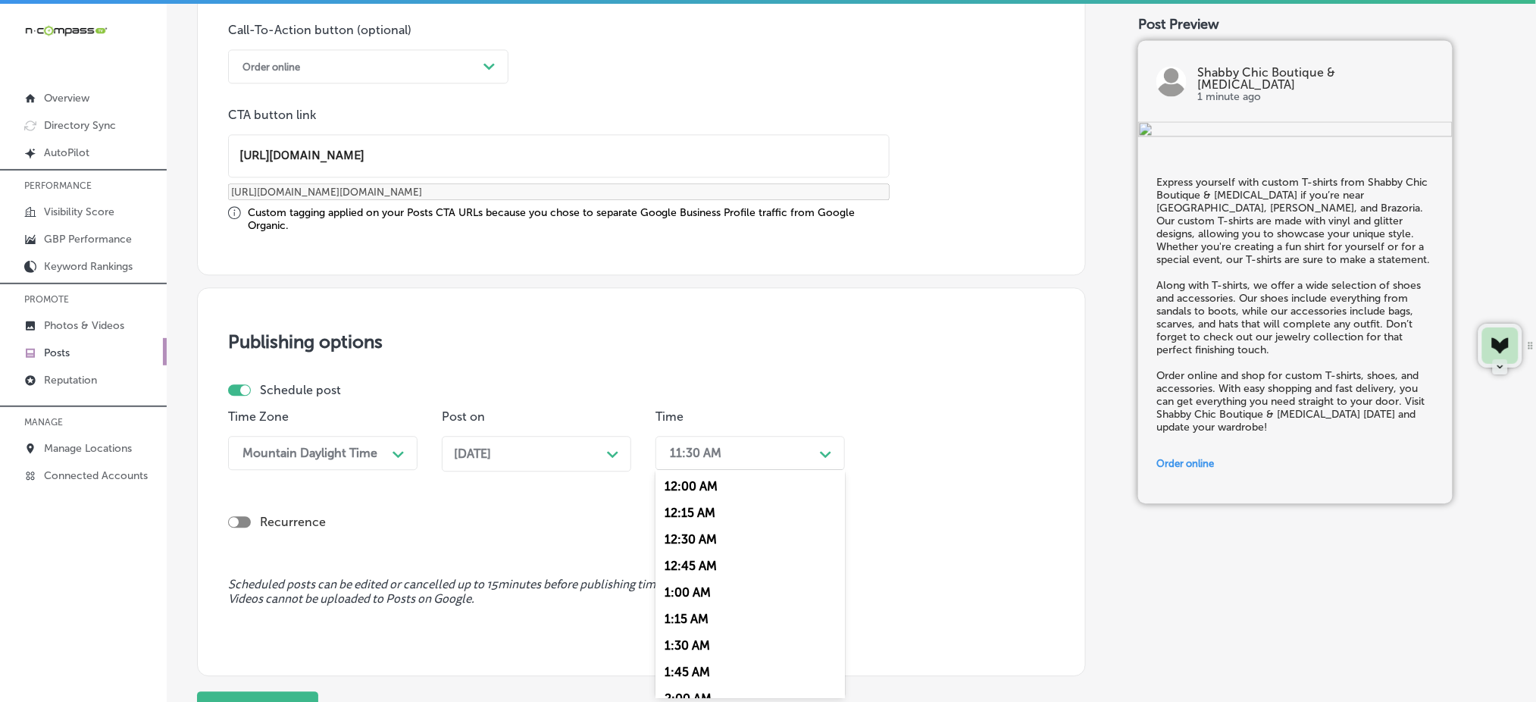
click at [797, 464] on div "11:30 AM Path Created with Sketch." at bounding box center [749, 453] width 189 height 34
click at [717, 619] on div "7:00 AM" at bounding box center [749, 622] width 189 height 27
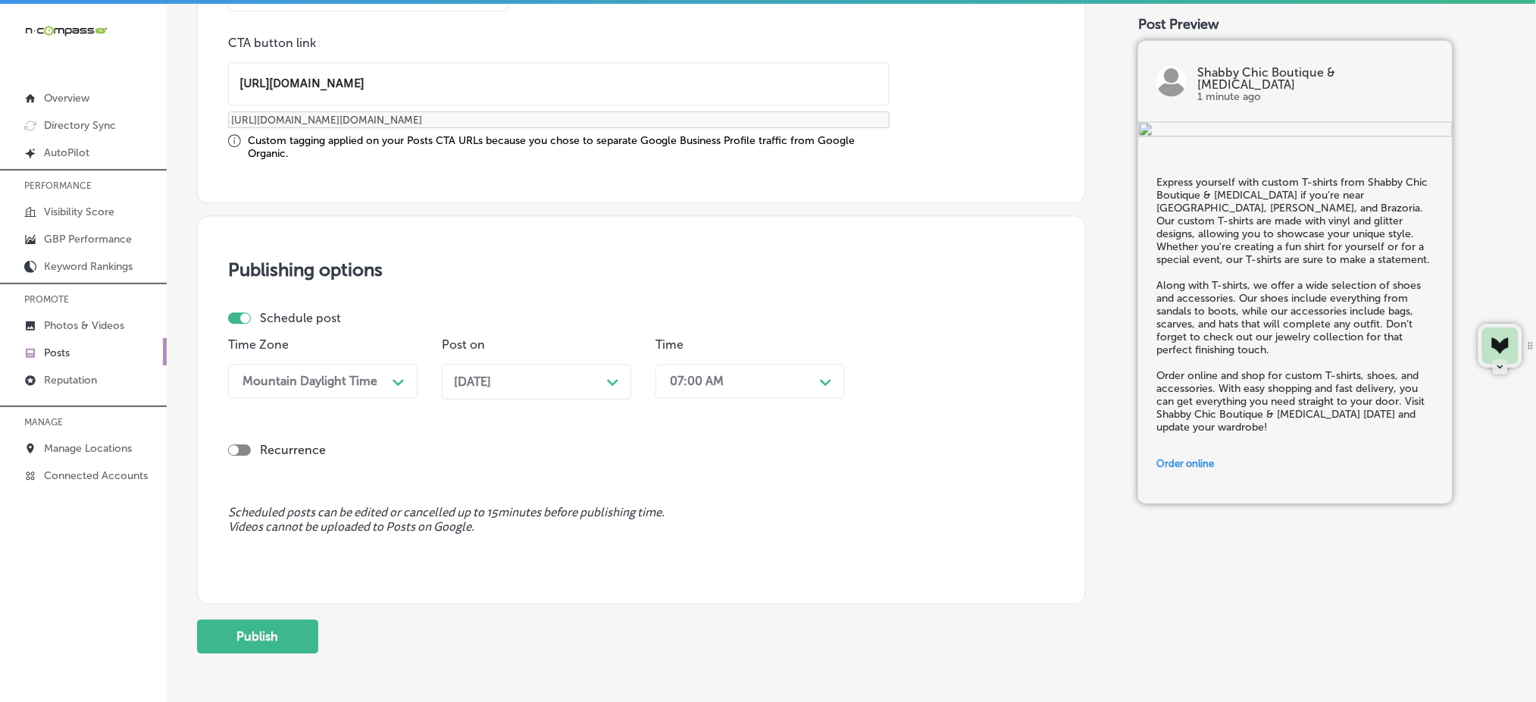
scroll to position [1237, 0]
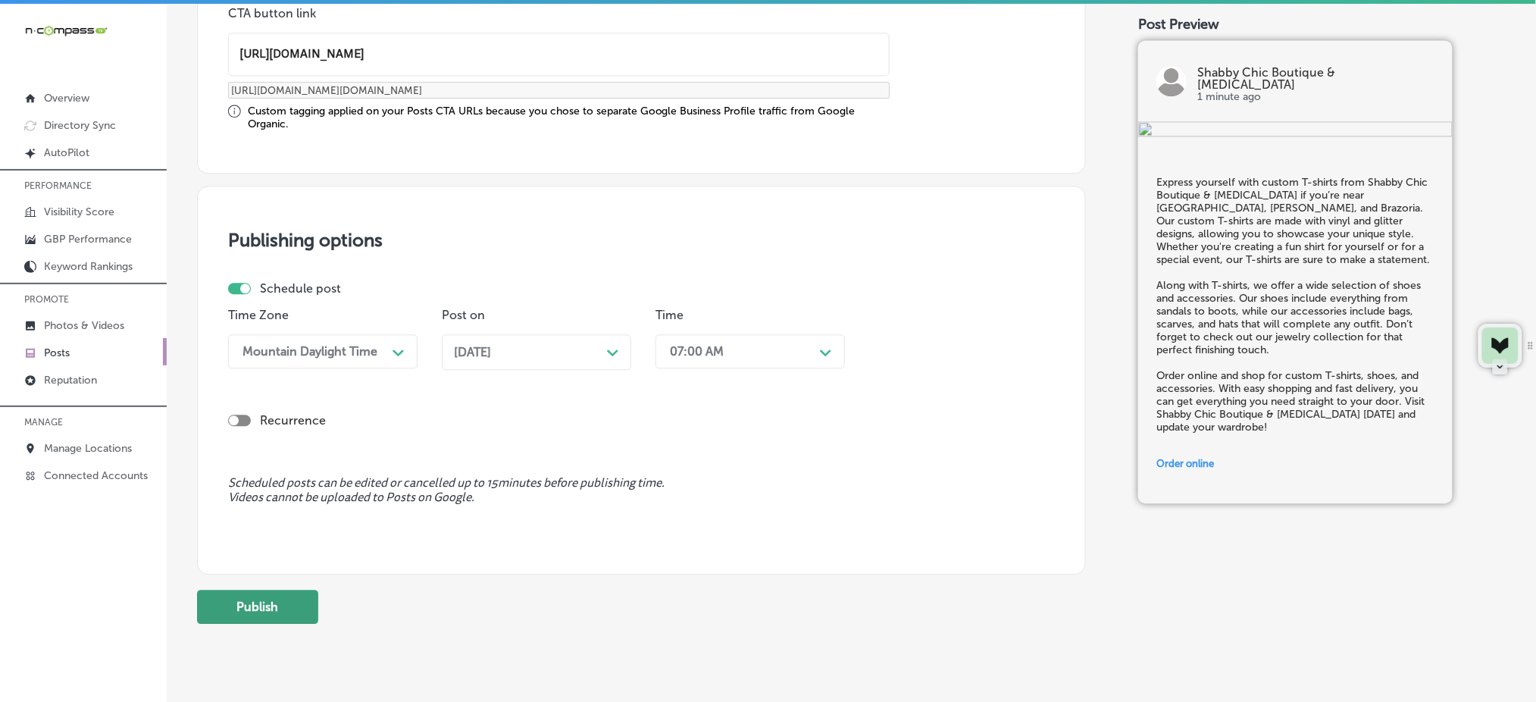
click at [312, 590] on button "Publish" at bounding box center [257, 607] width 121 height 34
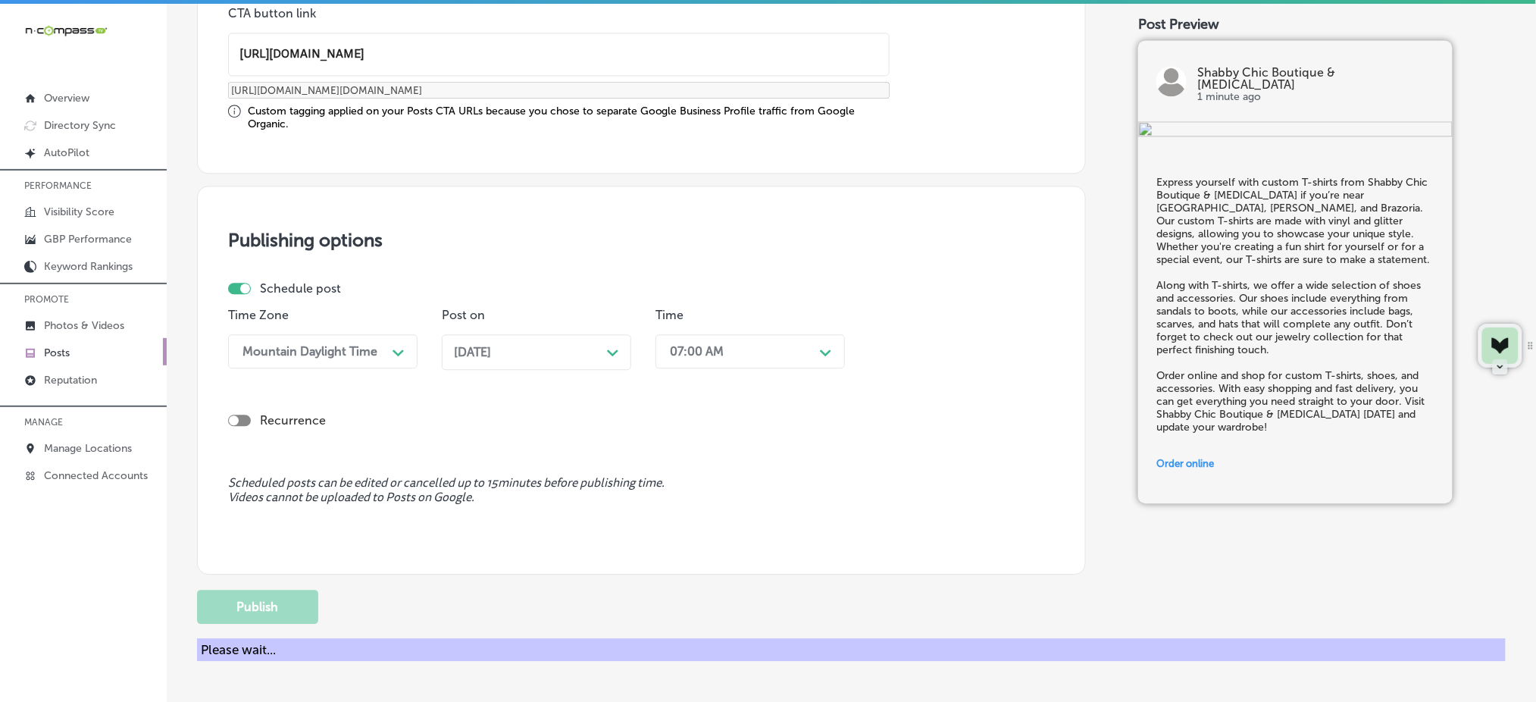
scroll to position [1135, 0]
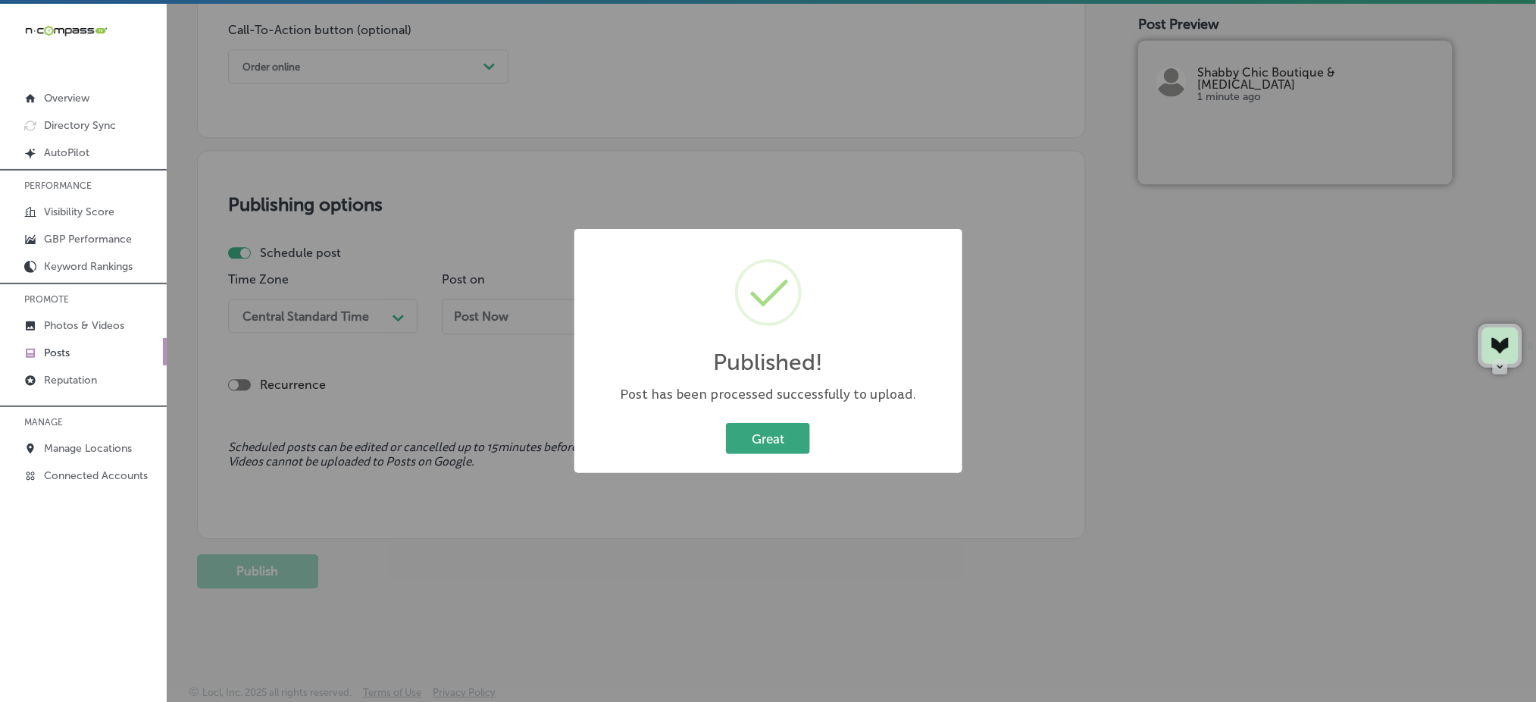
click at [796, 430] on button "Great" at bounding box center [768, 438] width 84 height 31
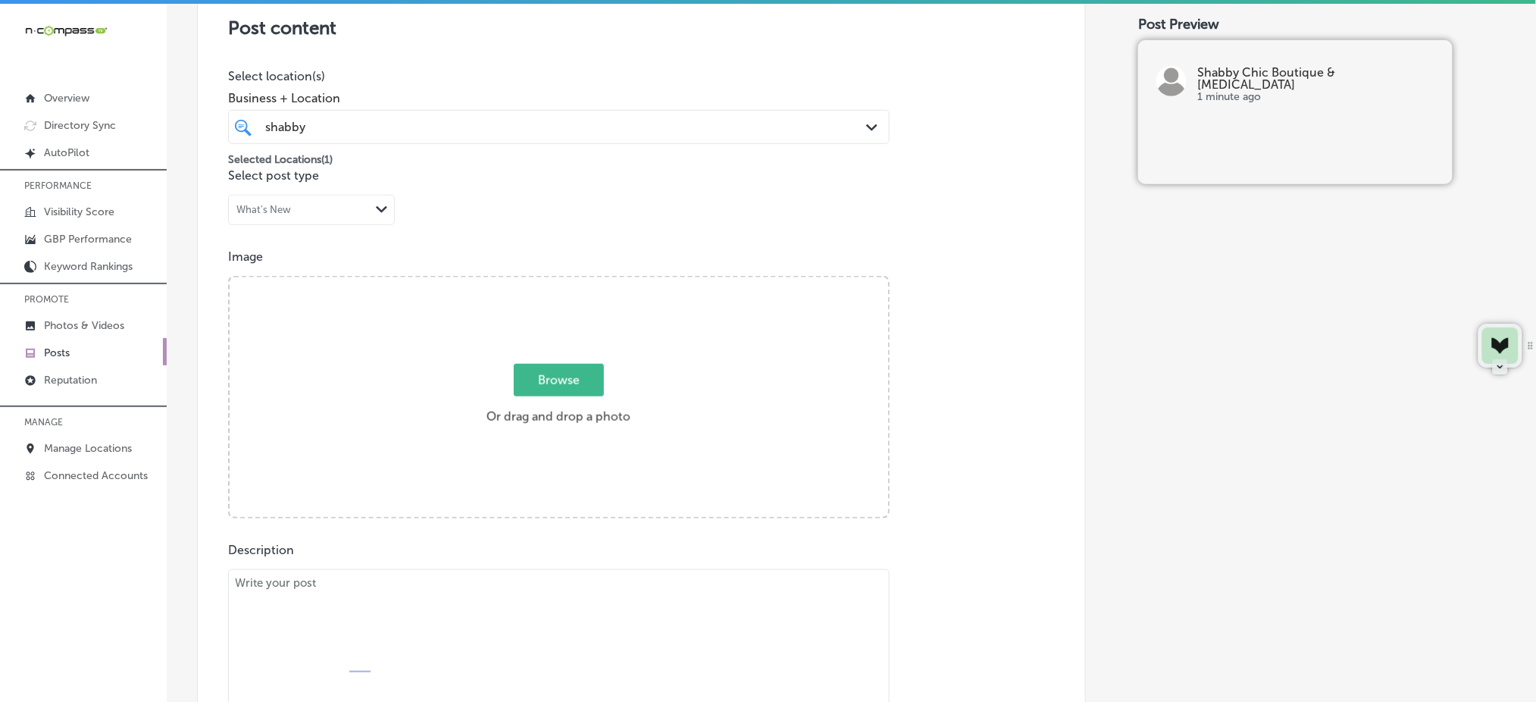
scroll to position [226, 0]
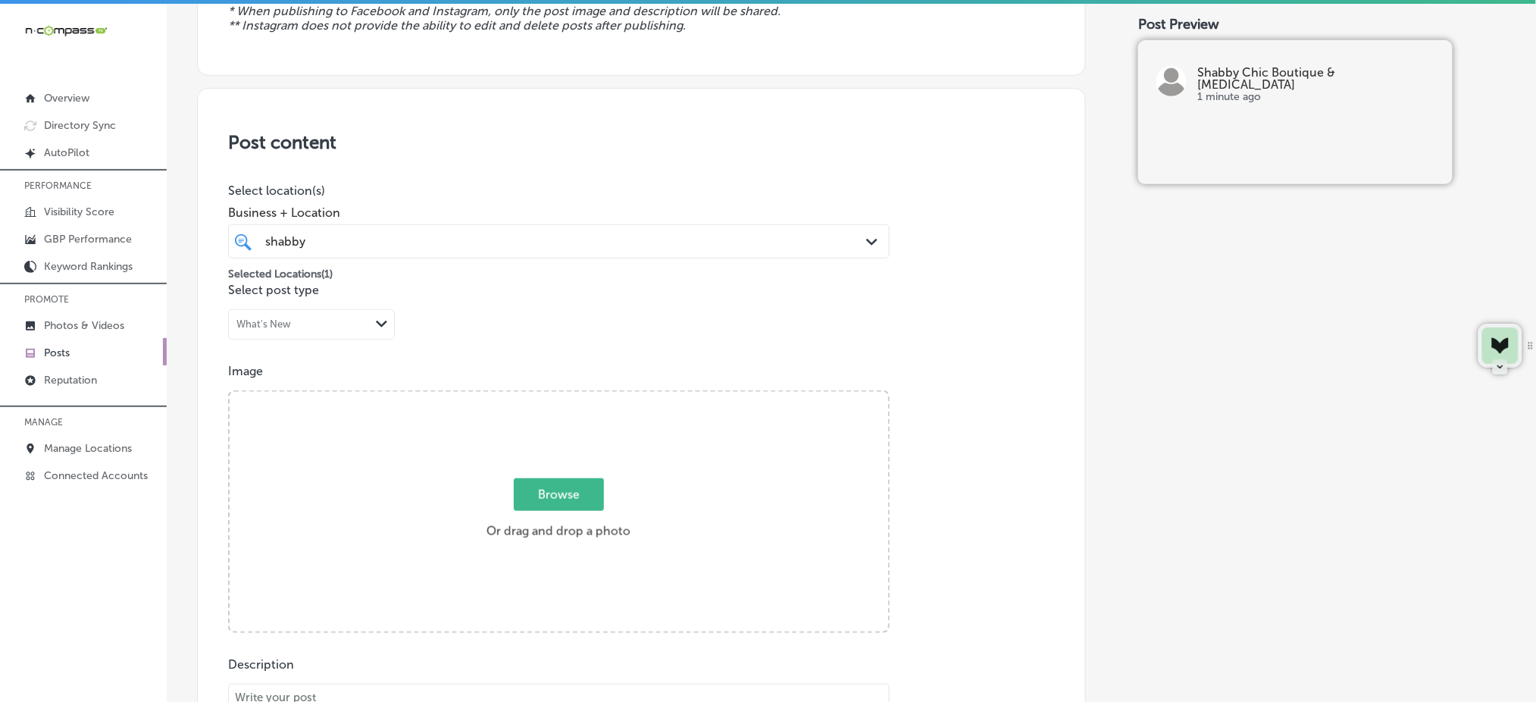
click at [564, 233] on div "shabby shabby" at bounding box center [529, 241] width 531 height 20
click at [576, 488] on span "Browse" at bounding box center [559, 494] width 90 height 33
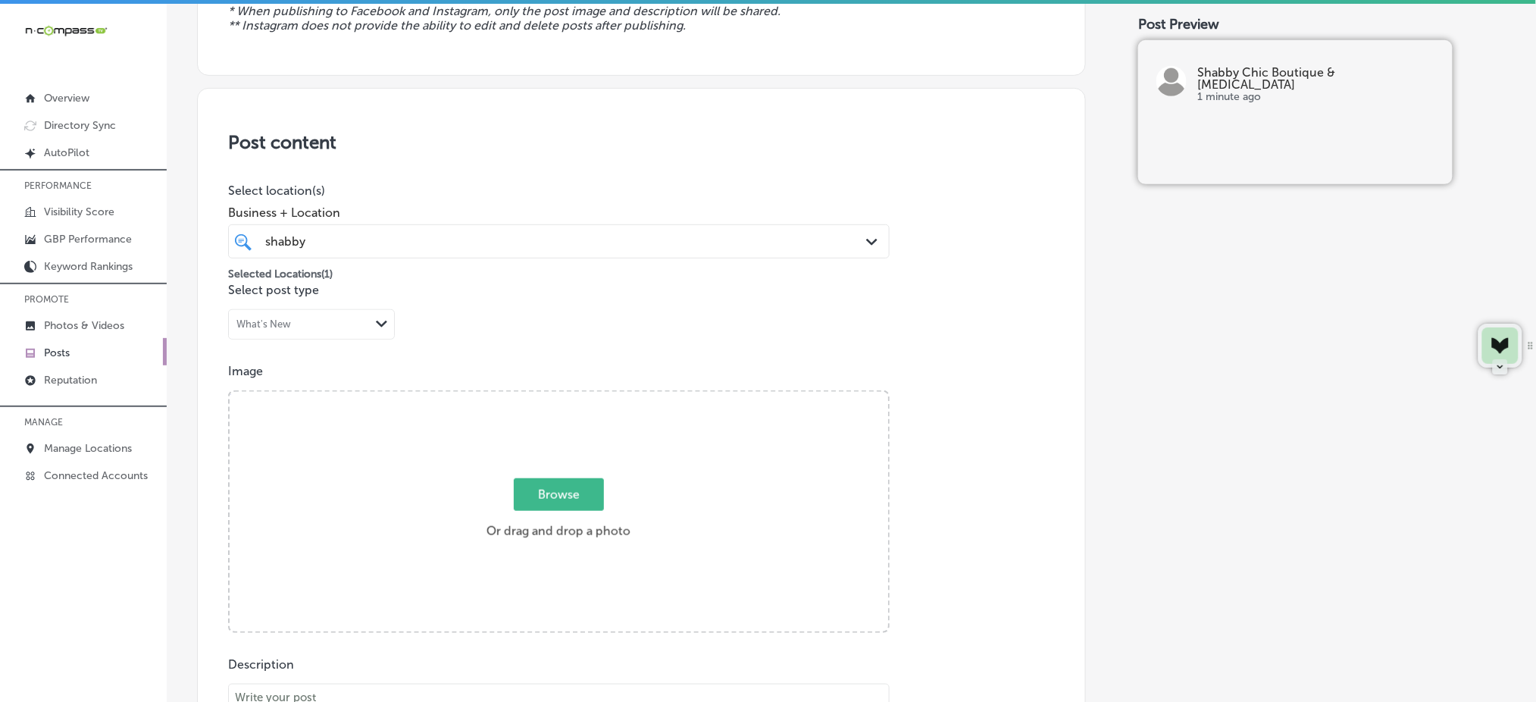
click at [576, 396] on input "Browse Or drag and drop a photo" at bounding box center [559, 394] width 658 height 5
type input "C:\fakepath\[DEMOGRAPHIC_DATA]-clothing-jewelry-accessories-boutique-shabby-chi…"
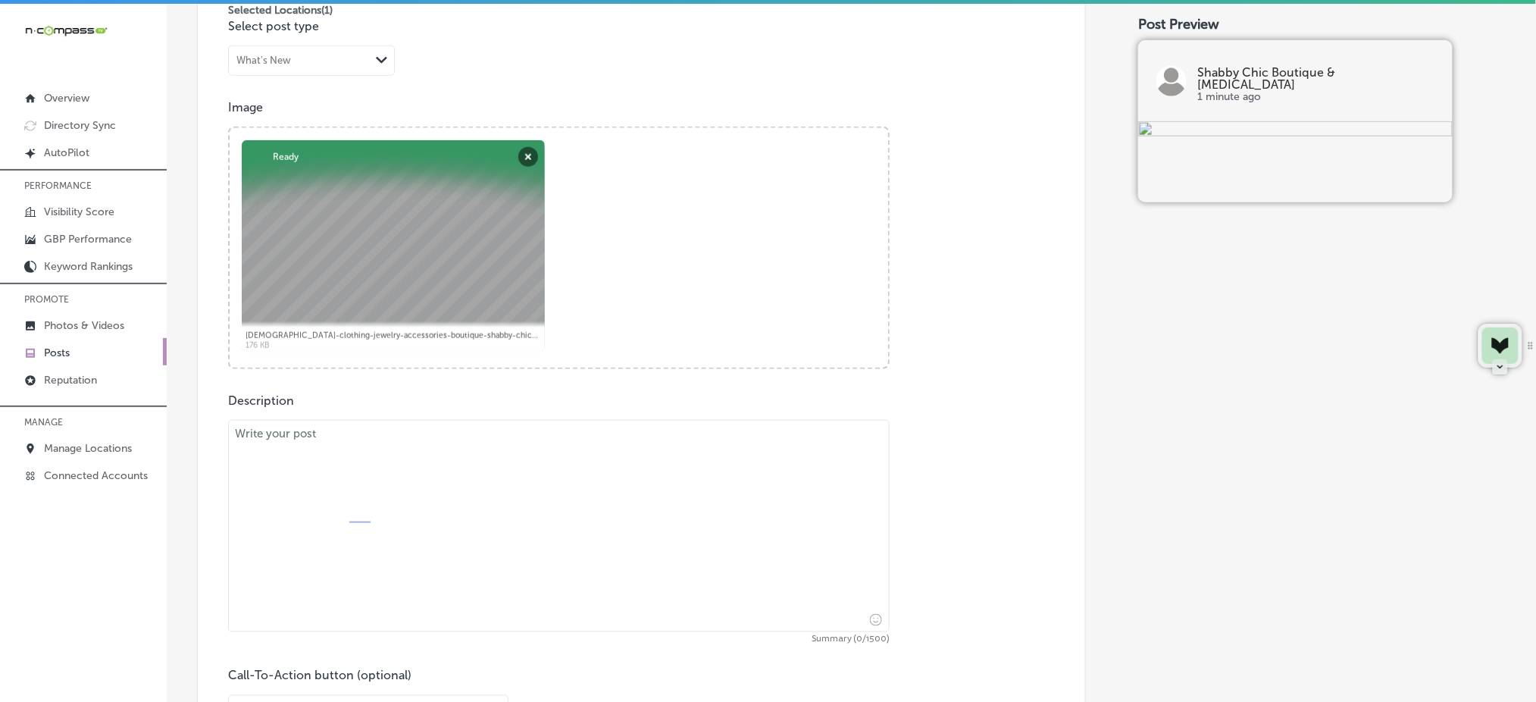
scroll to position [529, 0]
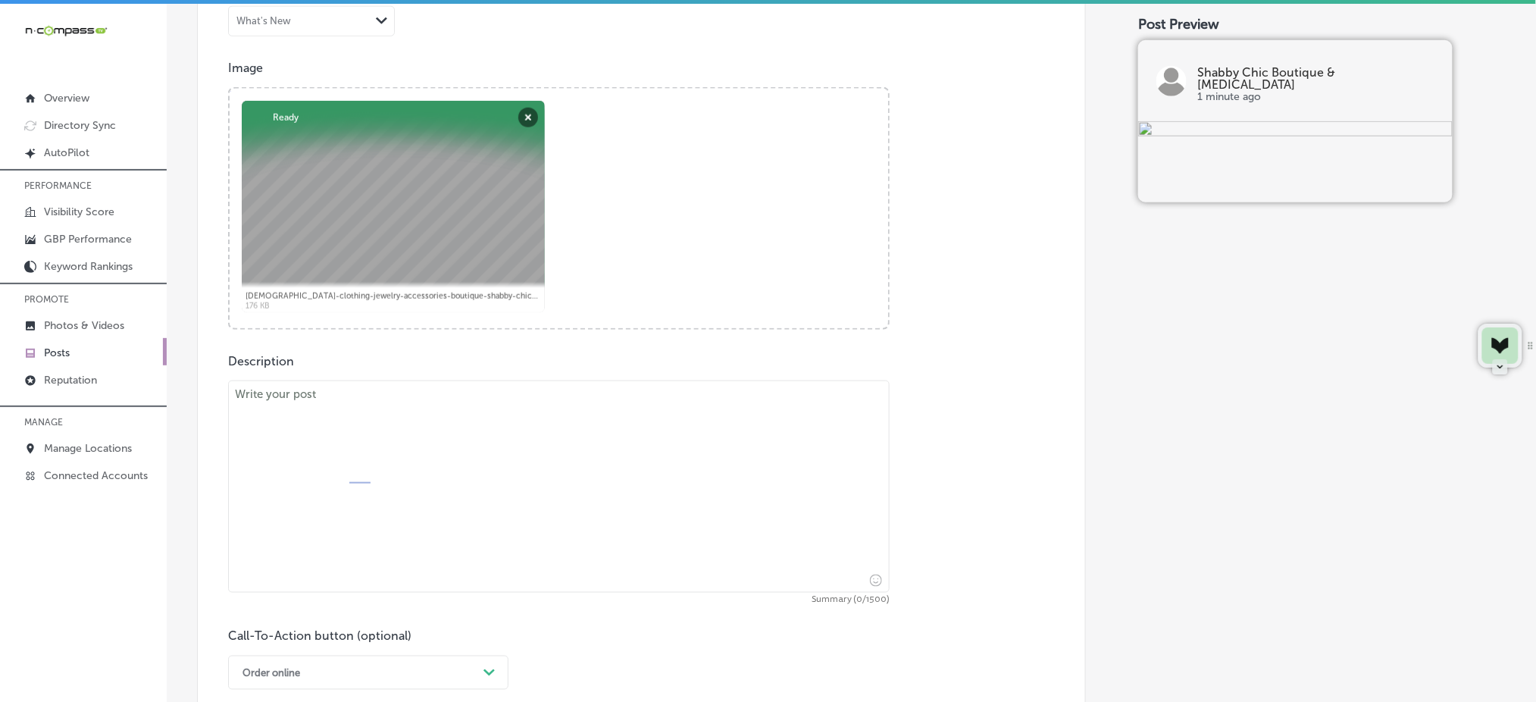
click at [383, 441] on textarea at bounding box center [559, 486] width 662 height 212
paste textarea "Ready to refresh your wardrobe with stylish shoes, bags, and accessories? Wheth…"
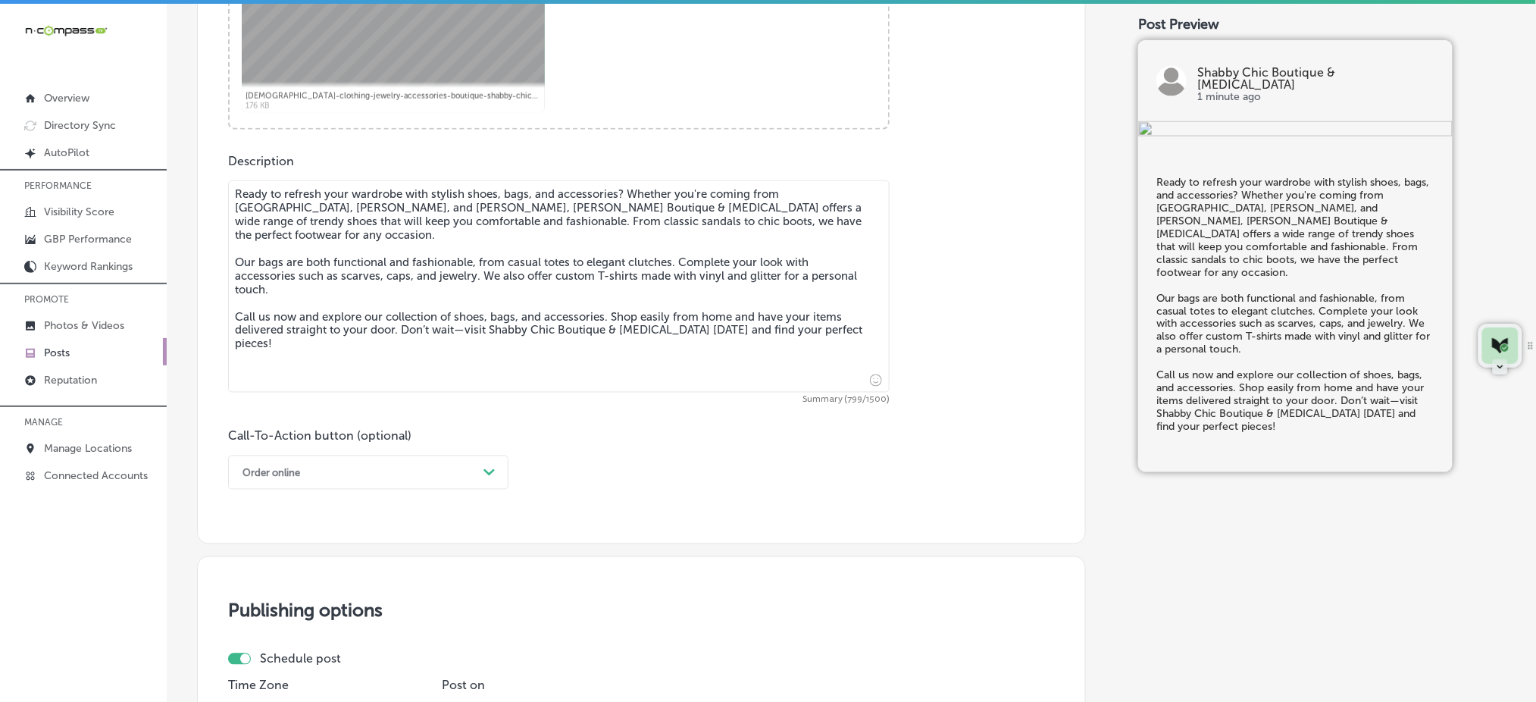
scroll to position [731, 0]
type textarea "Ready to refresh your wardrobe with stylish shoes, bags, and accessories? Wheth…"
click at [382, 462] on div "Order online" at bounding box center [356, 469] width 242 height 23
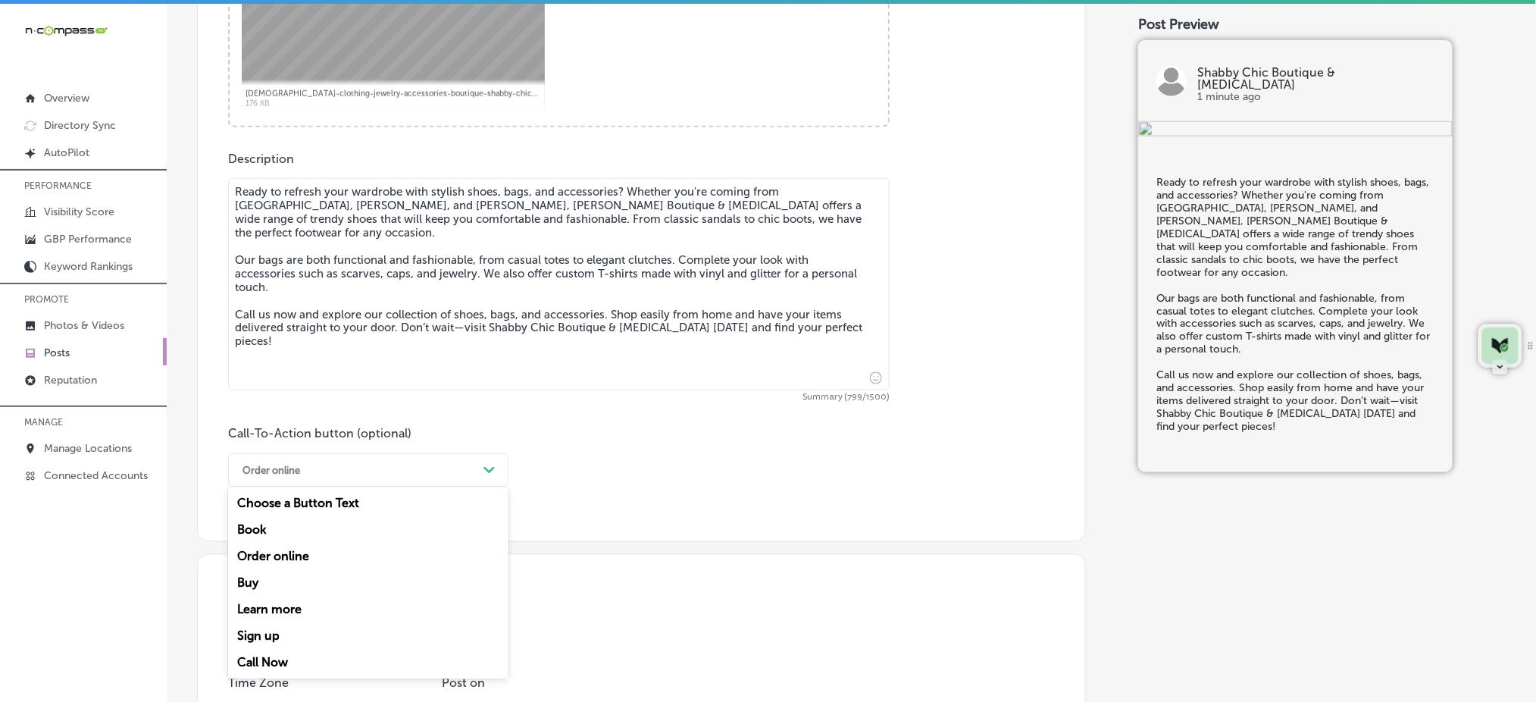
click at [339, 668] on div "Call Now" at bounding box center [368, 662] width 280 height 27
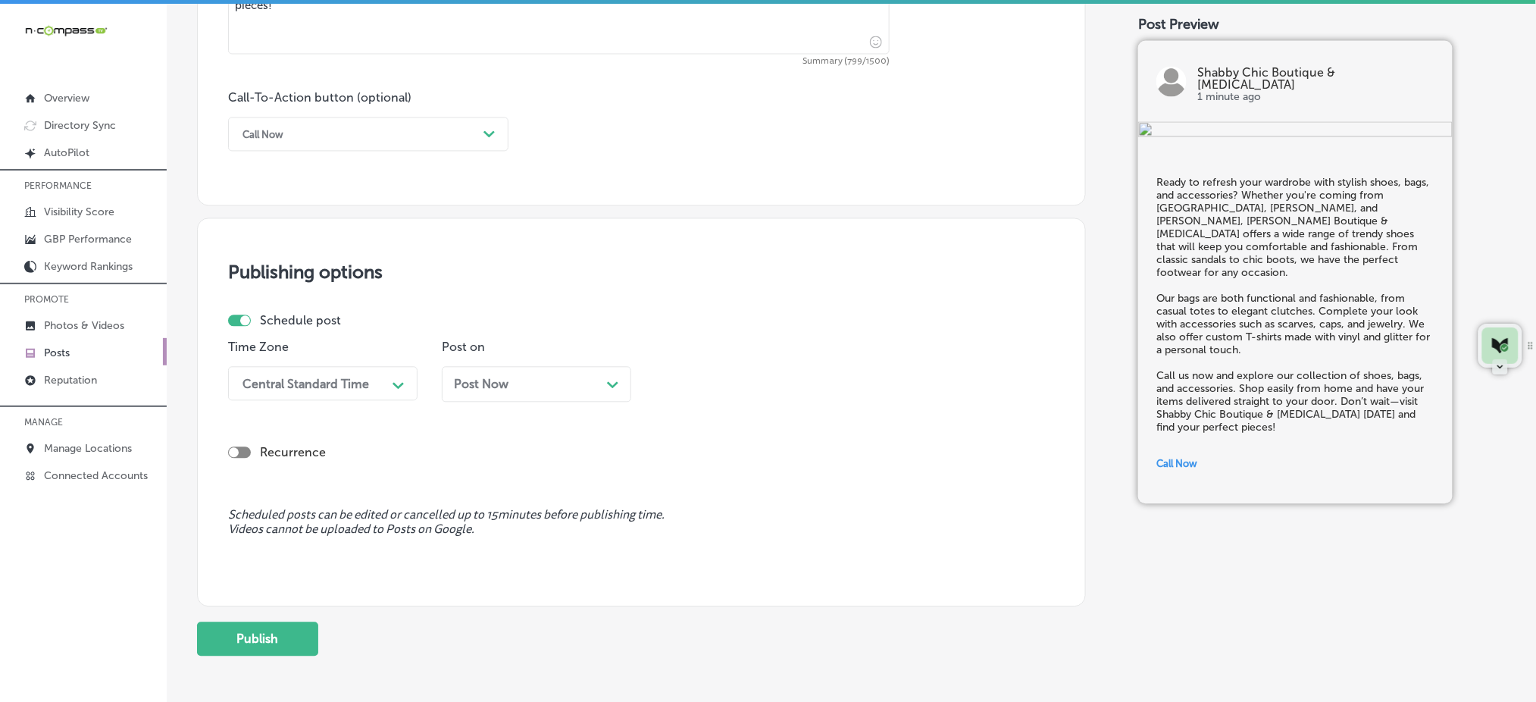
scroll to position [1135, 0]
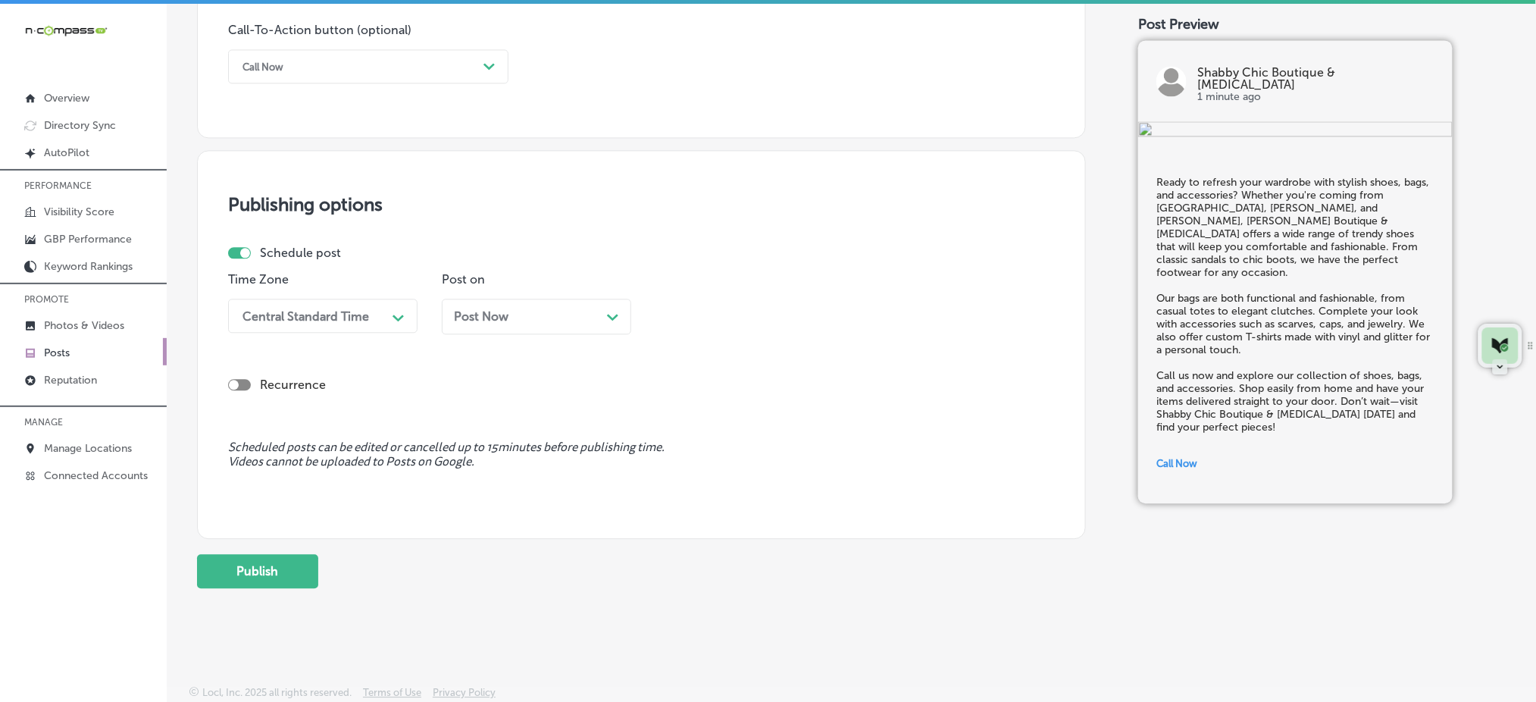
click at [326, 315] on div "Central Standard Time" at bounding box center [305, 315] width 127 height 14
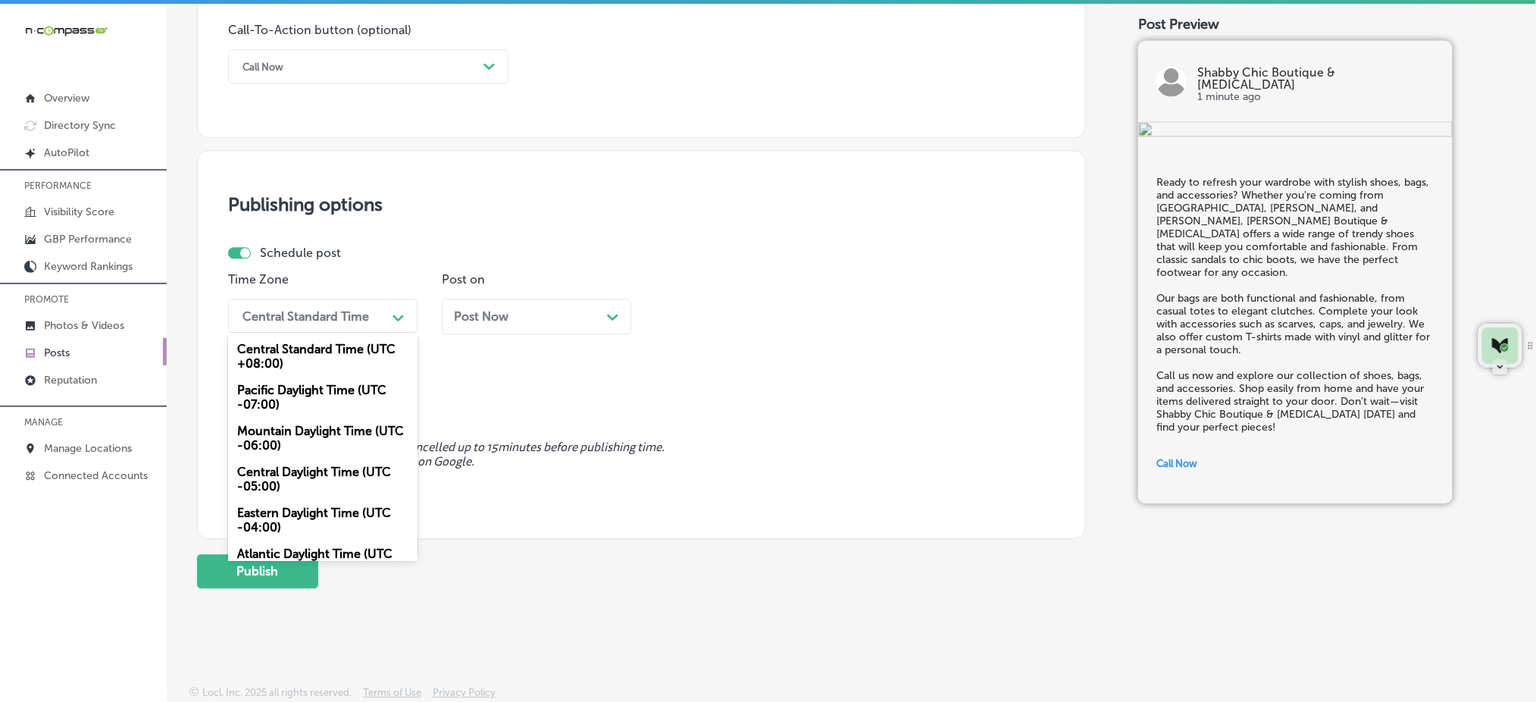
click at [294, 438] on div "Mountain Daylight Time (UTC -06:00)" at bounding box center [322, 438] width 189 height 41
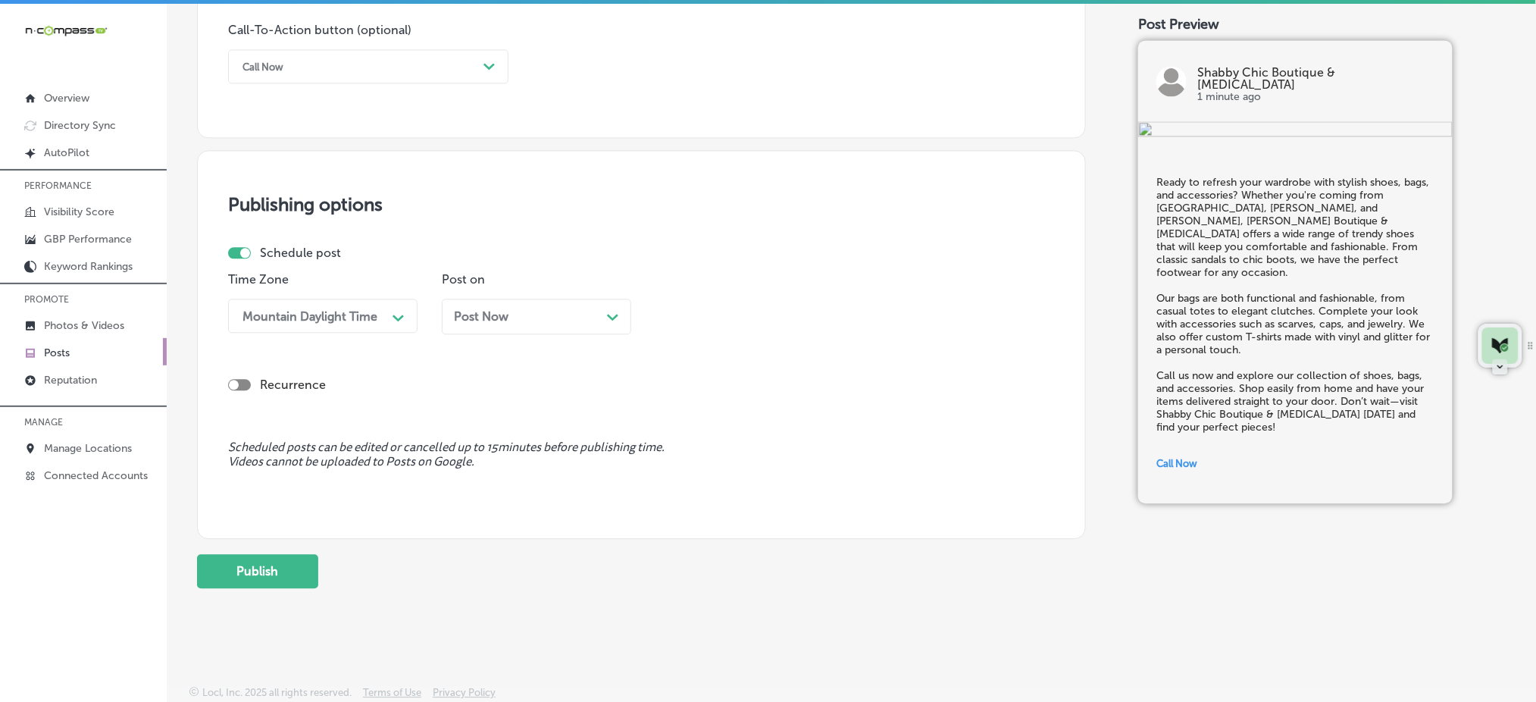
click at [471, 305] on div "Post Now Path Created with Sketch." at bounding box center [536, 317] width 189 height 36
click at [682, 322] on div "11:30 AM" at bounding box center [696, 315] width 52 height 14
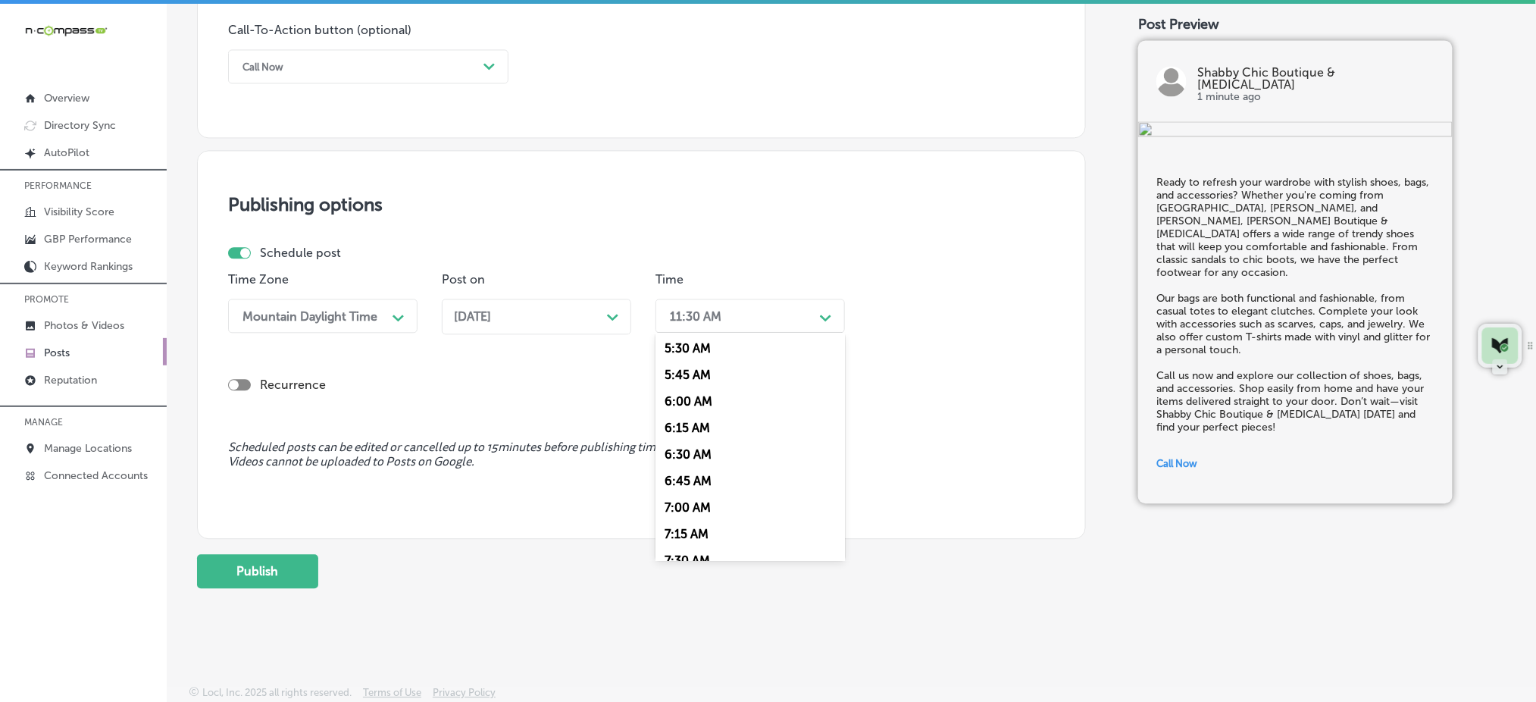
scroll to position [606, 0]
click at [707, 482] on div "7:00 AM" at bounding box center [749, 485] width 189 height 27
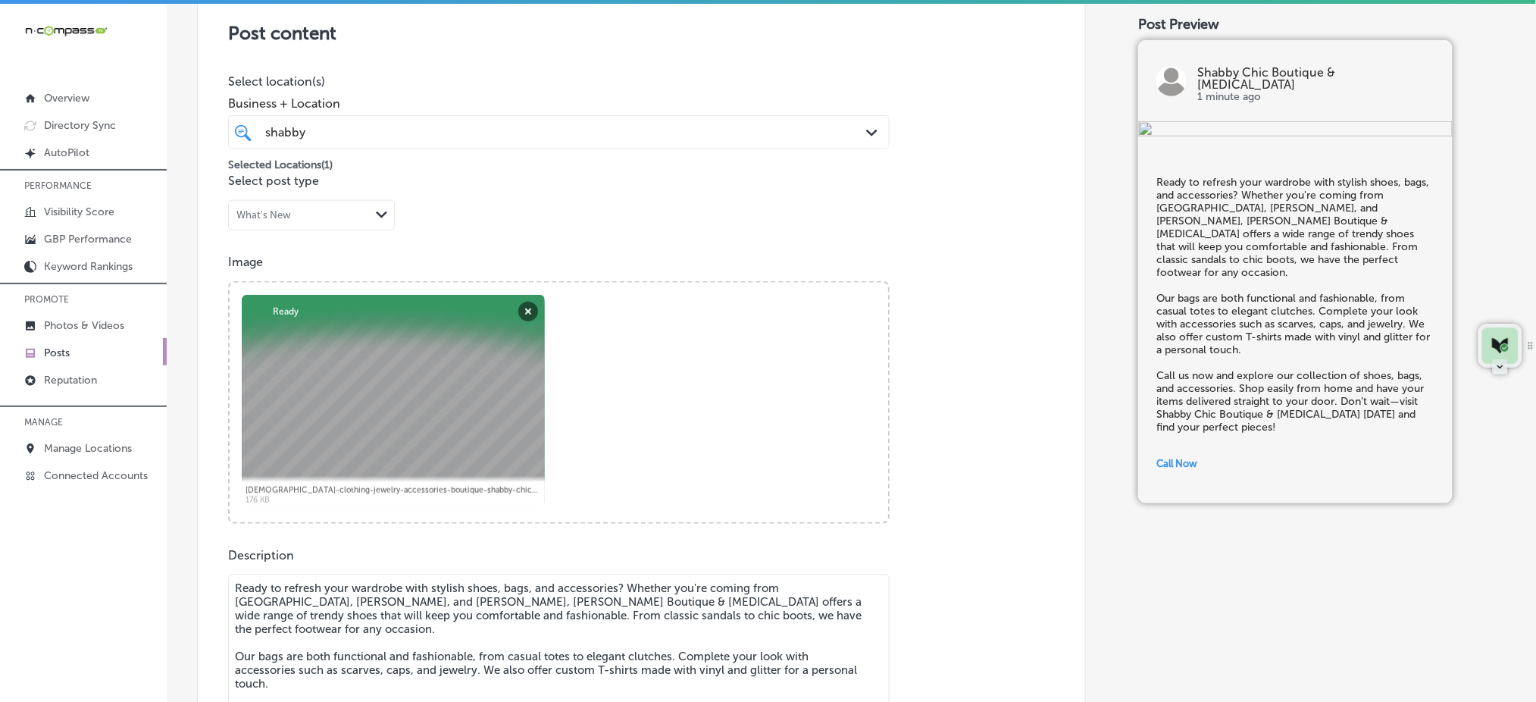
scroll to position [226, 0]
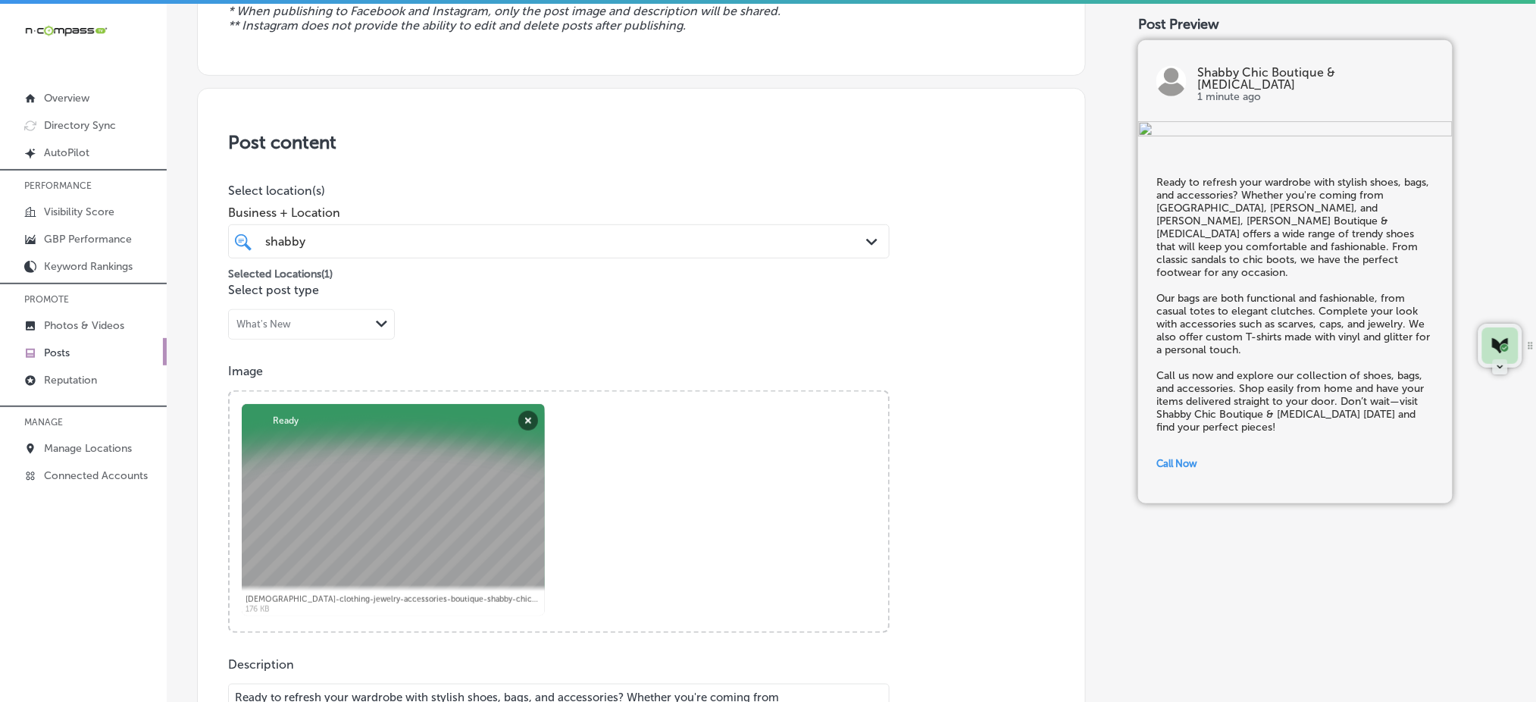
click at [433, 242] on div "shabby shabby" at bounding box center [529, 241] width 531 height 20
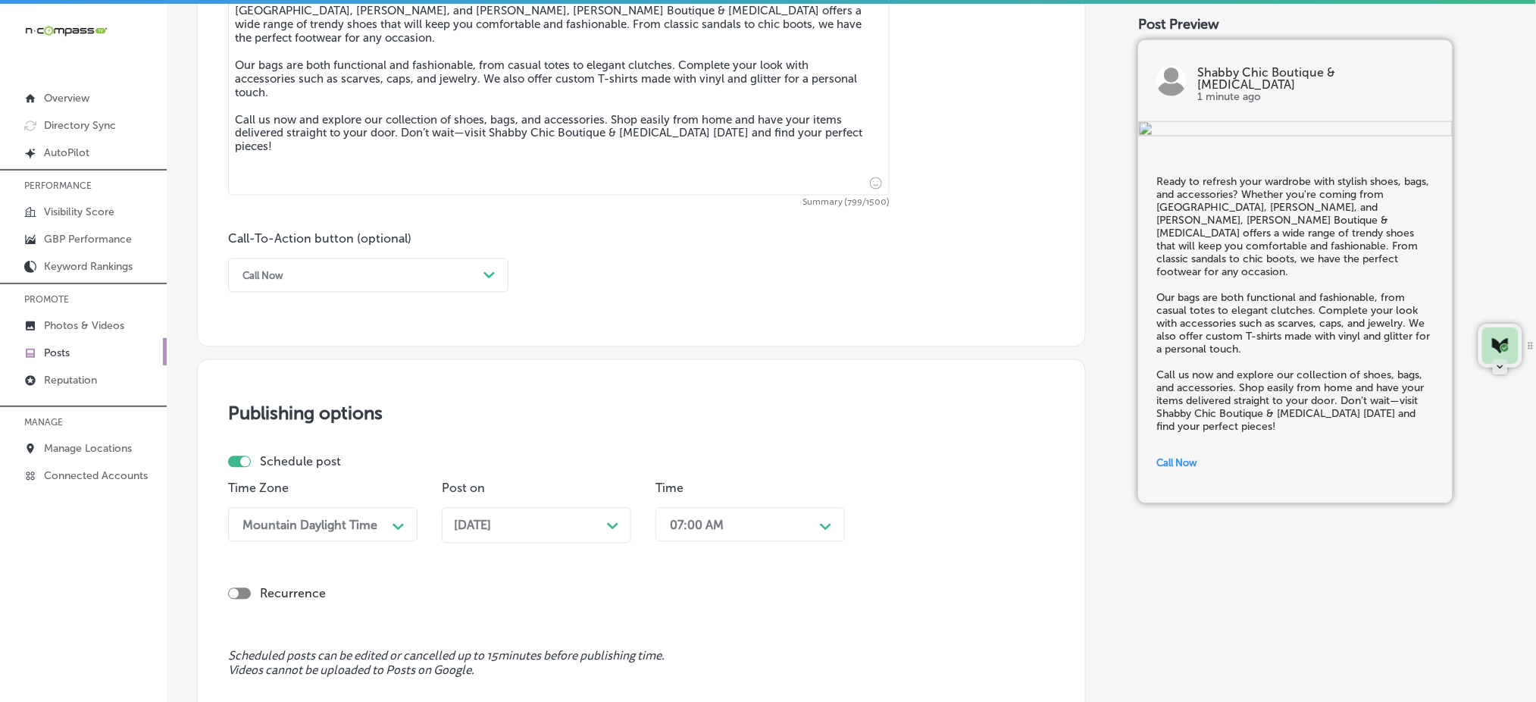
scroll to position [1135, 0]
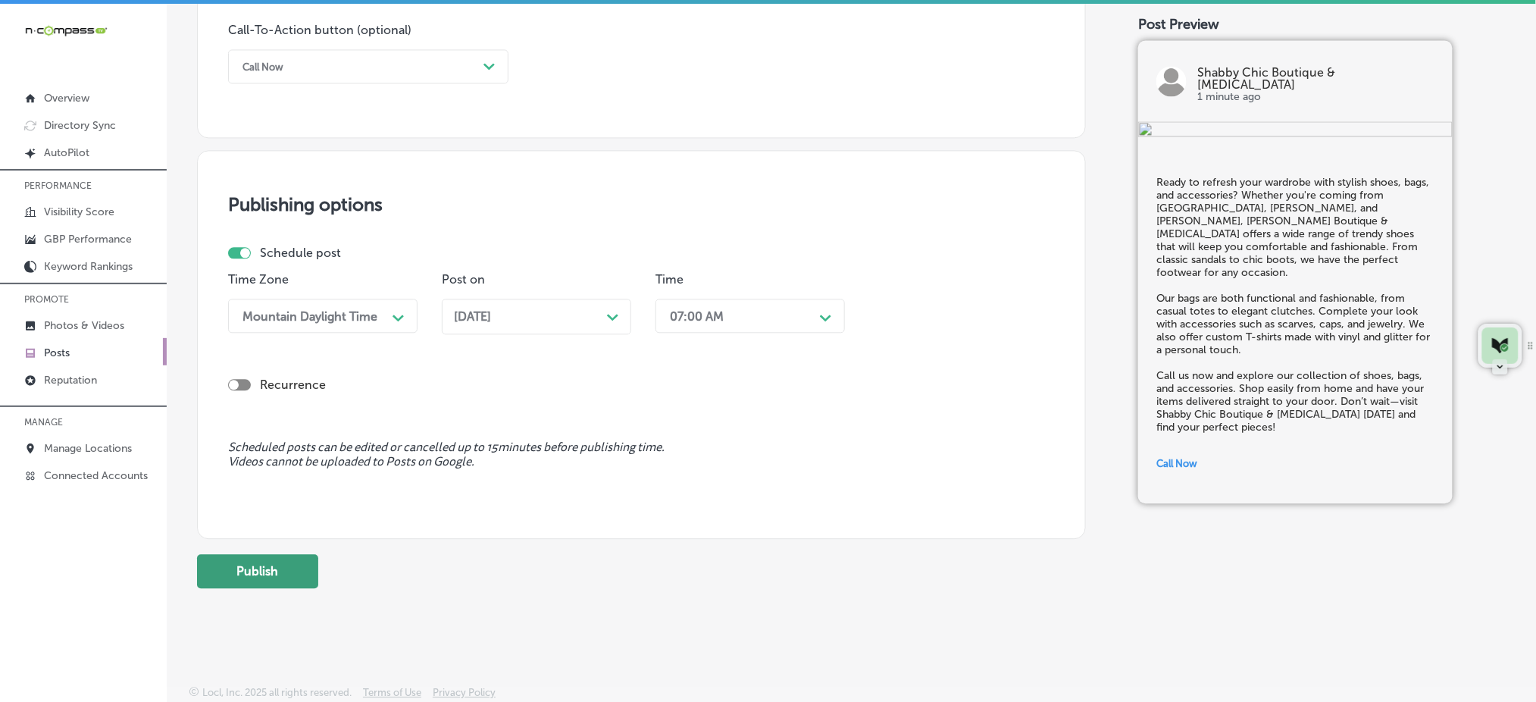
click at [295, 571] on button "Publish" at bounding box center [257, 571] width 121 height 34
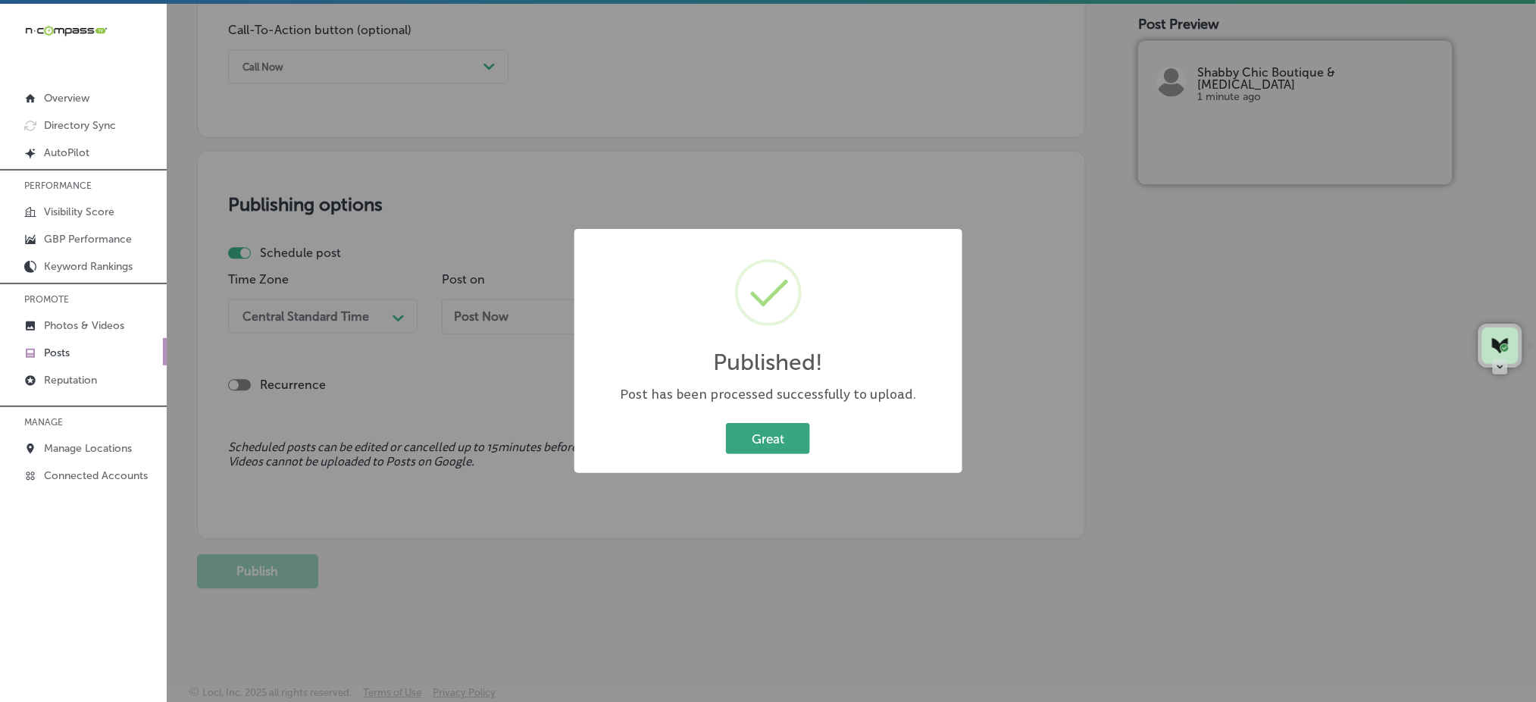
click at [768, 434] on button "Great" at bounding box center [768, 438] width 84 height 31
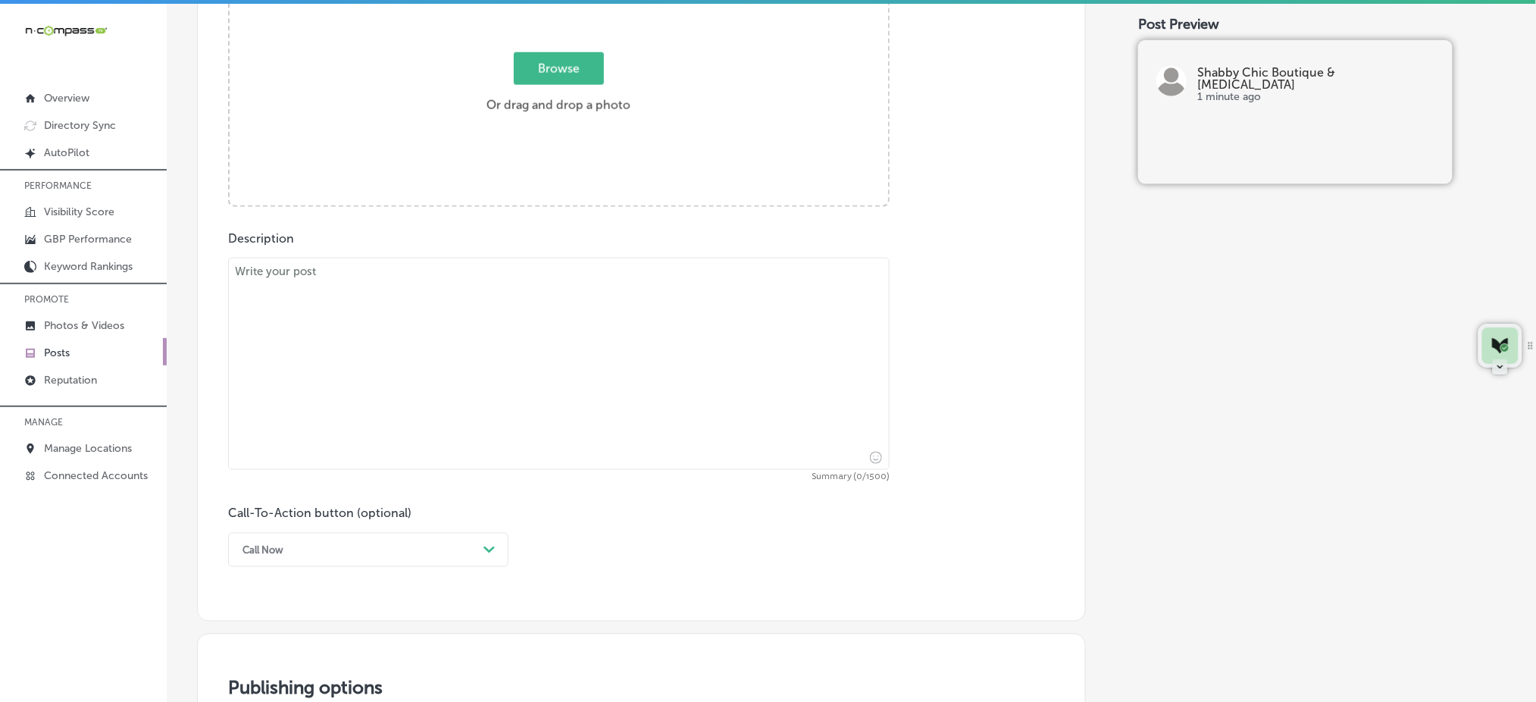
scroll to position [529, 0]
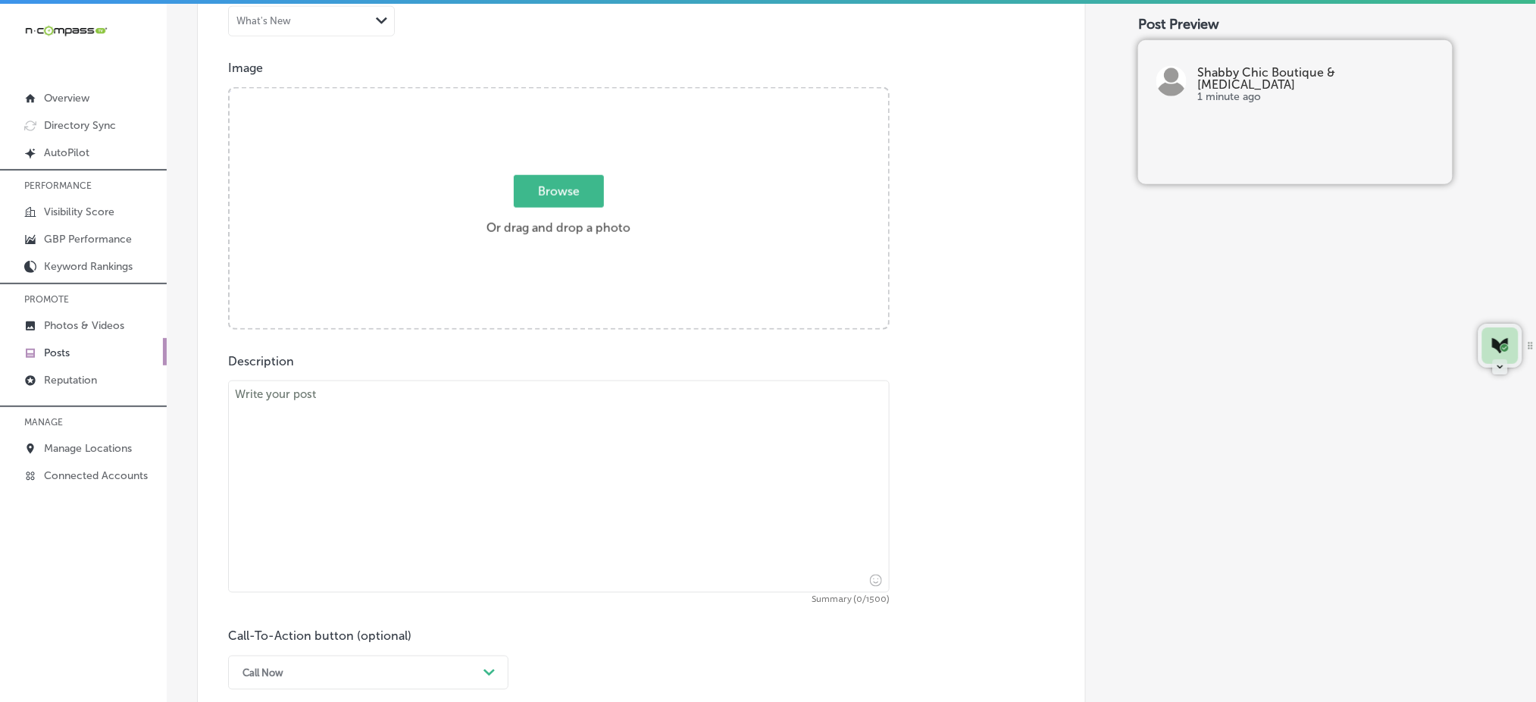
click at [408, 447] on textarea at bounding box center [559, 486] width 662 height 212
click at [568, 189] on span "Browse" at bounding box center [559, 191] width 90 height 33
click at [568, 93] on input "Browse Or drag and drop a photo" at bounding box center [559, 91] width 658 height 5
type input "C:\fakepath\[DEMOGRAPHIC_DATA]-clothing-jewelry-accessories-boutique-shabby-chi…"
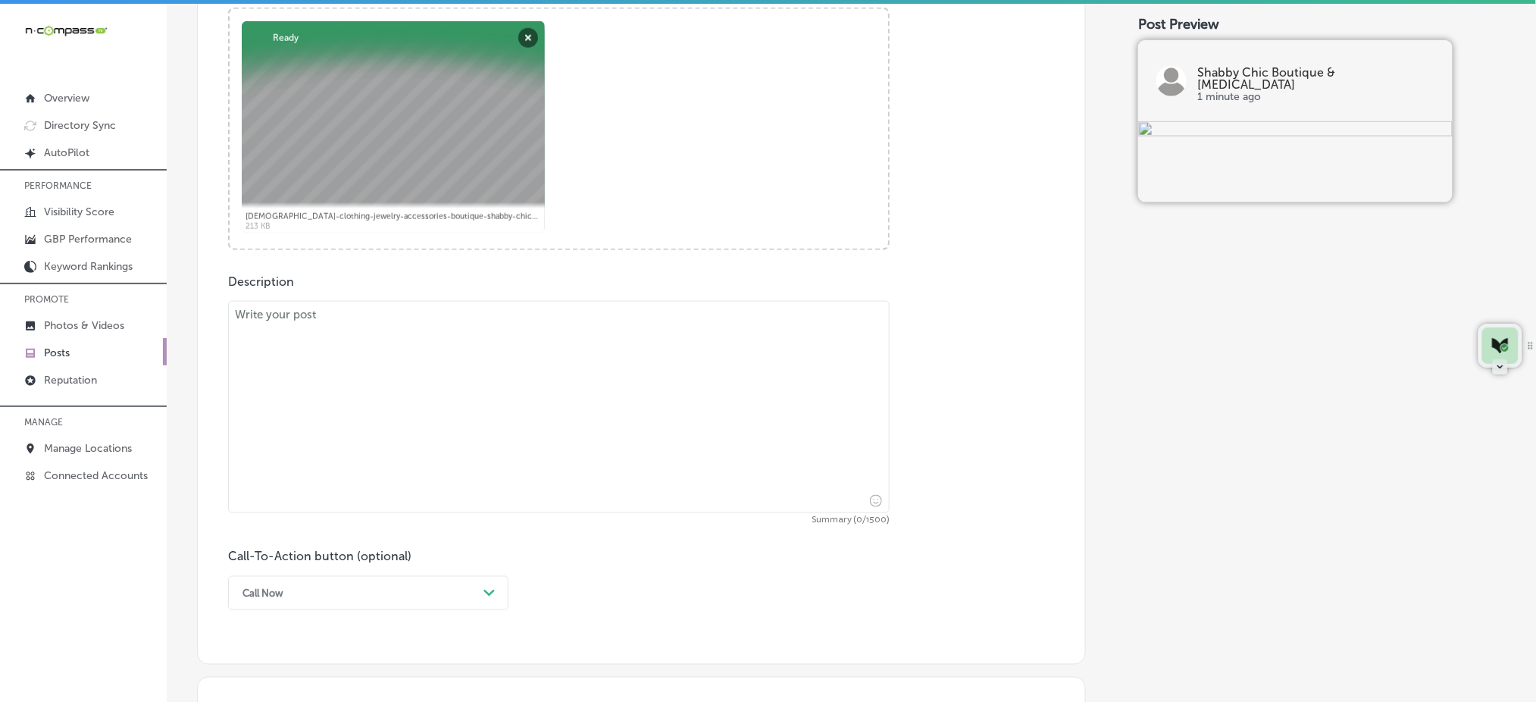
scroll to position [630, 0]
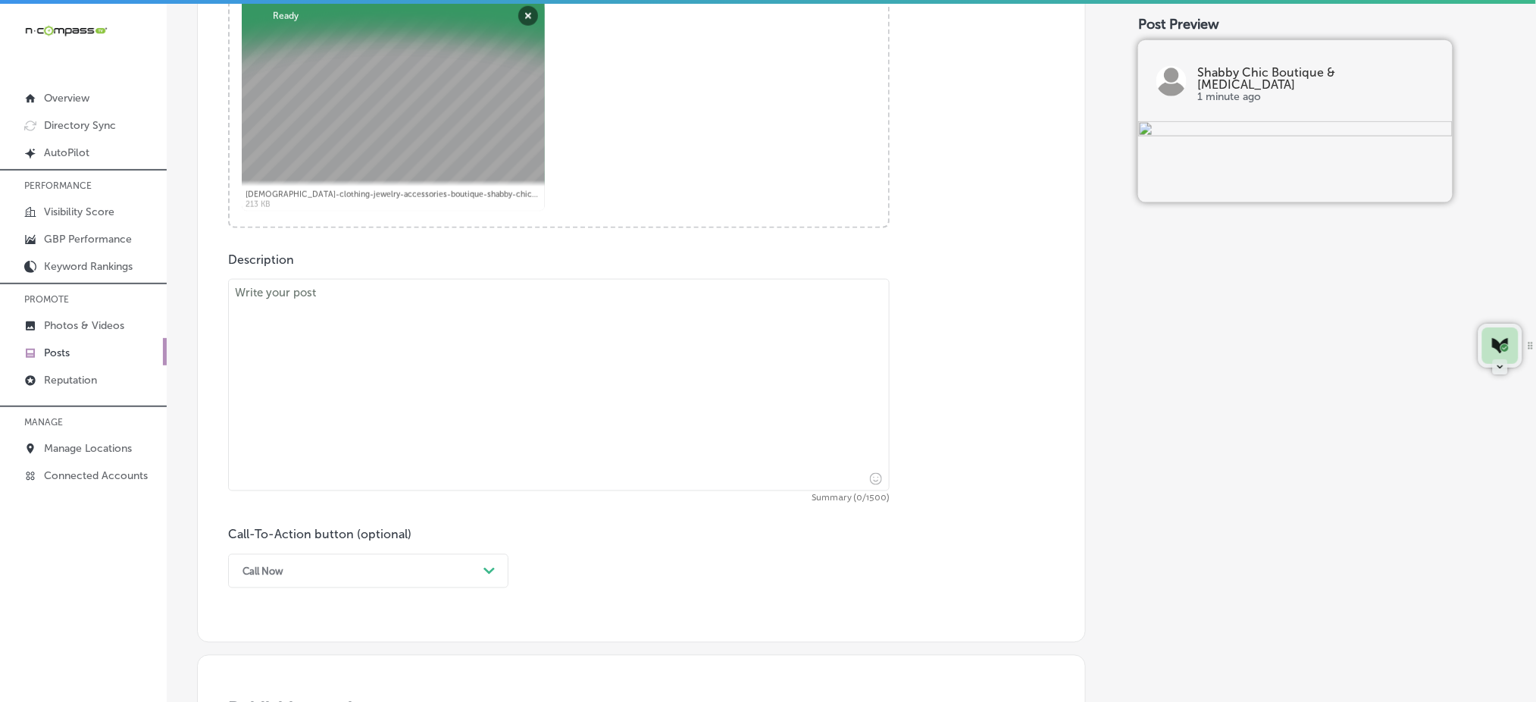
click at [519, 375] on textarea at bounding box center [559, 385] width 662 height 212
paste textarea "Looking to add some personality to your wardrobe? Whether you're from [GEOGRAPH…"
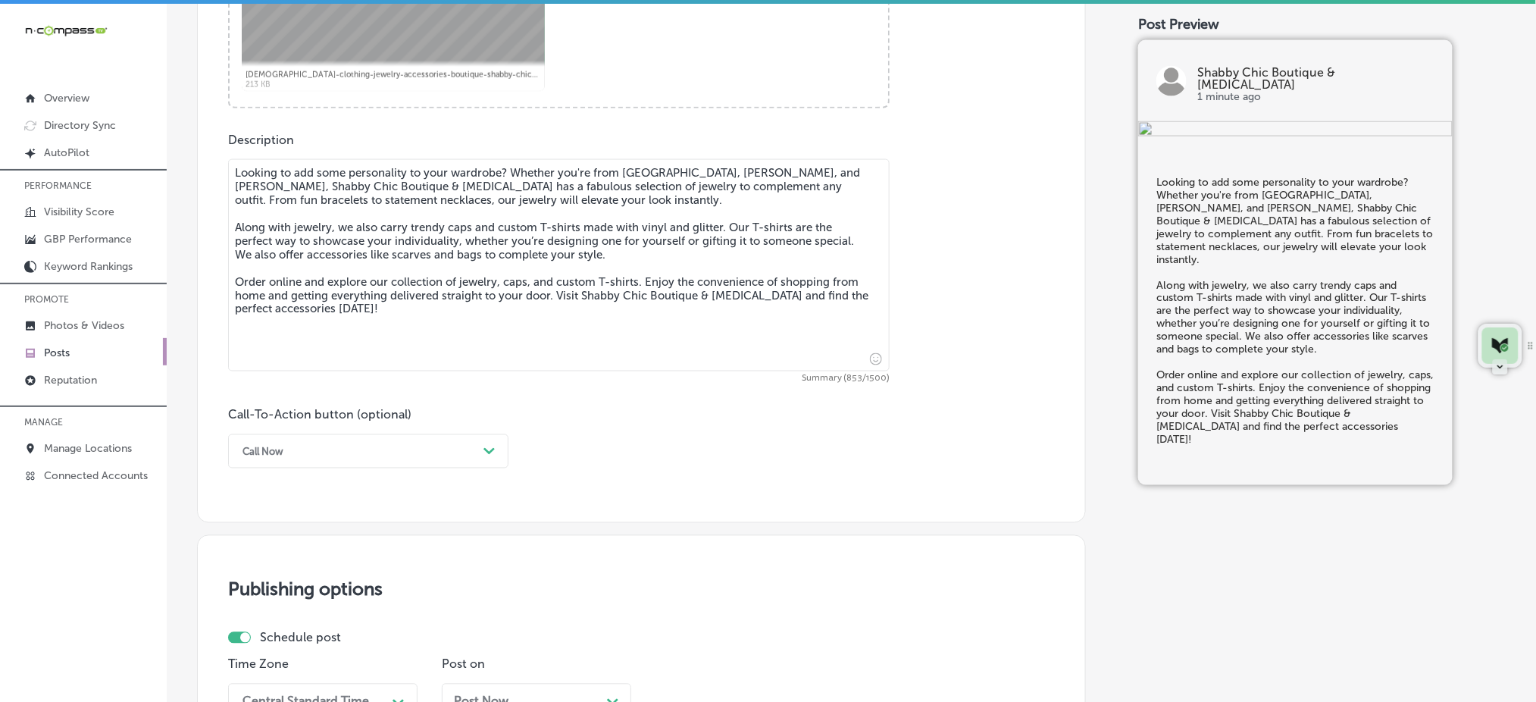
scroll to position [832, 0]
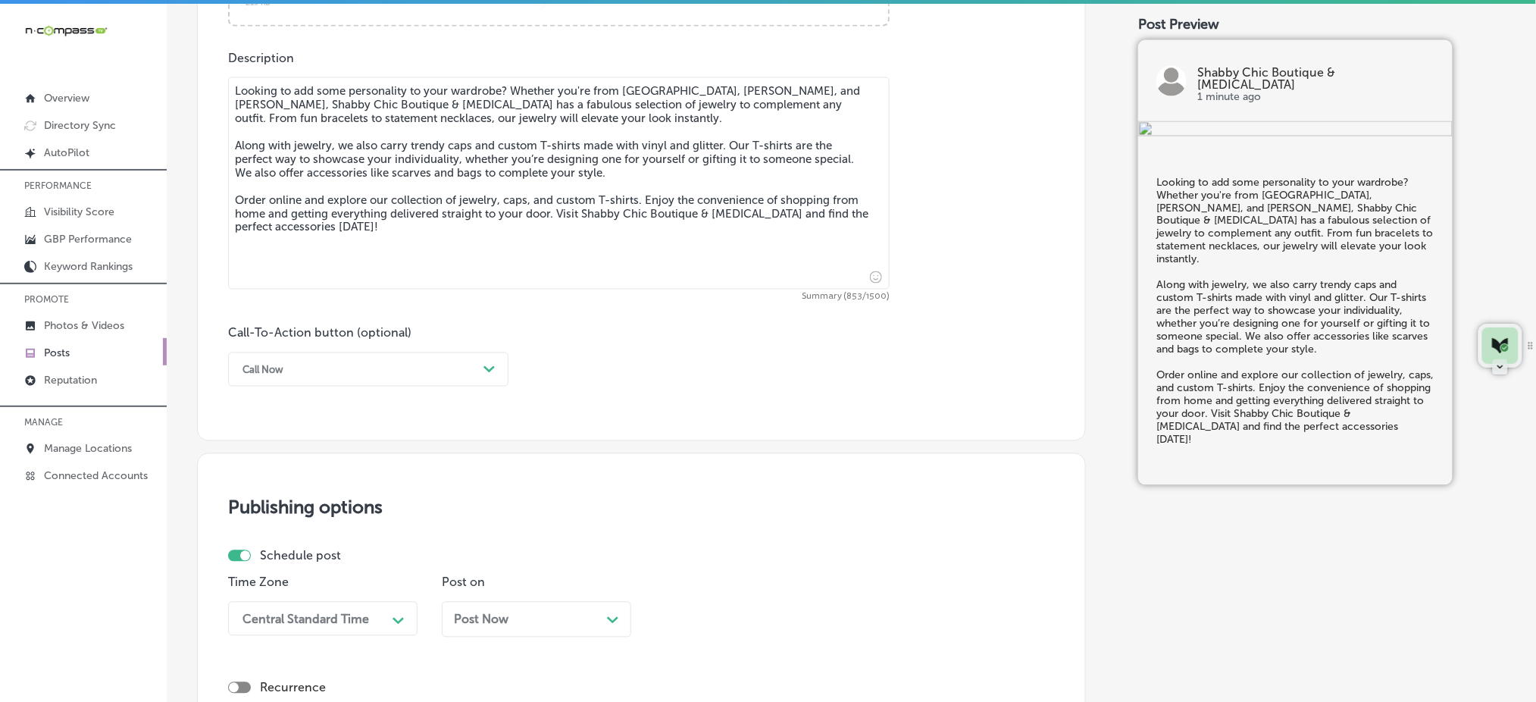
type textarea "Looking to add some personality to your wardrobe? Whether you're from [GEOGRAPH…"
click at [423, 377] on div "Call Now" at bounding box center [356, 369] width 242 height 23
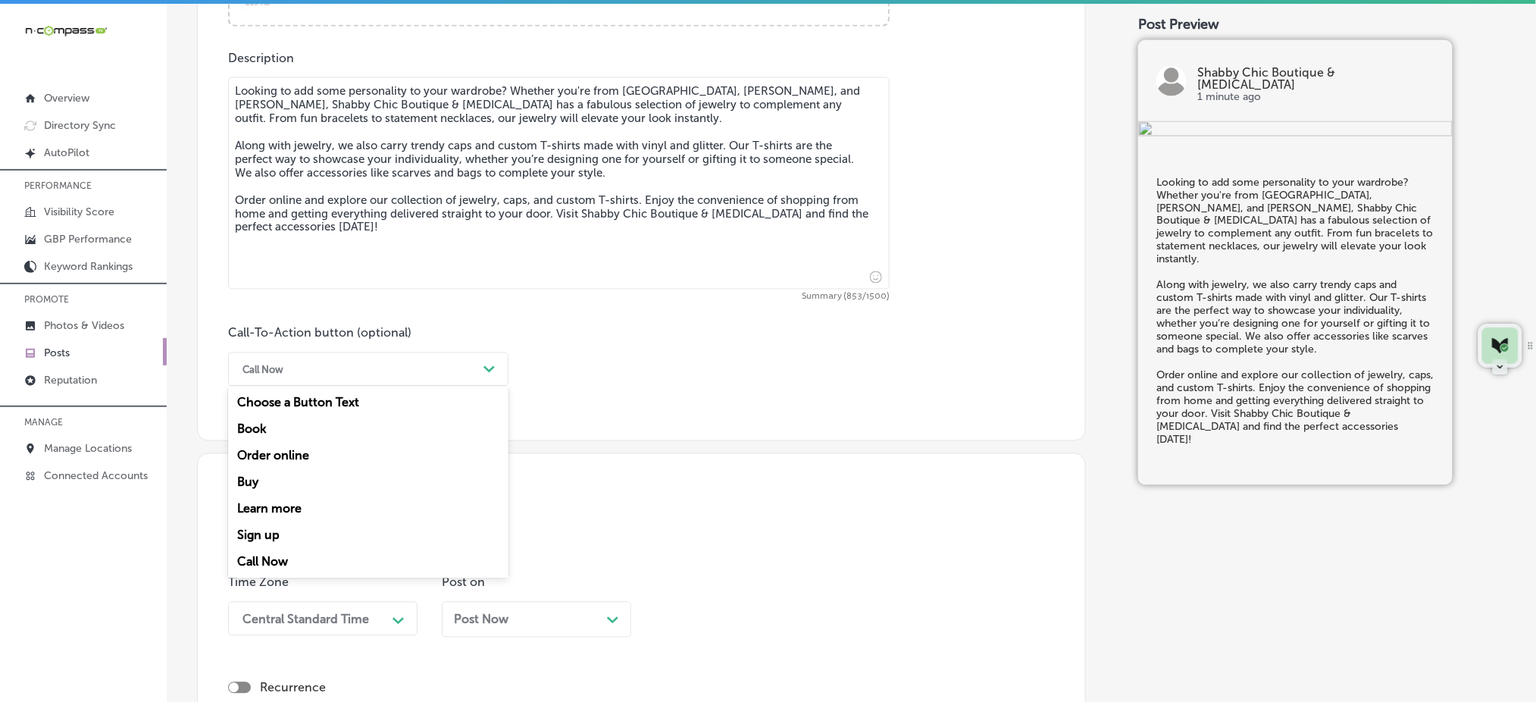
click at [352, 456] on div "Order online" at bounding box center [368, 456] width 280 height 27
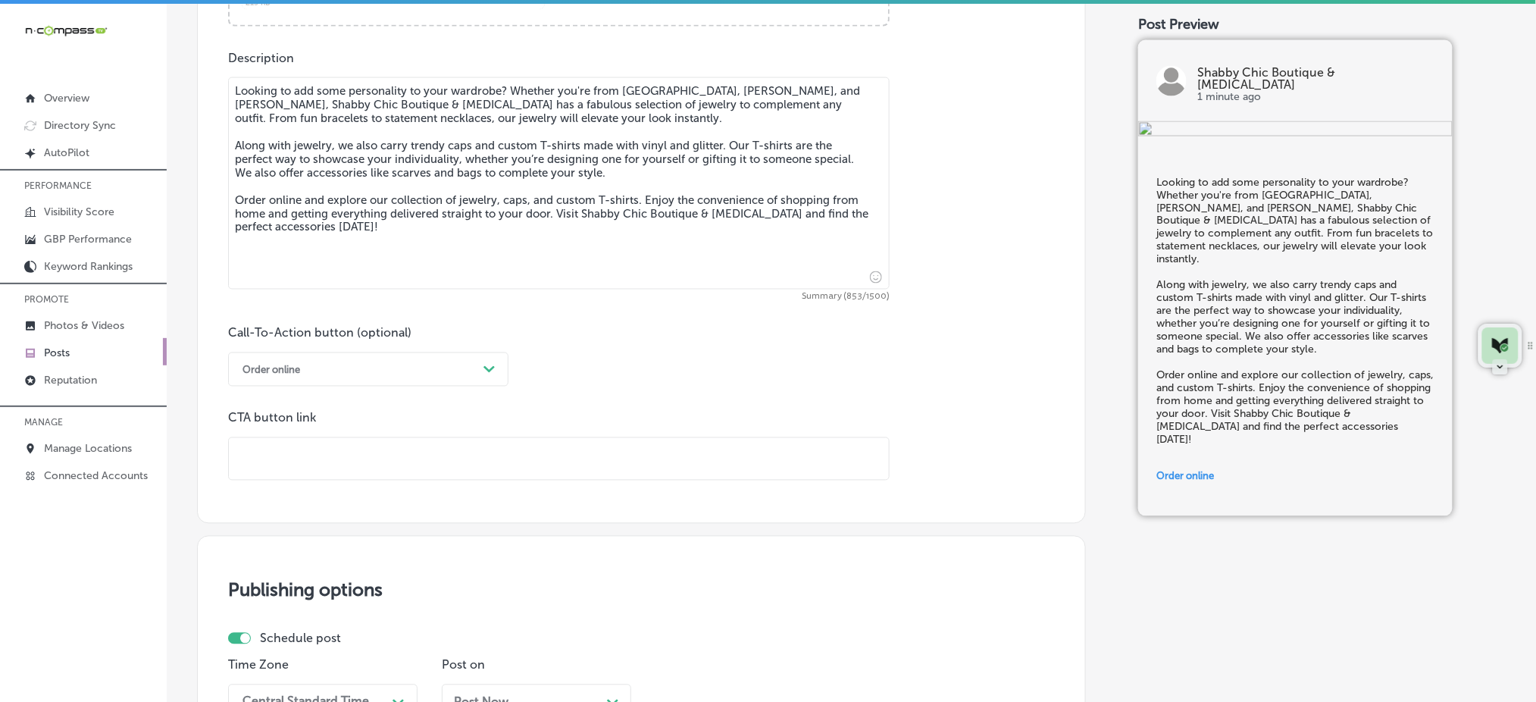
click at [355, 454] on input "text" at bounding box center [559, 459] width 660 height 42
paste input "[URL][DOMAIN_NAME]"
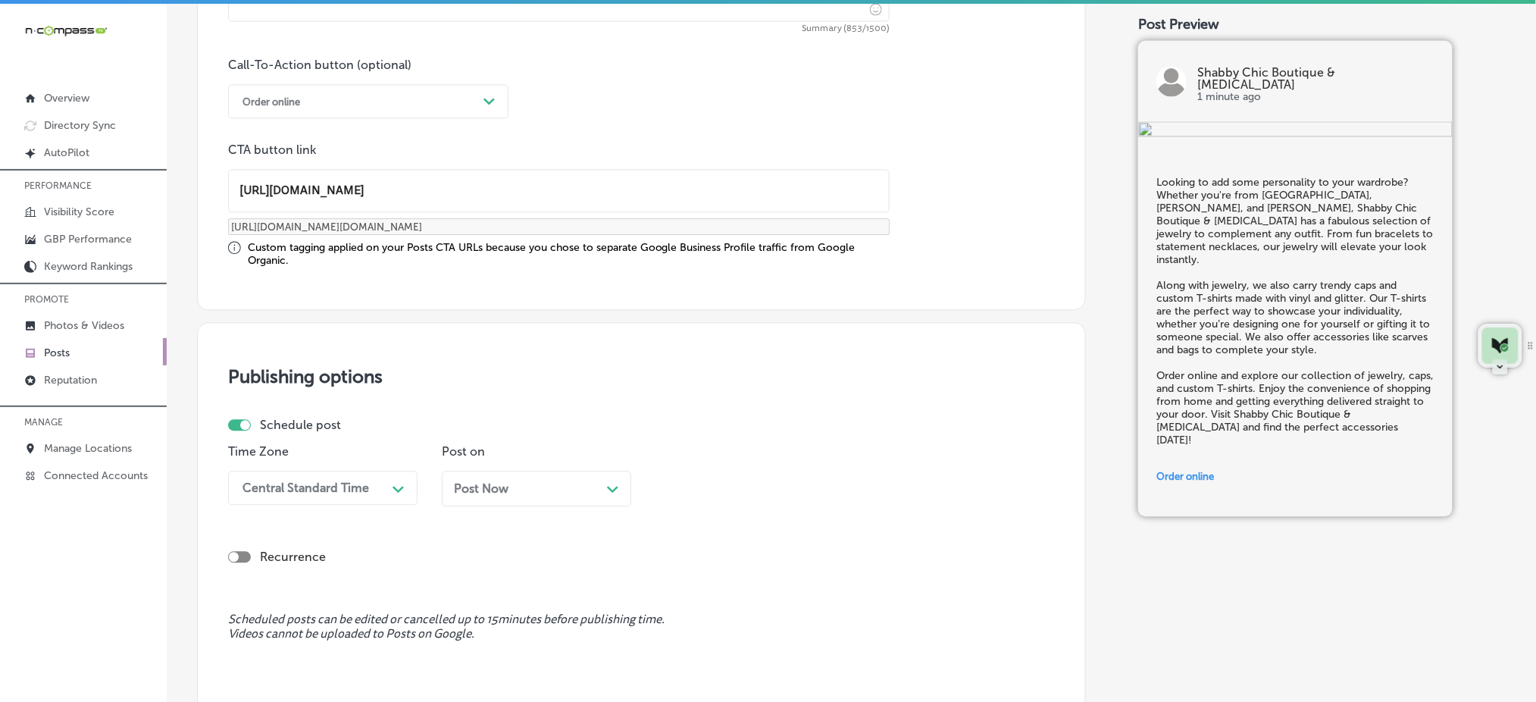
scroll to position [1135, 0]
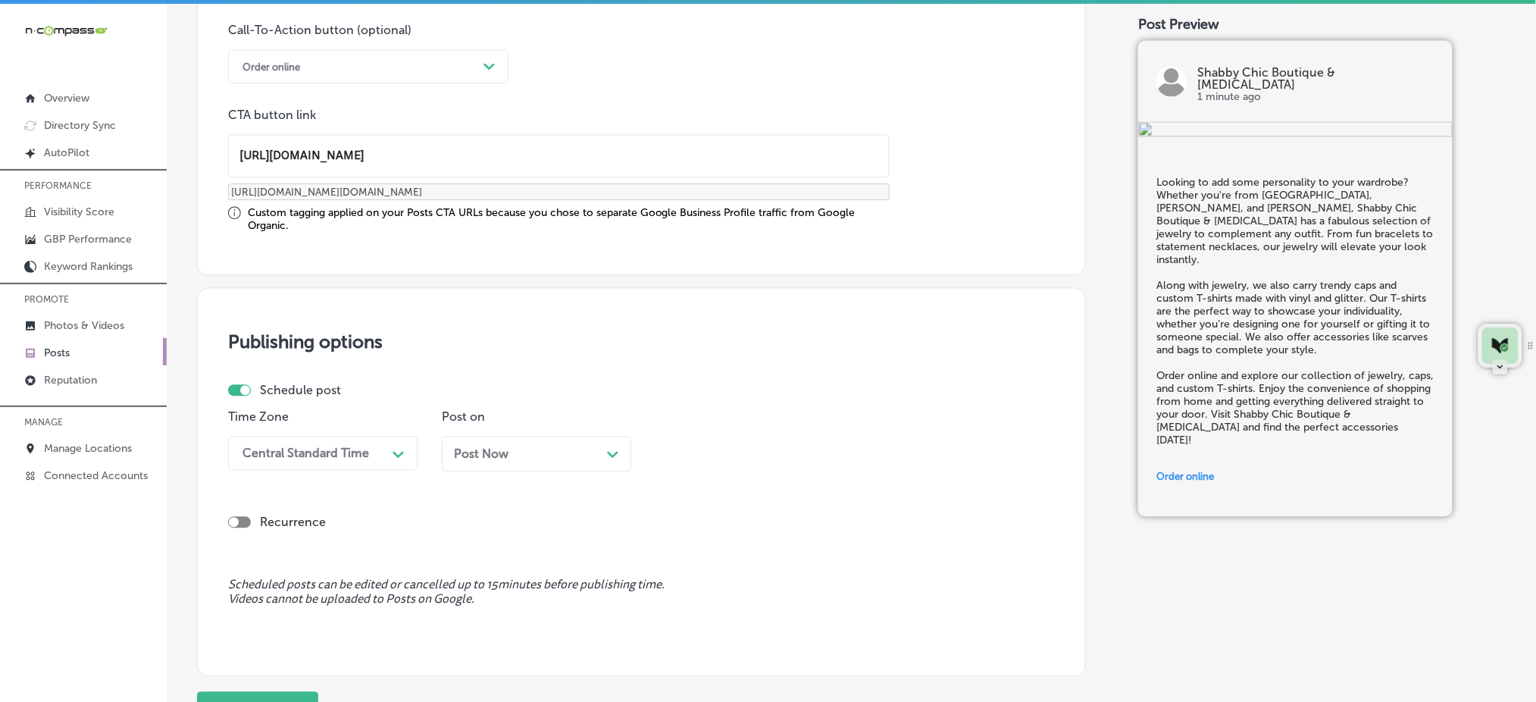
type input "[URL][DOMAIN_NAME]"
click at [349, 452] on div "Central Standard Time" at bounding box center [305, 453] width 127 height 14
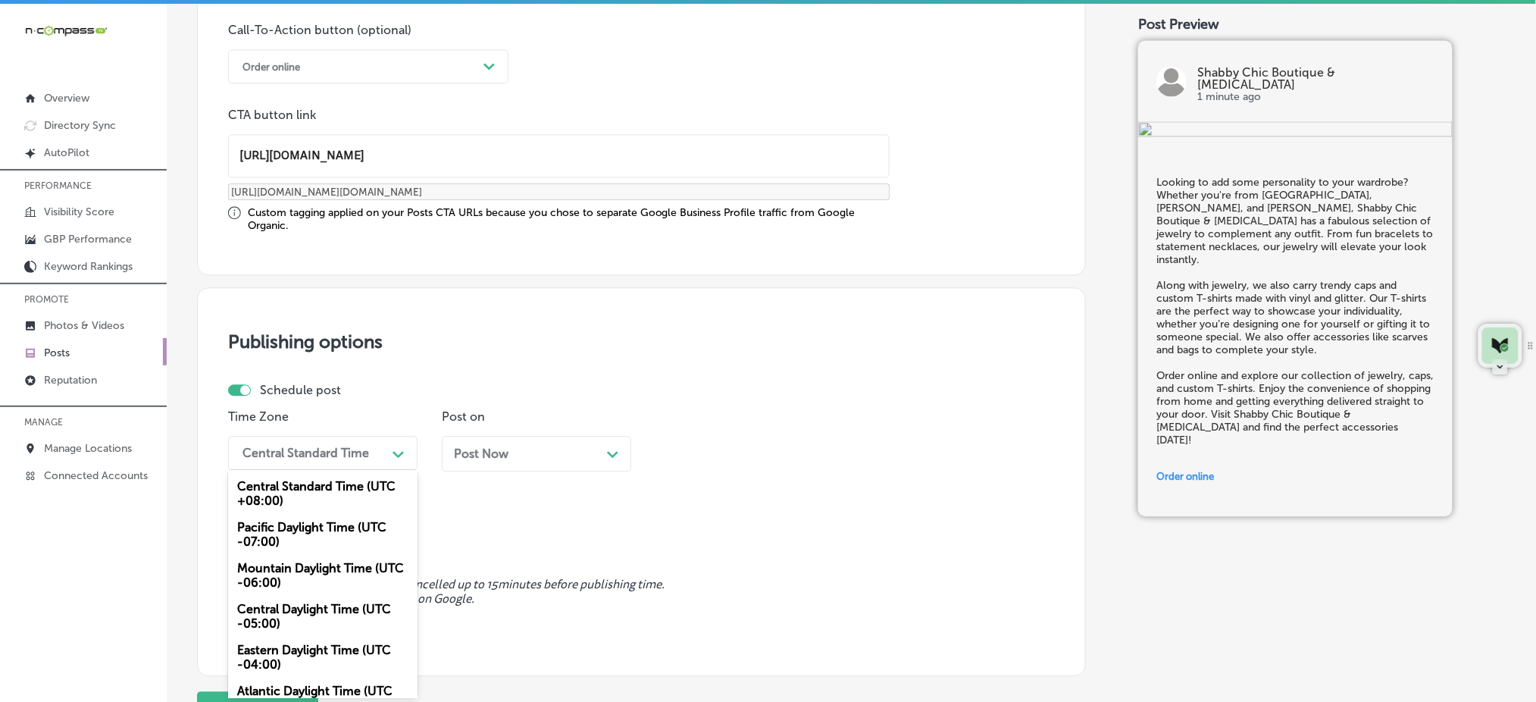
click at [305, 566] on div "Mountain Daylight Time (UTC -06:00)" at bounding box center [322, 575] width 189 height 41
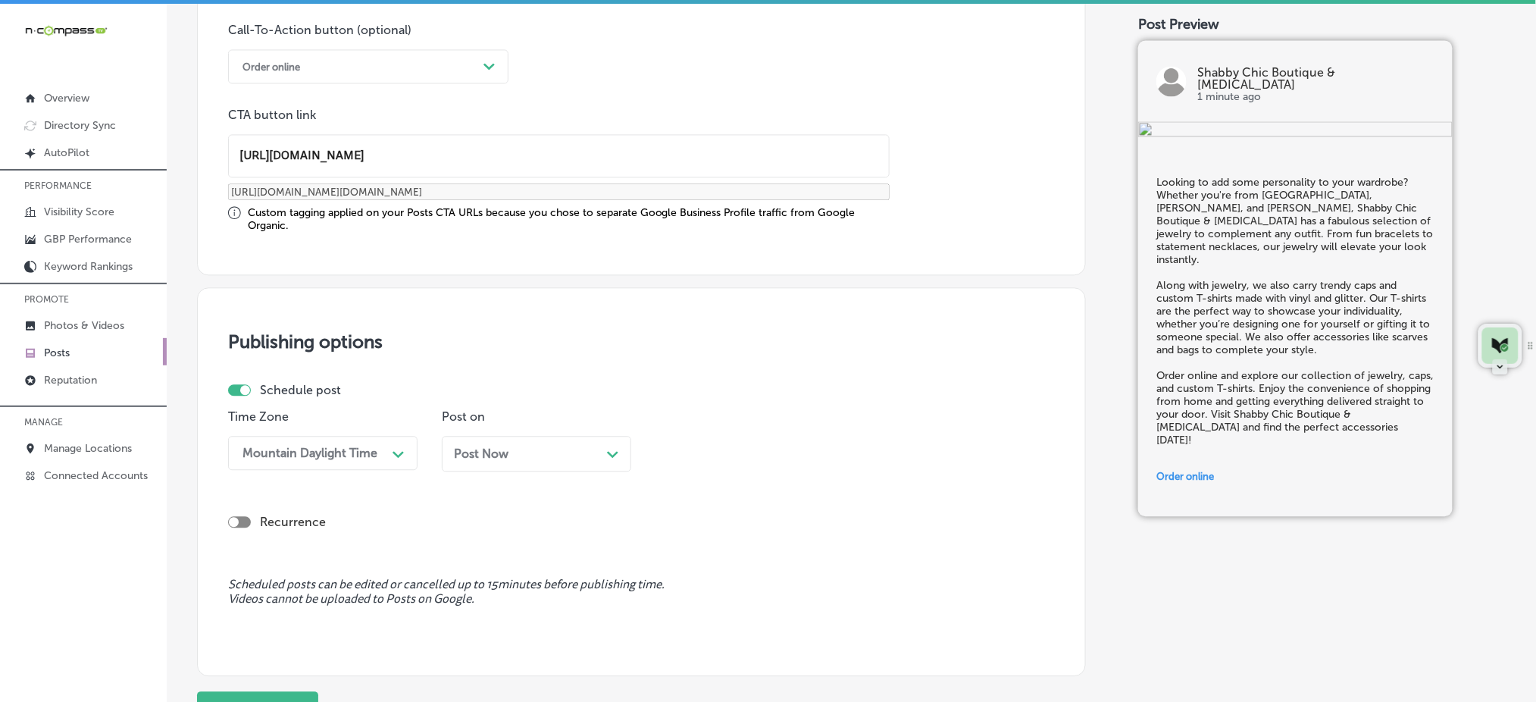
click at [479, 450] on span "Post Now" at bounding box center [481, 453] width 55 height 14
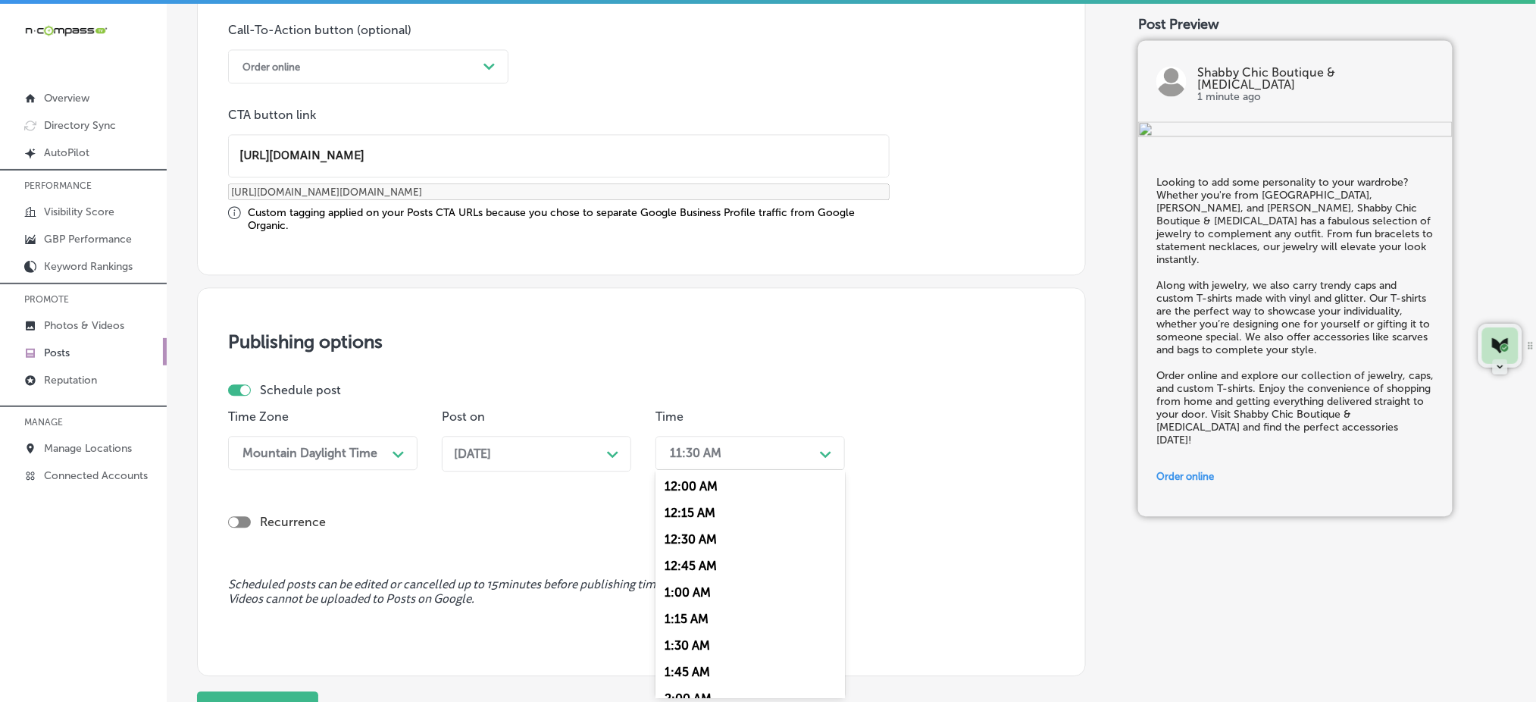
click at [729, 455] on div "11:30 AM" at bounding box center [738, 453] width 152 height 27
click at [708, 612] on div "7:00 AM" at bounding box center [749, 622] width 189 height 27
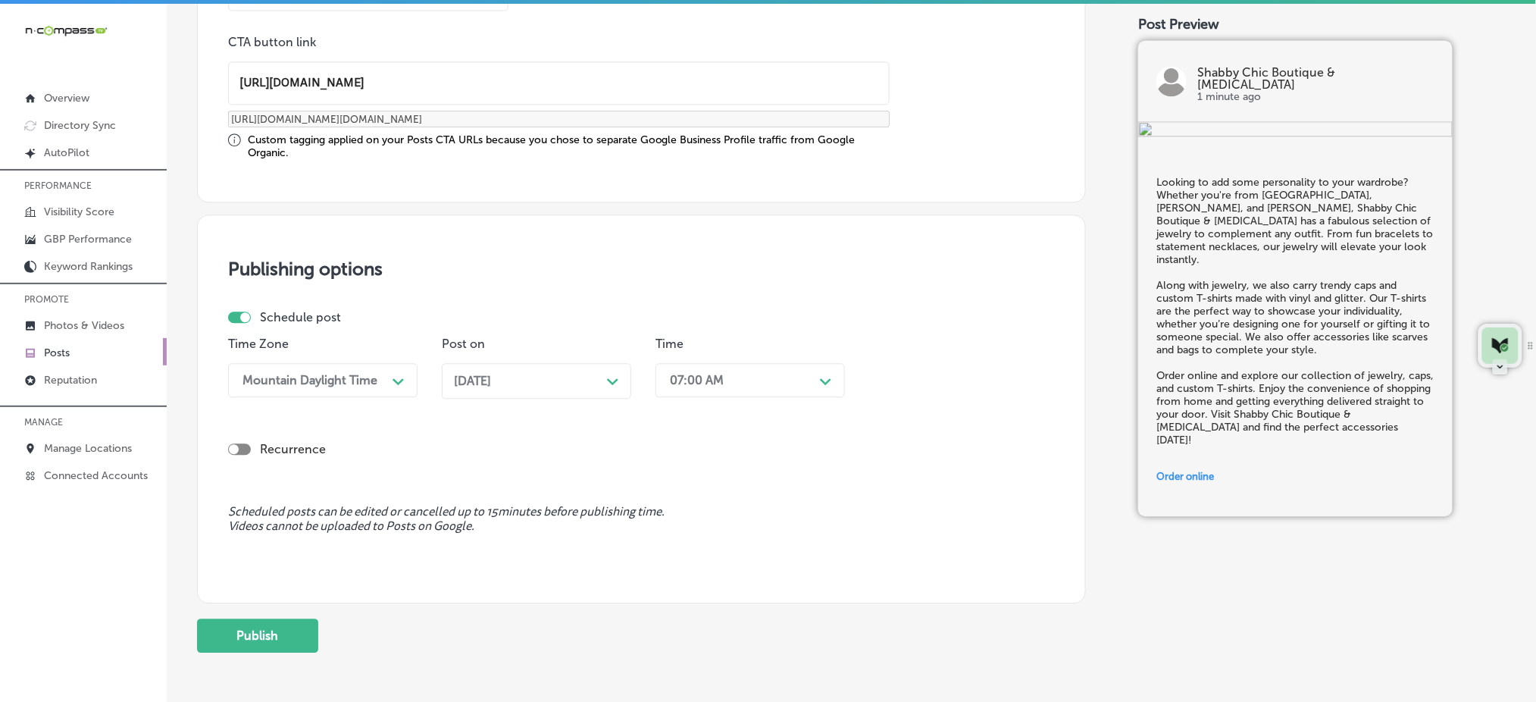
scroll to position [1269, 0]
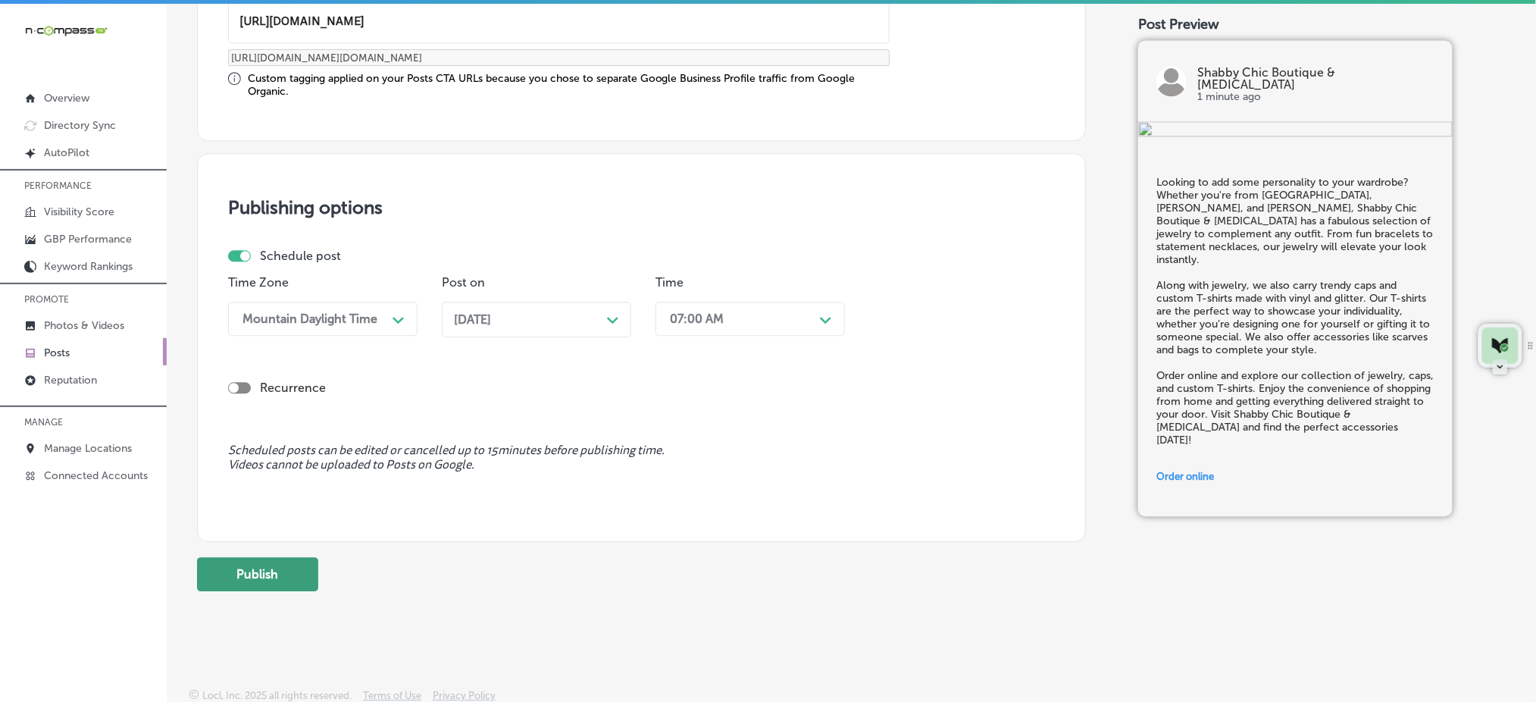
click at [247, 565] on button "Publish" at bounding box center [257, 574] width 121 height 34
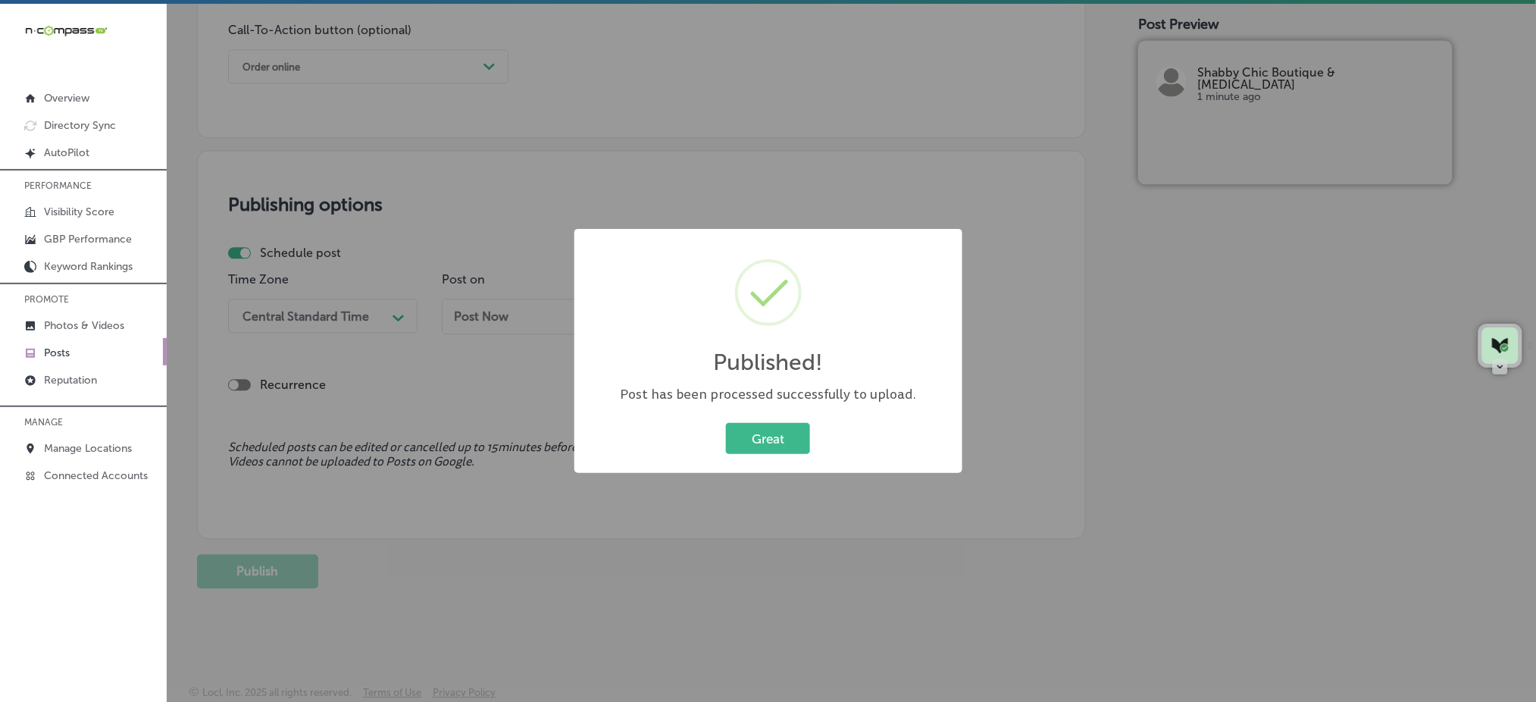
scroll to position [1135, 0]
click at [781, 440] on button "Great" at bounding box center [768, 438] width 84 height 31
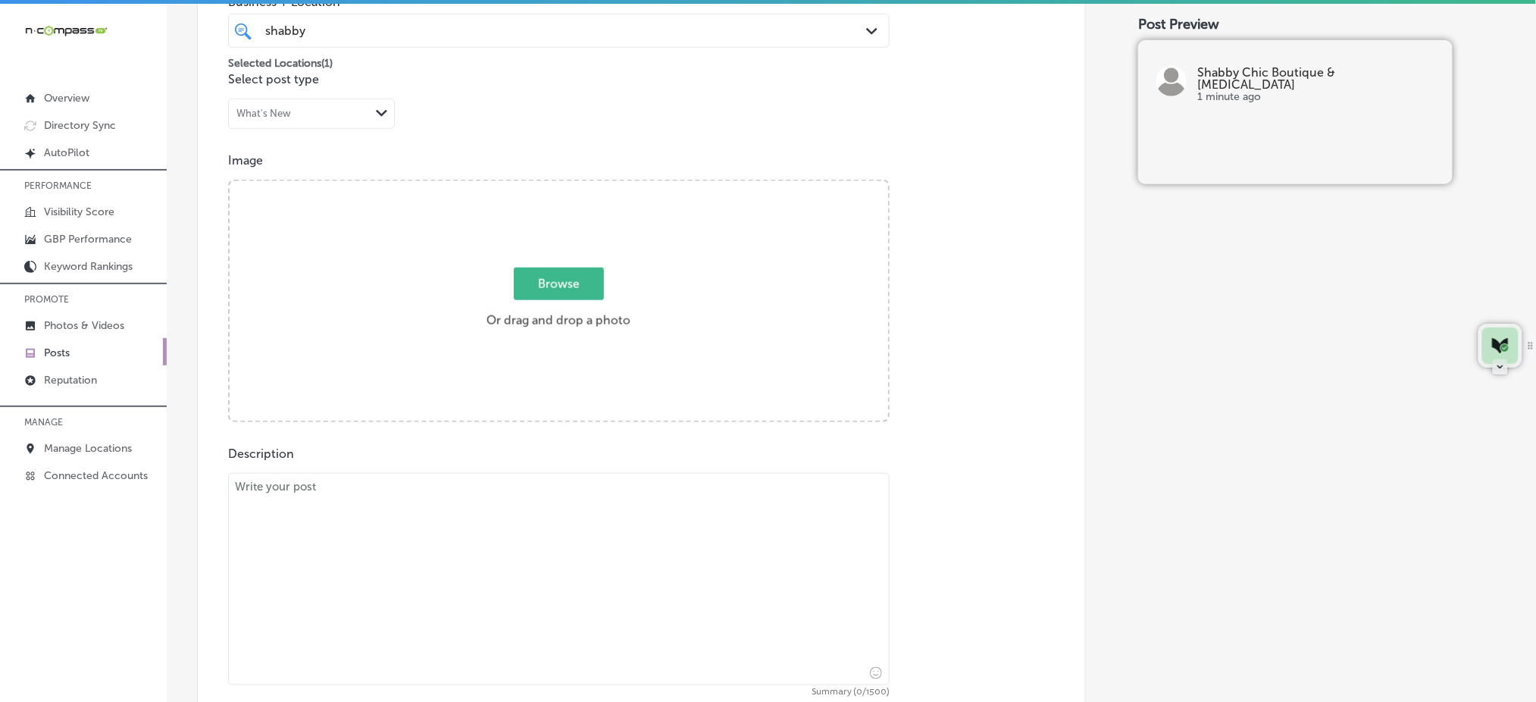
scroll to position [327, 0]
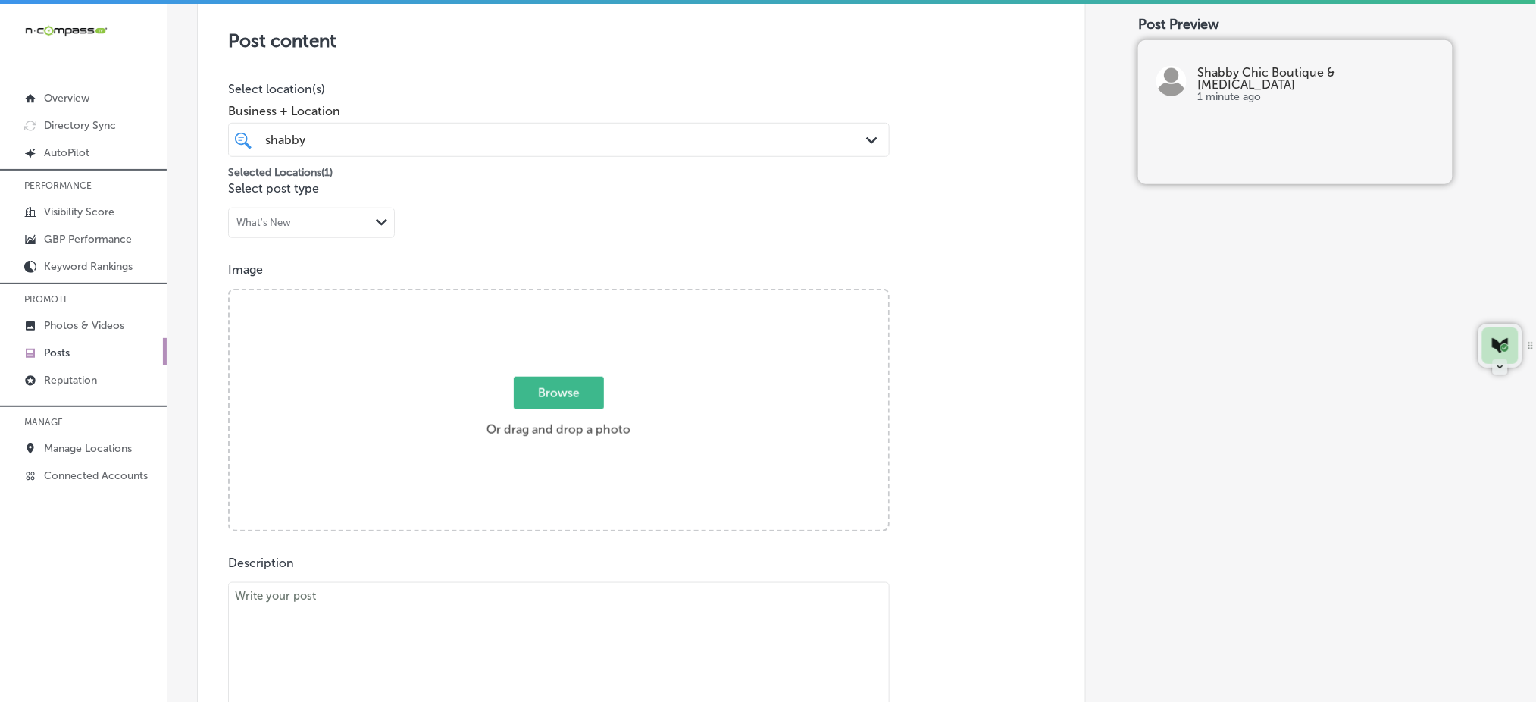
click at [588, 395] on span "Browse" at bounding box center [559, 393] width 90 height 33
click at [588, 295] on input "Browse Or drag and drop a photo" at bounding box center [559, 292] width 658 height 5
type input "C:\fakepath\custom-t-shirts-vinyl-glitter-shabby-chic-el-campo-tx (0).jpg"
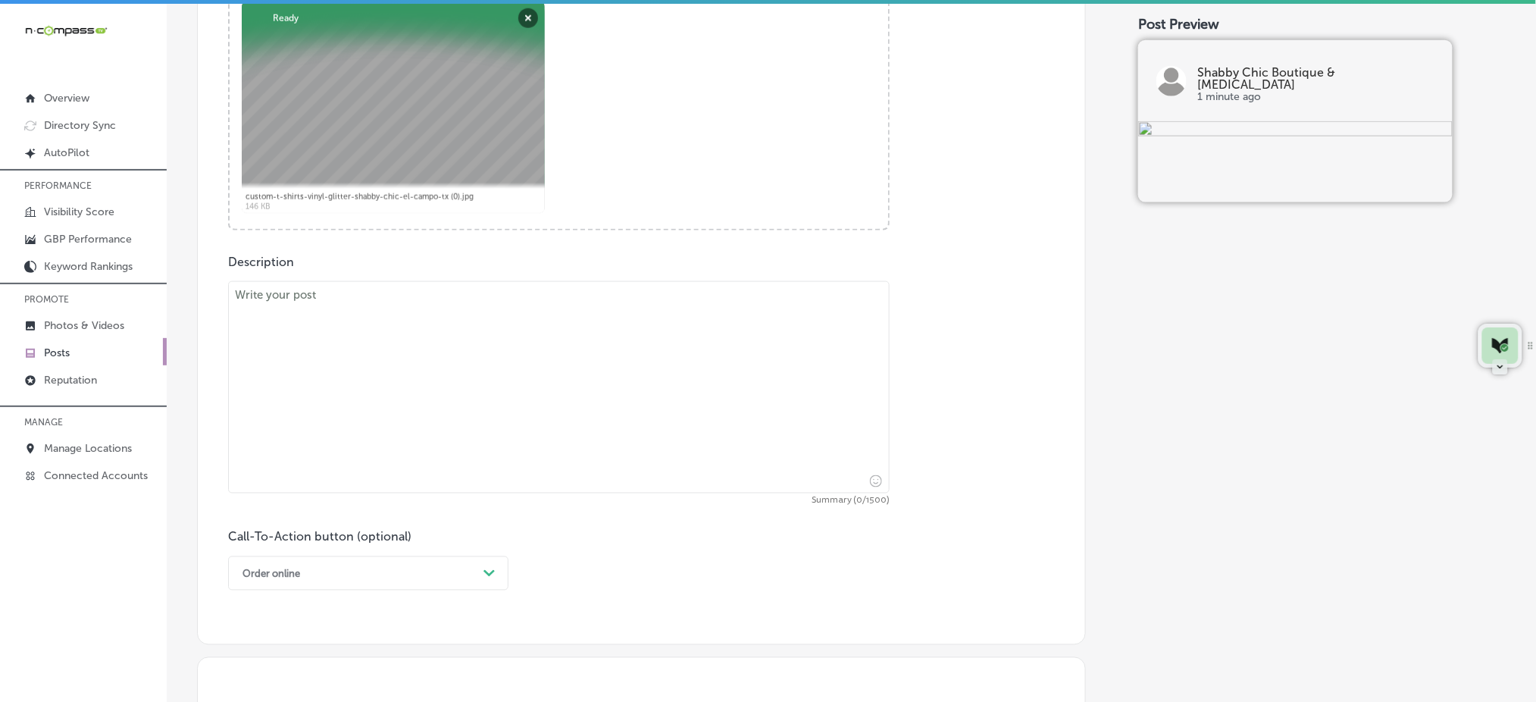
scroll to position [630, 0]
click at [410, 379] on textarea at bounding box center [559, 385] width 662 height 212
paste textarea "Want to add some sparkle to your wardrobe? If you’re near [GEOGRAPHIC_DATA], [G…"
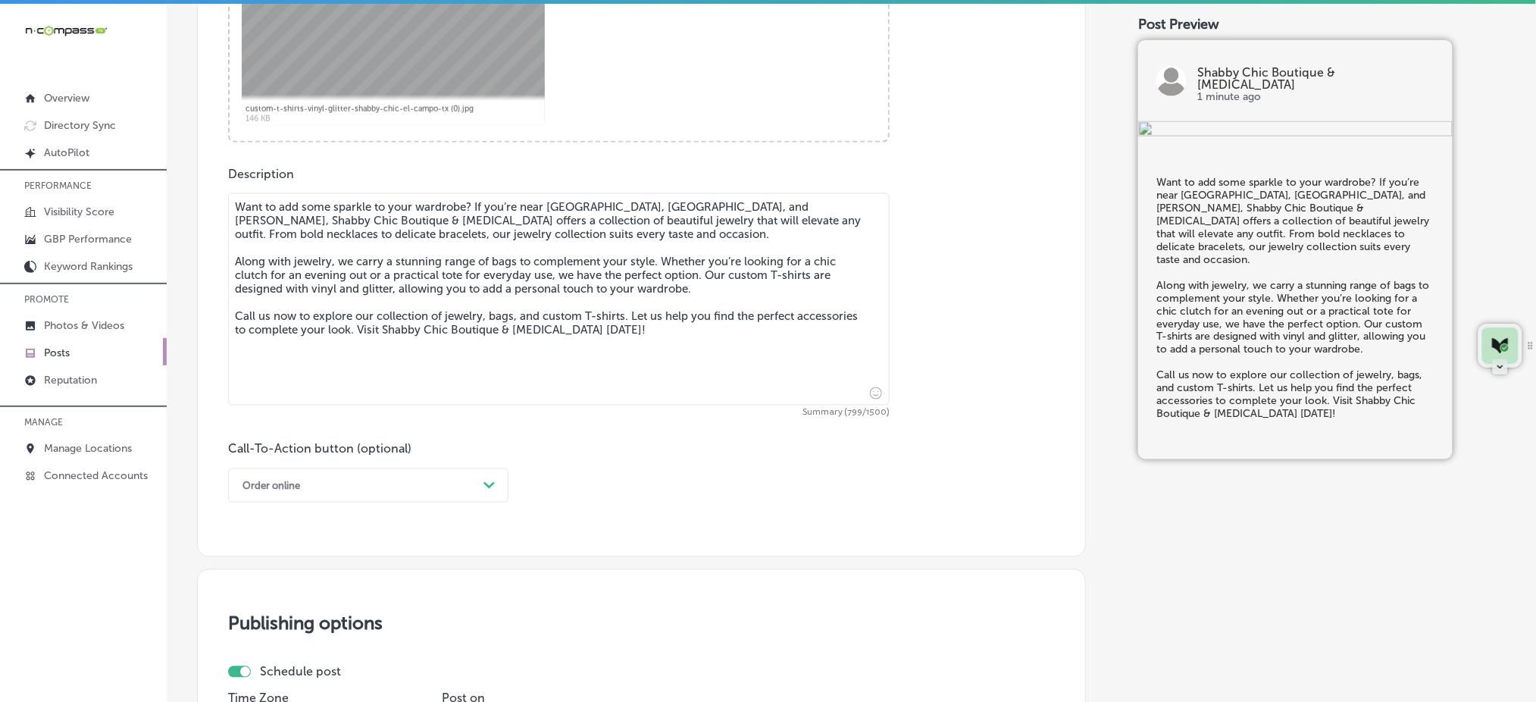
scroll to position [832, 0]
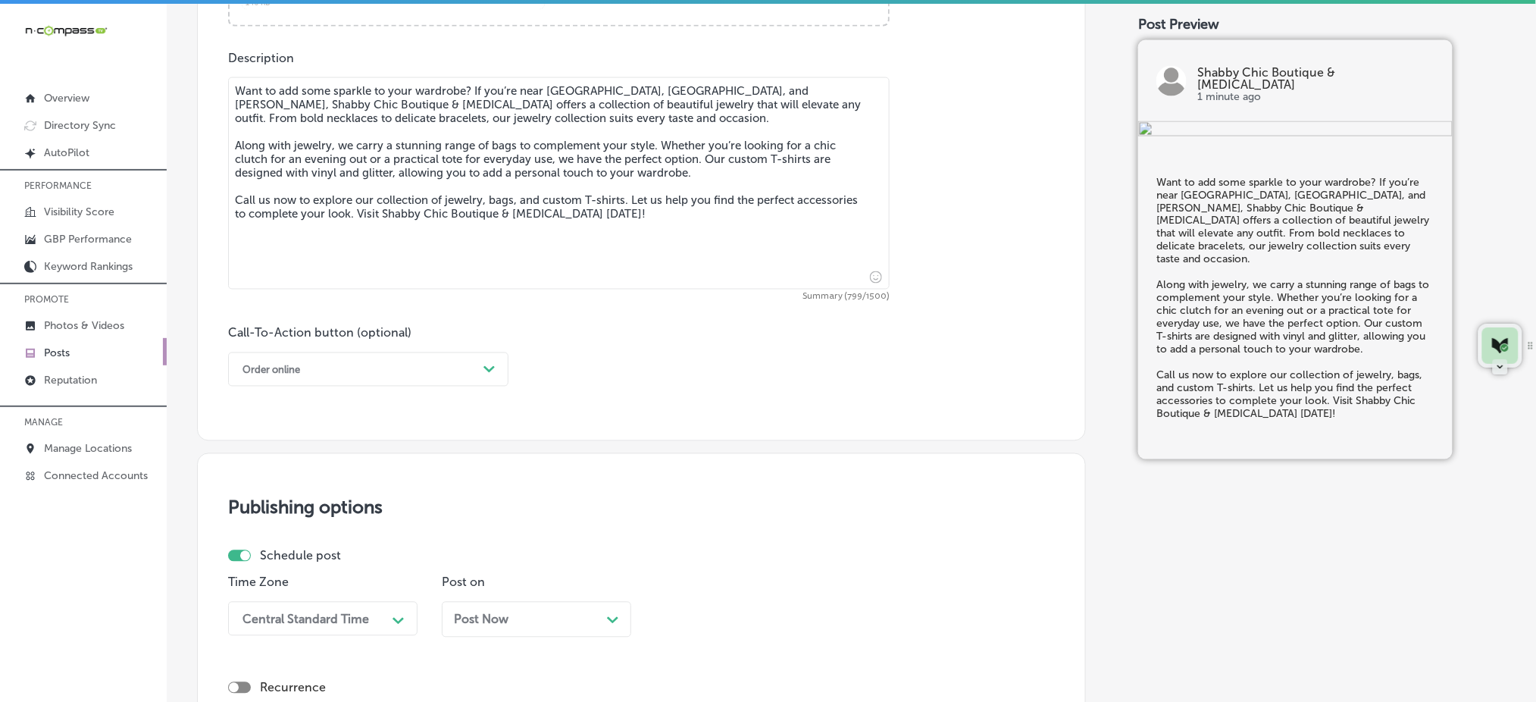
type textarea "Want to add some sparkle to your wardrobe? If you’re near [GEOGRAPHIC_DATA], [G…"
click at [379, 374] on div "Order online" at bounding box center [356, 369] width 242 height 23
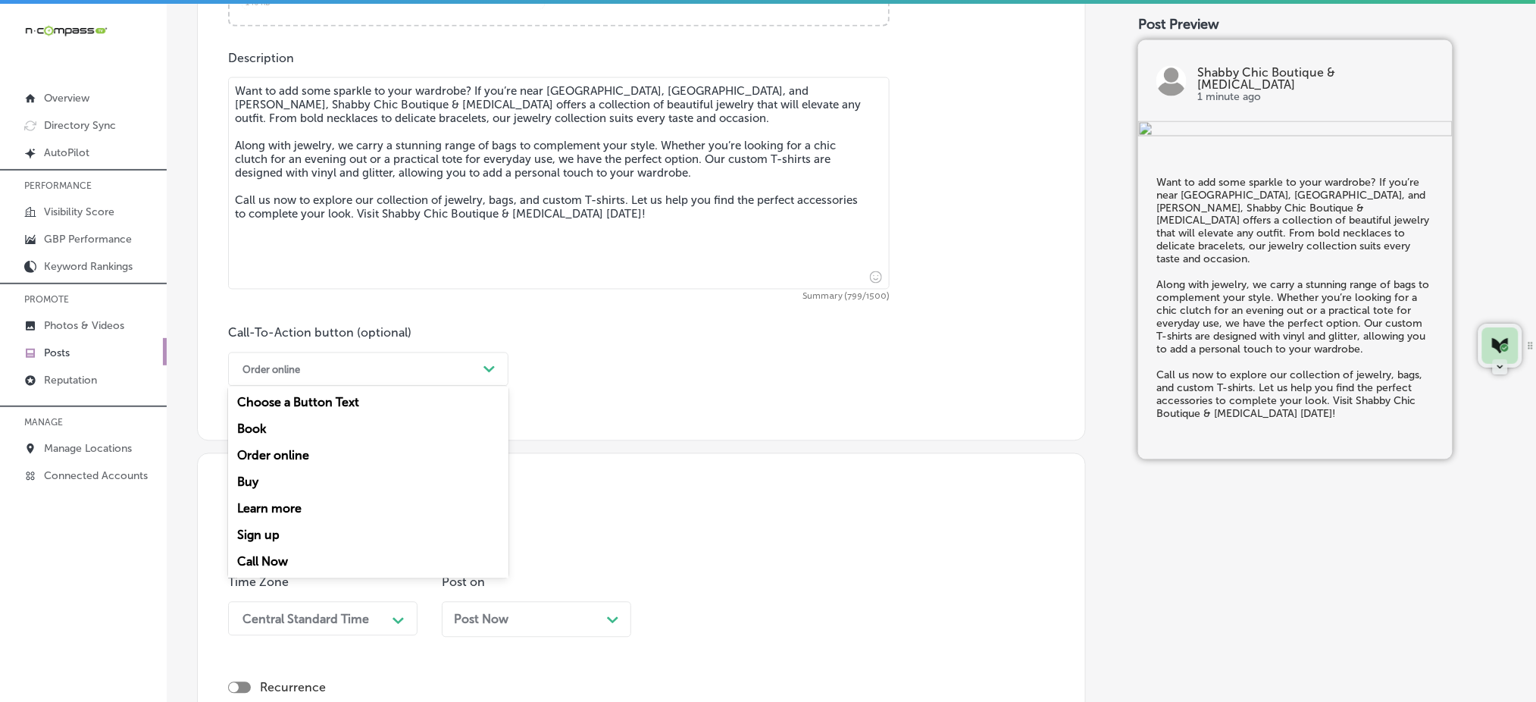
click at [295, 563] on div "Call Now" at bounding box center [368, 562] width 280 height 27
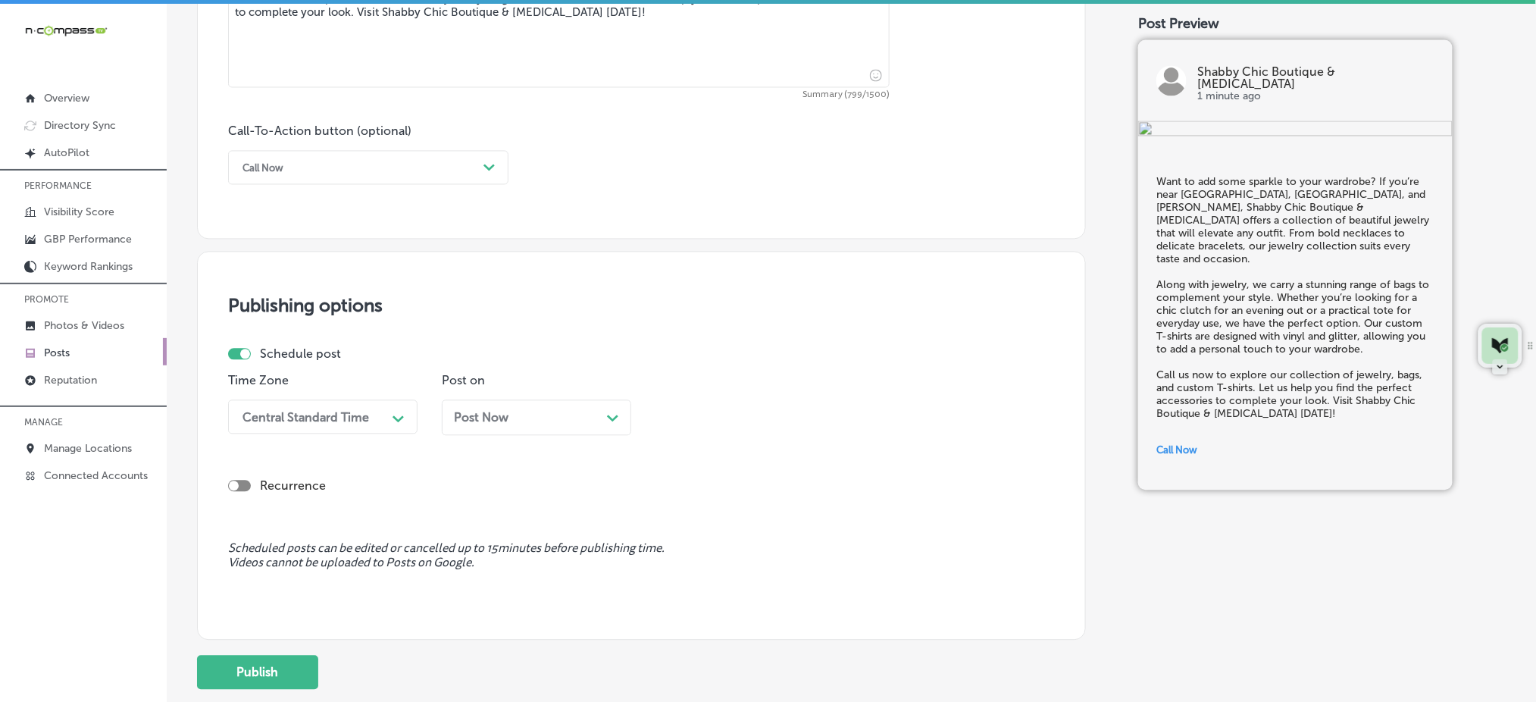
scroll to position [1034, 0]
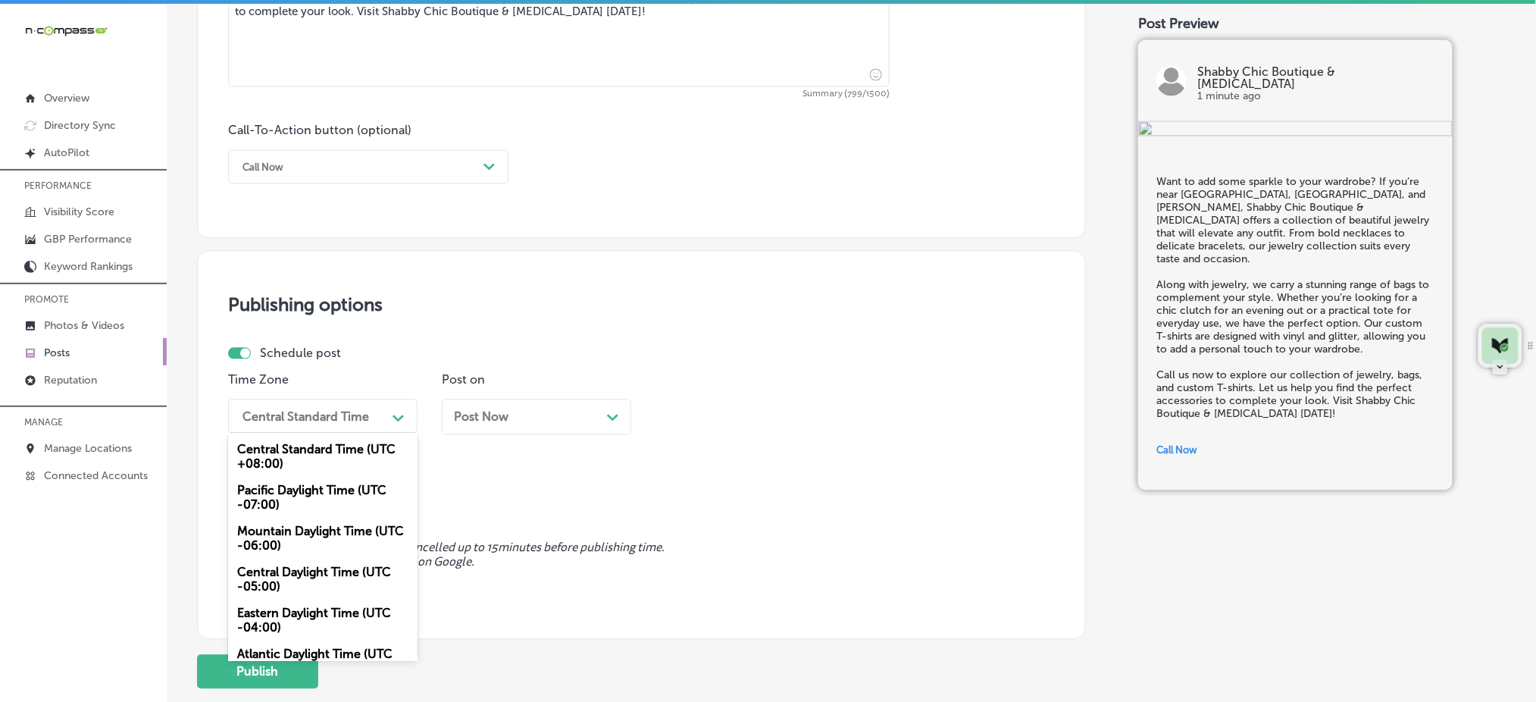
click at [353, 422] on div "Central Standard Time" at bounding box center [305, 416] width 127 height 14
click at [299, 530] on div "Mountain Daylight Time (UTC -06:00)" at bounding box center [322, 538] width 189 height 41
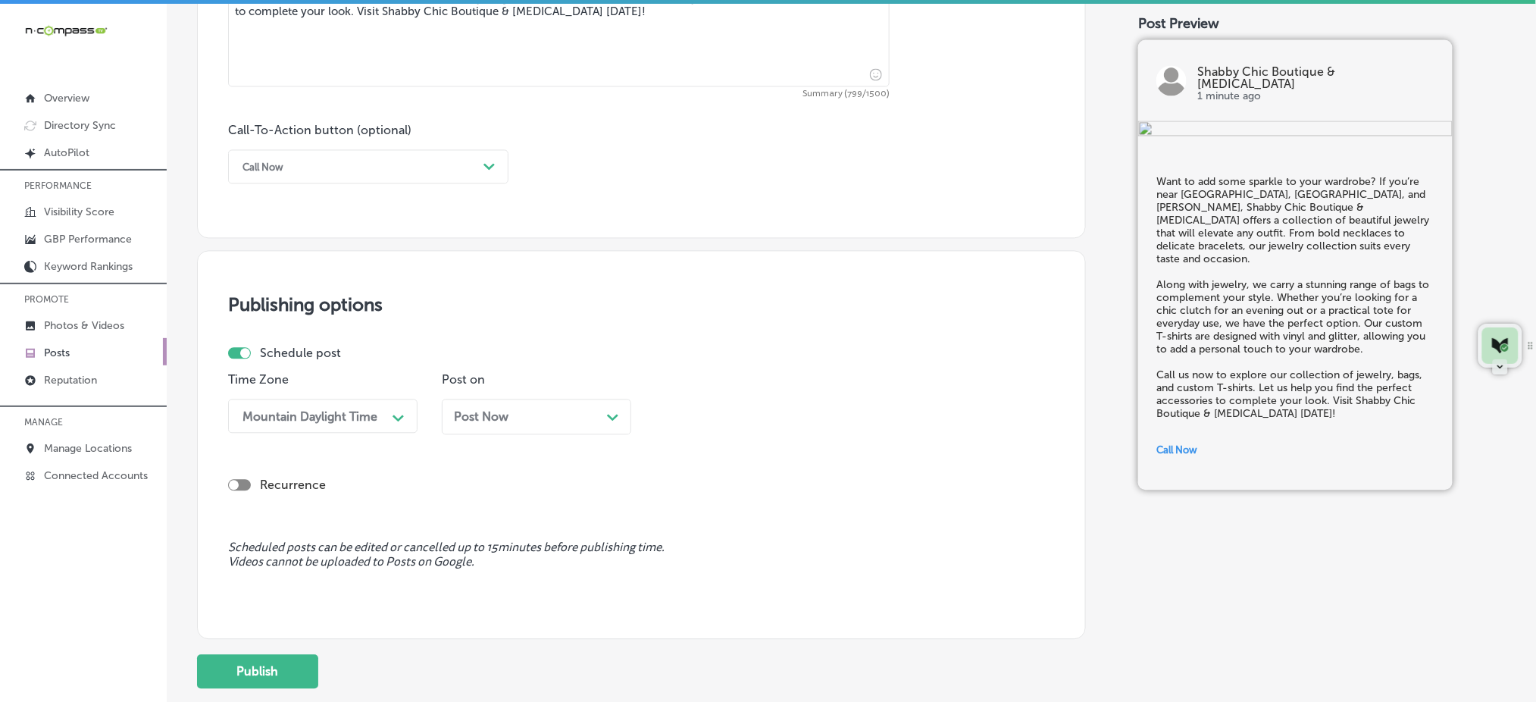
click at [461, 419] on span "Post Now" at bounding box center [481, 417] width 55 height 14
click at [684, 414] on div "11:30 AM" at bounding box center [696, 416] width 52 height 14
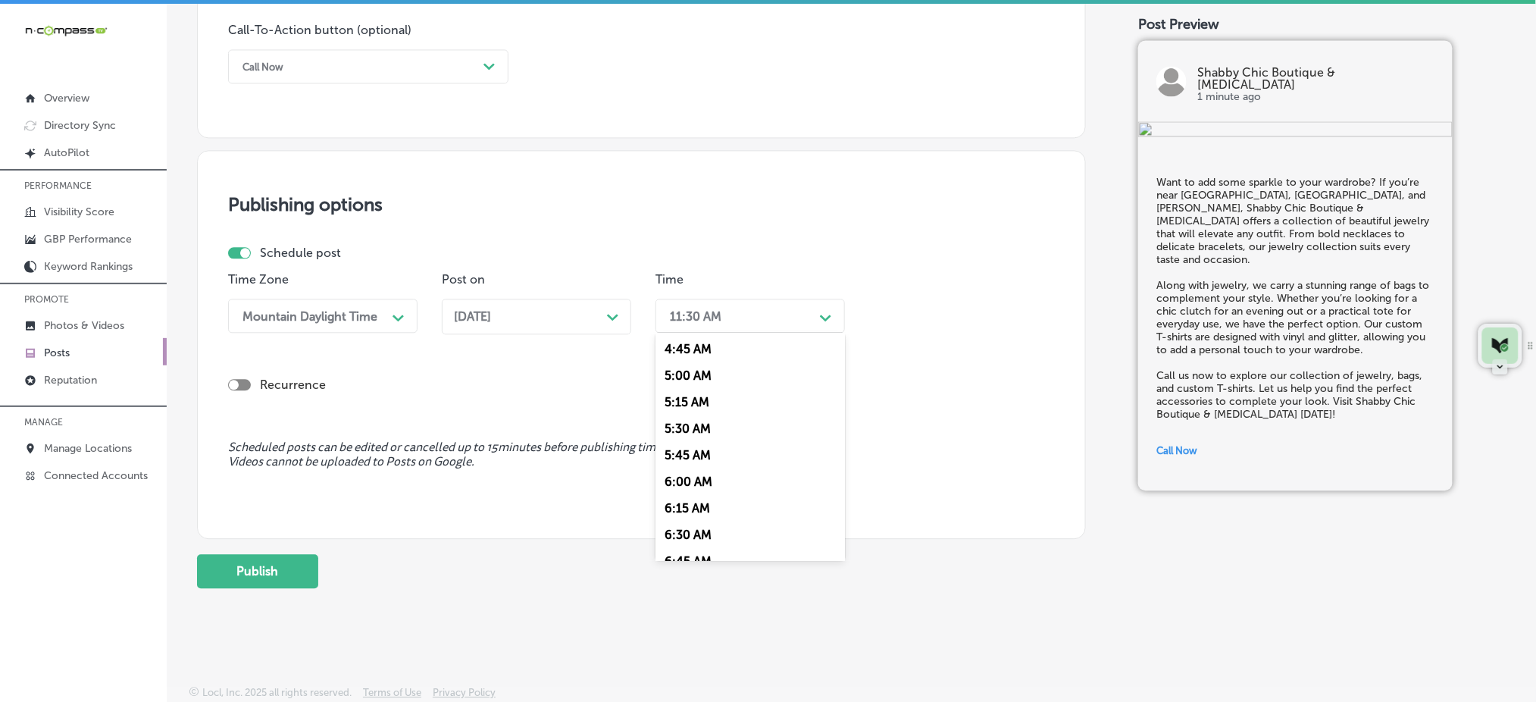
scroll to position [606, 0]
click at [712, 480] on div "7:00 AM" at bounding box center [749, 485] width 189 height 27
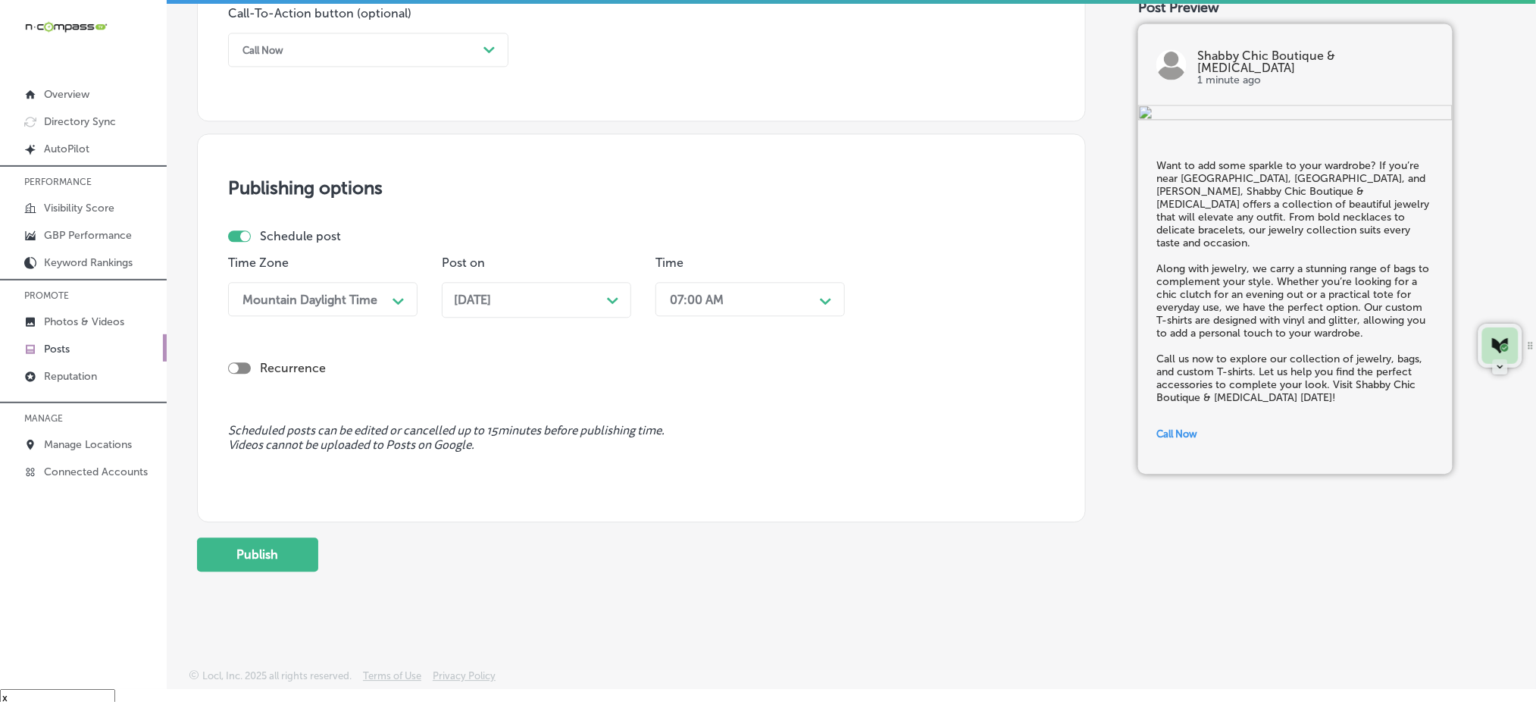
scroll to position [21, 0]
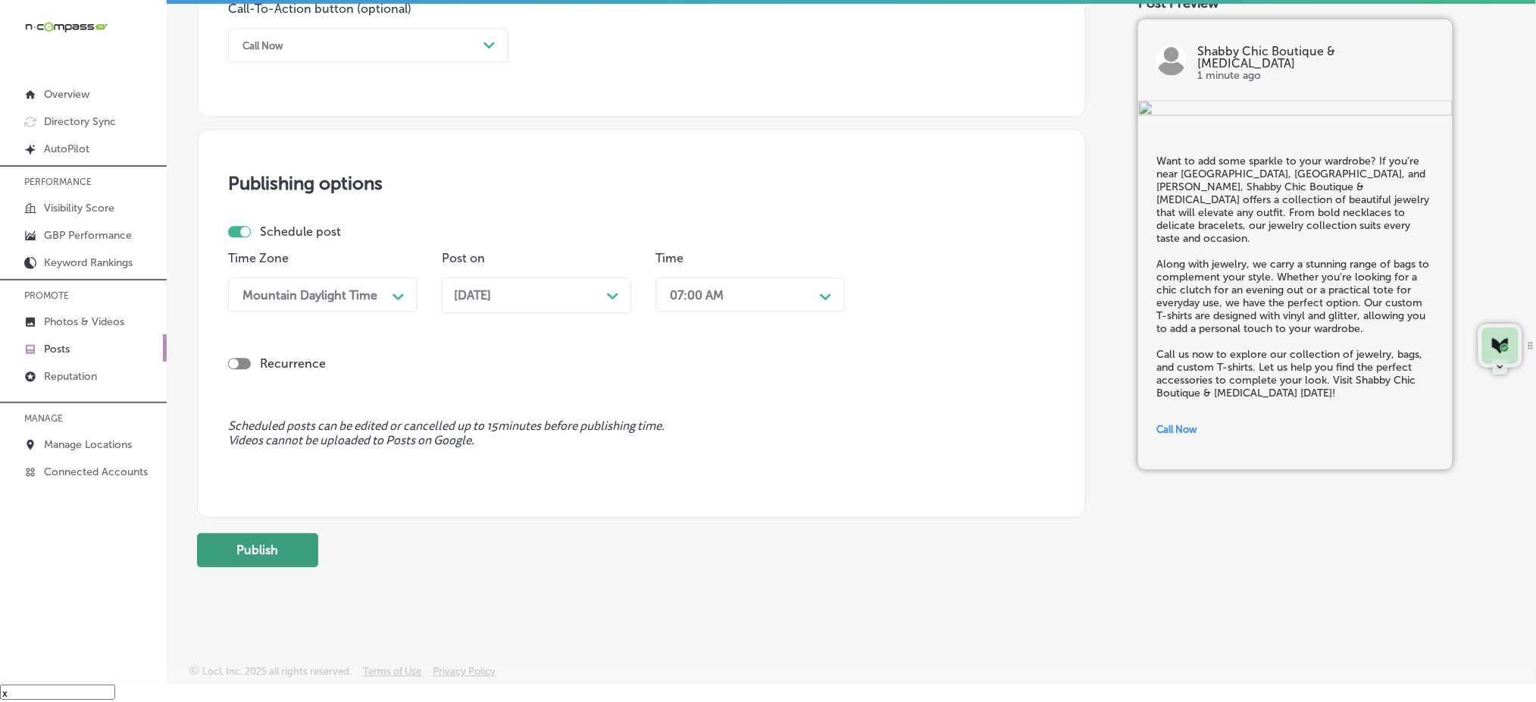
click at [225, 553] on button "Publish" at bounding box center [257, 550] width 121 height 34
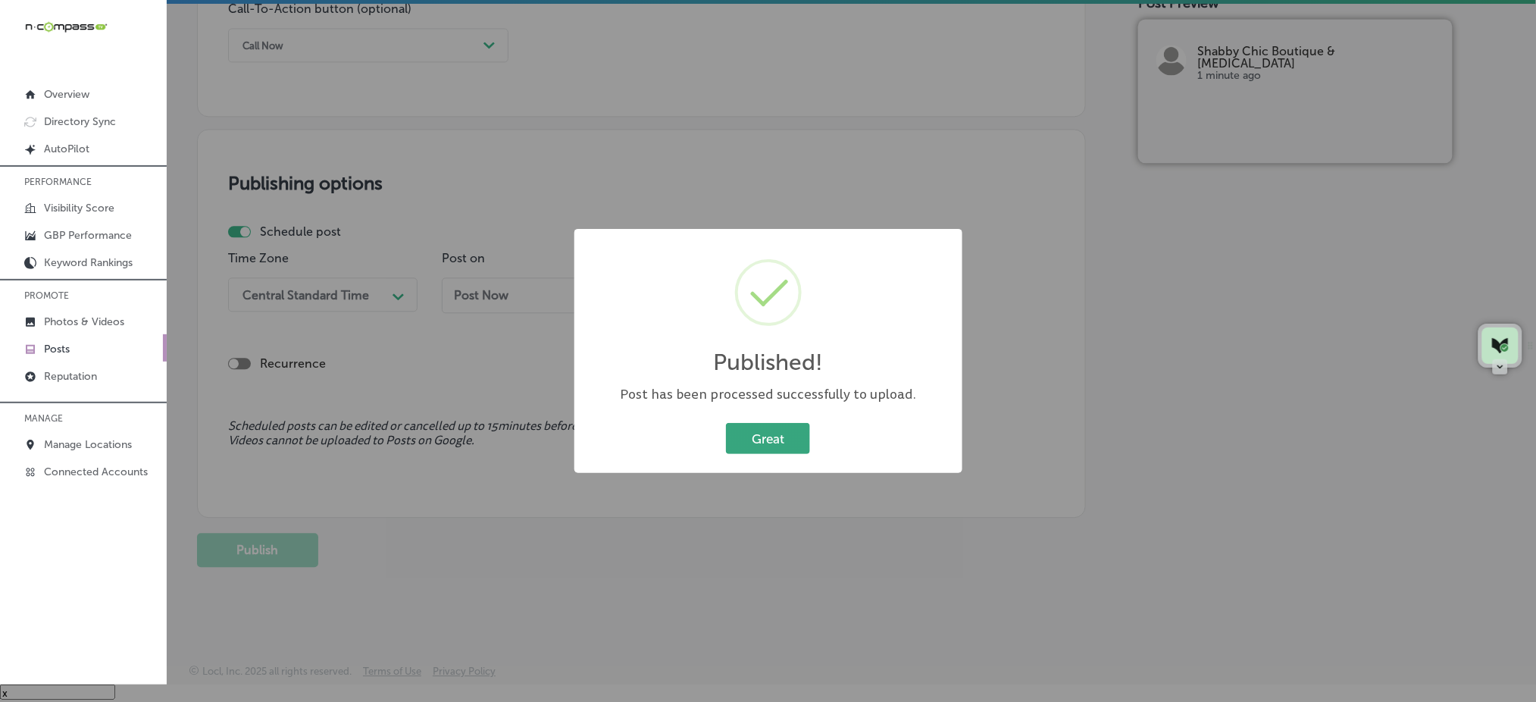
click at [746, 434] on button "Great" at bounding box center [768, 438] width 84 height 31
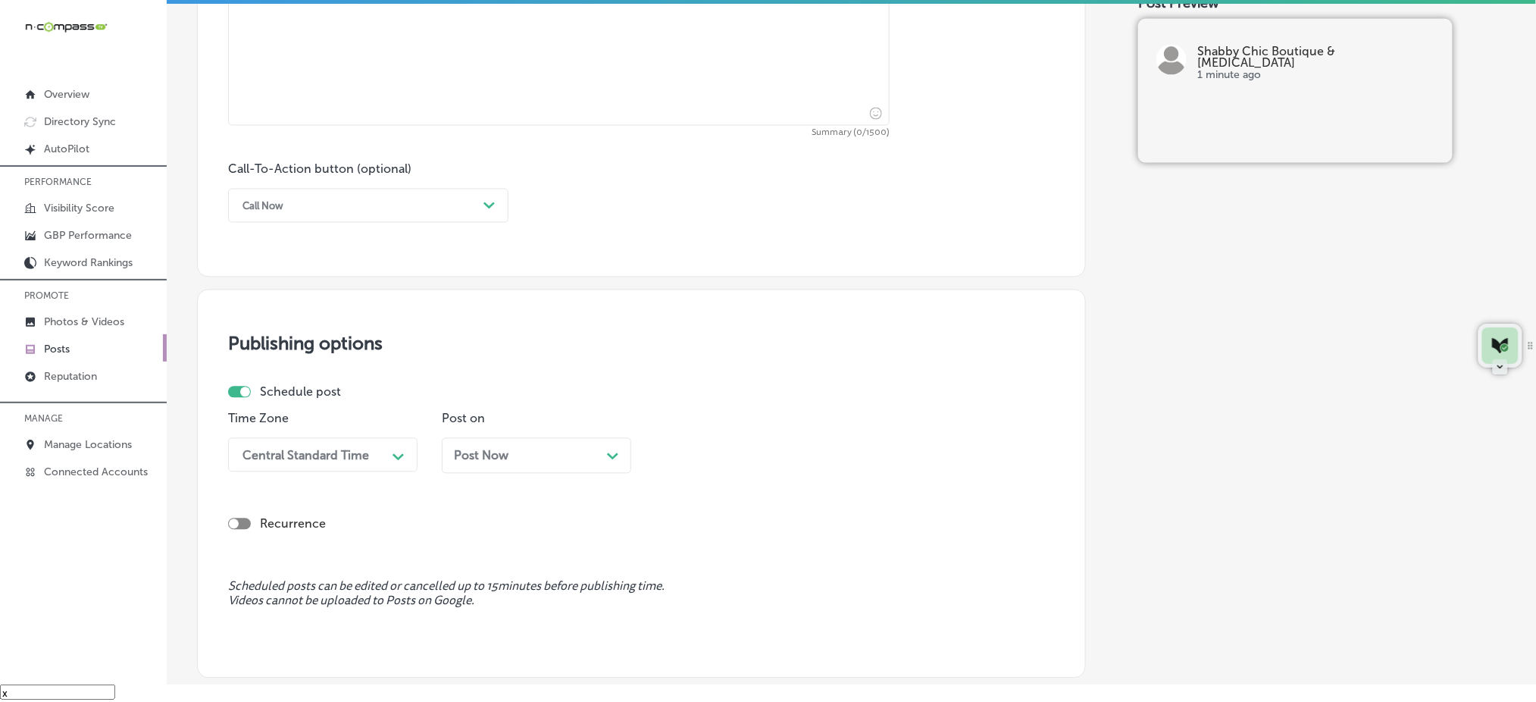
scroll to position [731, 0]
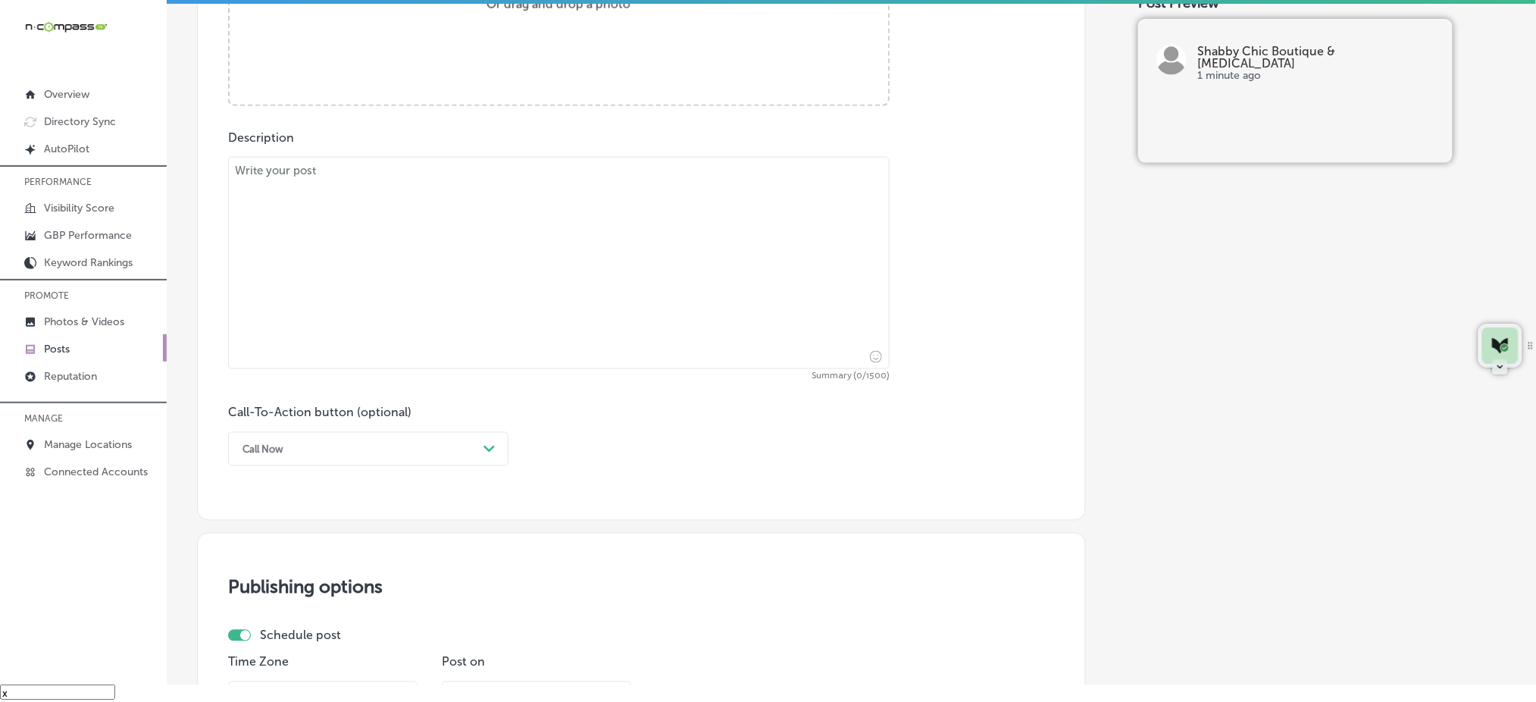
click at [475, 236] on textarea at bounding box center [559, 263] width 662 height 212
paste textarea "Need the perfect bag to complete your outfit? Serving [GEOGRAPHIC_DATA], [GEOGR…"
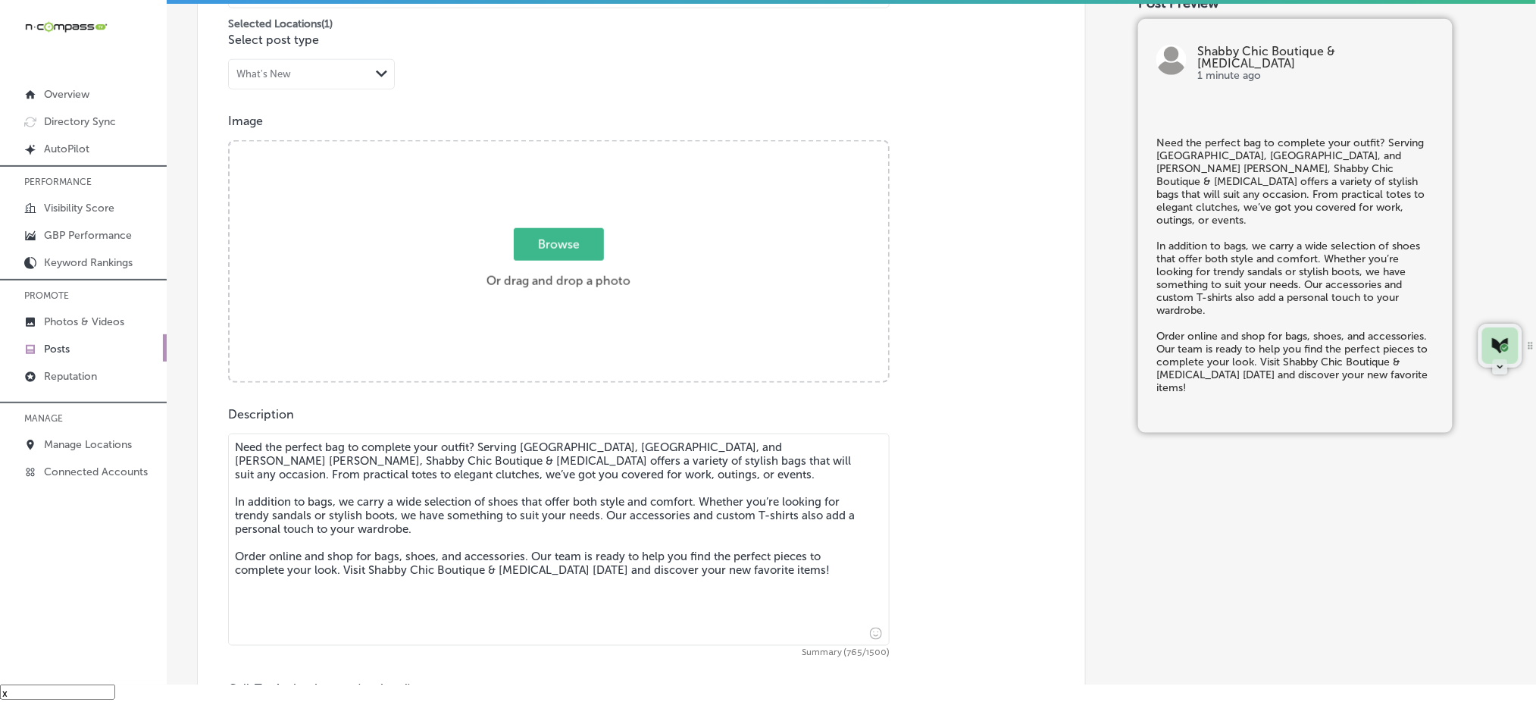
scroll to position [428, 0]
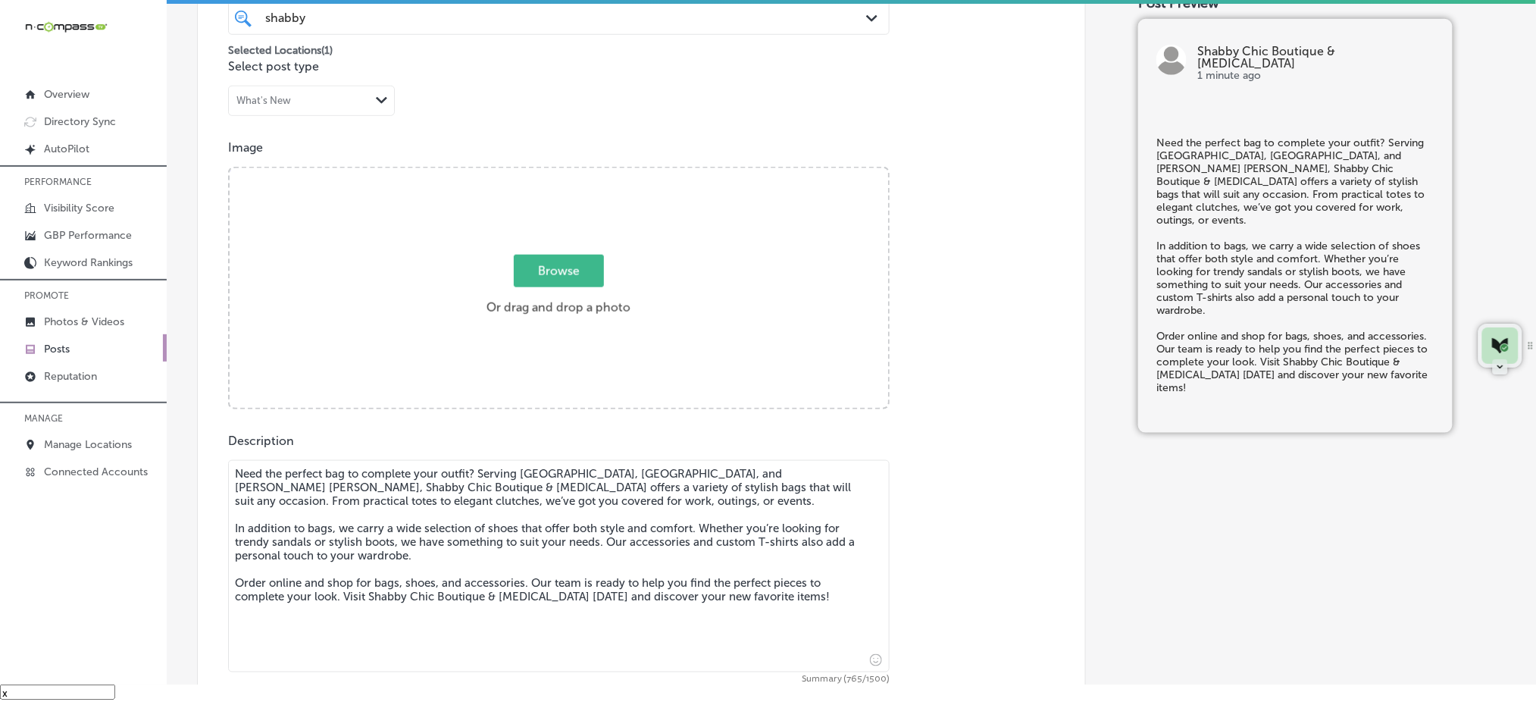
type textarea "Need the perfect bag to complete your outfit? Serving [GEOGRAPHIC_DATA], [GEOGR…"
click at [514, 255] on span "Browse" at bounding box center [559, 271] width 90 height 33
click at [511, 173] on input "Browse Or drag and drop a photo" at bounding box center [559, 170] width 658 height 5
type input "C:\fakepath\custom-t-shirts-vinyl-glitter-shabby-chic-el-campo-tx (1).jpg"
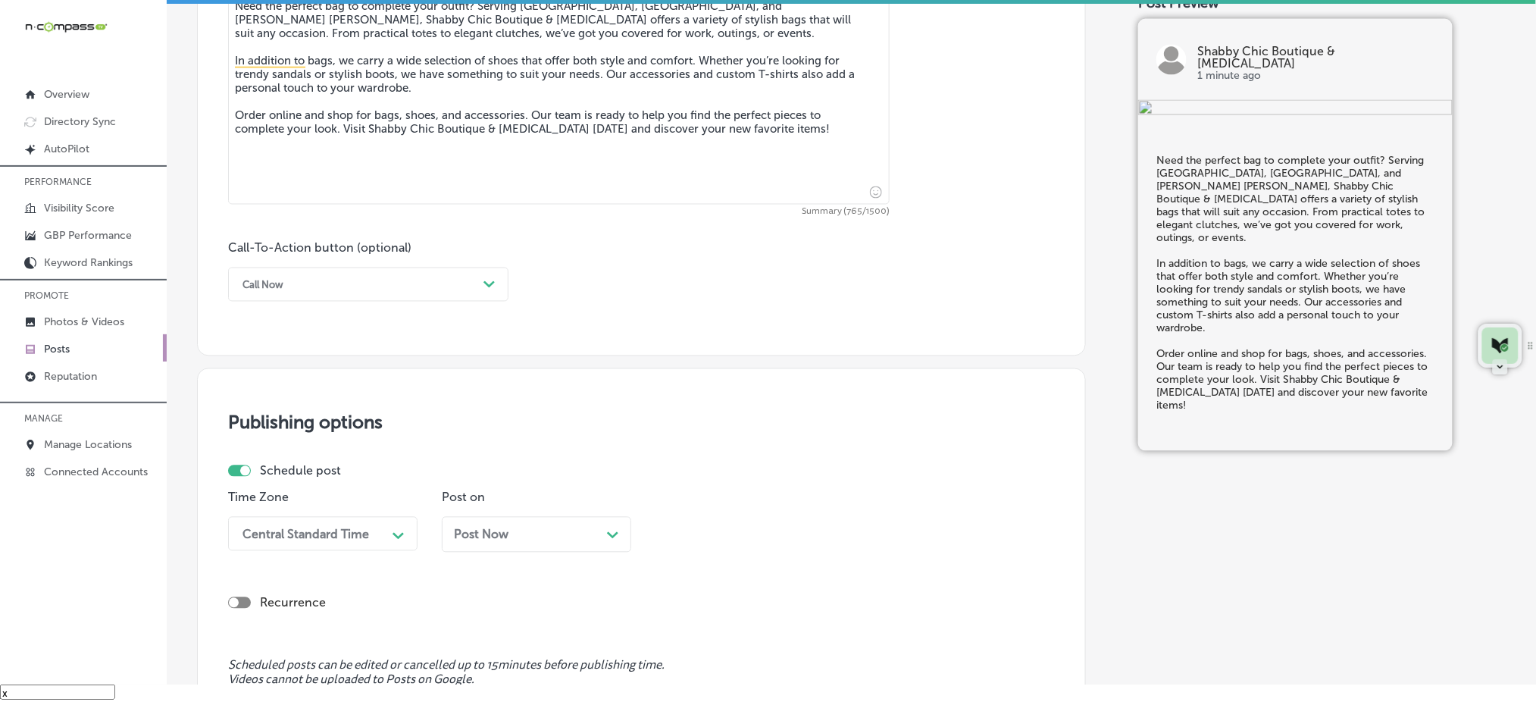
scroll to position [832, 0]
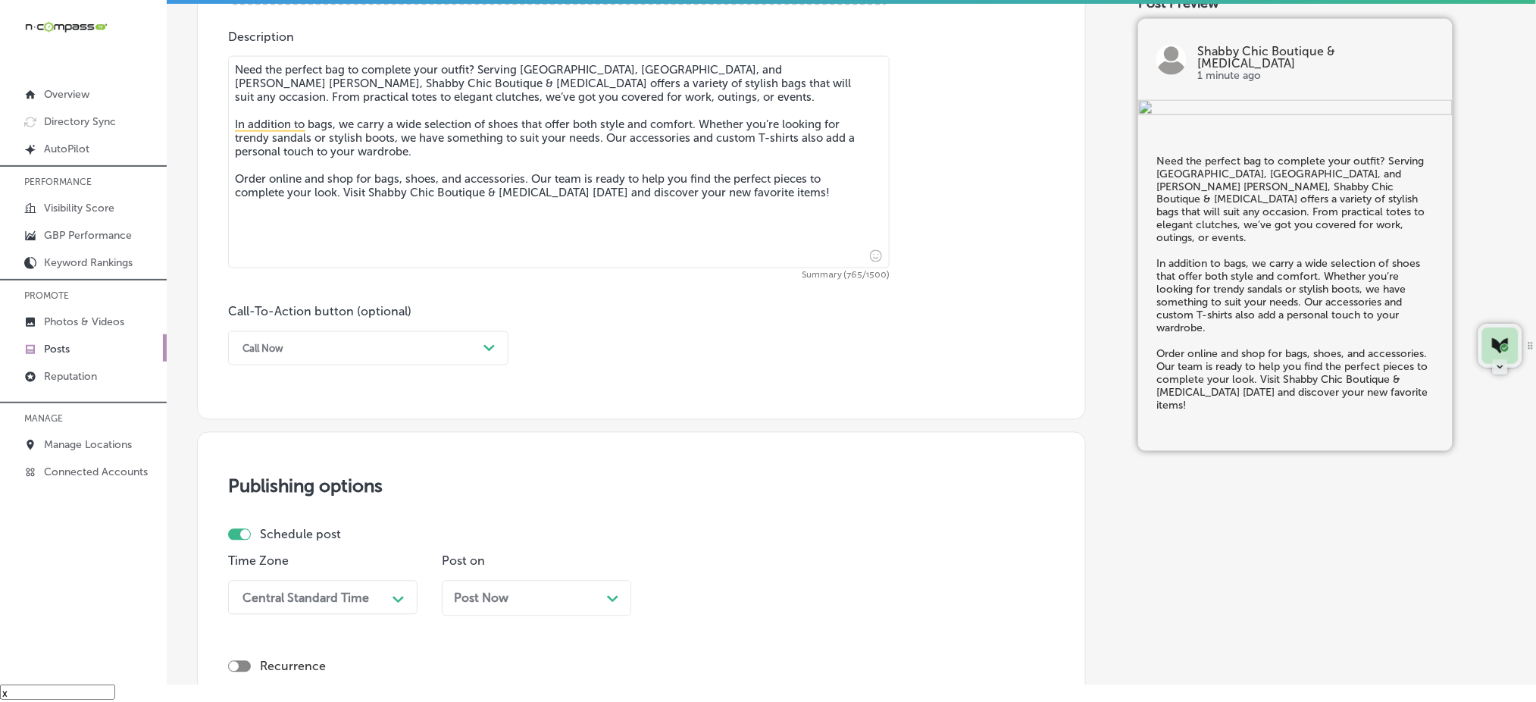
click at [364, 332] on div "Call Now Path Created with Sketch." at bounding box center [368, 348] width 280 height 34
click at [317, 442] on div "Order online" at bounding box center [368, 434] width 280 height 27
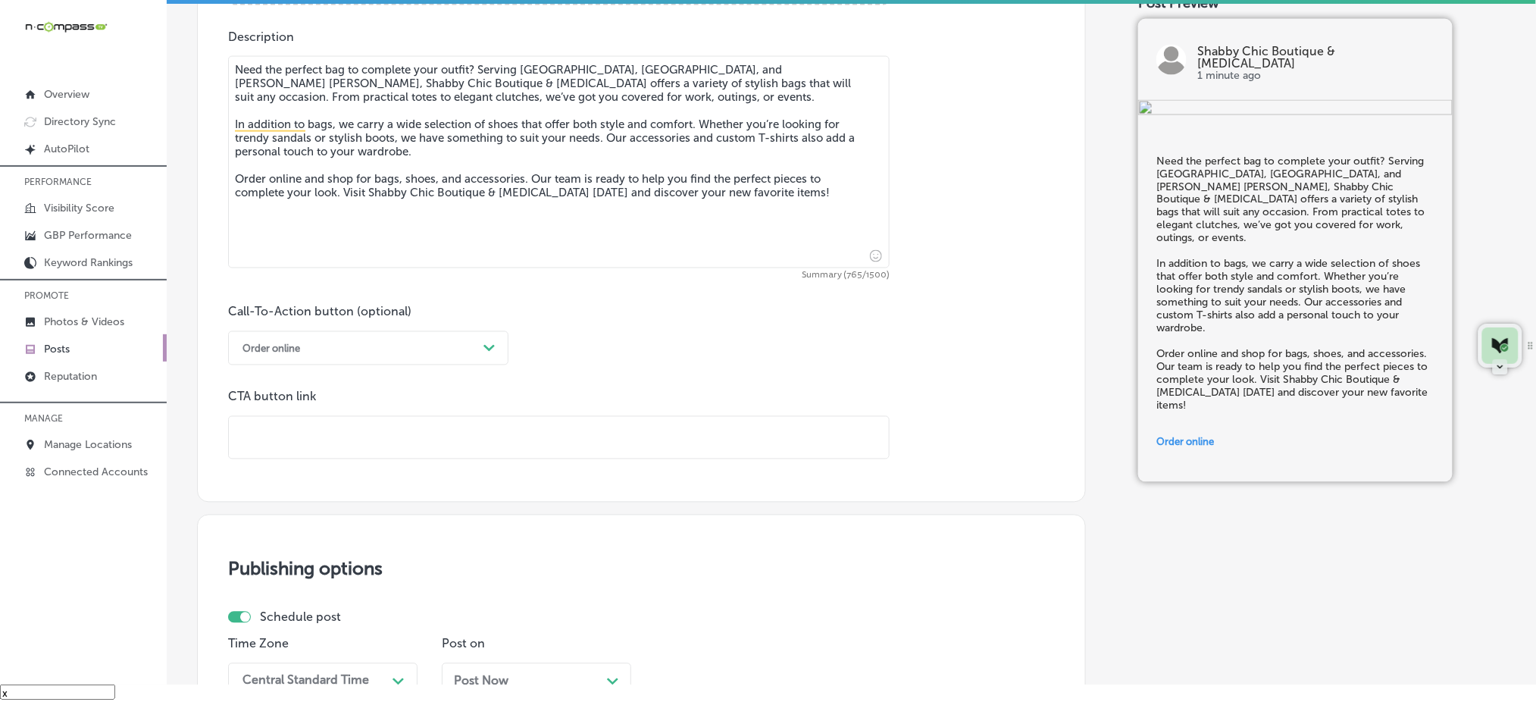
click at [332, 424] on input "text" at bounding box center [559, 438] width 660 height 42
paste input "[URL][DOMAIN_NAME]"
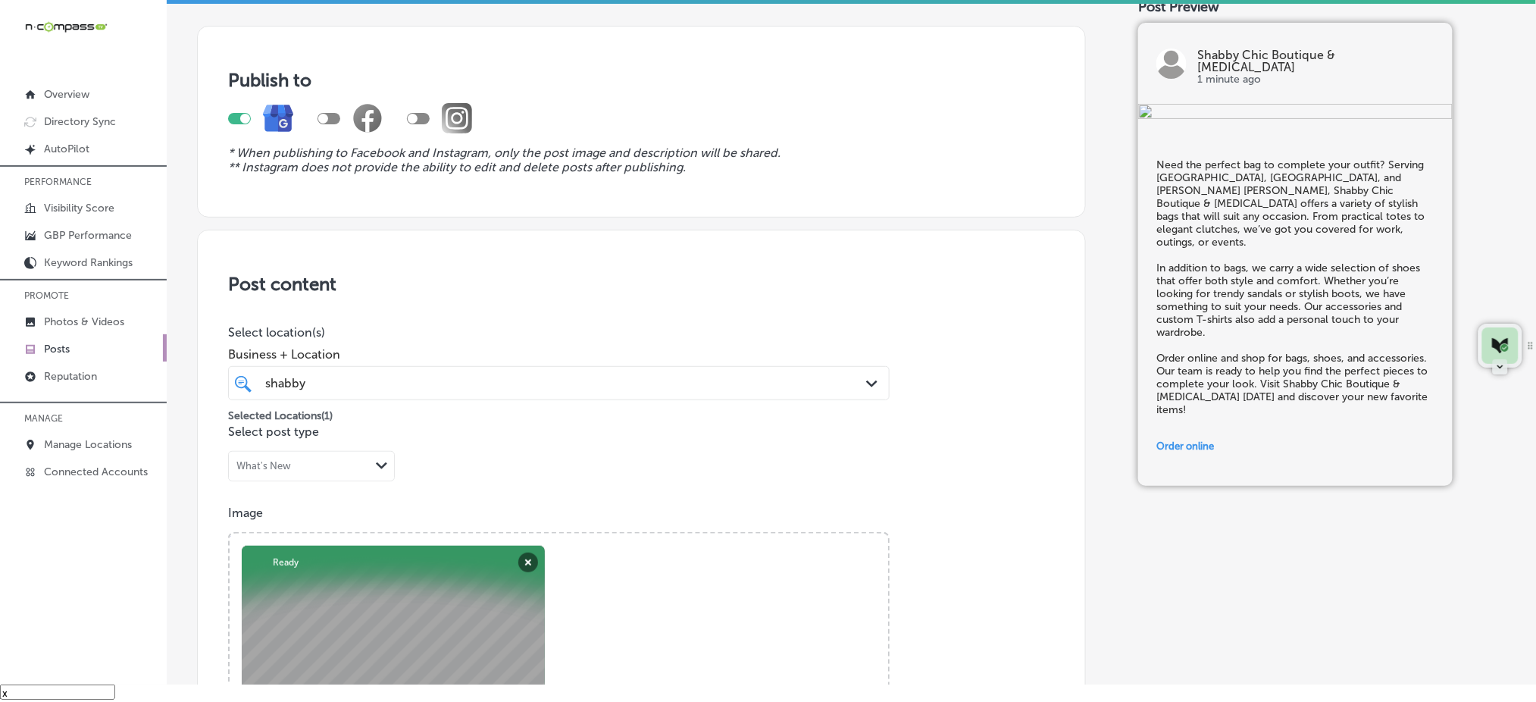
scroll to position [24, 0]
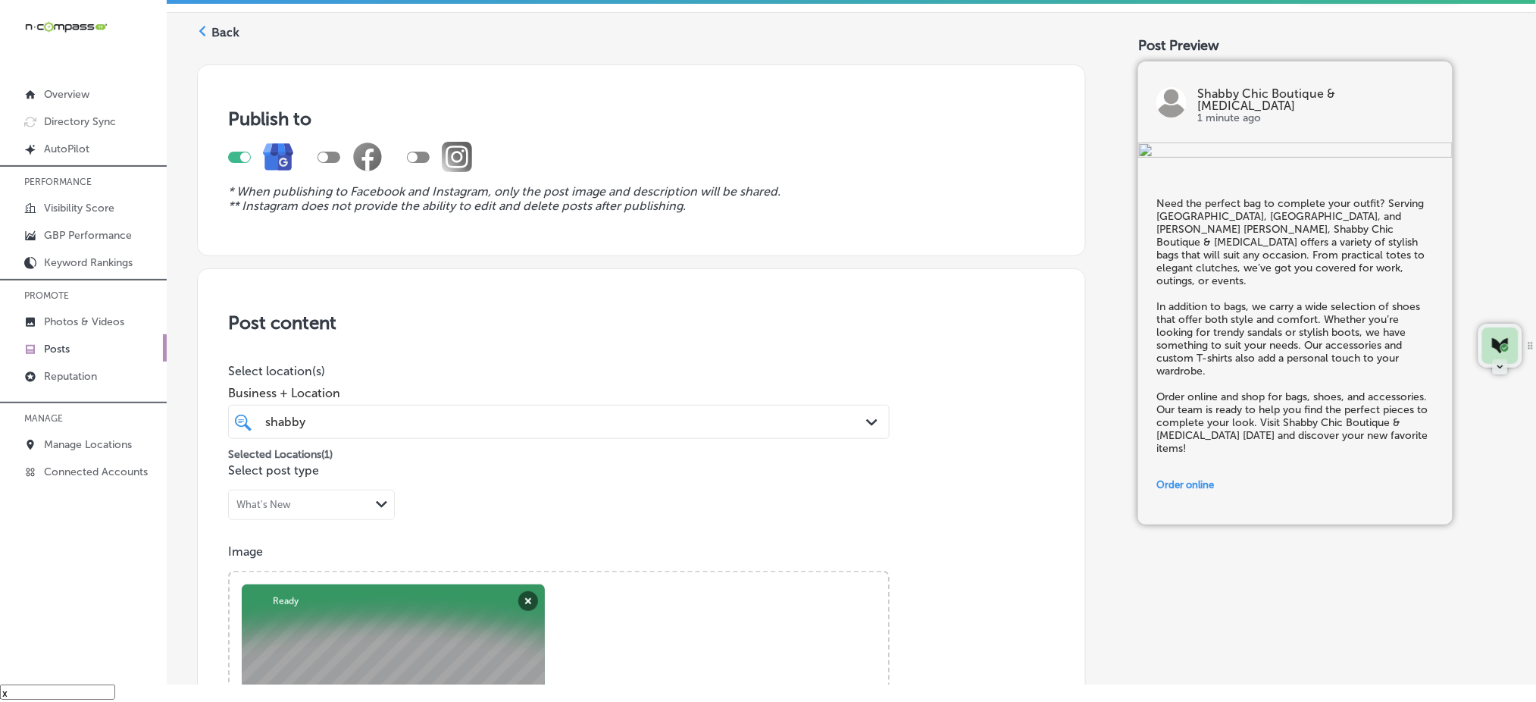
type input "[URL][DOMAIN_NAME]"
click at [474, 421] on div "shabby shabby" at bounding box center [529, 421] width 531 height 20
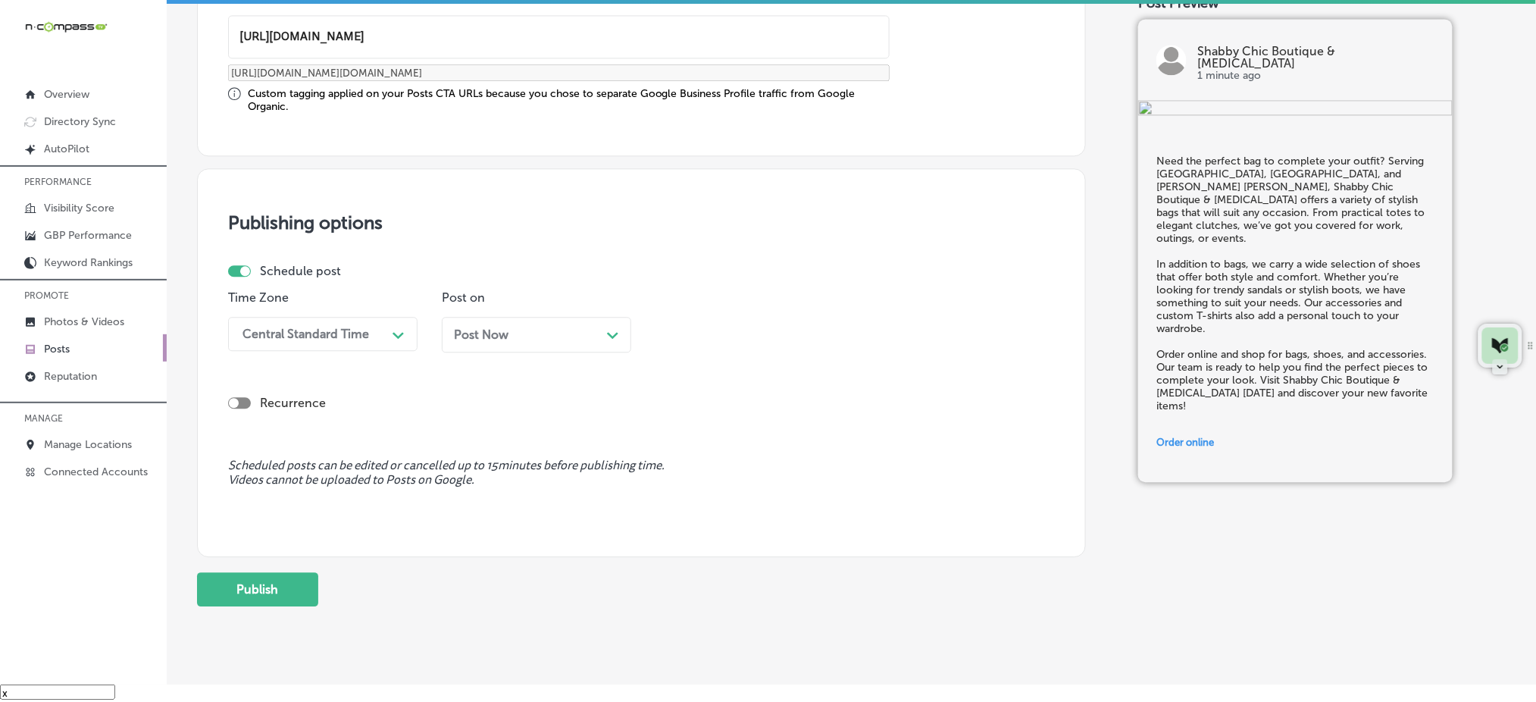
scroll to position [1237, 0]
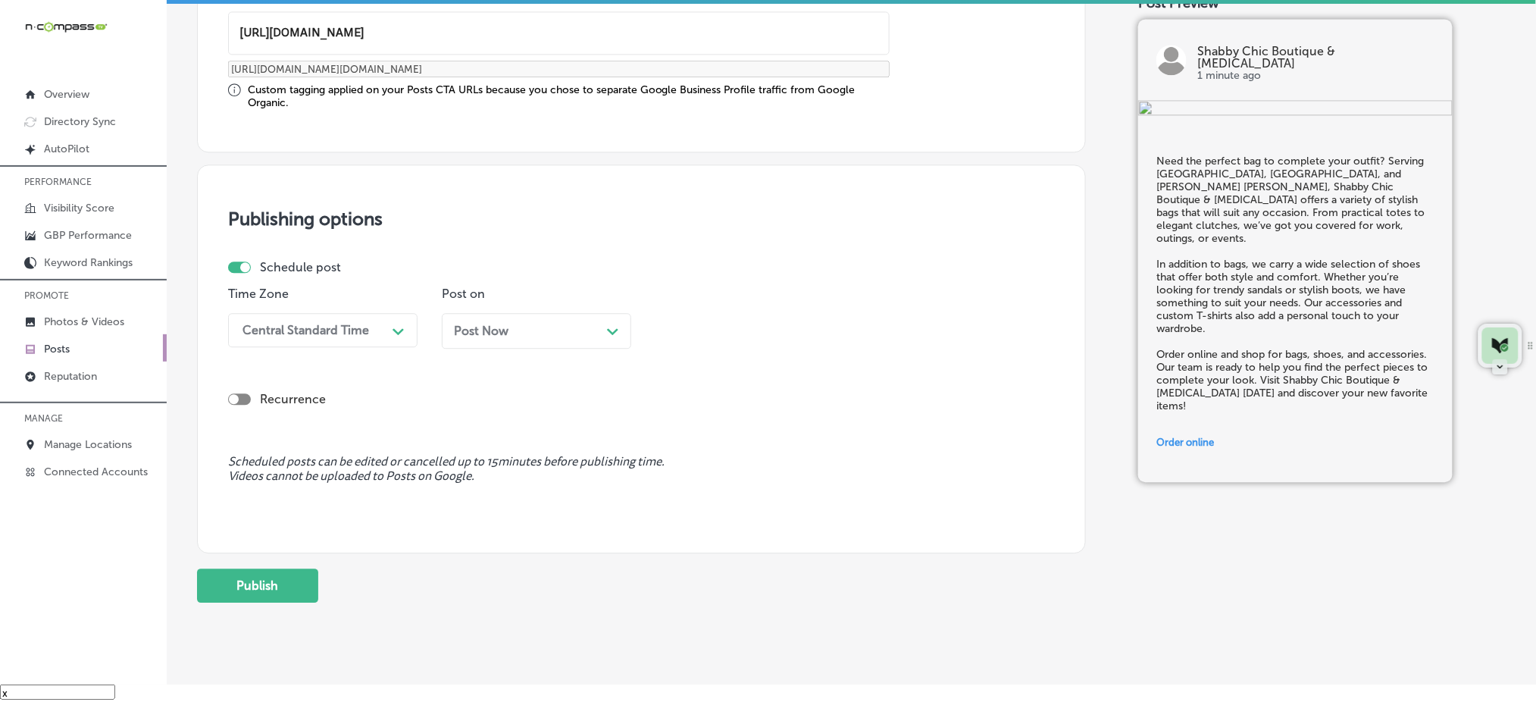
click at [336, 336] on div "Central Standard Time" at bounding box center [311, 330] width 152 height 27
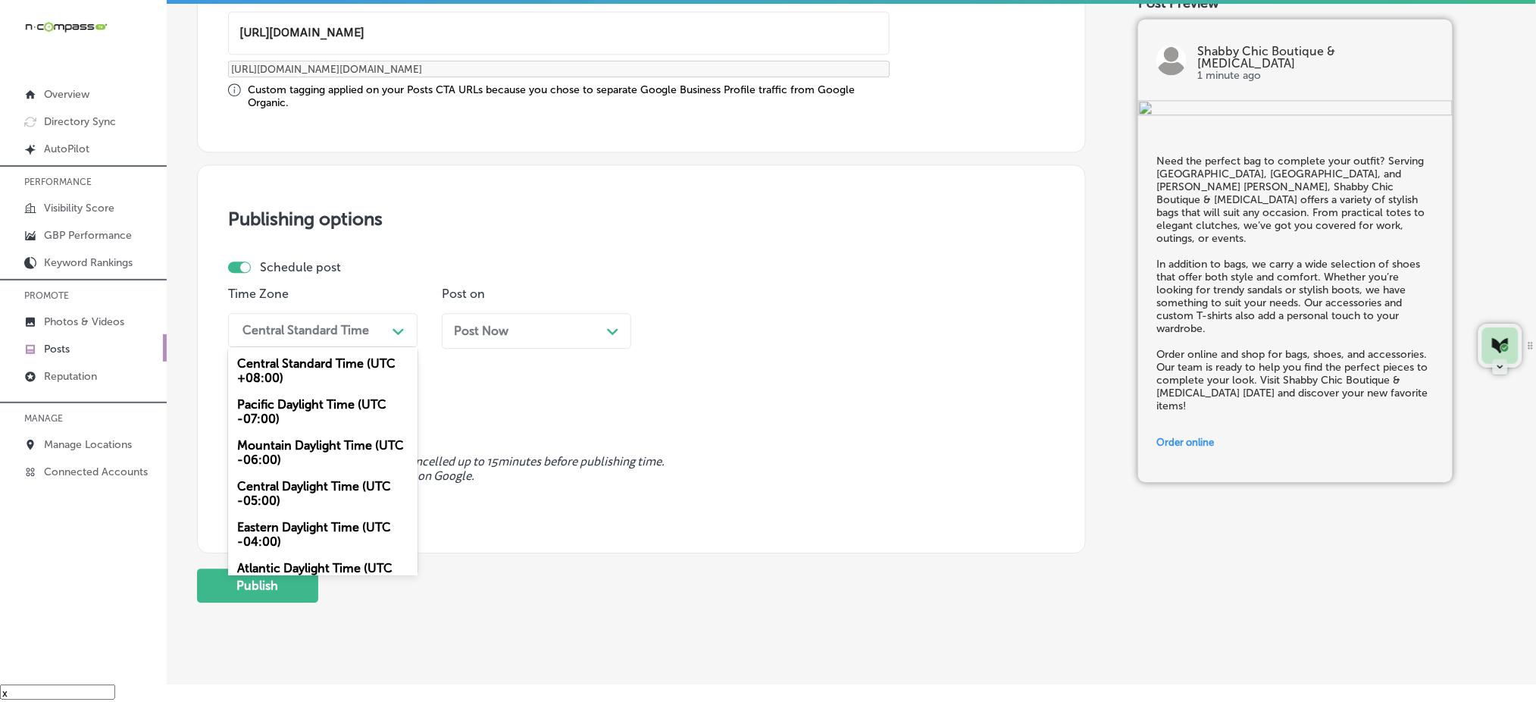
click at [258, 444] on div "Mountain Daylight Time (UTC -06:00)" at bounding box center [322, 452] width 189 height 41
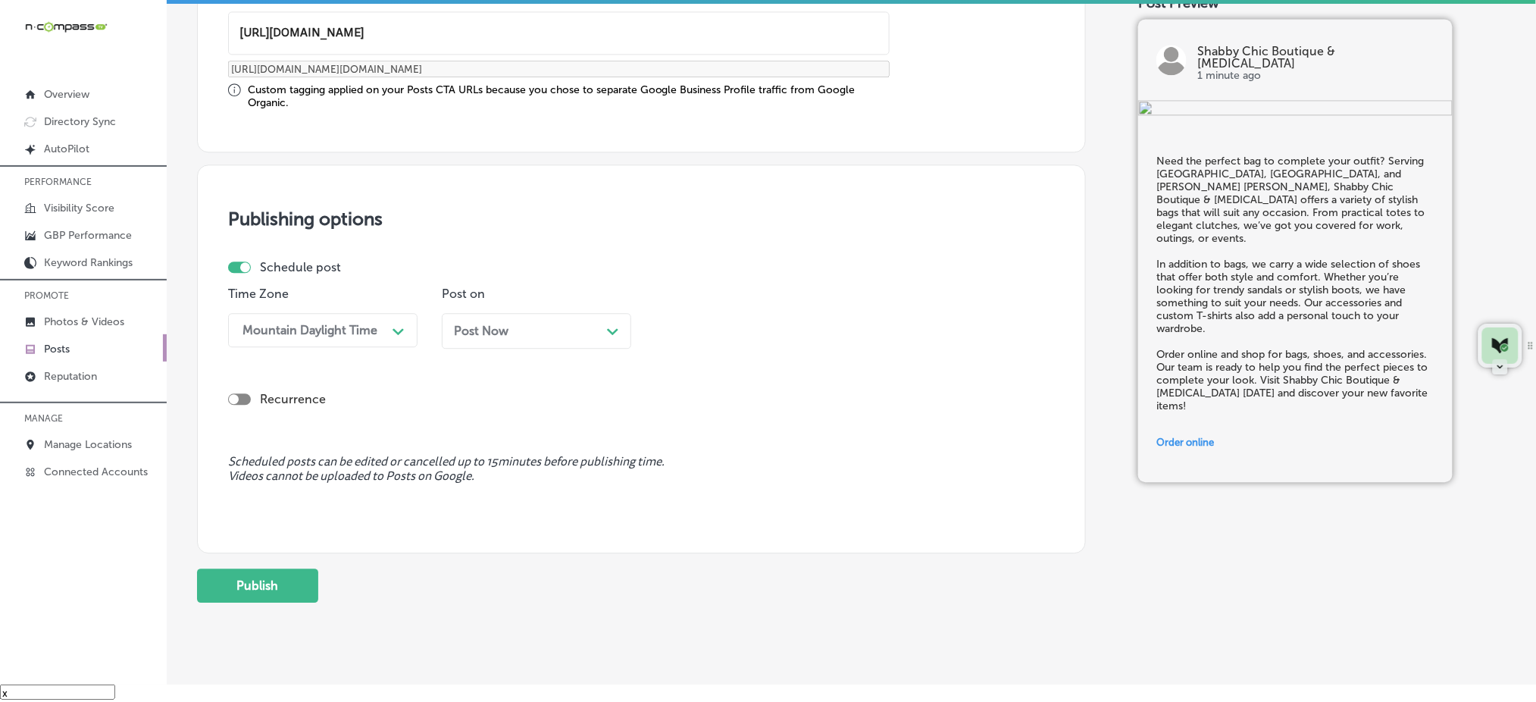
click at [487, 333] on span "Post Now" at bounding box center [481, 331] width 55 height 14
click at [738, 324] on div "11:30 AM" at bounding box center [738, 330] width 152 height 27
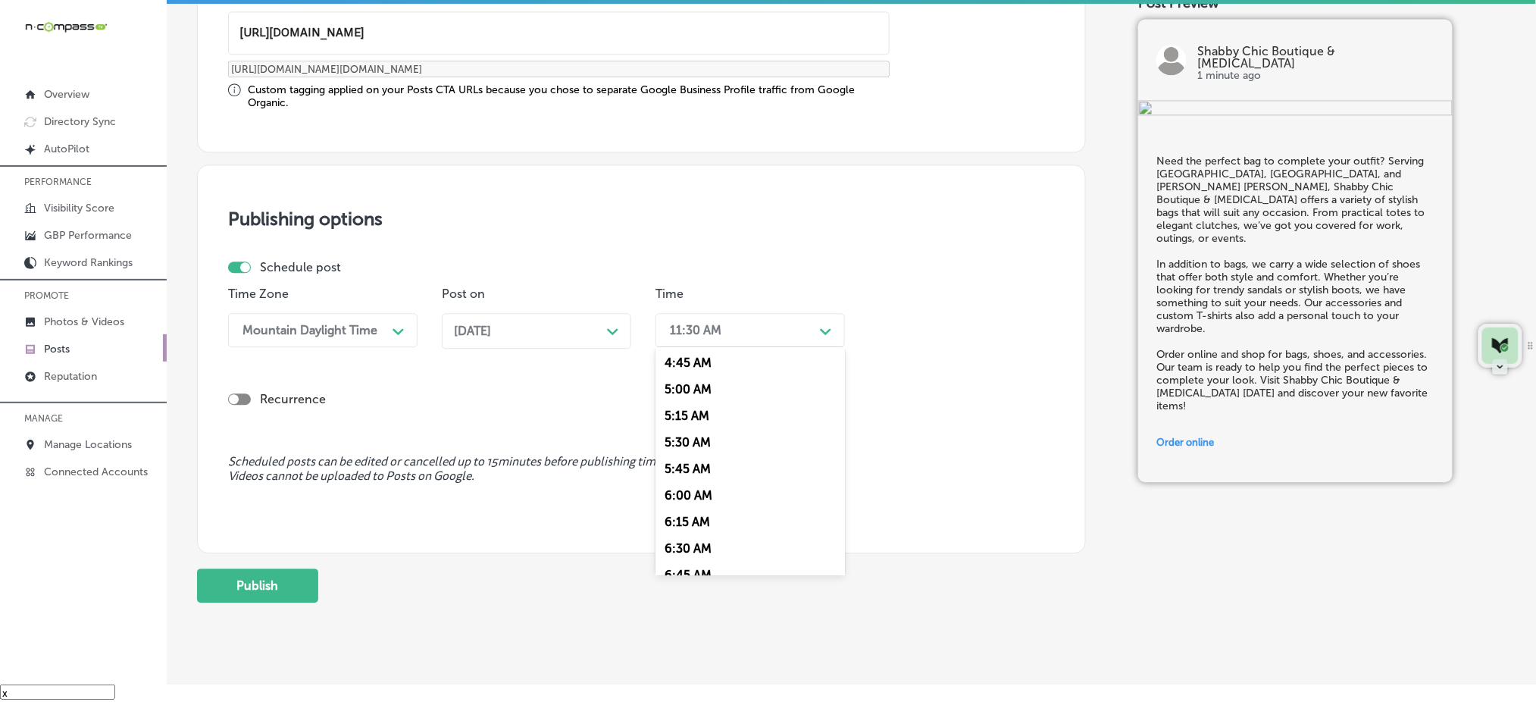
scroll to position [707, 0]
click at [693, 399] on div "7:00 AM" at bounding box center [749, 399] width 189 height 27
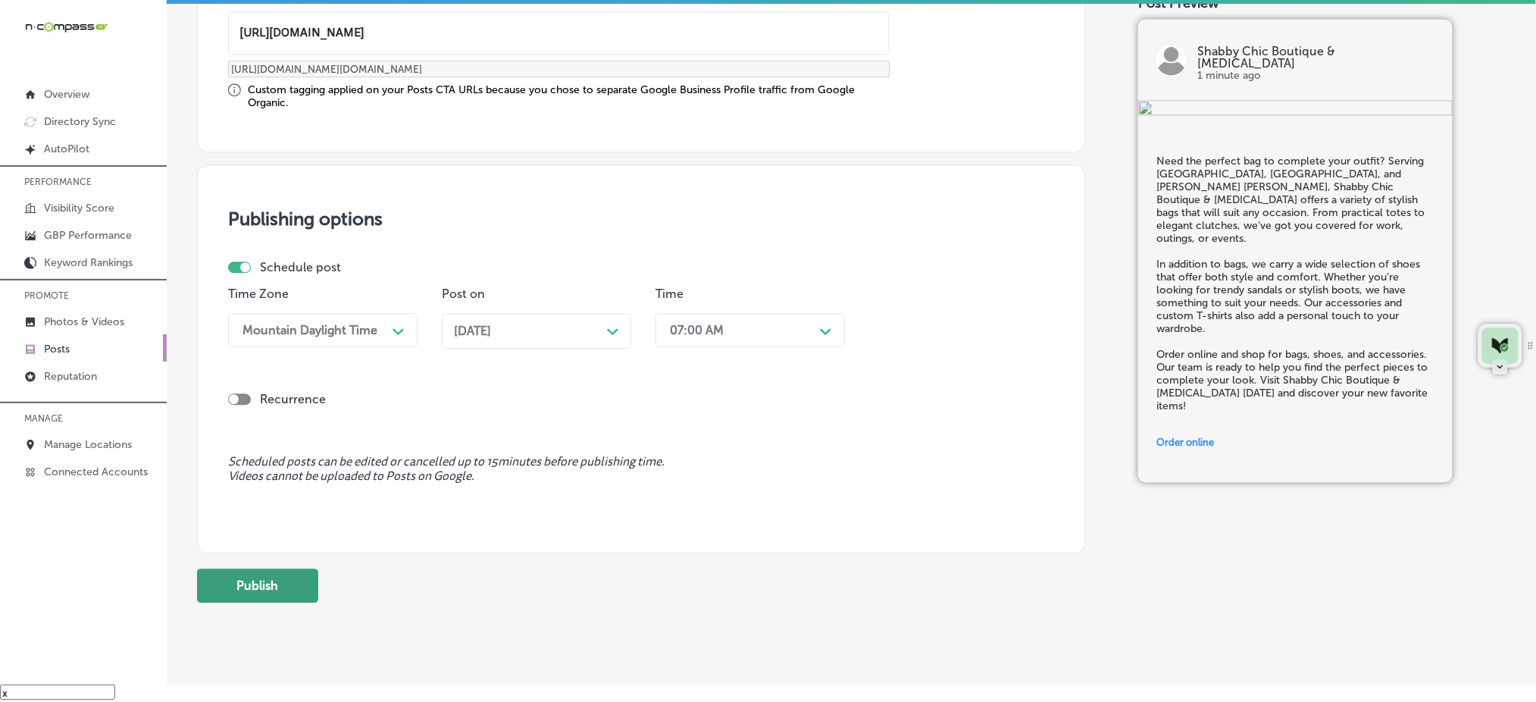
click at [283, 570] on button "Publish" at bounding box center [257, 585] width 121 height 34
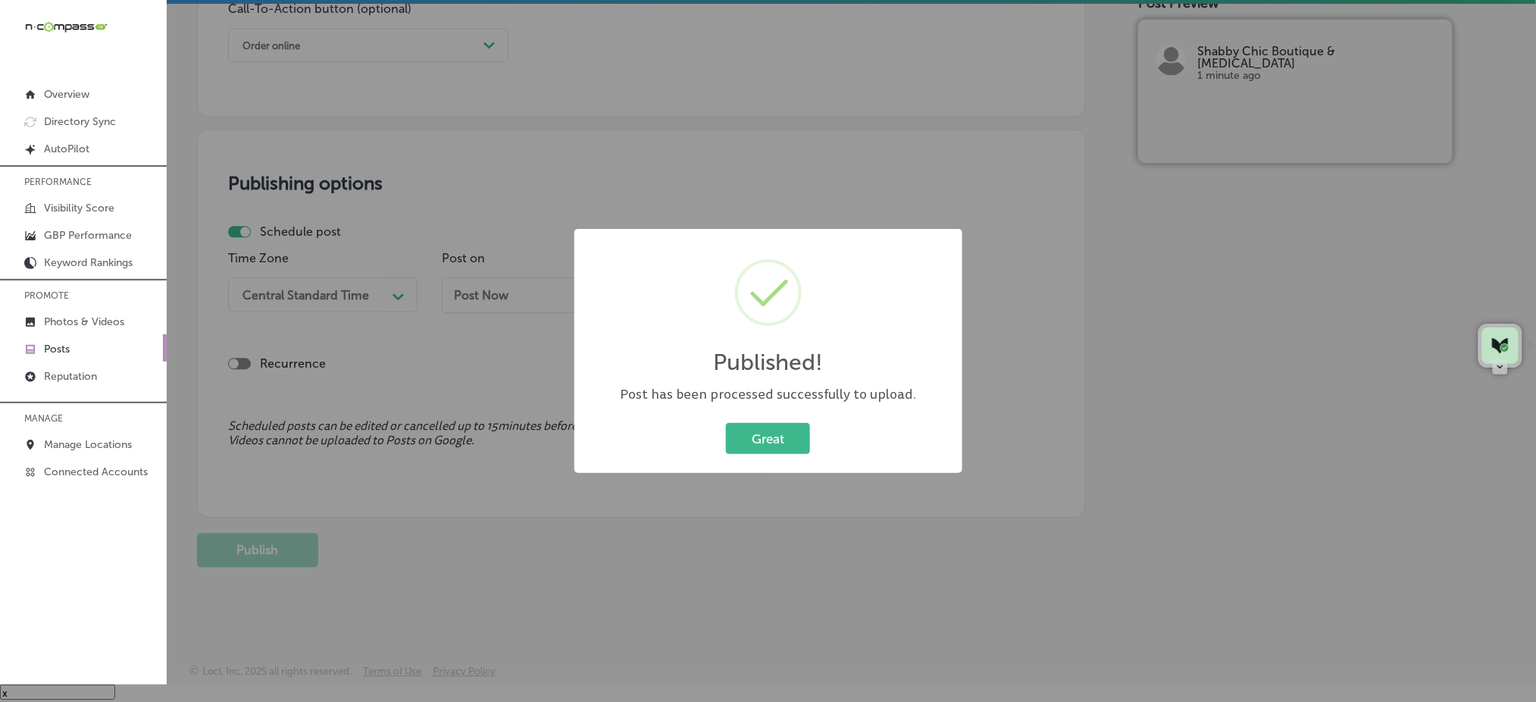
scroll to position [1135, 0]
click at [752, 444] on button "Great" at bounding box center [768, 438] width 84 height 31
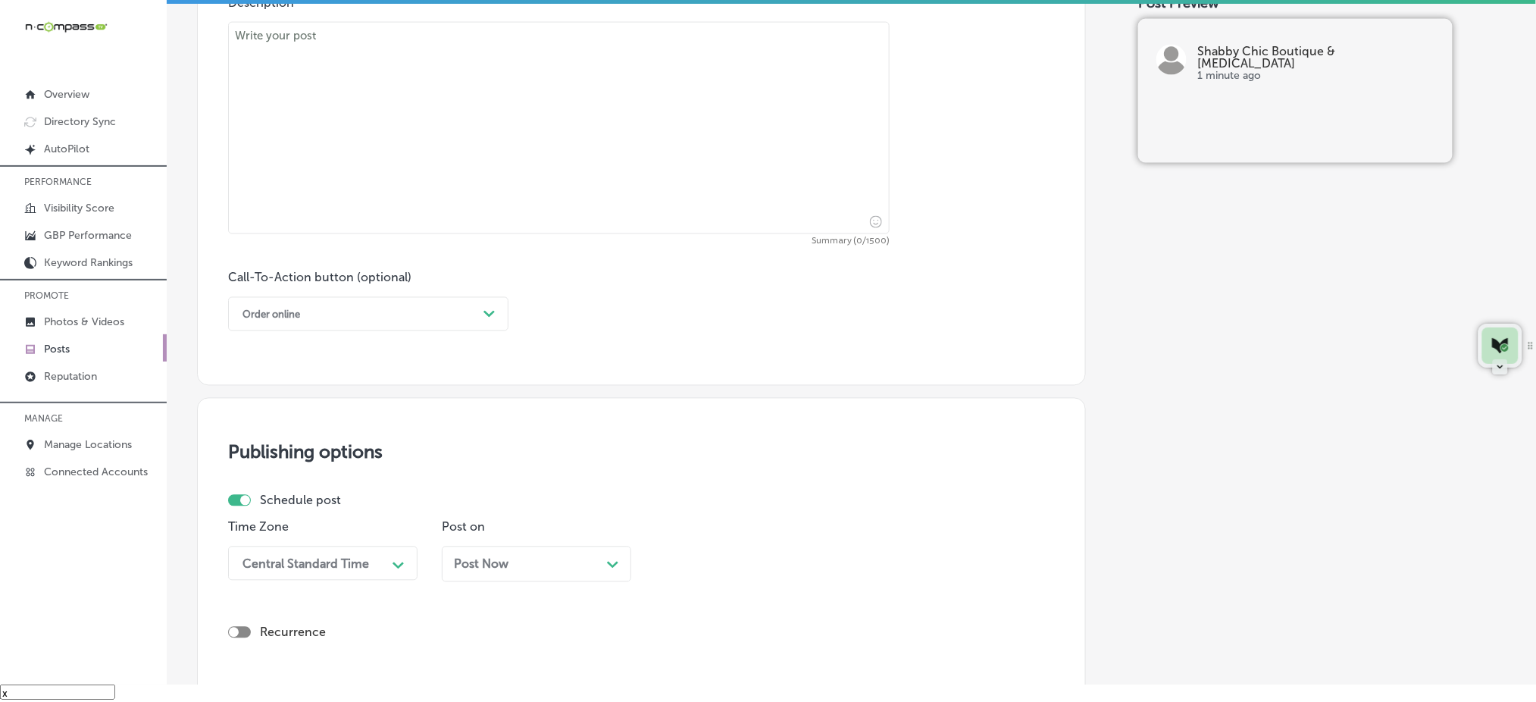
scroll to position [731, 0]
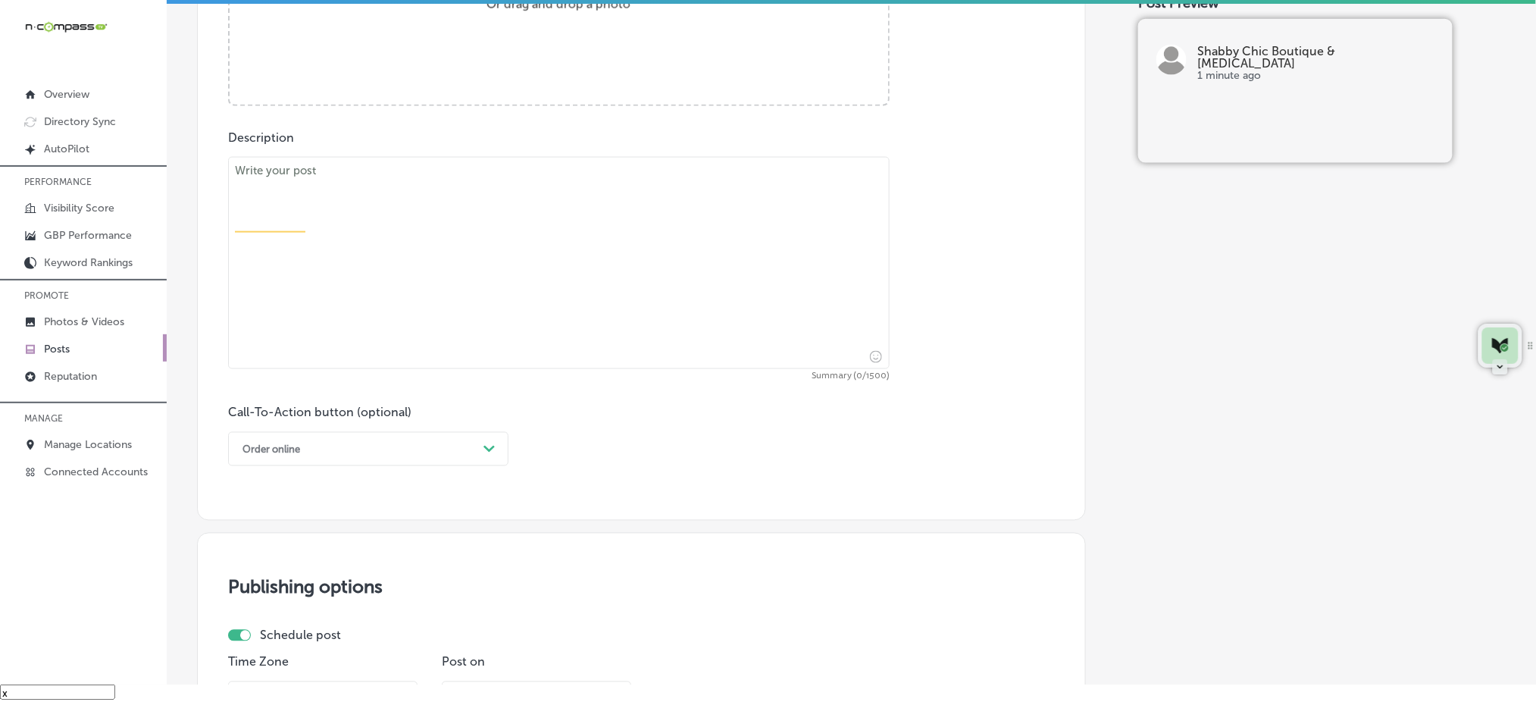
click at [457, 299] on textarea at bounding box center [559, 263] width 662 height 212
paste textarea "Are you in search of a one-of-a-kind custom T-shirt? Whether you're coming from…"
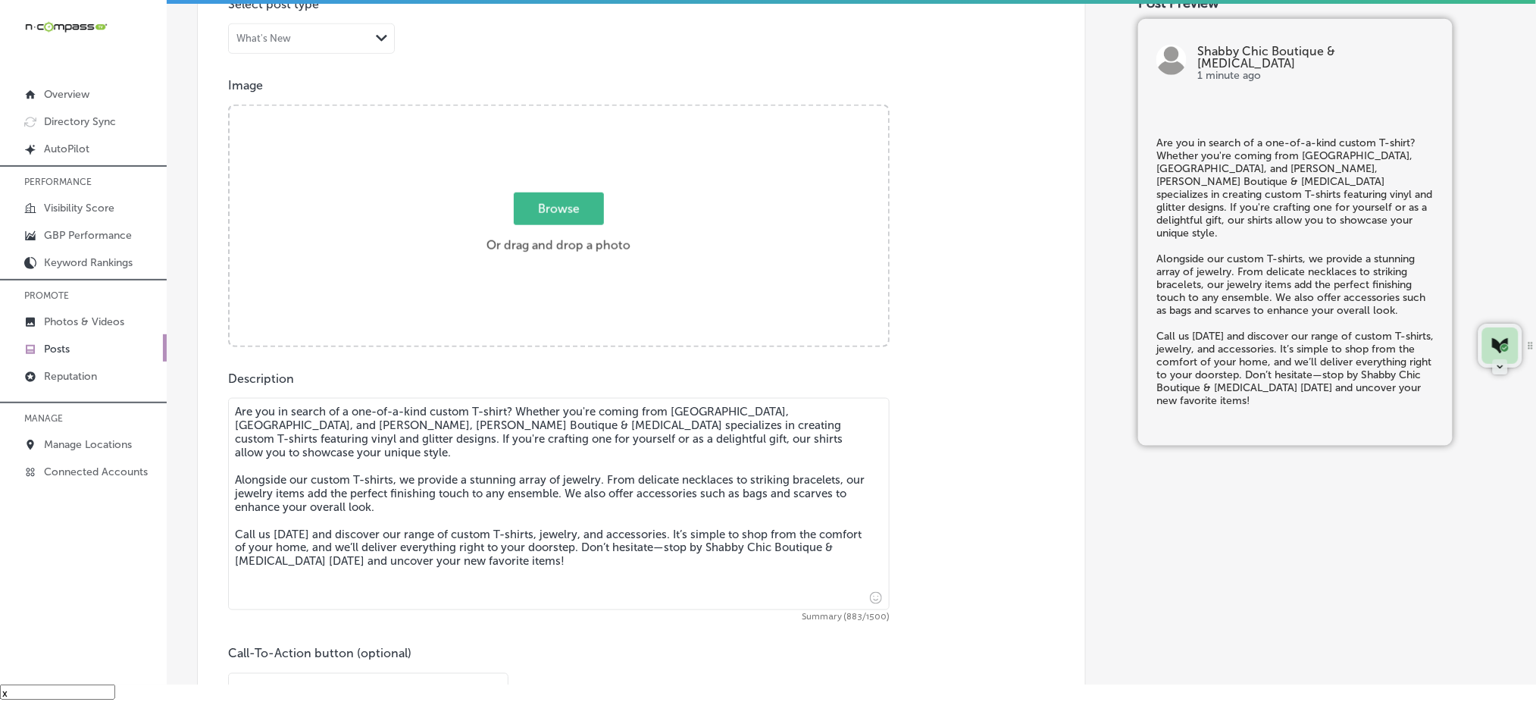
scroll to position [428, 0]
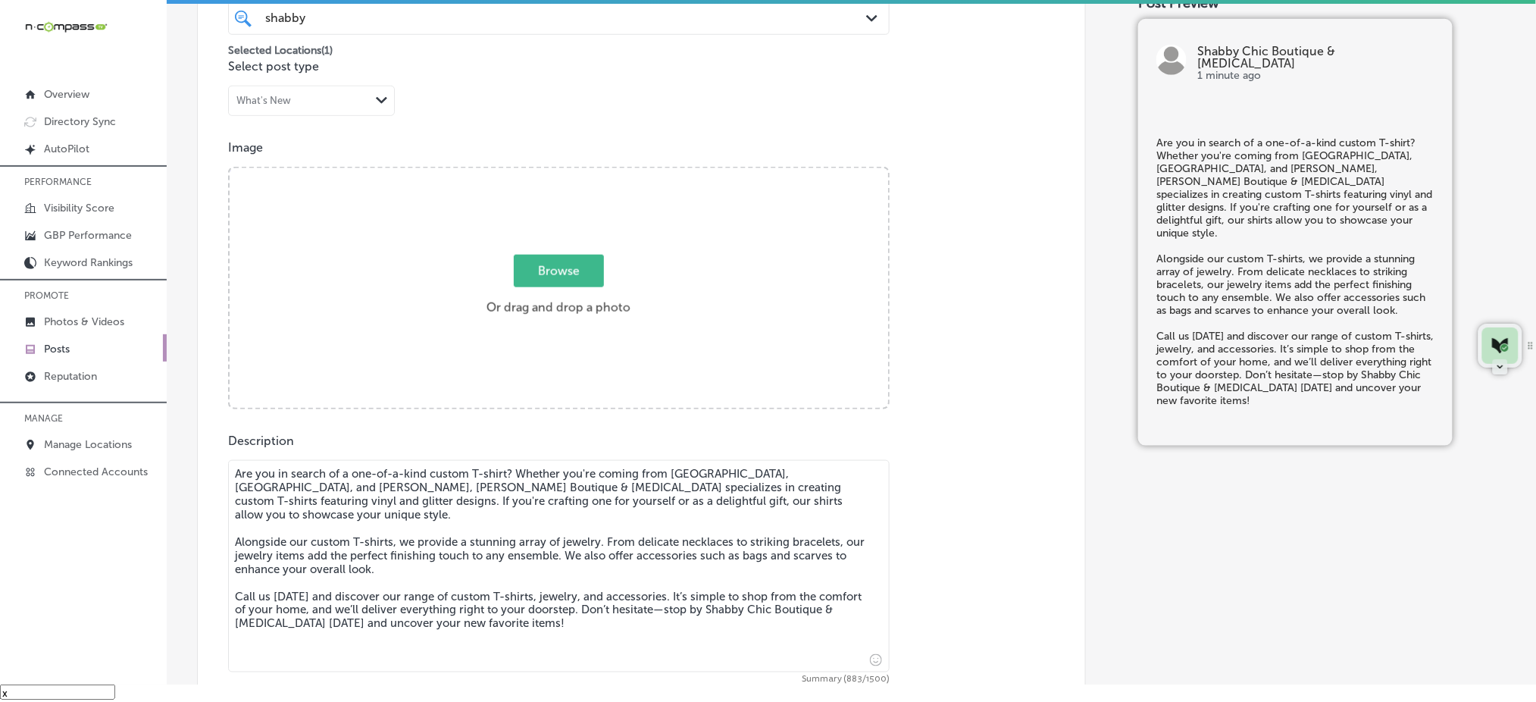
type textarea "Are you in search of a one-of-a-kind custom T-shirt? Whether you're coming from…"
click at [530, 272] on span "Browse" at bounding box center [559, 271] width 90 height 33
click at [530, 173] on input "Browse Or drag and drop a photo" at bounding box center [559, 170] width 658 height 5
type input "C:\fakepath\custom-t-shirts-vinyl-glitter-shabby-chic-el-campo-tx (5).jpg"
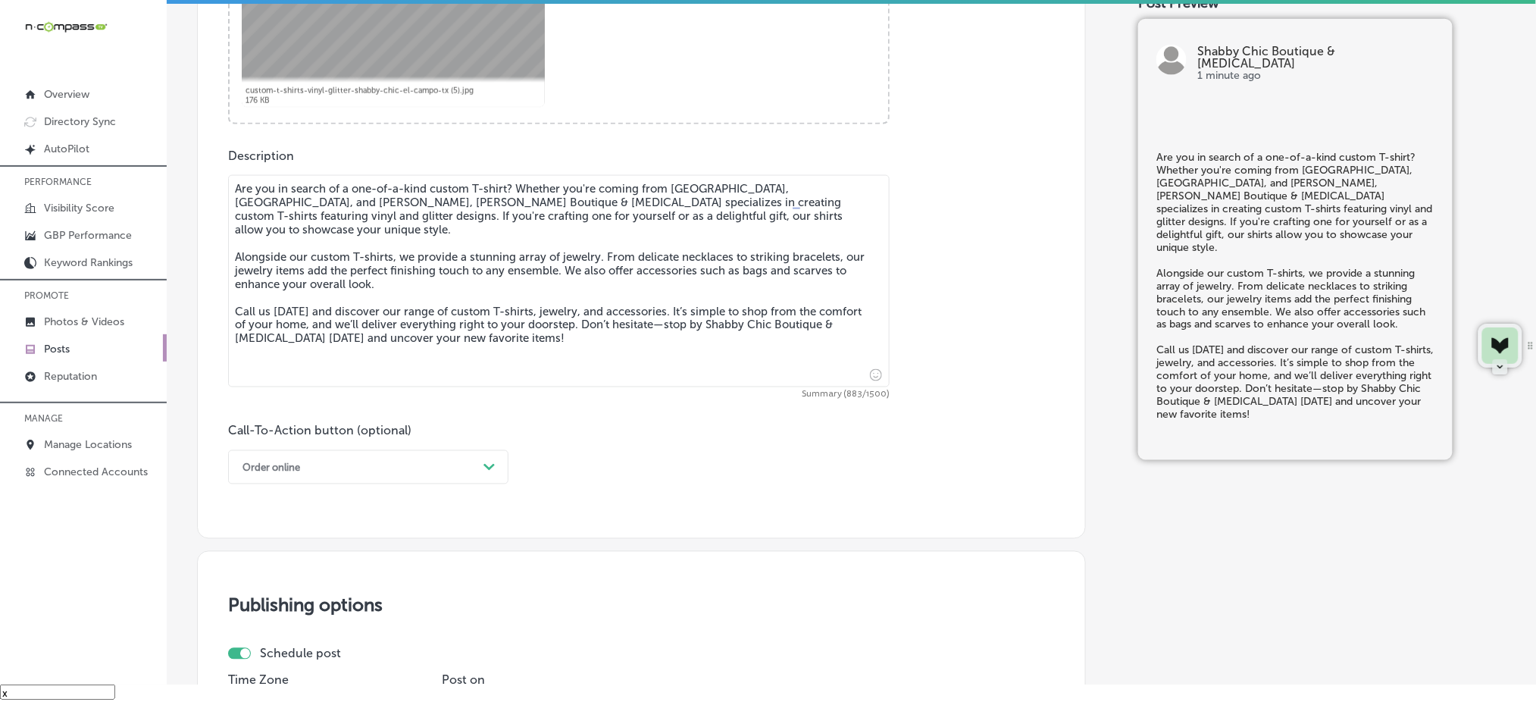
scroll to position [832, 0]
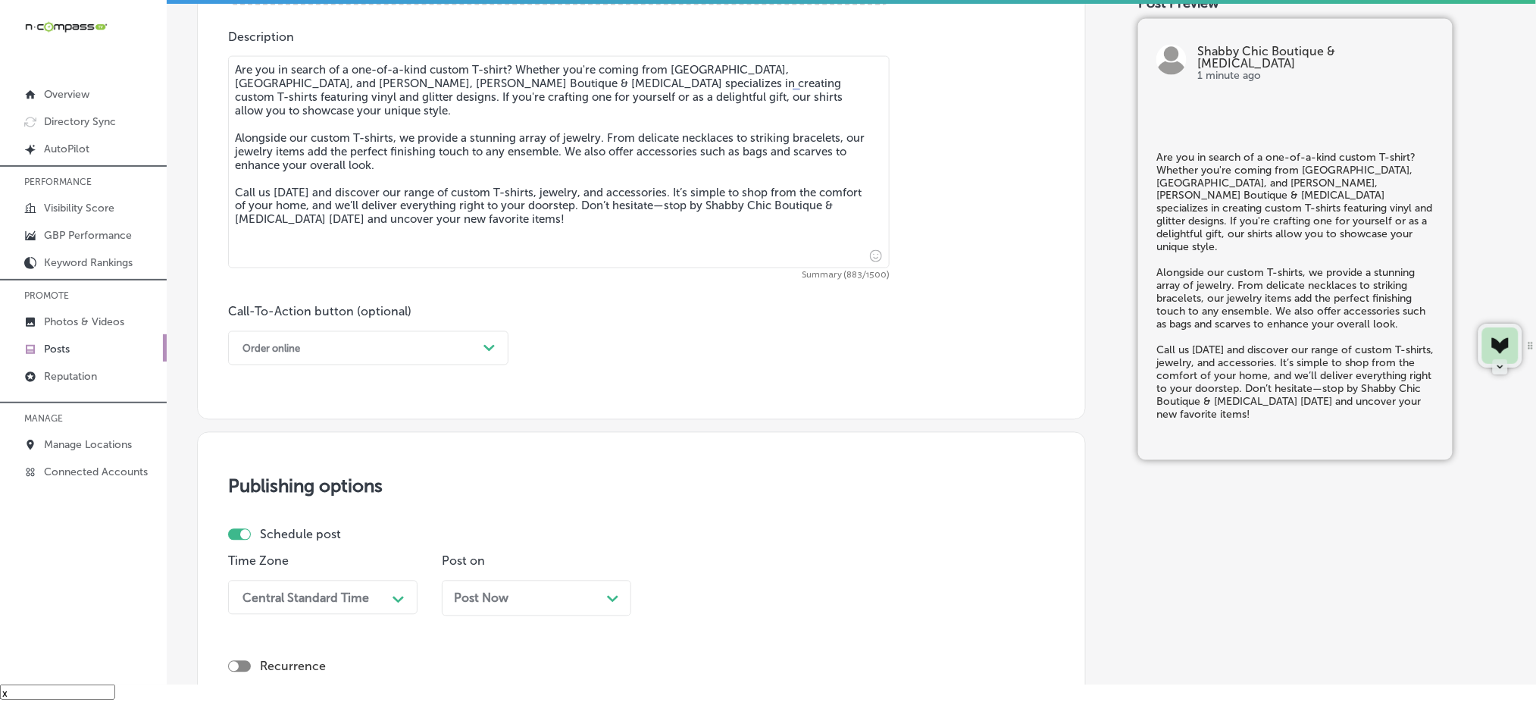
click at [355, 353] on div "Order online" at bounding box center [356, 347] width 242 height 23
click at [271, 534] on div "Call Now" at bounding box center [368, 540] width 280 height 27
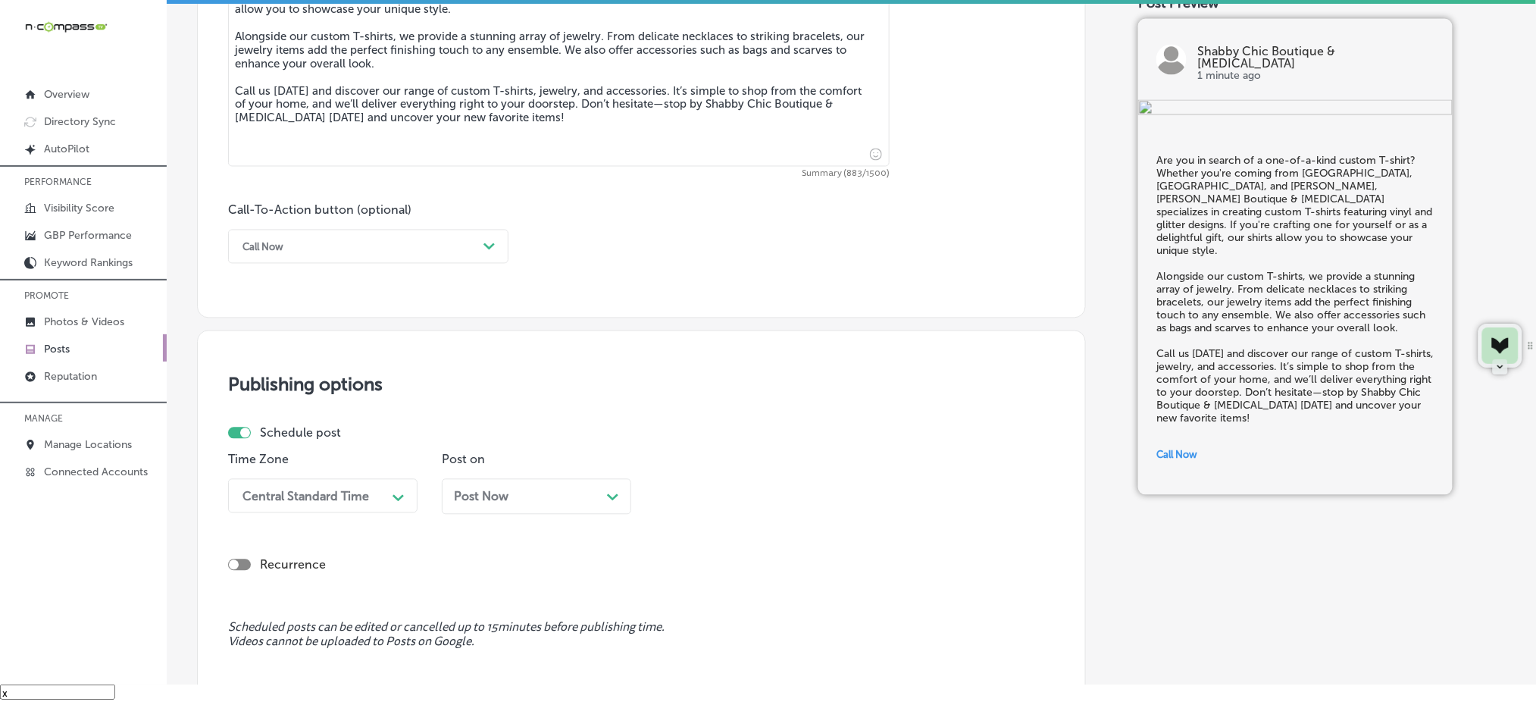
click at [325, 493] on div "Central Standard Time Path Created with Sketch." at bounding box center [322, 496] width 189 height 34
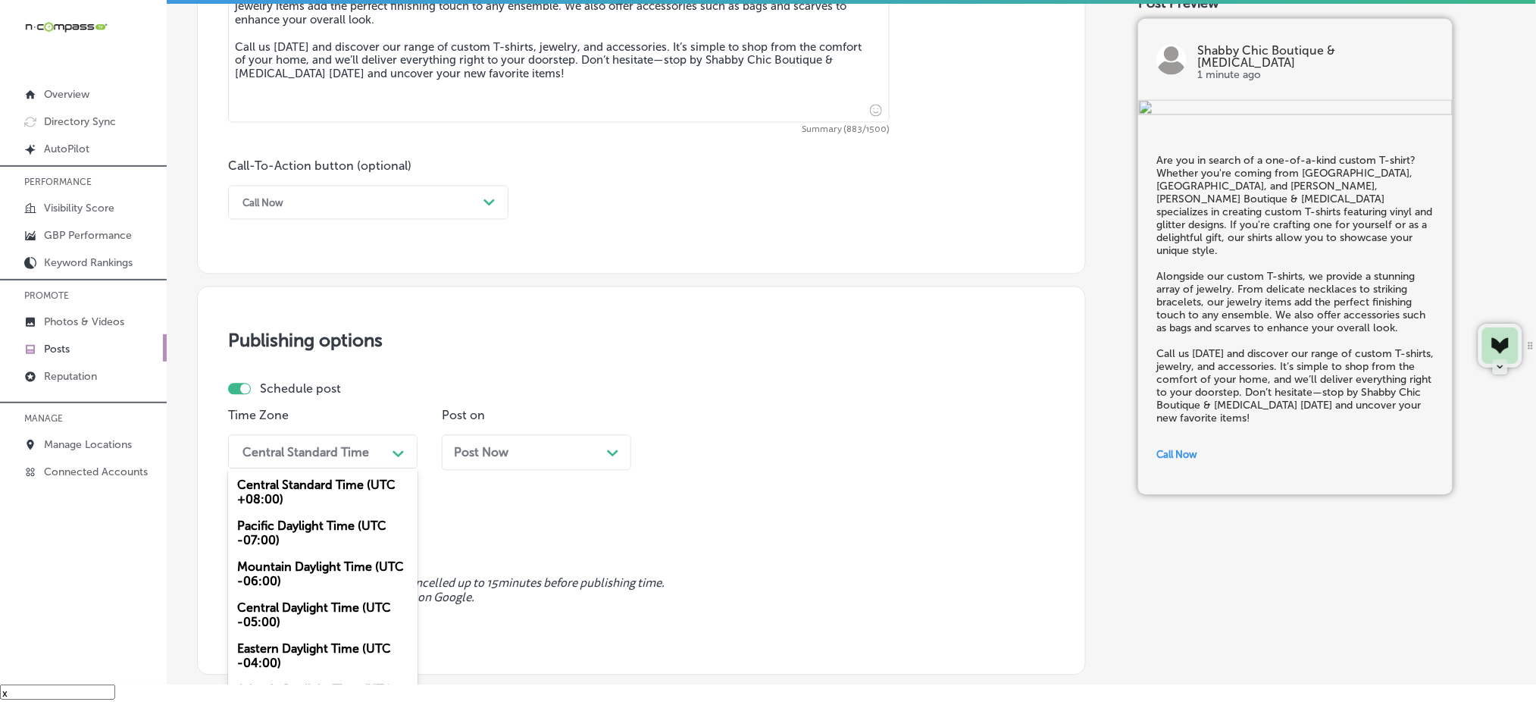
click at [303, 577] on div "Mountain Daylight Time (UTC -06:00)" at bounding box center [322, 574] width 189 height 41
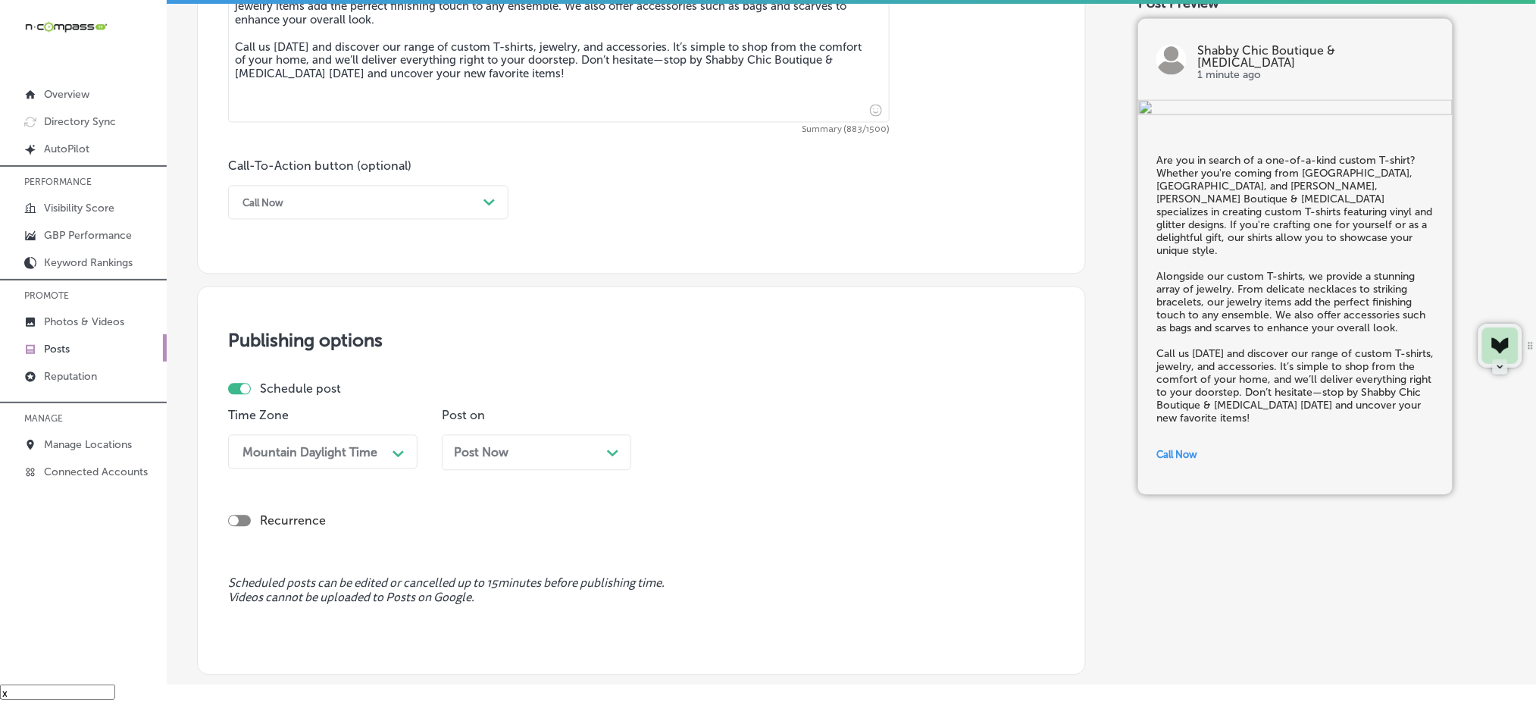
click at [530, 455] on div "Post Now Path Created with Sketch." at bounding box center [536, 453] width 165 height 14
click at [699, 447] on div "11:30 AM" at bounding box center [696, 452] width 52 height 14
click at [696, 621] on div "7:00 AM" at bounding box center [749, 621] width 189 height 27
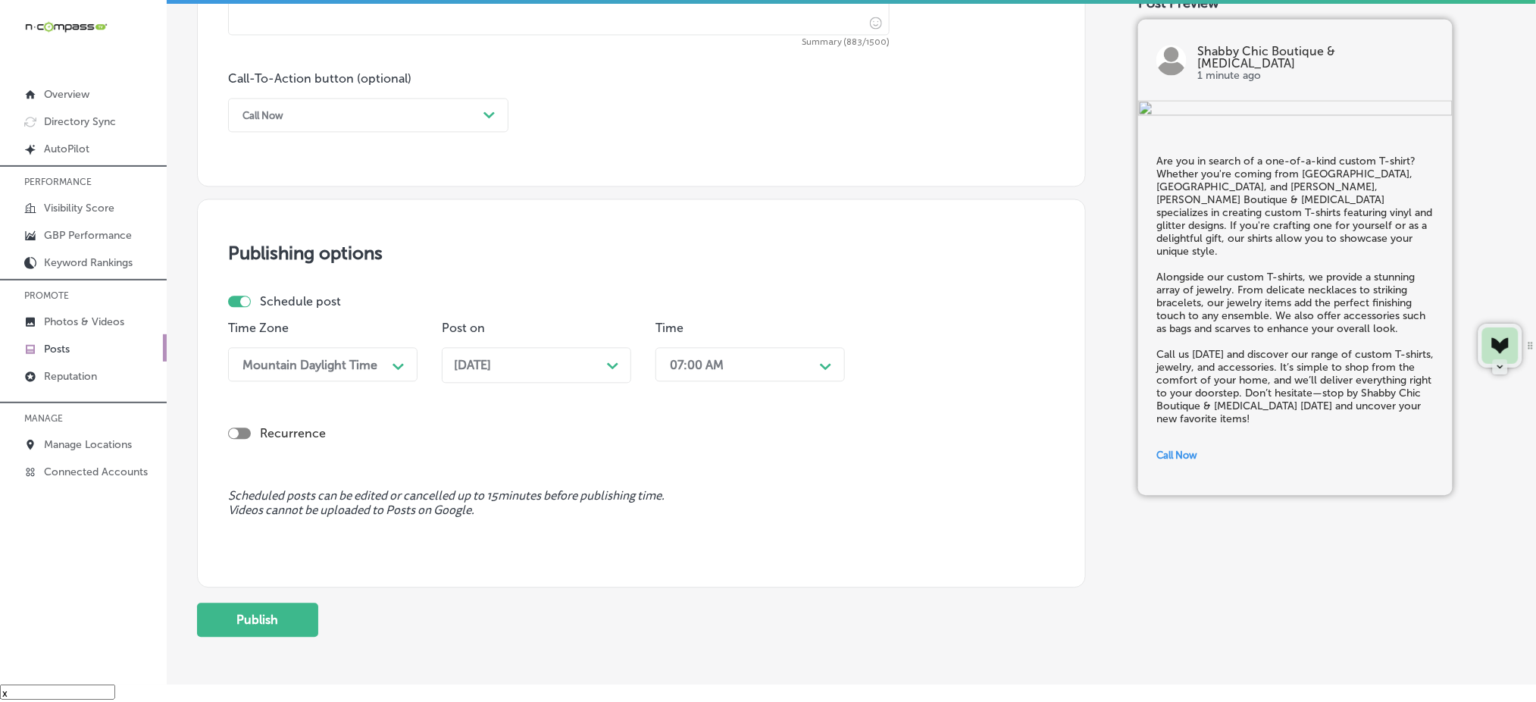
scroll to position [1135, 0]
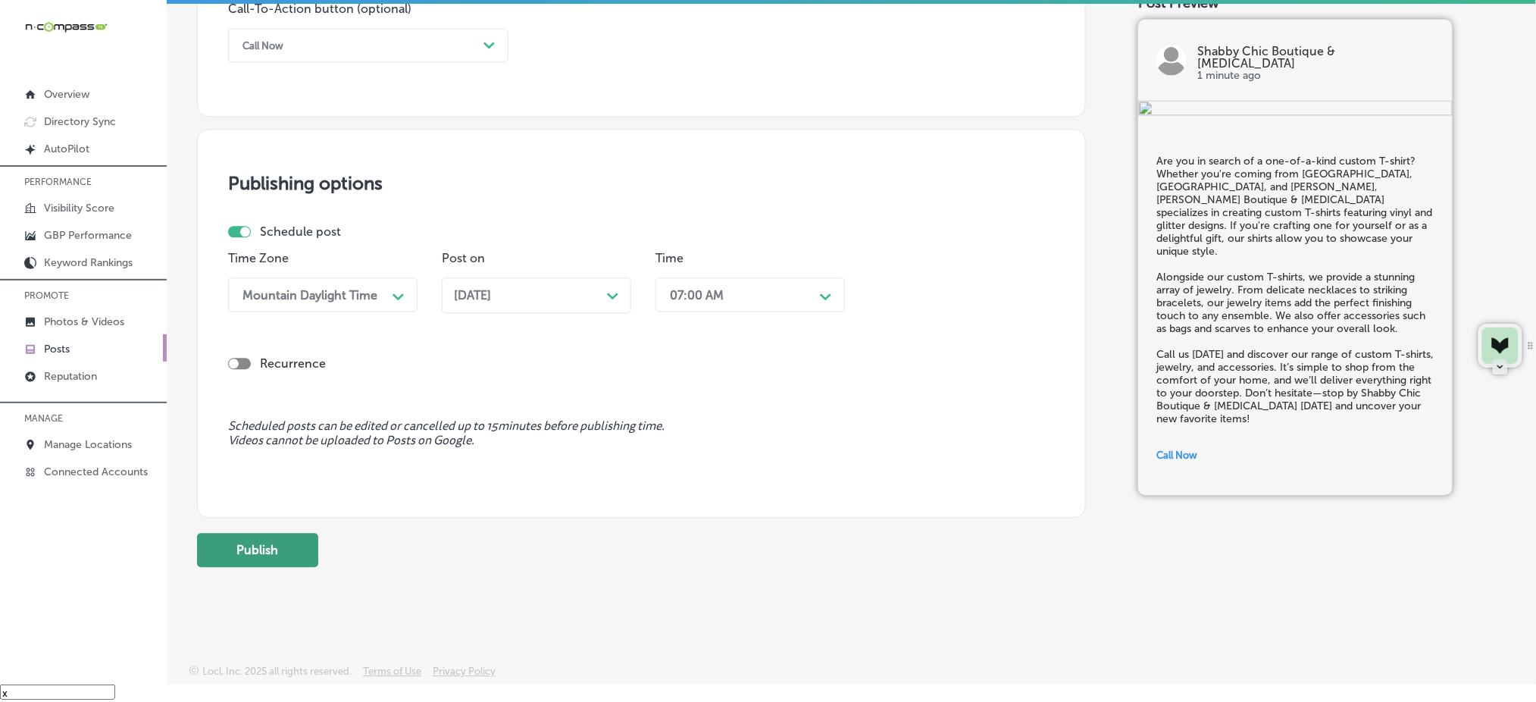
click at [271, 543] on button "Publish" at bounding box center [257, 550] width 121 height 34
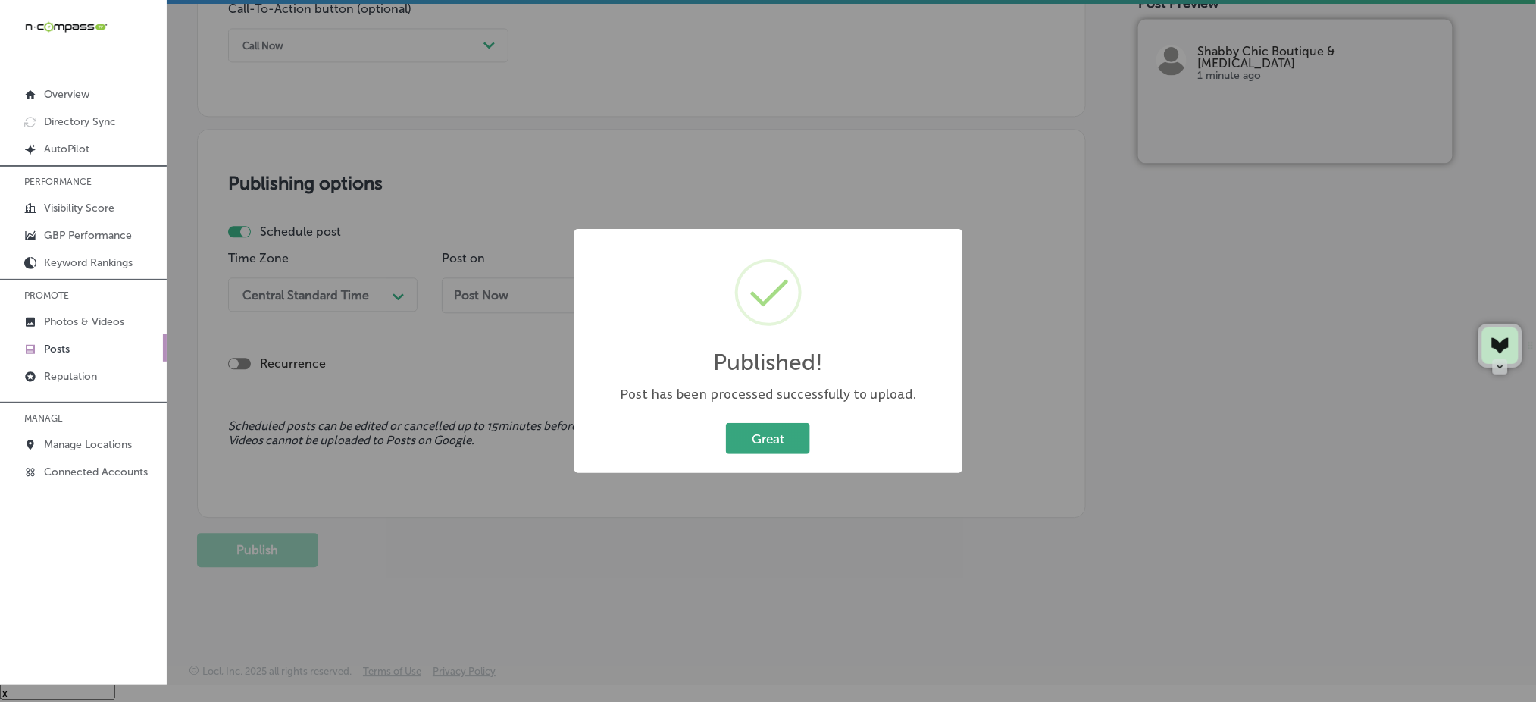
click at [756, 438] on button "Great" at bounding box center [768, 438] width 84 height 31
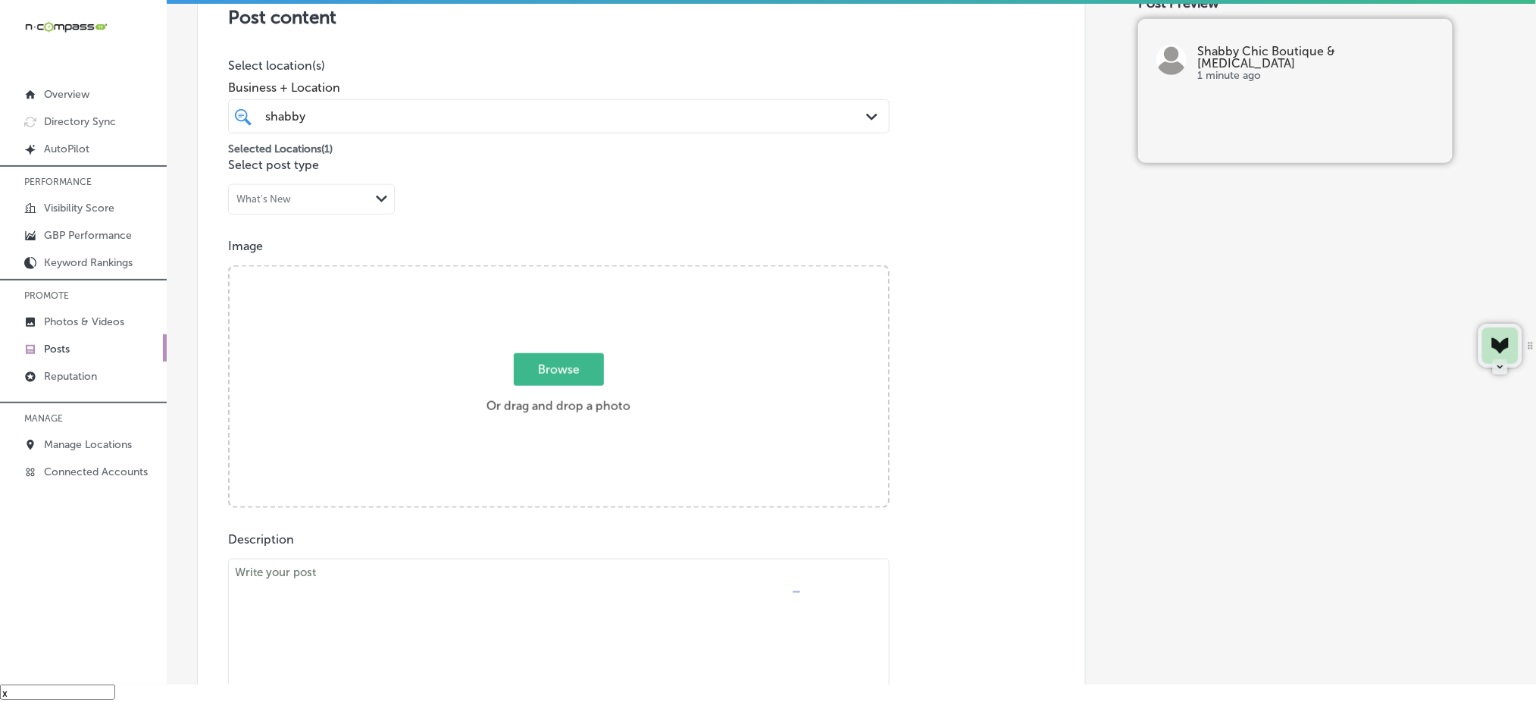
scroll to position [226, 0]
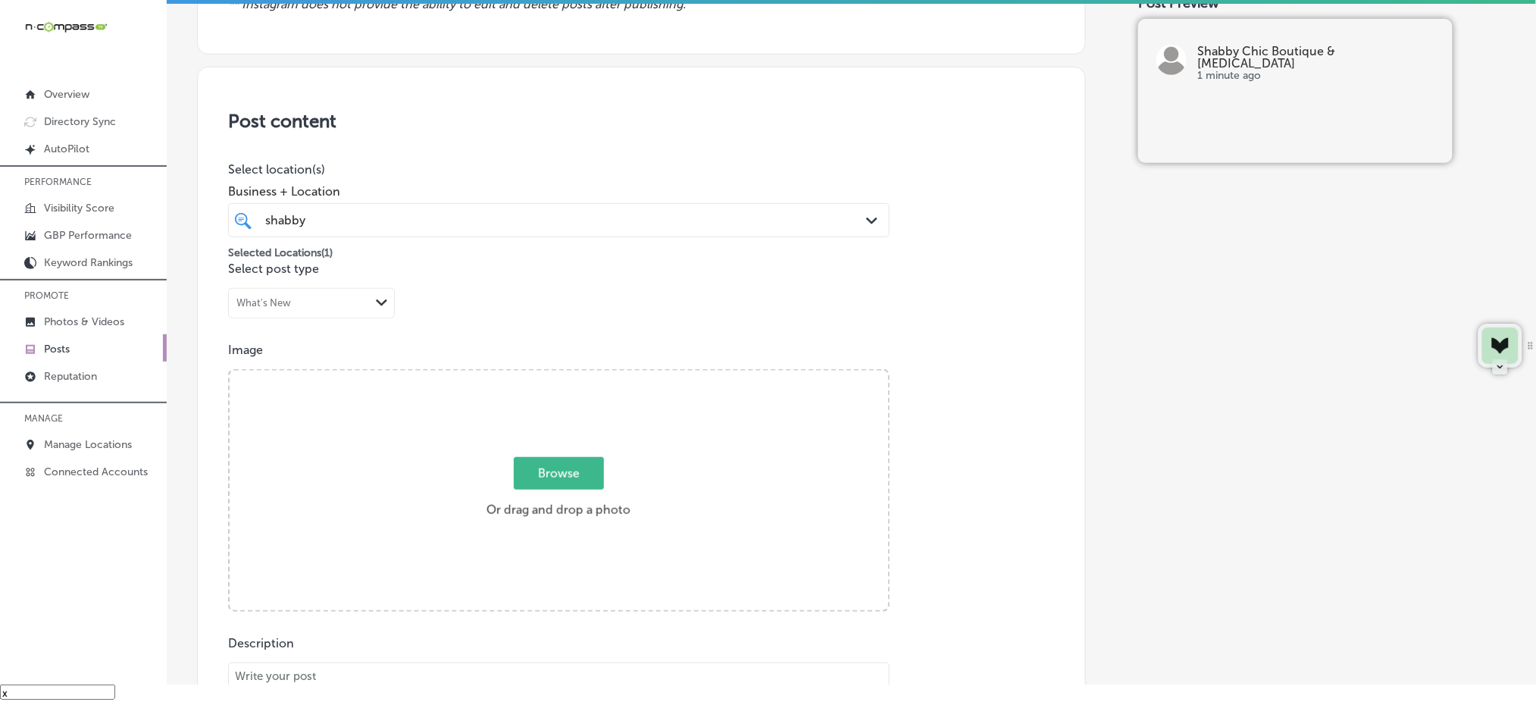
click at [561, 467] on span "Browse" at bounding box center [559, 473] width 90 height 33
click at [561, 375] on input "Browse Or drag and drop a photo" at bounding box center [559, 373] width 658 height 5
type input "C:\fakepath\custom-t-shirts-vinyl-glitter-shabby-chic-el-campo-tx (7).jpg"
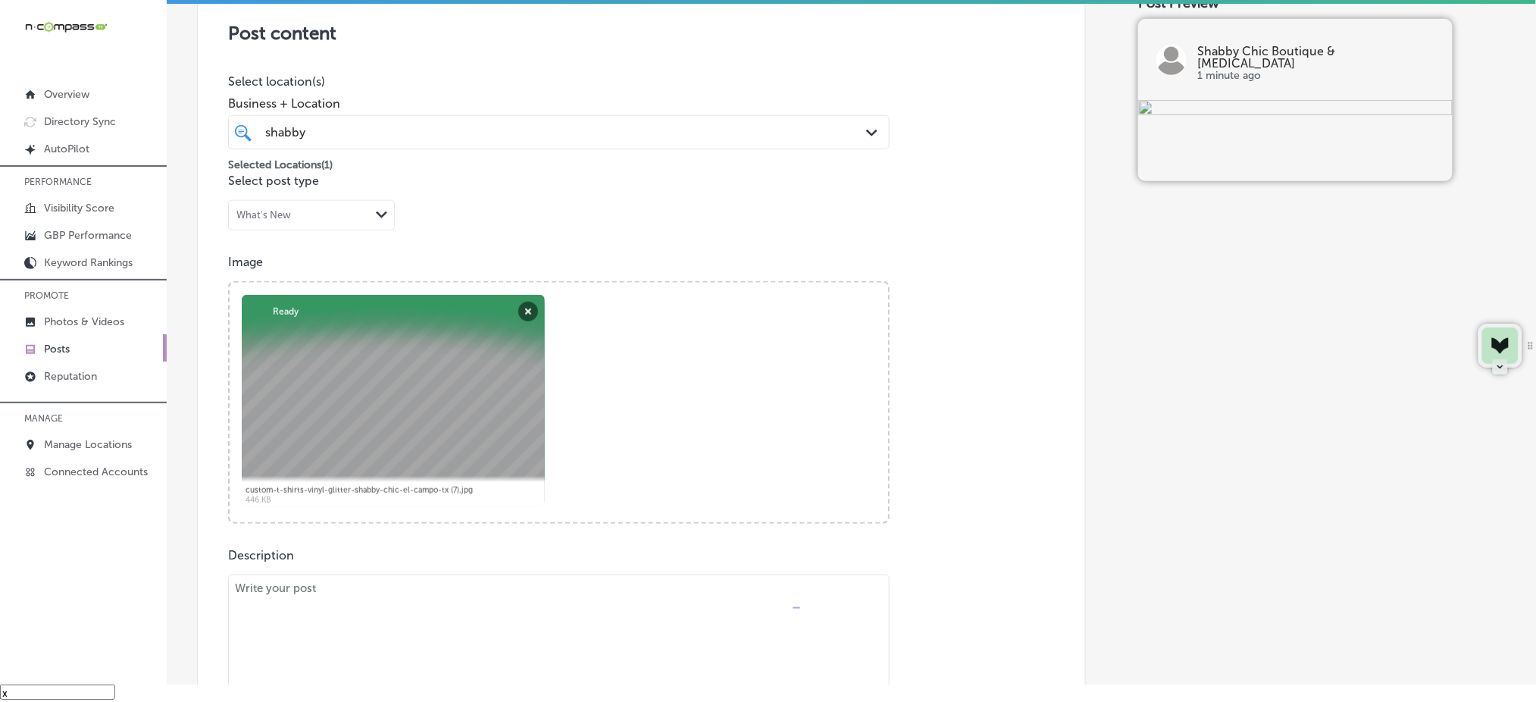
scroll to position [529, 0]
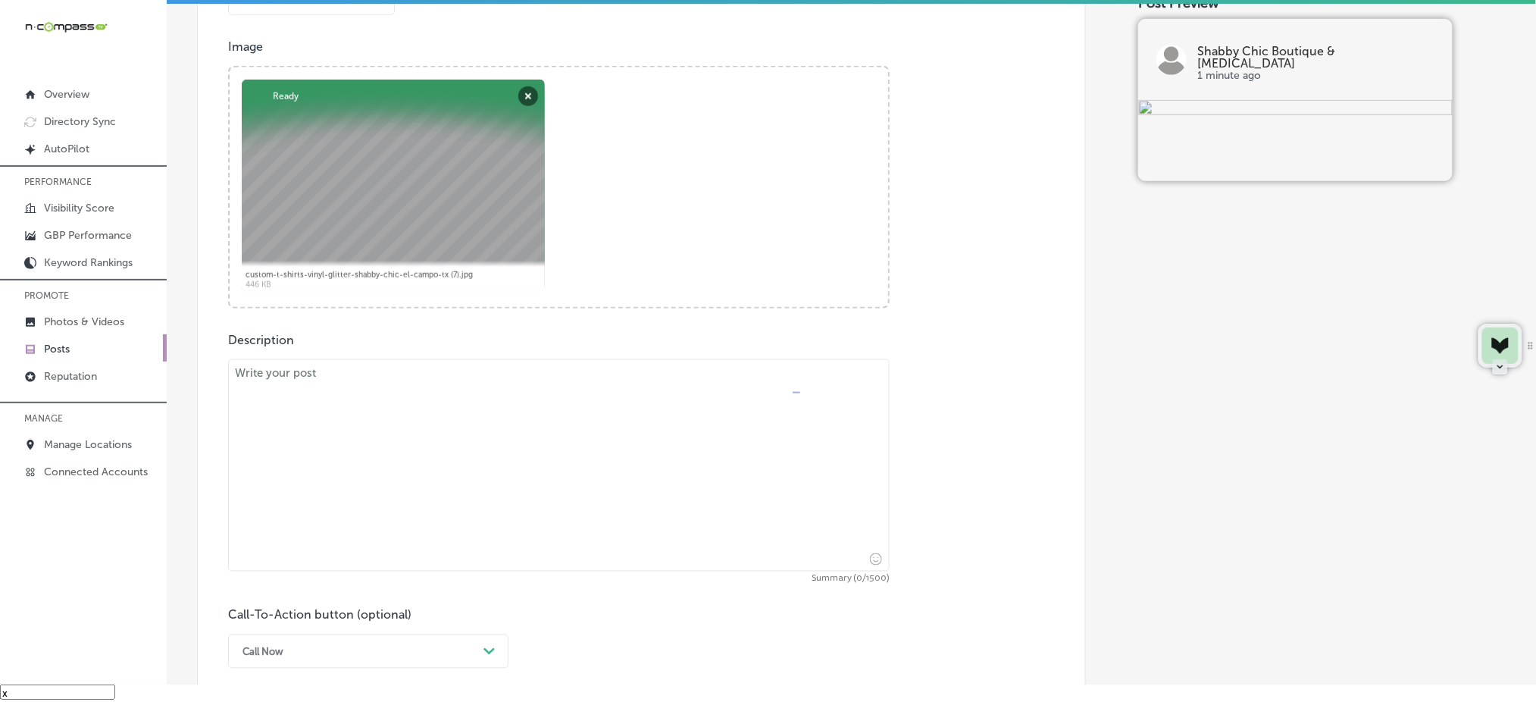
click at [373, 482] on textarea at bounding box center [559, 465] width 662 height 212
paste textarea "Add a little flair to your wardrobe with stylish accessories from Shabby Chic B…"
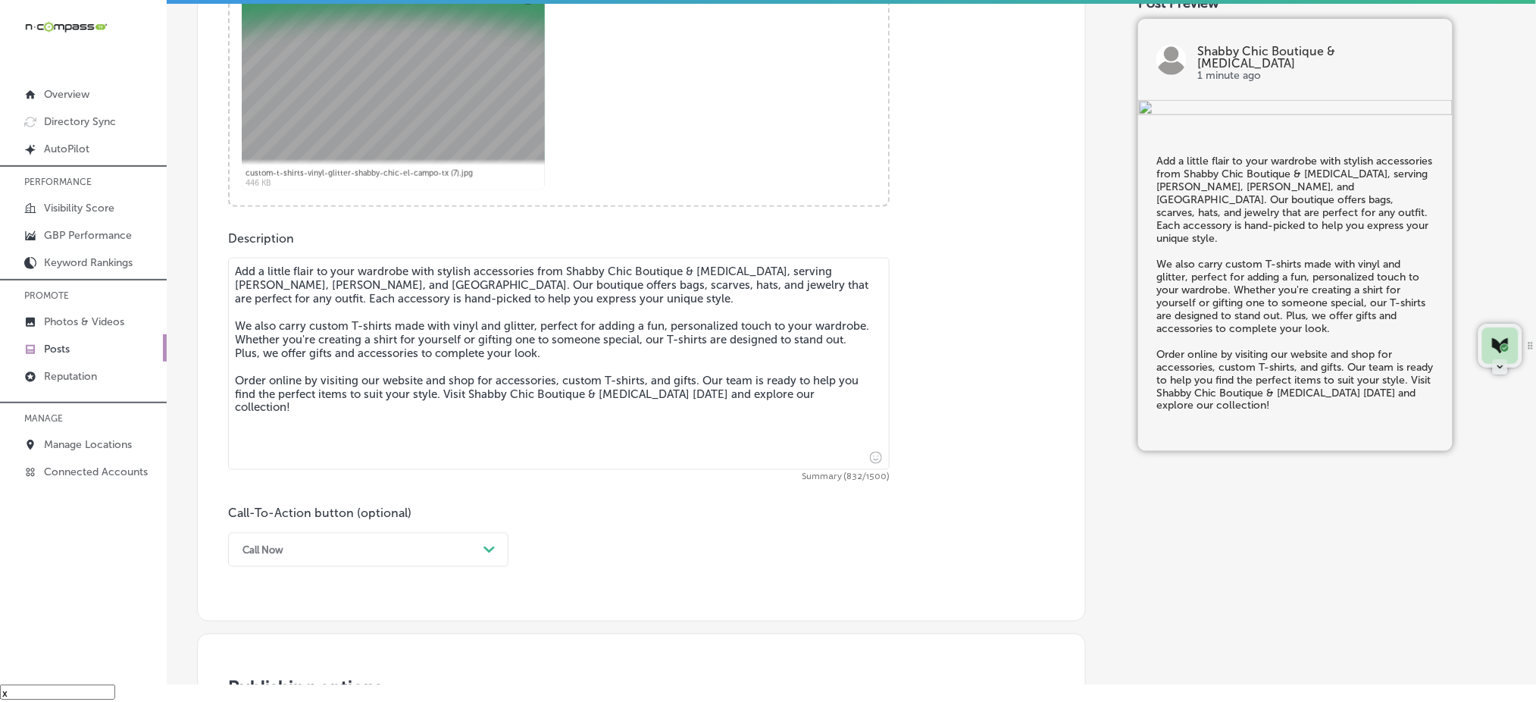
type textarea "Add a little flair to your wardrobe with stylish accessories from Shabby Chic B…"
click at [286, 547] on div "Call Now Path Created with Sketch." at bounding box center [368, 550] width 280 height 34
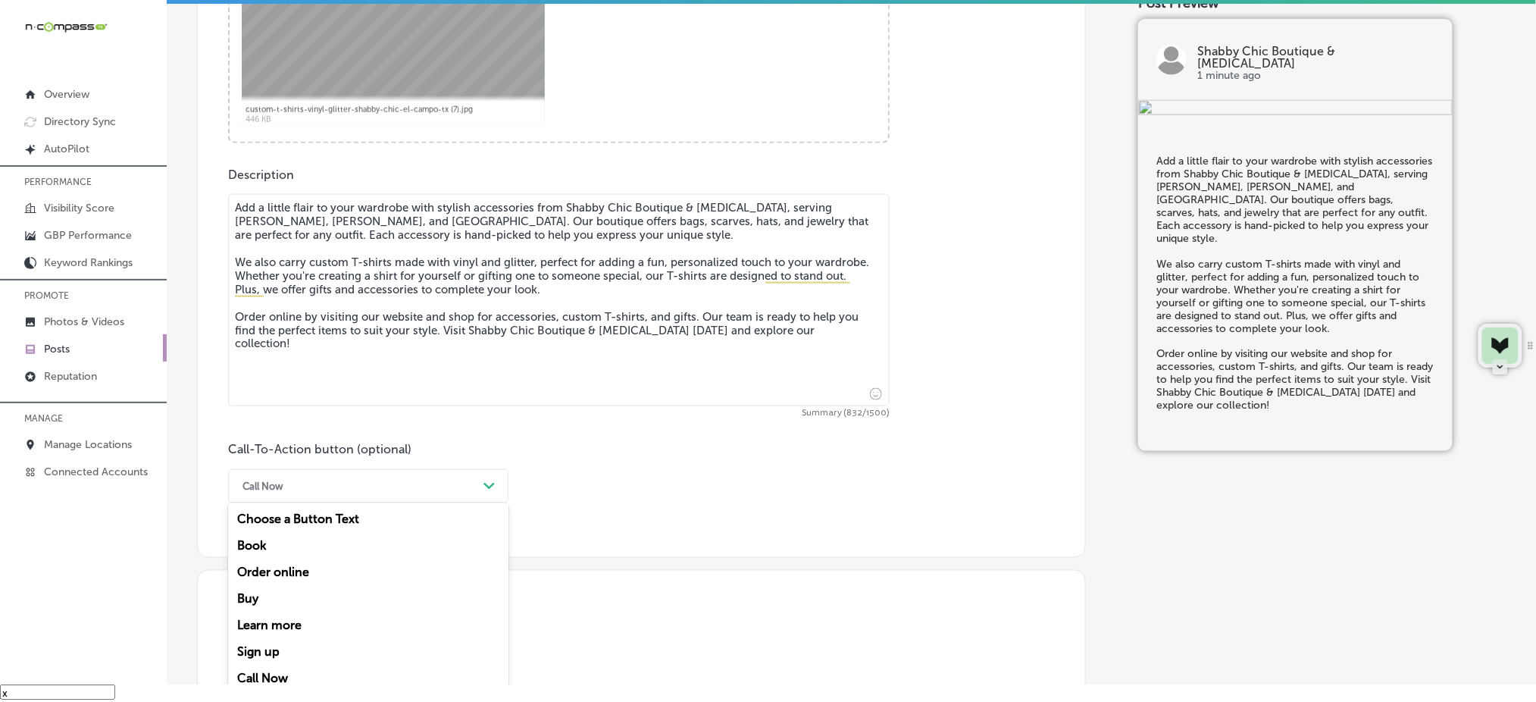
click at [291, 571] on div "Order online" at bounding box center [368, 572] width 280 height 27
click at [291, 571] on input "text" at bounding box center [559, 576] width 660 height 42
paste input "[URL][DOMAIN_NAME]"
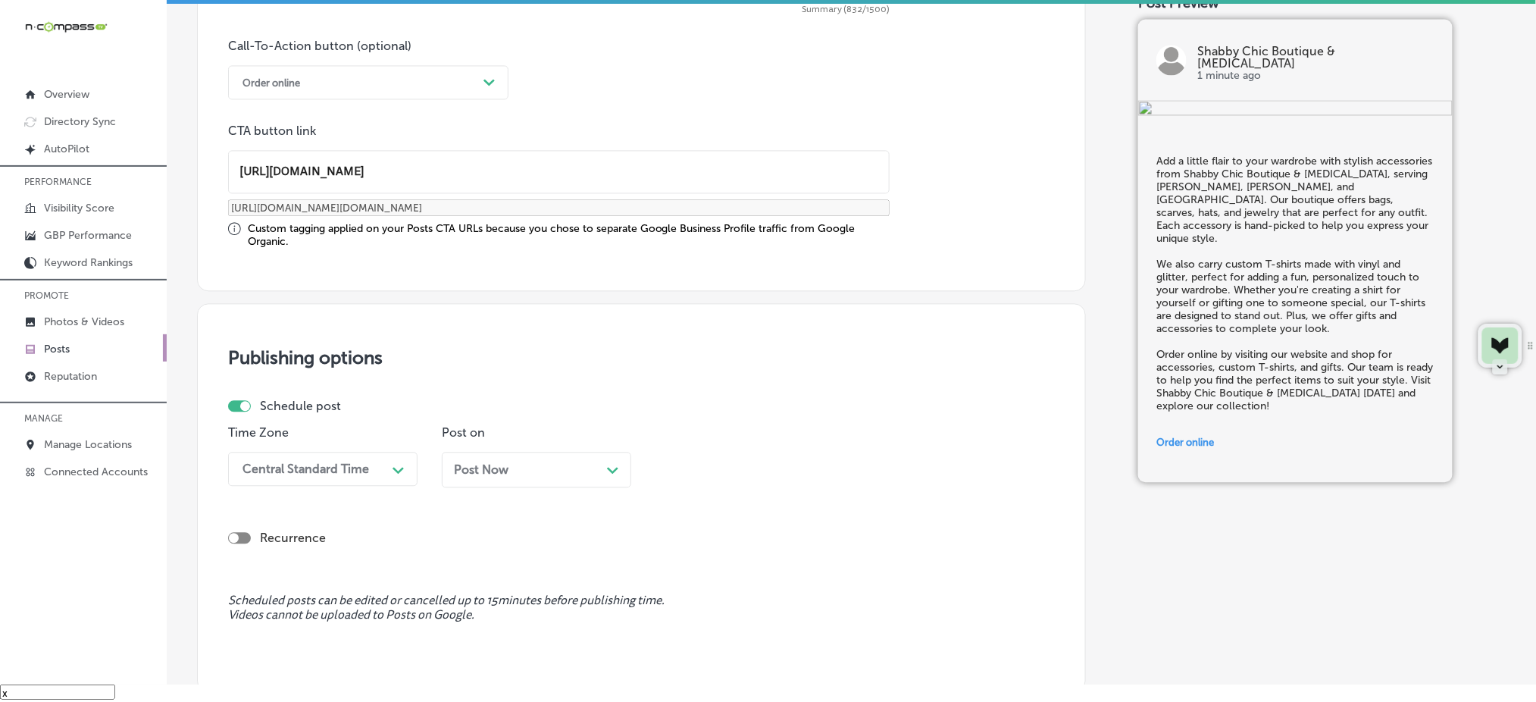
type input "[URL][DOMAIN_NAME]"
click at [324, 469] on div "Central Standard Time Path Created with Sketch." at bounding box center [322, 469] width 189 height 34
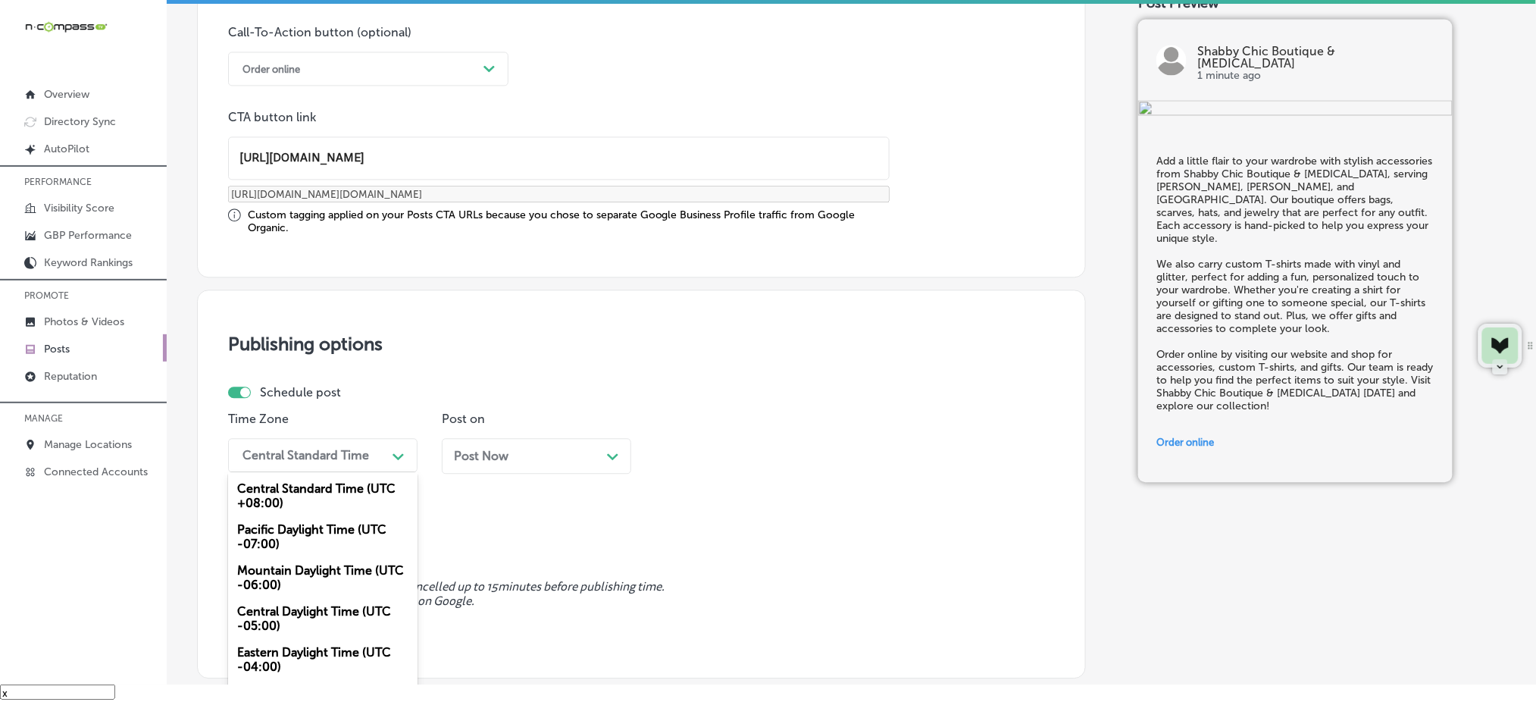
click at [284, 574] on div "Mountain Daylight Time (UTC -06:00)" at bounding box center [322, 577] width 189 height 41
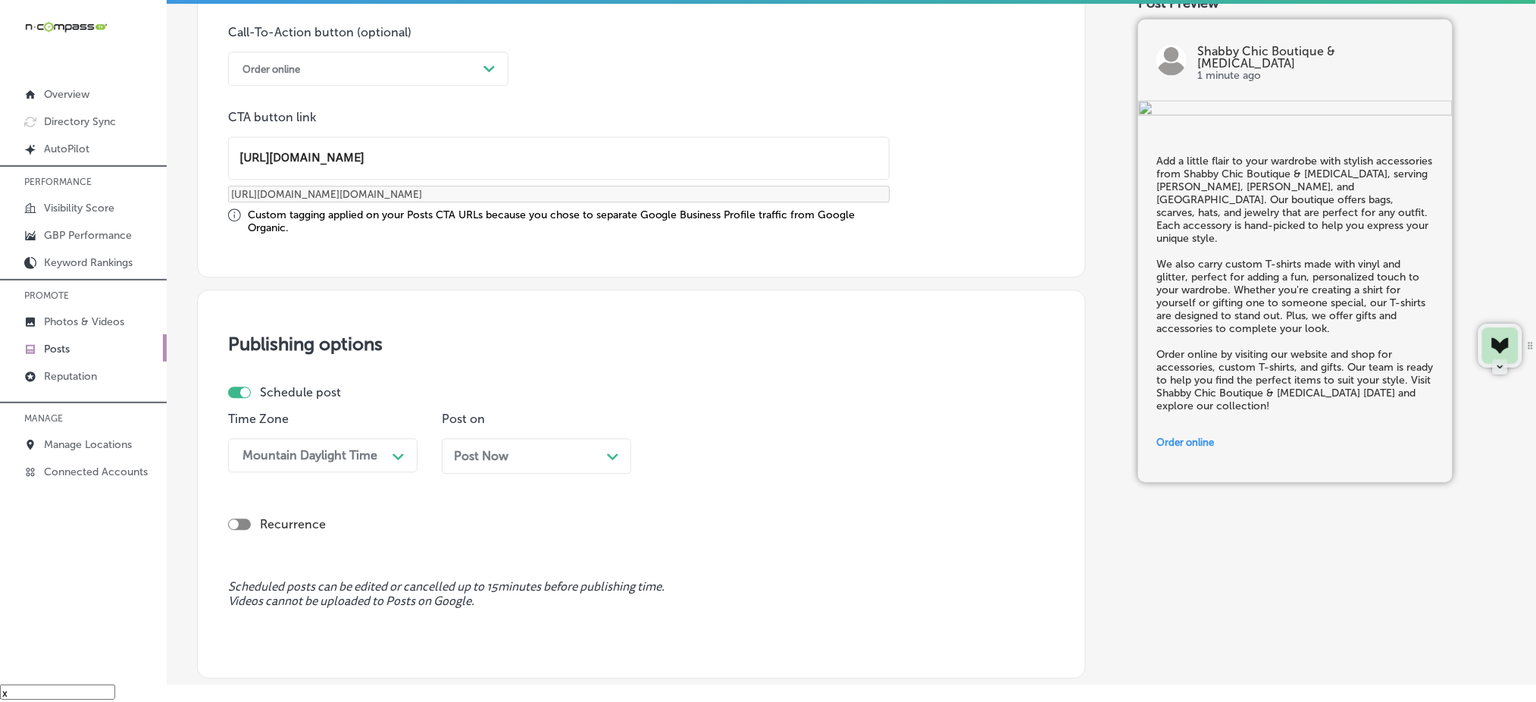
click at [454, 452] on span "Post Now" at bounding box center [481, 456] width 55 height 14
click at [715, 454] on div "11:30 AM" at bounding box center [696, 455] width 52 height 14
click at [700, 623] on div "7:00 AM" at bounding box center [749, 625] width 189 height 27
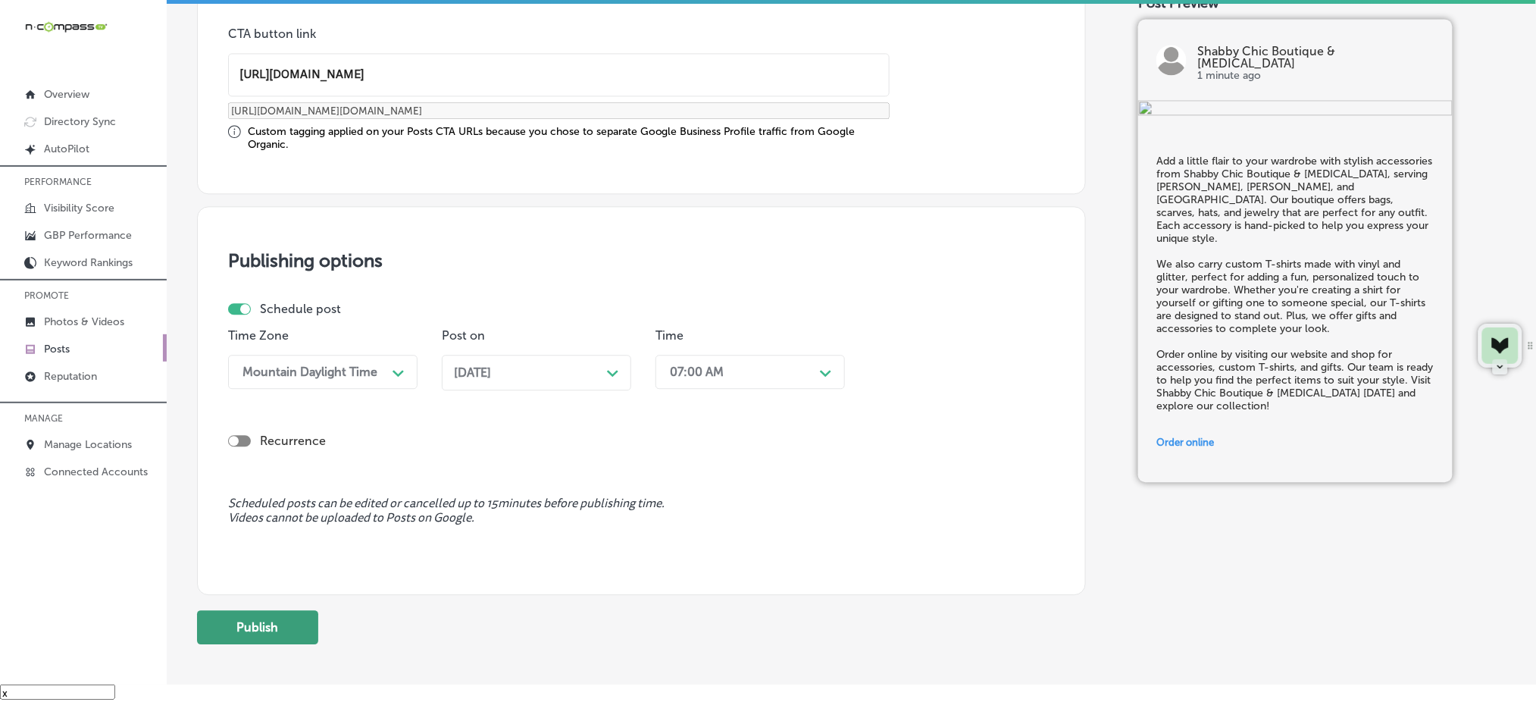
scroll to position [1269, 0]
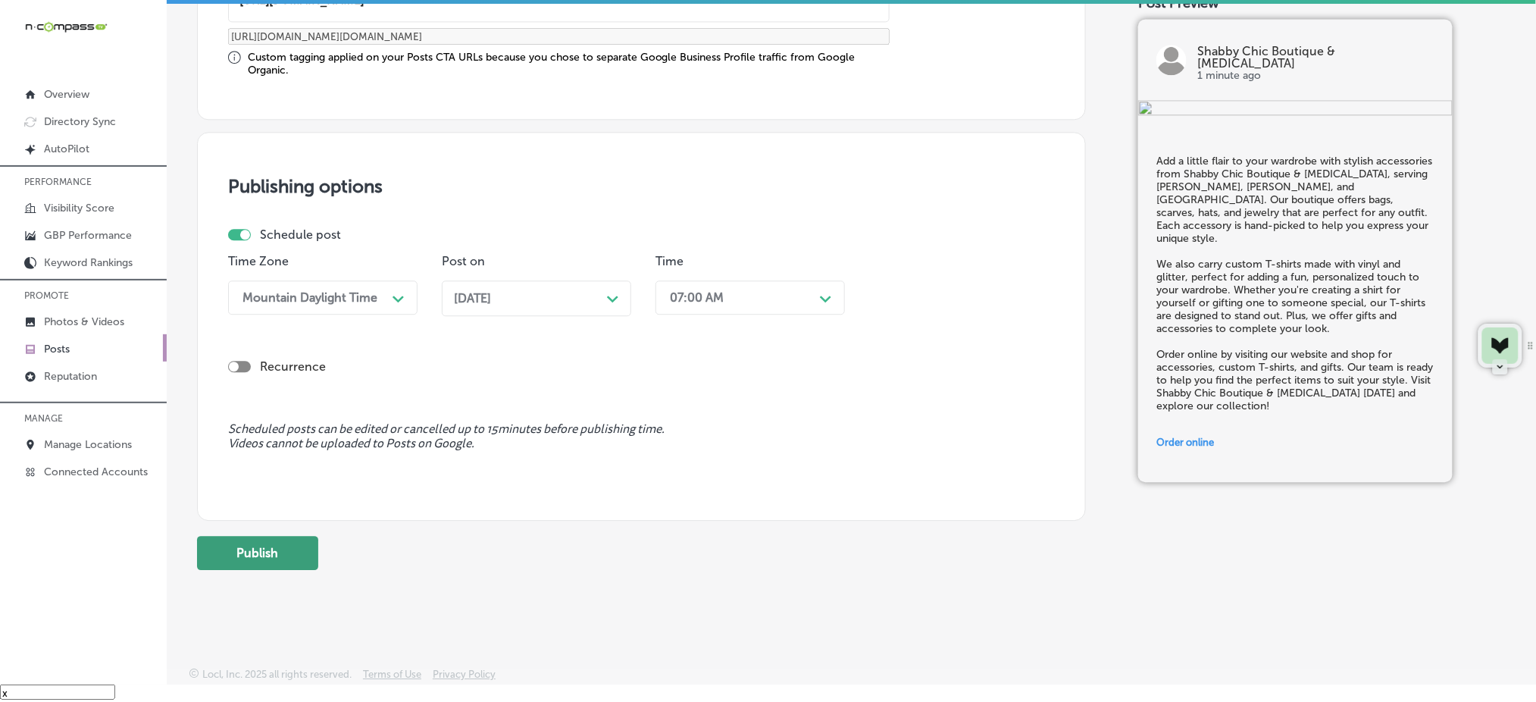
click at [259, 550] on button "Publish" at bounding box center [257, 553] width 121 height 34
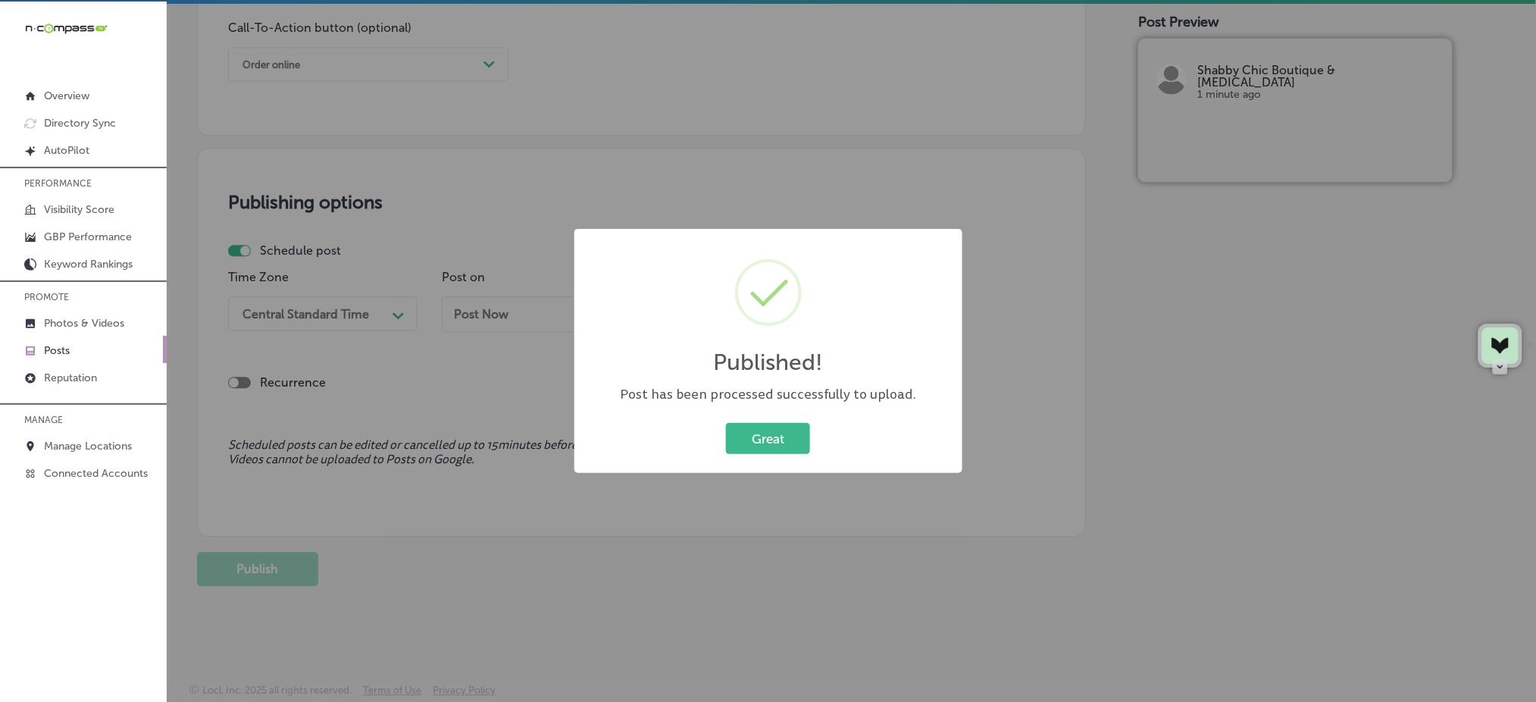
scroll to position [0, 0]
click at [769, 432] on button "Great" at bounding box center [768, 438] width 84 height 31
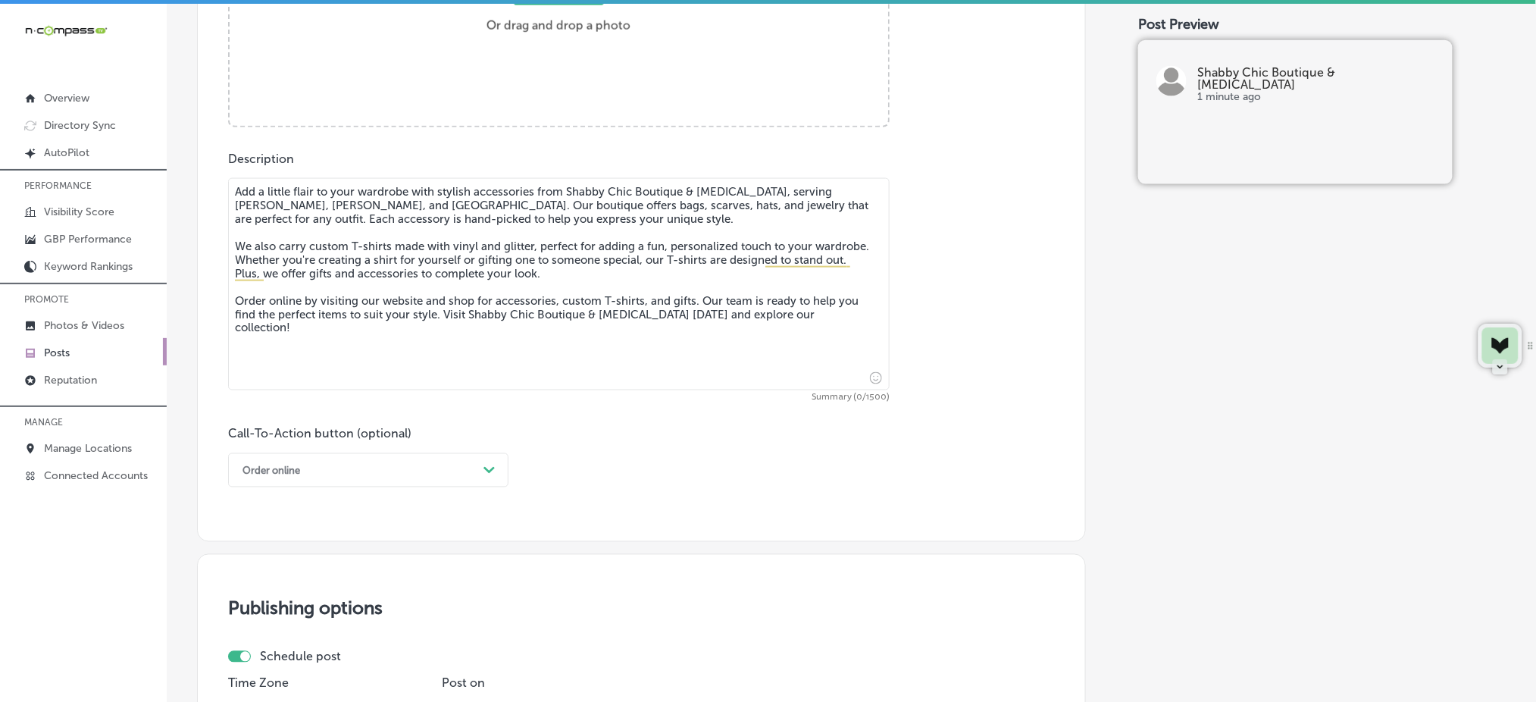
scroll to position [428, 0]
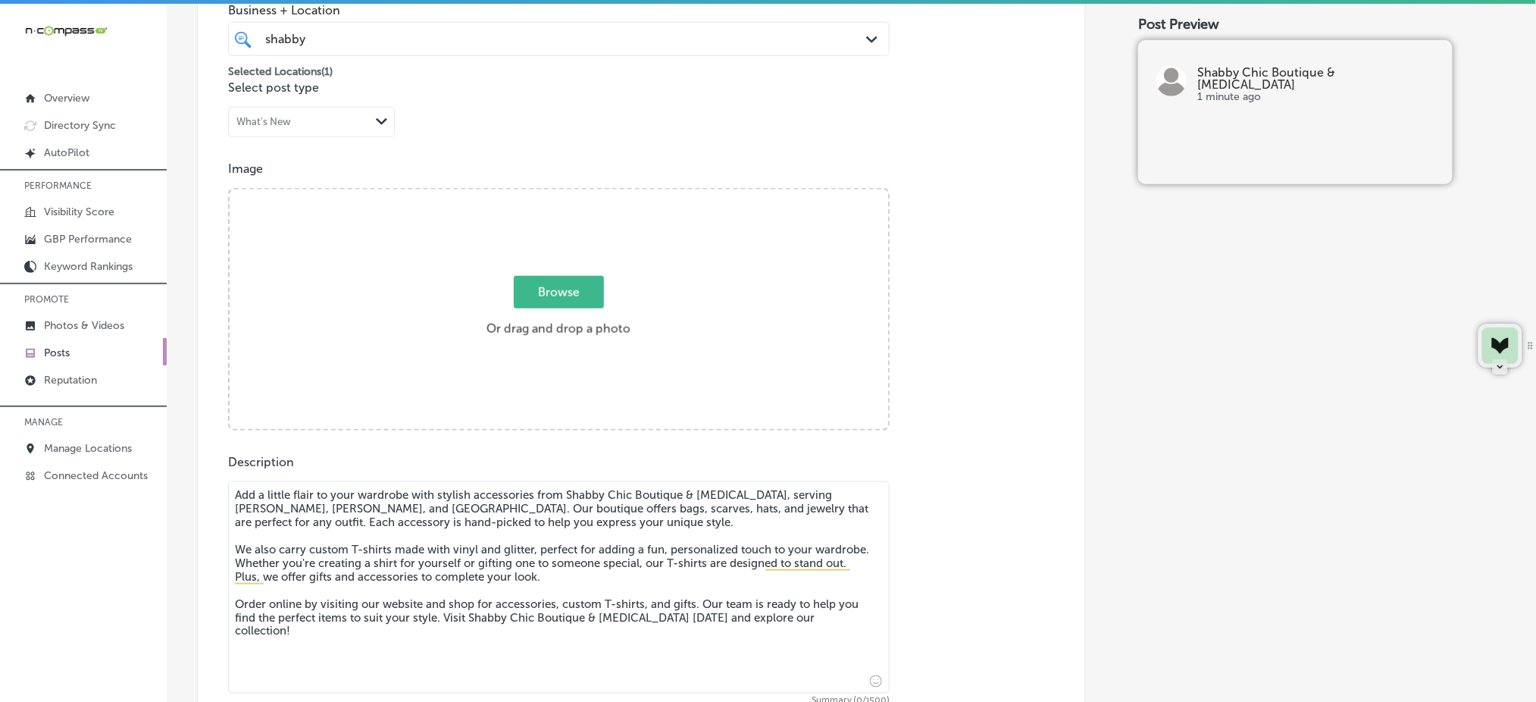
click at [558, 292] on span "Browse" at bounding box center [559, 292] width 90 height 33
click at [558, 194] on input "Browse Or drag and drop a photo" at bounding box center [559, 191] width 658 height 5
type input "C:\fakepath\custom-t-shirts-vinyl-glitter-shabby-chic-el-campo-tx (8).jpg"
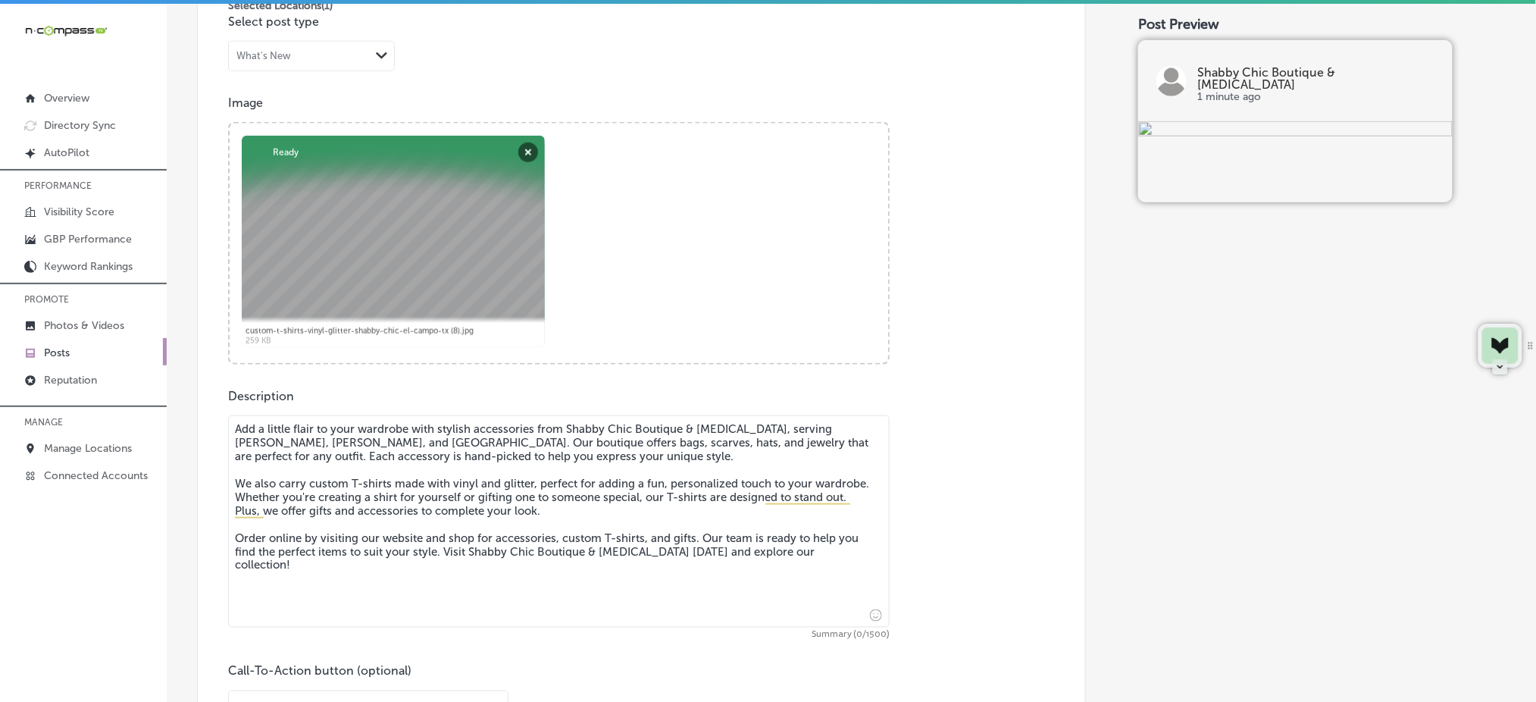
scroll to position [529, 0]
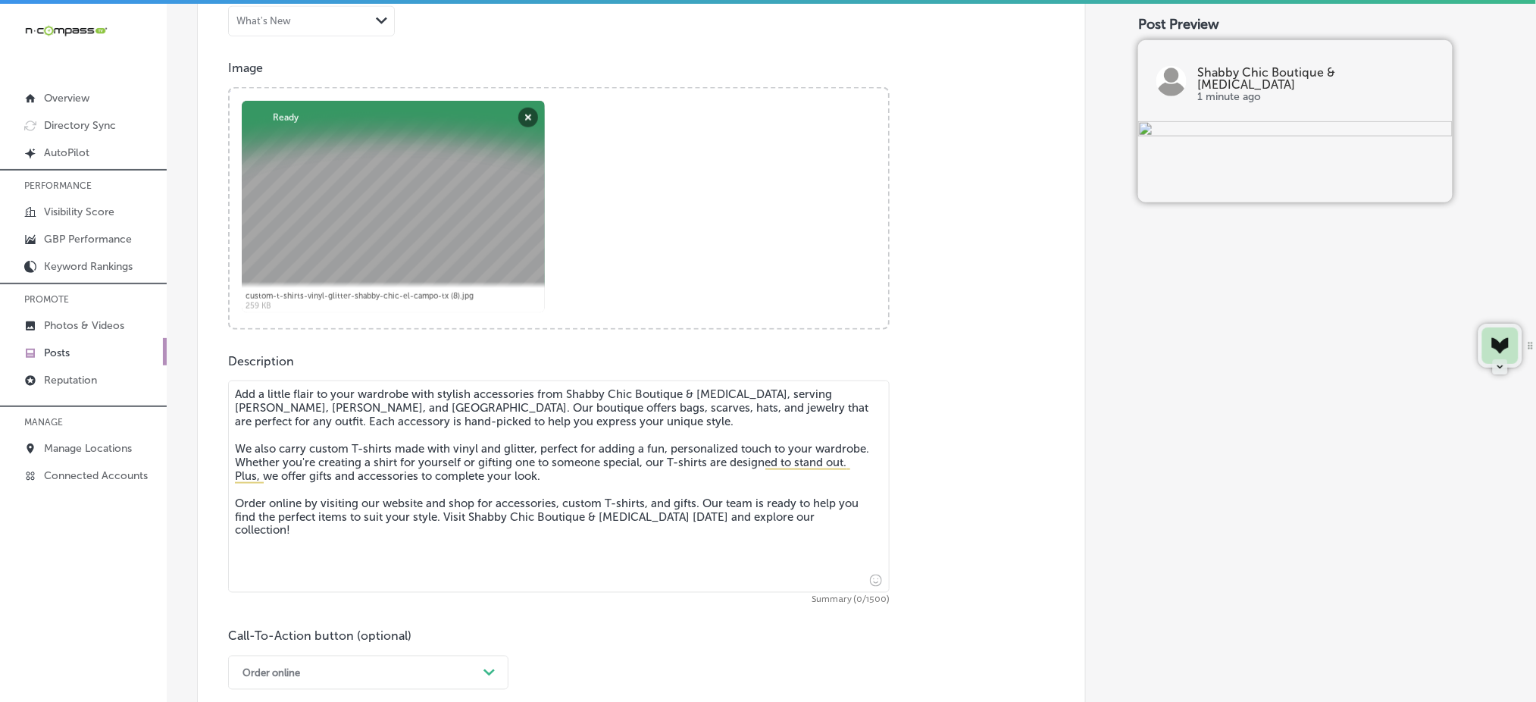
click at [349, 472] on textarea "Add a little flair to your wardrobe with stylish accessories from Shabby Chic B…" at bounding box center [559, 486] width 662 height 212
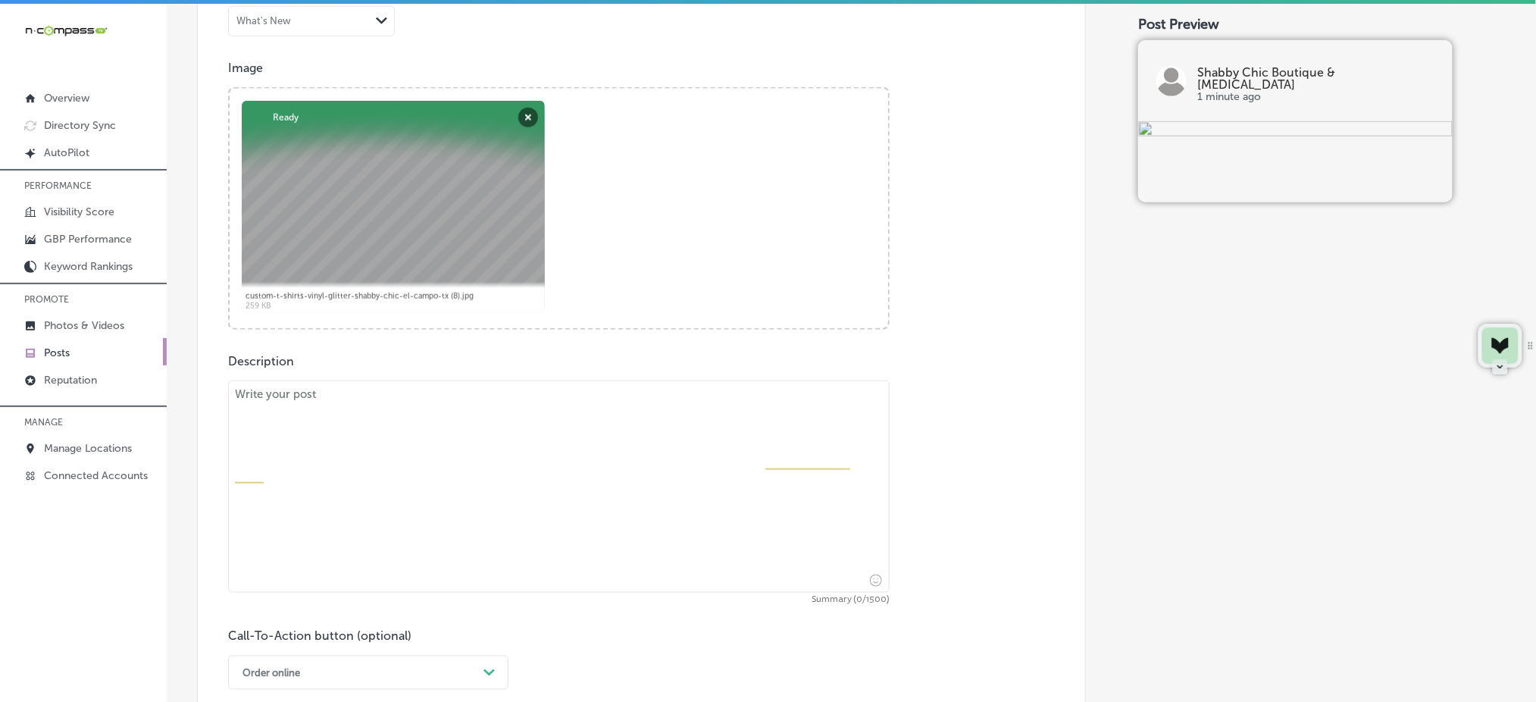
paste textarea "Looking for a fun way to personalize your wardrobe? Whether you’re near Sweeny,…"
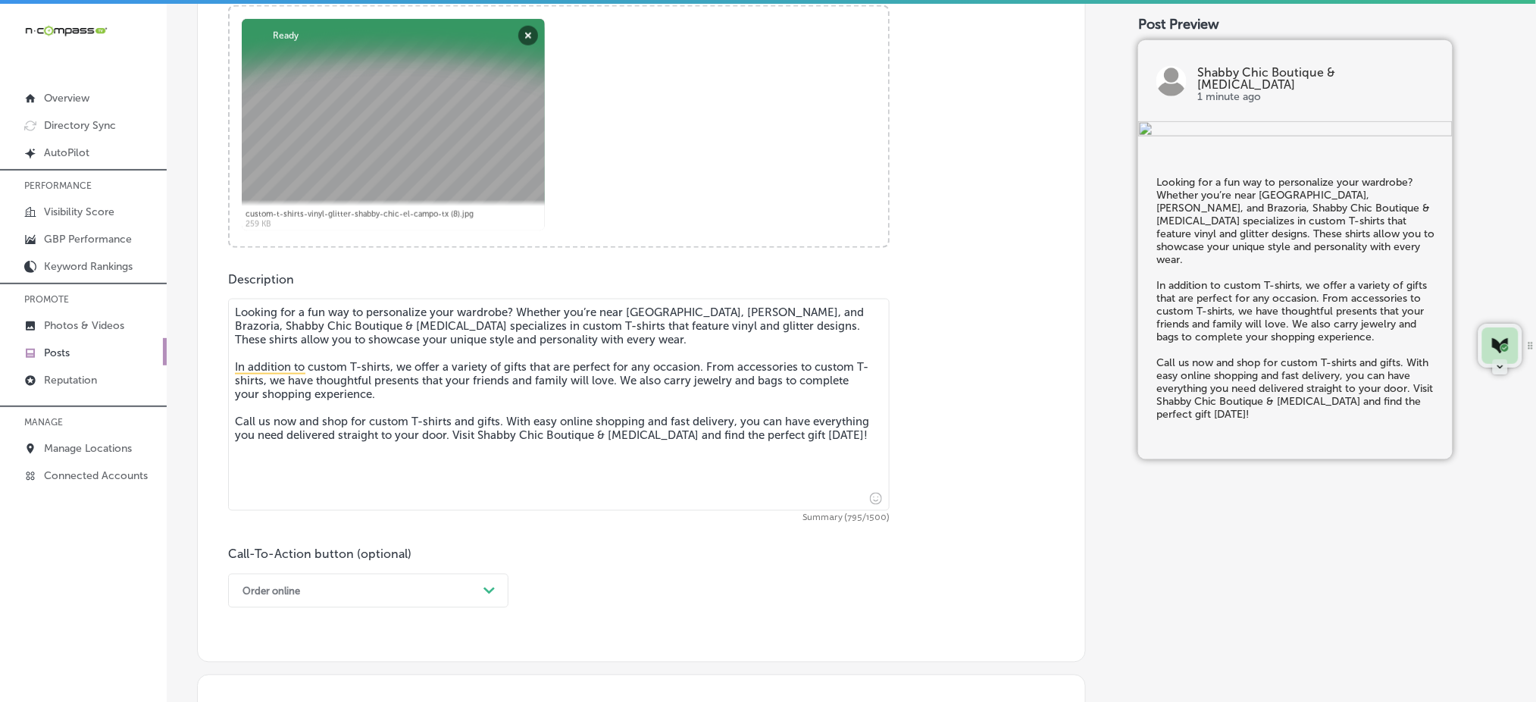
scroll to position [731, 0]
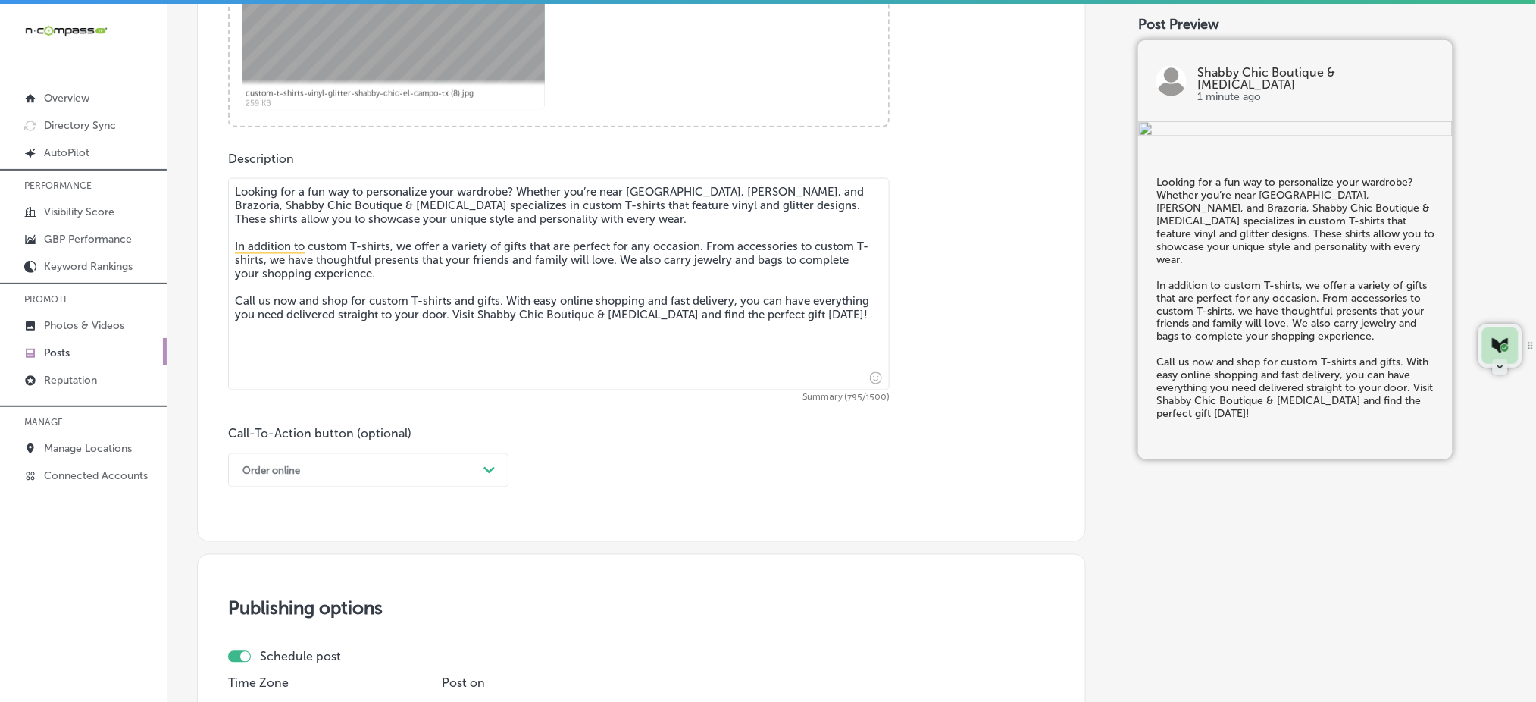
type textarea "Looking for a fun way to personalize your wardrobe? Whether you’re near Sweeny,…"
click at [292, 473] on div "Order online" at bounding box center [271, 470] width 58 height 11
click at [246, 658] on div "Call Now" at bounding box center [368, 662] width 280 height 27
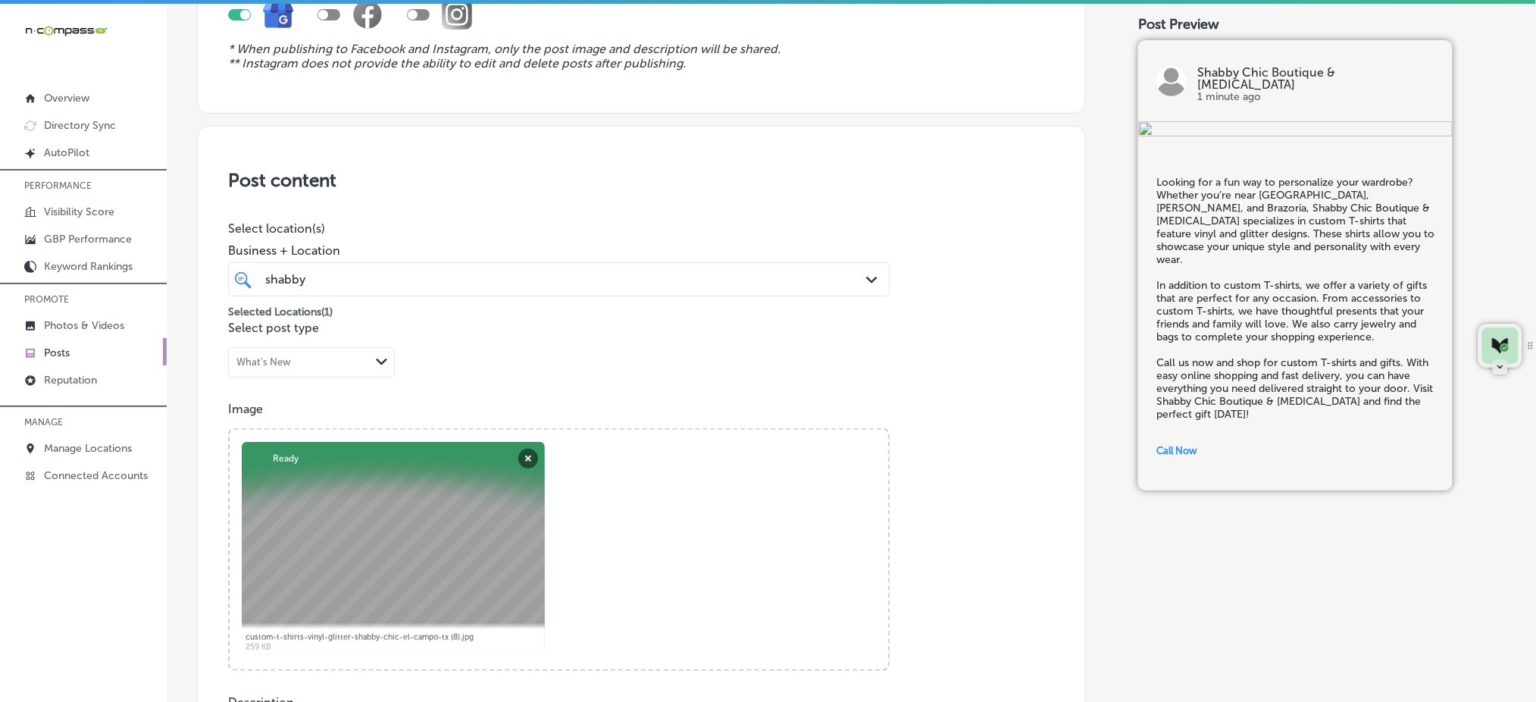
scroll to position [24, 0]
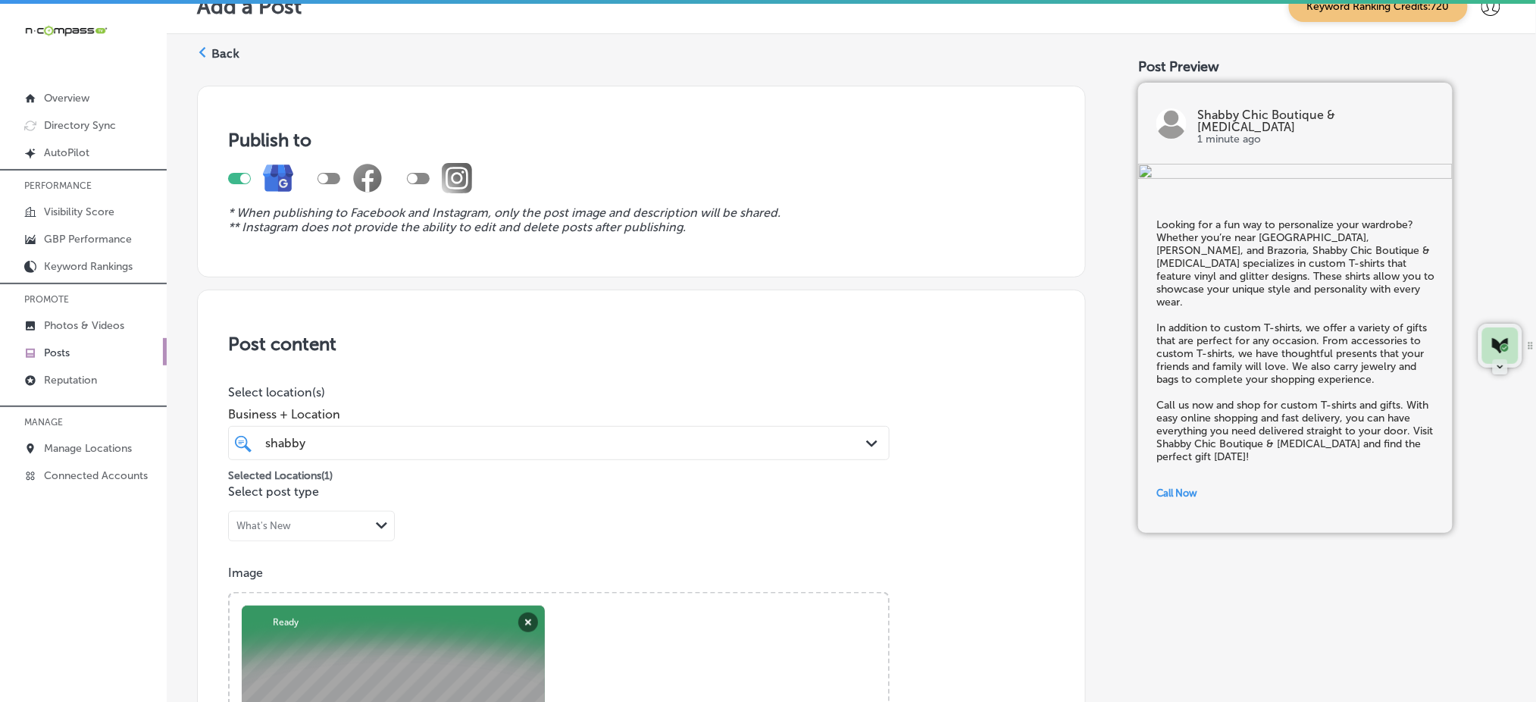
click at [347, 445] on div "shabby shabby" at bounding box center [529, 443] width 531 height 20
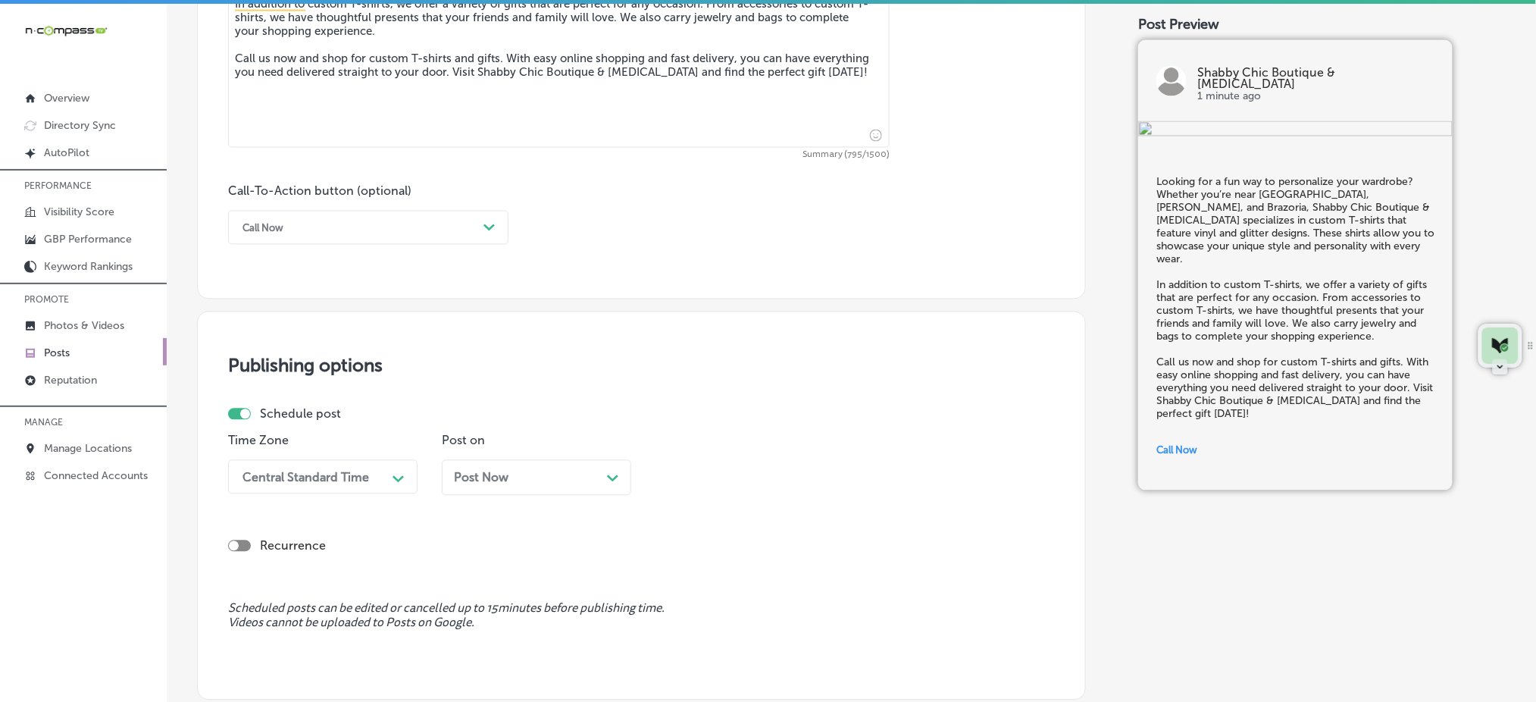
scroll to position [1034, 0]
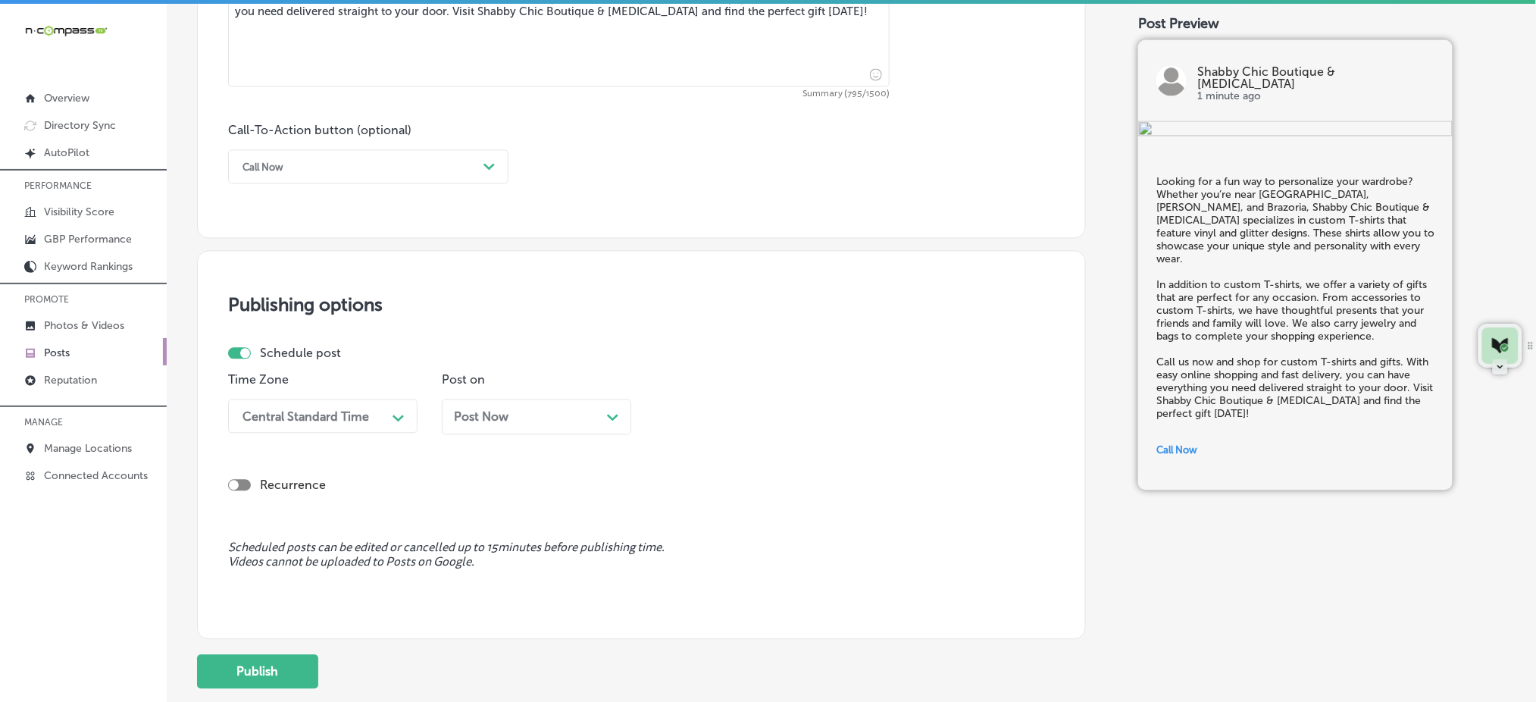
click at [346, 420] on div "Central Standard Time" at bounding box center [305, 416] width 127 height 14
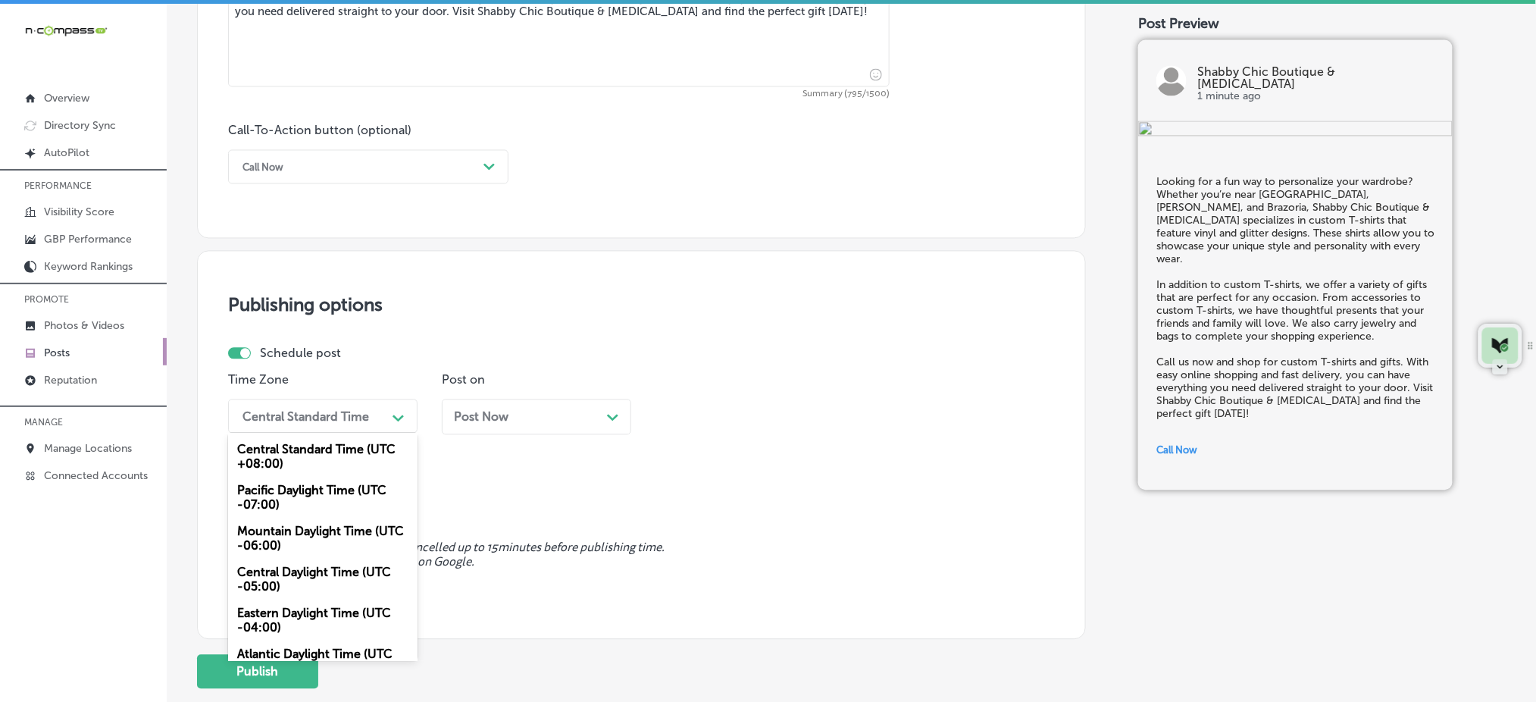
click at [314, 522] on div "Mountain Daylight Time (UTC -06:00)" at bounding box center [322, 538] width 189 height 41
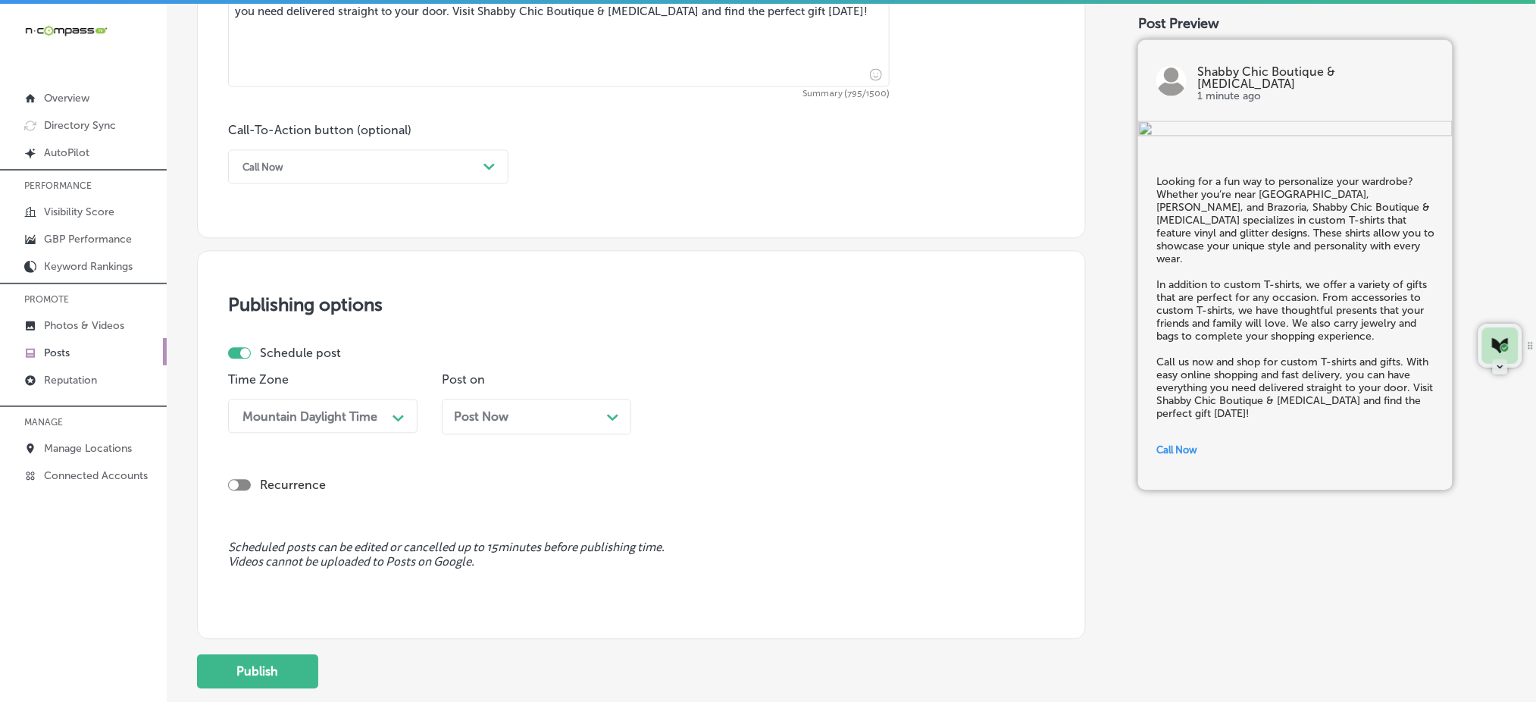
click at [505, 411] on span "Post Now" at bounding box center [481, 417] width 55 height 14
click at [790, 415] on div "11:30 AM" at bounding box center [738, 416] width 152 height 27
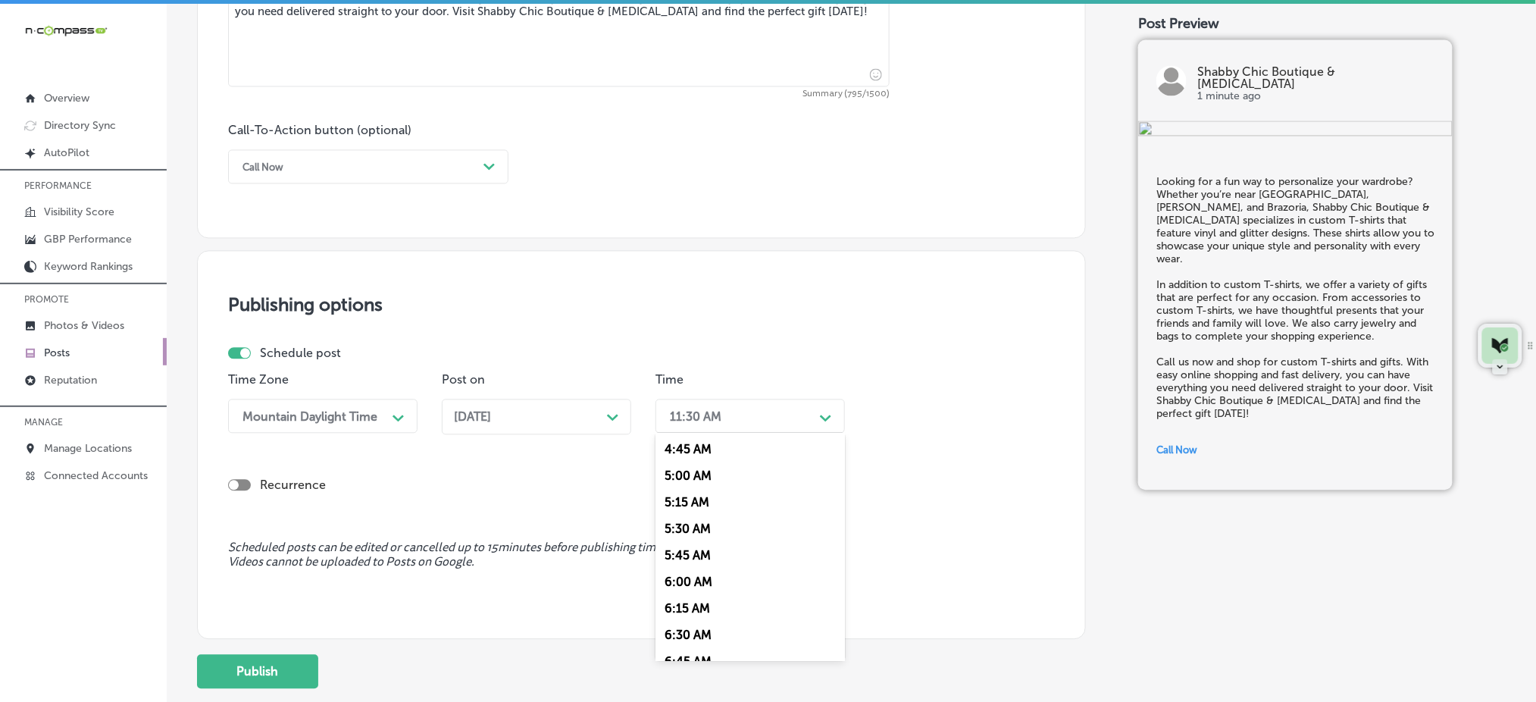
scroll to position [606, 0]
click at [721, 573] on div "6:45 AM" at bounding box center [749, 559] width 189 height 27
click at [719, 424] on div "06:45 AM" at bounding box center [738, 416] width 152 height 27
click at [696, 481] on div "7:00 AM" at bounding box center [749, 485] width 189 height 27
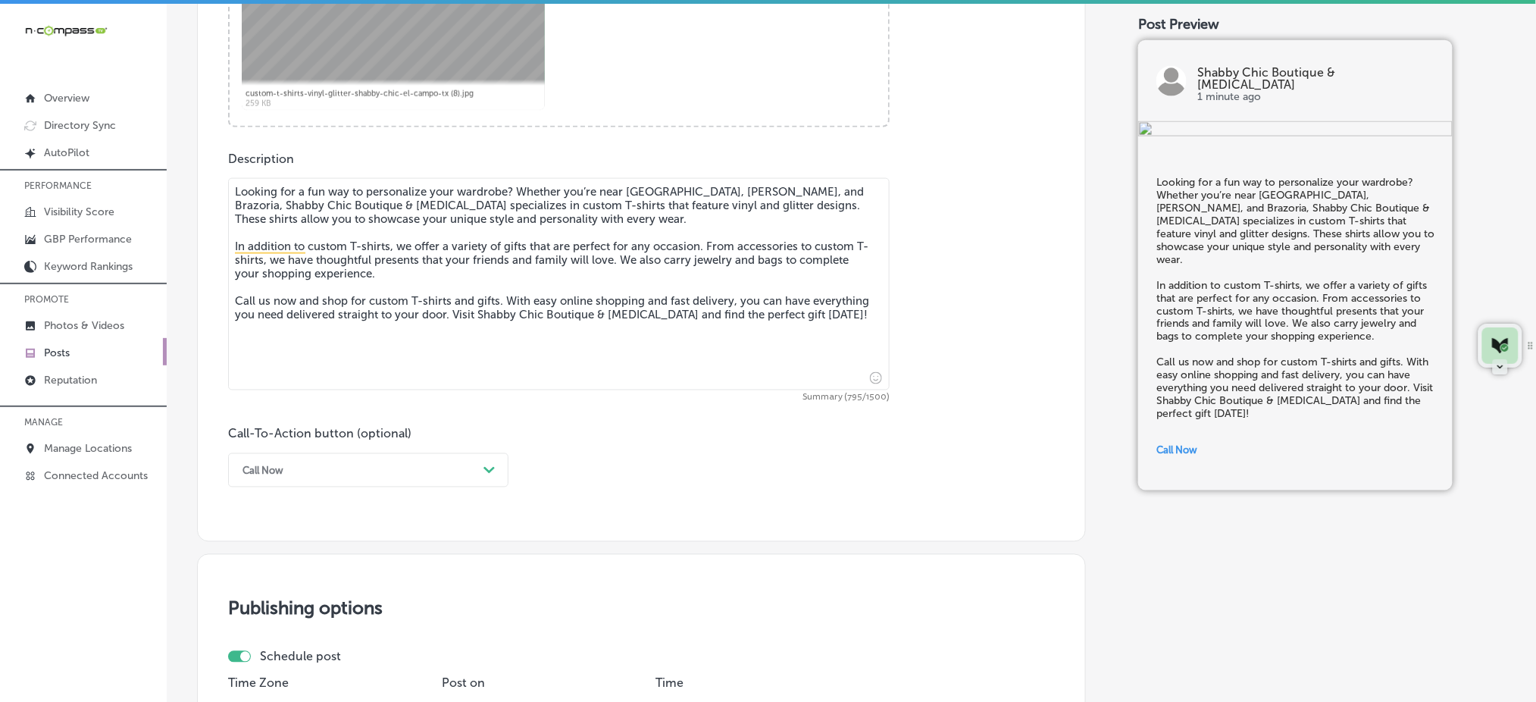
scroll to position [1135, 0]
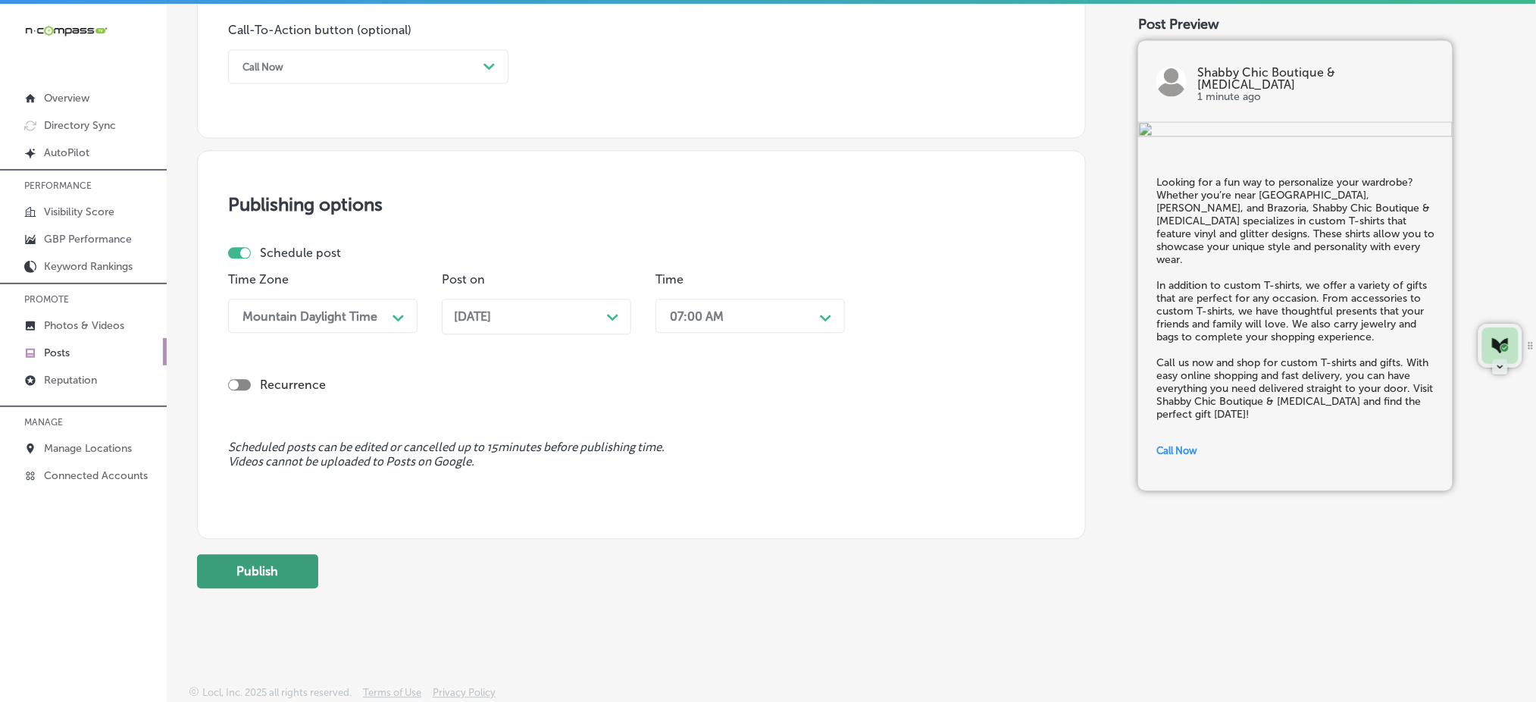
click at [280, 566] on button "Publish" at bounding box center [257, 571] width 121 height 34
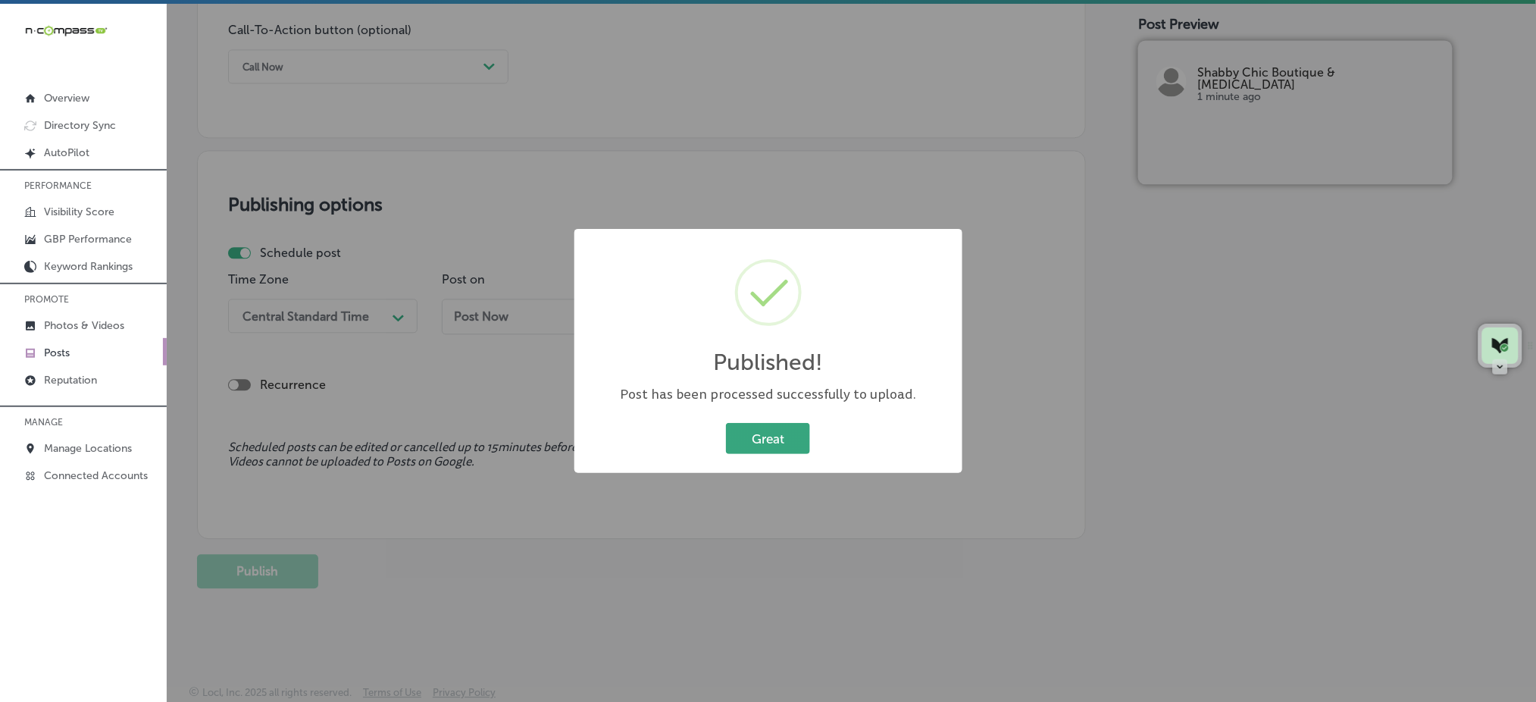
click at [760, 433] on button "Great" at bounding box center [768, 438] width 84 height 31
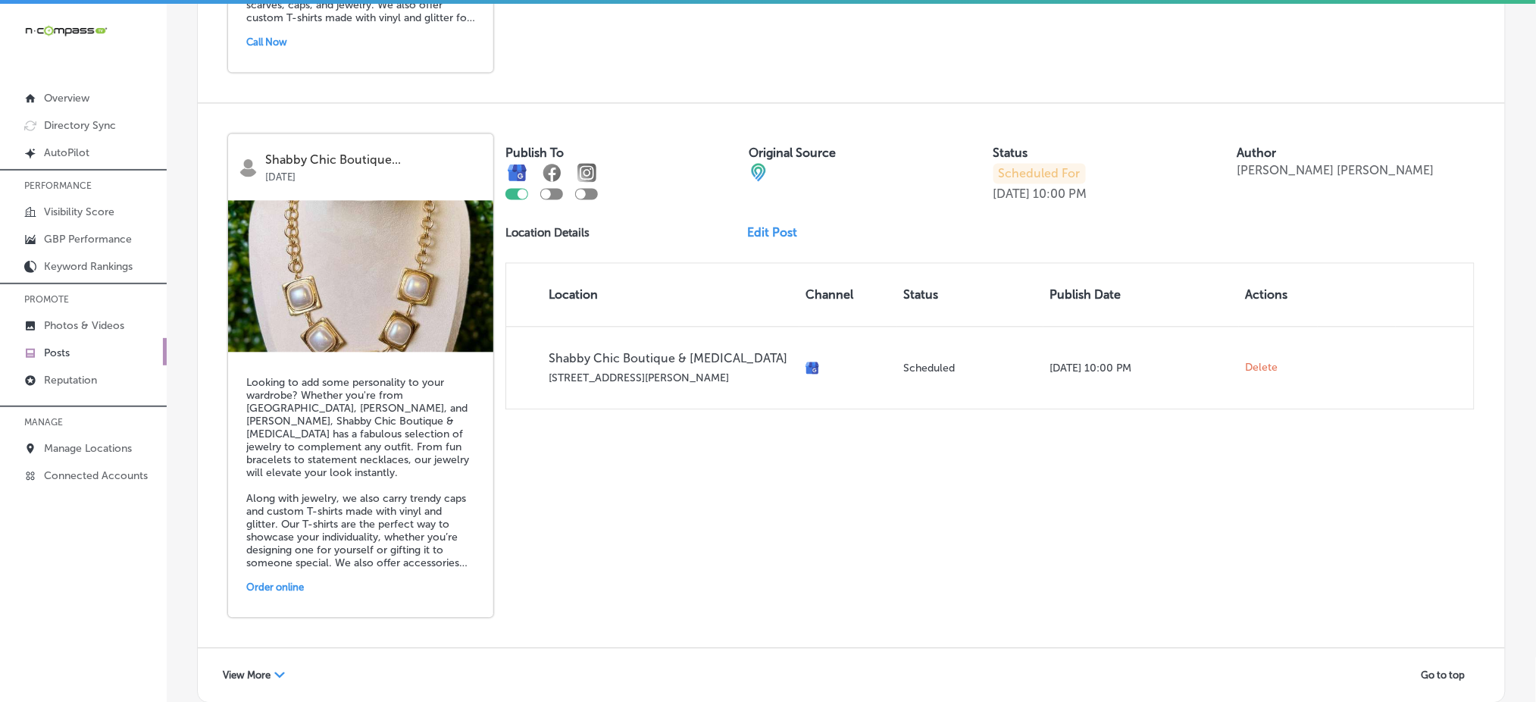
scroll to position [3230, 0]
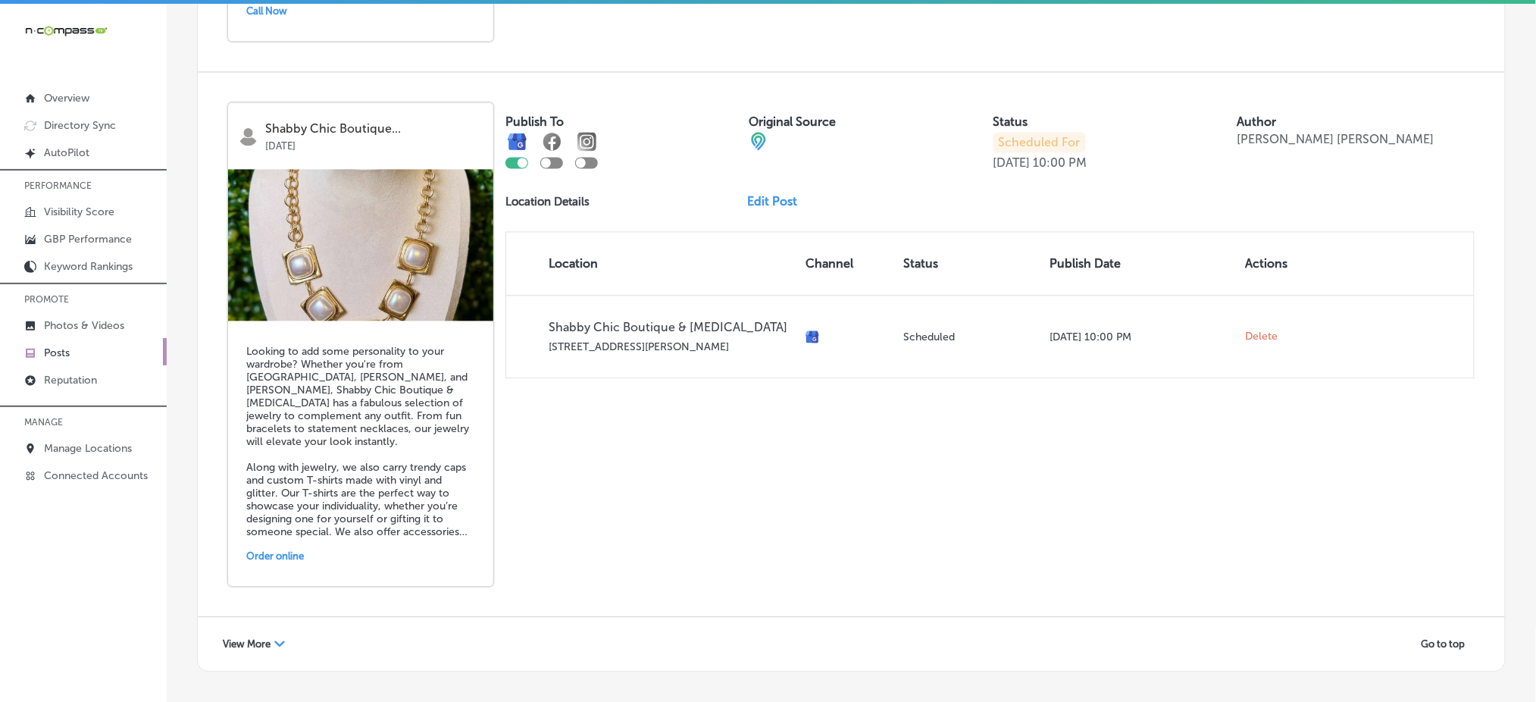
click at [265, 638] on span "View More" at bounding box center [247, 643] width 48 height 11
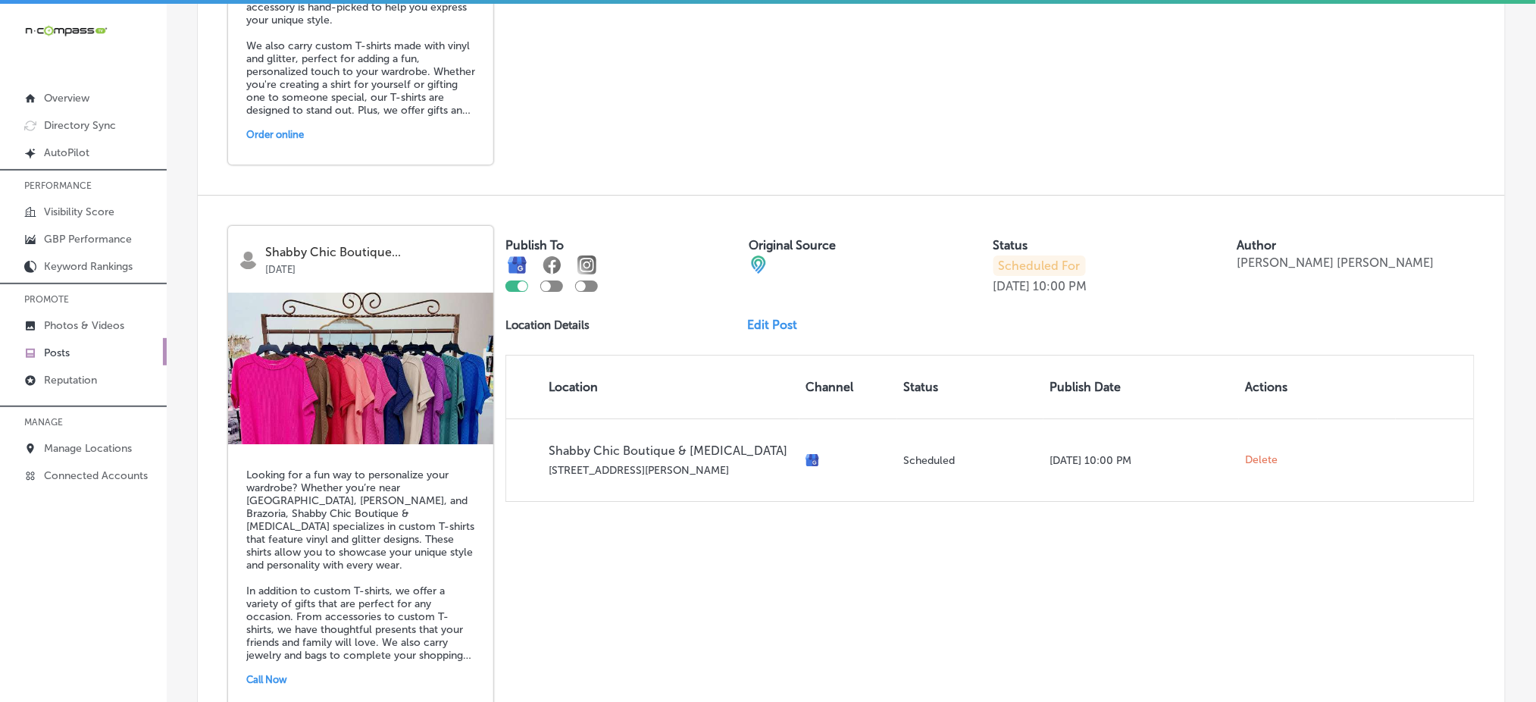
scroll to position [5796, 0]
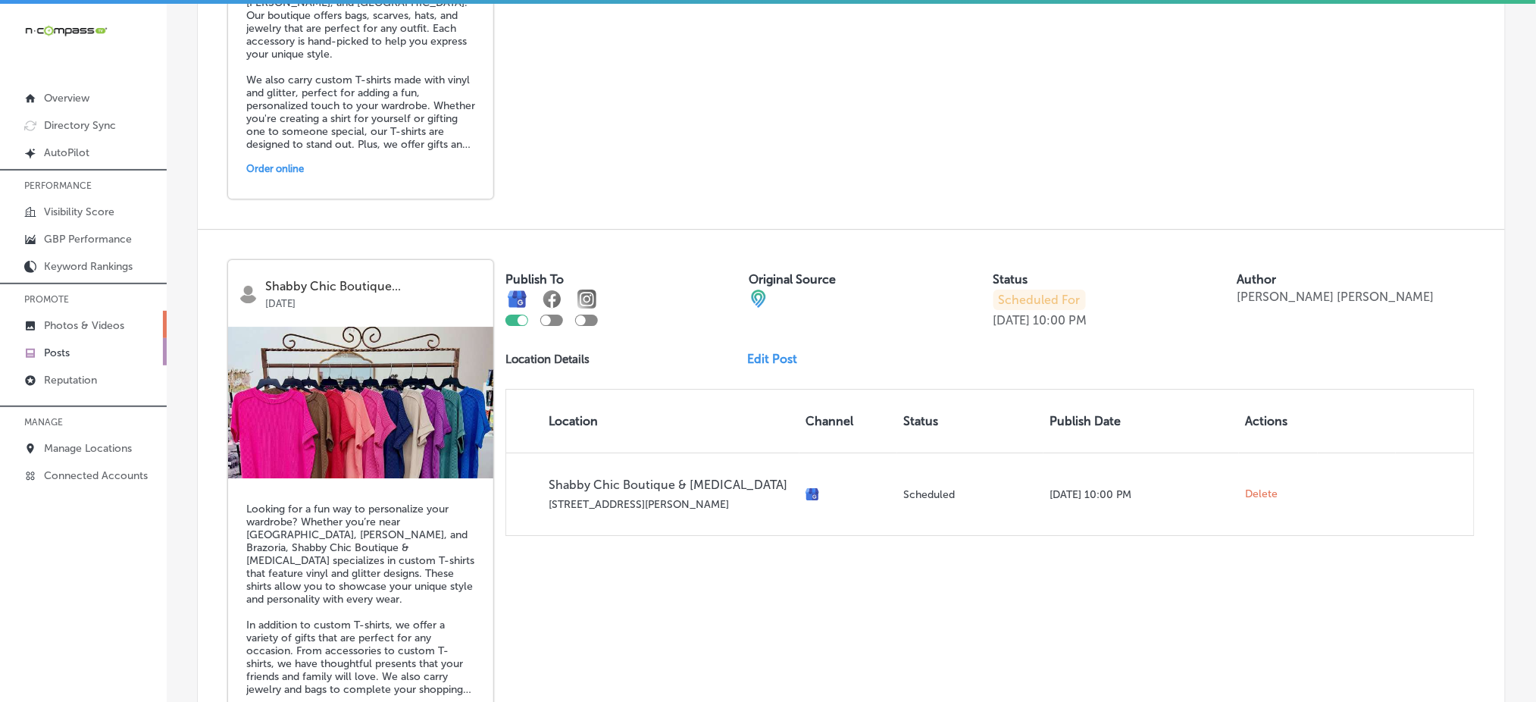
click at [87, 324] on p "Photos & Videos" at bounding box center [84, 325] width 80 height 13
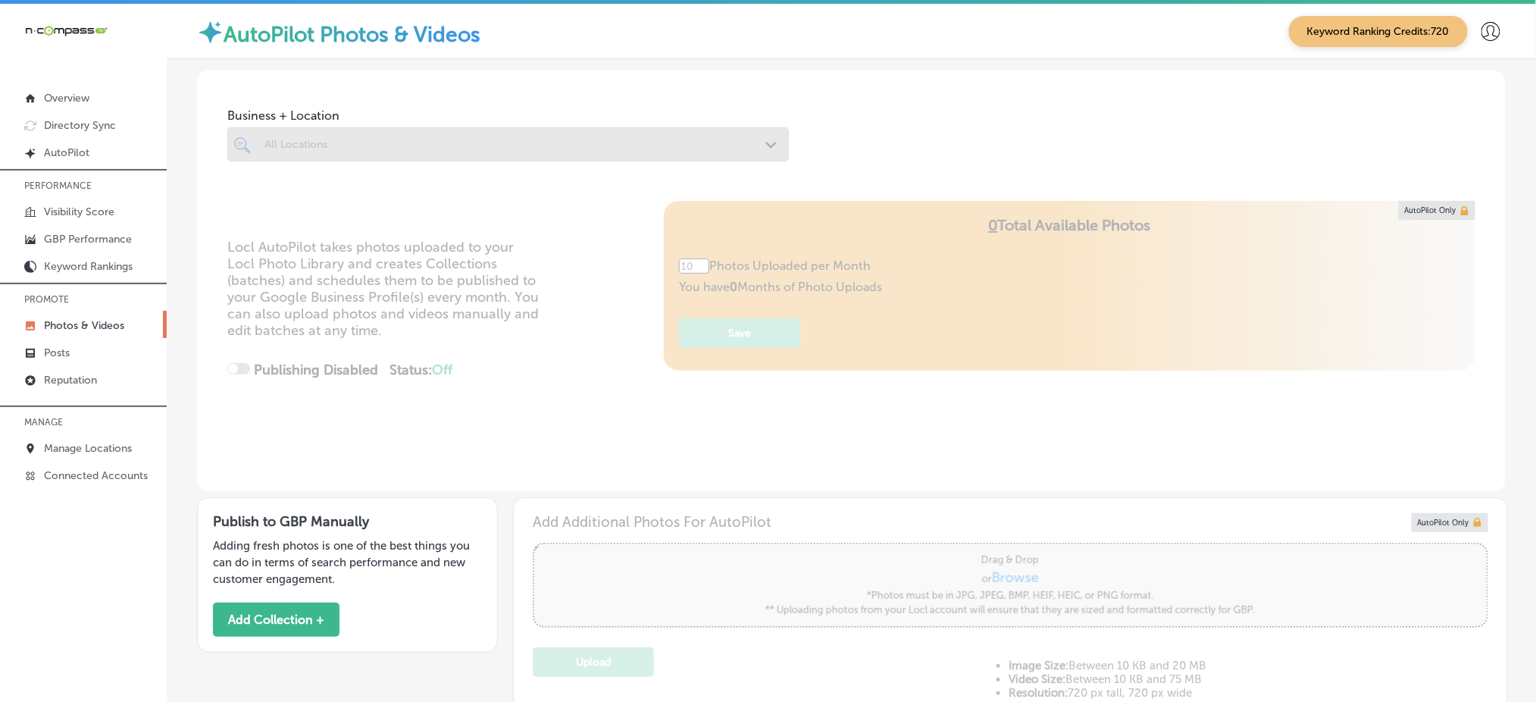
type input "5"
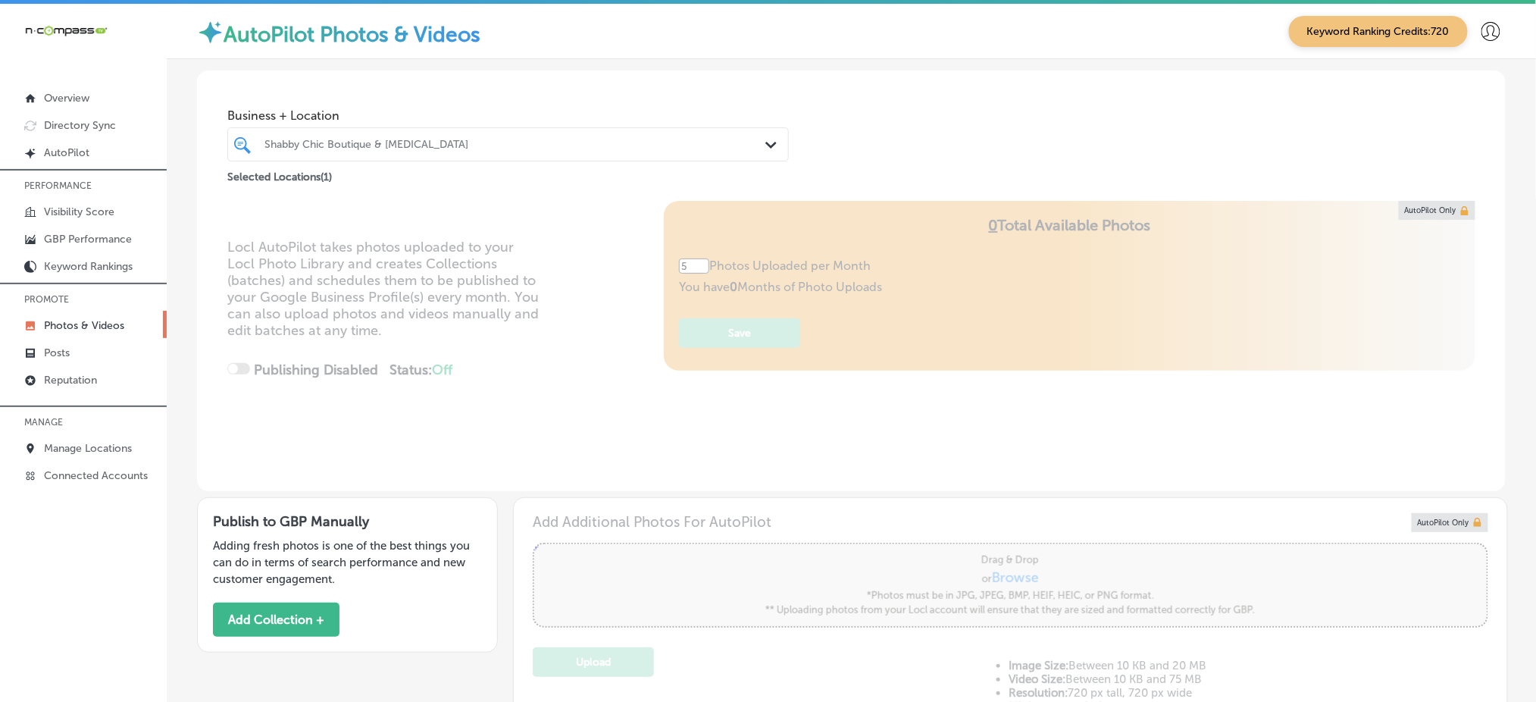
click at [531, 135] on div at bounding box center [483, 144] width 441 height 20
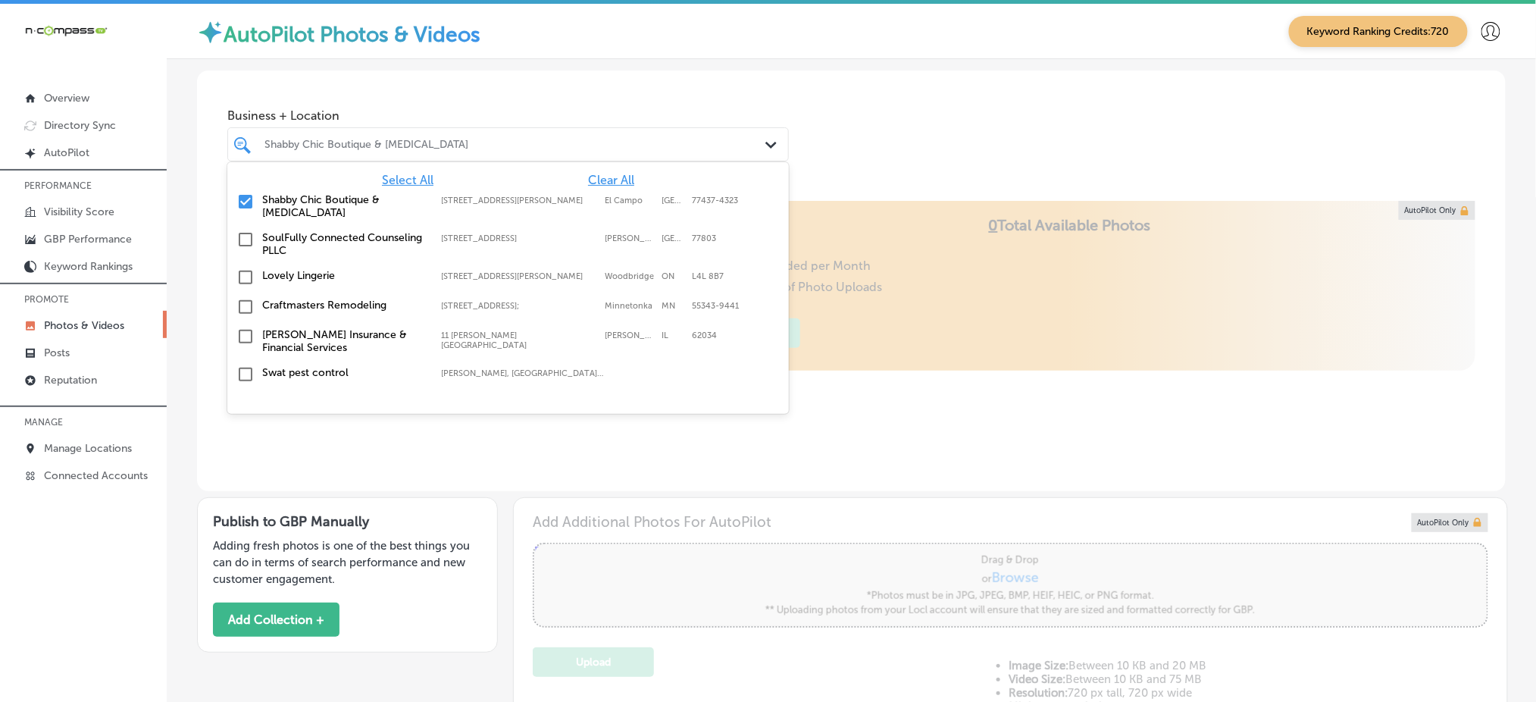
click at [597, 179] on span "Clear All" at bounding box center [611, 180] width 46 height 14
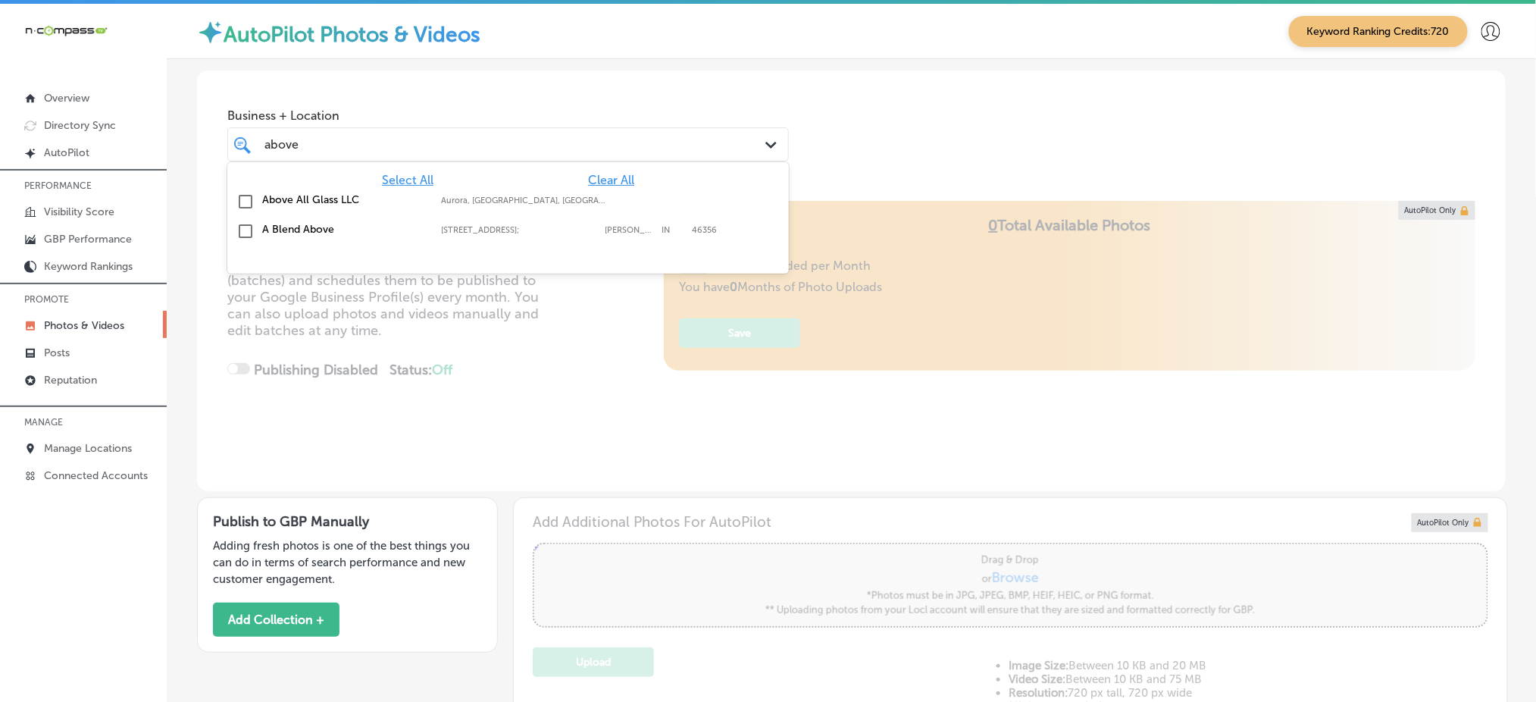
click at [583, 204] on label "Aurora, CO, USA | Parker, CO, USA | Litt ..." at bounding box center [523, 201] width 164 height 10
type input "above"
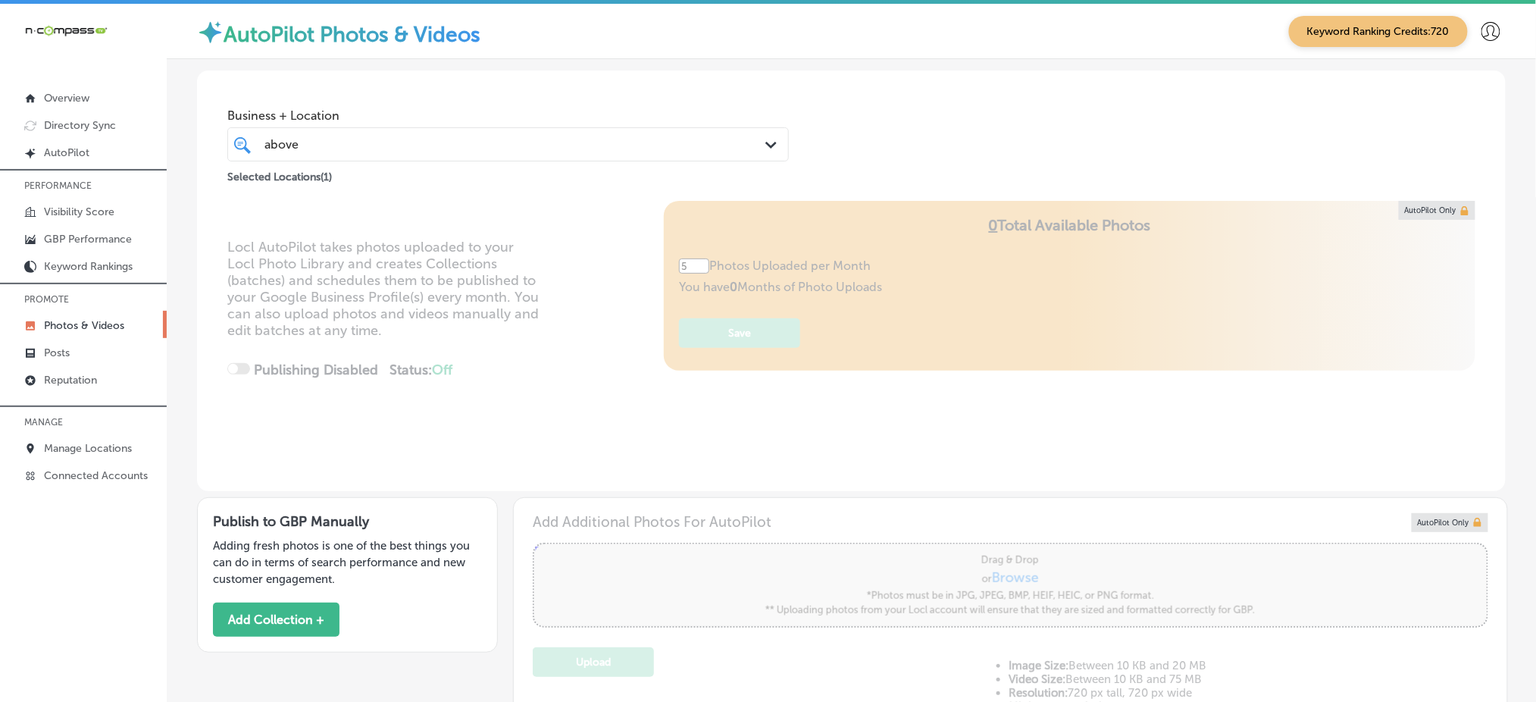
click at [855, 144] on div "Business + Location above above Path Created with Sketch. Selected Locations ( …" at bounding box center [851, 127] width 1309 height 115
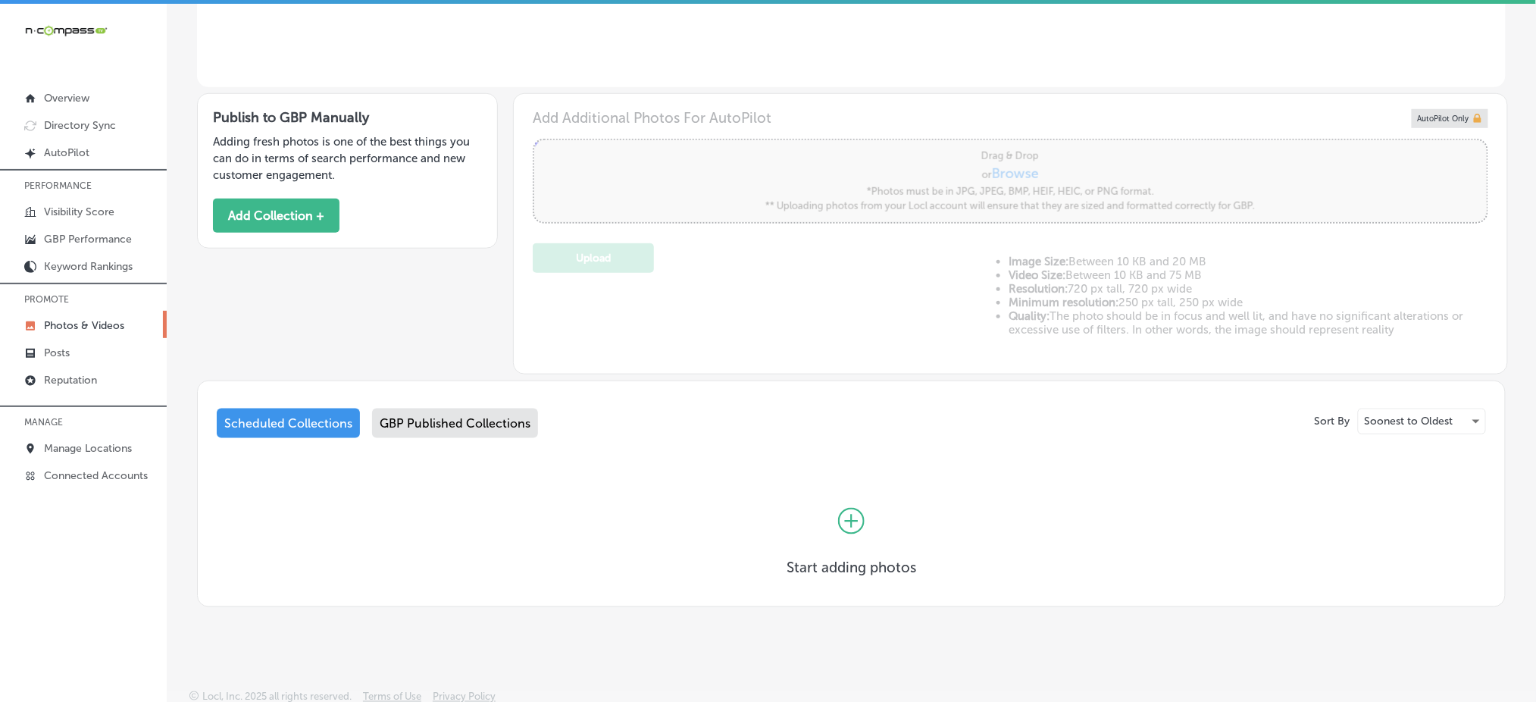
click at [469, 422] on div "GBP Published Collections" at bounding box center [455, 423] width 166 height 30
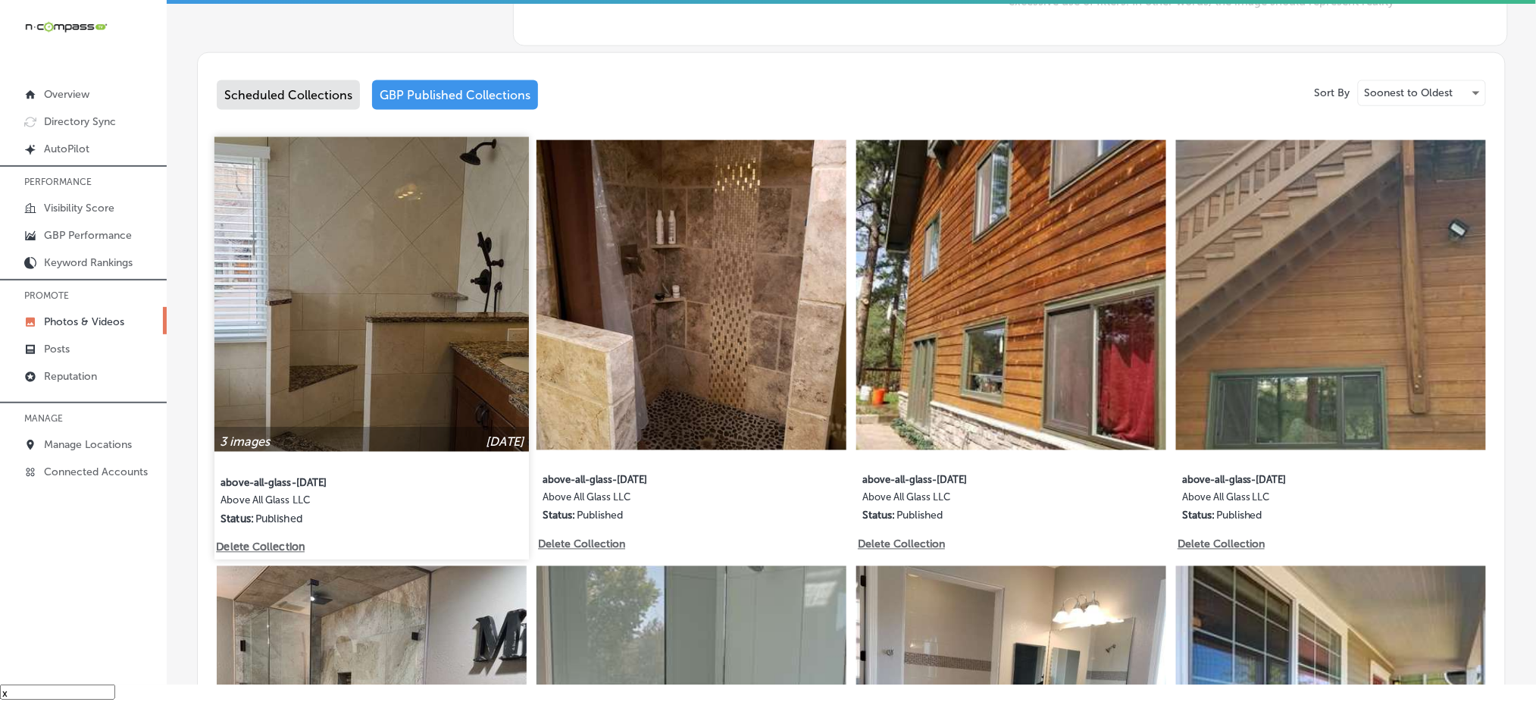
scroll to position [707, 0]
